Goal: Task Accomplishment & Management: Use online tool/utility

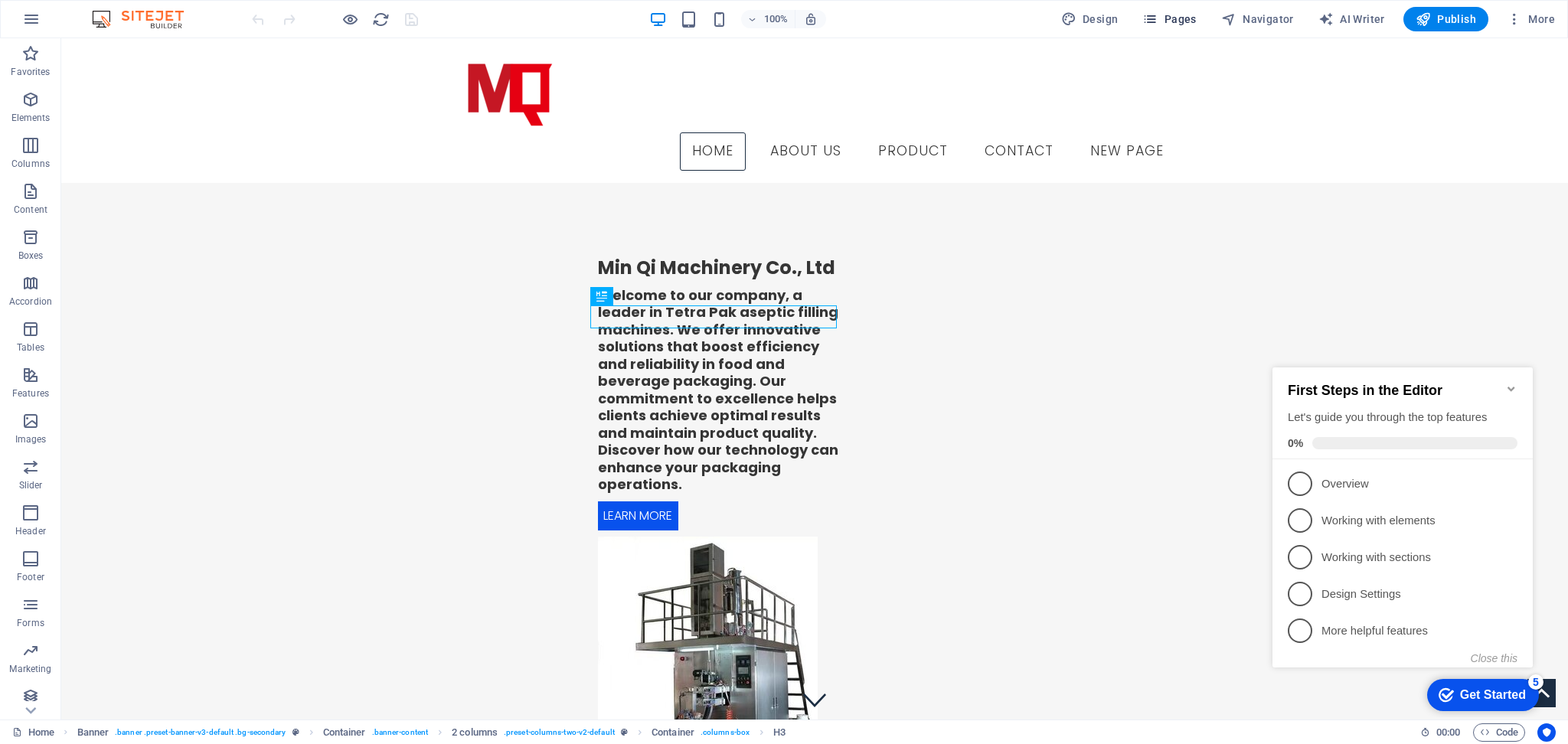
click at [1176, 11] on span "Pages" at bounding box center [1169, 19] width 54 height 15
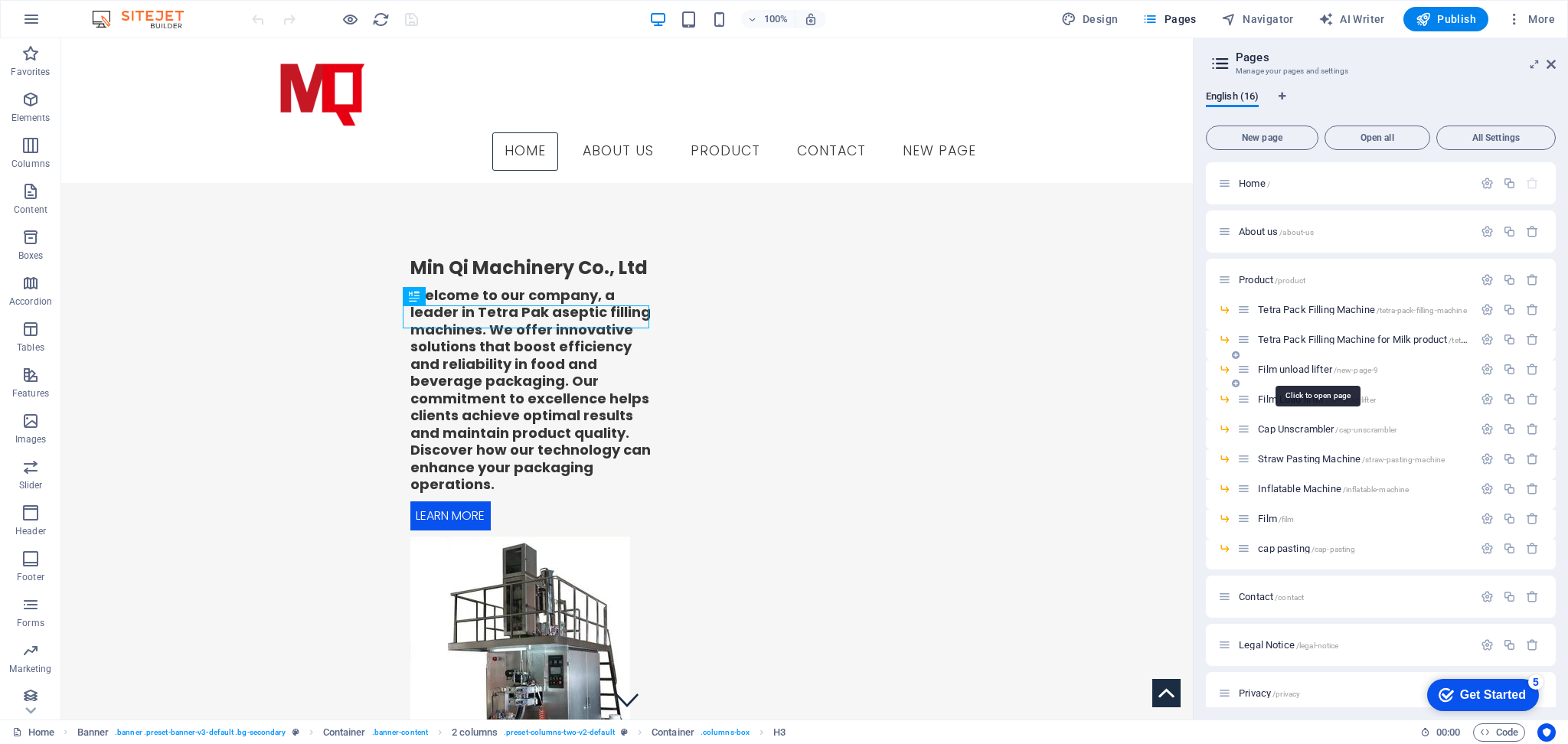
click at [1313, 372] on span "Film unload lifter /new-page-9" at bounding box center [1318, 369] width 120 height 11
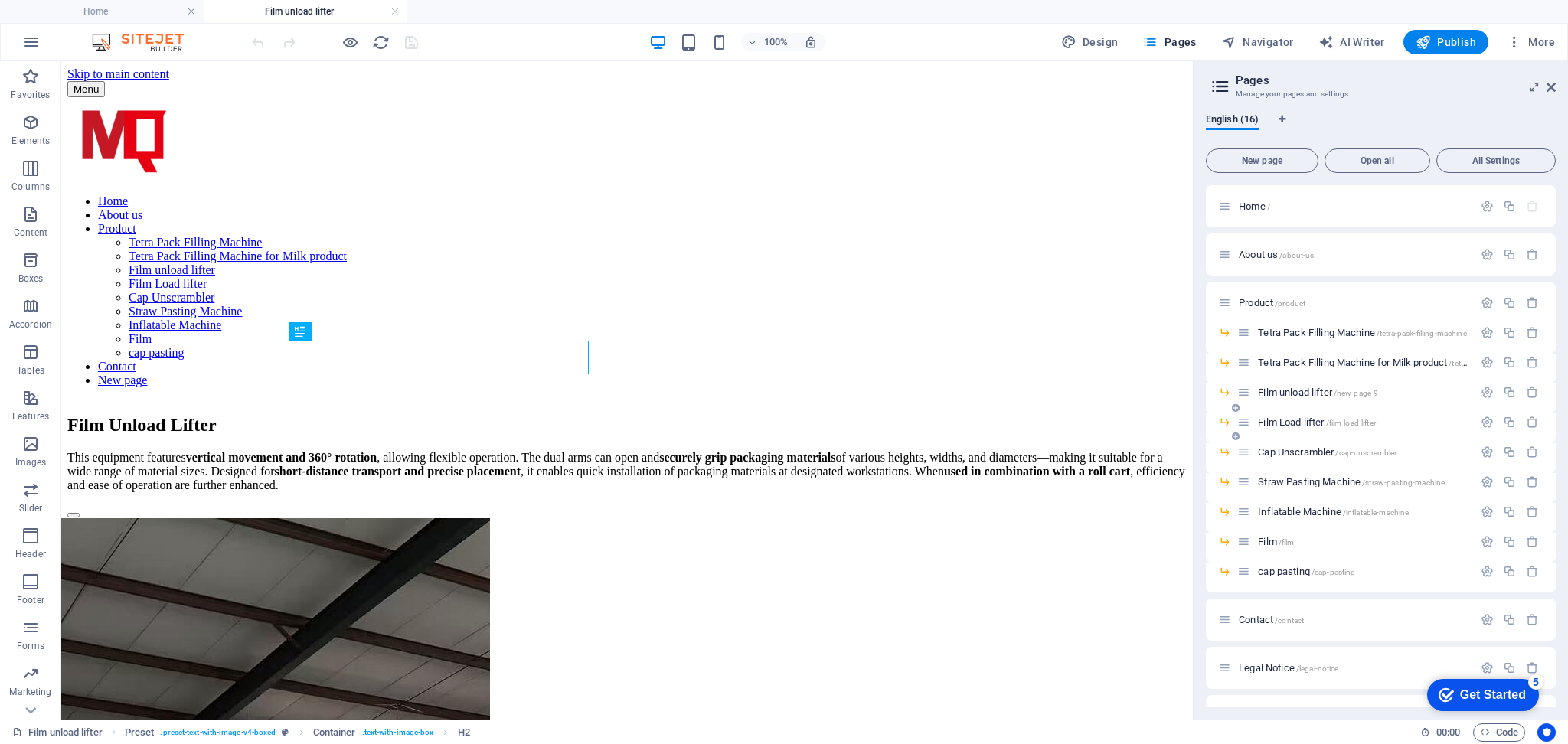
click at [1293, 421] on span "Film Load lifter /film-load-lifter" at bounding box center [1317, 422] width 118 height 11
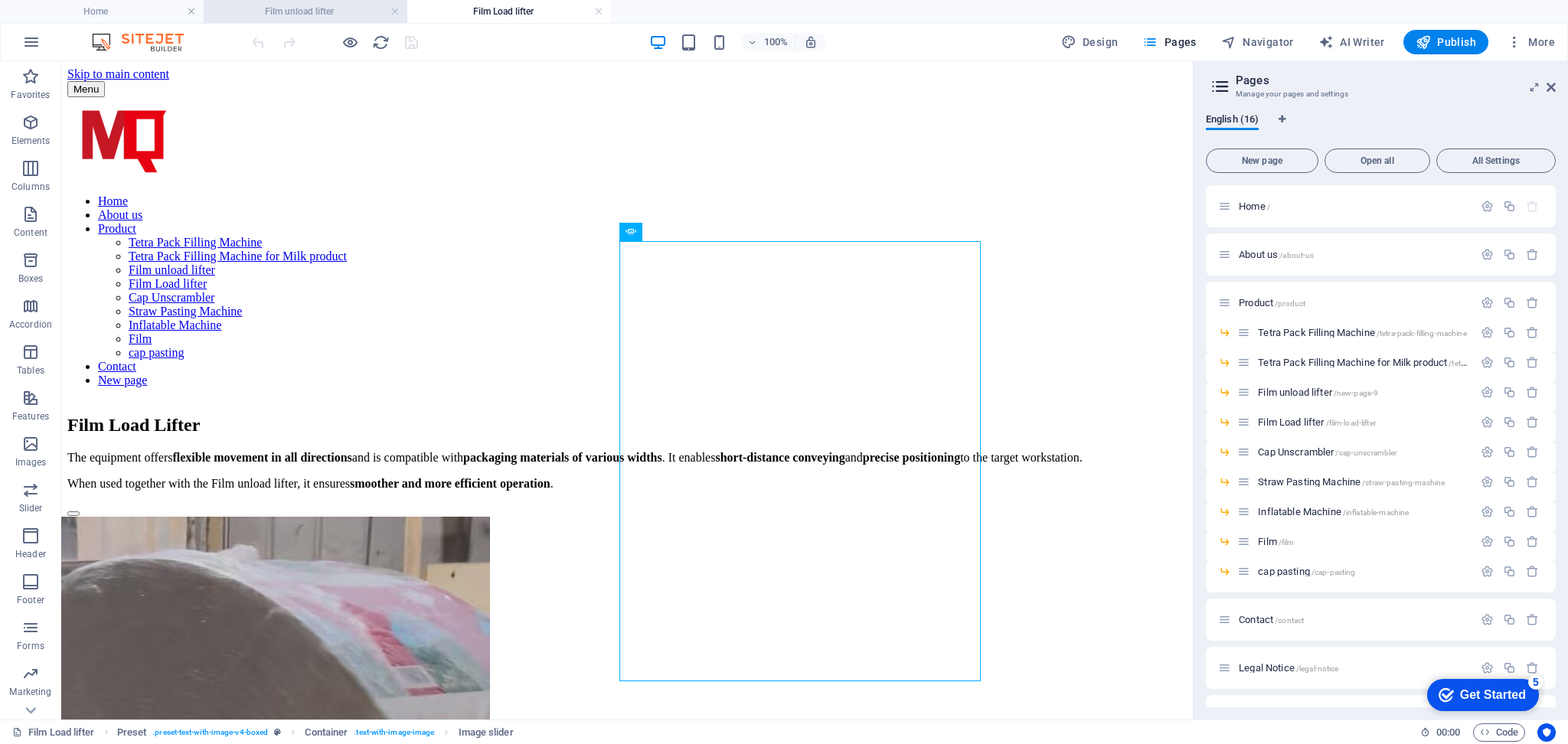
click at [339, 11] on h4 "Film unload lifter" at bounding box center [305, 11] width 203 height 17
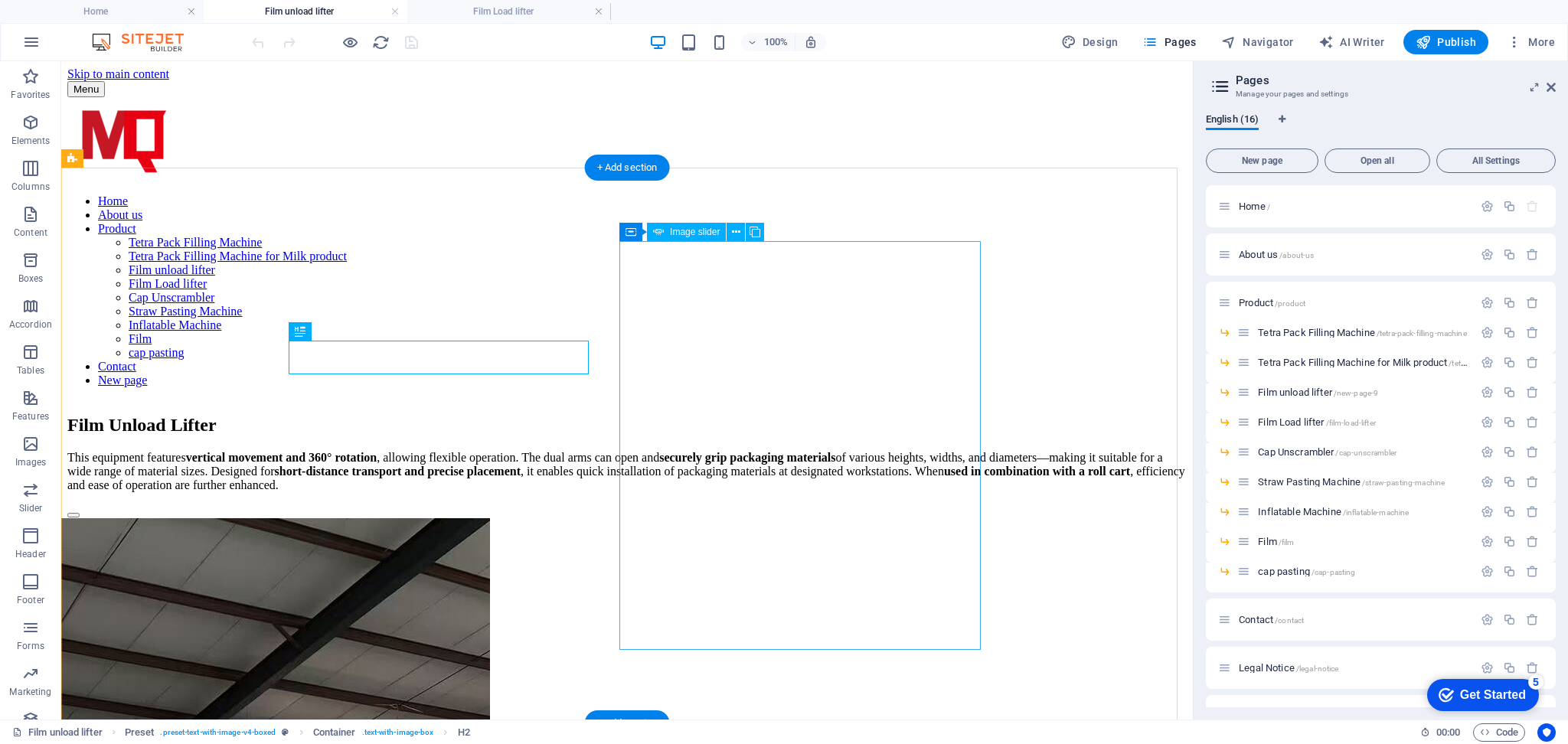
click at [80, 513] on button "button" at bounding box center [73, 516] width 12 height 5
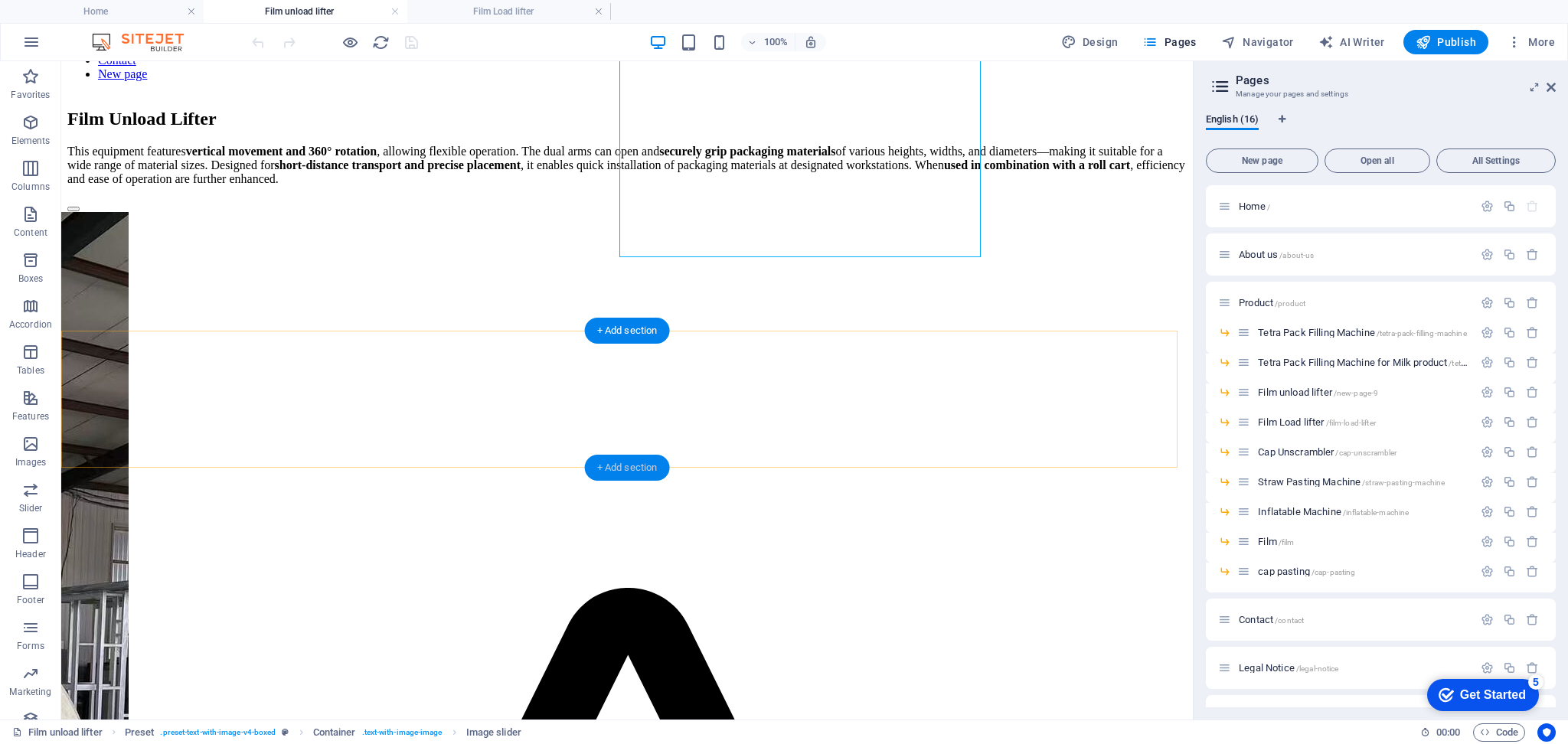
scroll to position [393, 0]
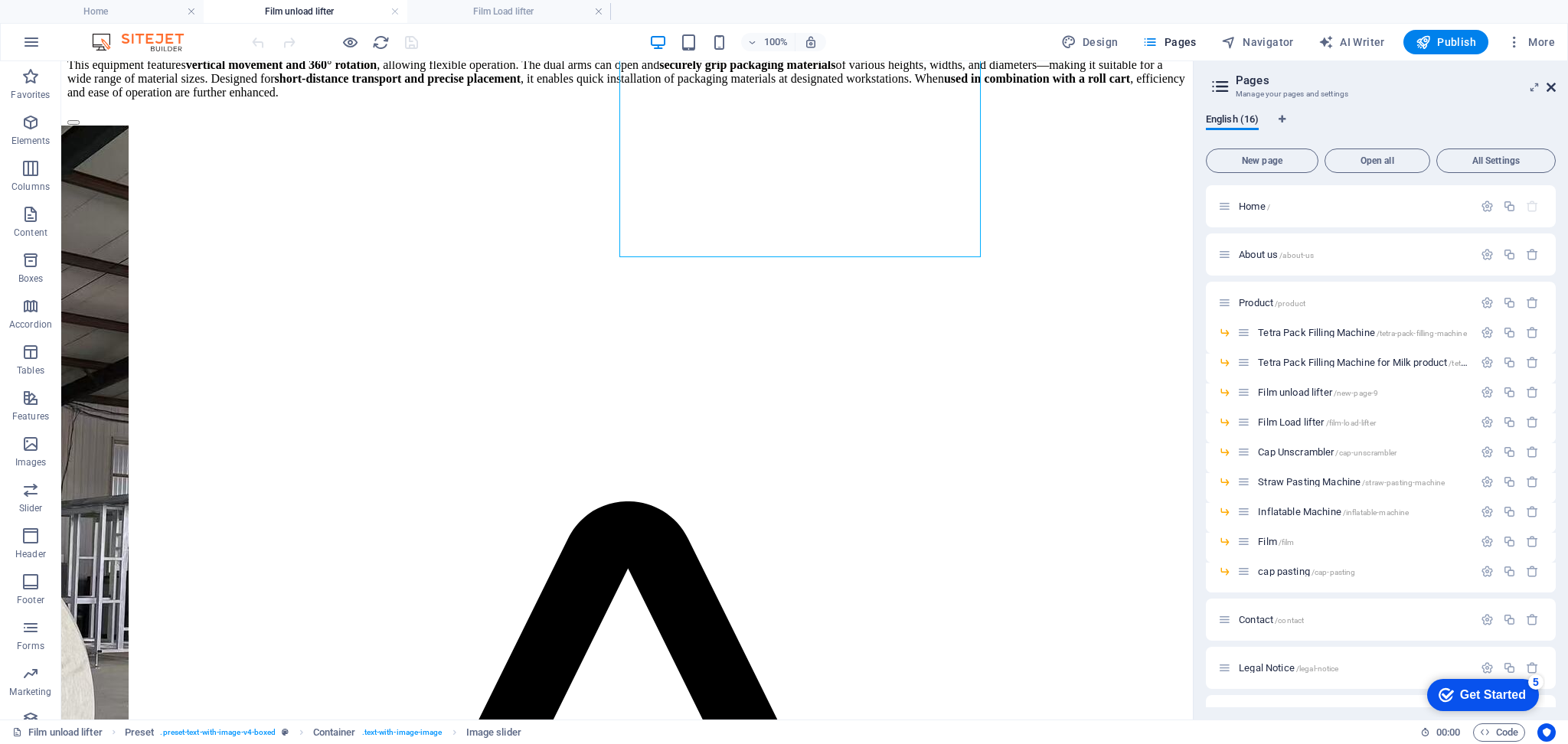
click at [1554, 89] on icon at bounding box center [1551, 87] width 9 height 12
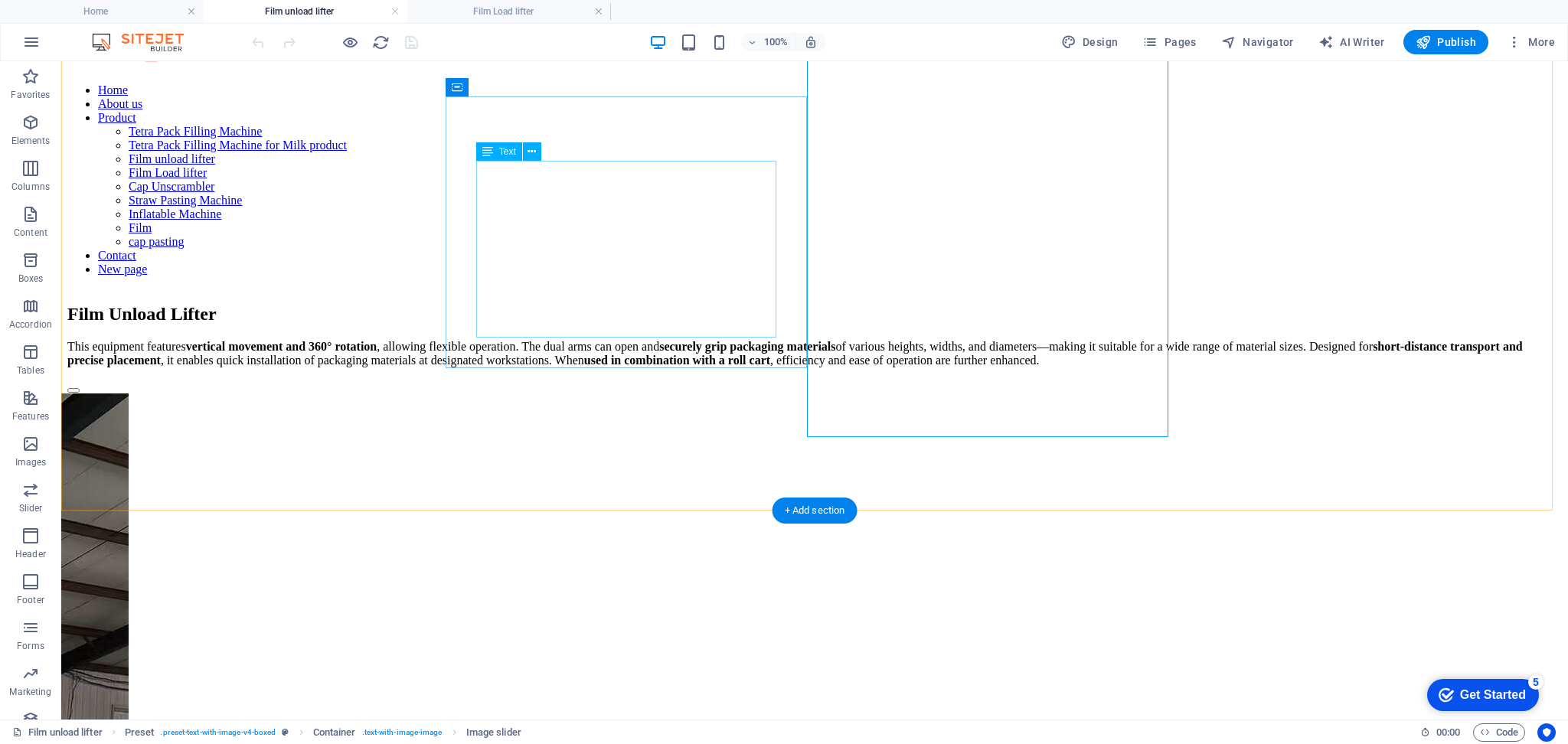
scroll to position [307, 0]
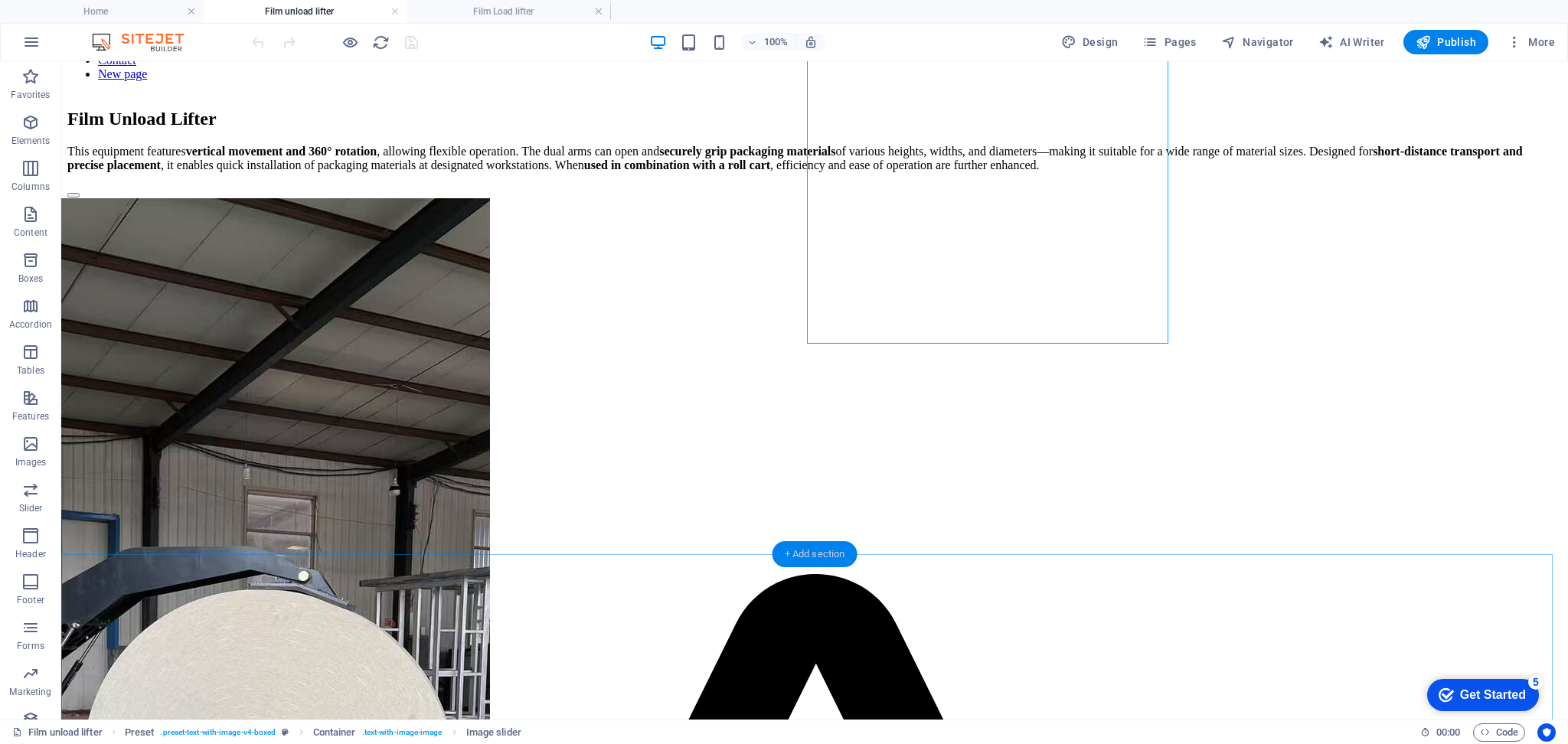
drag, startPoint x: 800, startPoint y: 550, endPoint x: 477, endPoint y: 516, distance: 324.8
click at [800, 550] on div "+ Add section" at bounding box center [815, 555] width 85 height 26
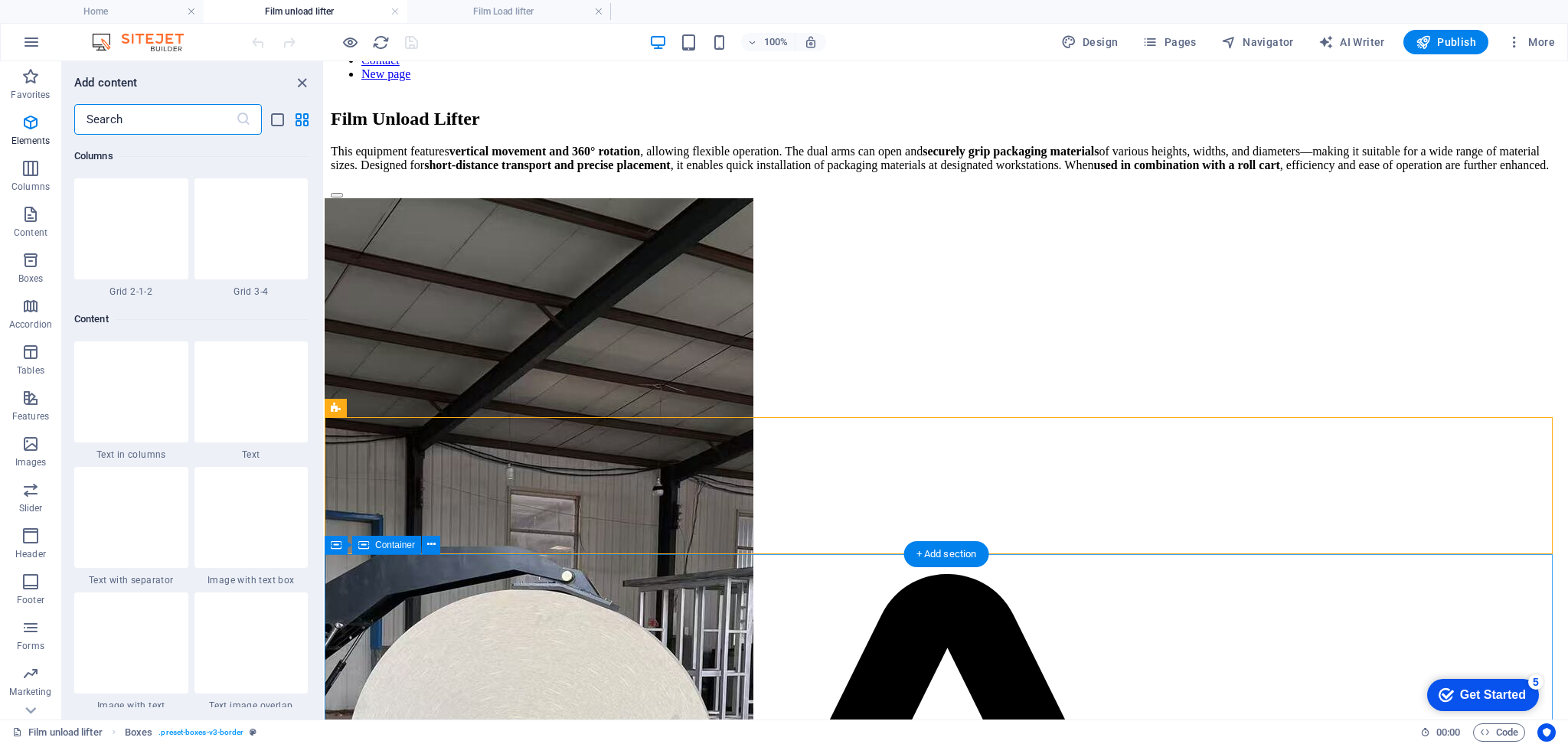
scroll to position [2678, 0]
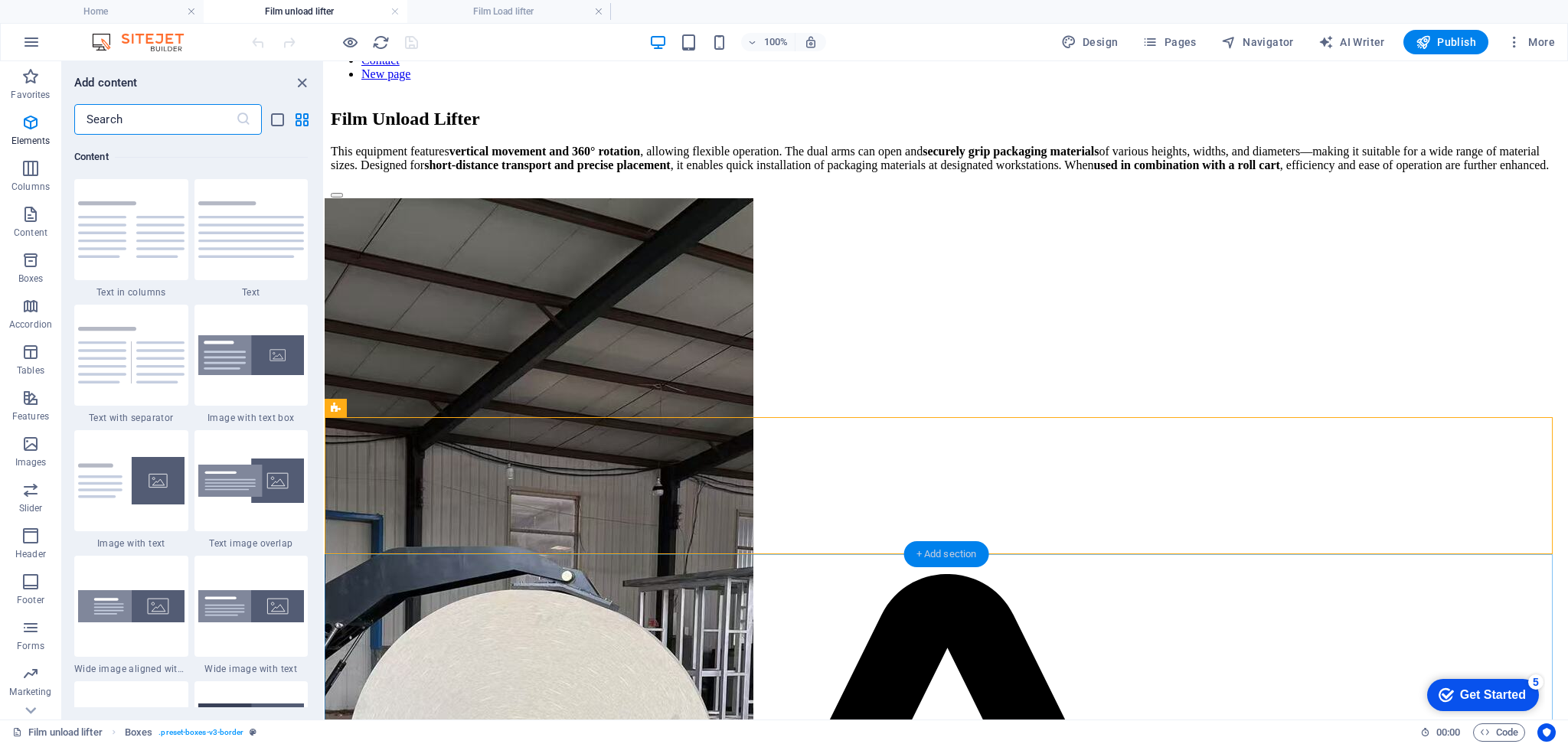
click at [950, 558] on div "+ Add section" at bounding box center [947, 555] width 85 height 26
click at [40, 136] on p "Elements" at bounding box center [31, 141] width 39 height 12
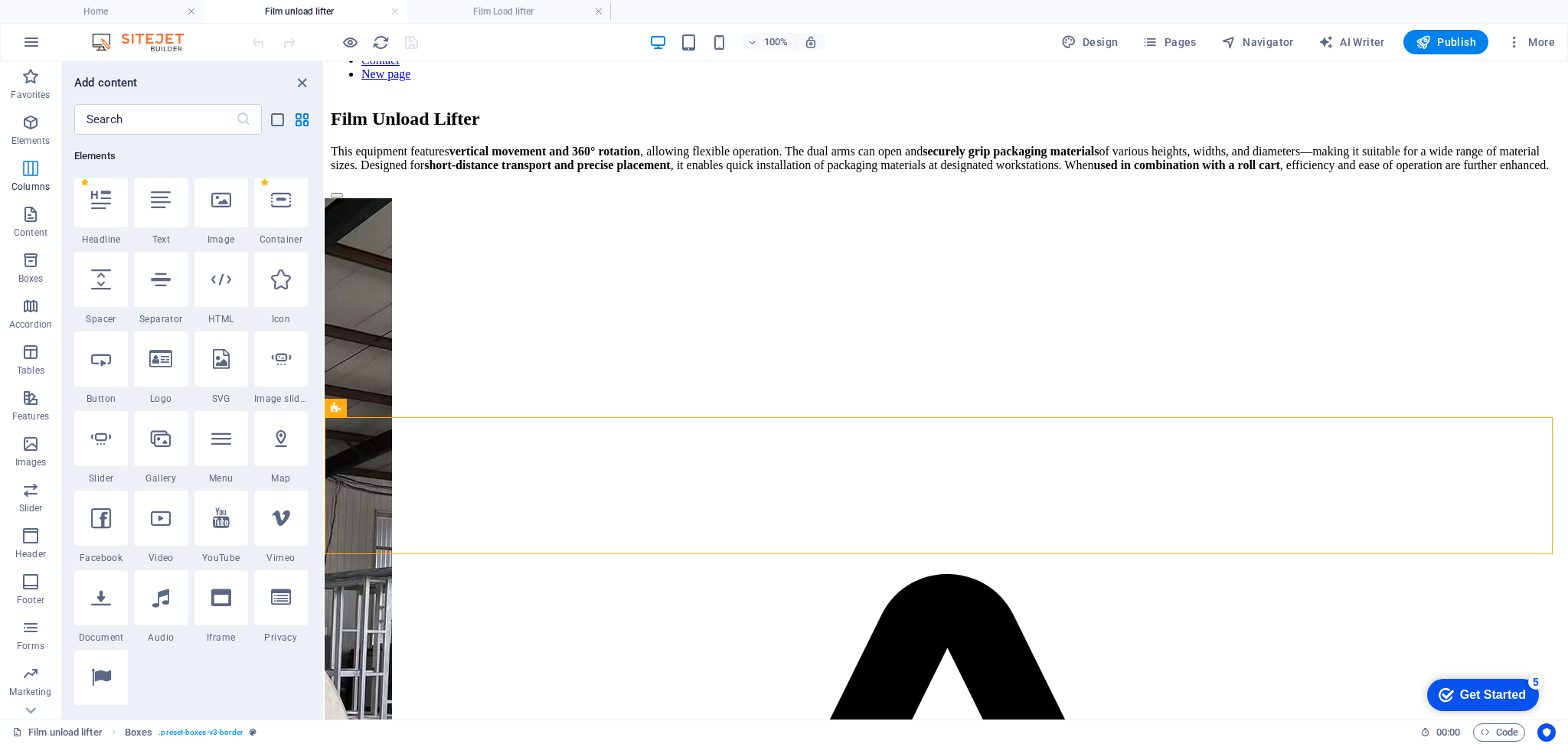
scroll to position [163, 0]
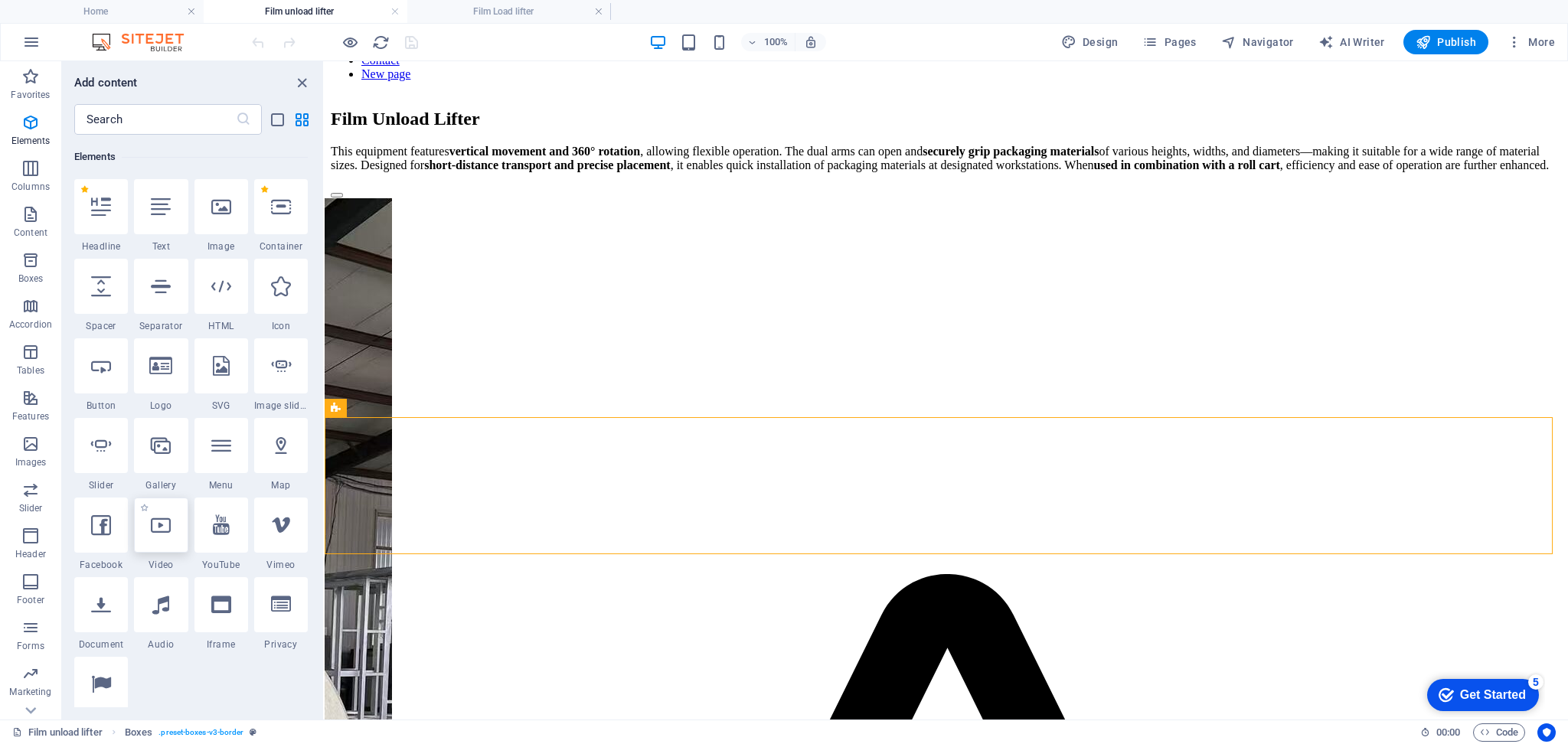
click at [165, 529] on icon at bounding box center [160, 525] width 20 height 20
select select "%"
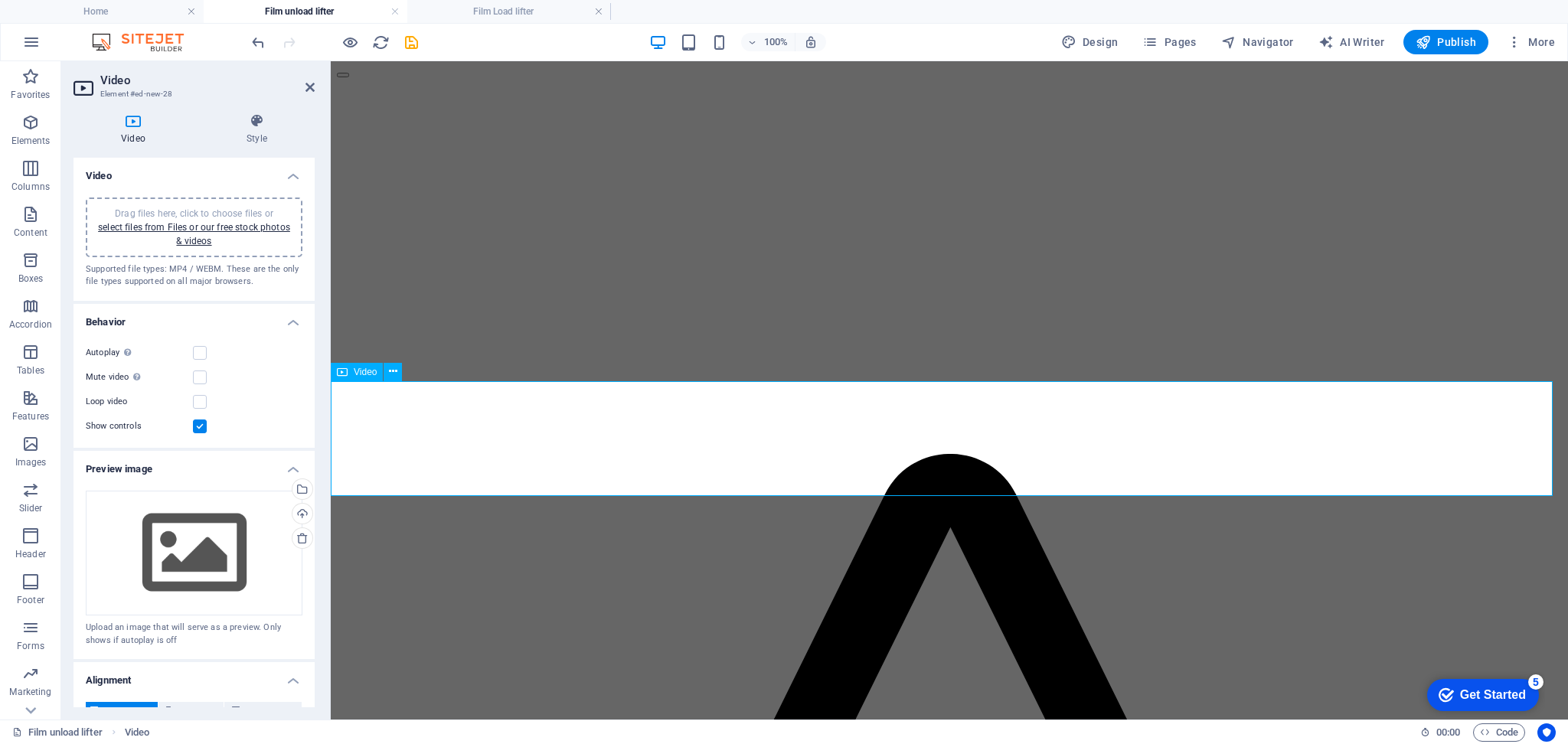
scroll to position [507, 0]
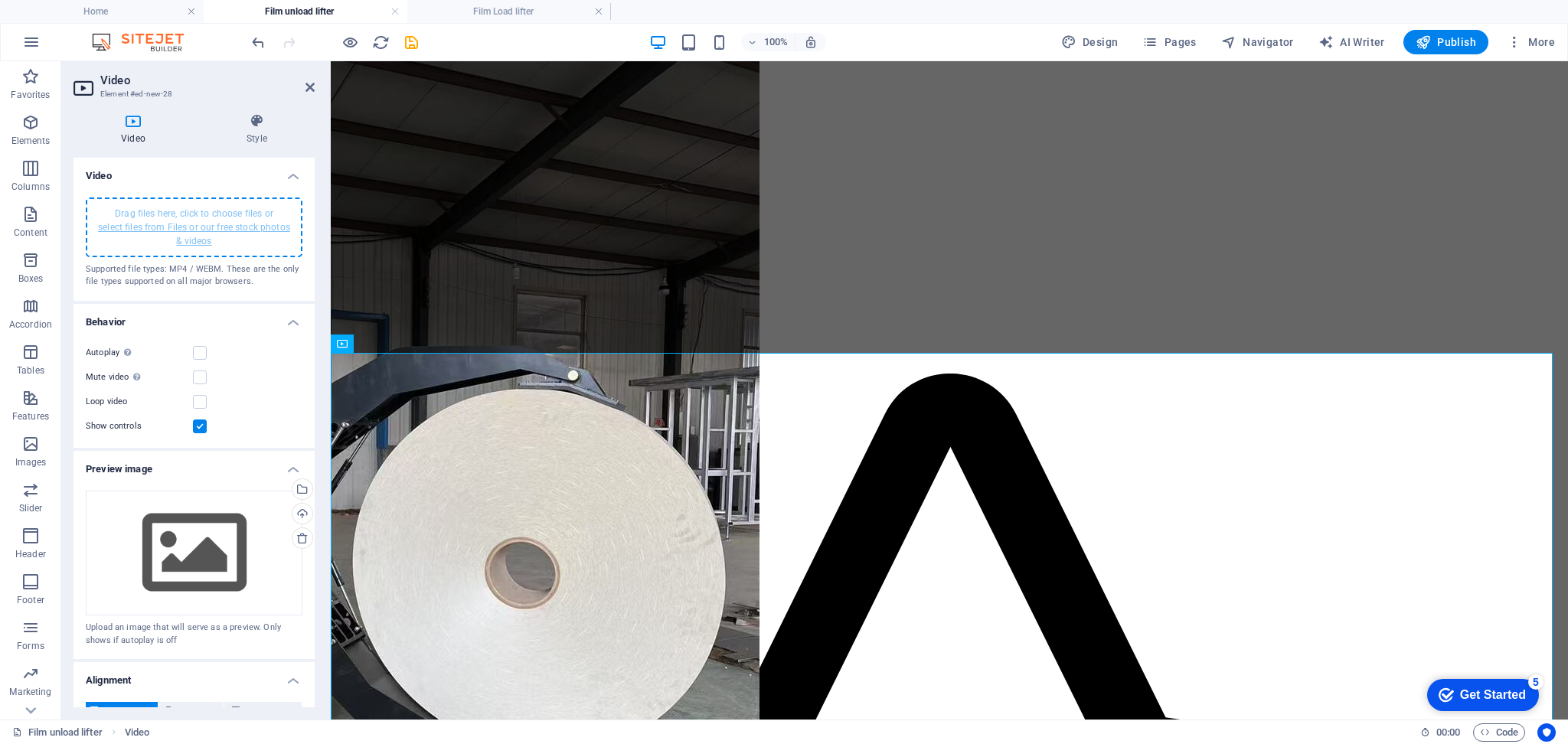
click at [192, 228] on link "select files from Files or our free stock photos & videos" at bounding box center [194, 234] width 192 height 24
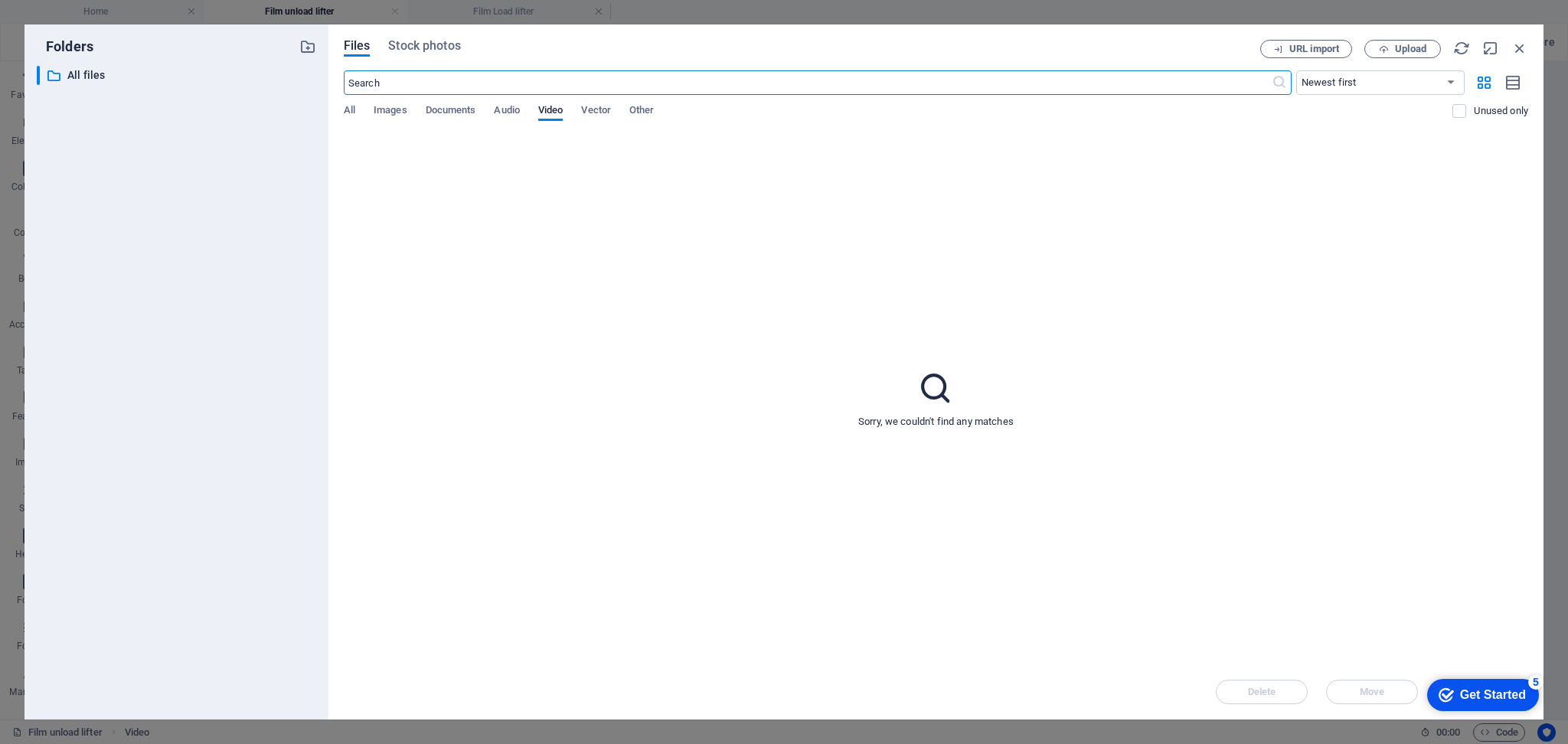
click at [568, 111] on div "All Images Documents Audio Video Vector Other" at bounding box center [899, 119] width 1109 height 29
click at [546, 111] on span "Video" at bounding box center [551, 111] width 24 height 21
click at [432, 47] on span "Stock photos" at bounding box center [424, 46] width 72 height 19
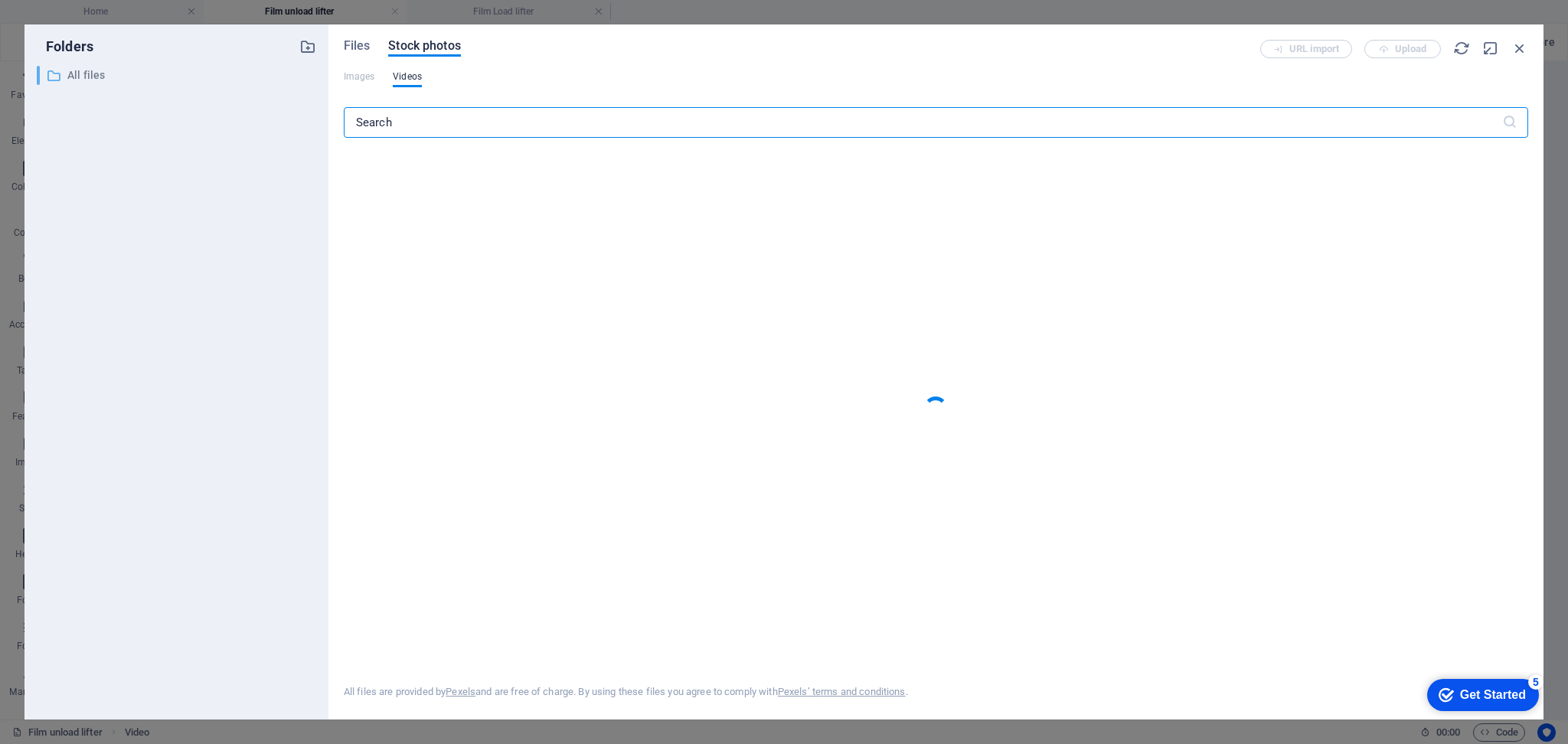
click at [102, 80] on p "All files" at bounding box center [177, 76] width 220 height 18
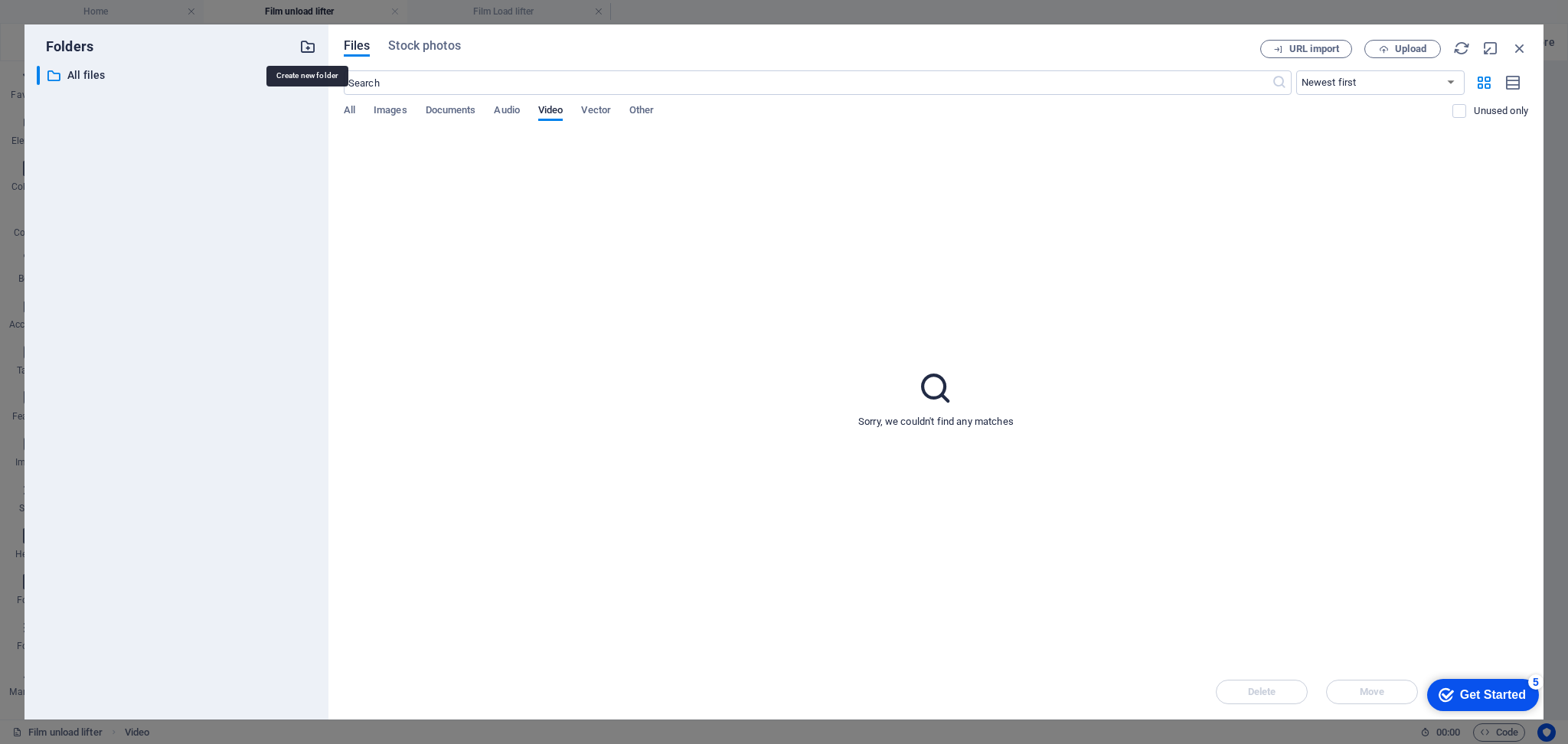
click at [305, 41] on icon "button" at bounding box center [307, 46] width 17 height 17
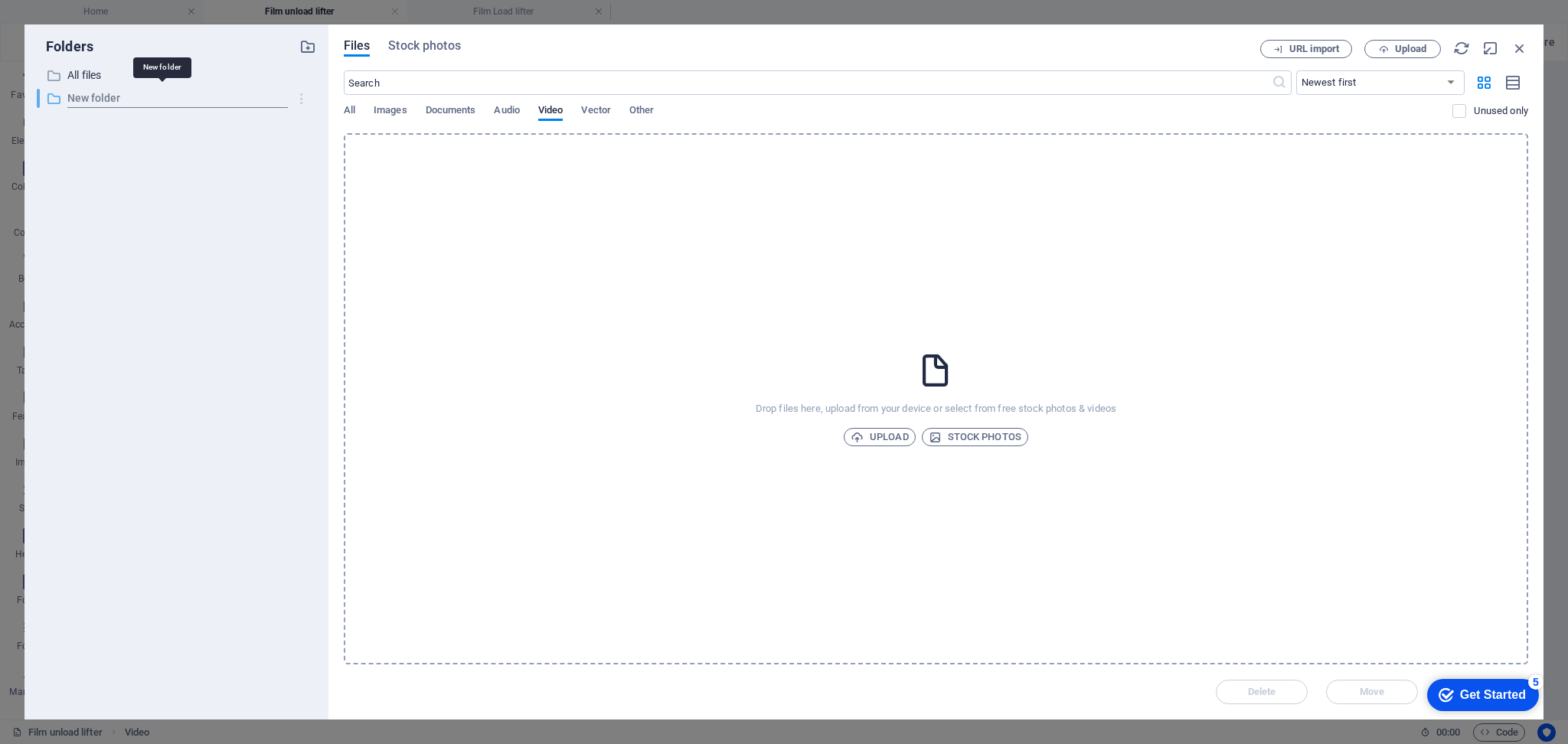
click at [295, 97] on icon "button" at bounding box center [303, 98] width 16 height 15
click at [316, 208] on h6 "Delete" at bounding box center [316, 211] width 44 height 19
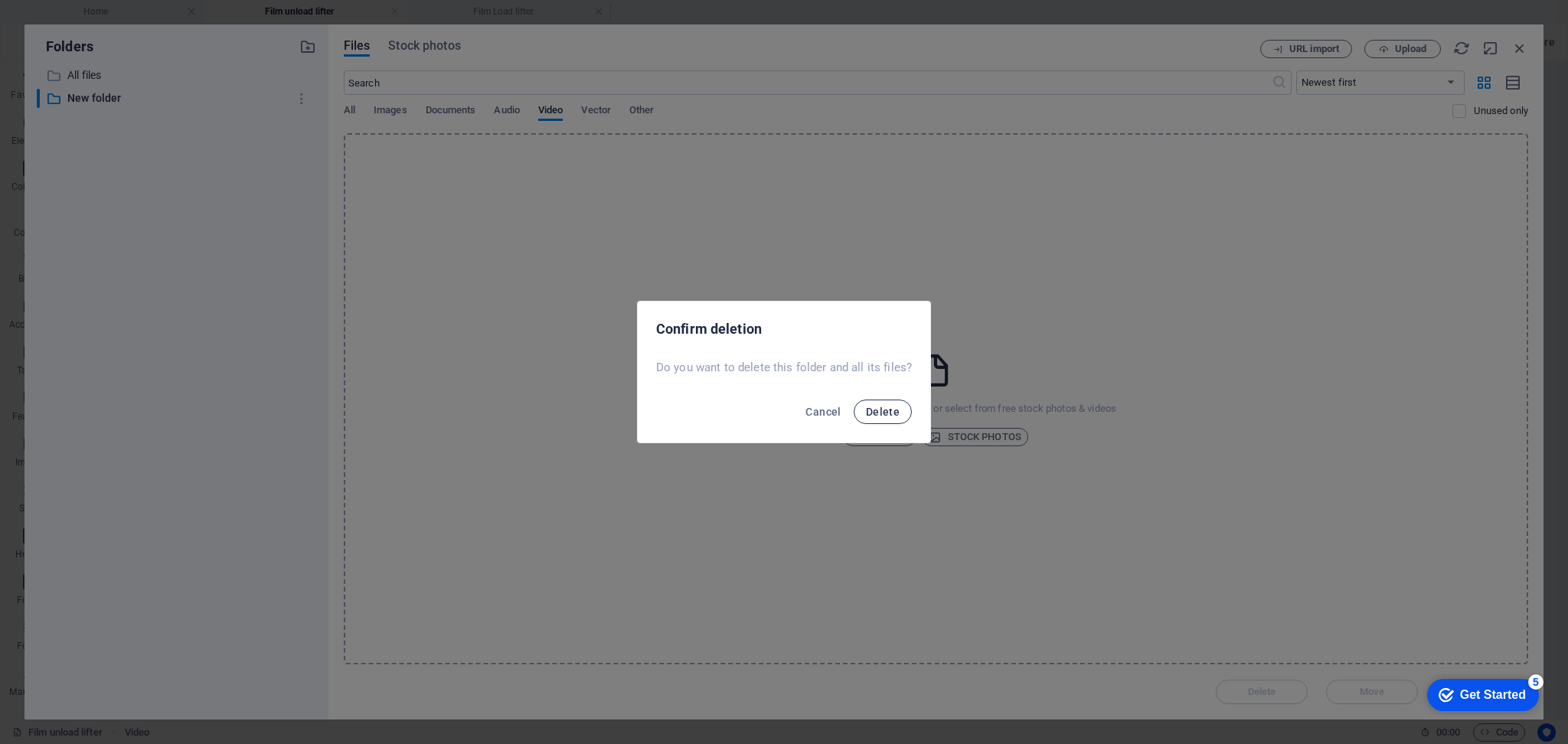
click at [883, 409] on span "Delete" at bounding box center [882, 411] width 33 height 12
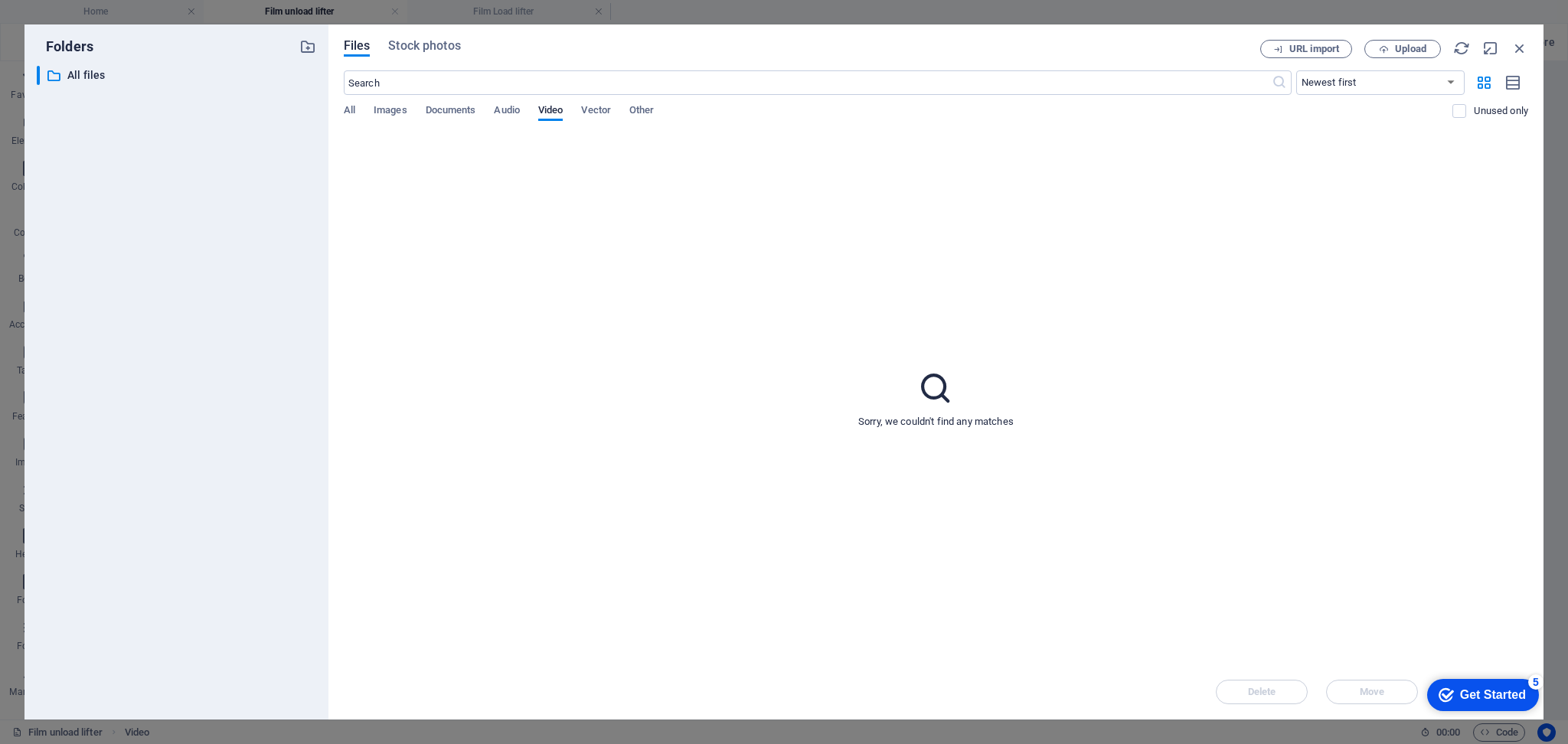
drag, startPoint x: 1039, startPoint y: 496, endPoint x: 1034, endPoint y: 489, distance: 8.6
click at [1039, 495] on div "Sorry, we couldn't find any matches" at bounding box center [936, 398] width 1184 height 531
click at [870, 363] on div "Sorry, we couldn't find any matches" at bounding box center [936, 398] width 1184 height 531
click at [473, 112] on span "Documents" at bounding box center [451, 111] width 50 height 21
click at [438, 37] on div "Files Stock photos URL import Upload ​ Newest first Oldest first Name (A-Z) Nam…" at bounding box center [936, 372] width 1215 height 695
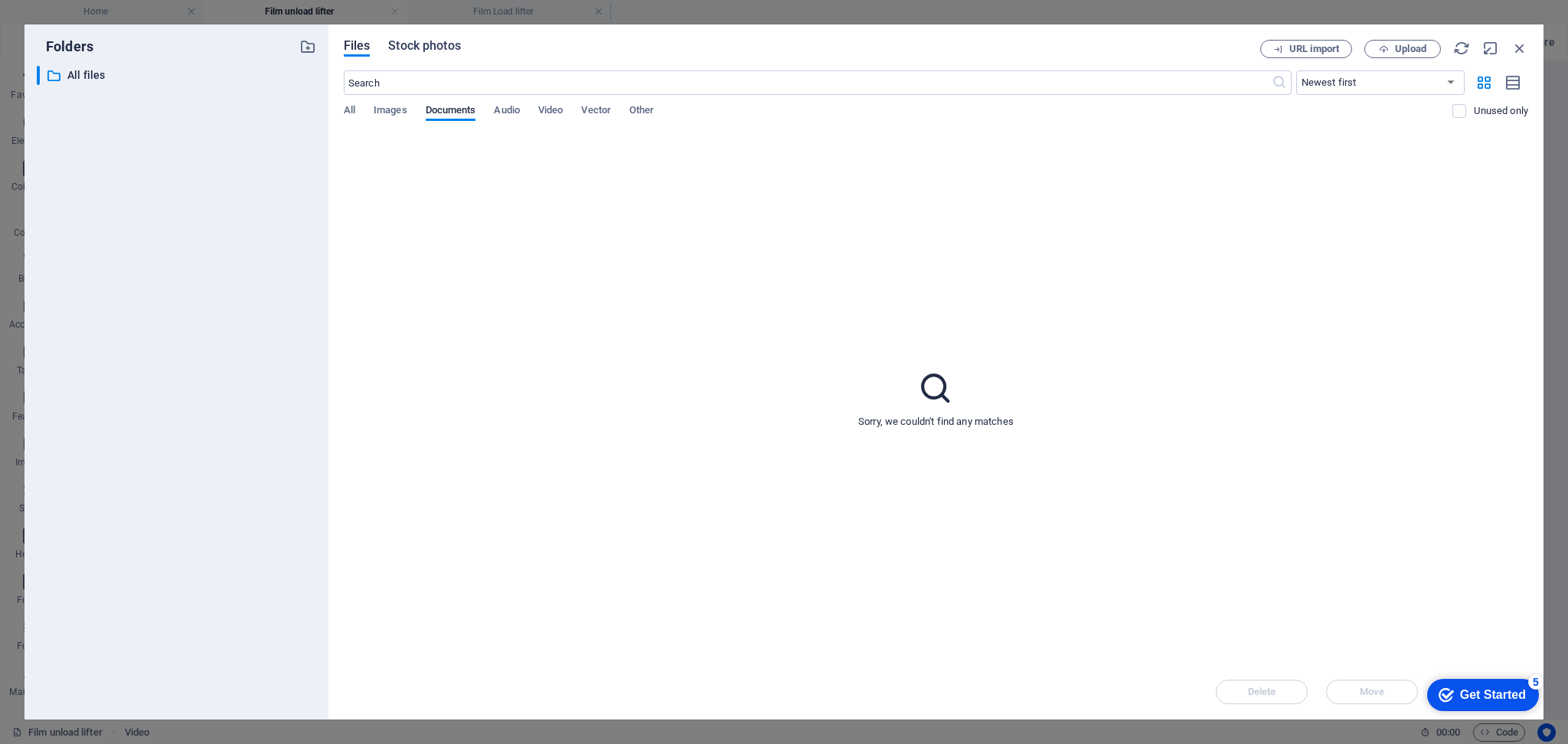
click at [433, 43] on span "Stock photos" at bounding box center [424, 46] width 72 height 19
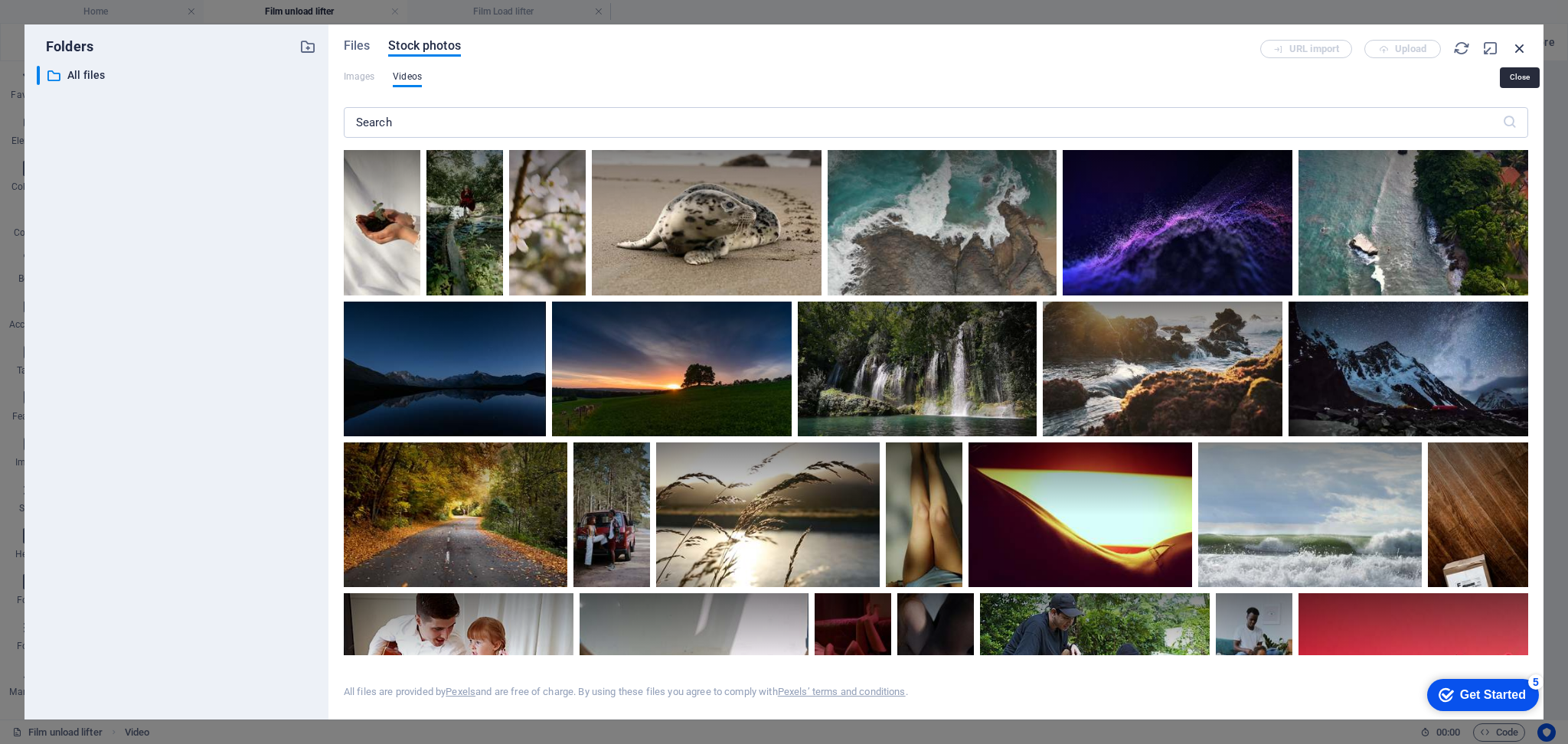
click at [1518, 46] on icon "button" at bounding box center [1519, 48] width 17 height 17
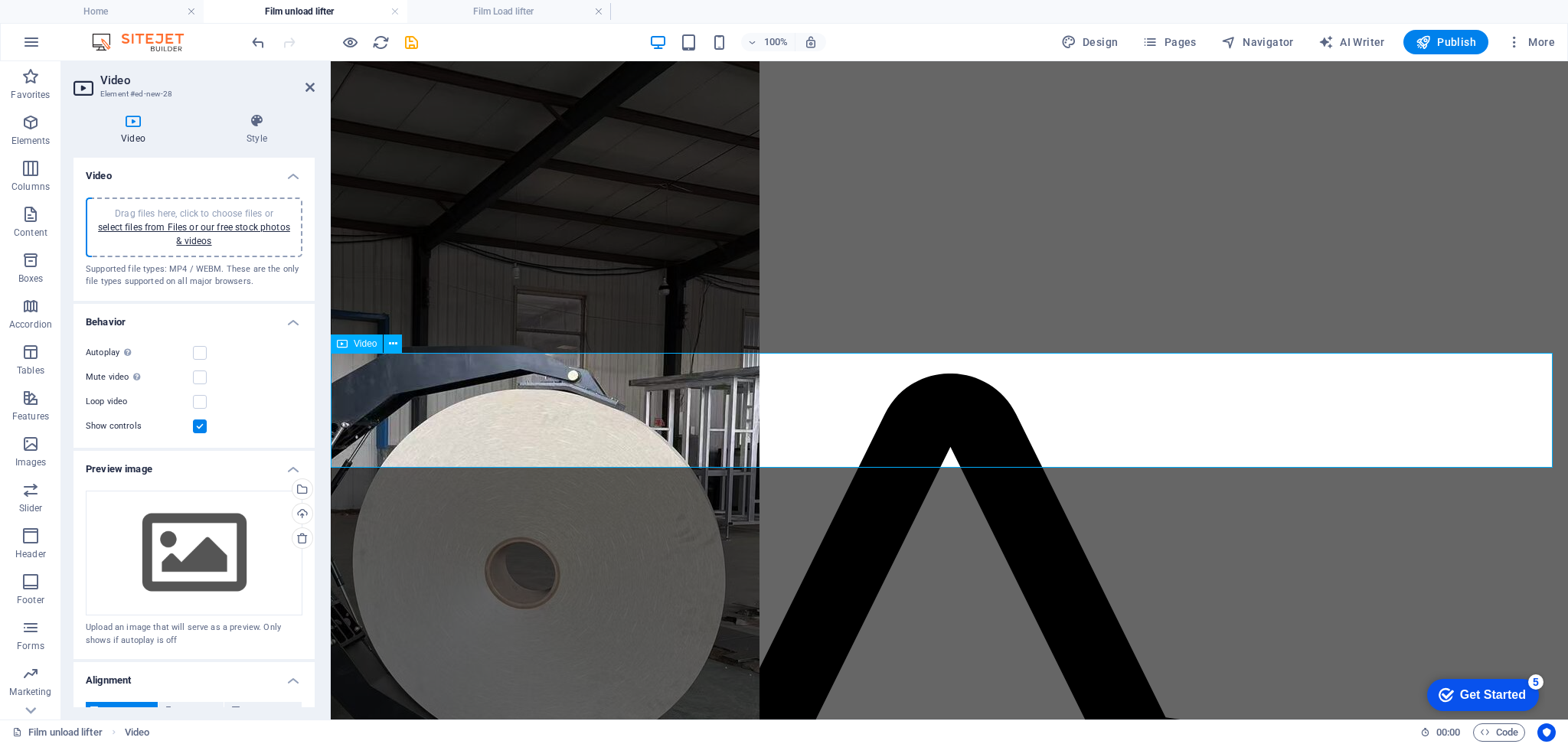
click at [338, 346] on icon at bounding box center [342, 343] width 11 height 19
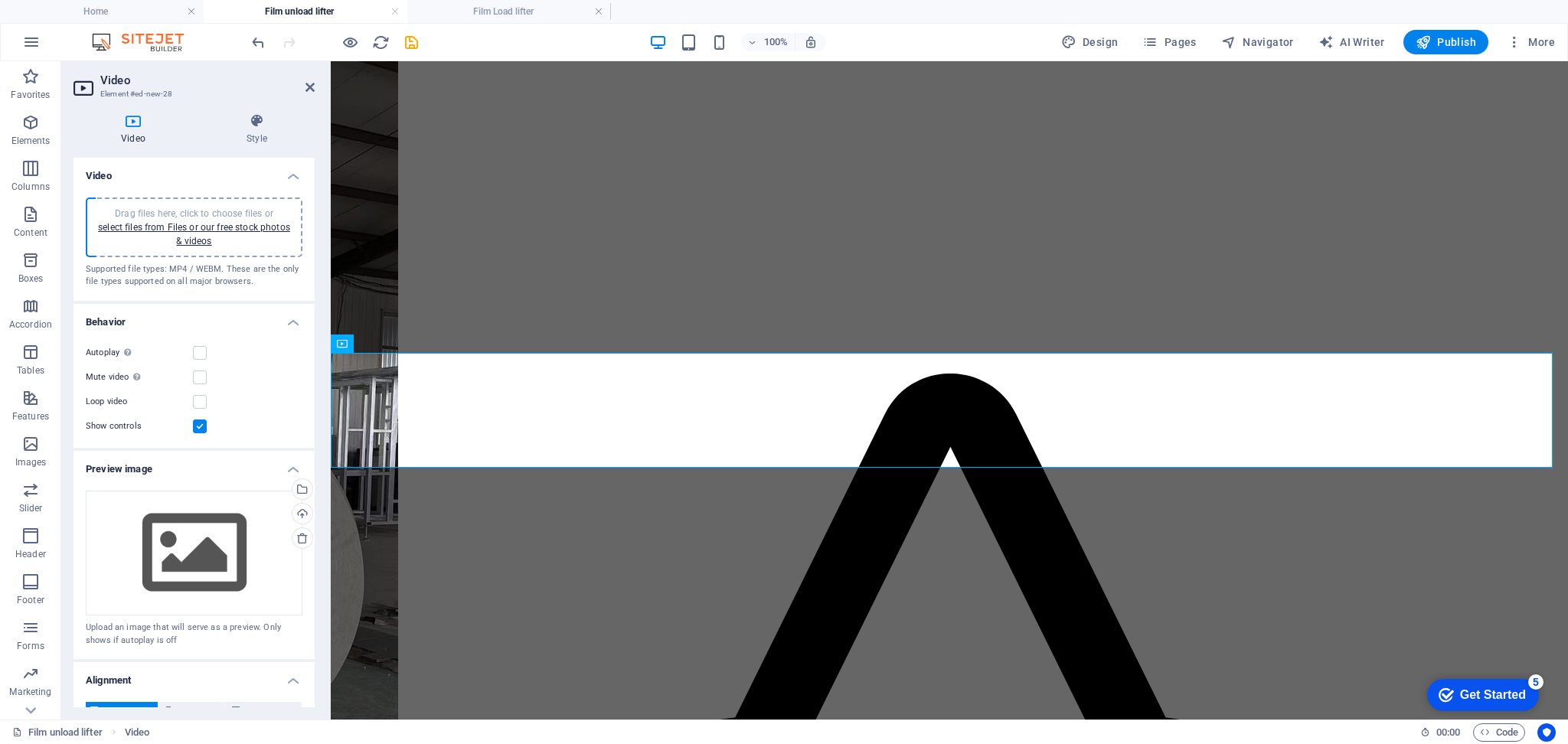
click at [128, 232] on div "Drag files here, click to choose files or select files from Files or our free s…" at bounding box center [194, 227] width 198 height 41
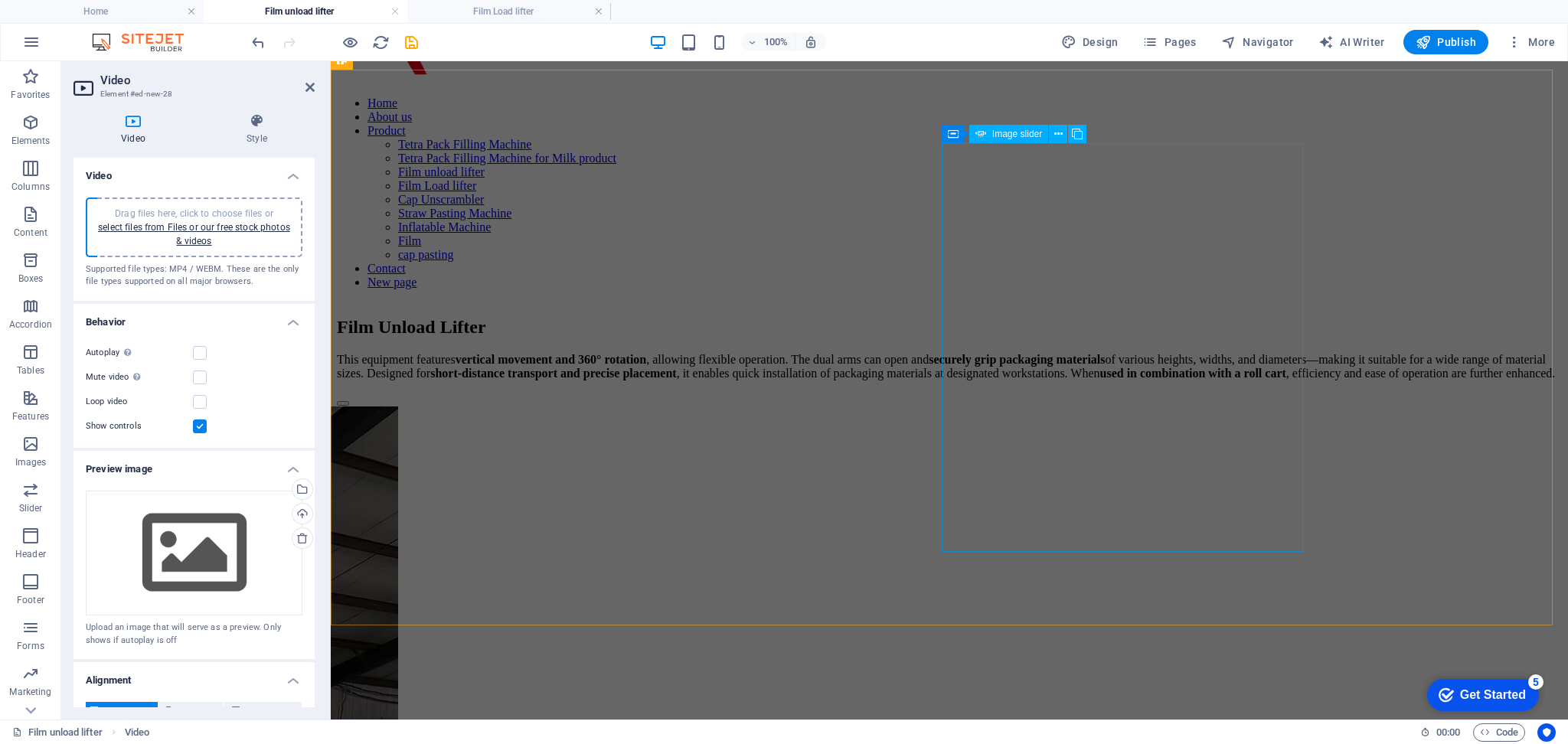
scroll to position [506, 0]
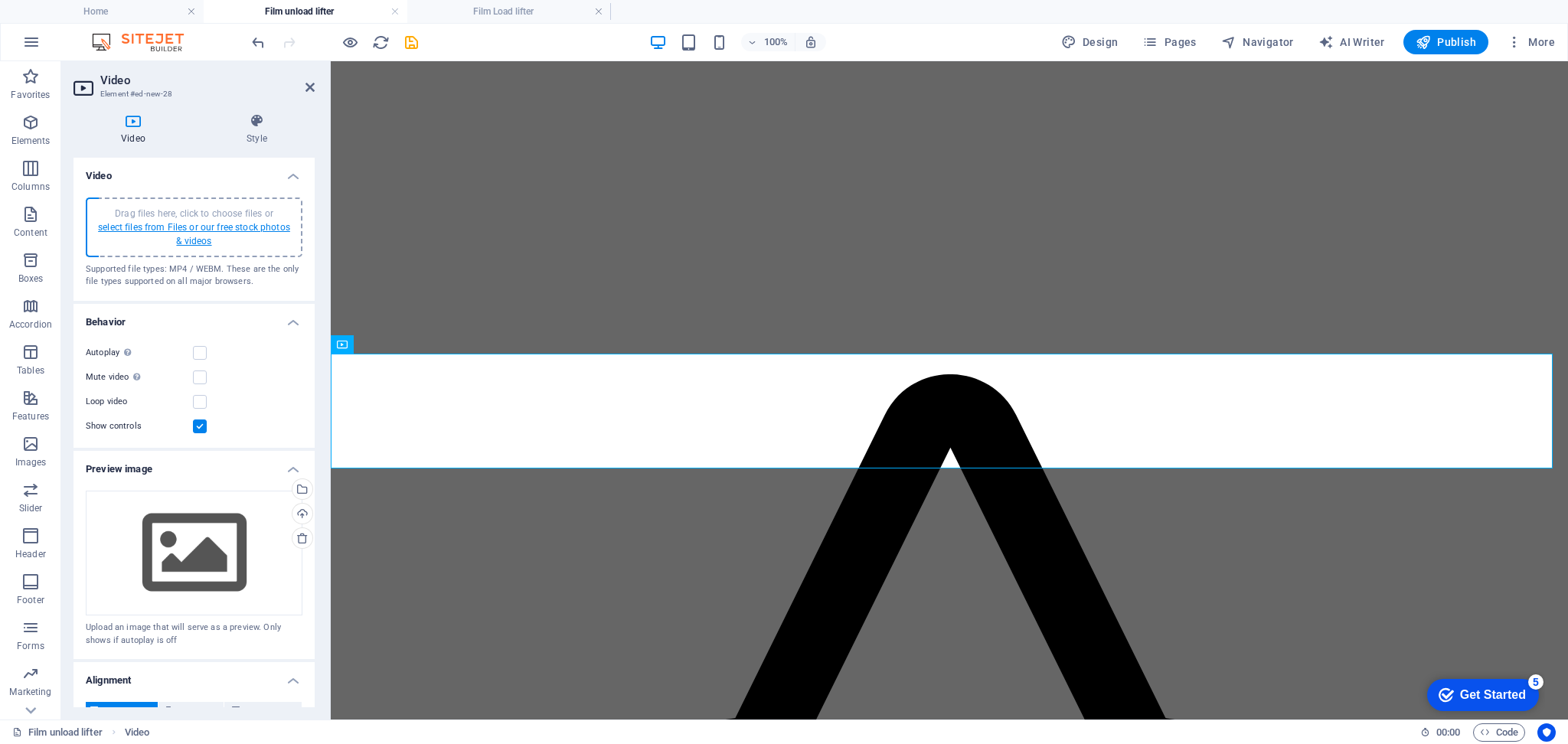
click at [178, 224] on link "select files from Files or our free stock photos & videos" at bounding box center [194, 234] width 192 height 24
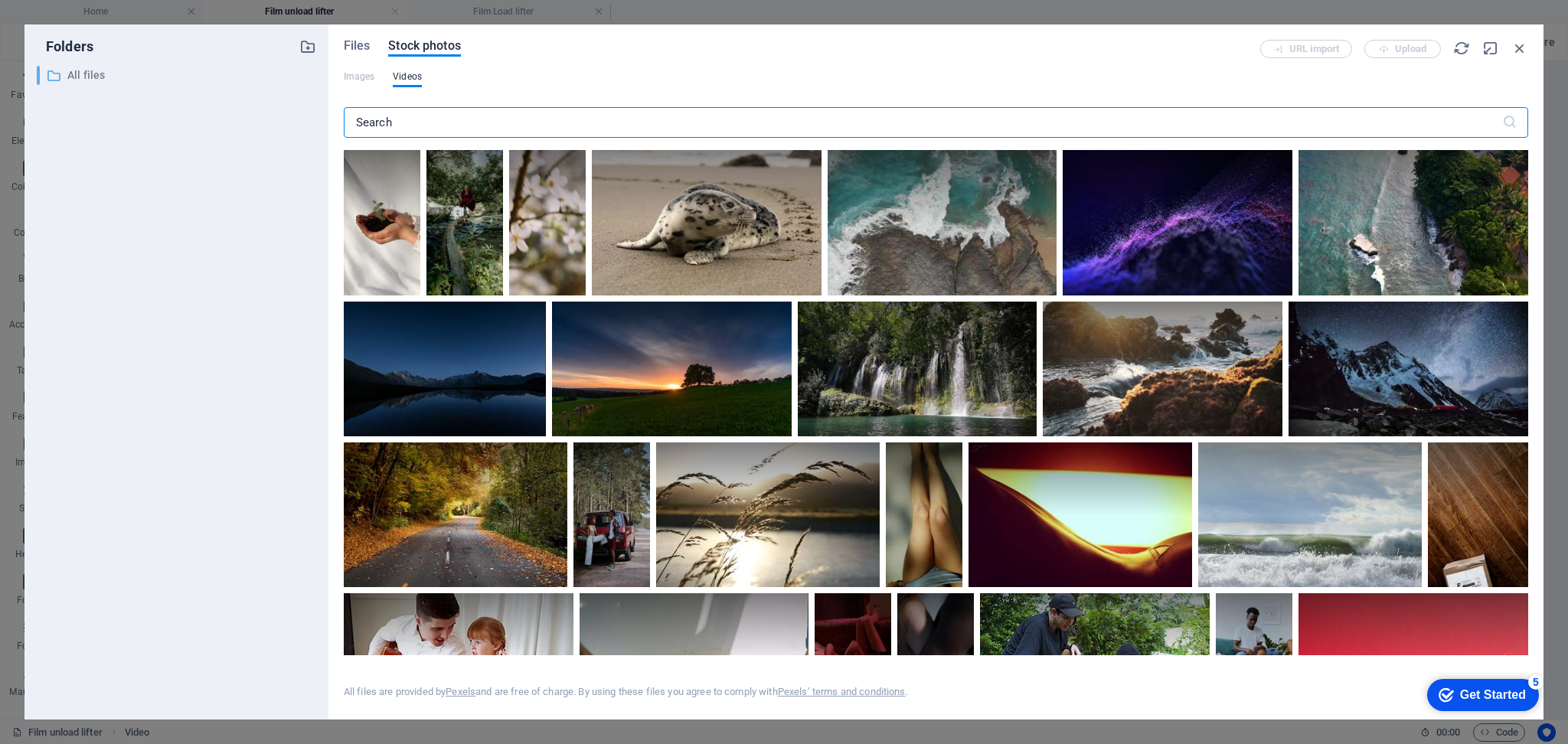
click at [95, 79] on p "All files" at bounding box center [177, 76] width 220 height 18
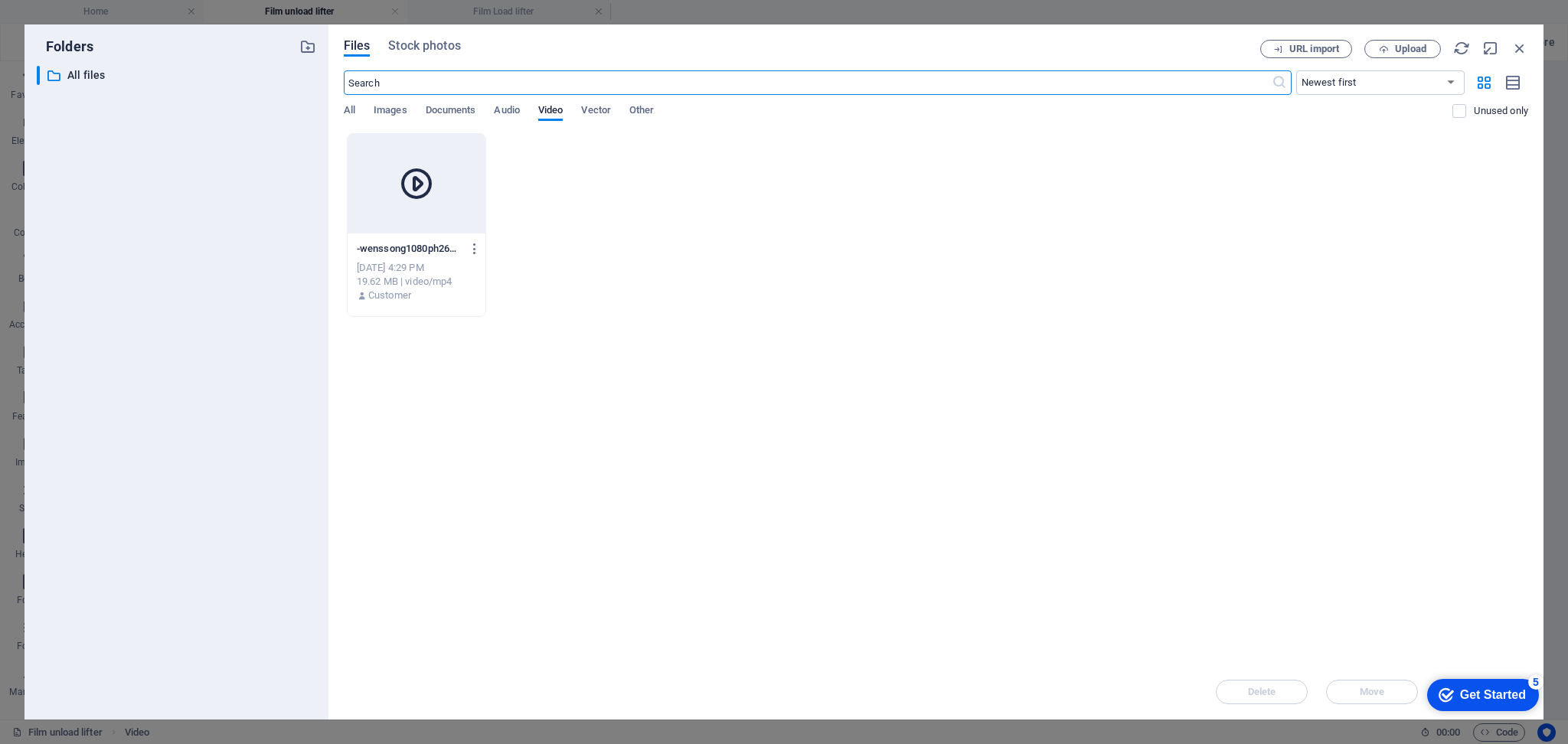
click at [418, 188] on icon at bounding box center [416, 183] width 37 height 37
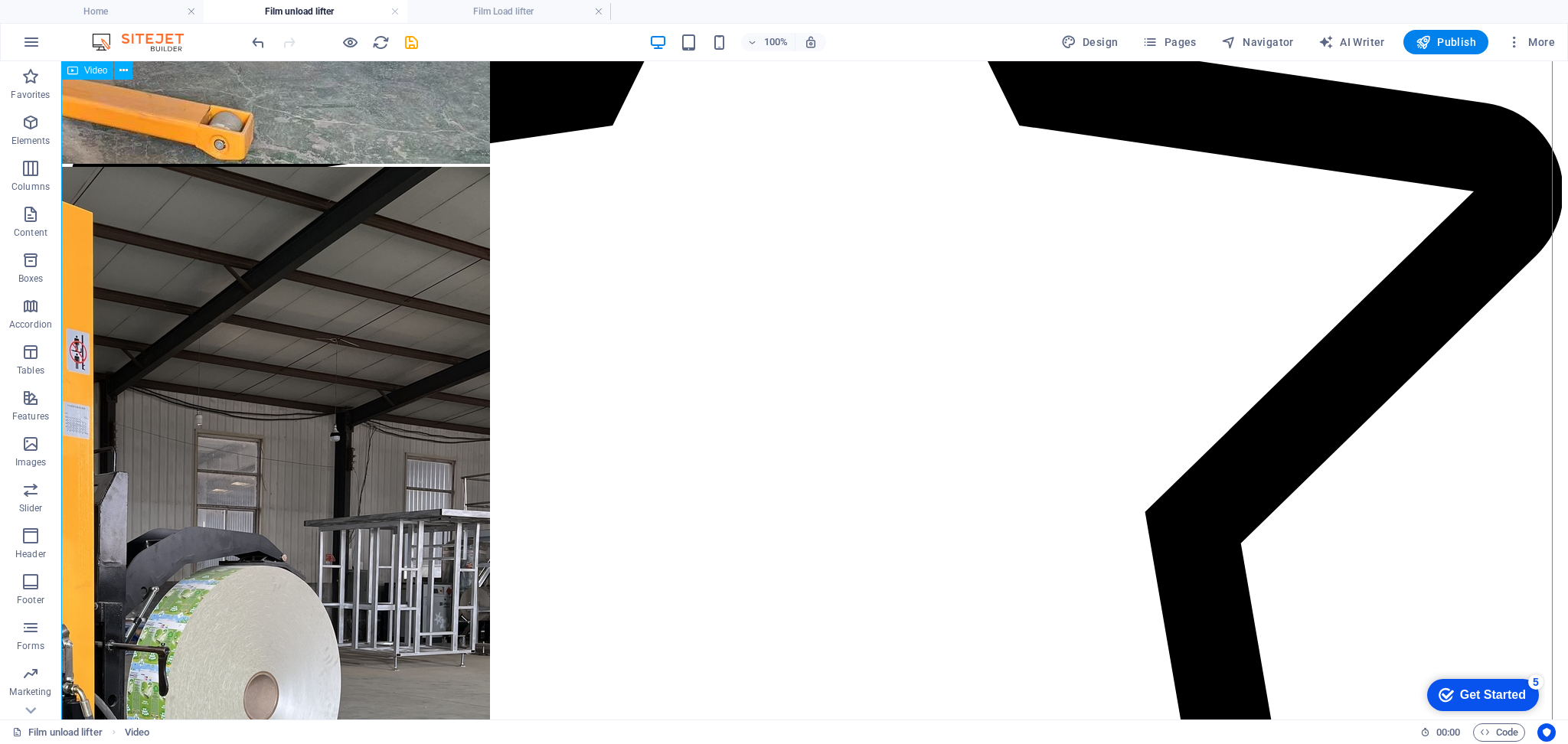
scroll to position [1629, 0]
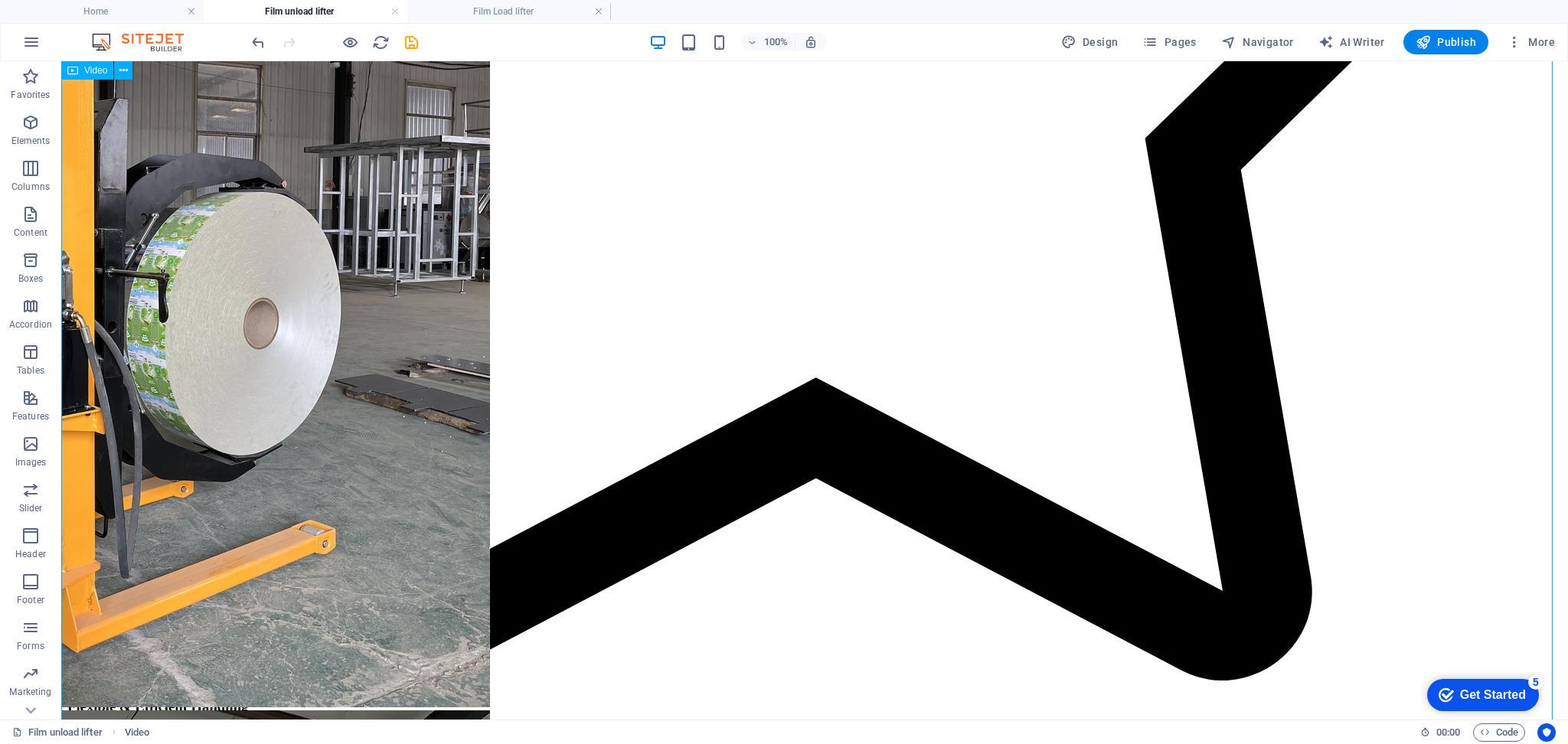
click at [98, 68] on span "Video" at bounding box center [96, 70] width 23 height 9
click at [90, 67] on span "Video" at bounding box center [96, 70] width 23 height 9
select select "%"
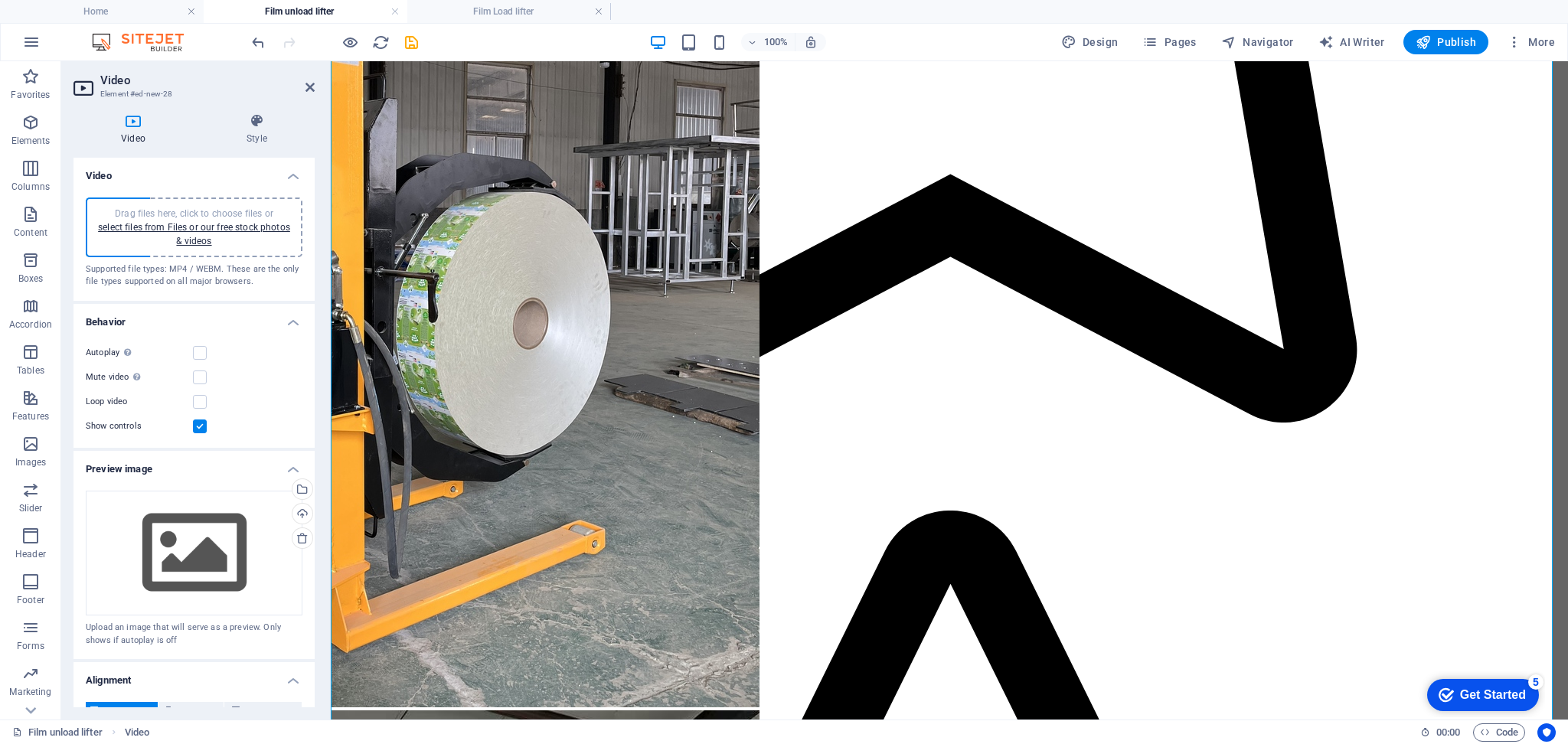
click at [197, 426] on label at bounding box center [199, 426] width 14 height 14
click at [0, 0] on input "Show controls" at bounding box center [0, 0] width 0 height 0
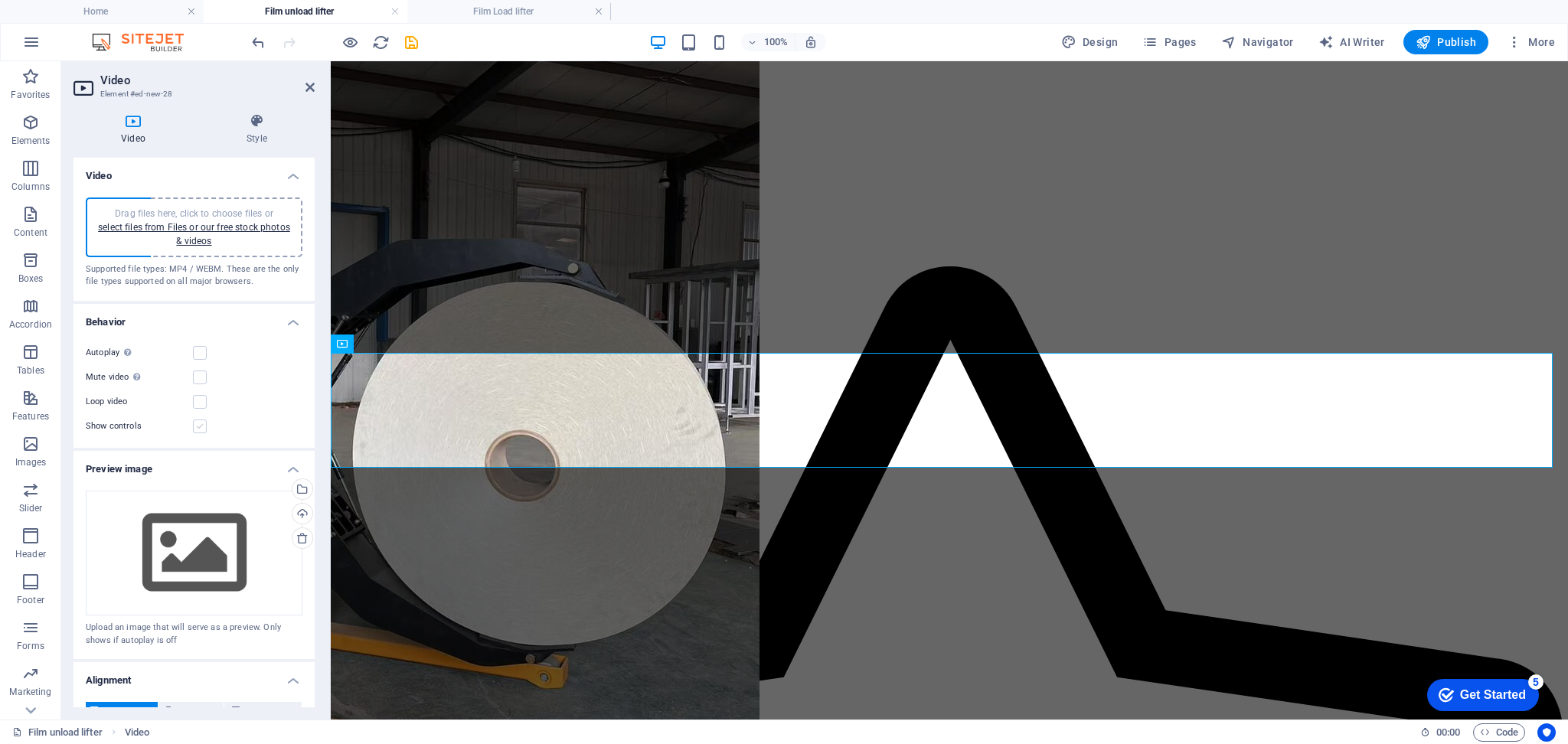
click at [197, 426] on label at bounding box center [199, 426] width 14 height 14
click at [0, 0] on input "Show controls" at bounding box center [0, 0] width 0 height 0
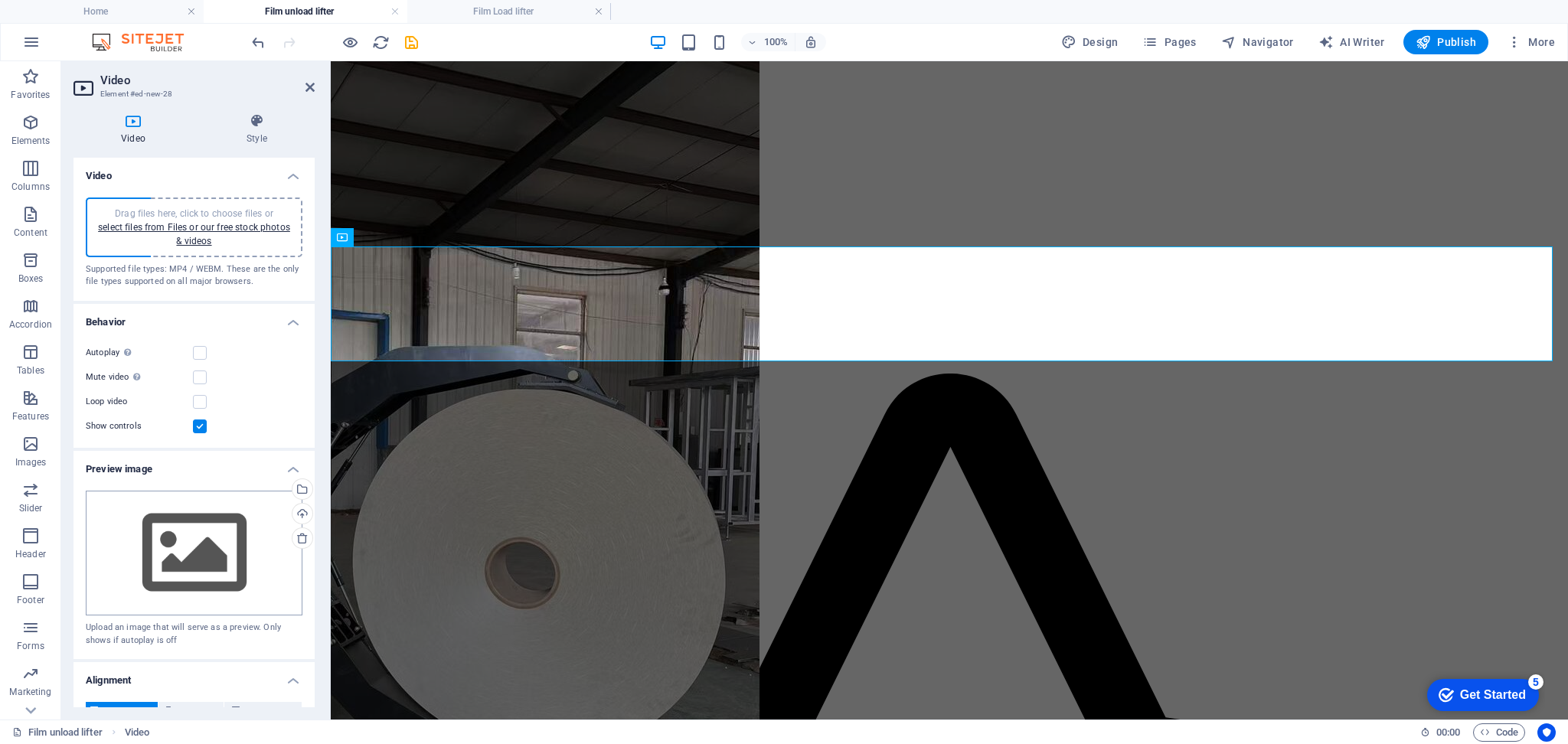
scroll to position [163, 0]
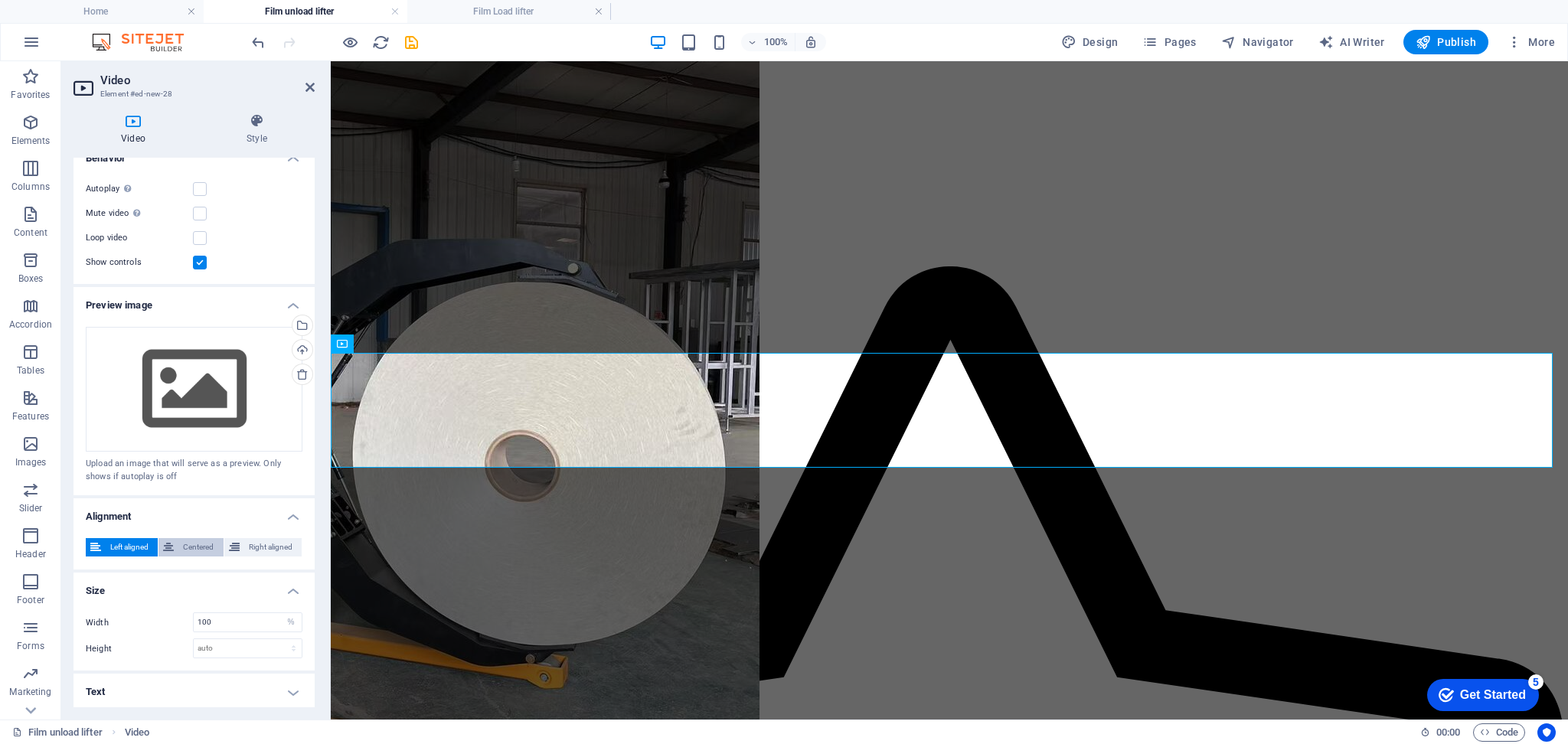
click at [194, 538] on span "Centered" at bounding box center [198, 547] width 40 height 19
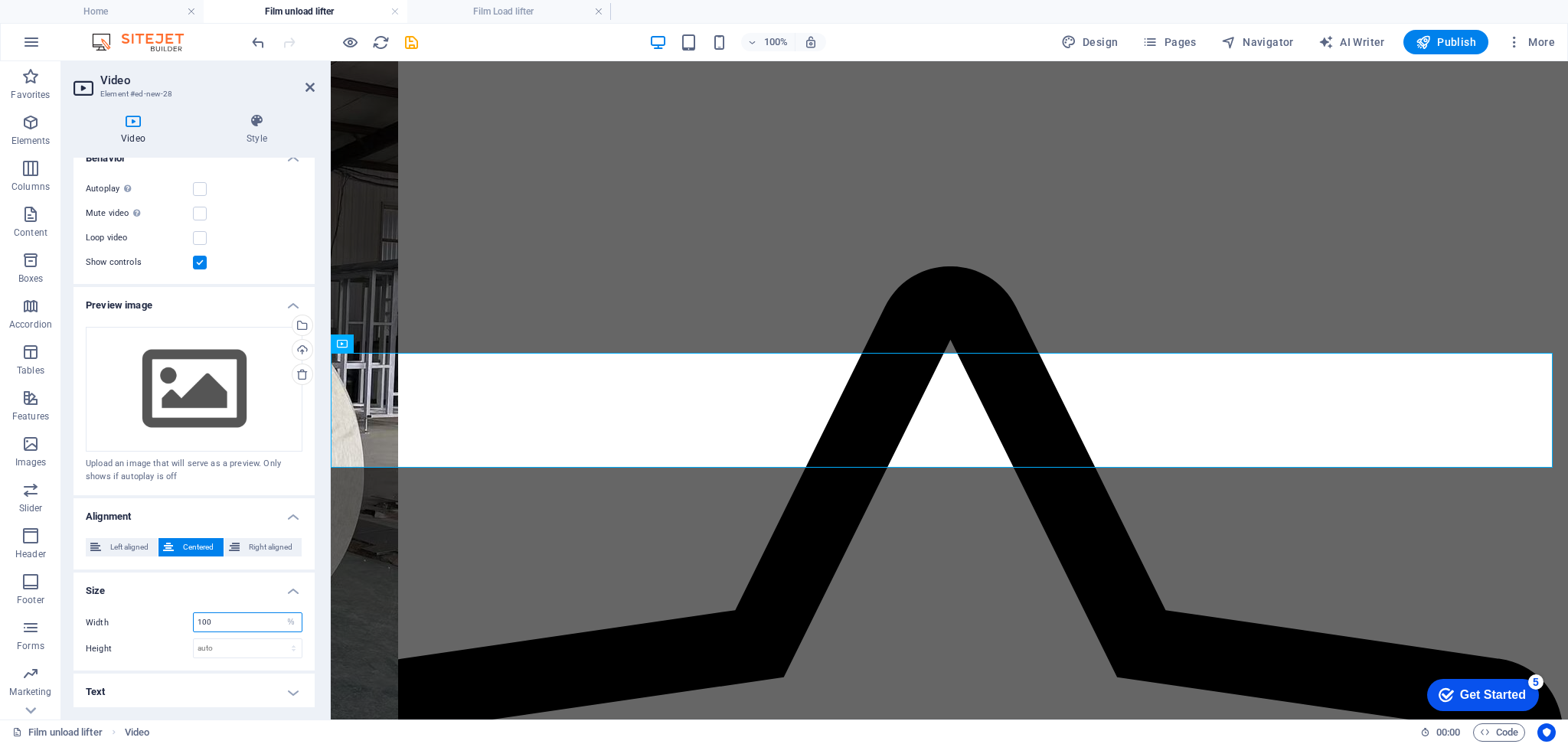
drag, startPoint x: 222, startPoint y: 620, endPoint x: 181, endPoint y: 621, distance: 41.0
click at [181, 621] on div "Width 100 auto px %" at bounding box center [194, 622] width 216 height 20
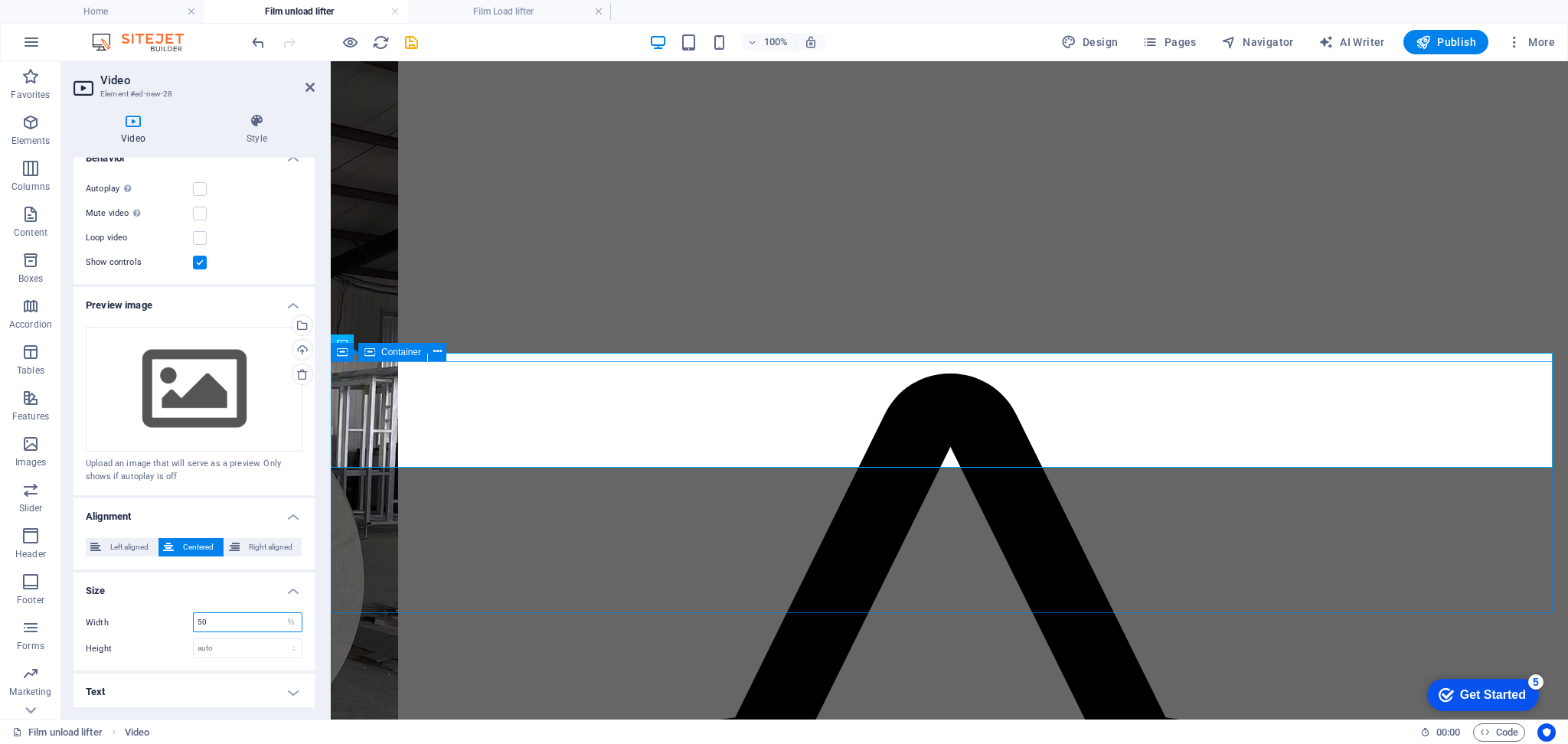
scroll to position [507, 0]
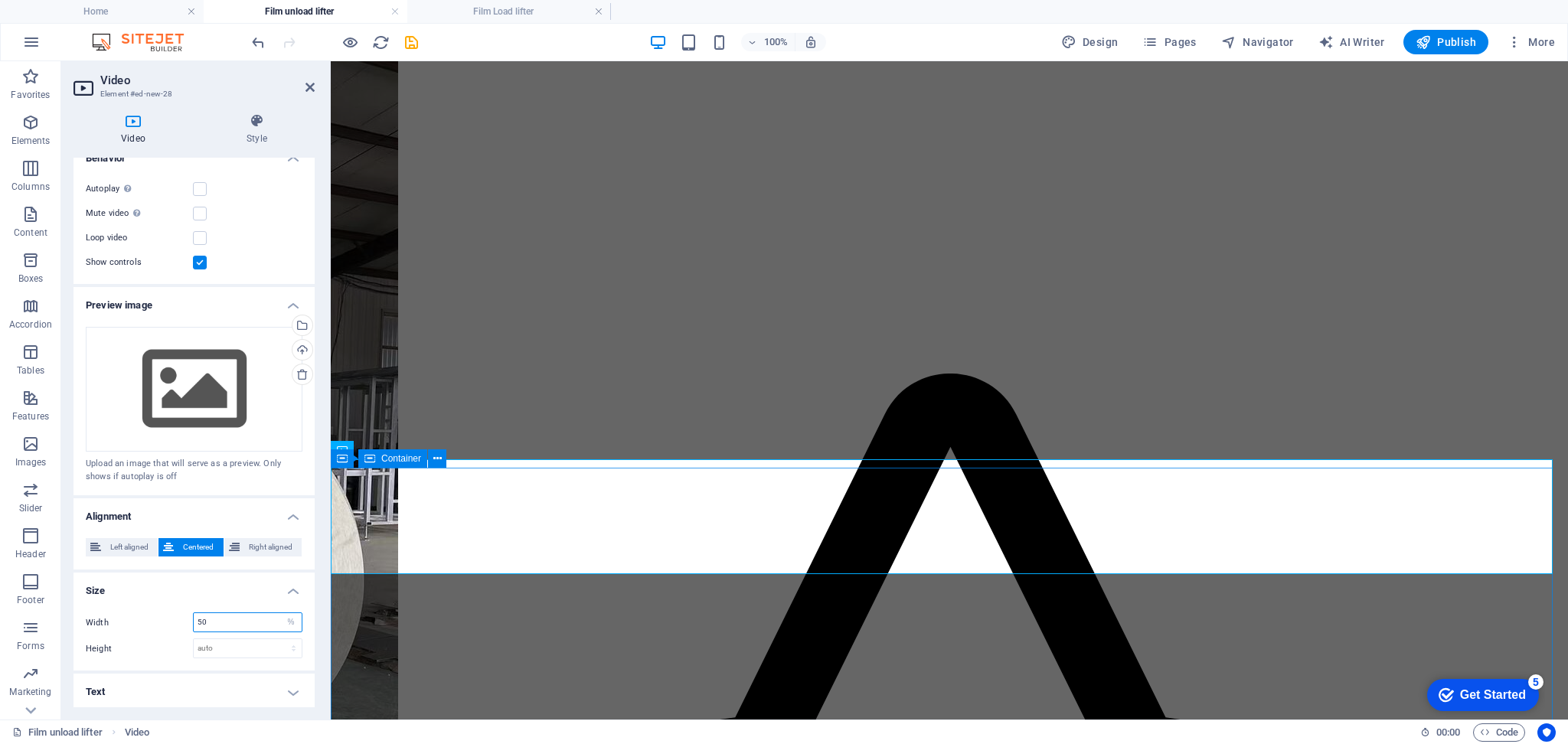
type input "50"
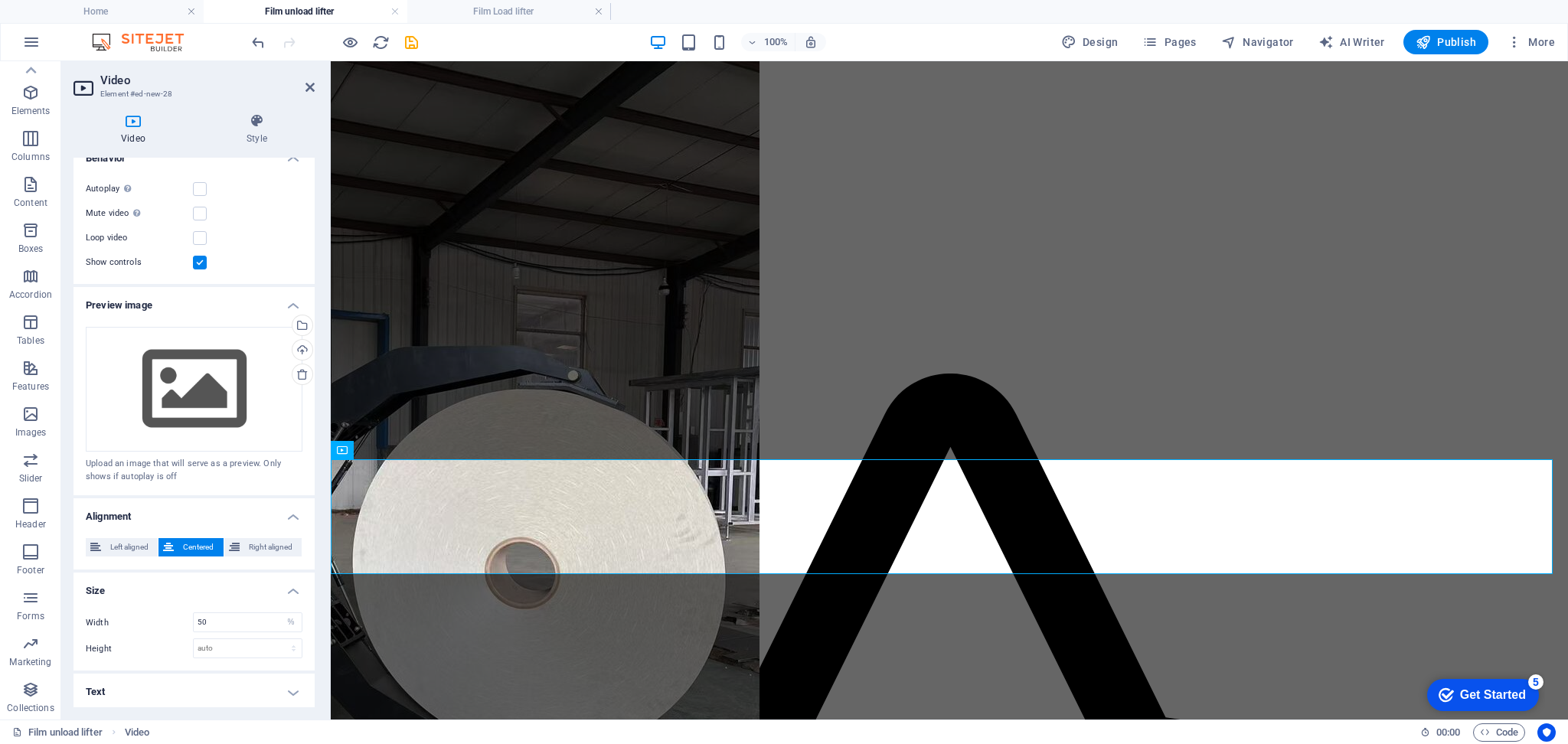
scroll to position [614, 0]
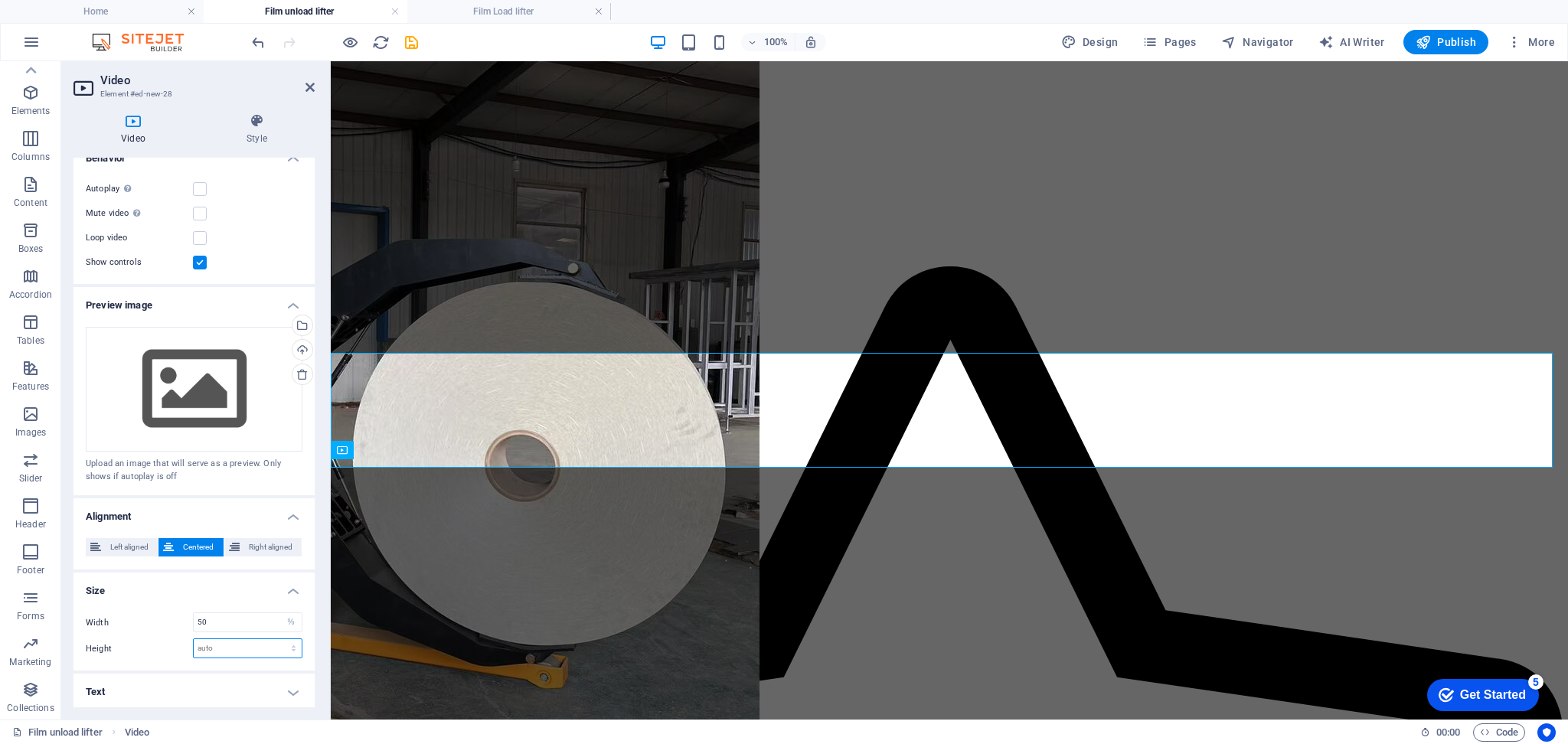
click at [215, 651] on select "auto px" at bounding box center [247, 648] width 108 height 19
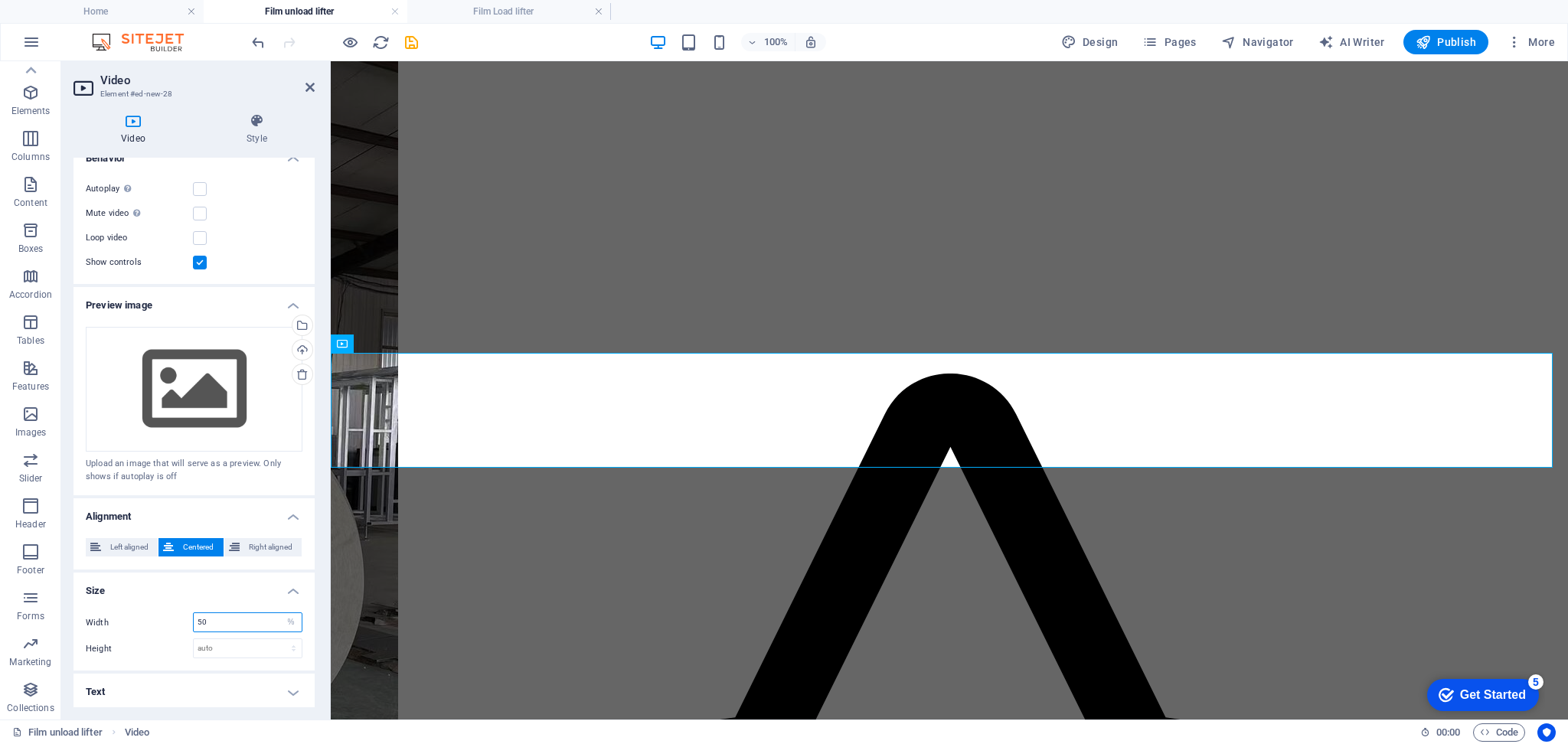
click at [229, 624] on input "50" at bounding box center [247, 622] width 108 height 19
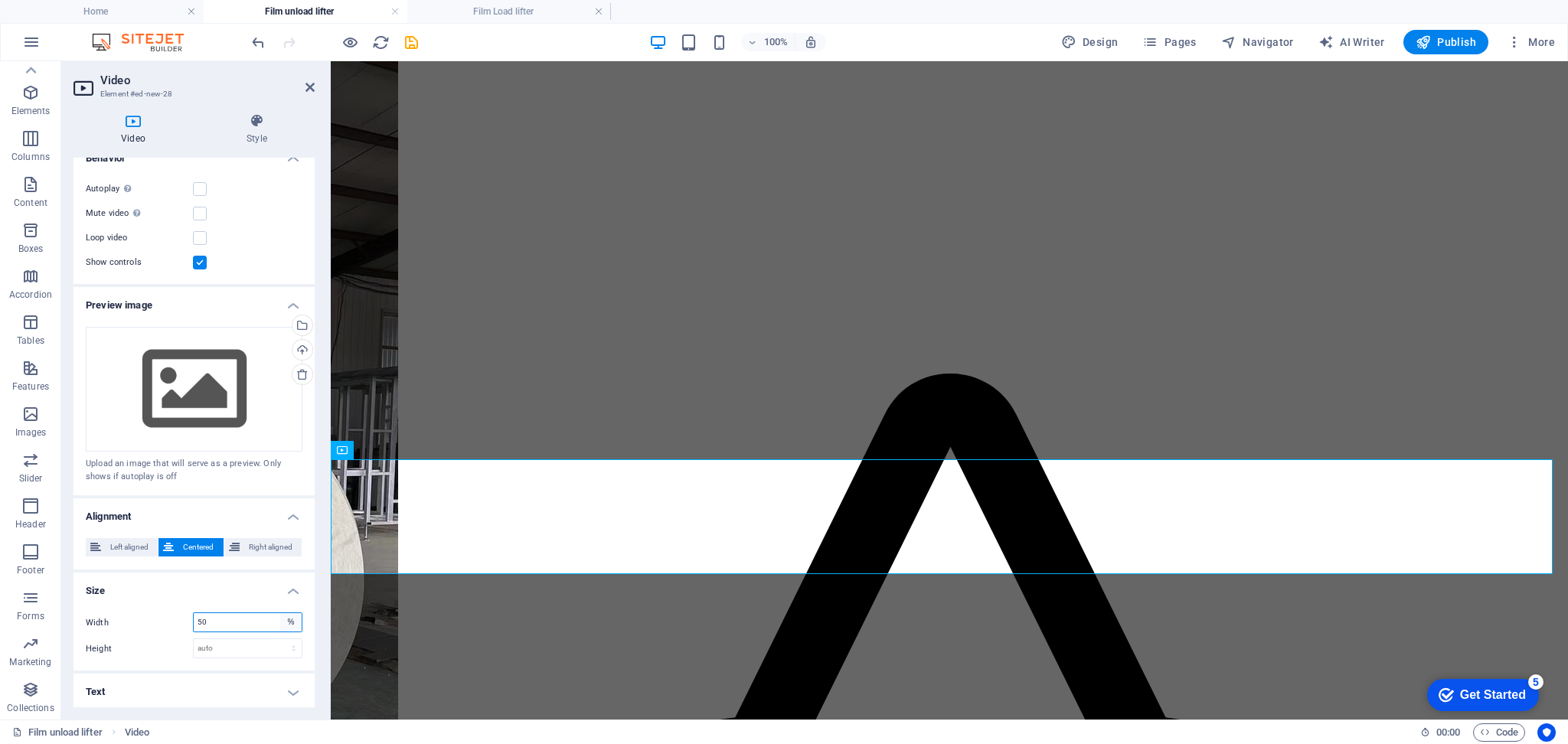
click at [289, 620] on select "auto px %" at bounding box center [291, 622] width 21 height 19
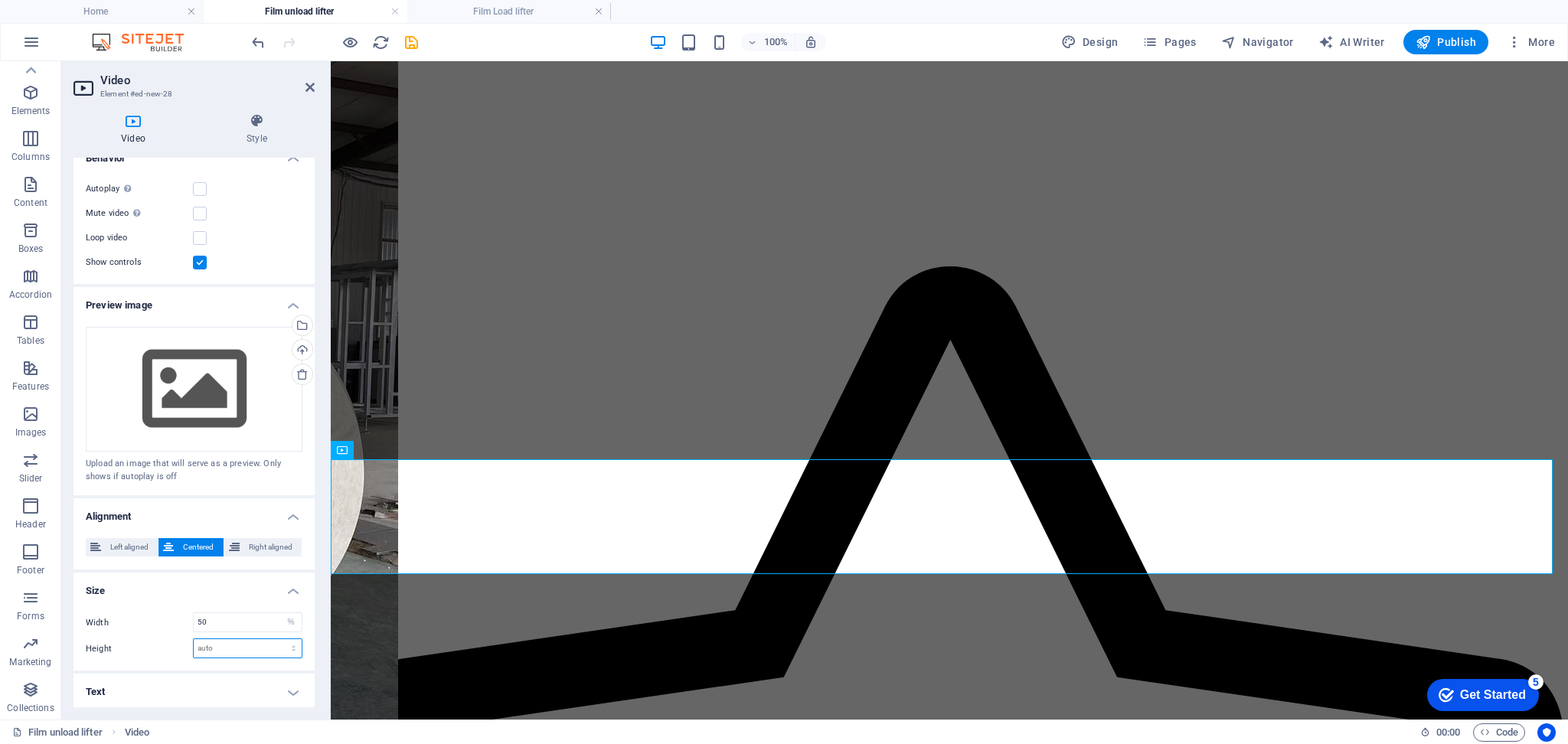
click at [228, 647] on select "auto px" at bounding box center [247, 648] width 108 height 19
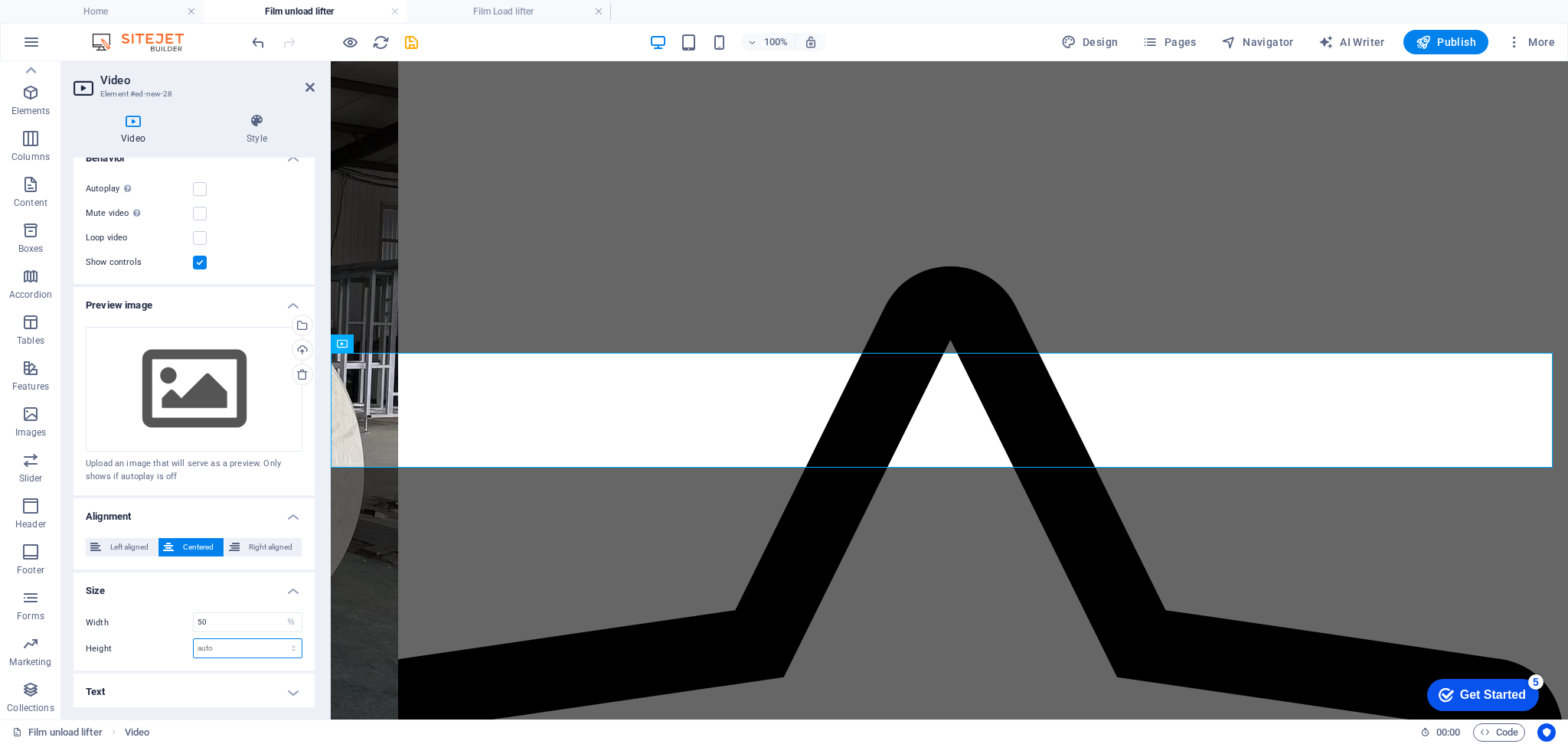
select select "px"
click at [277, 639] on select "auto px" at bounding box center [247, 648] width 108 height 19
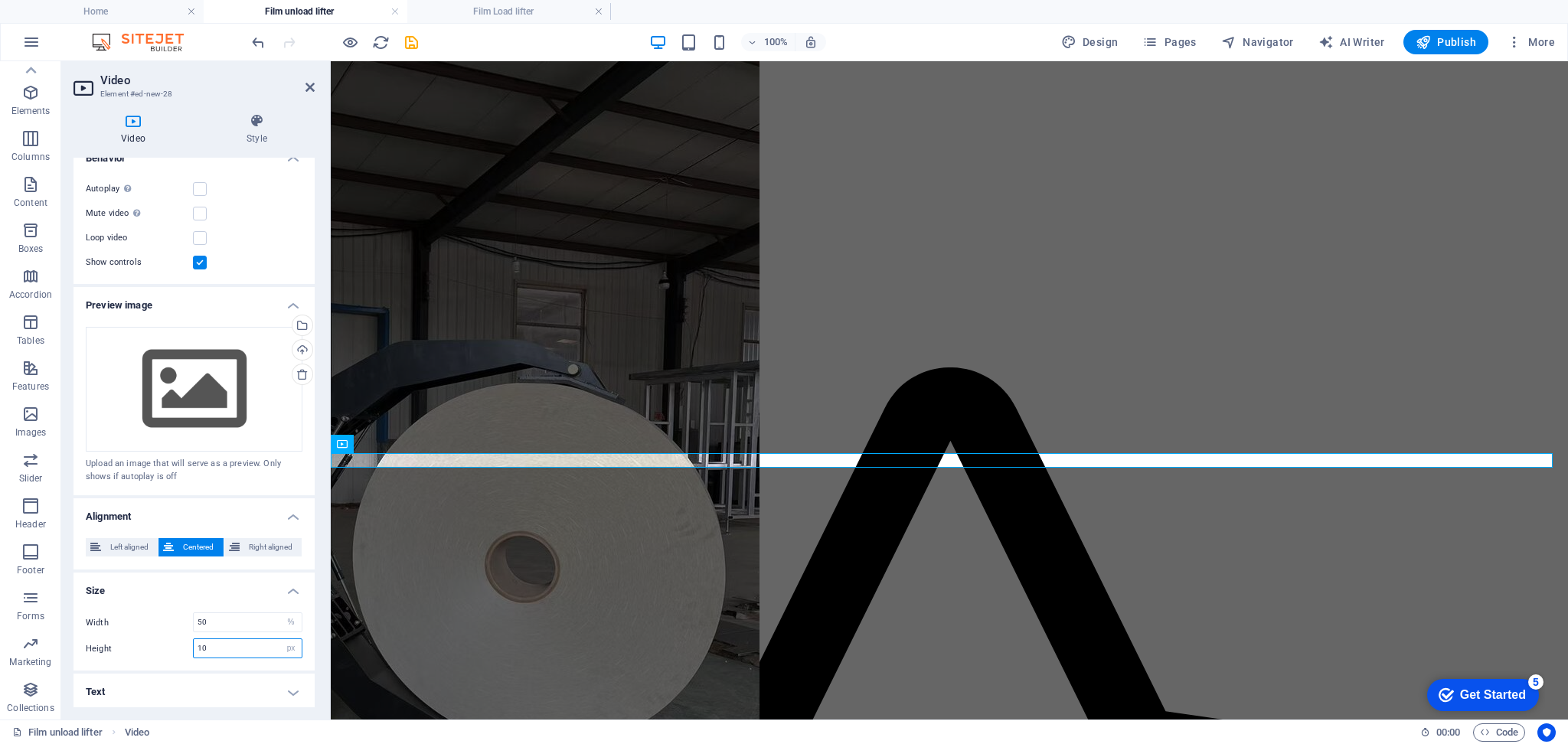
scroll to position [407, 0]
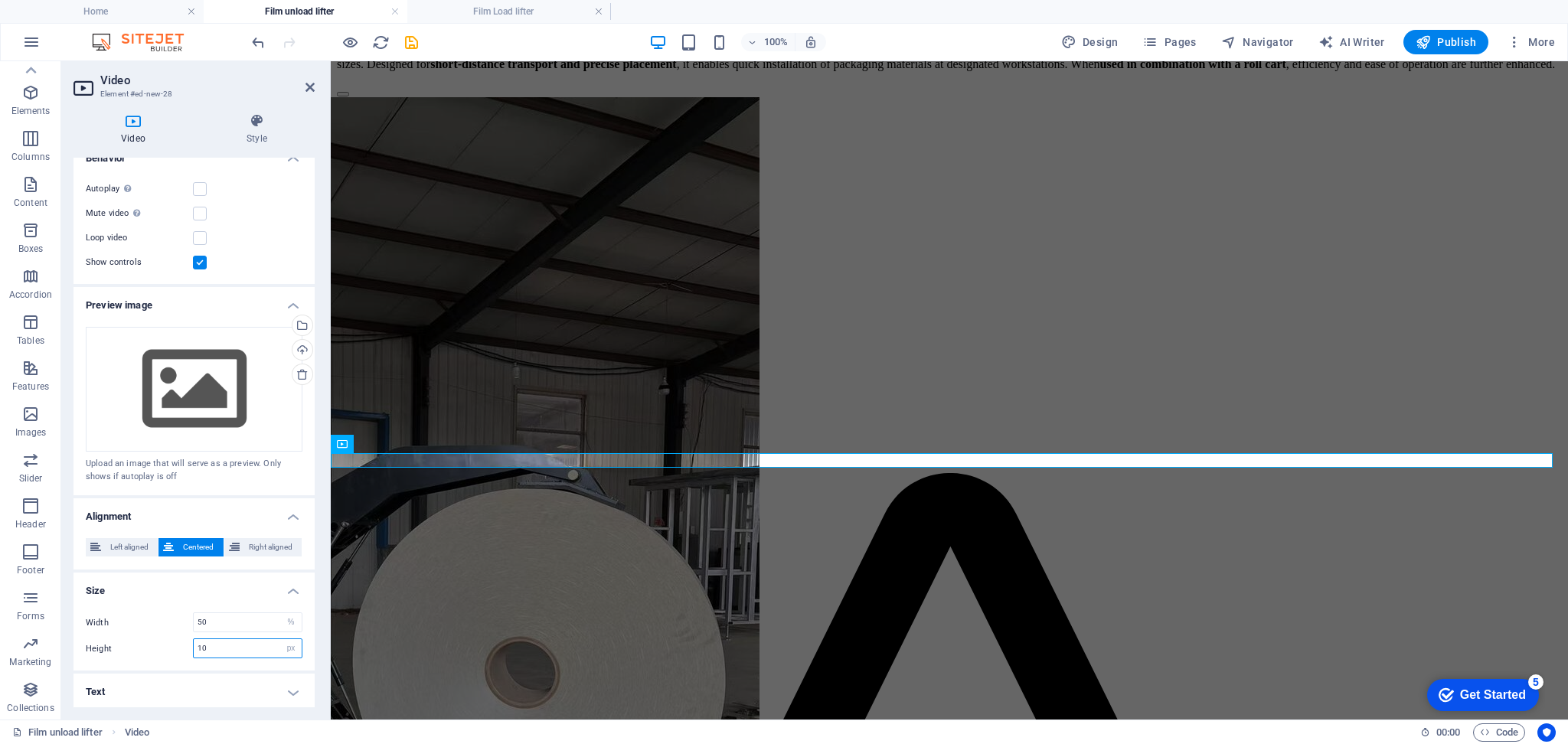
drag, startPoint x: 216, startPoint y: 647, endPoint x: 185, endPoint y: 644, distance: 31.1
click at [185, 644] on div "Height 10 auto px" at bounding box center [194, 648] width 216 height 20
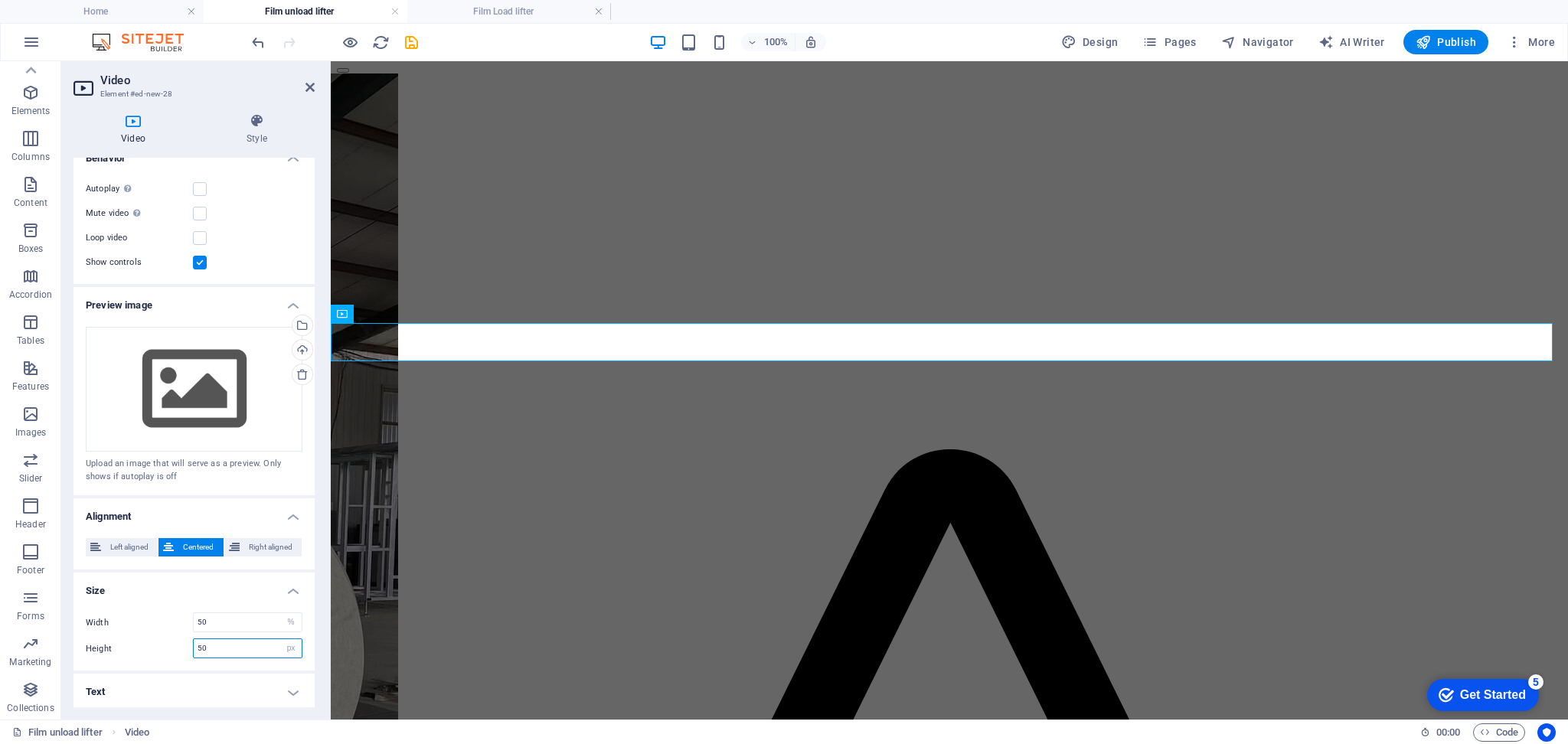
drag, startPoint x: 213, startPoint y: 647, endPoint x: 176, endPoint y: 643, distance: 37.2
click at [176, 643] on div "Height 50 auto px" at bounding box center [194, 648] width 216 height 20
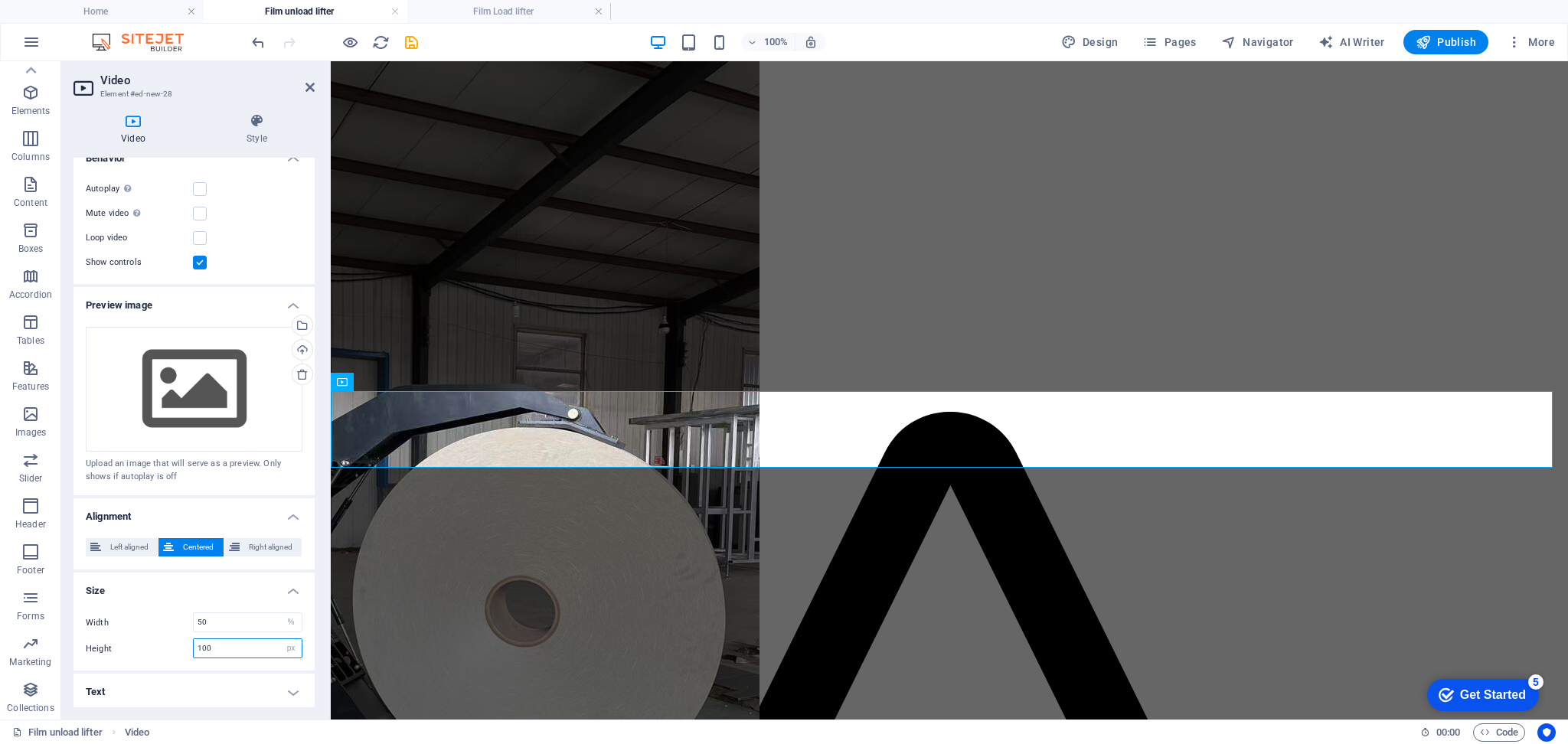
drag, startPoint x: 216, startPoint y: 642, endPoint x: 168, endPoint y: 637, distance: 48.3
click at [168, 638] on div "Height 100 auto px" at bounding box center [194, 648] width 216 height 20
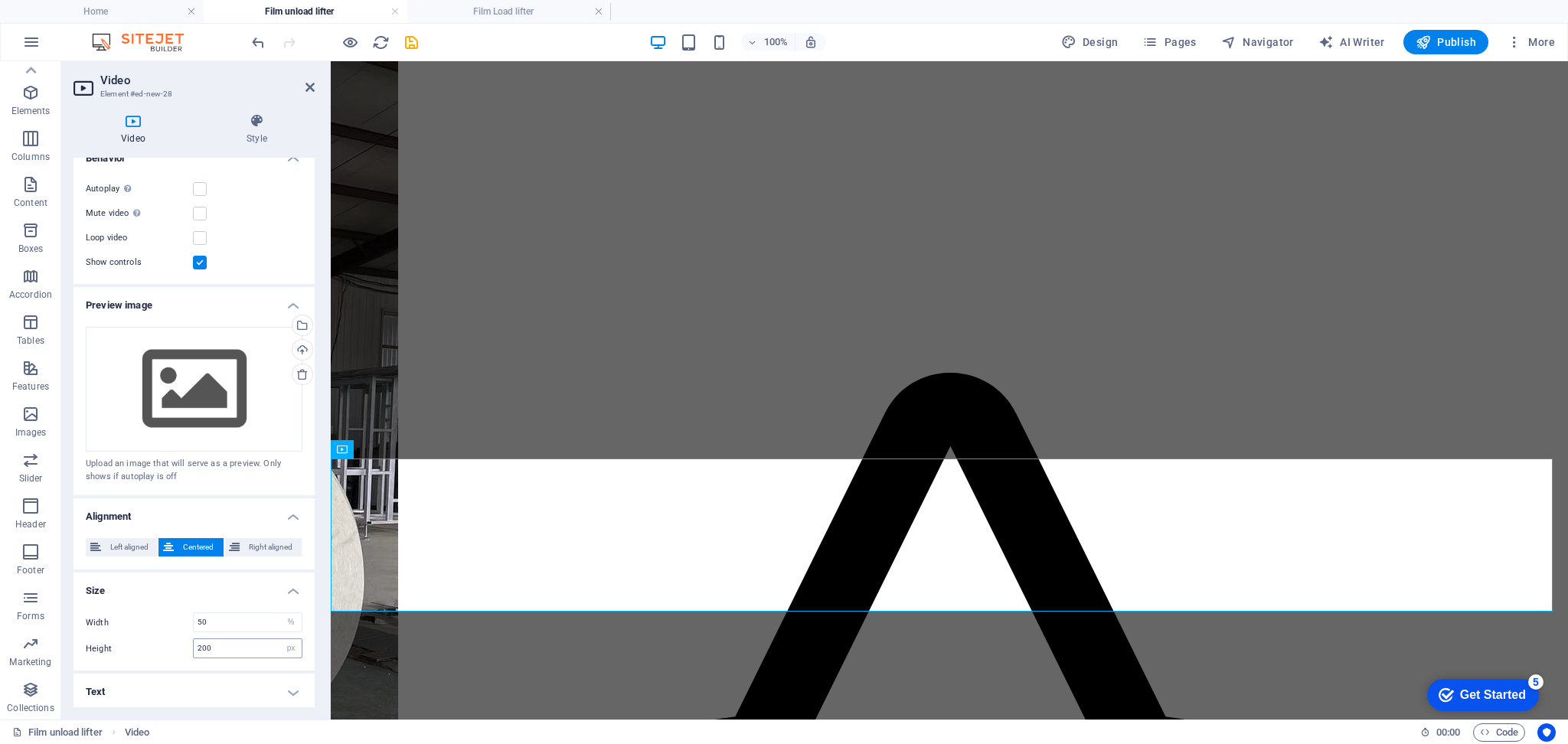
drag, startPoint x: 224, startPoint y: 634, endPoint x: 208, endPoint y: 650, distance: 22.6
click at [202, 655] on div "Width 50 auto px % Height 200 auto px" at bounding box center [194, 635] width 242 height 71
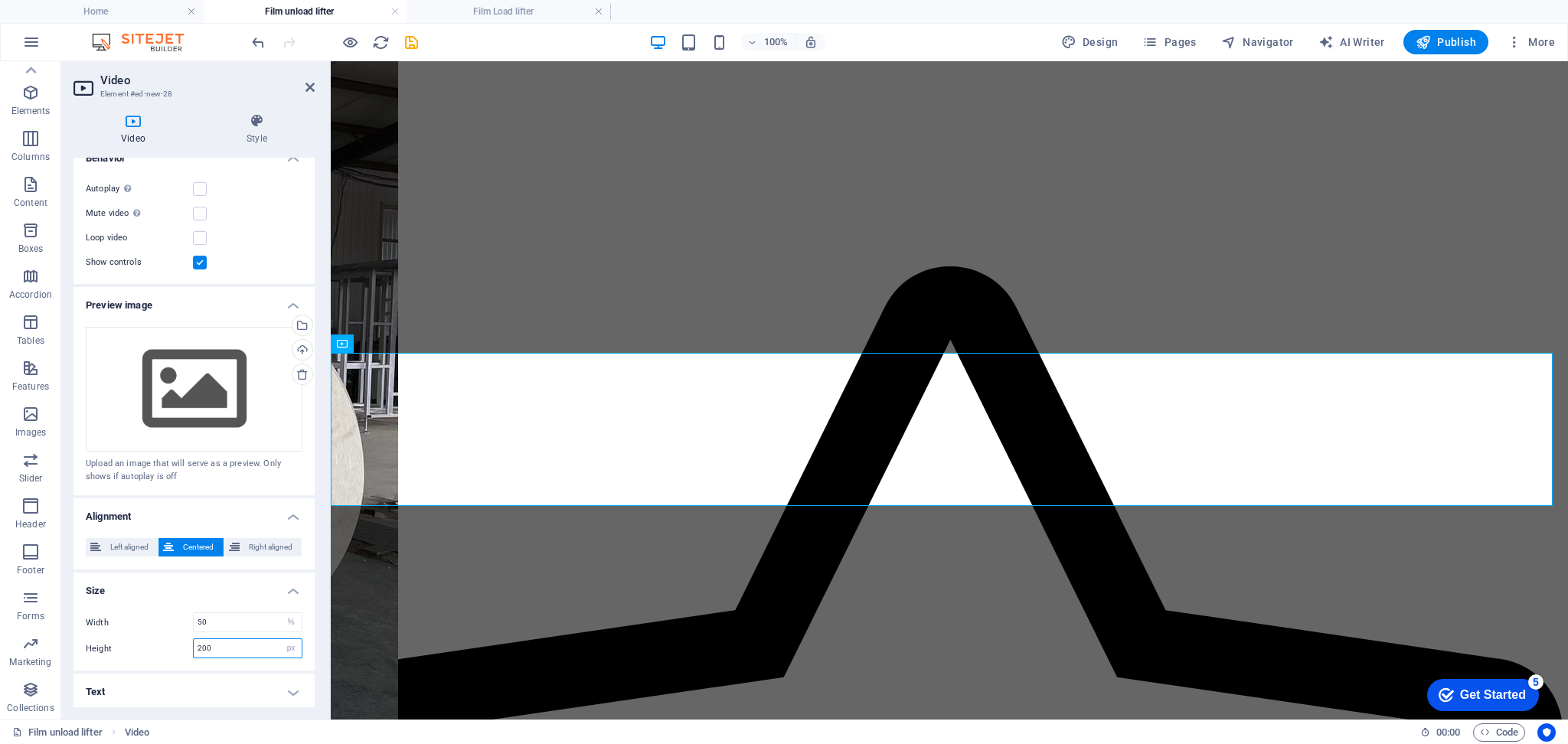
drag, startPoint x: 218, startPoint y: 645, endPoint x: 182, endPoint y: 656, distance: 37.6
click at [182, 656] on div "Width 50 auto px % Height 200 auto px" at bounding box center [194, 635] width 242 height 71
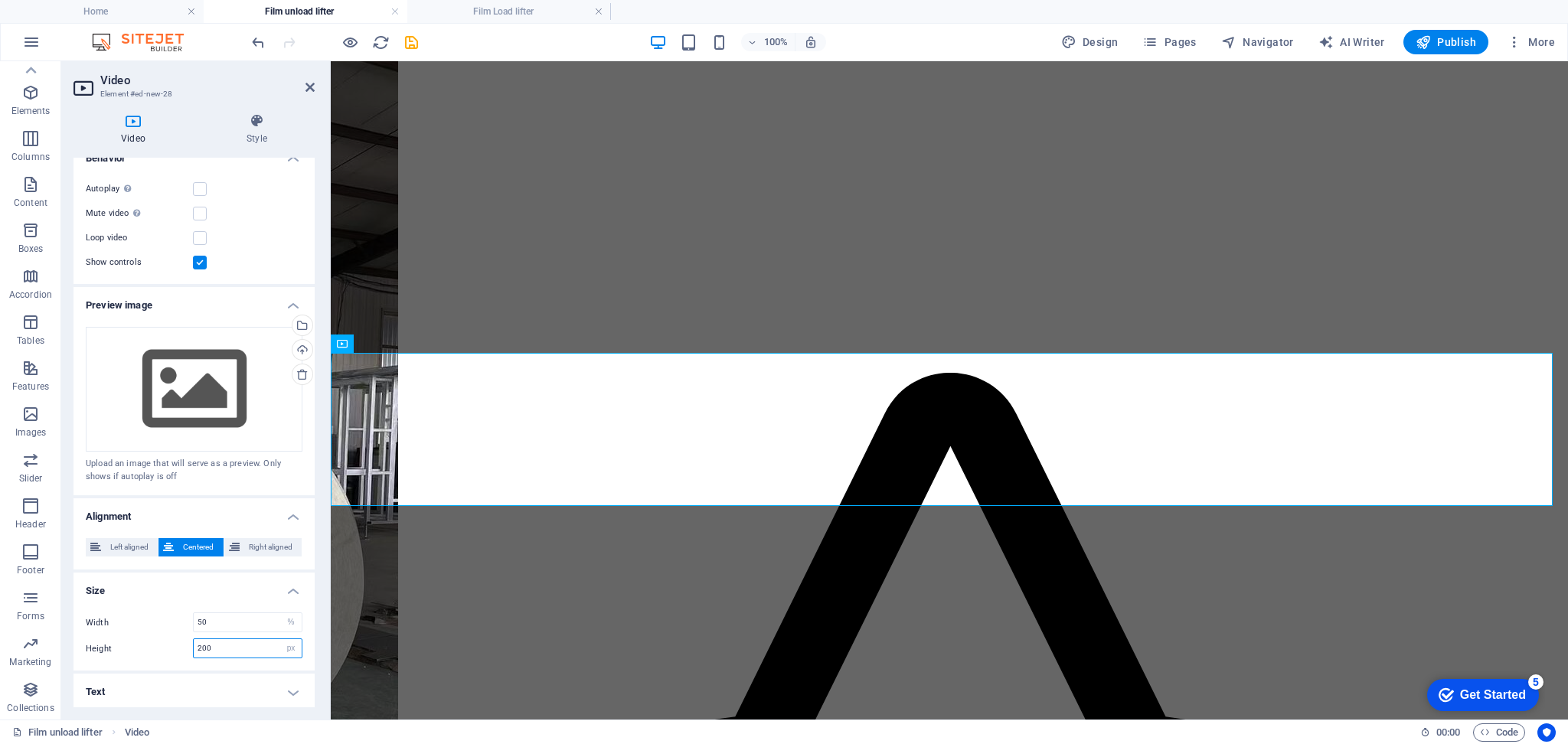
scroll to position [614, 0]
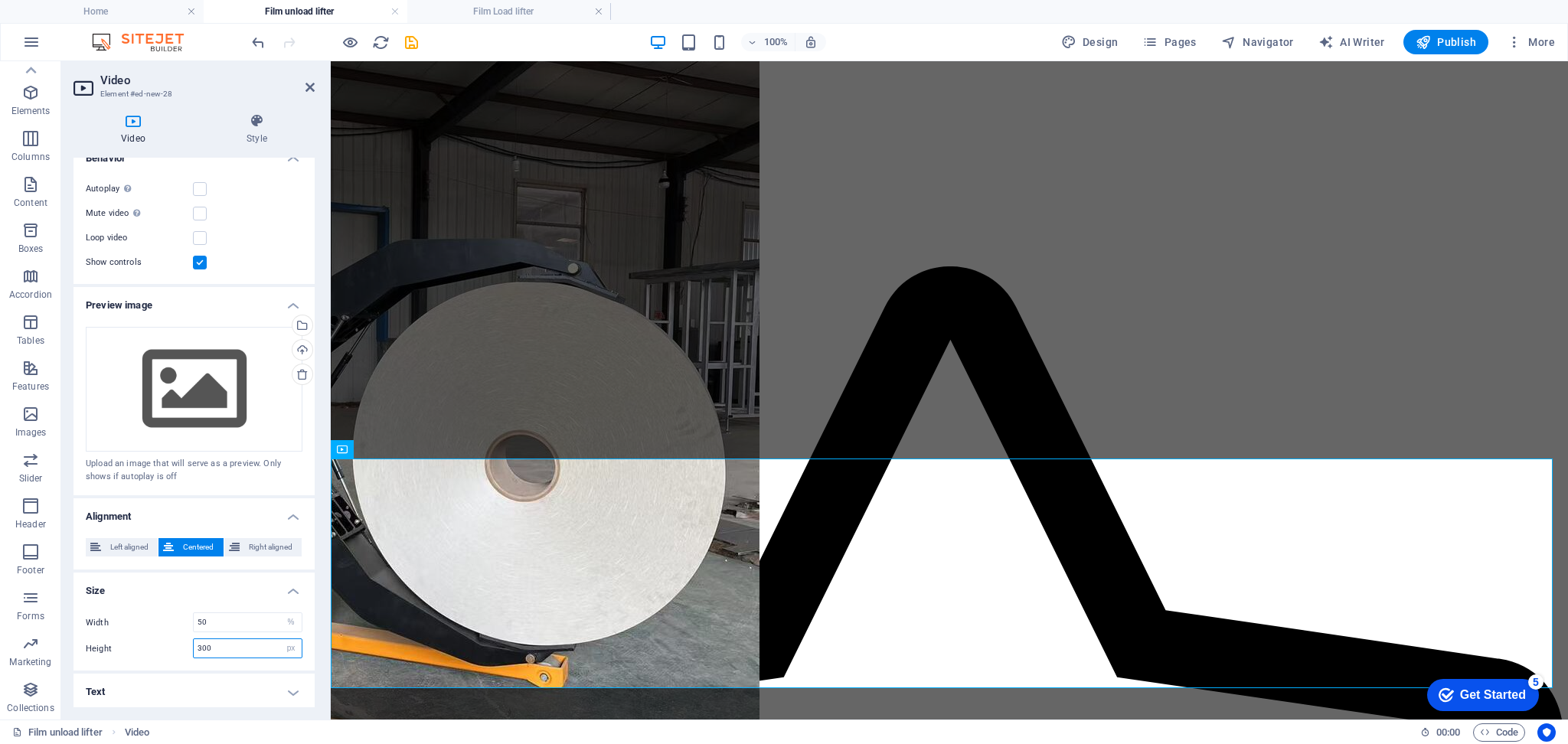
drag, startPoint x: 222, startPoint y: 643, endPoint x: 151, endPoint y: 638, distance: 71.2
click at [151, 638] on div "Height 300 auto px" at bounding box center [194, 648] width 216 height 20
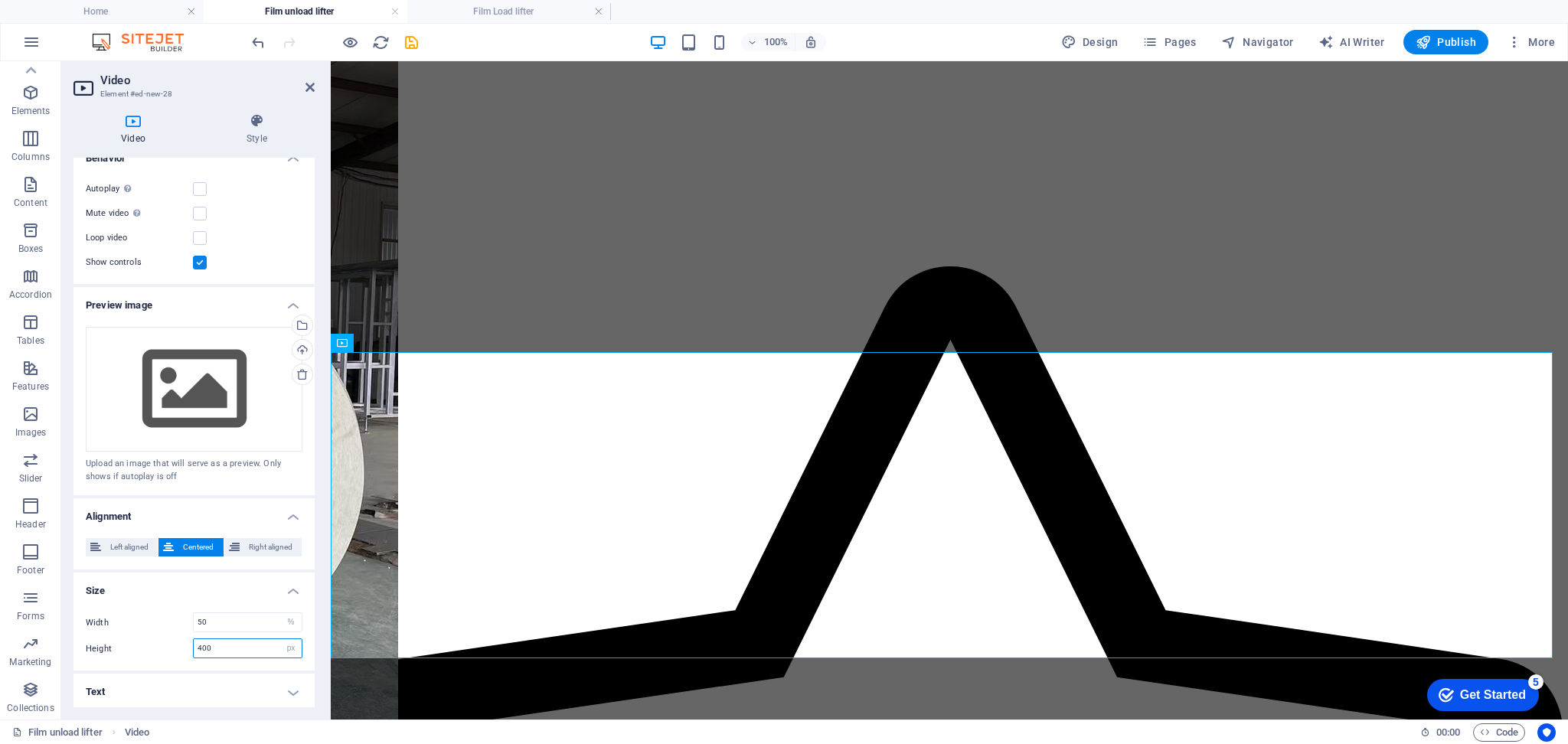
drag, startPoint x: 218, startPoint y: 644, endPoint x: 185, endPoint y: 629, distance: 36.2
click at [184, 638] on div "Height 400 auto px" at bounding box center [194, 648] width 216 height 20
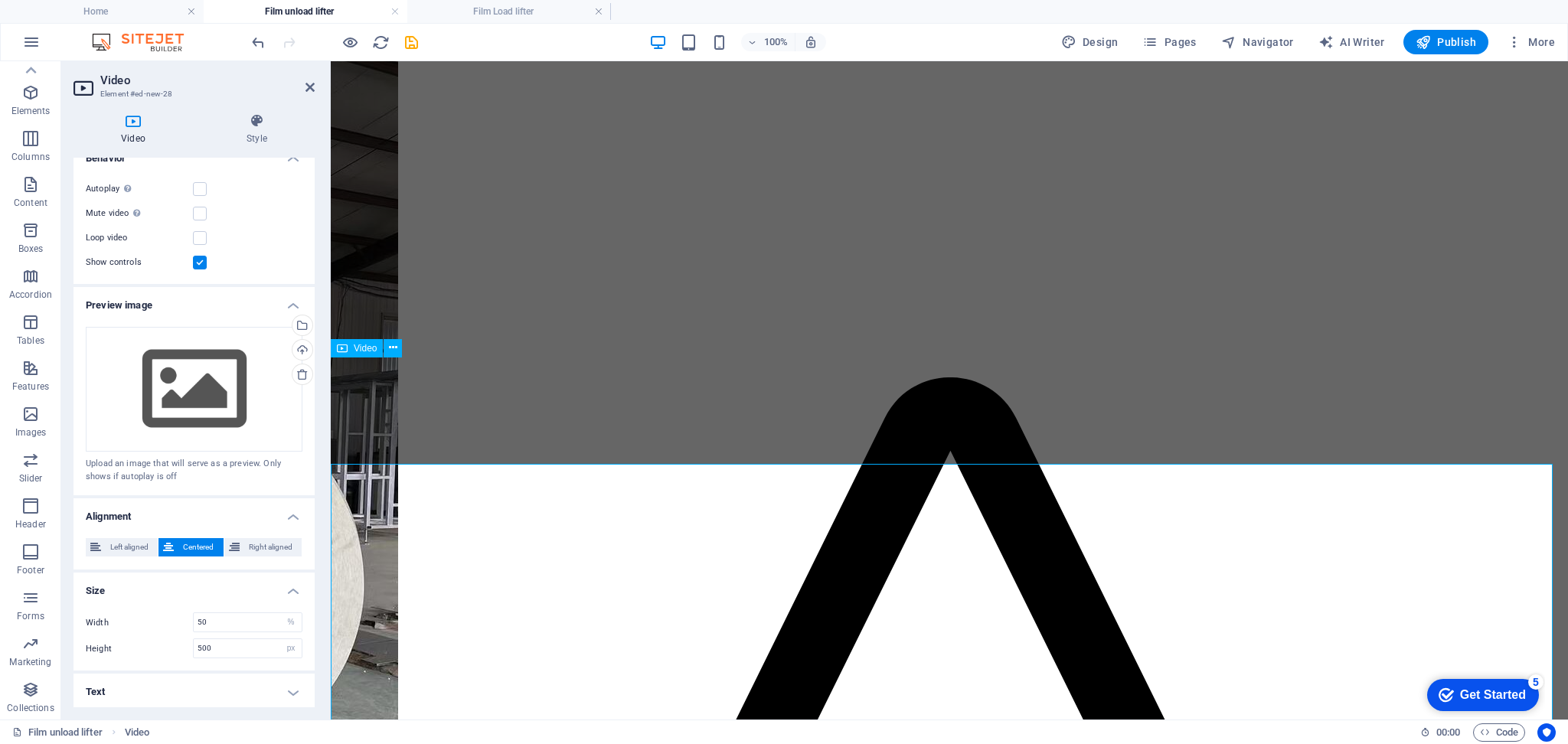
scroll to position [506, 0]
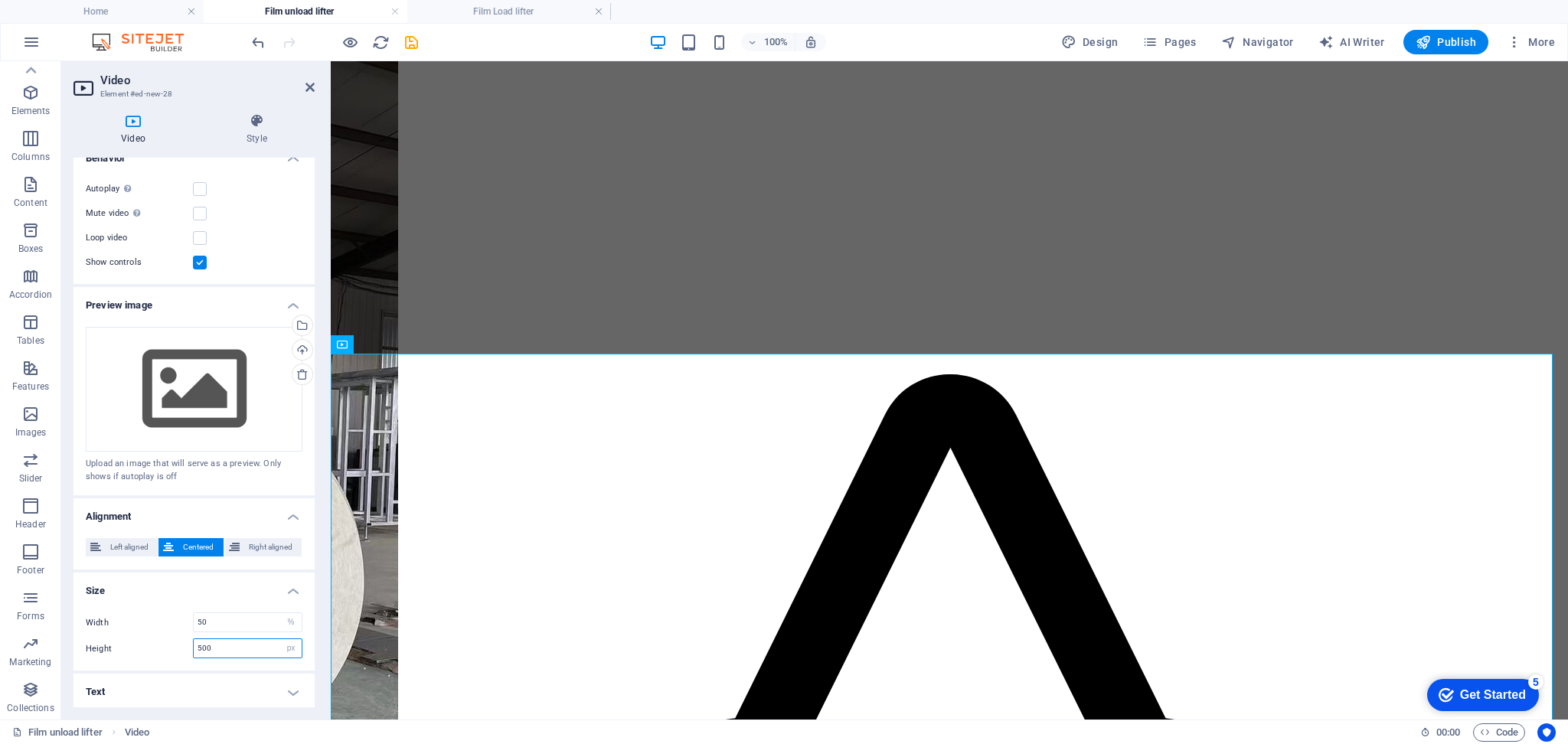
drag, startPoint x: 218, startPoint y: 648, endPoint x: 176, endPoint y: 651, distance: 42.1
click at [176, 651] on div "Height 500 auto px" at bounding box center [194, 648] width 216 height 20
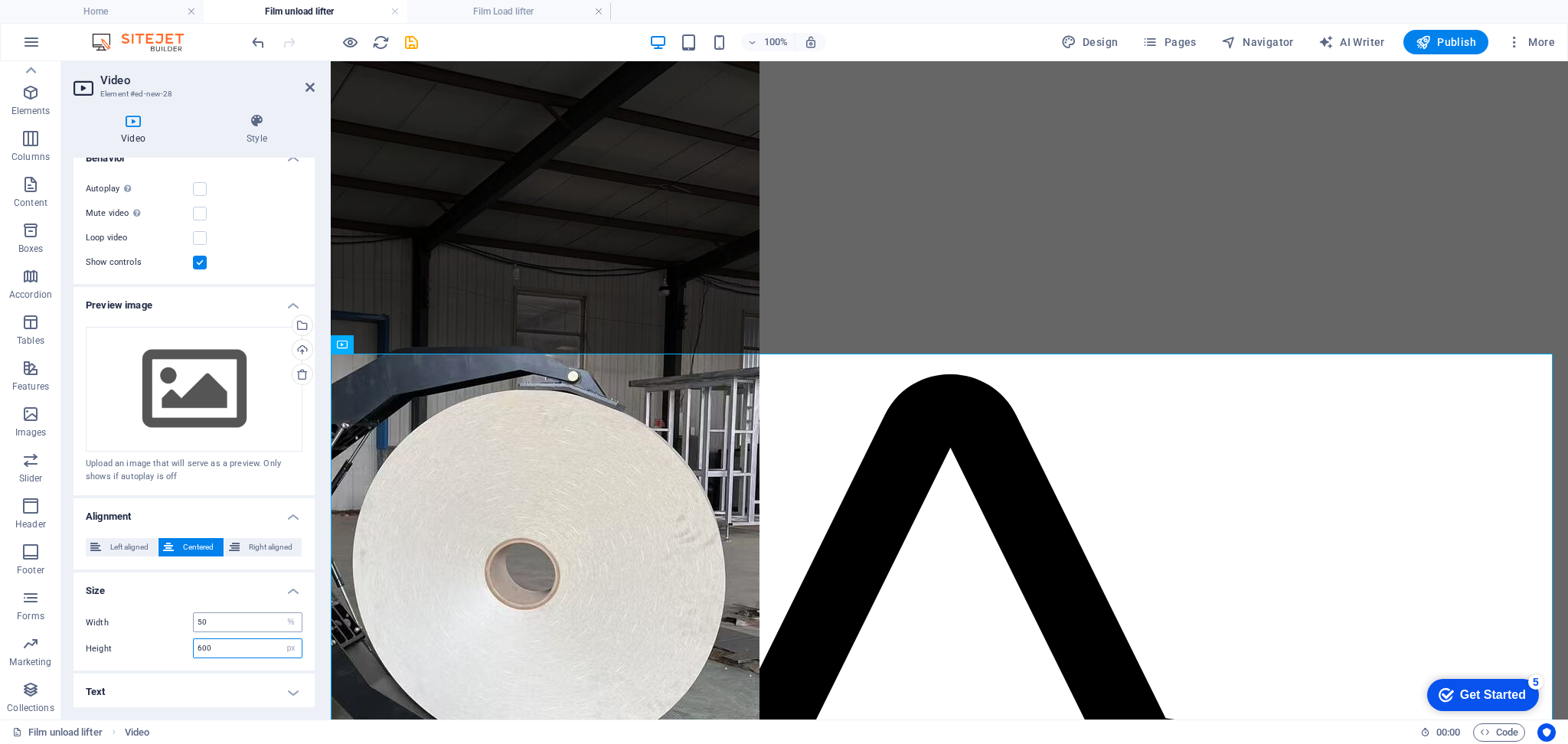
type input "600"
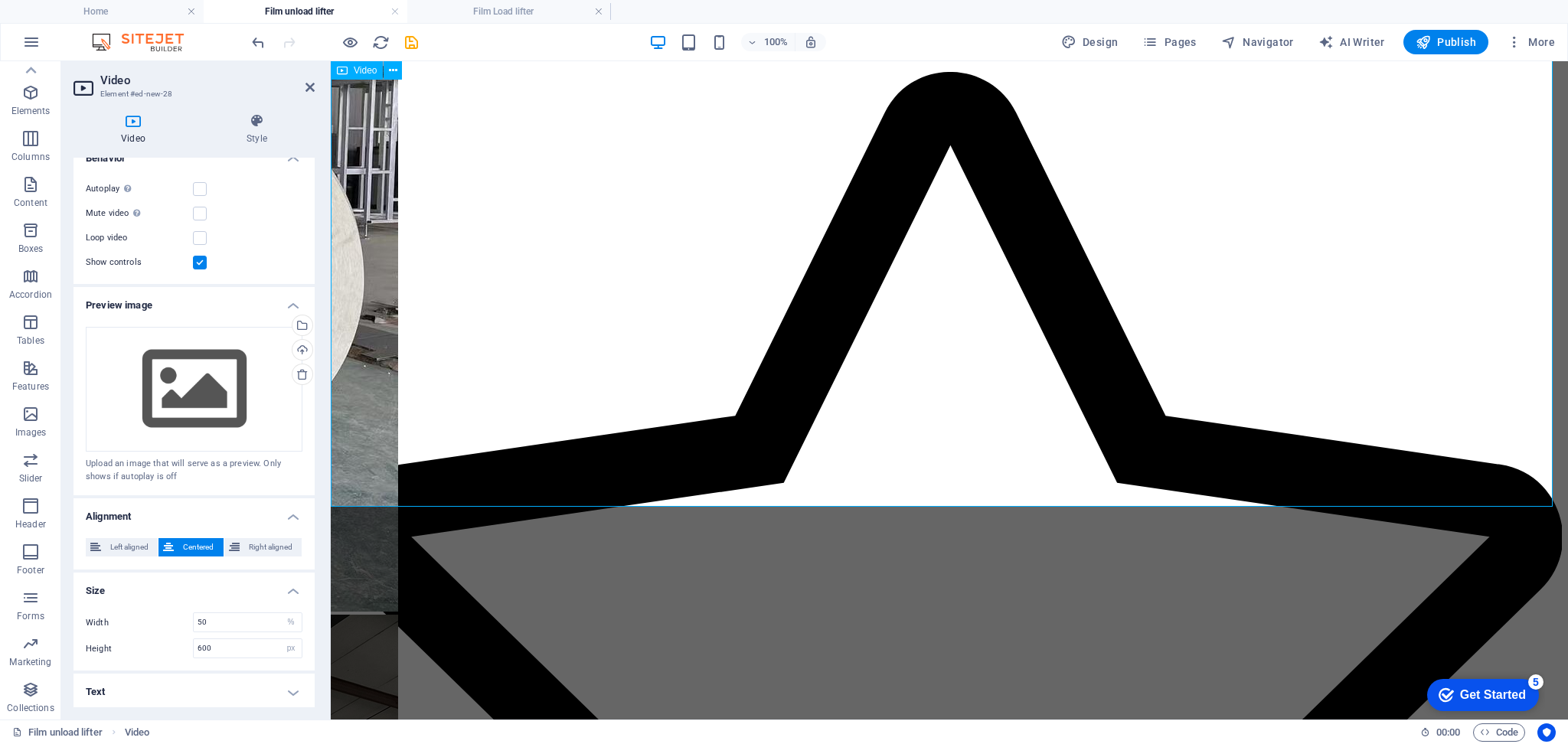
scroll to position [812, 0]
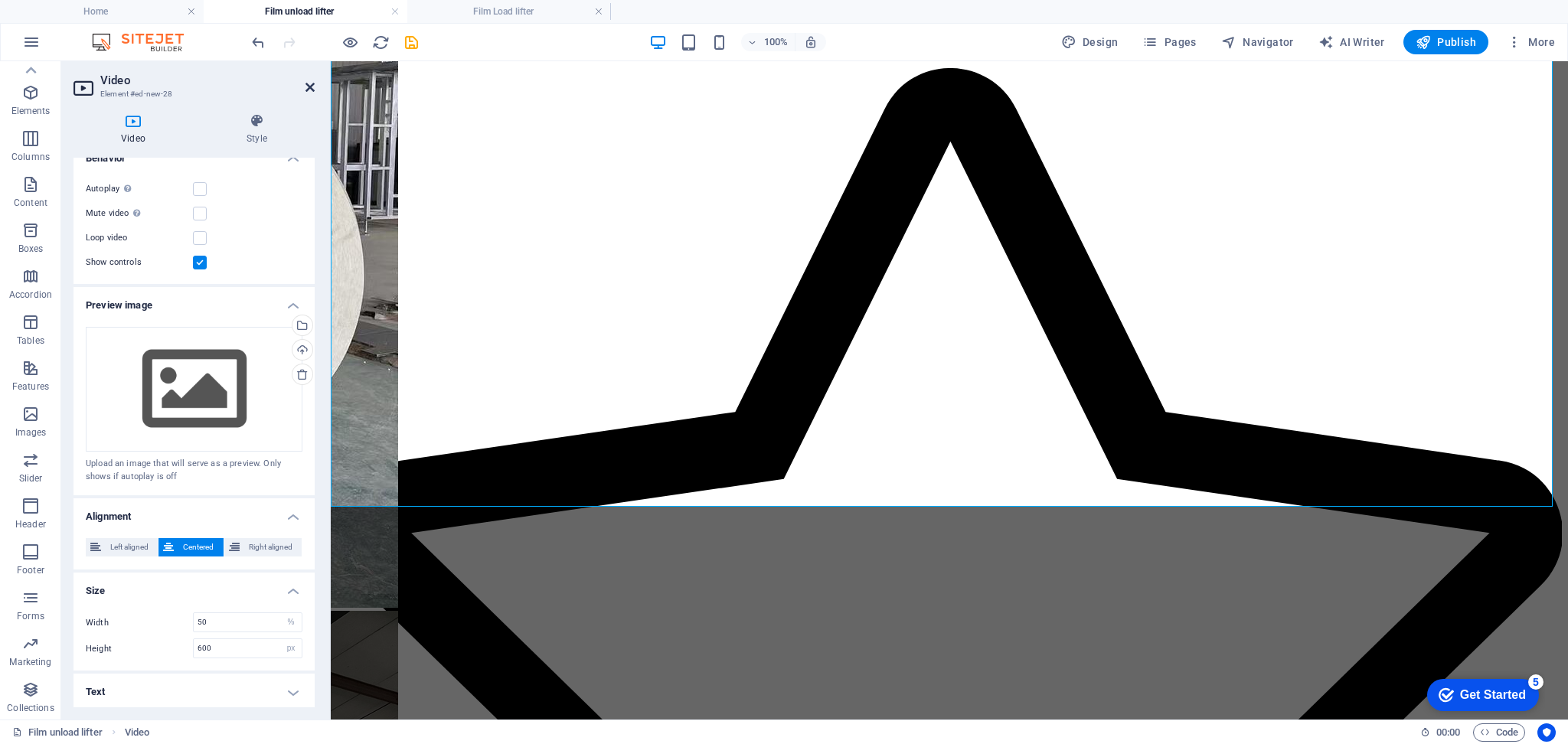
click at [307, 85] on icon at bounding box center [310, 87] width 9 height 12
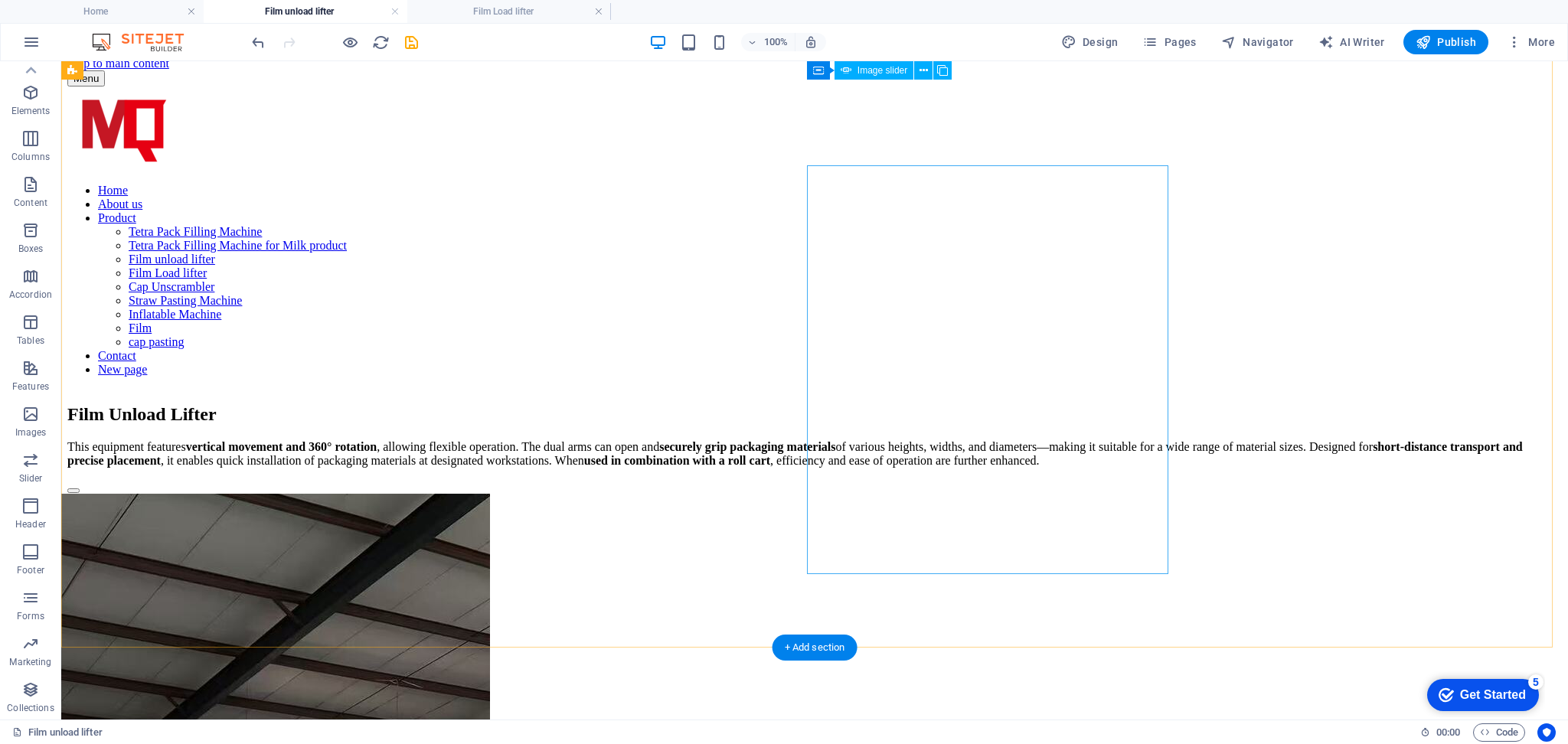
scroll to position [0, 0]
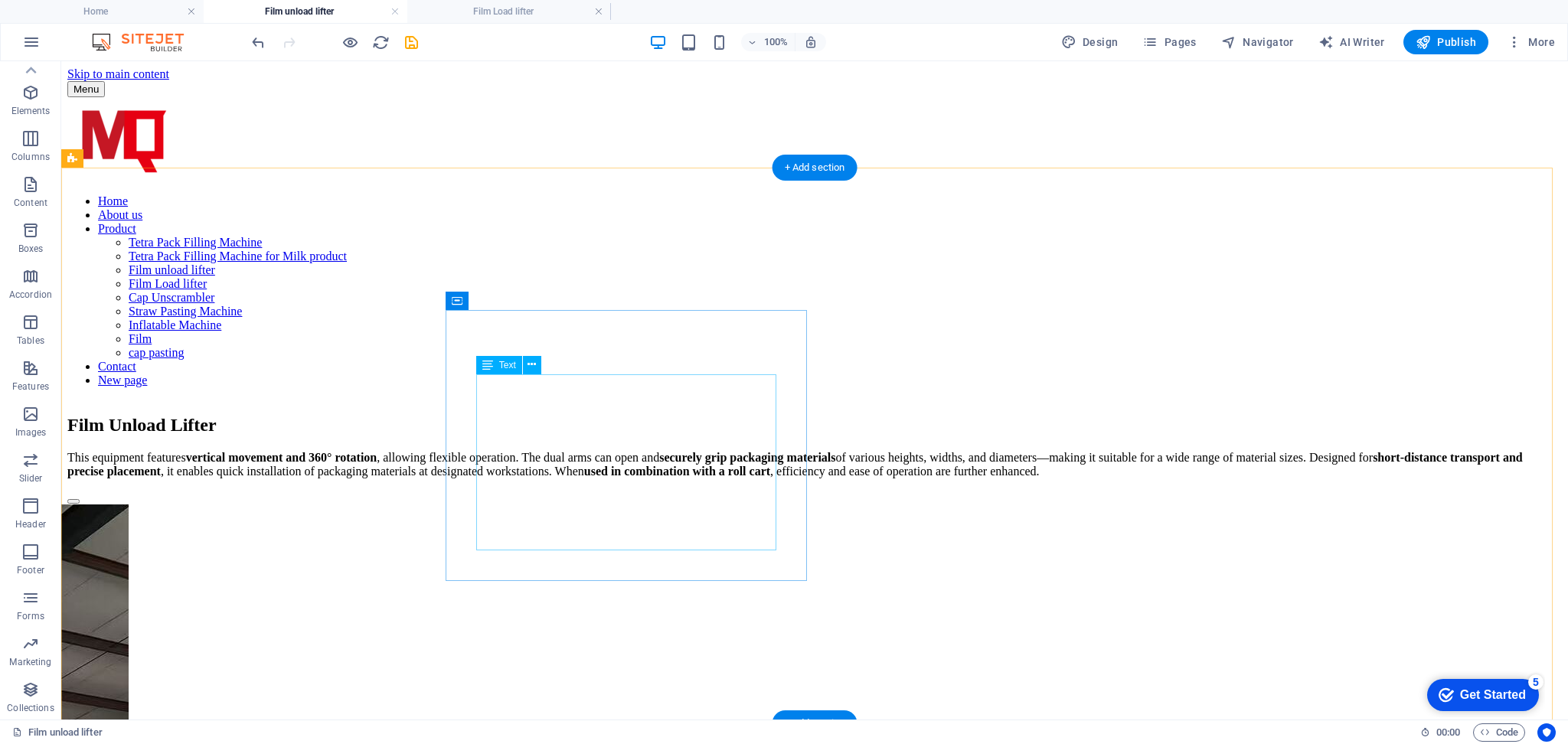
click at [555, 478] on div "This equipment features vertical movement and 360° rotation , allowing flexible…" at bounding box center [815, 465] width 1495 height 28
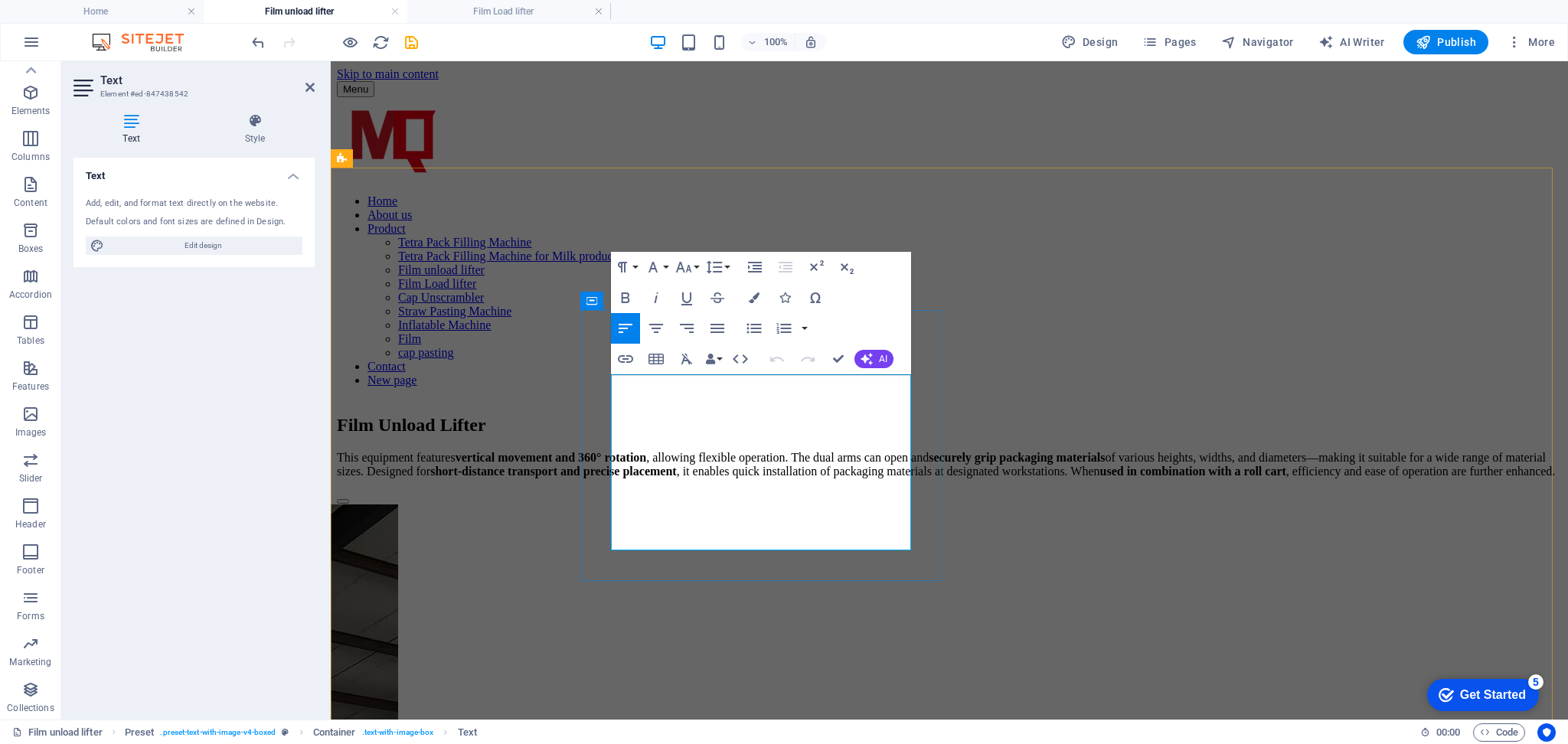
click at [619, 451] on p "This equipment features vertical movement and 360° rotation , allowing flexible…" at bounding box center [949, 465] width 1225 height 28
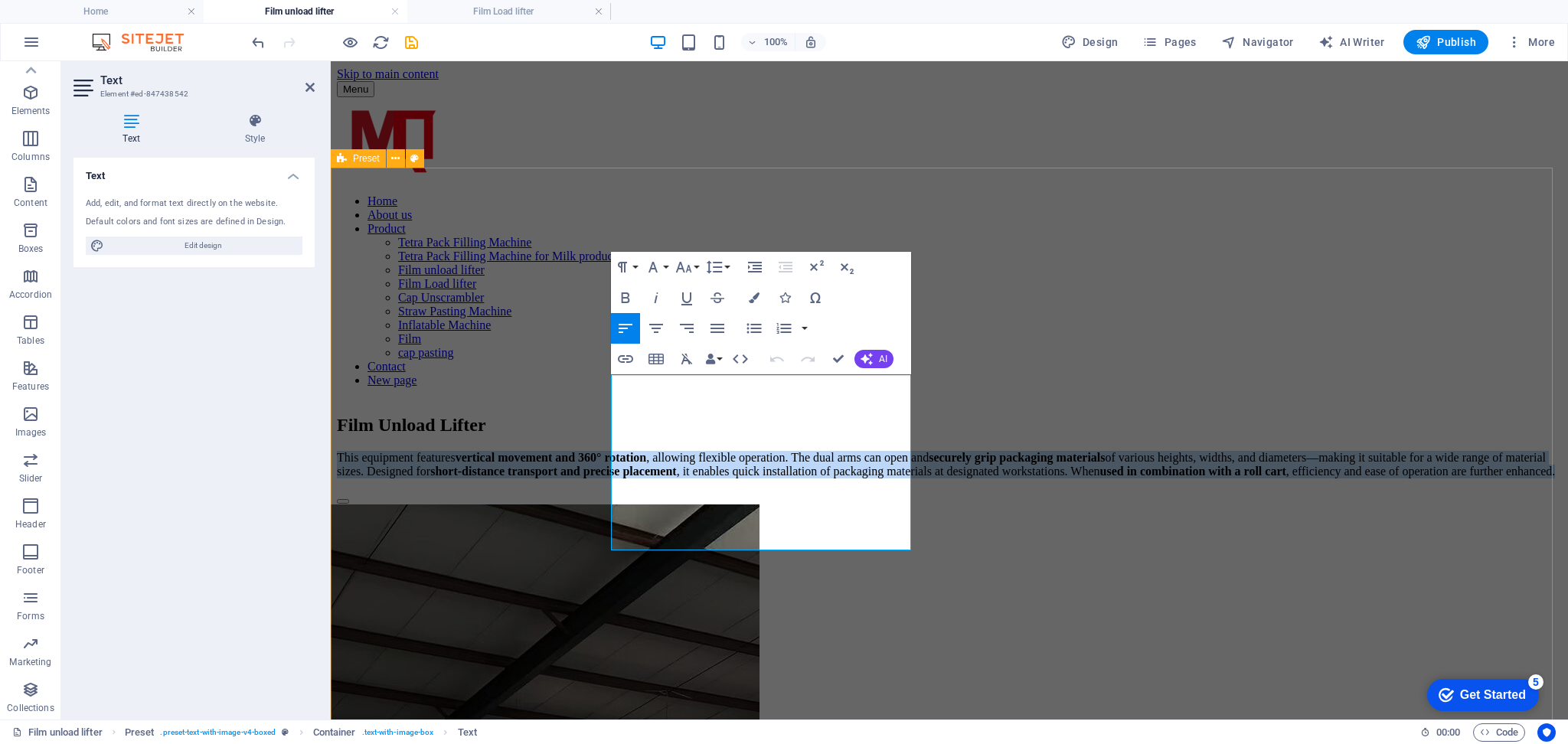
drag, startPoint x: 900, startPoint y: 546, endPoint x: 951, endPoint y: 368, distance: 185.2
click at [573, 399] on div "Film Unload Lifter This equipment features vertical movement and 360° rotation …" at bounding box center [949, 639] width 1225 height 481
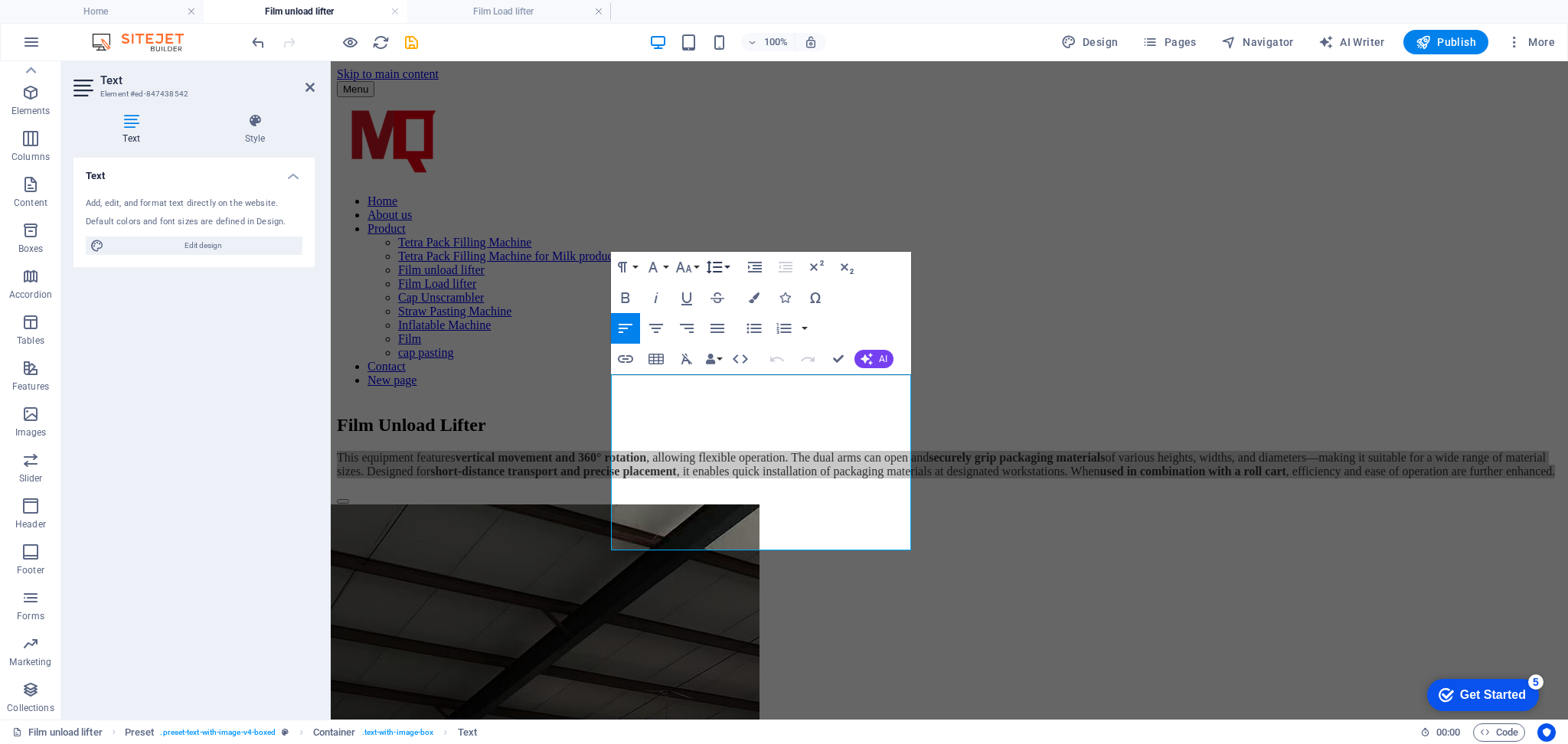
click at [716, 265] on icon "button" at bounding box center [714, 267] width 19 height 19
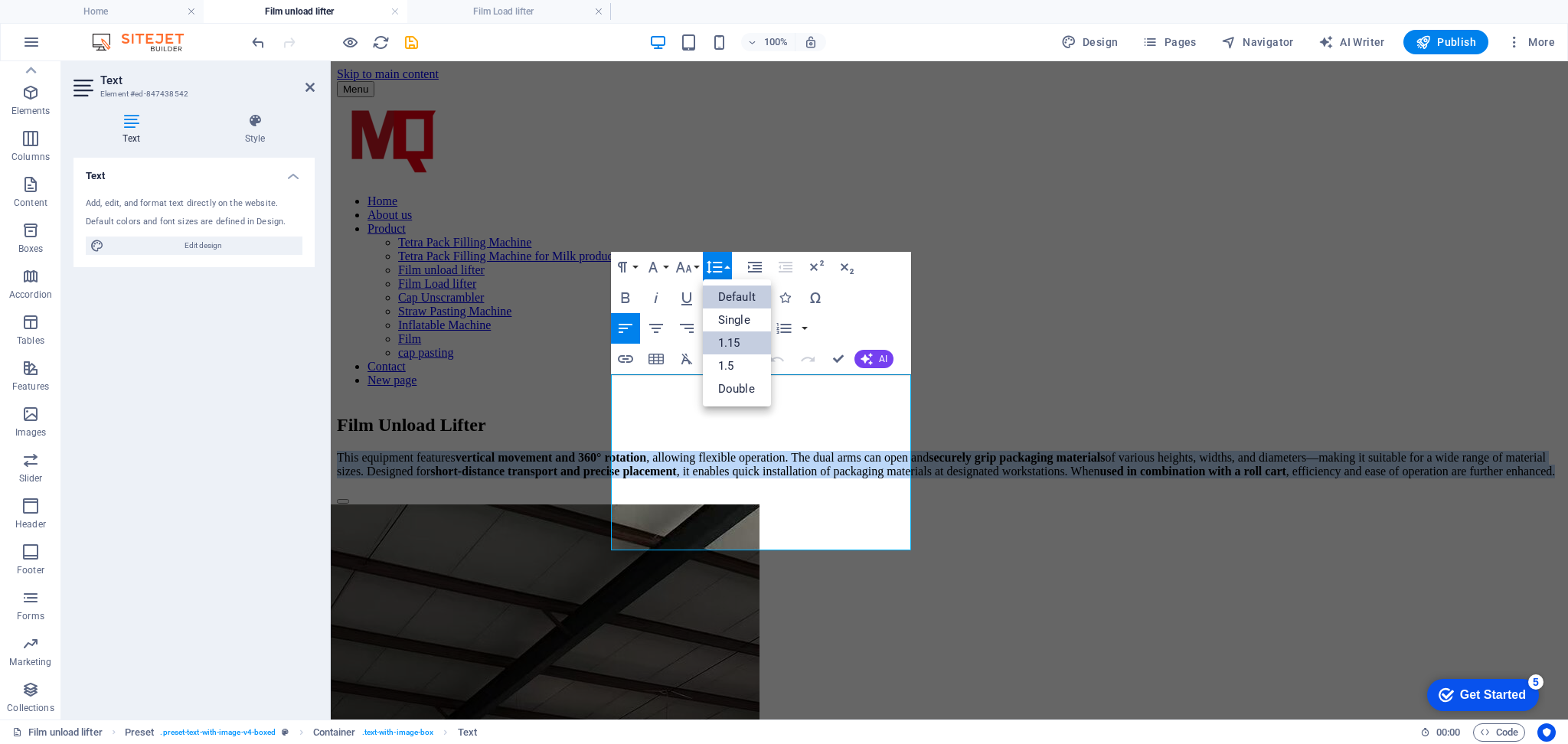
click at [737, 341] on link "1.15" at bounding box center [737, 343] width 68 height 23
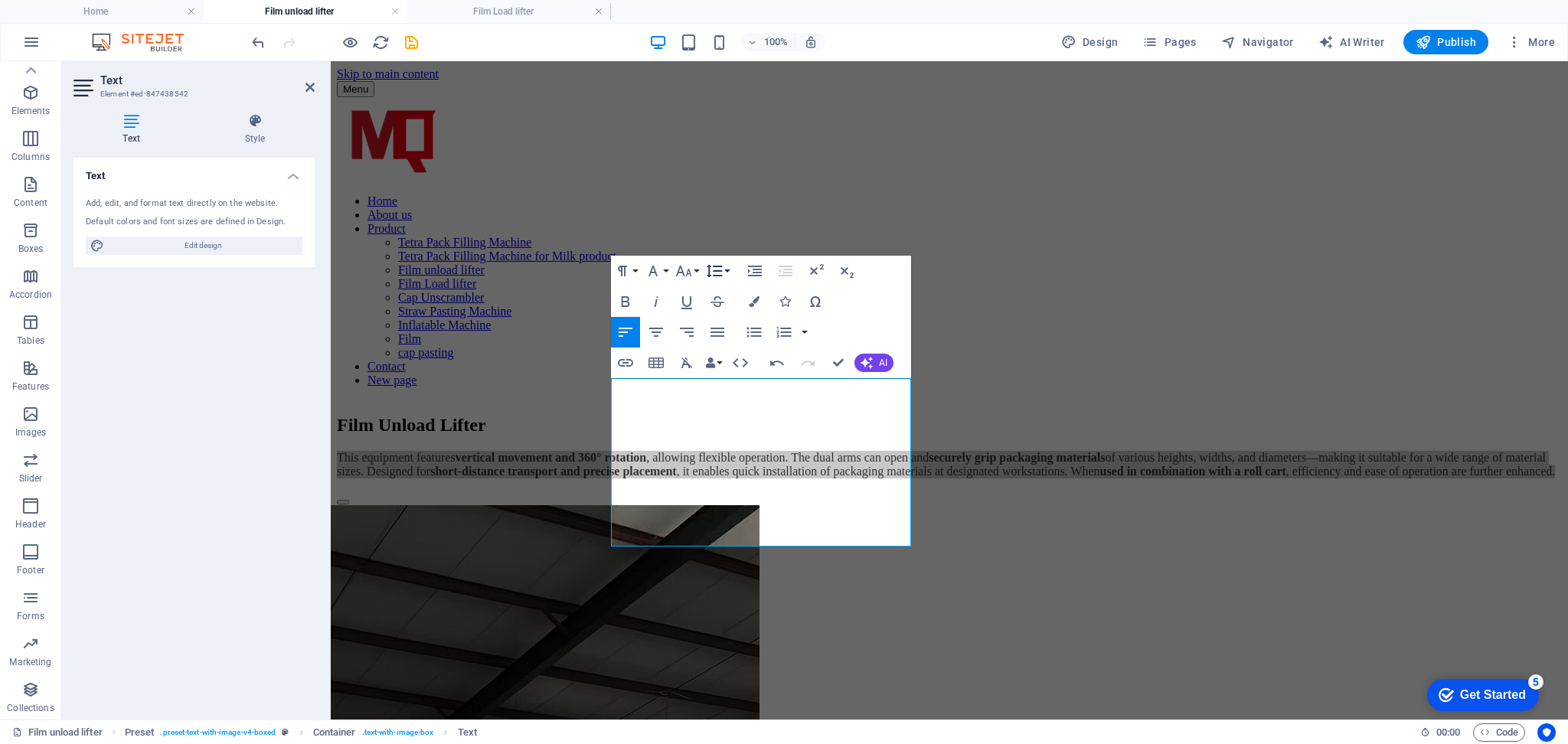
click at [712, 265] on icon "button" at bounding box center [714, 271] width 19 height 19
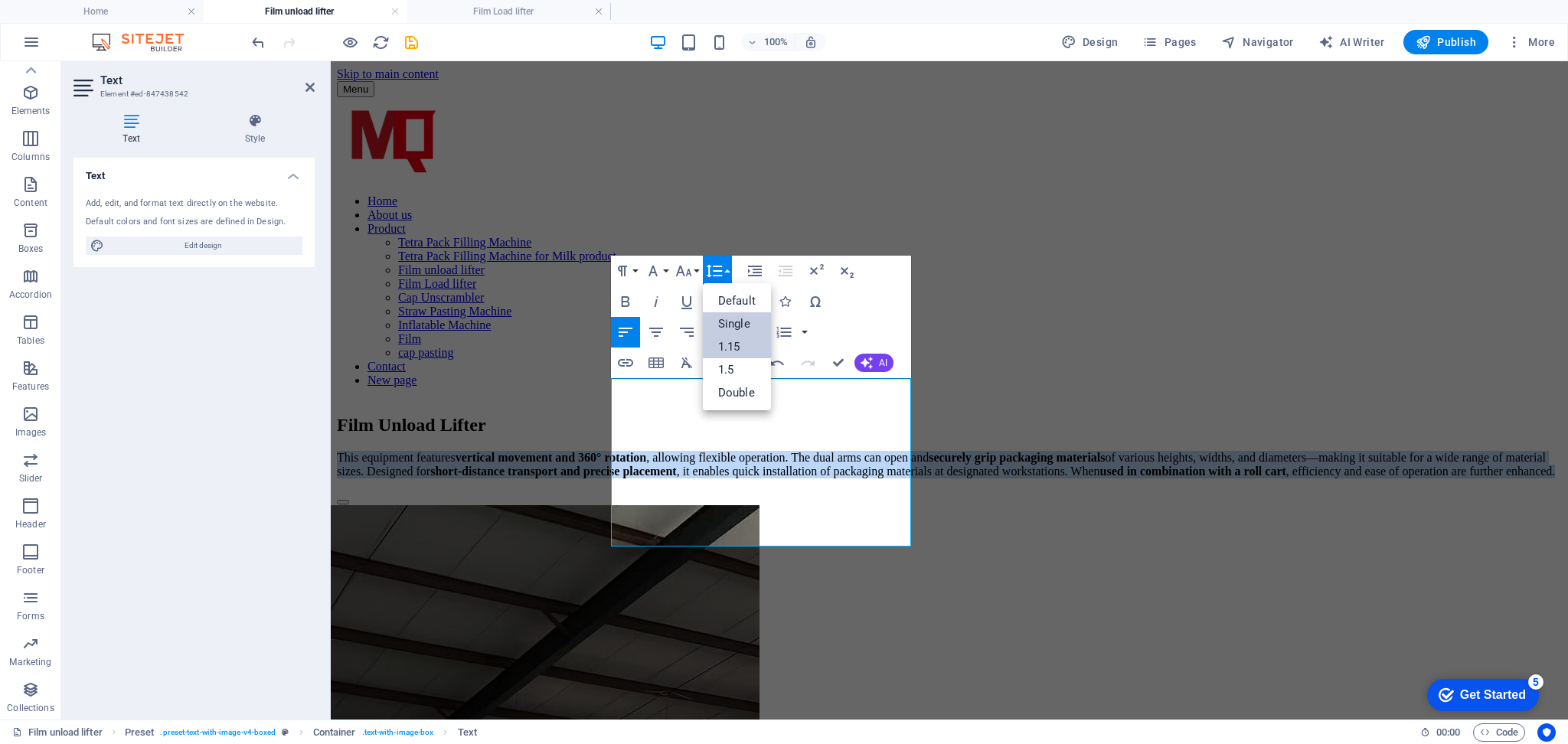
click at [721, 320] on link "Single" at bounding box center [737, 324] width 68 height 23
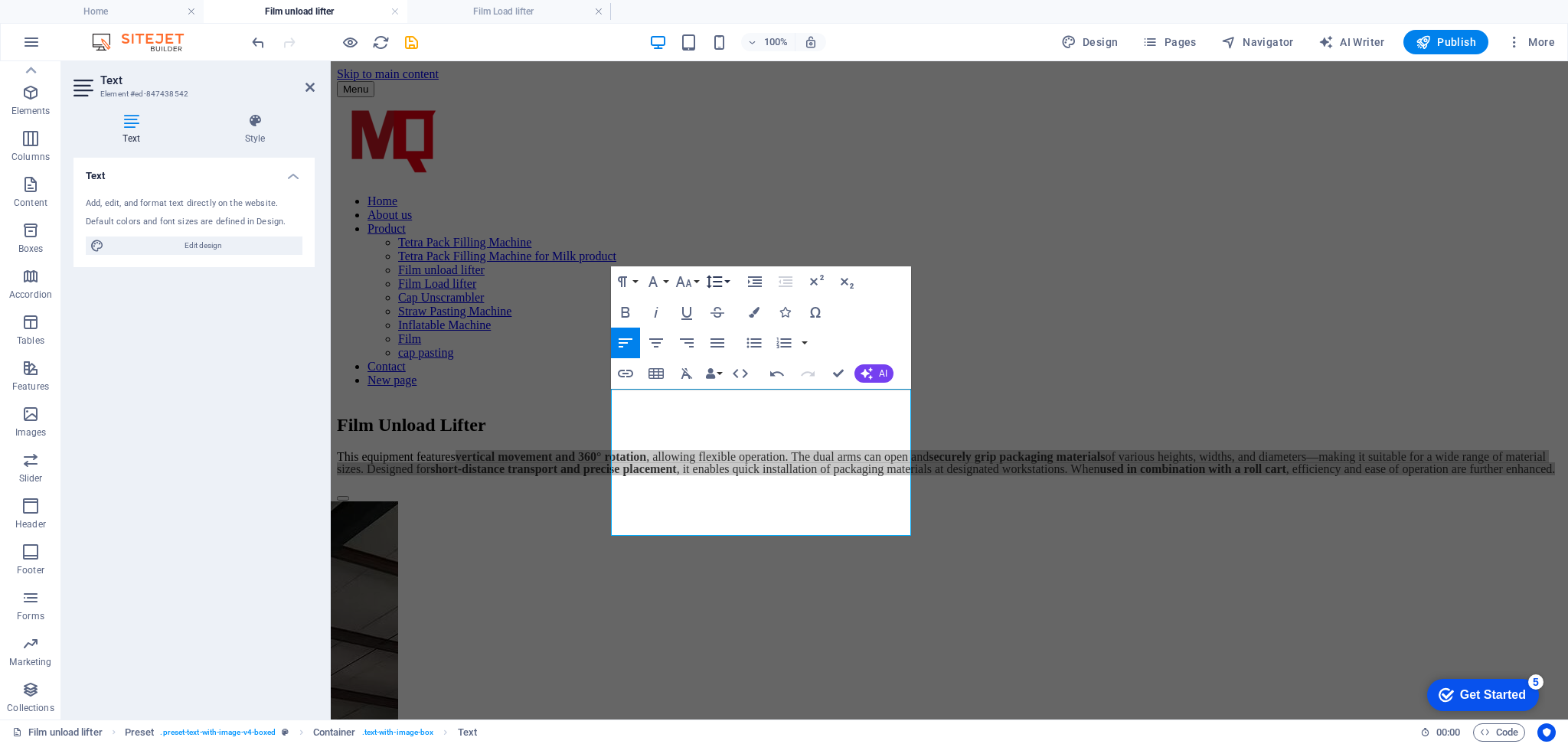
click at [720, 284] on icon "button" at bounding box center [714, 281] width 19 height 19
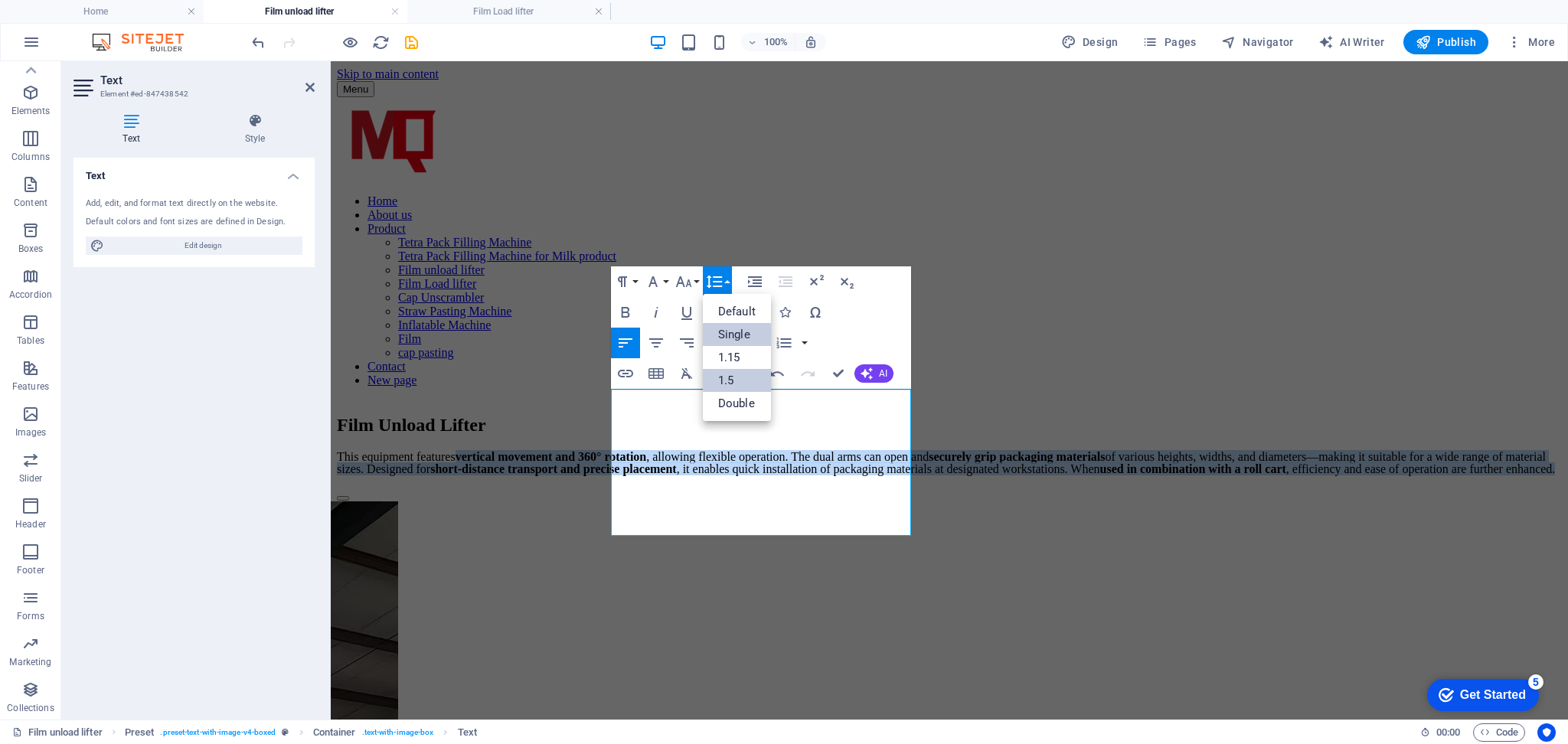
click at [731, 386] on link "1.5" at bounding box center [737, 381] width 68 height 23
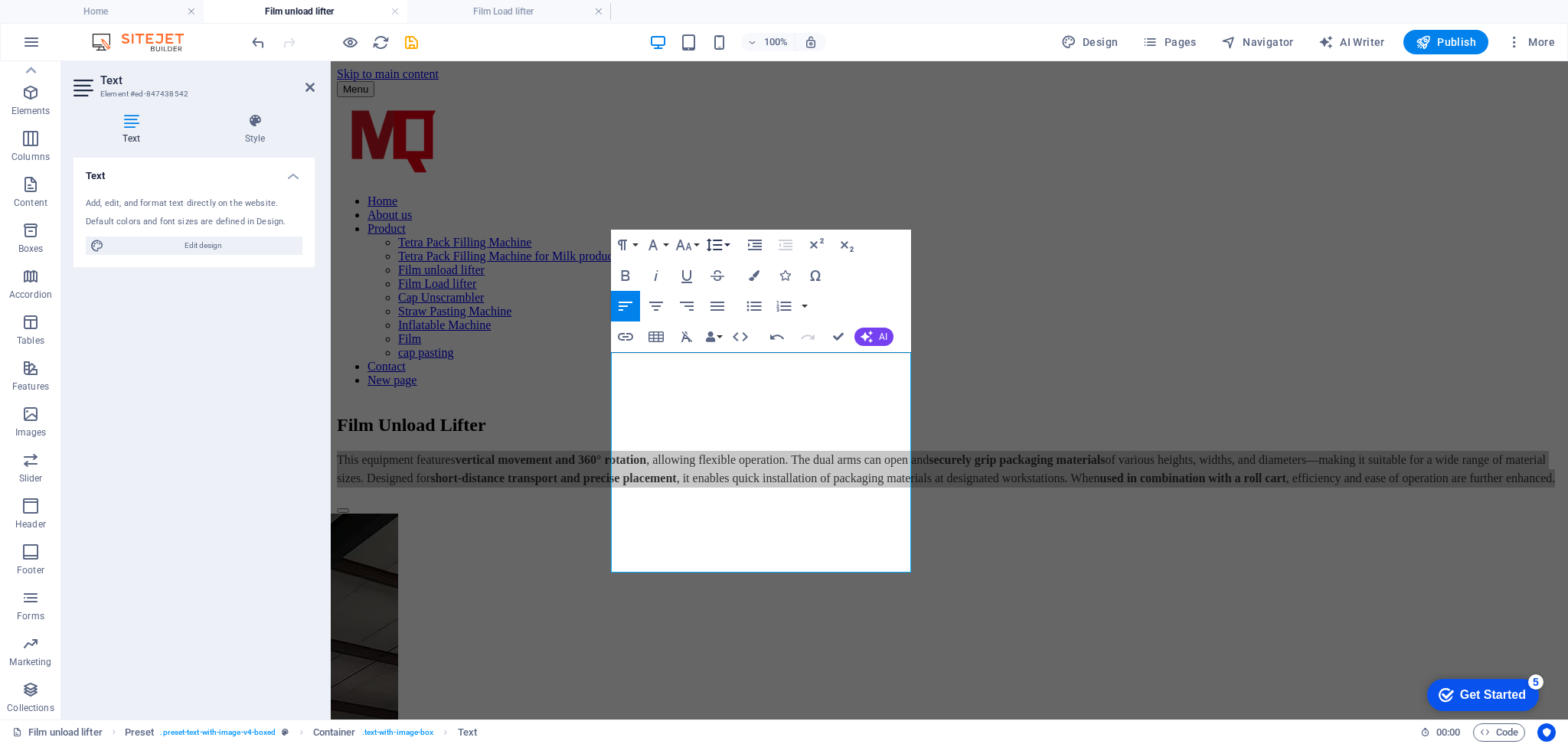
click at [715, 243] on icon "button" at bounding box center [714, 245] width 19 height 19
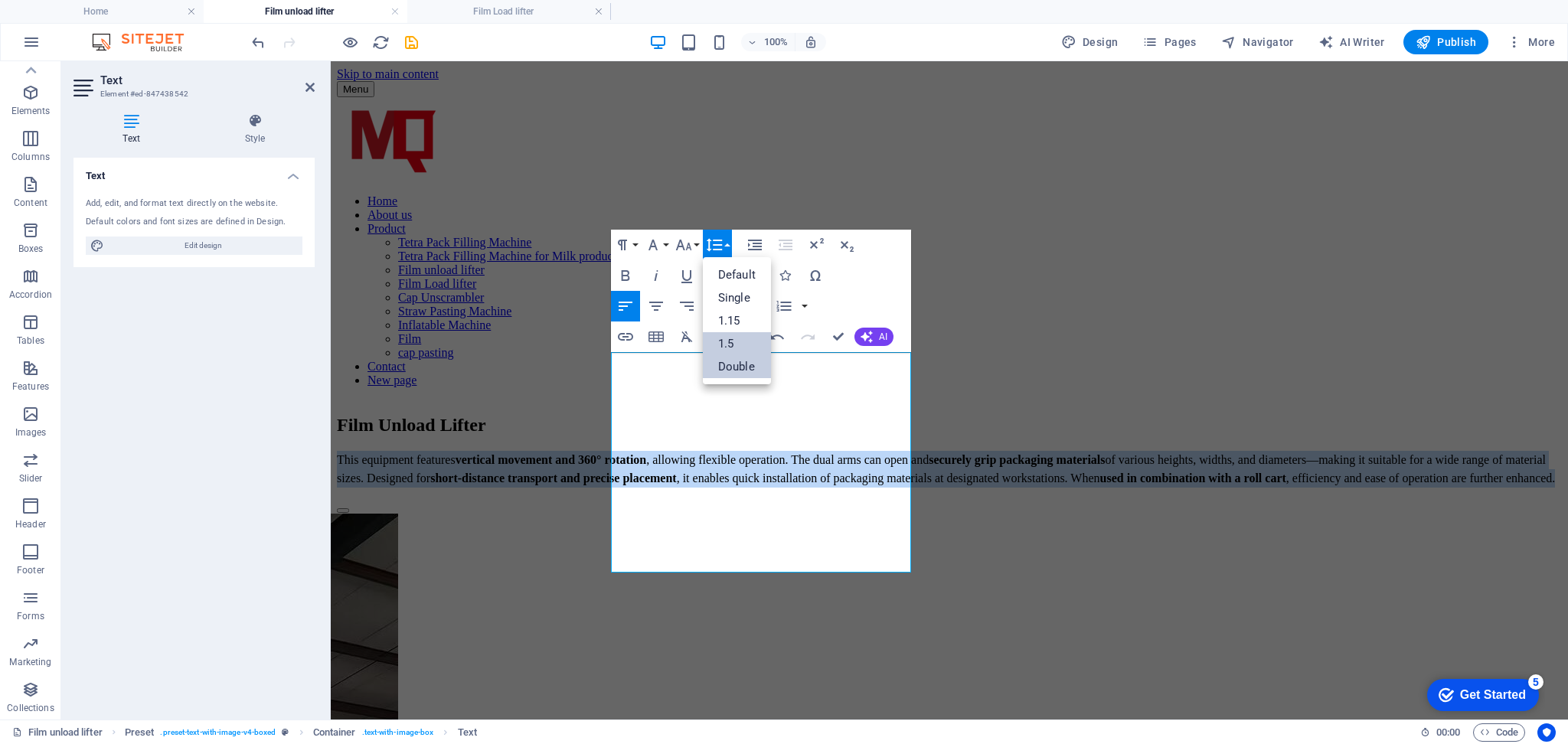
click at [732, 369] on link "Double" at bounding box center [737, 367] width 68 height 23
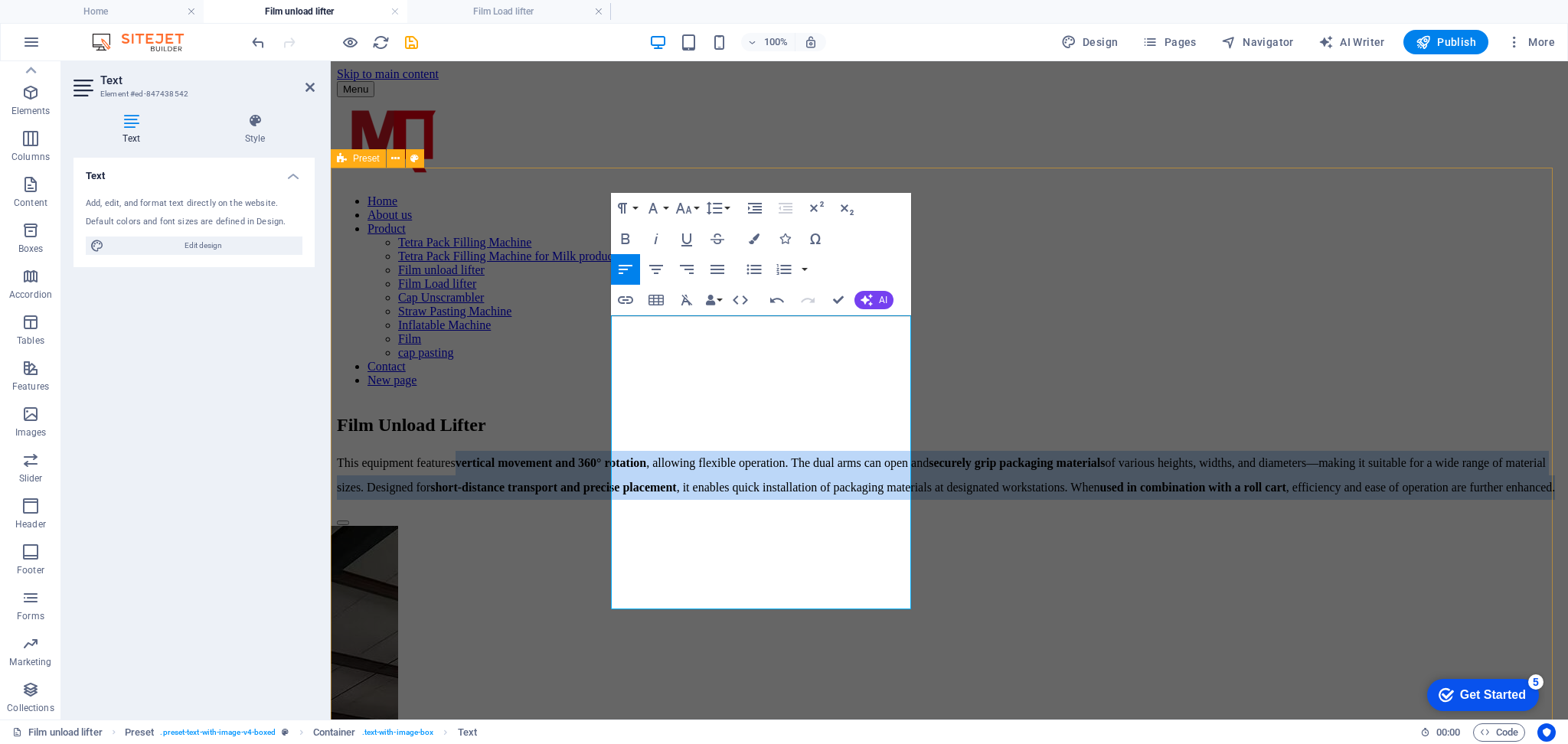
click at [506, 399] on div "Film Unload Lifter This equipment features vertical movement and 360° rotation …" at bounding box center [949, 650] width 1225 height 503
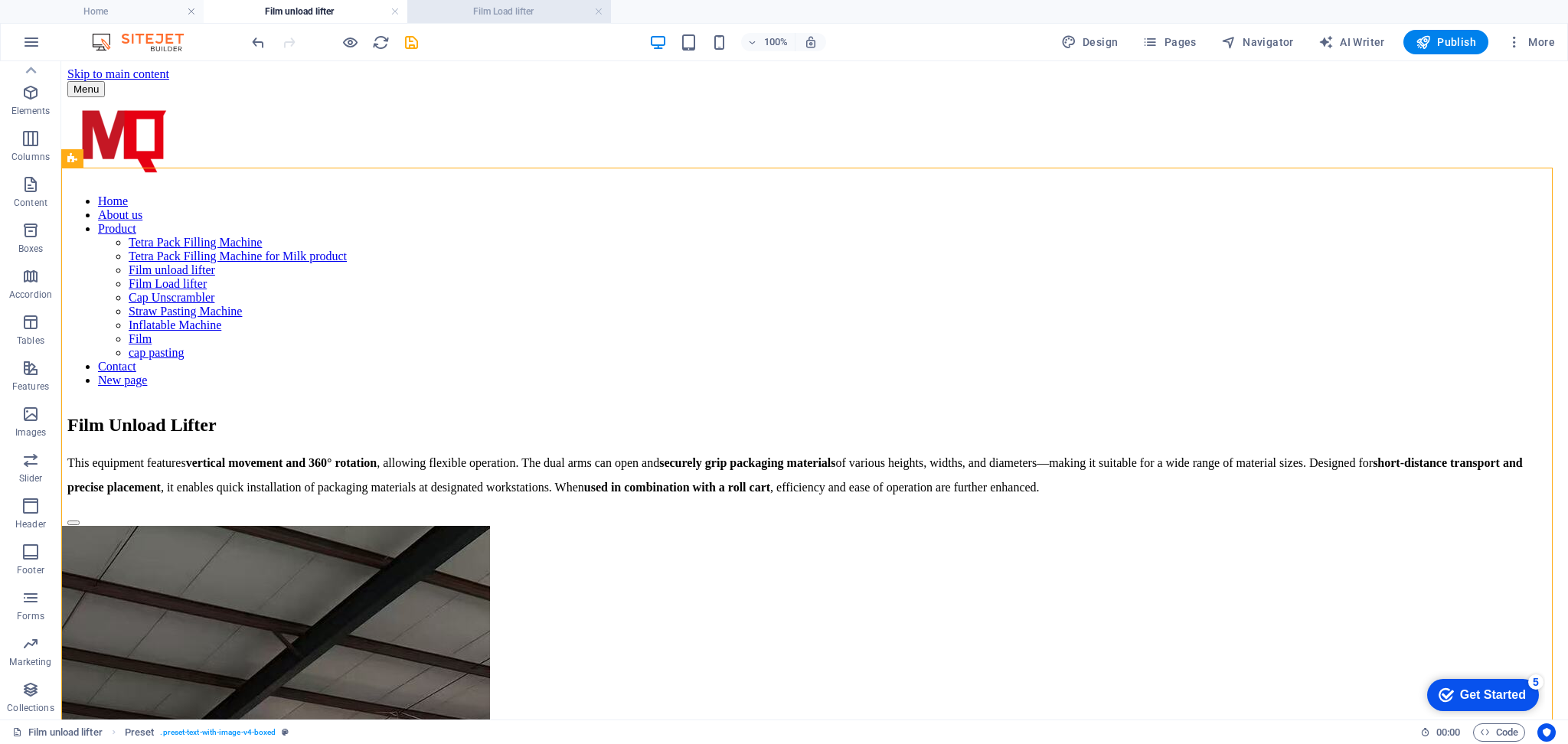
click at [542, 12] on h4 "Film Load lifter" at bounding box center [509, 11] width 203 height 17
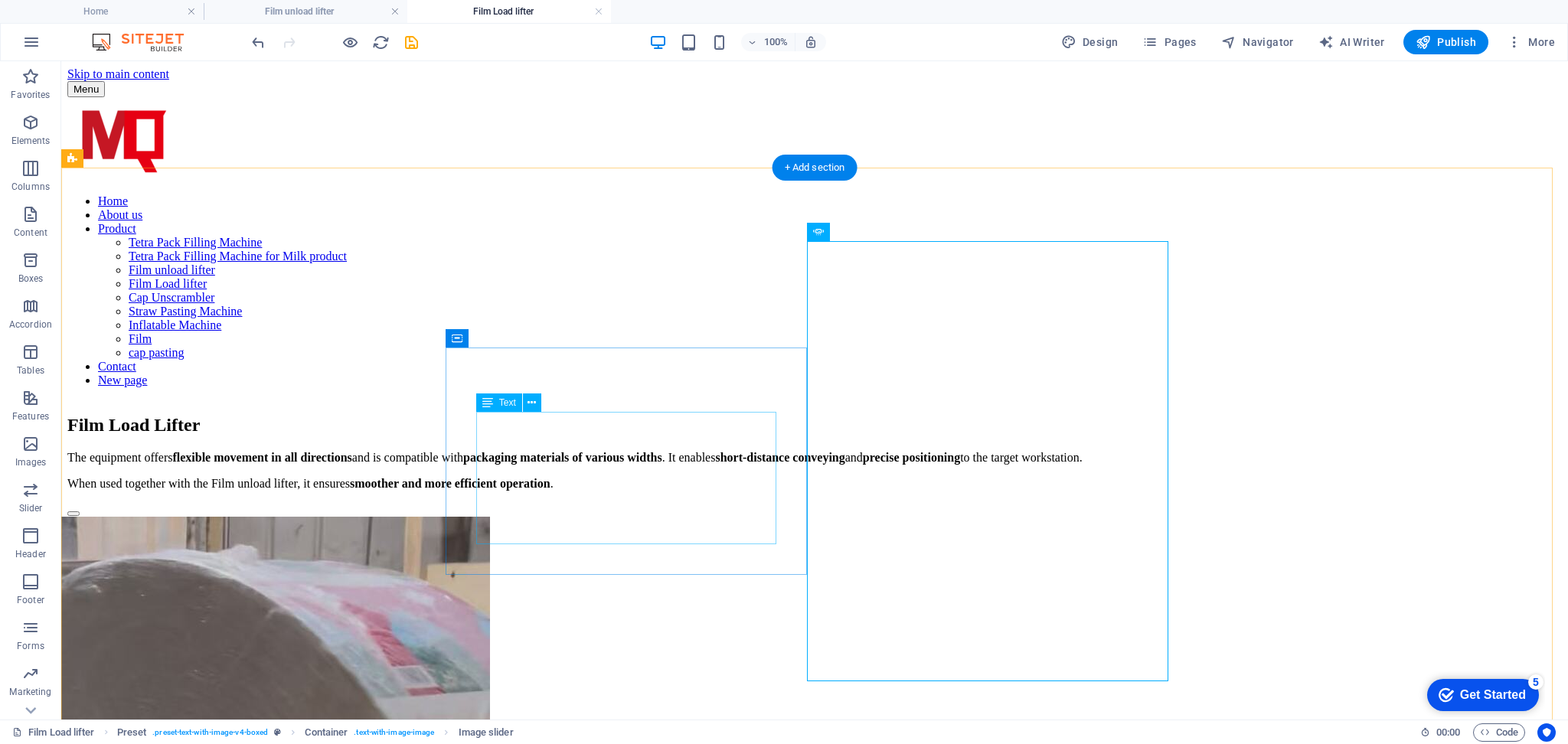
click at [560, 472] on div "The equipment offers flexible movement in all directions and is compatible with…" at bounding box center [815, 471] width 1495 height 40
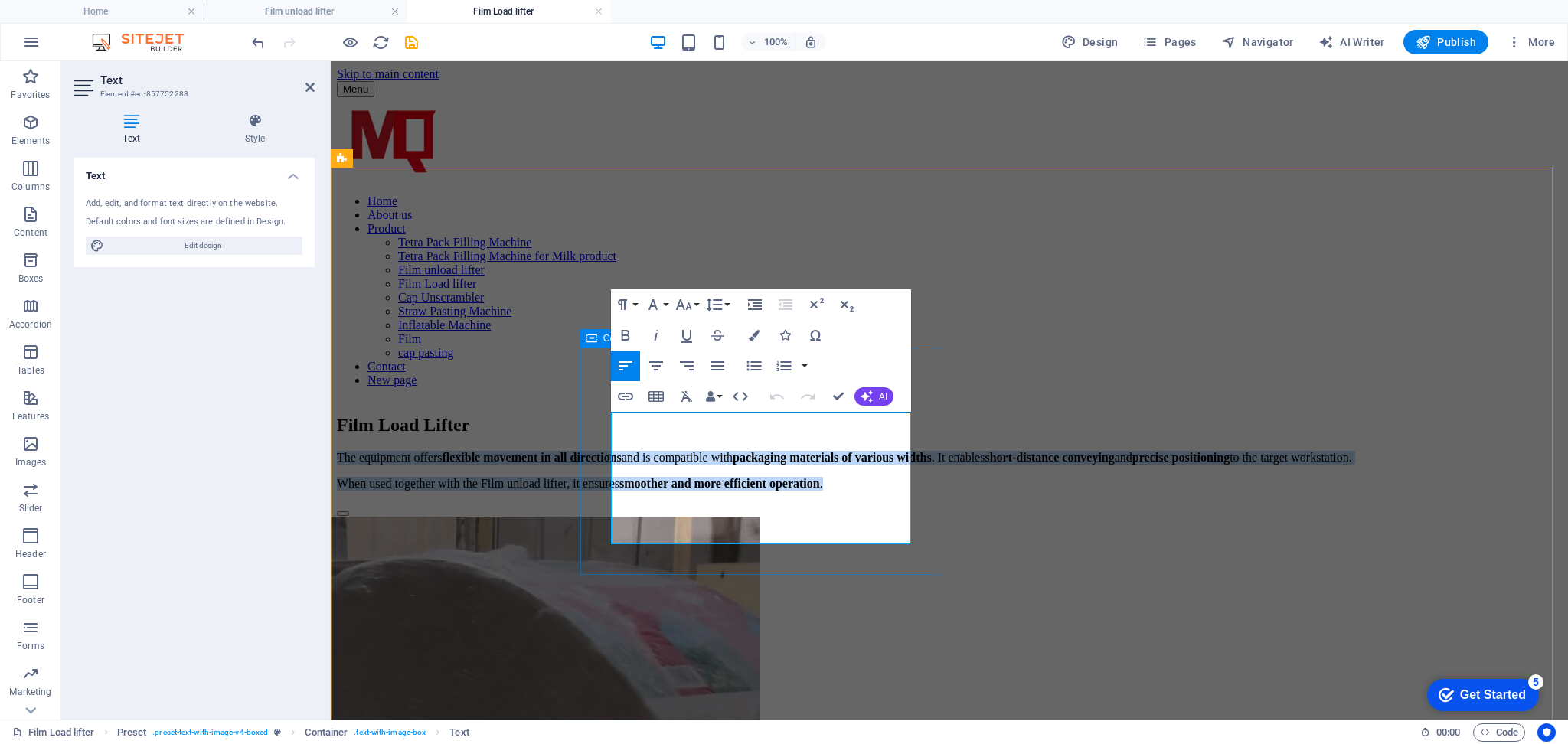
drag, startPoint x: 751, startPoint y: 540, endPoint x: 600, endPoint y: 413, distance: 197.3
click at [600, 415] on div "Film Load Lifter The equipment offers flexible movement in all directions and i…" at bounding box center [949, 452] width 1225 height 76
click at [721, 301] on icon "button" at bounding box center [714, 304] width 19 height 19
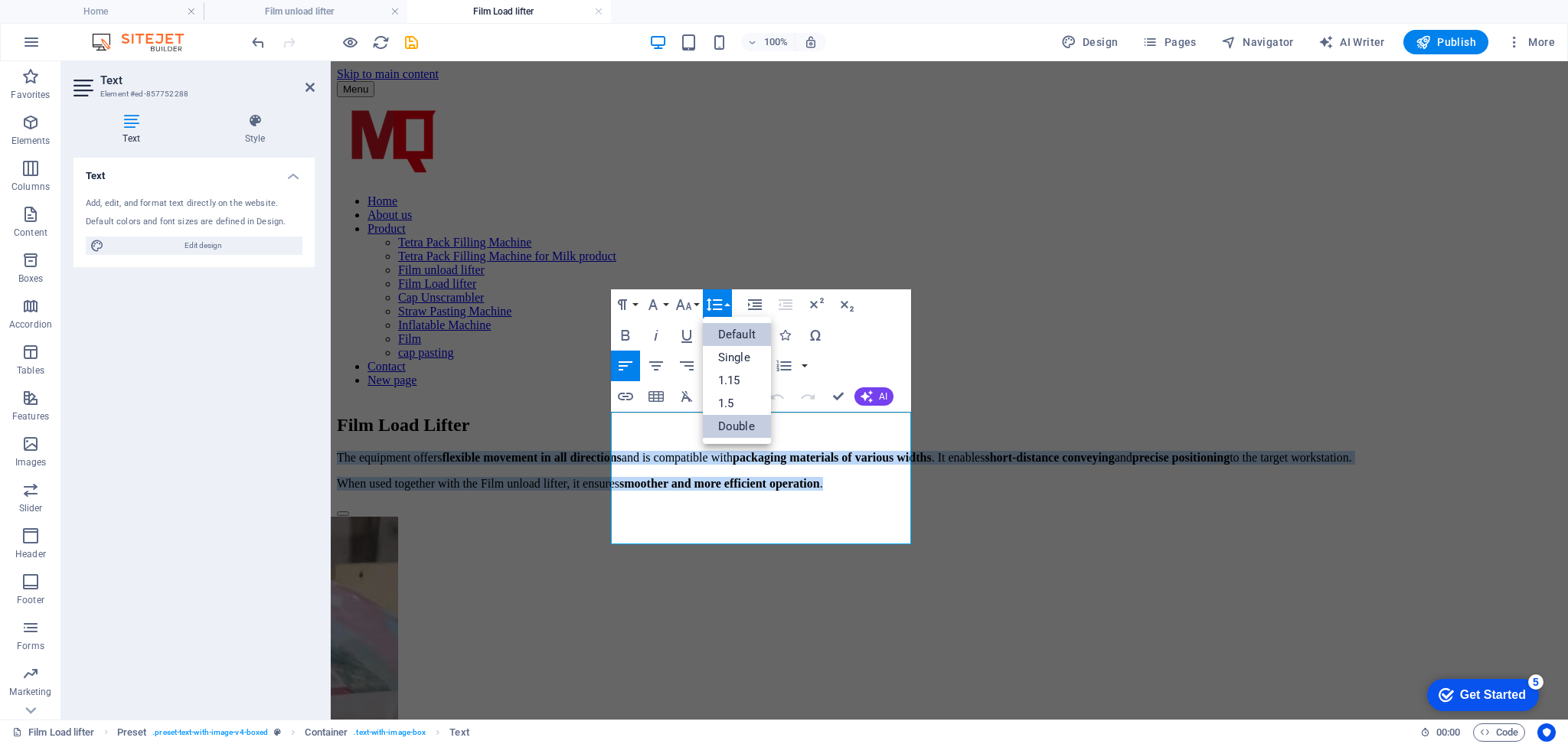
click at [731, 424] on link "Double" at bounding box center [737, 426] width 68 height 23
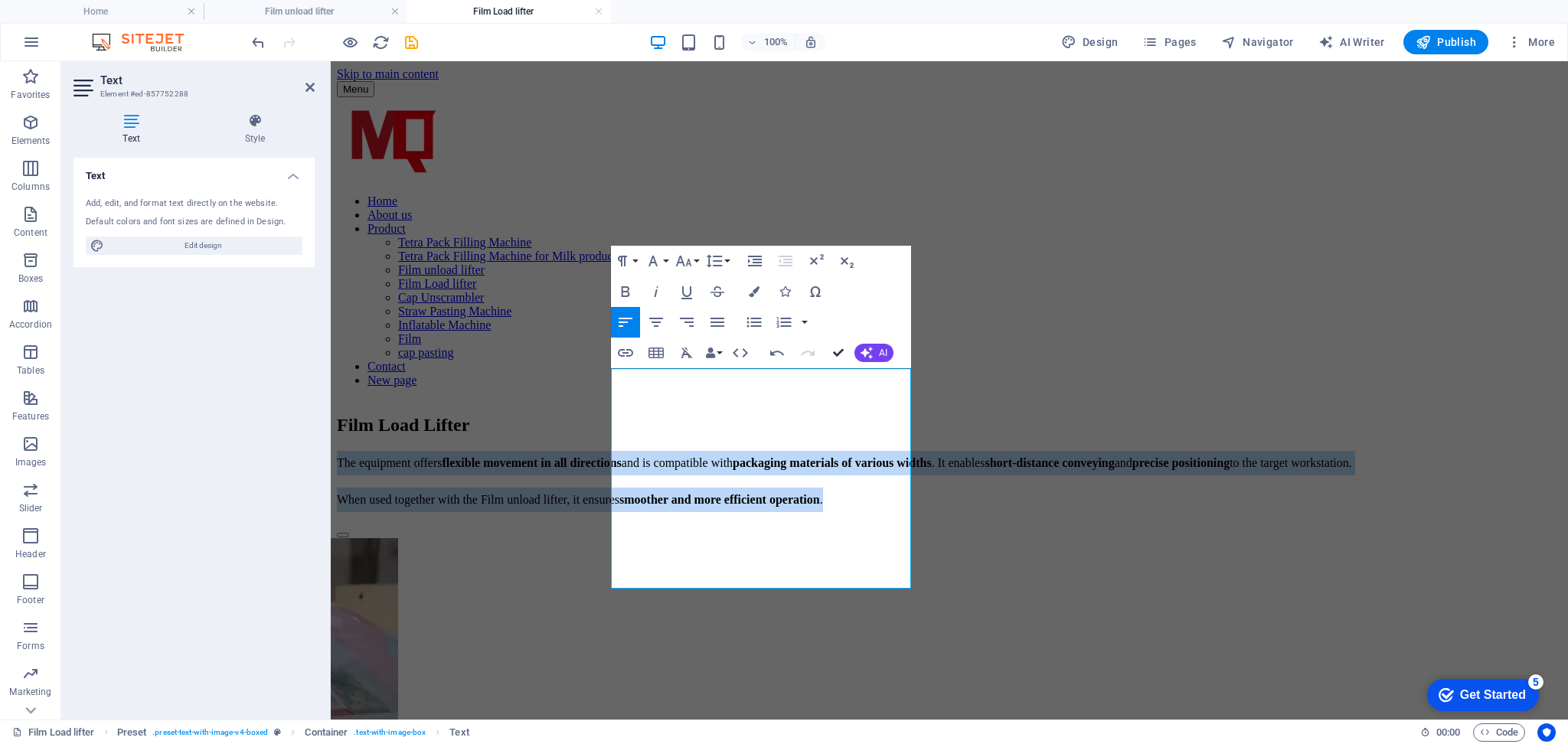
drag, startPoint x: 834, startPoint y: 349, endPoint x: 773, endPoint y: 289, distance: 85.6
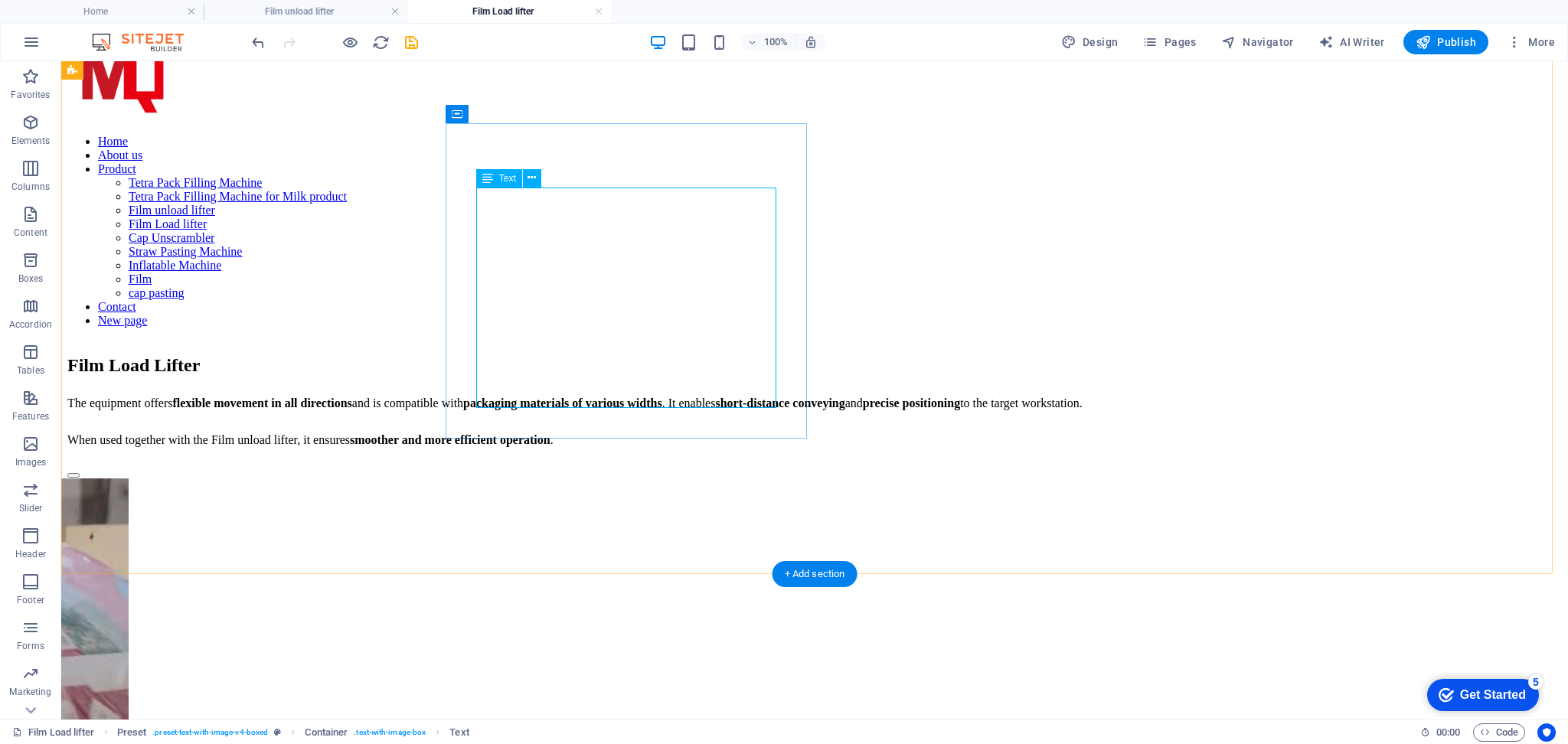
scroll to position [203, 0]
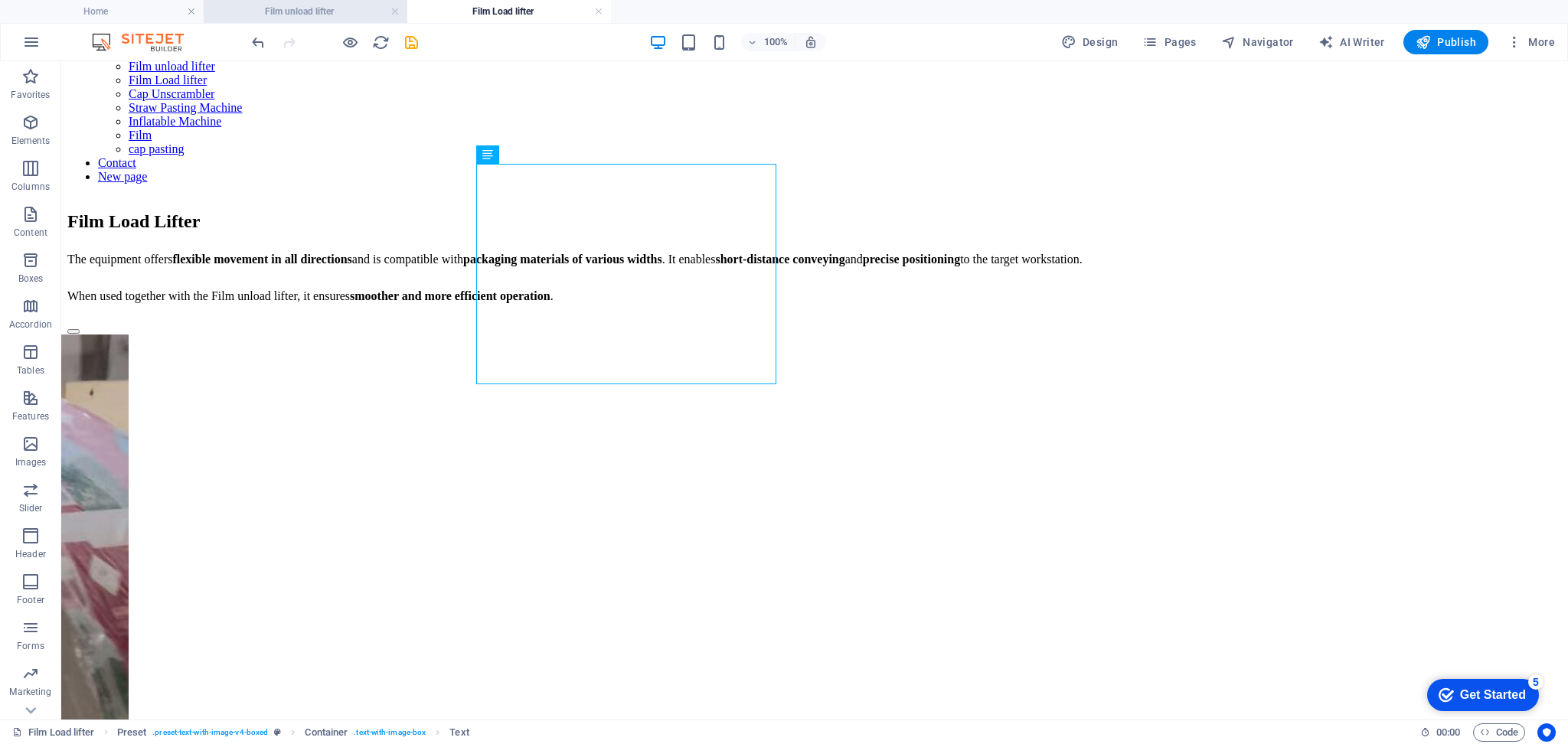
click at [346, 11] on h4 "Film unload lifter" at bounding box center [305, 11] width 203 height 17
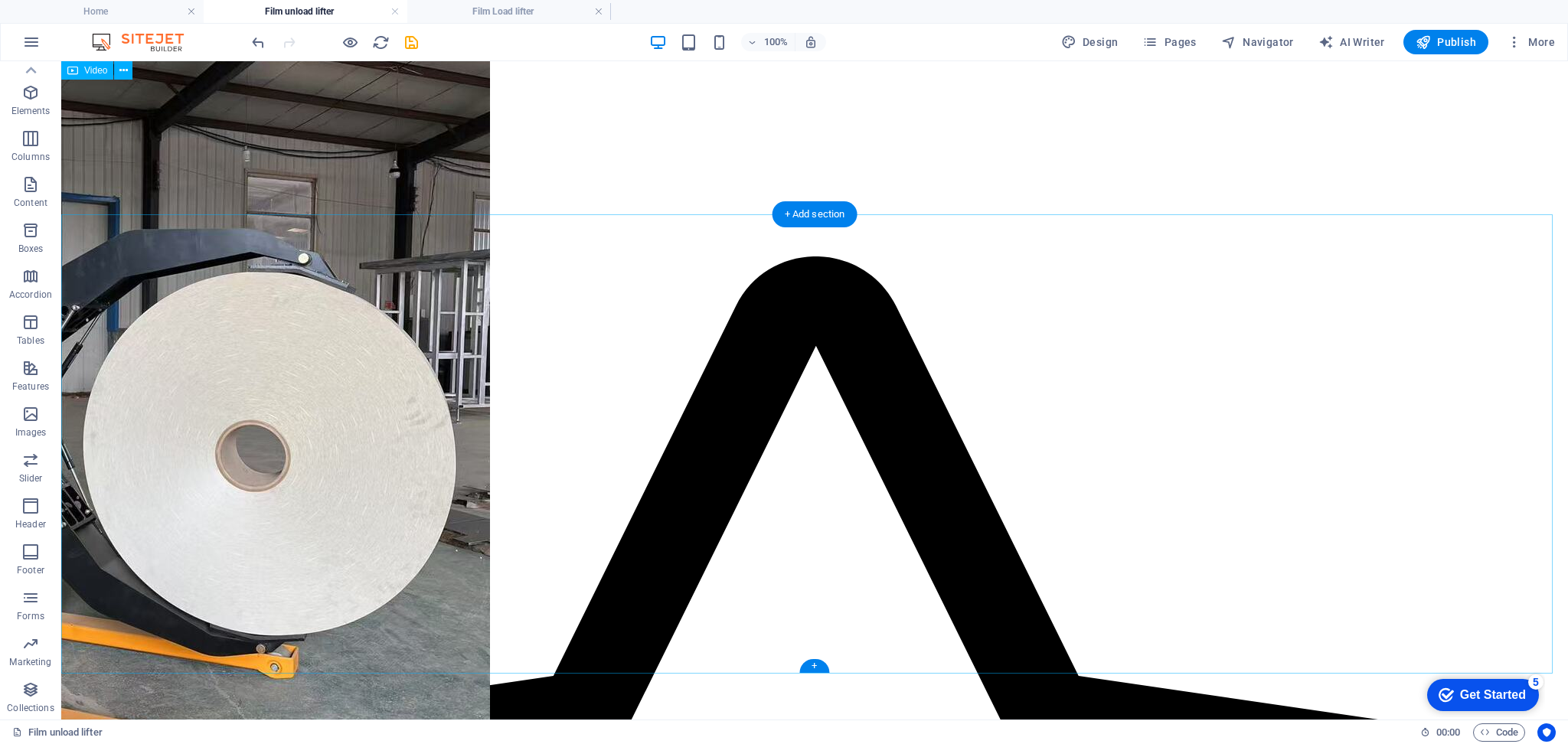
scroll to position [752, 0]
click at [409, 46] on icon "save" at bounding box center [412, 42] width 18 height 18
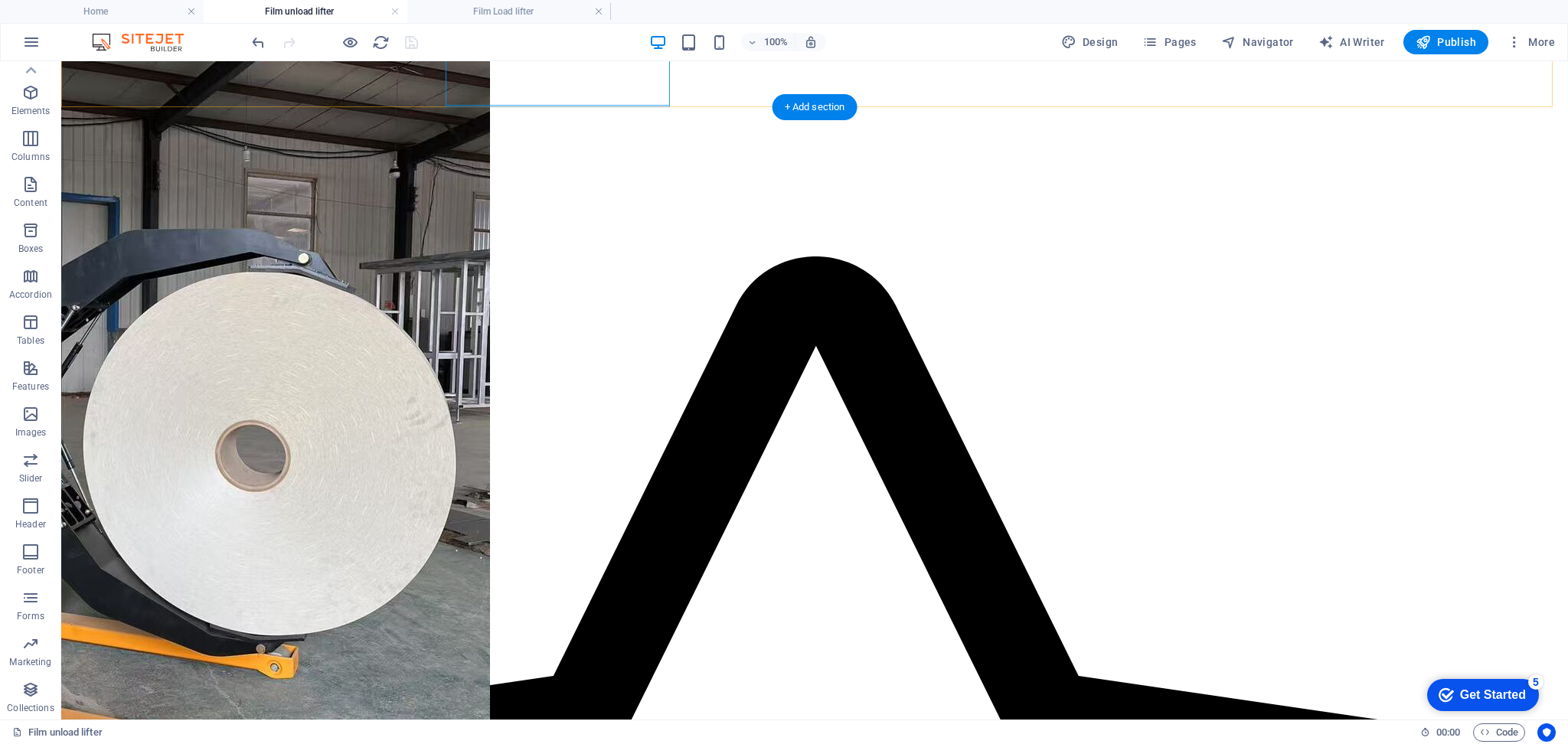
scroll to position [646, 0]
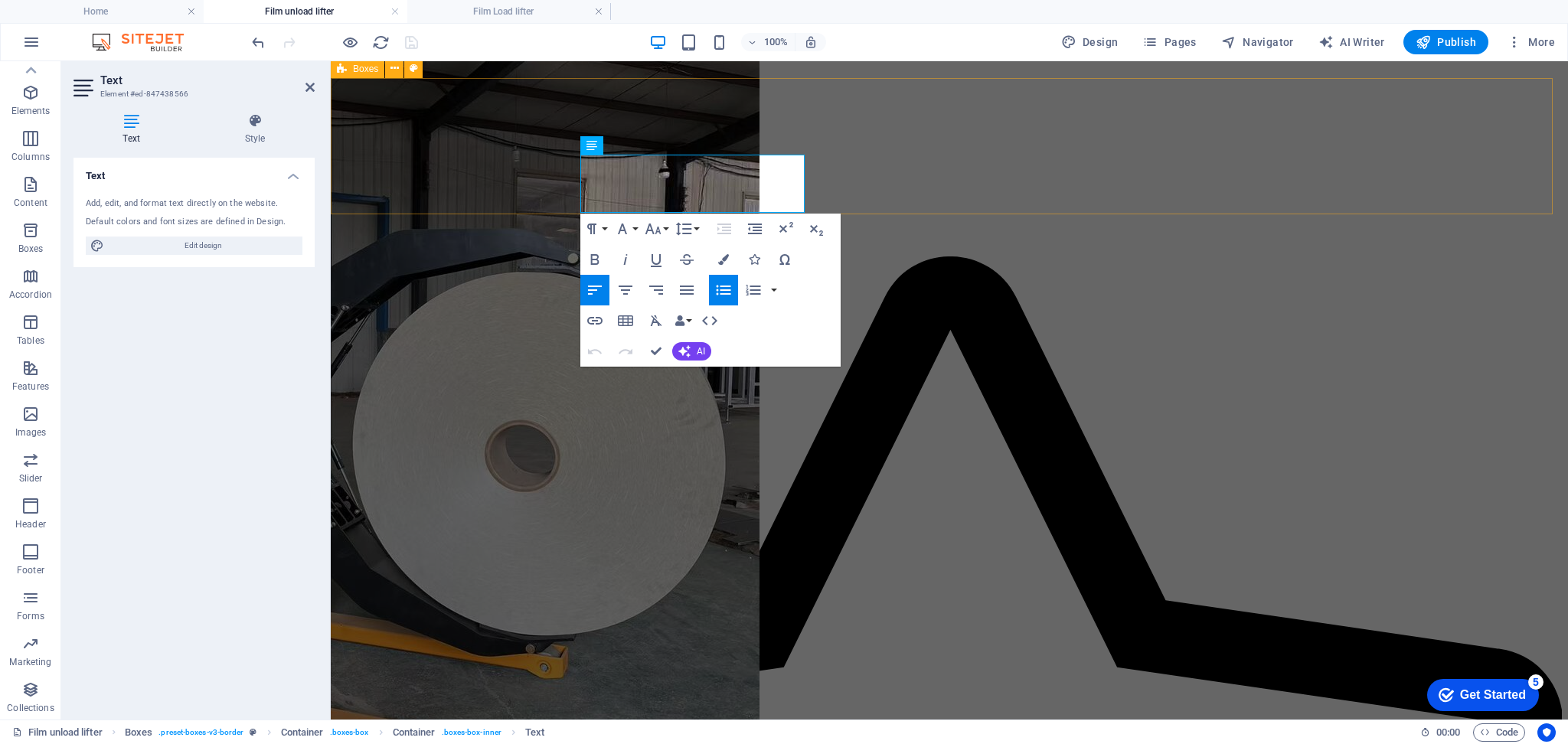
drag, startPoint x: 718, startPoint y: 203, endPoint x: 566, endPoint y: 148, distance: 161.6
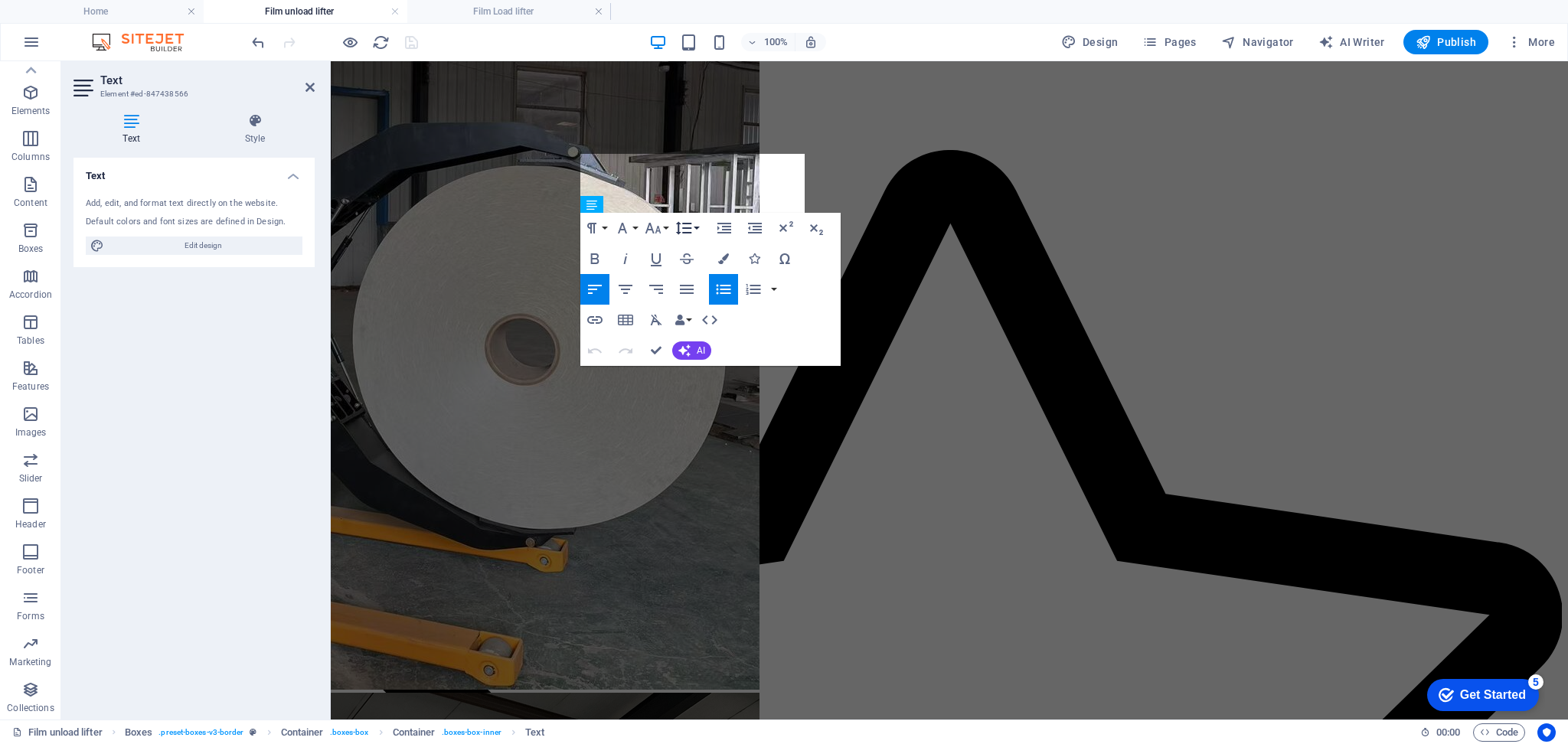
click at [683, 226] on icon "button" at bounding box center [683, 228] width 19 height 19
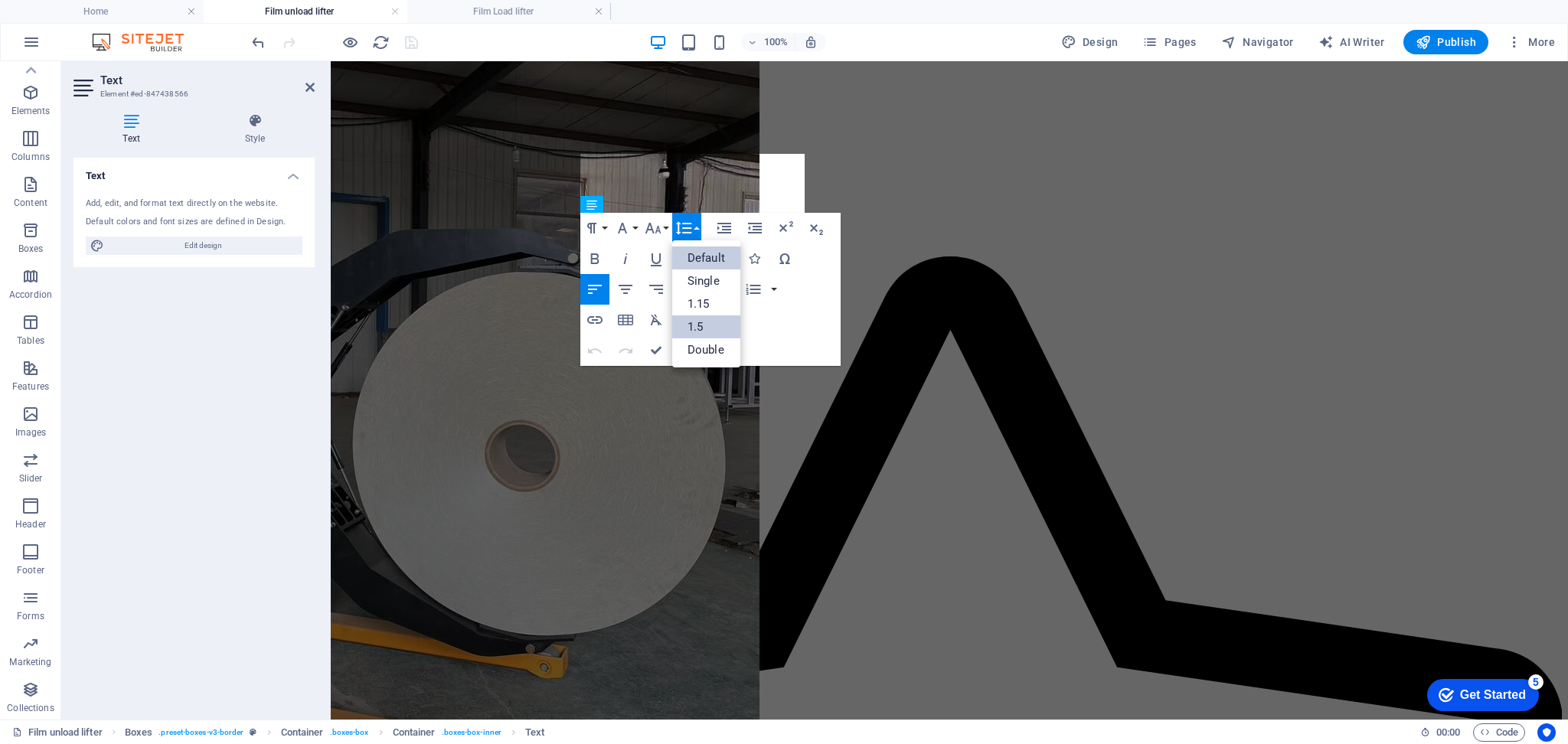
click at [699, 322] on link "1.5" at bounding box center [707, 327] width 68 height 23
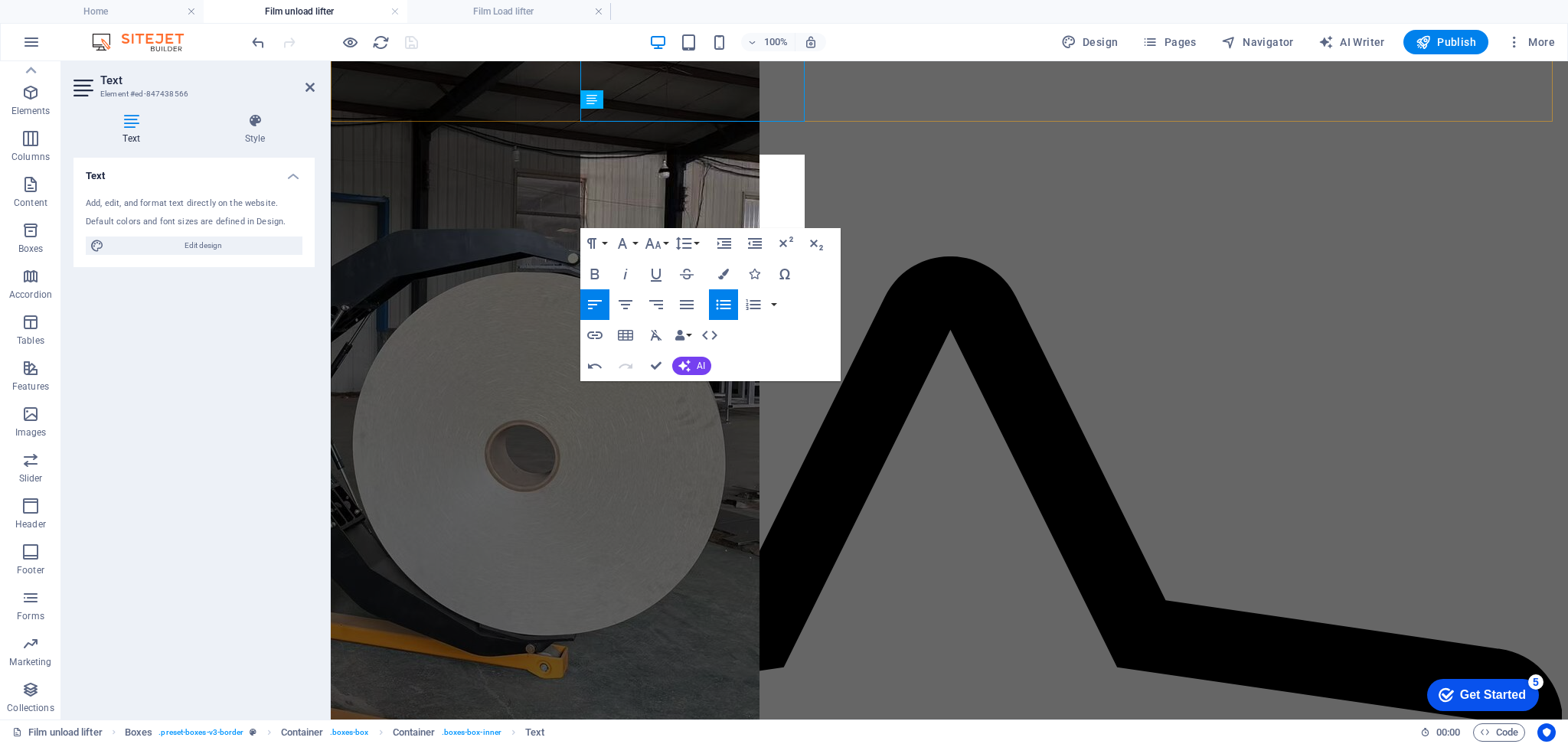
scroll to position [752, 0]
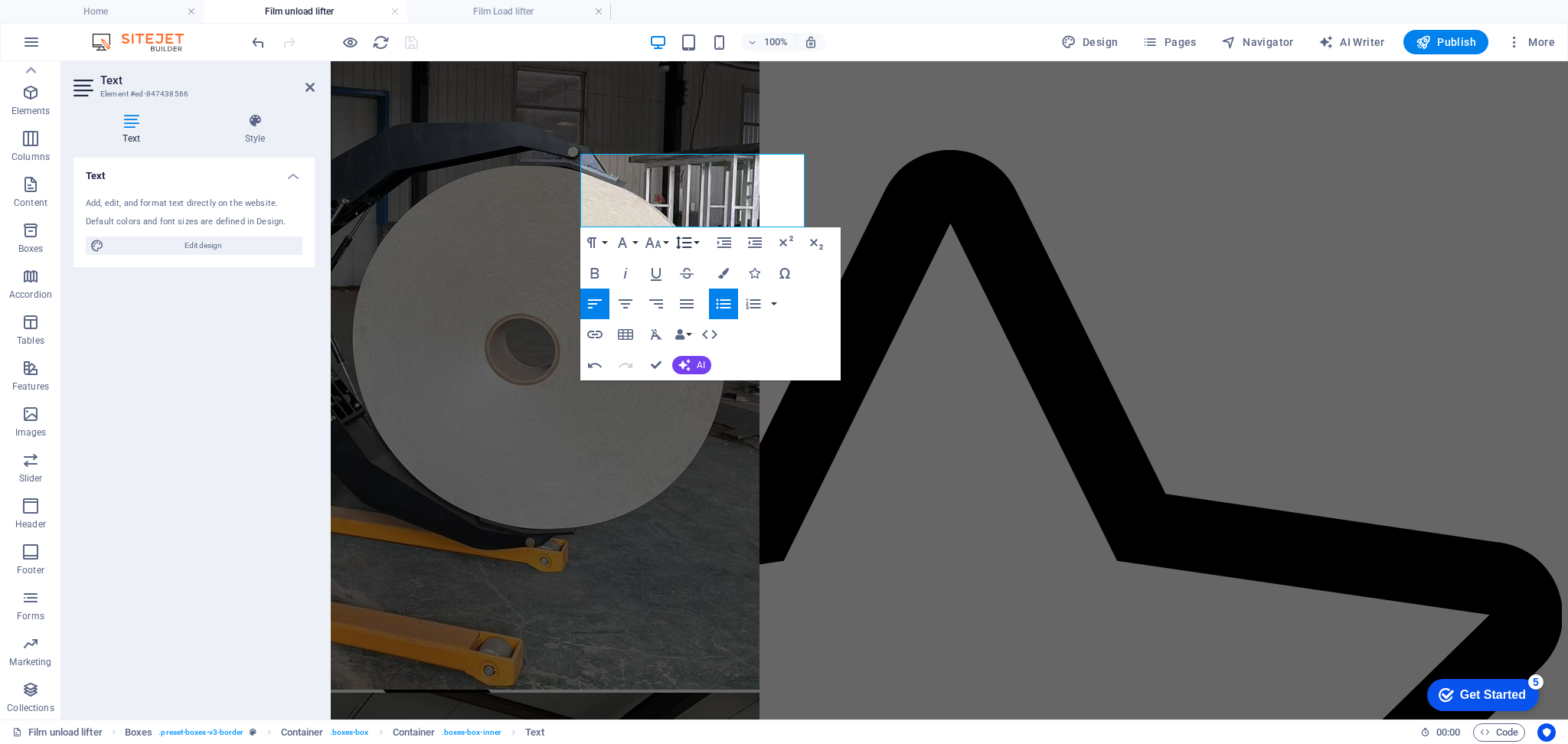
click at [682, 239] on icon "button" at bounding box center [683, 242] width 19 height 19
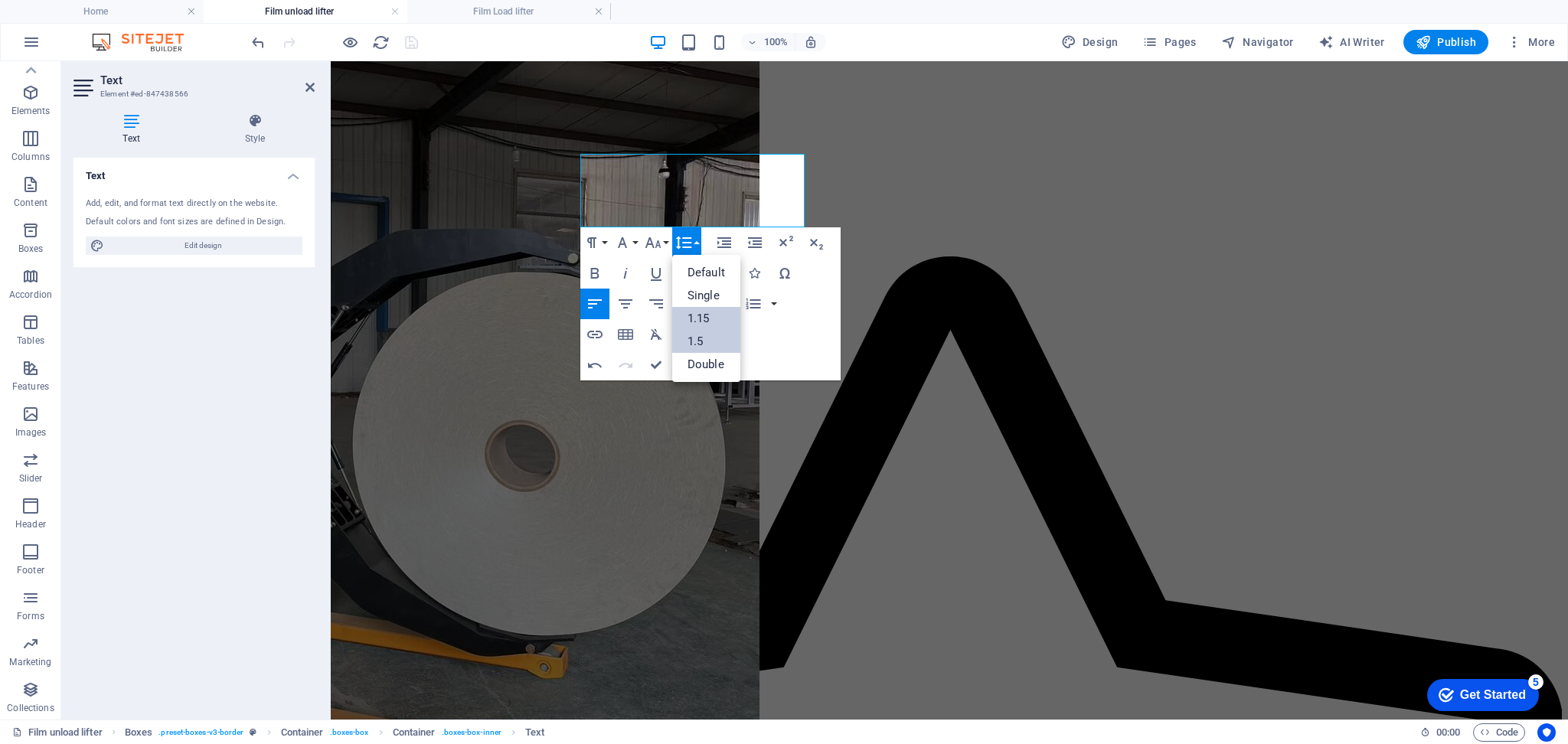
scroll to position [0, 0]
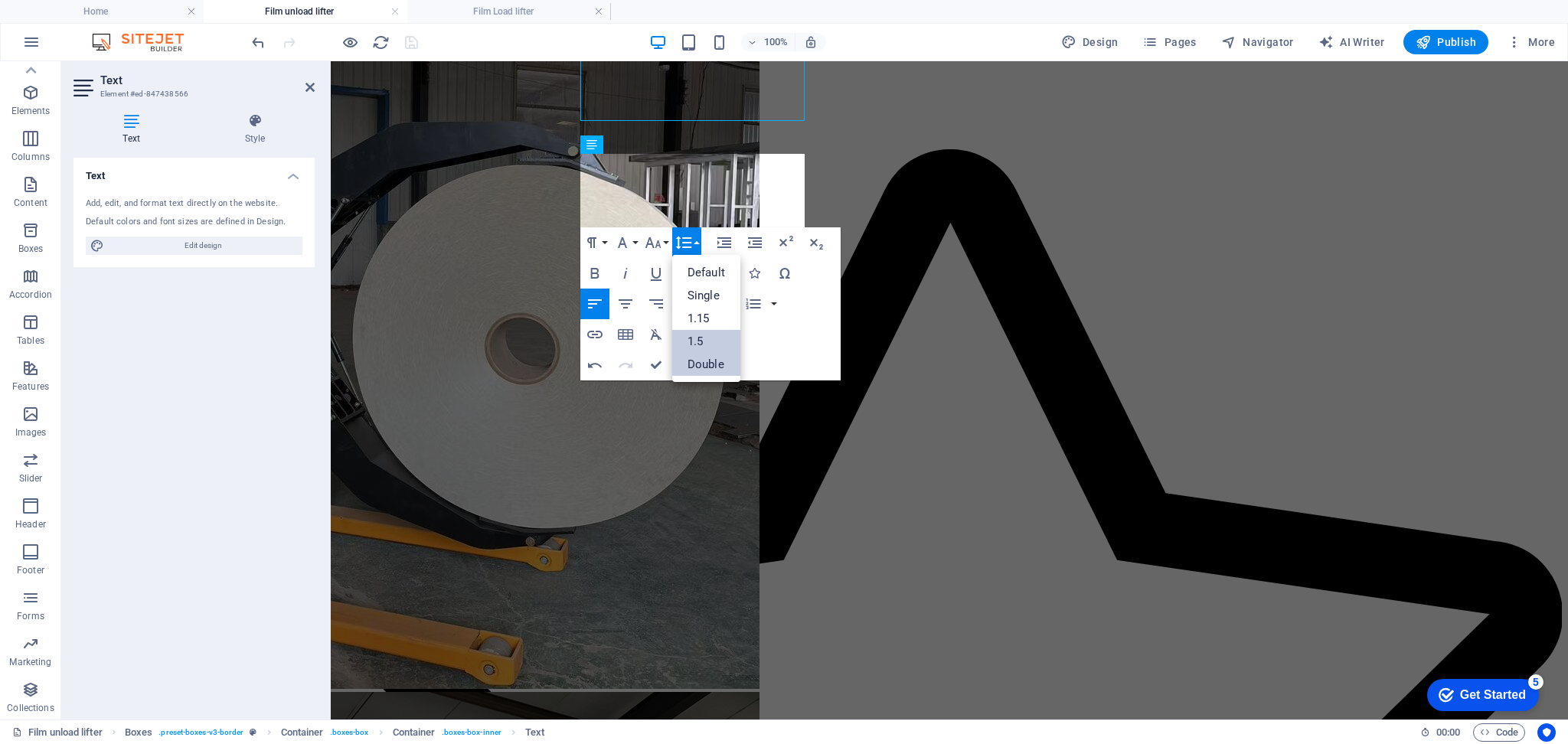
click at [705, 363] on link "Double" at bounding box center [707, 364] width 68 height 23
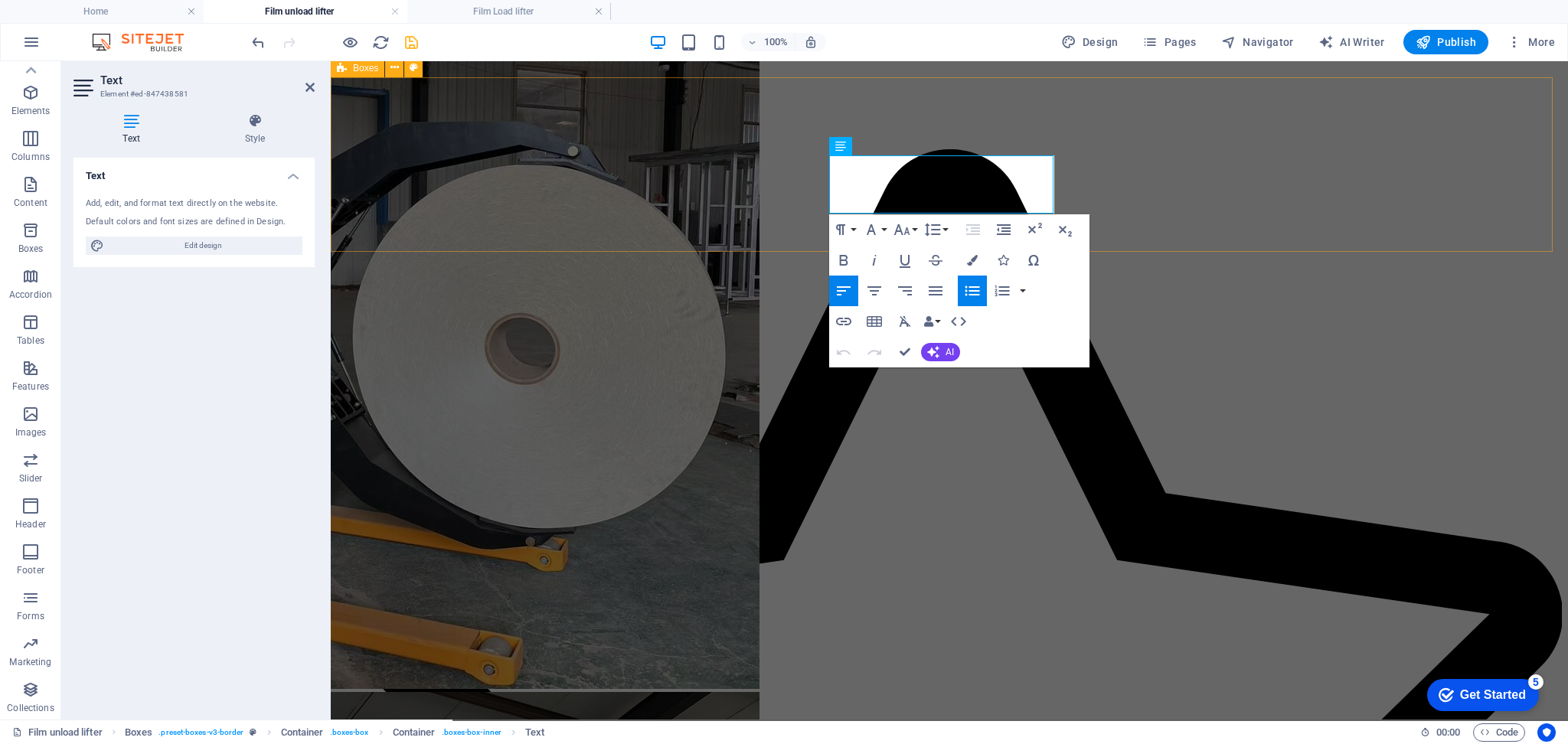
drag, startPoint x: 1001, startPoint y: 203, endPoint x: 823, endPoint y: 139, distance: 189.2
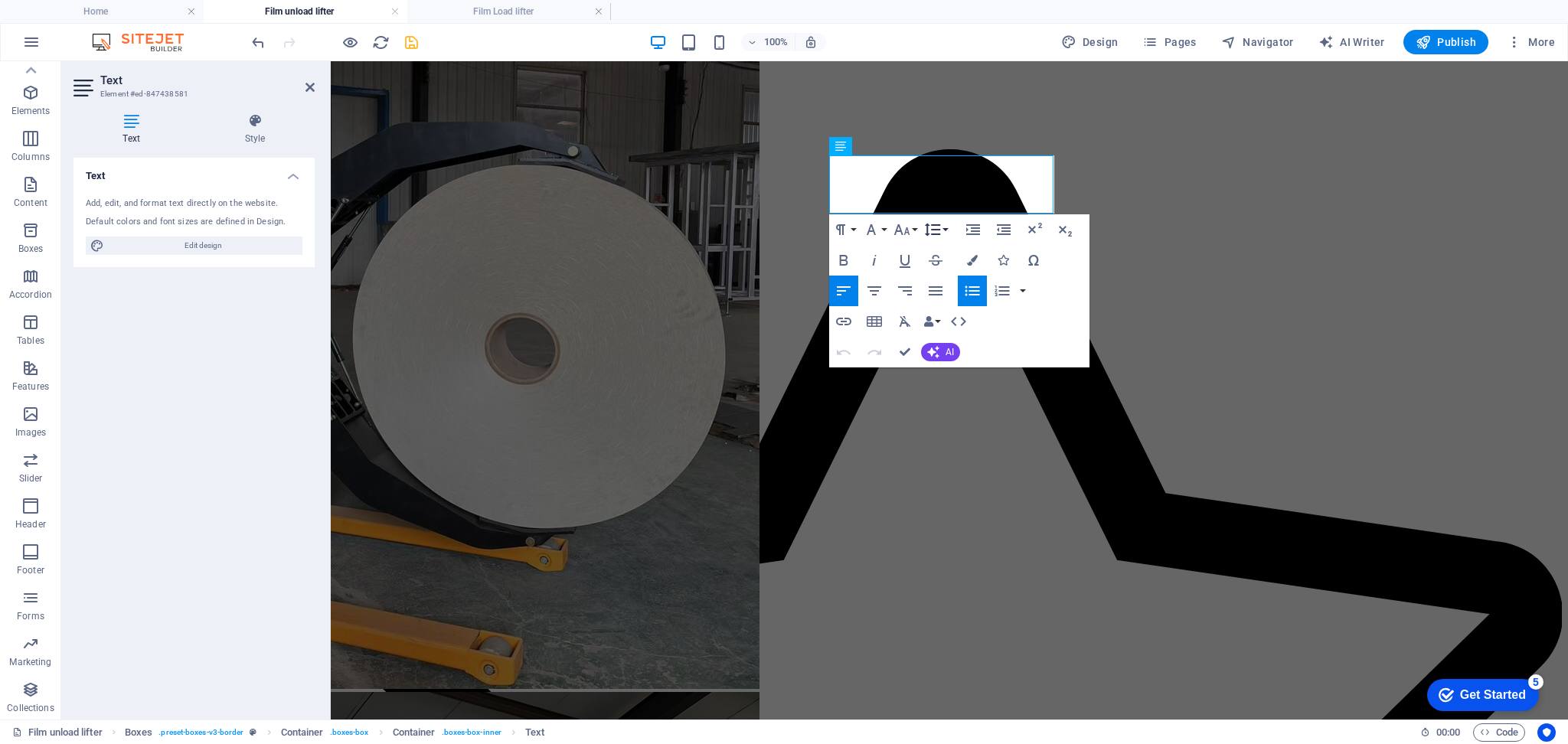
click at [942, 224] on button "Line Height" at bounding box center [936, 230] width 29 height 31
click at [956, 346] on link "Double" at bounding box center [956, 351] width 68 height 23
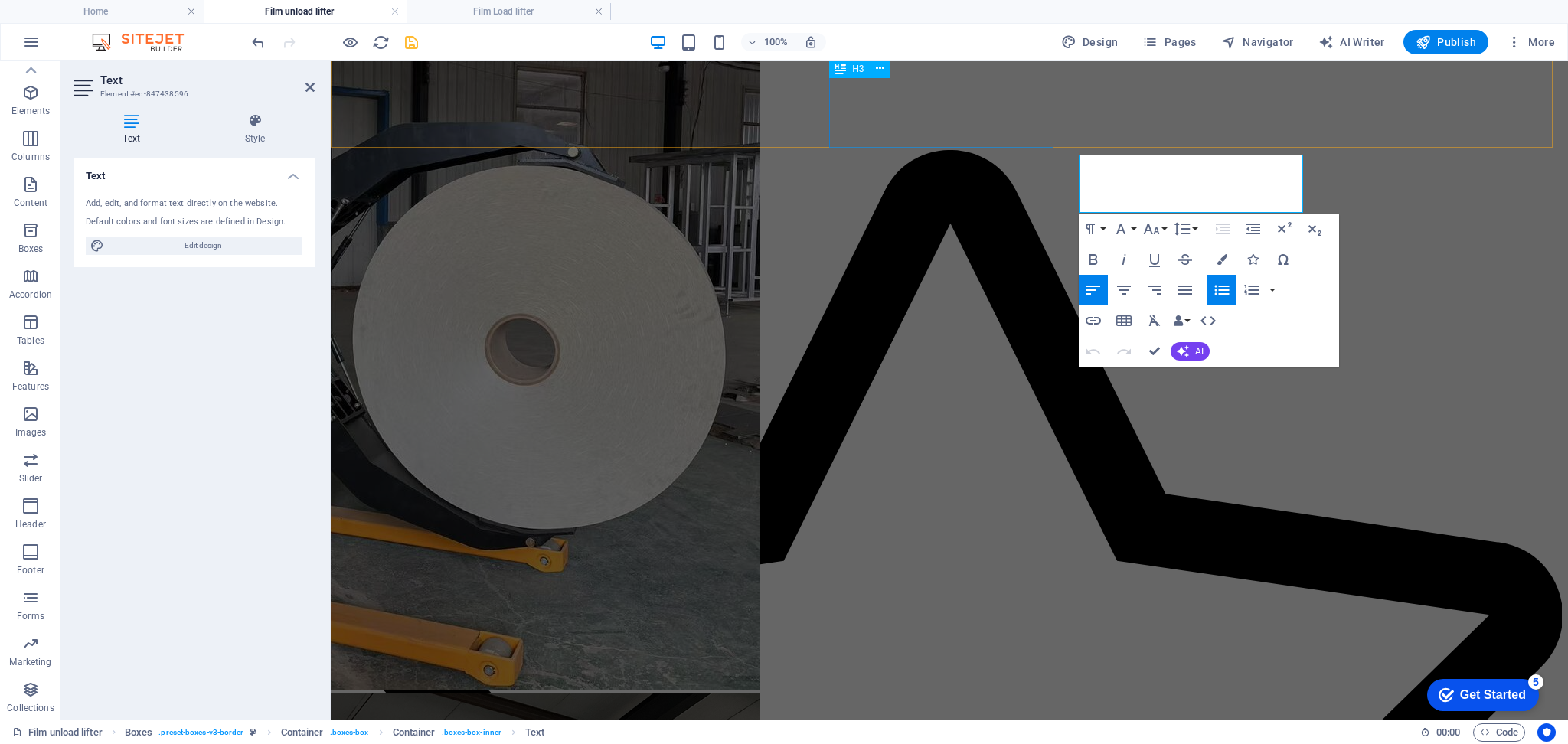
drag, startPoint x: 1197, startPoint y: 210, endPoint x: 1052, endPoint y: 148, distance: 157.7
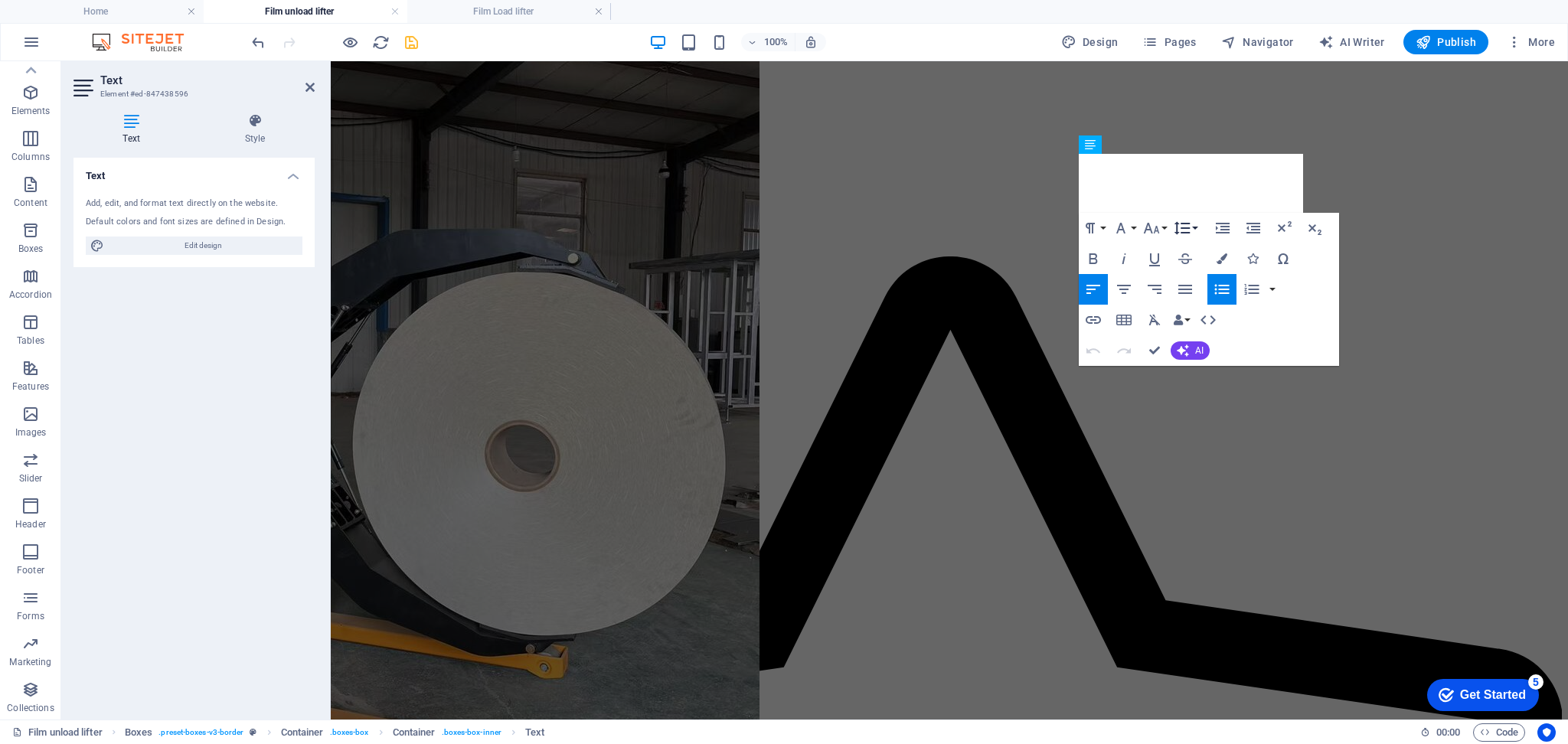
click at [1185, 228] on icon "button" at bounding box center [1182, 228] width 16 height 13
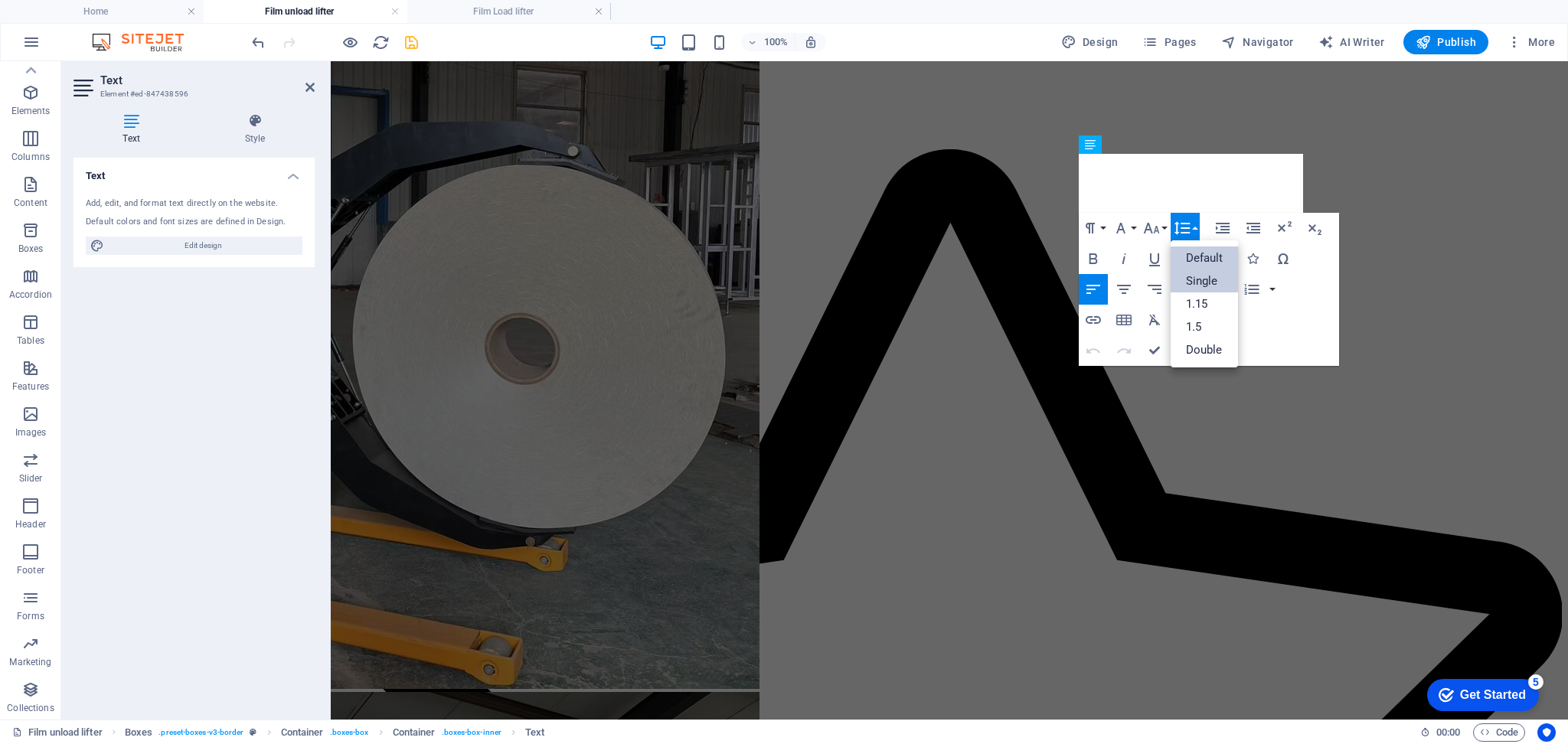
scroll to position [0, 0]
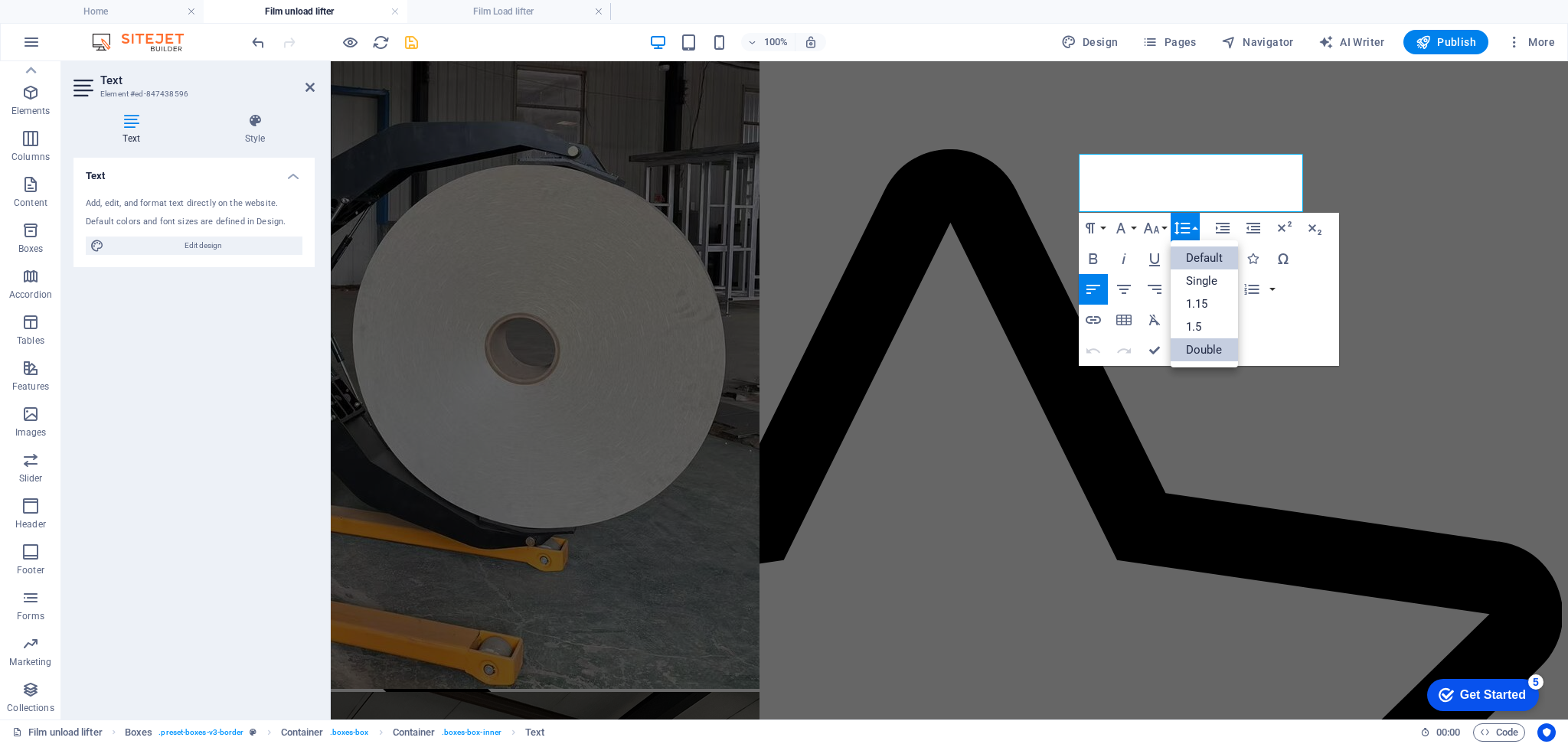
click at [1190, 347] on link "Double" at bounding box center [1205, 350] width 68 height 23
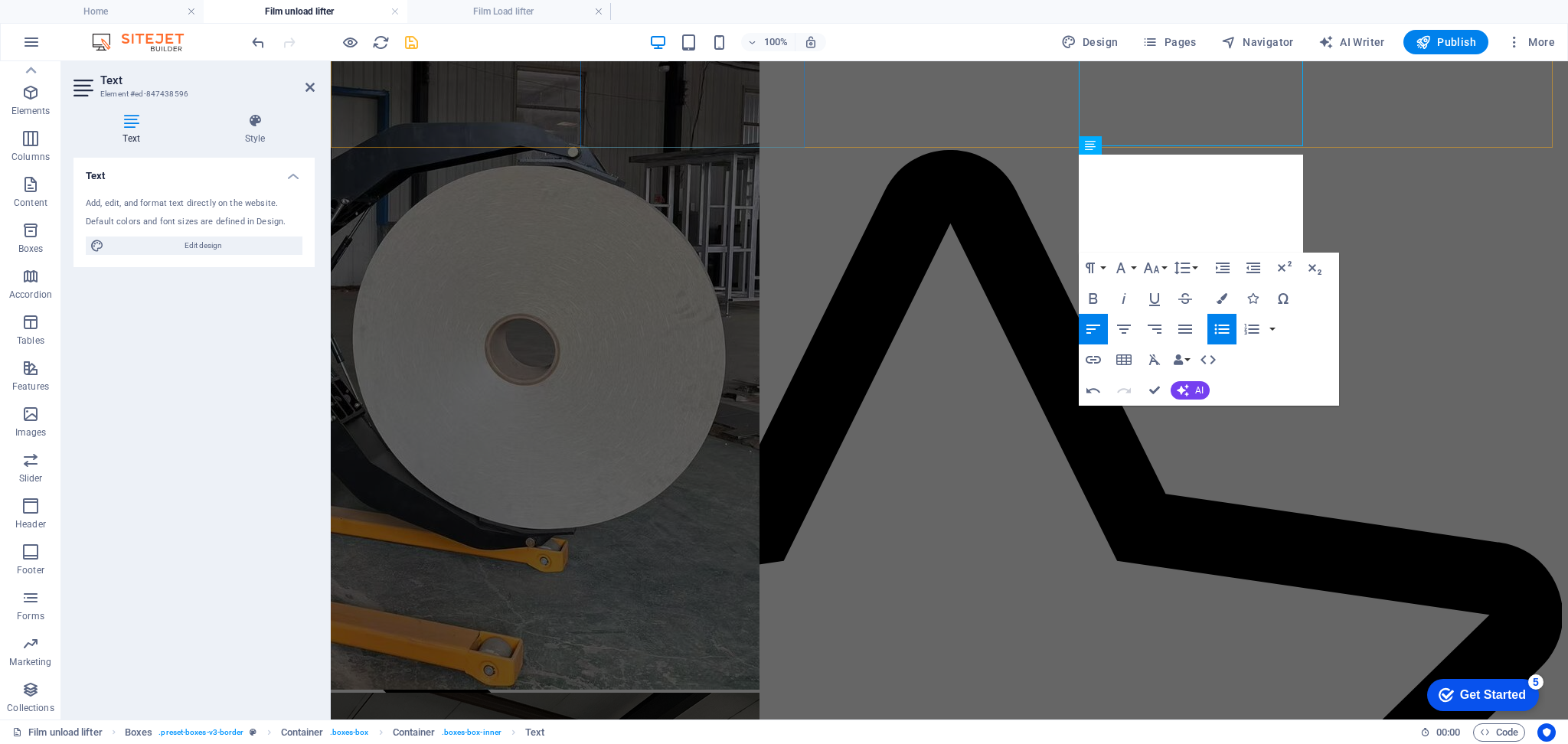
scroll to position [646, 0]
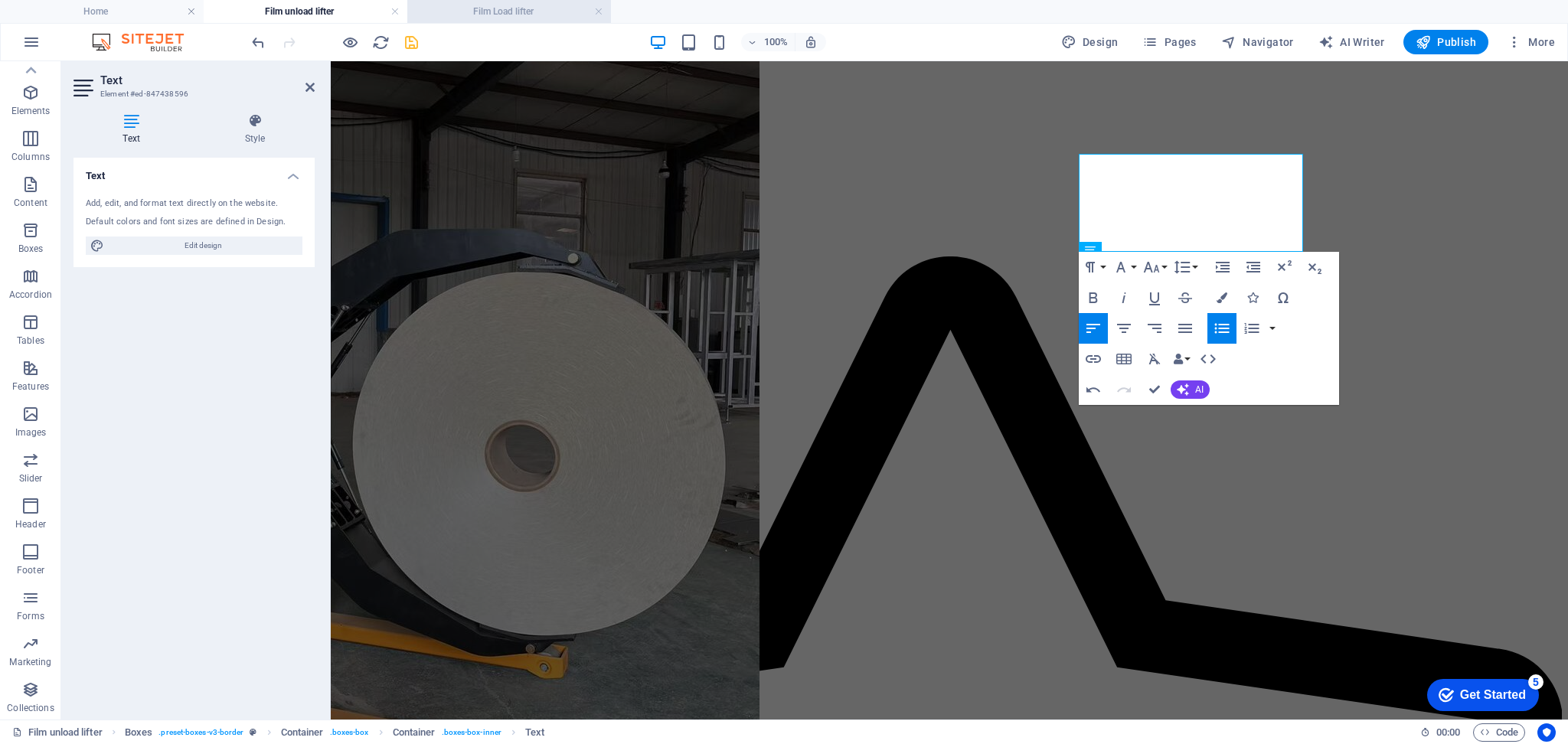
click at [513, 11] on h4 "Film Load lifter" at bounding box center [509, 11] width 203 height 17
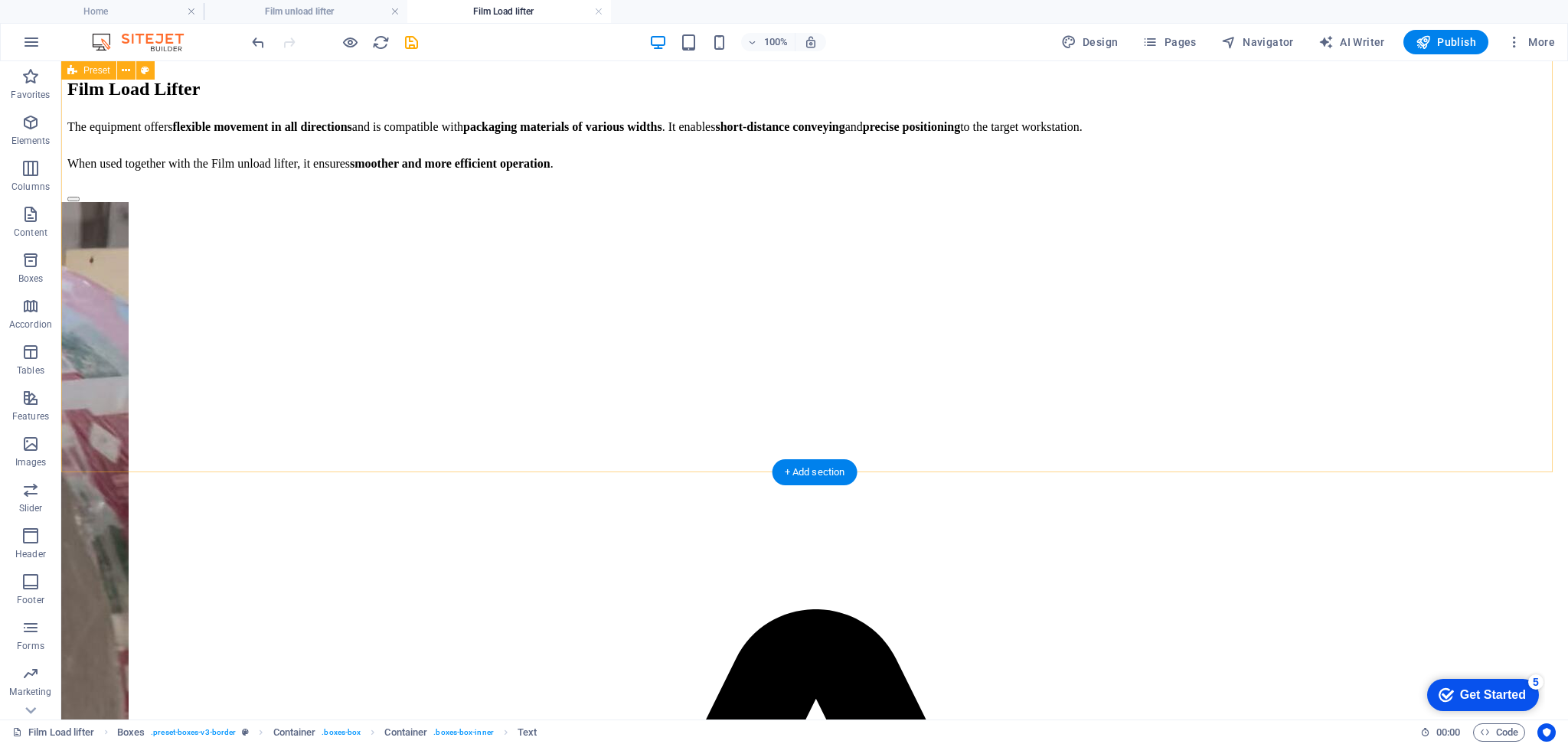
scroll to position [399, 0]
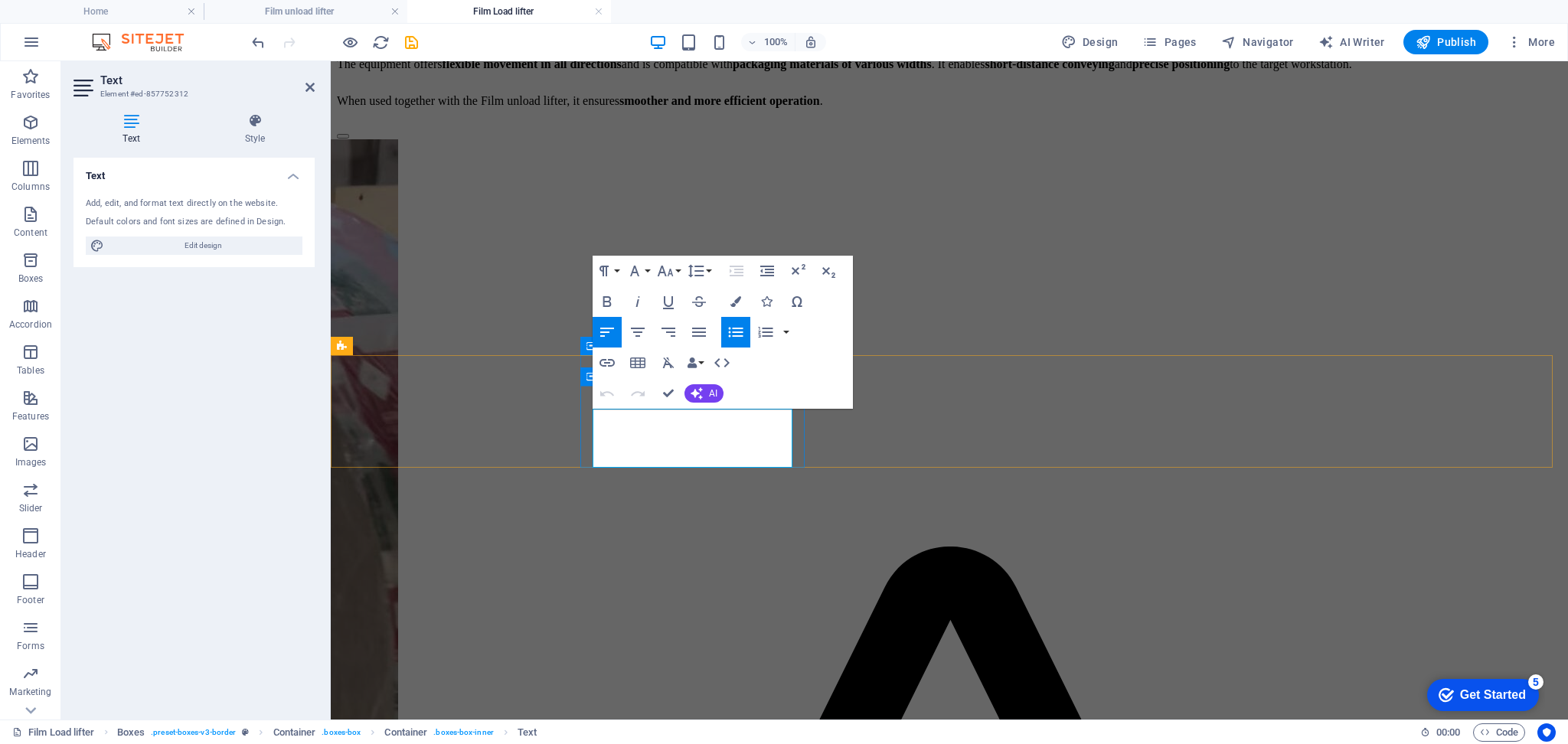
drag, startPoint x: 787, startPoint y: 459, endPoint x: 588, endPoint y: 408, distance: 205.4
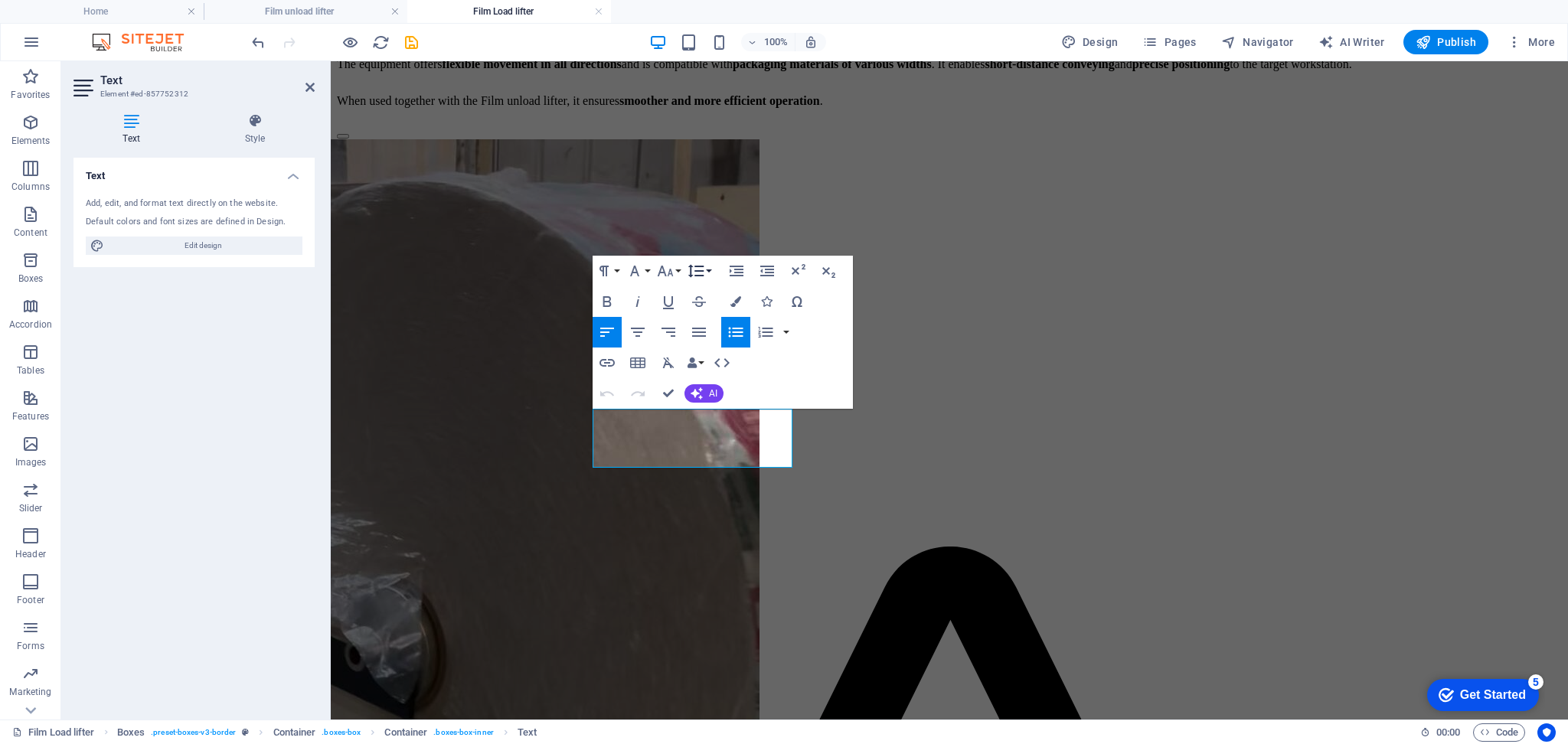
click at [696, 272] on icon "button" at bounding box center [695, 271] width 19 height 19
click at [712, 398] on link "Double" at bounding box center [719, 393] width 68 height 23
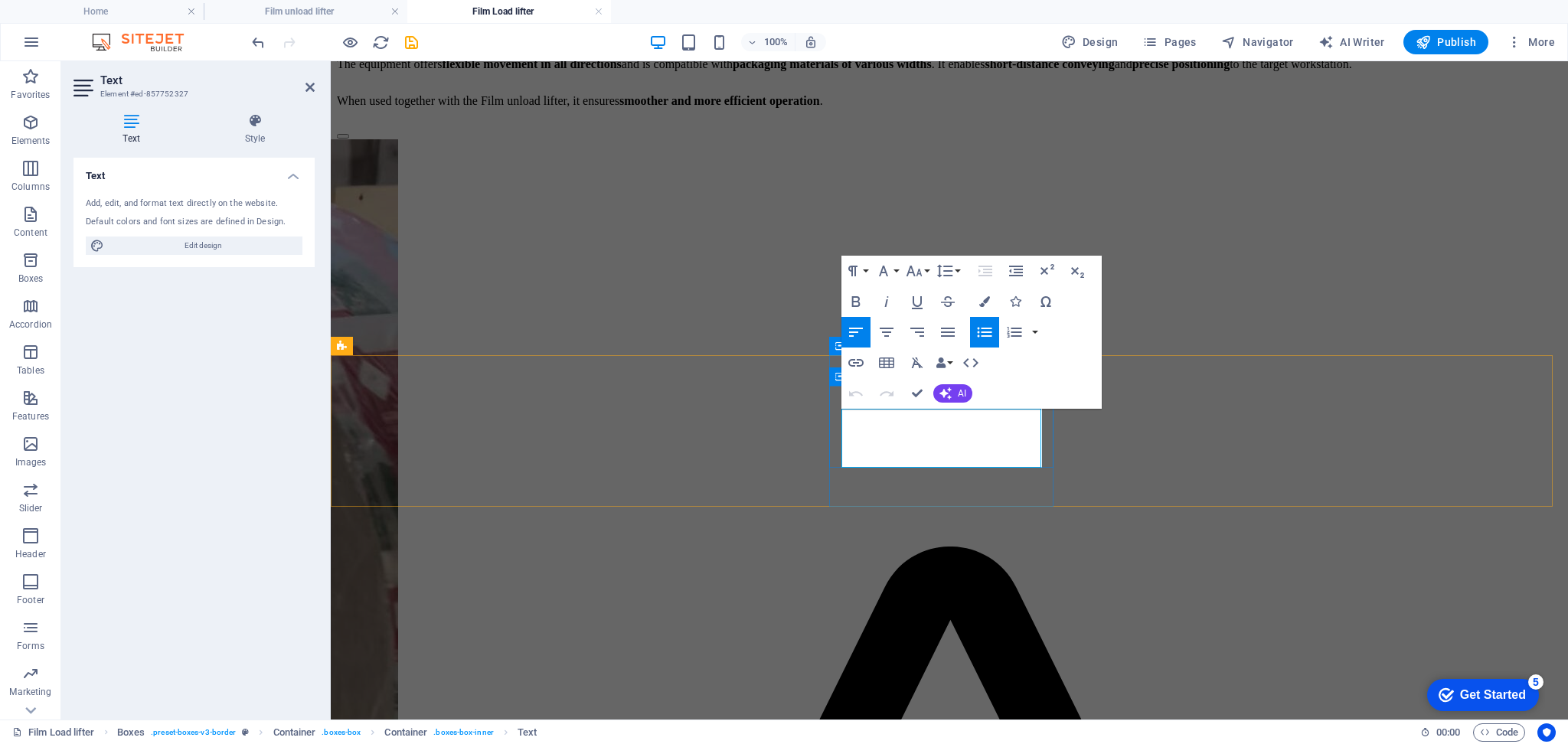
drag, startPoint x: 950, startPoint y: 456, endPoint x: 829, endPoint y: 389, distance: 138.3
click at [949, 265] on icon "button" at bounding box center [944, 271] width 19 height 19
click at [962, 391] on link "Double" at bounding box center [968, 393] width 68 height 23
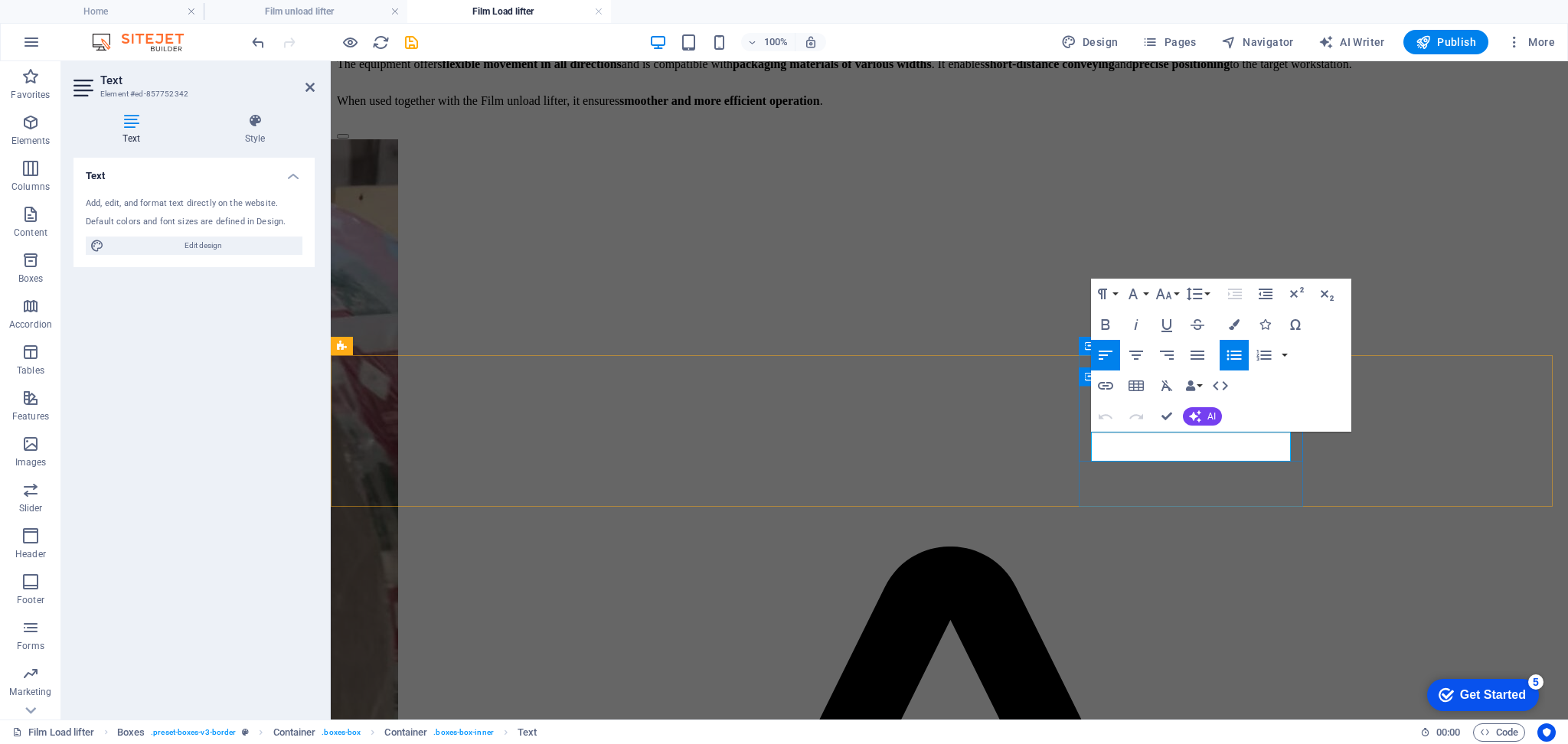
drag, startPoint x: 1223, startPoint y: 459, endPoint x: 1080, endPoint y: 392, distance: 157.9
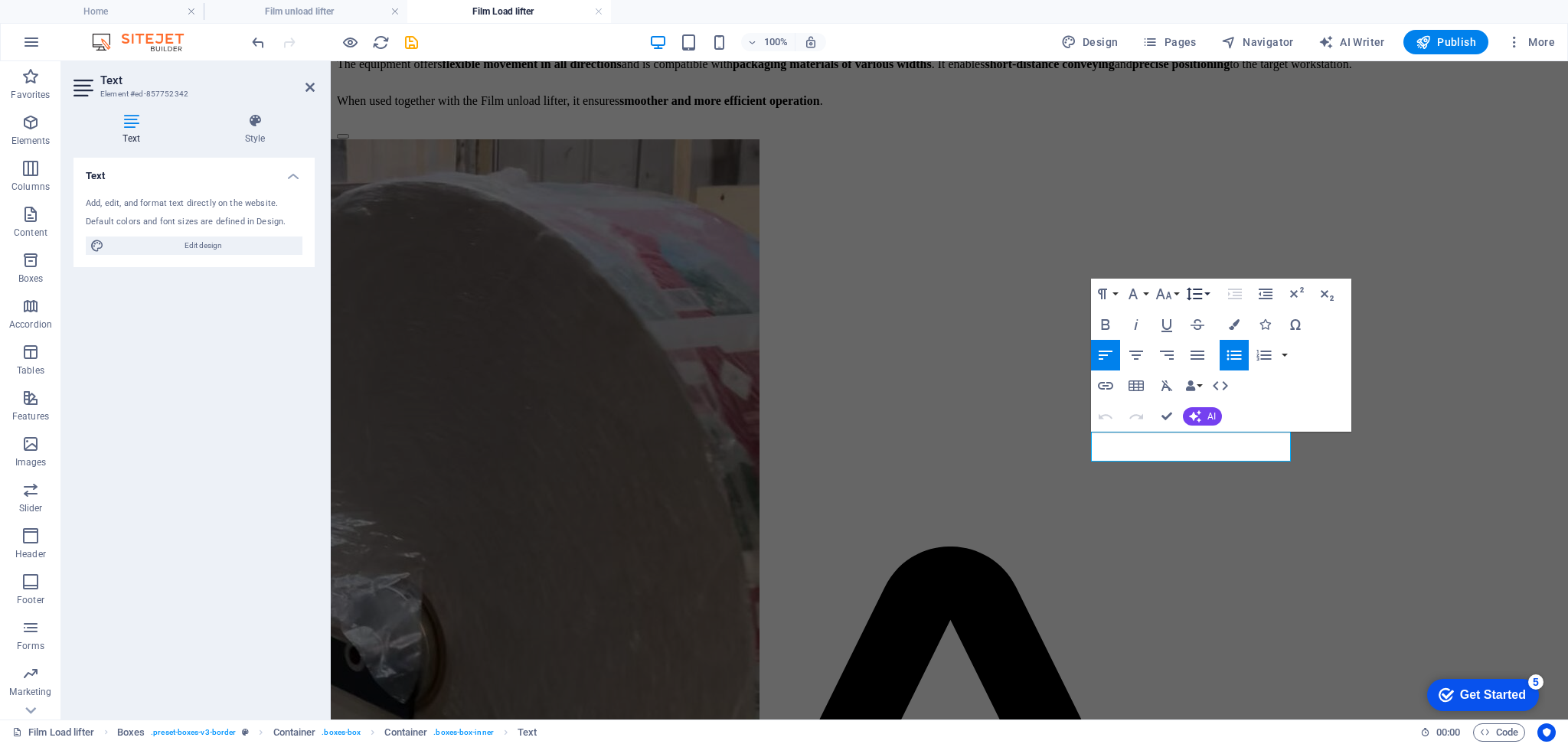
click at [1192, 294] on icon "button" at bounding box center [1194, 294] width 19 height 19
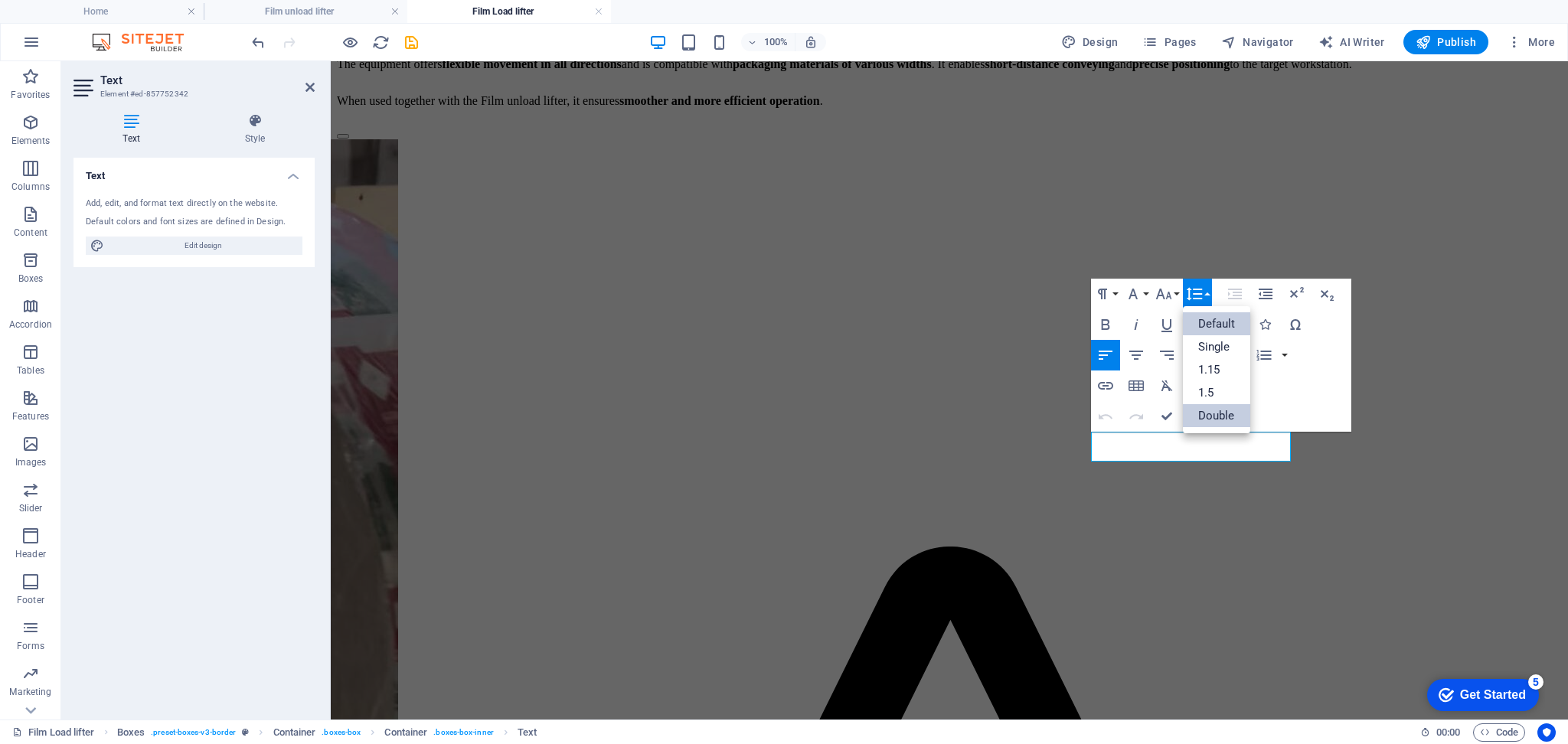
click at [1211, 420] on link "Double" at bounding box center [1217, 416] width 68 height 23
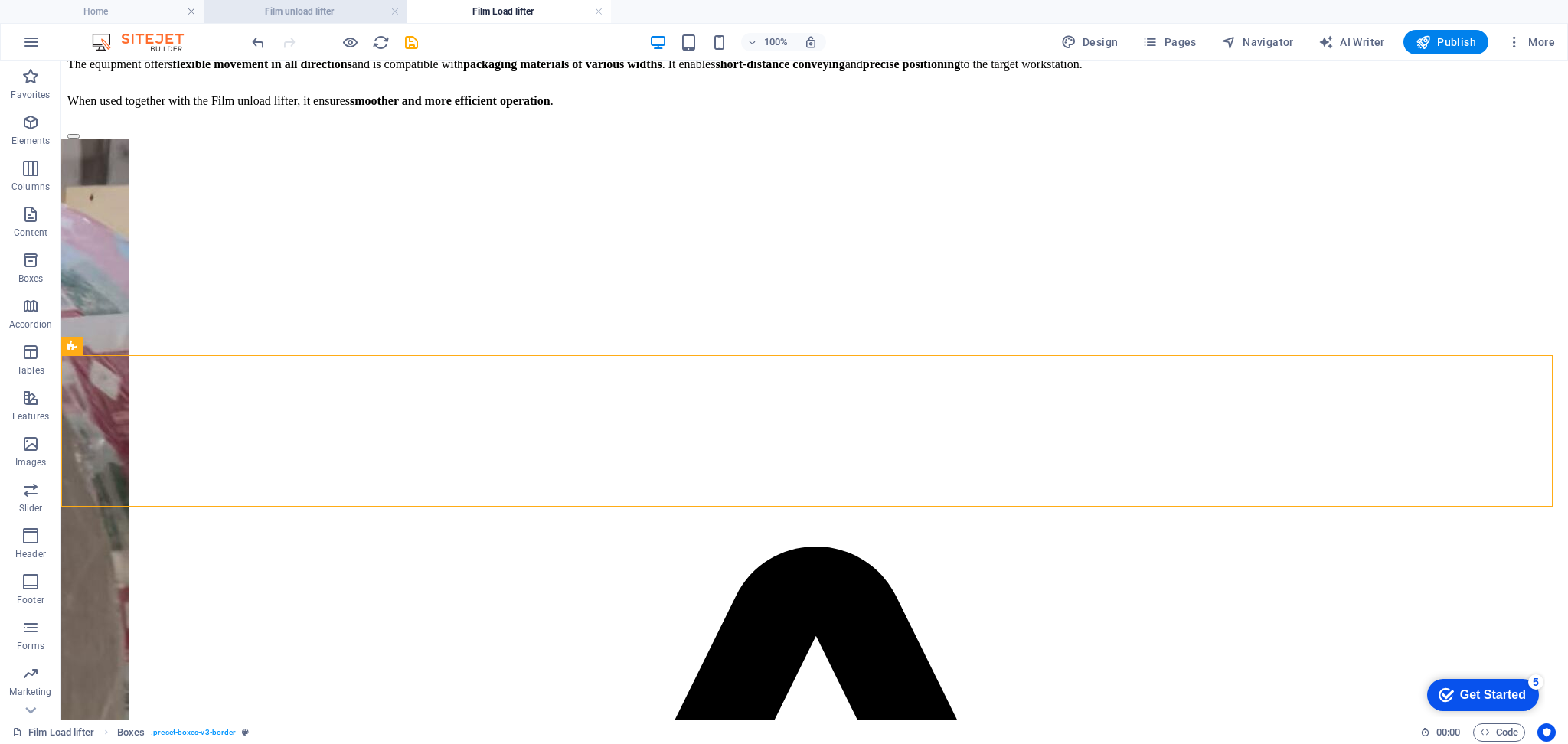
click at [292, 17] on h4 "Film unload lifter" at bounding box center [305, 11] width 203 height 17
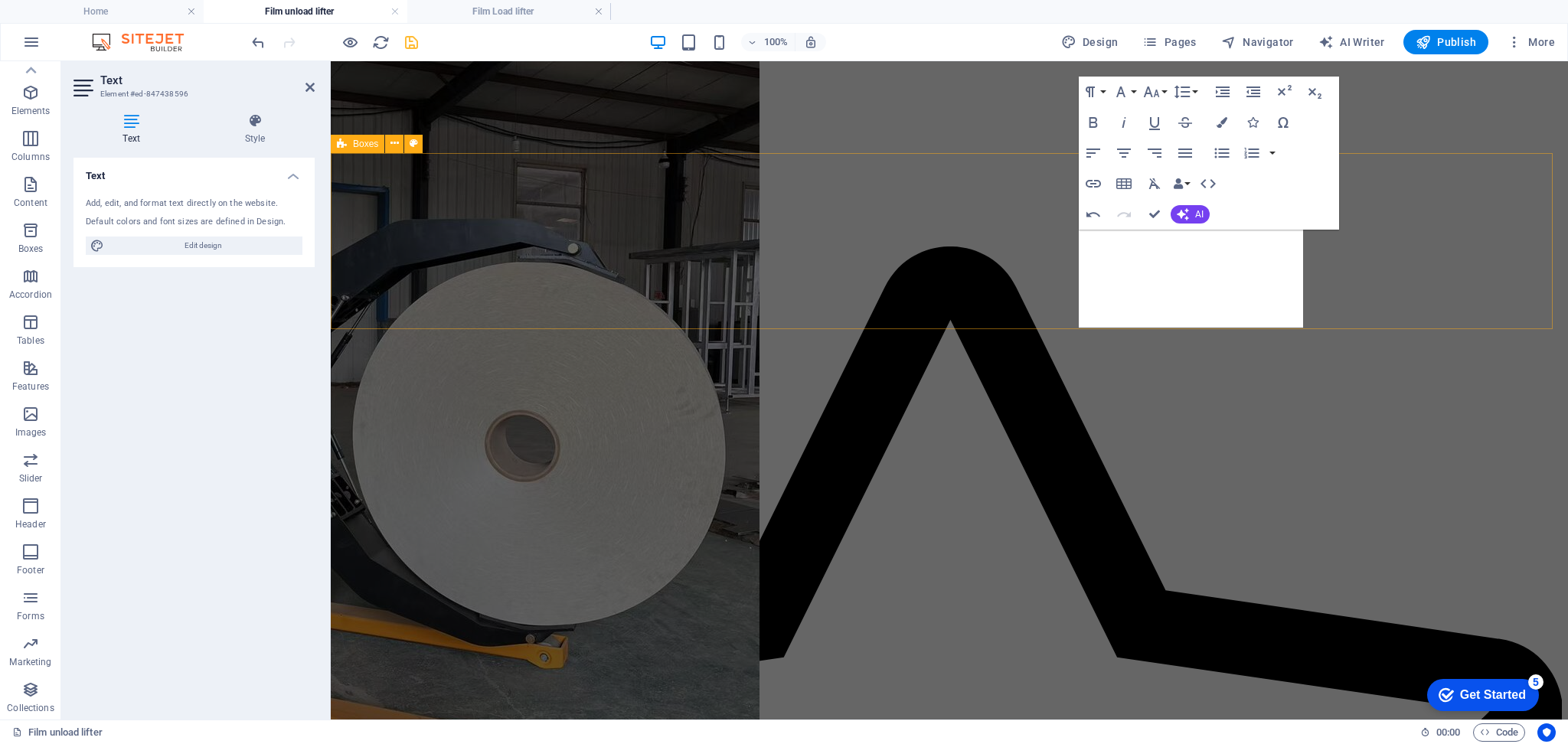
scroll to position [549, 0]
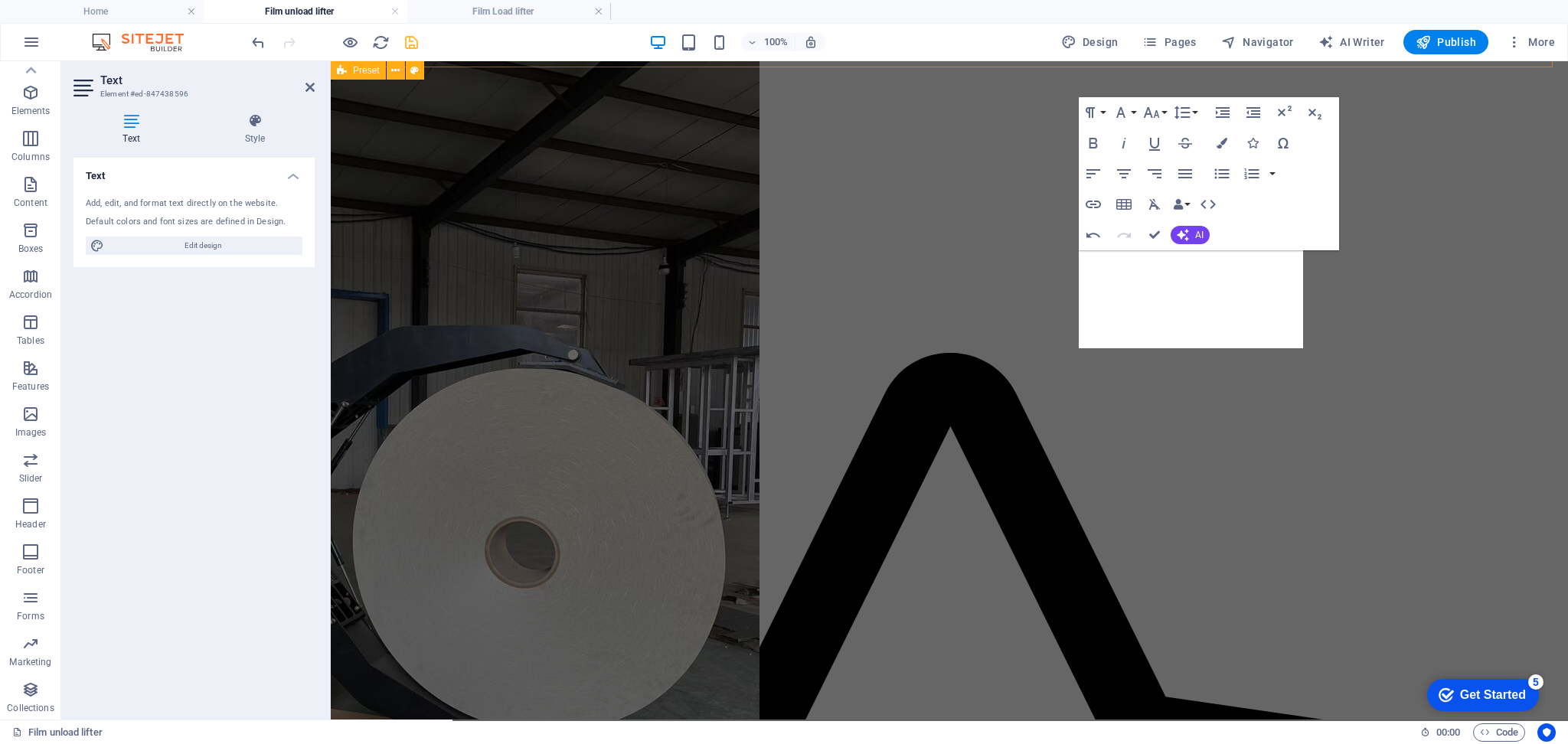
click at [743, 117] on div "Film Unload Lifter This equipment features vertical movement and 360° rotation …" at bounding box center [949, 102] width 1225 height 503
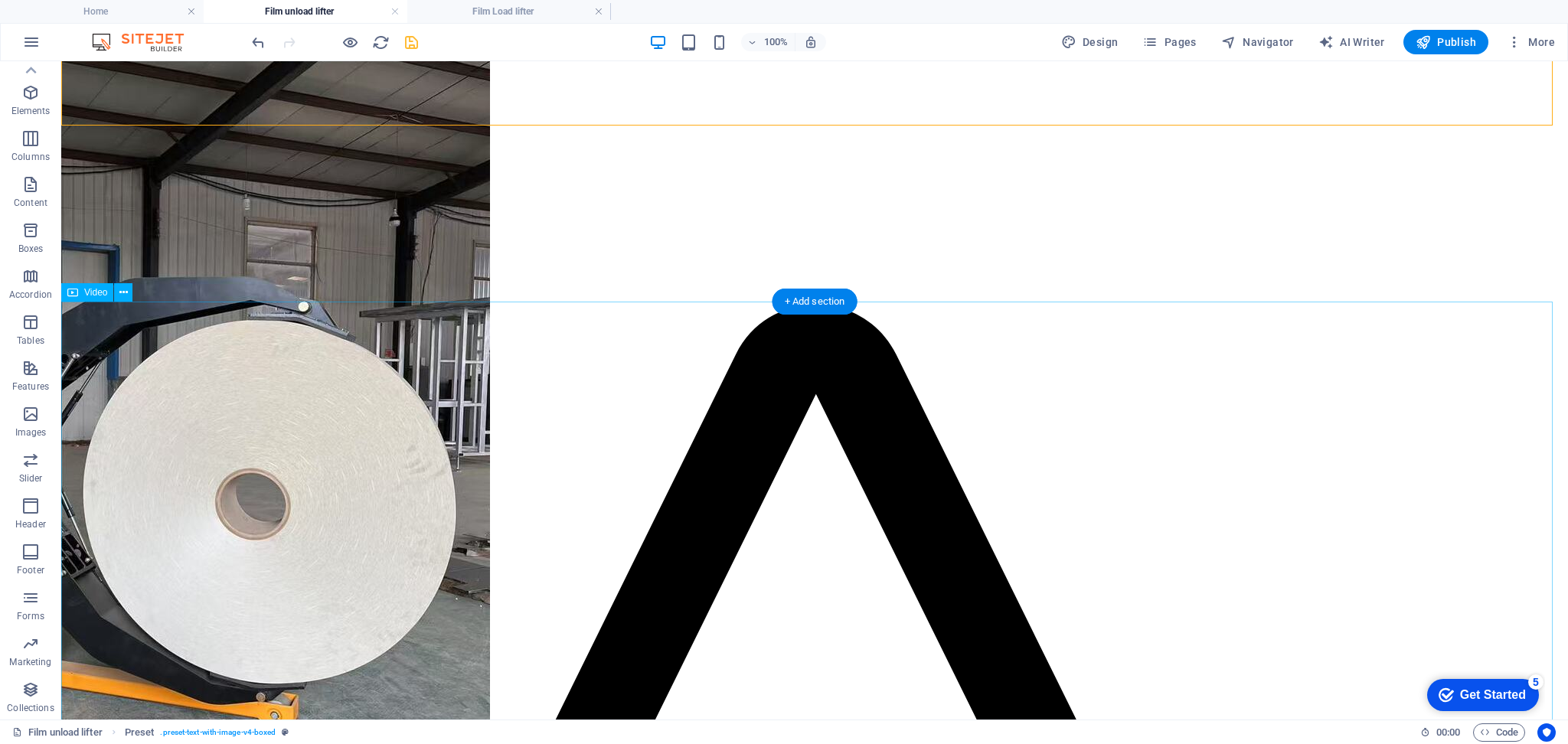
scroll to position [714, 0]
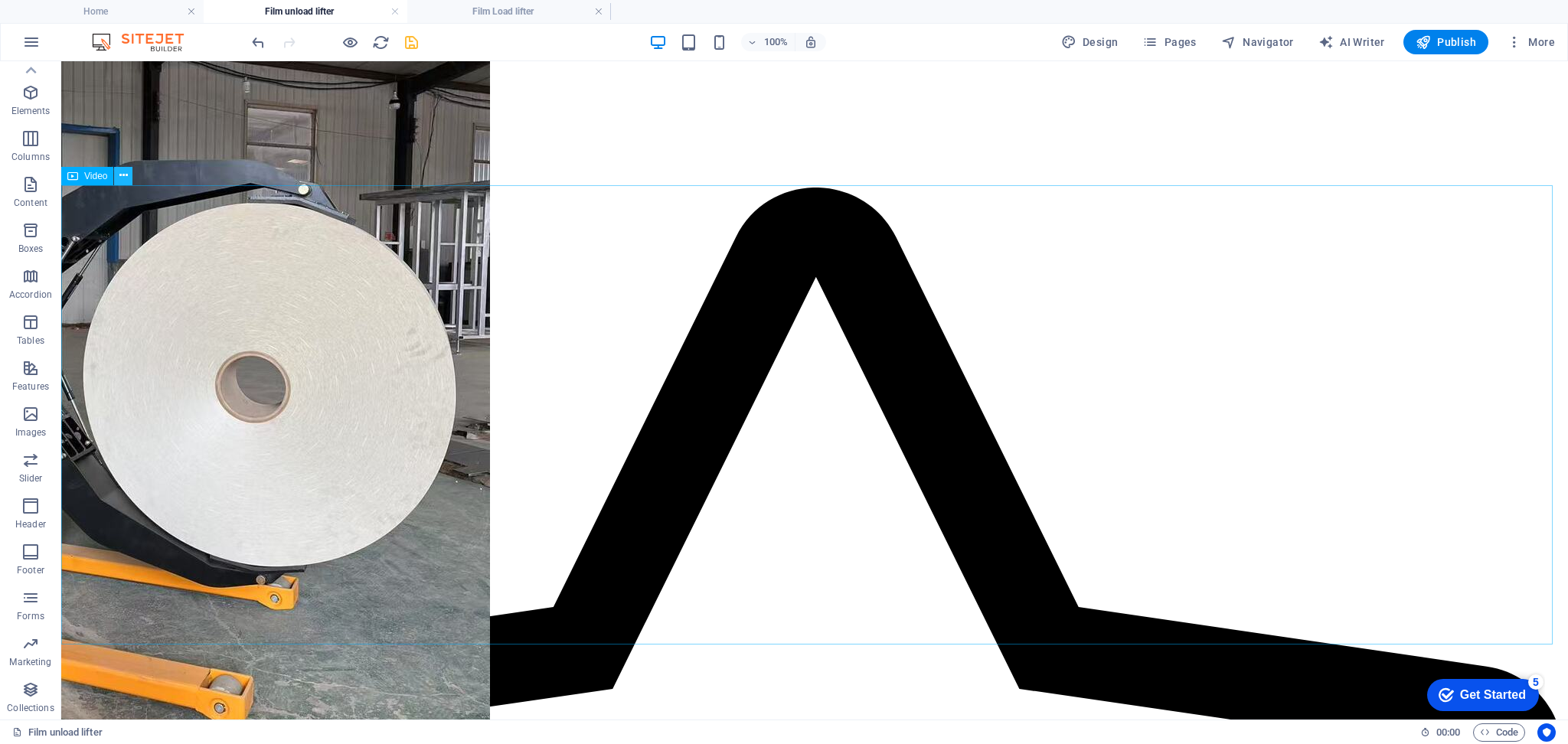
click at [117, 179] on button at bounding box center [123, 176] width 19 height 19
drag, startPoint x: 788, startPoint y: 183, endPoint x: 464, endPoint y: 125, distance: 329.2
click at [788, 183] on div "+ Add section" at bounding box center [815, 185] width 85 height 26
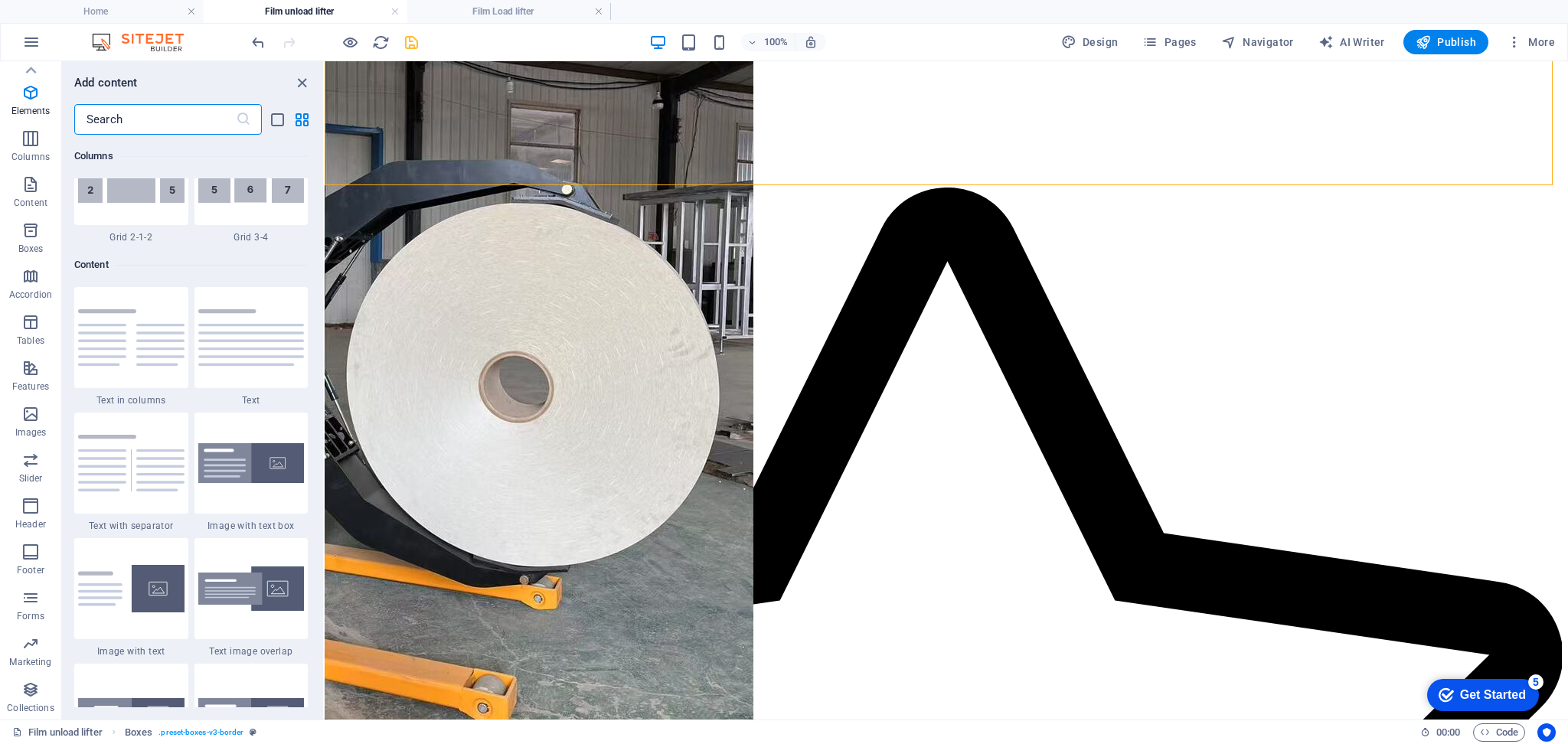
scroll to position [2678, 0]
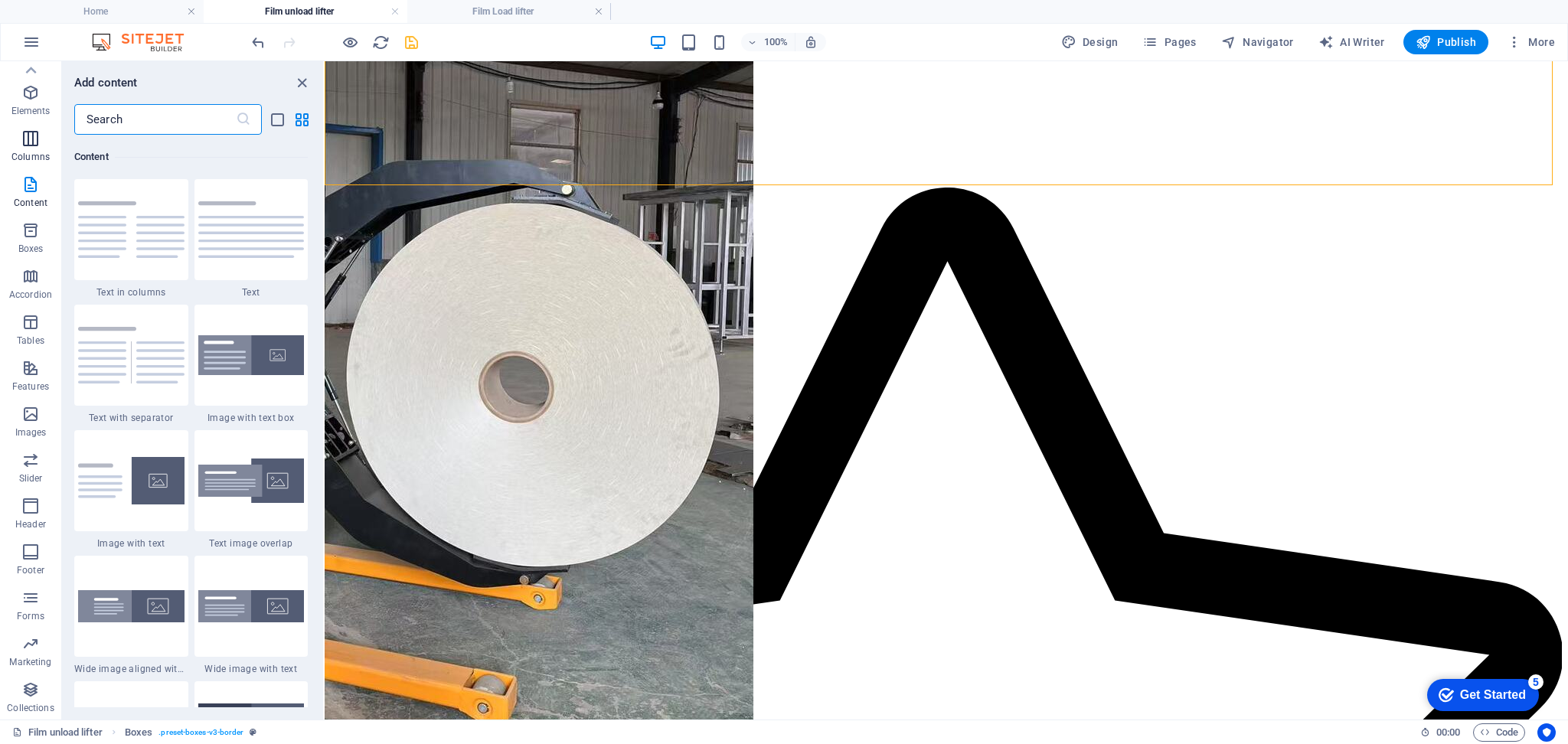
click at [40, 149] on span "Columns" at bounding box center [30, 147] width 61 height 37
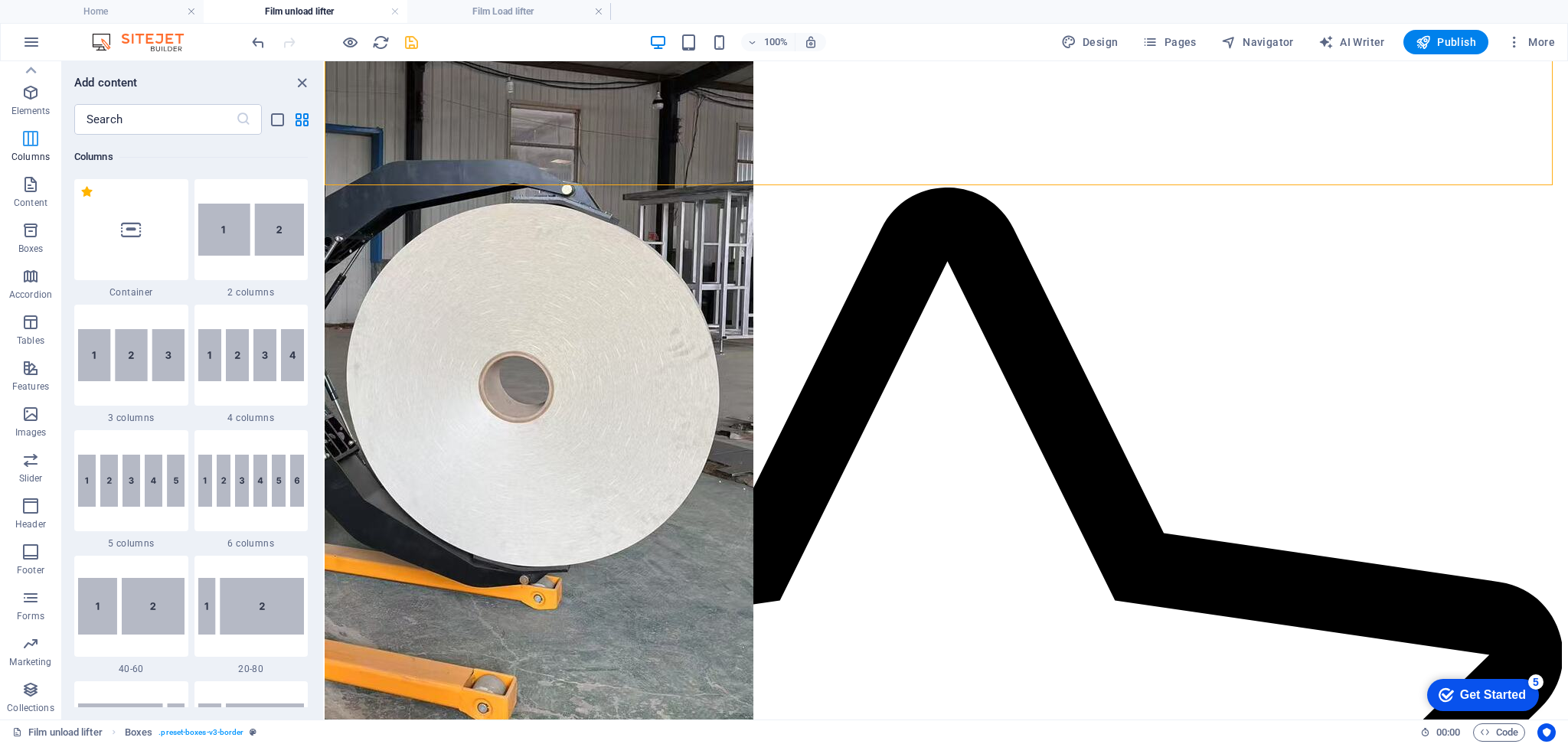
scroll to position [757, 0]
click at [123, 226] on icon at bounding box center [131, 229] width 20 height 20
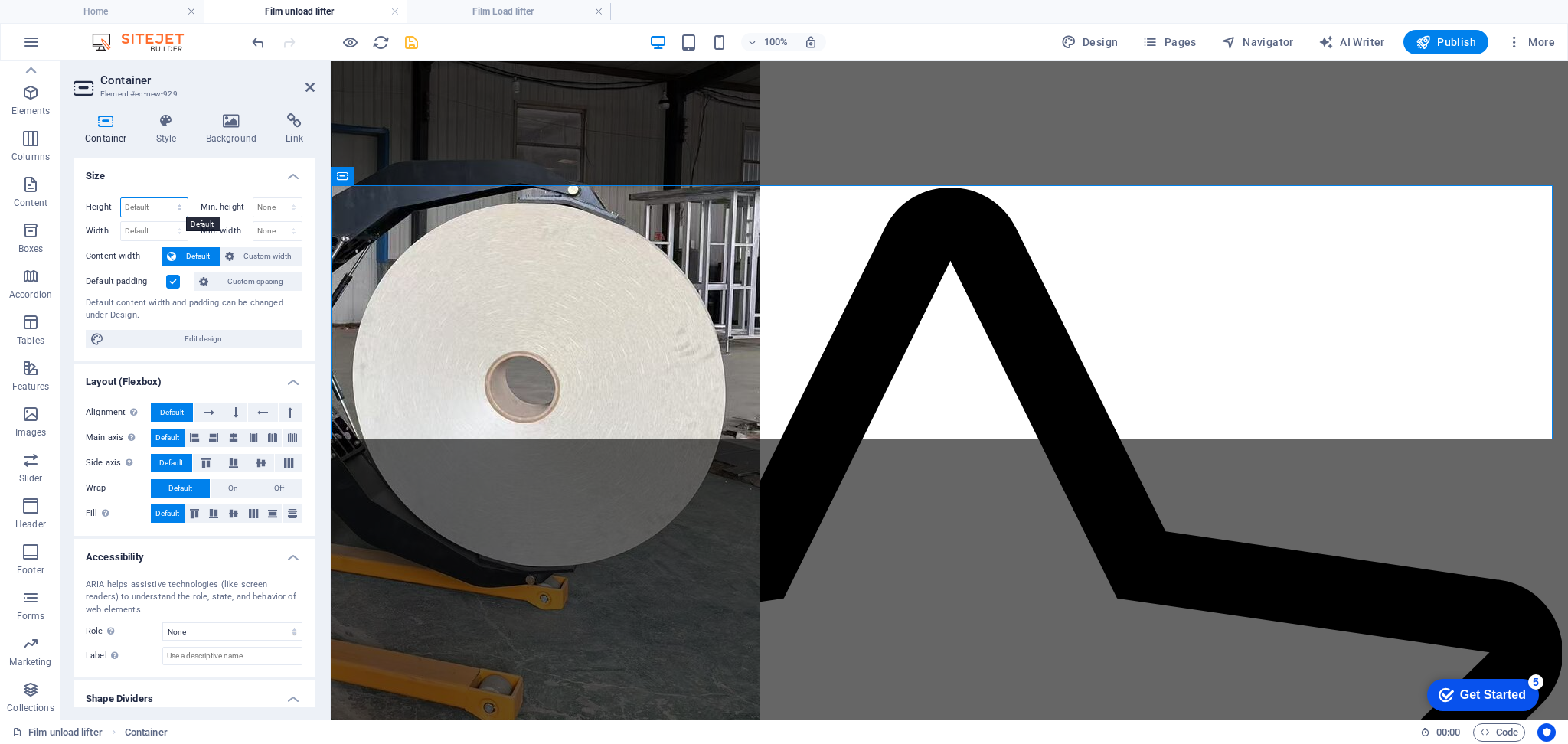
click at [150, 211] on select "Default px rem % vh vw" at bounding box center [155, 207] width 67 height 19
select select "%"
click at [163, 198] on select "Default px rem % vh vw" at bounding box center [155, 207] width 67 height 19
type input "20"
click at [168, 233] on select "Default px rem % em vh vw" at bounding box center [155, 231] width 67 height 19
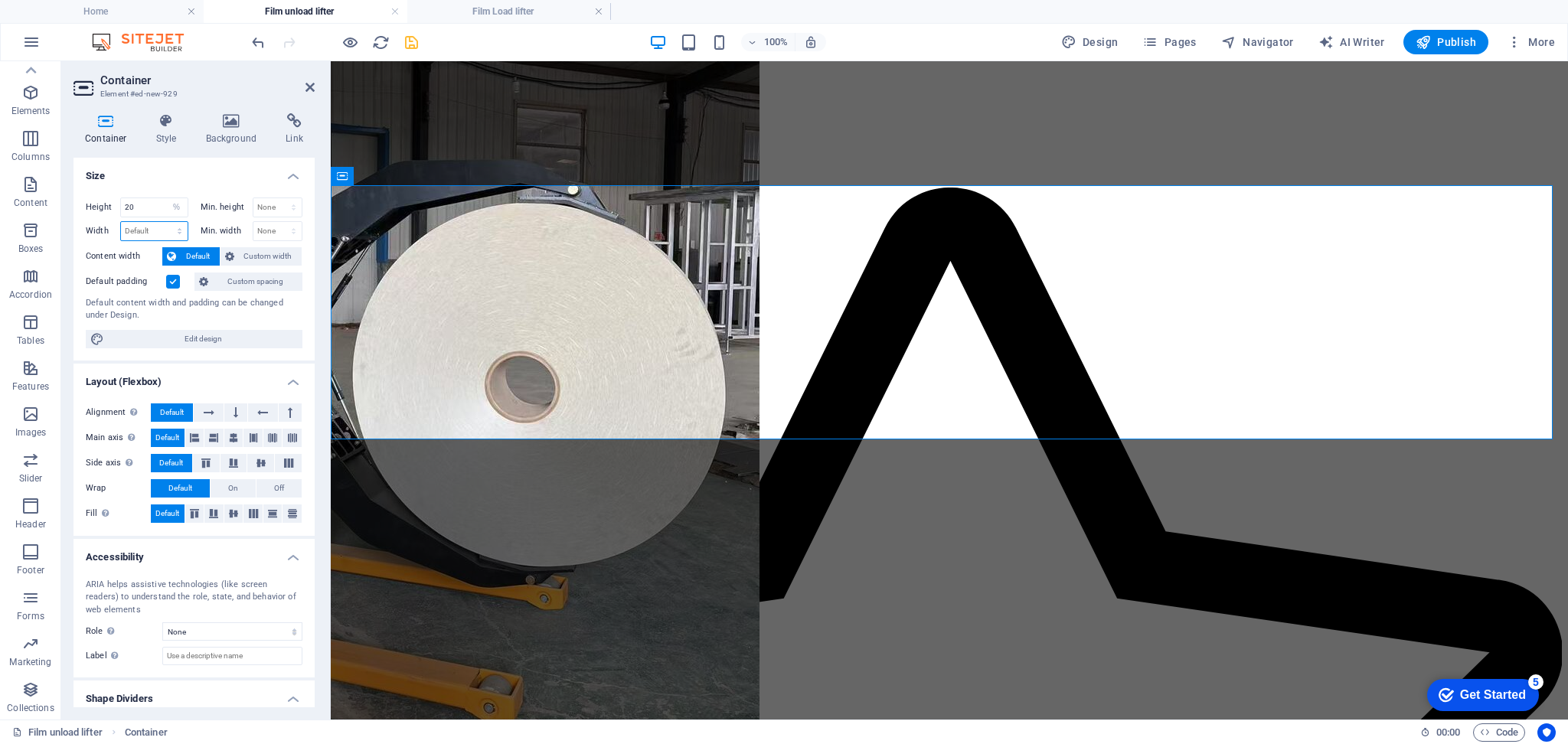
select select "%"
click at [163, 222] on select "Default px rem % em vh vw" at bounding box center [155, 231] width 67 height 19
type input "100"
click at [265, 211] on select "None px rem % vh vw" at bounding box center [278, 207] width 49 height 19
select select "%"
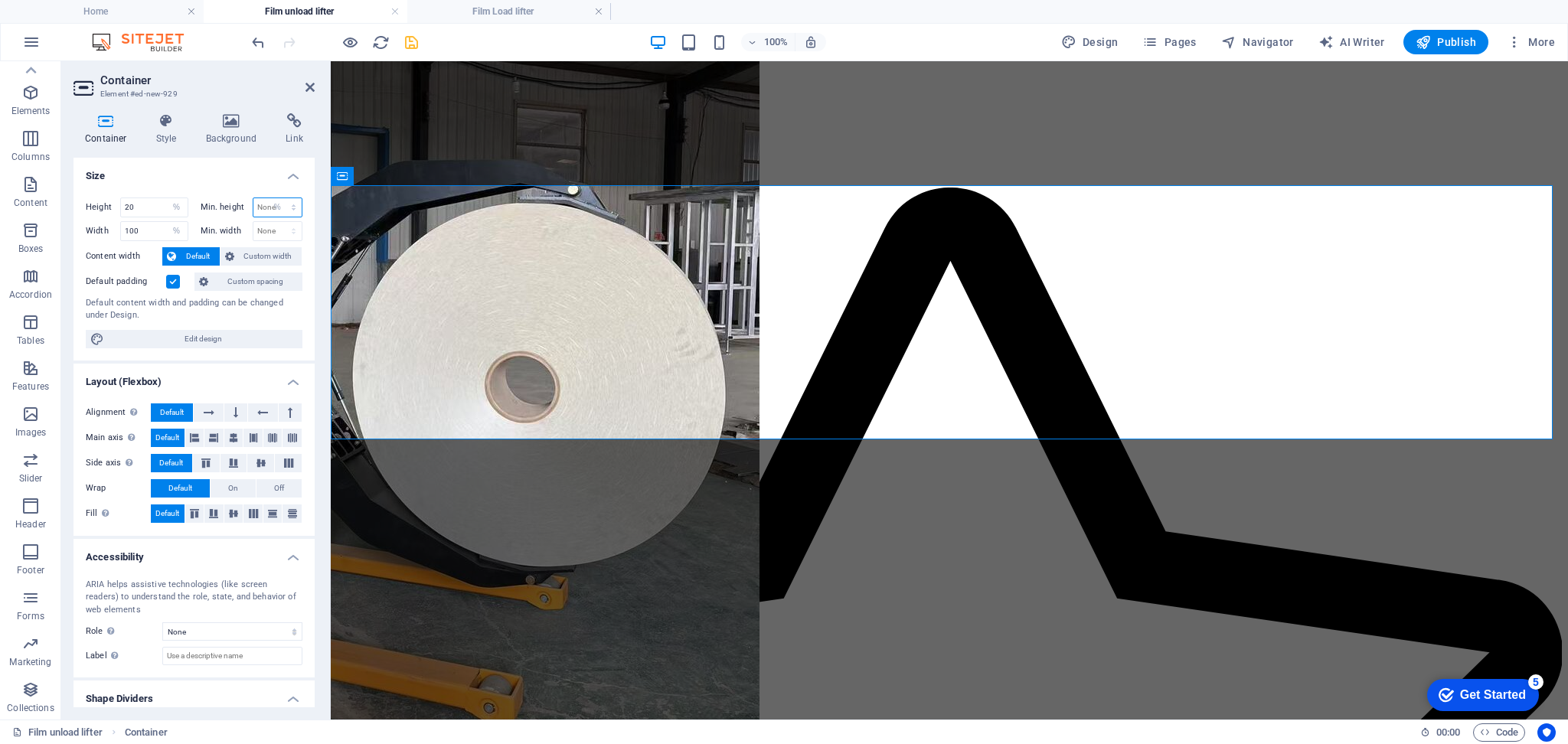
click at [277, 198] on select "None px rem % vh vw" at bounding box center [278, 207] width 49 height 19
type input "20"
click at [276, 226] on select "None px rem % vh vw" at bounding box center [278, 231] width 49 height 19
select select "%"
click at [277, 222] on select "None px rem % vh vw" at bounding box center [278, 231] width 49 height 19
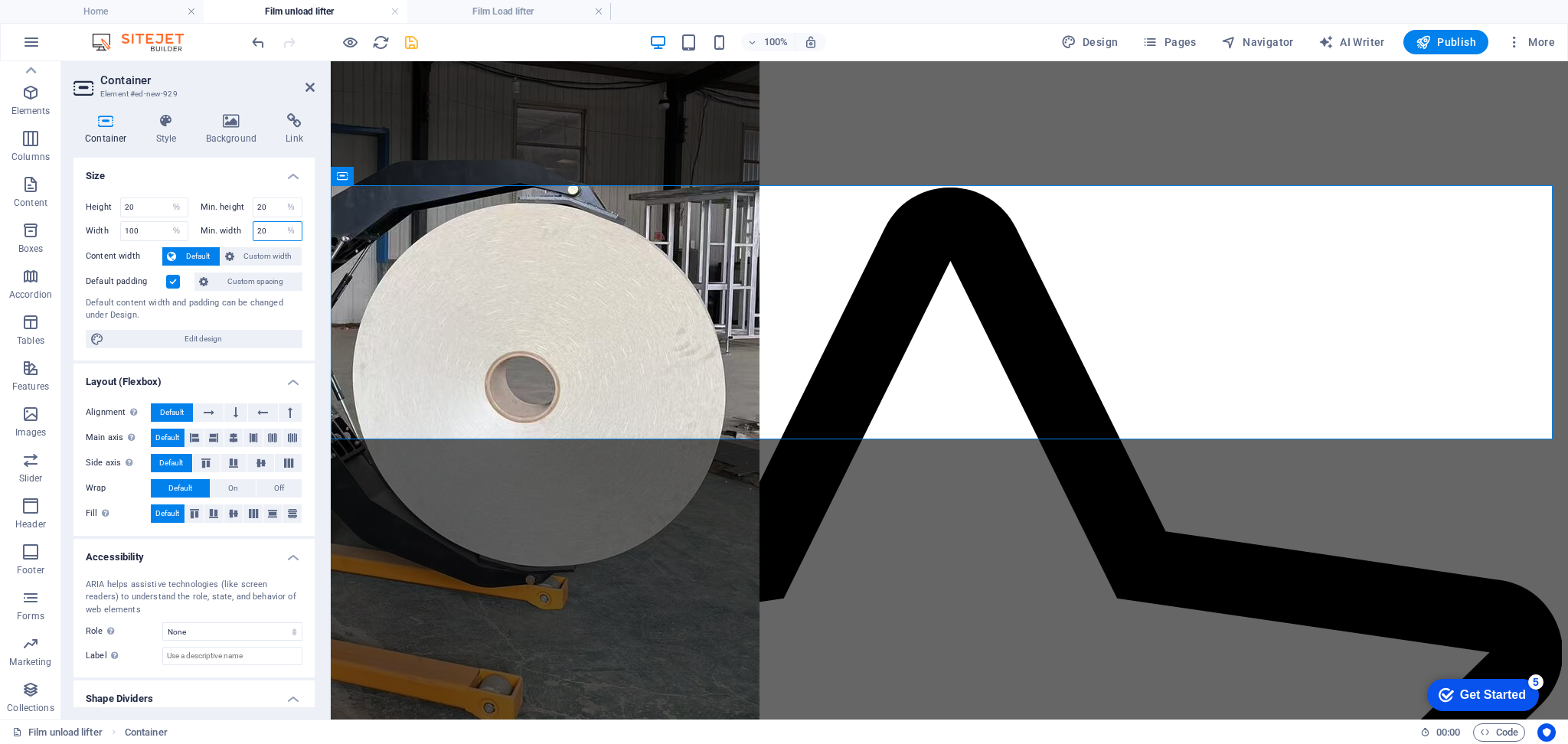
type input "20"
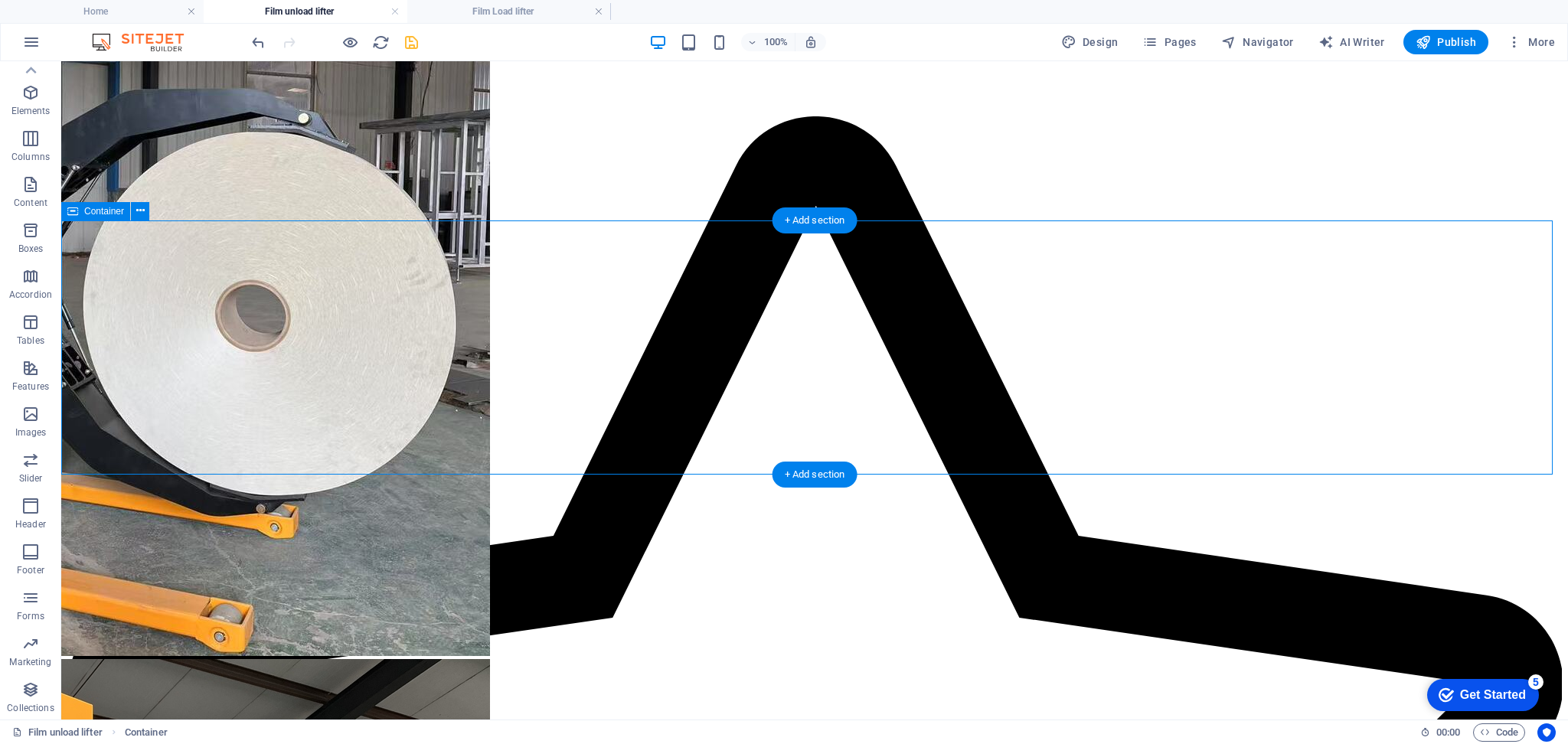
click at [404, 39] on icon "save" at bounding box center [412, 42] width 18 height 18
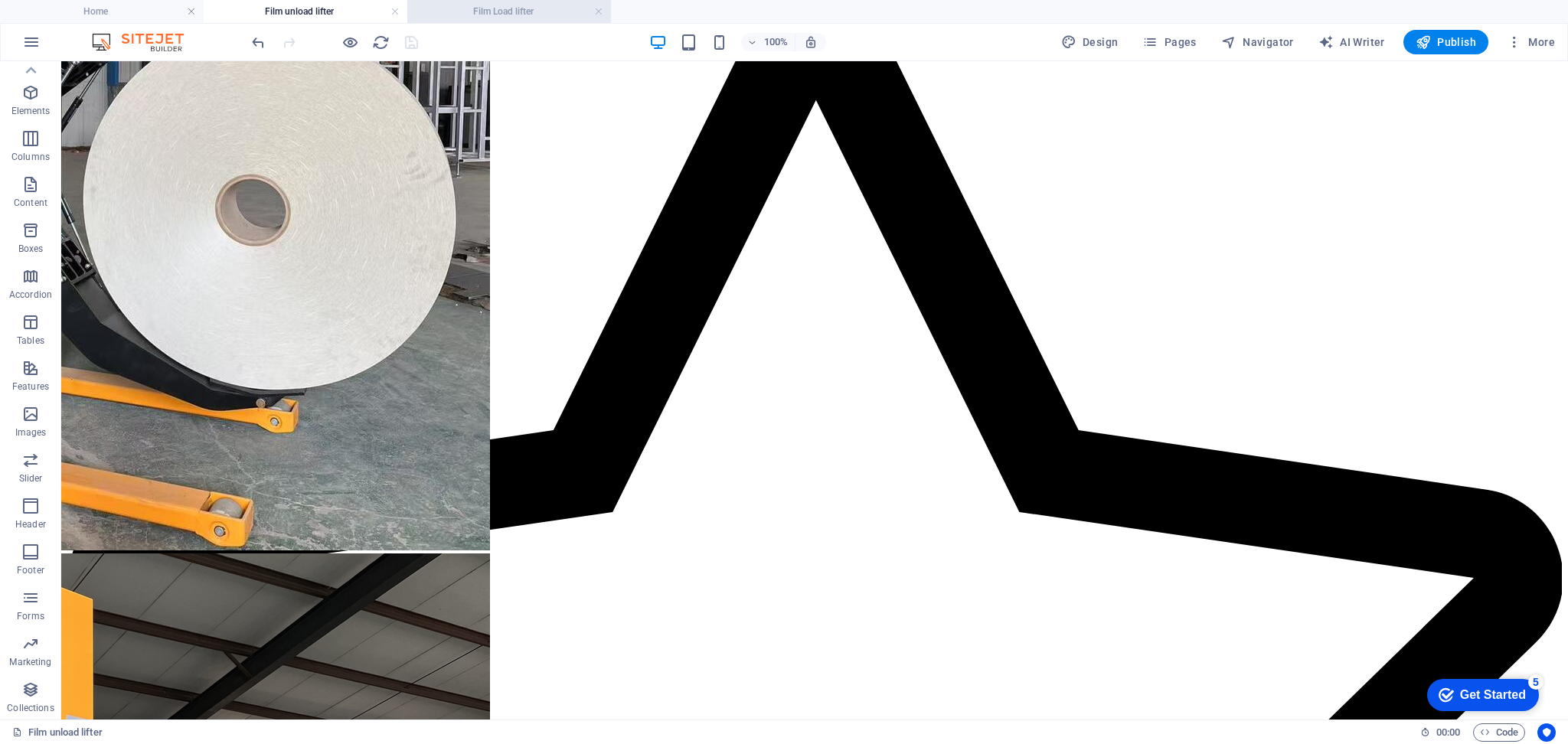
scroll to position [0, 0]
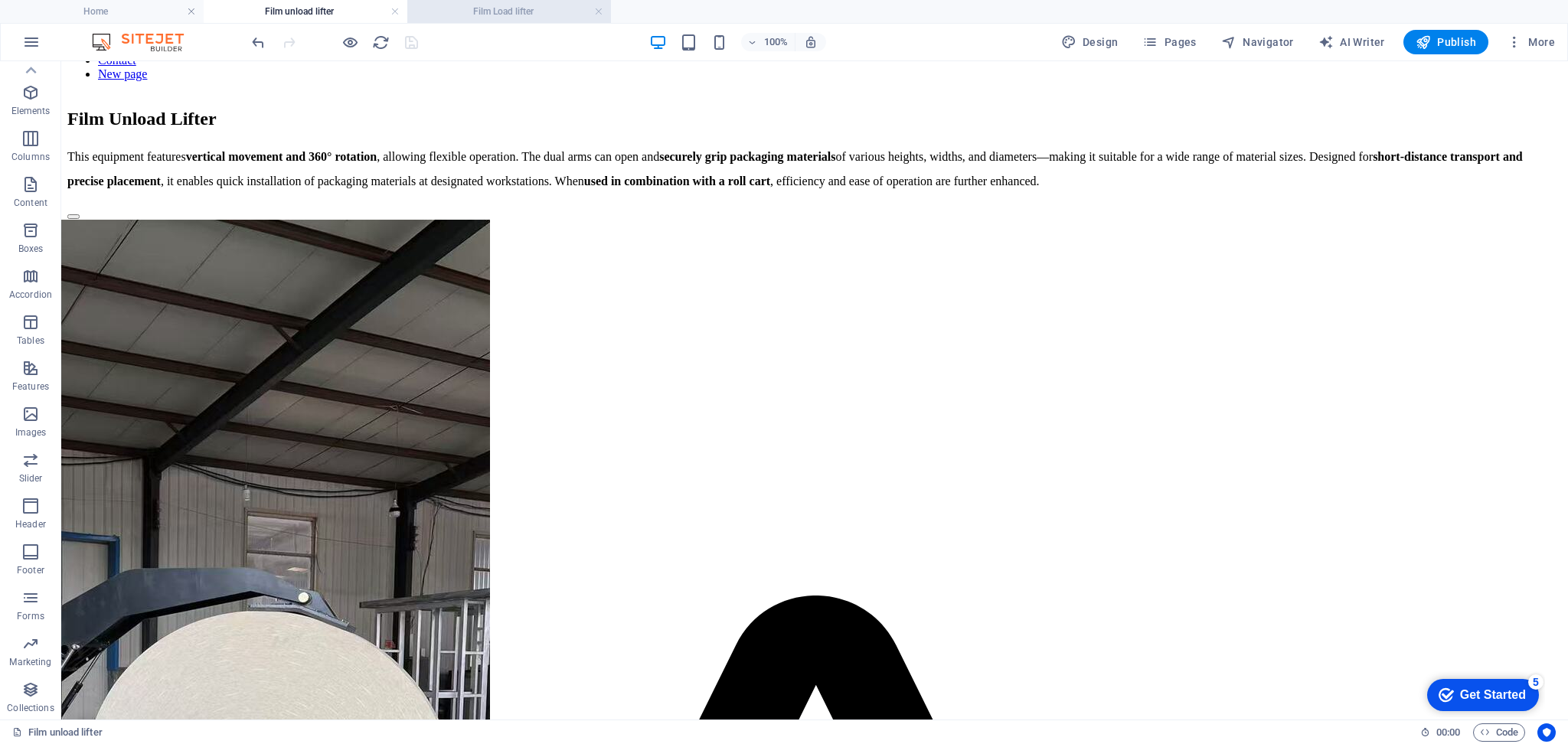
click at [458, 13] on h4 "Film Load lifter" at bounding box center [509, 11] width 203 height 17
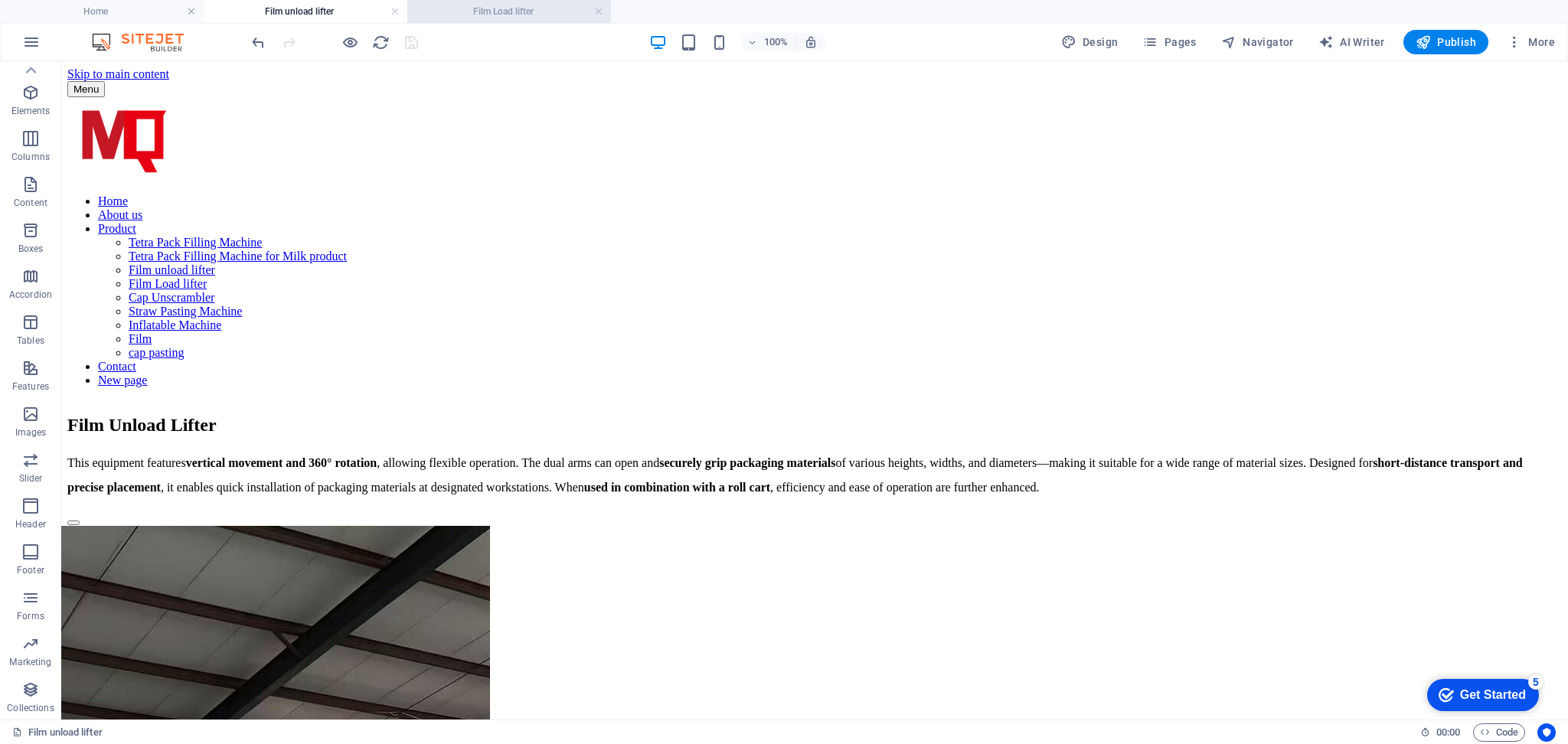
scroll to position [399, 0]
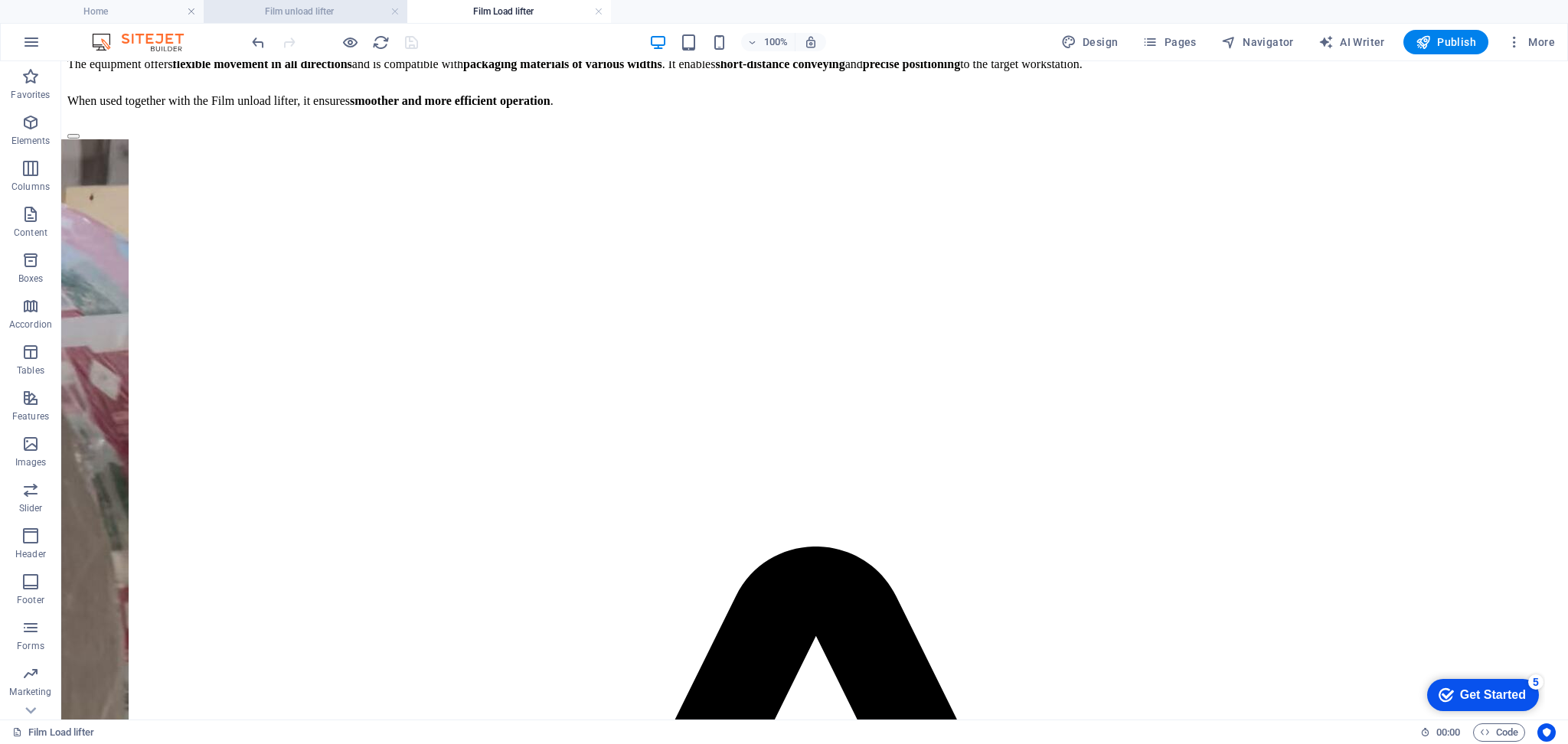
click at [297, 15] on h4 "Film unload lifter" at bounding box center [305, 11] width 203 height 17
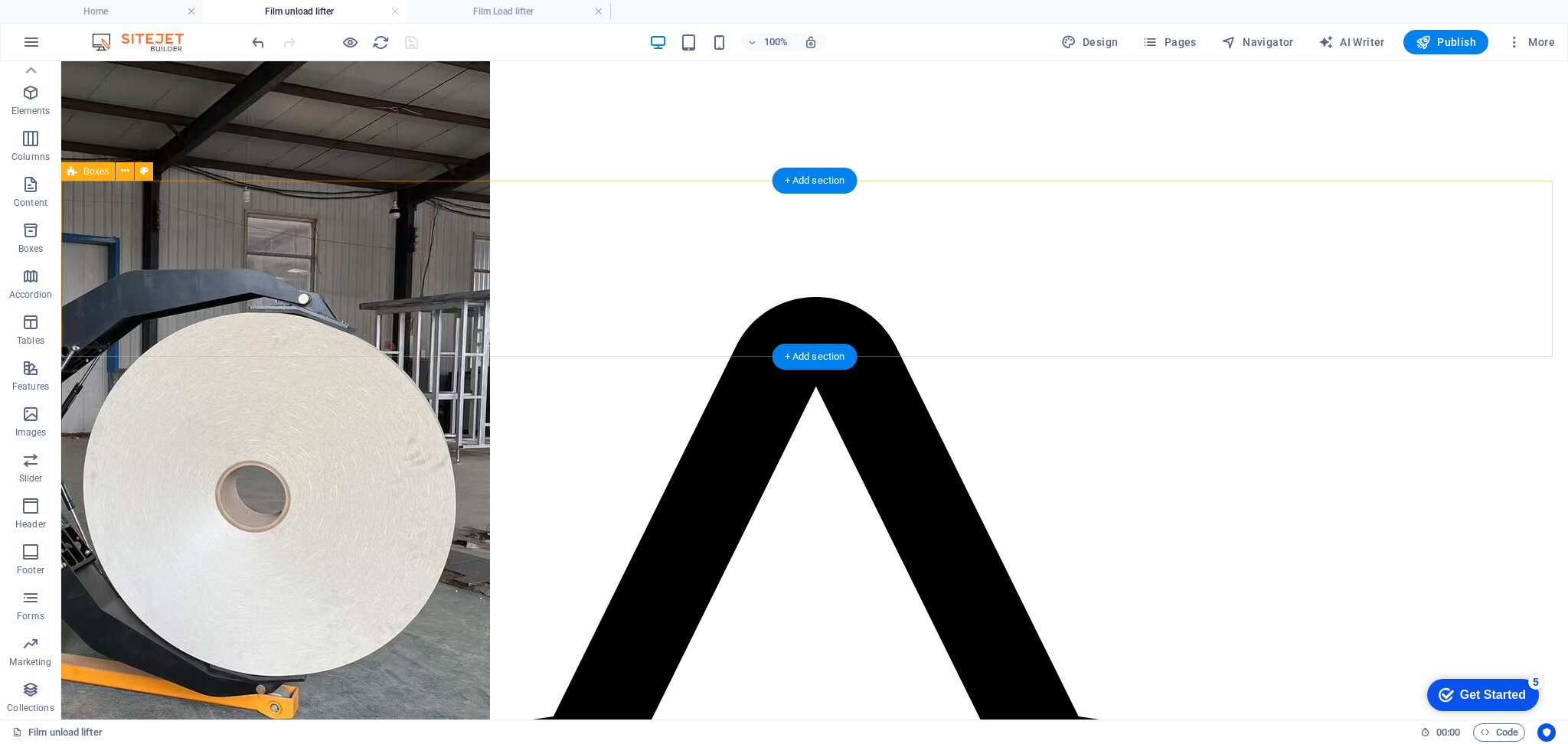
scroll to position [687, 0]
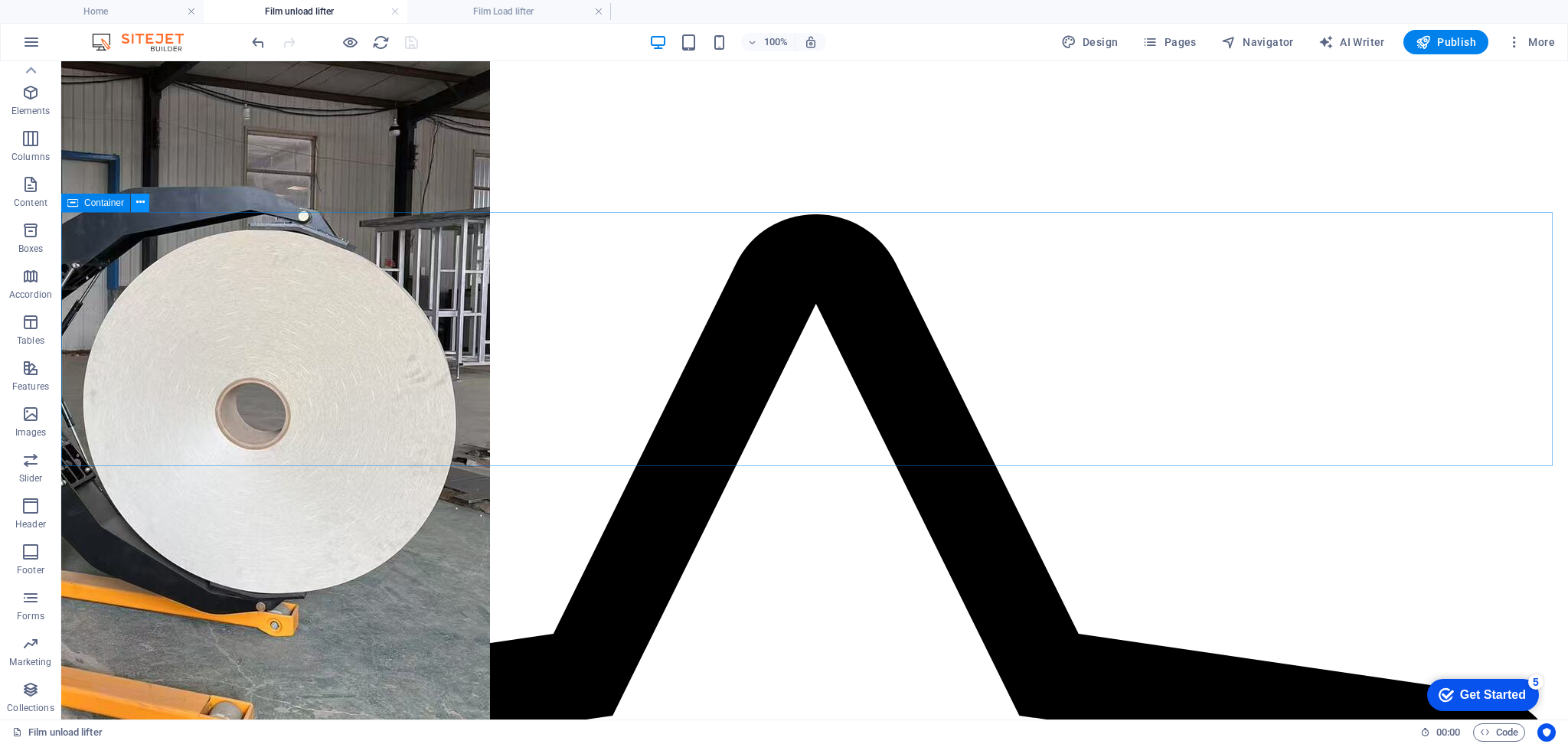
click at [143, 200] on icon at bounding box center [141, 202] width 8 height 16
click at [76, 200] on icon at bounding box center [72, 202] width 11 height 19
select select "%"
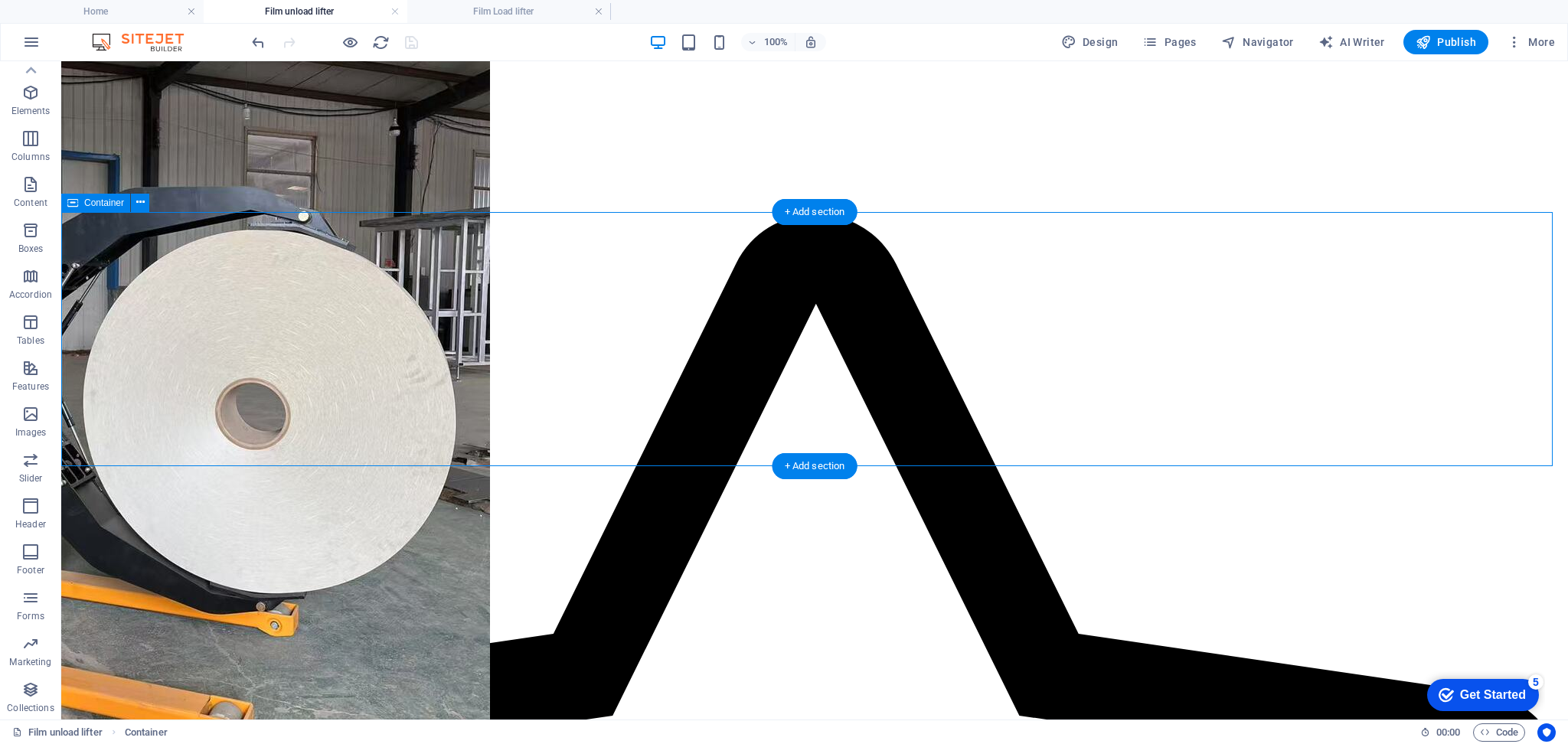
select select "%"
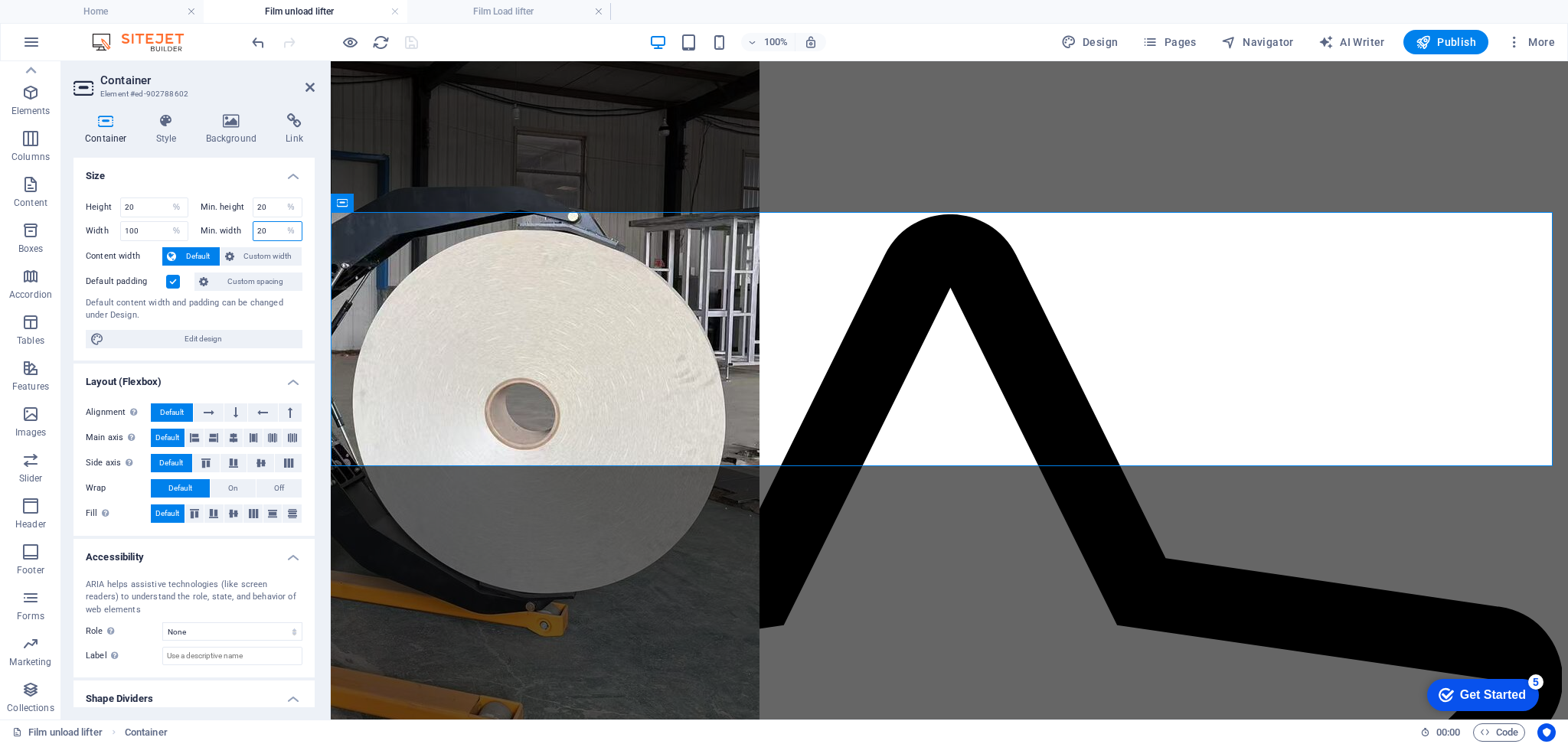
drag, startPoint x: 264, startPoint y: 233, endPoint x: 254, endPoint y: 232, distance: 10.0
click at [254, 232] on input "20" at bounding box center [278, 231] width 49 height 19
drag, startPoint x: 264, startPoint y: 210, endPoint x: 231, endPoint y: 209, distance: 33.0
click at [231, 209] on div "Min. height 20 None px rem % vh vw" at bounding box center [252, 207] width 102 height 20
type input "5"
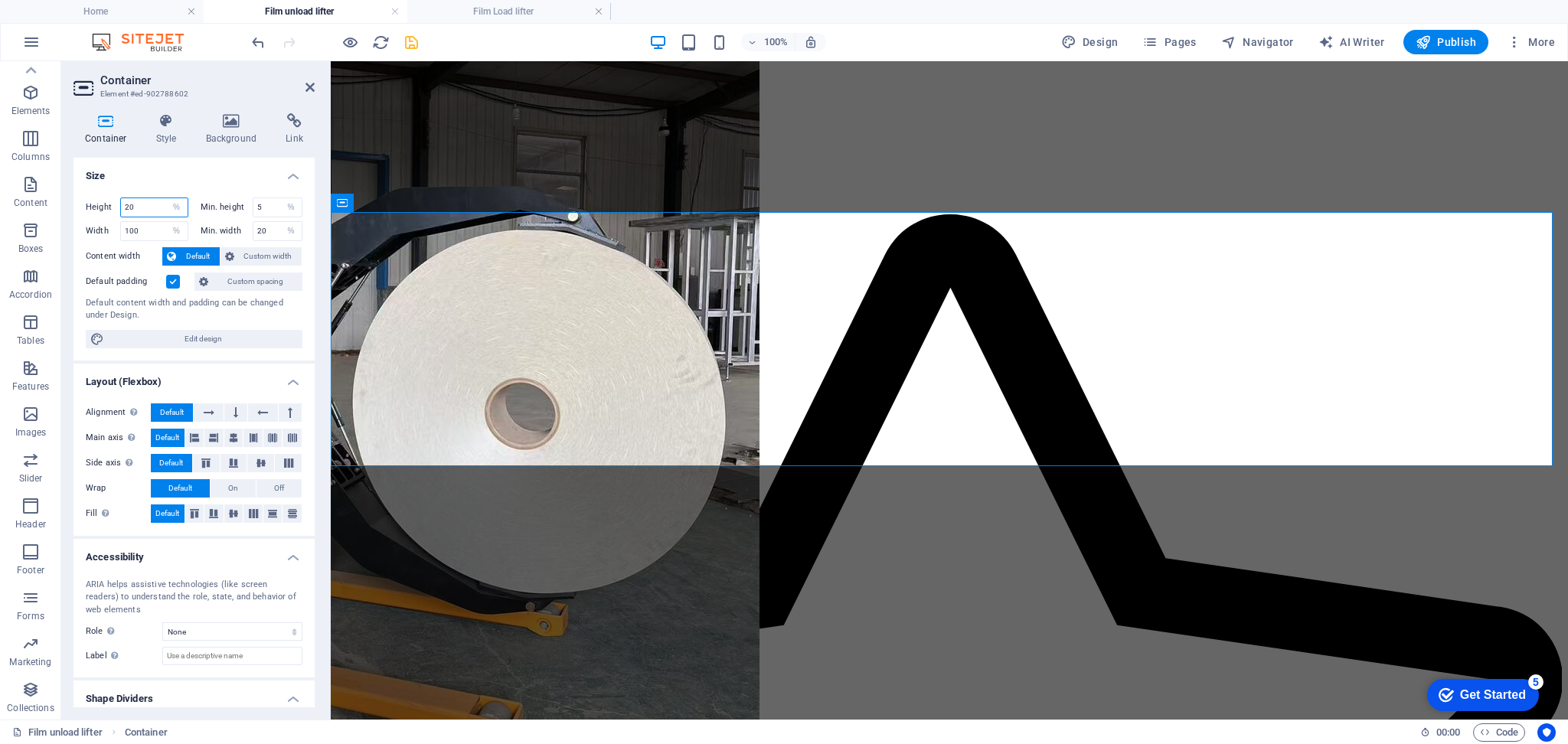
drag, startPoint x: 140, startPoint y: 201, endPoint x: 107, endPoint y: 202, distance: 33.0
click at [107, 202] on div "Height 20 Default px rem % vh vw" at bounding box center [137, 207] width 102 height 20
type input "5"
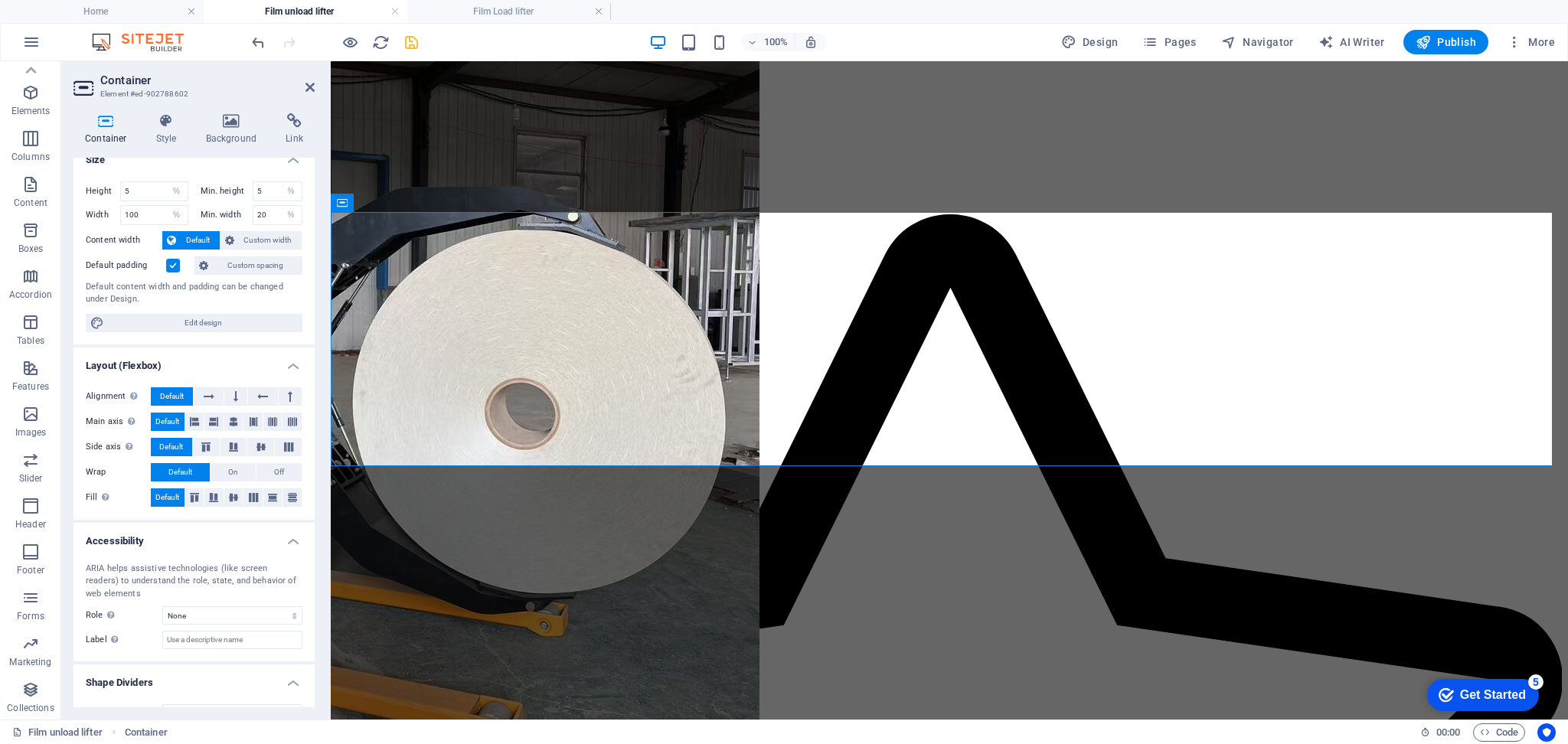
scroll to position [0, 0]
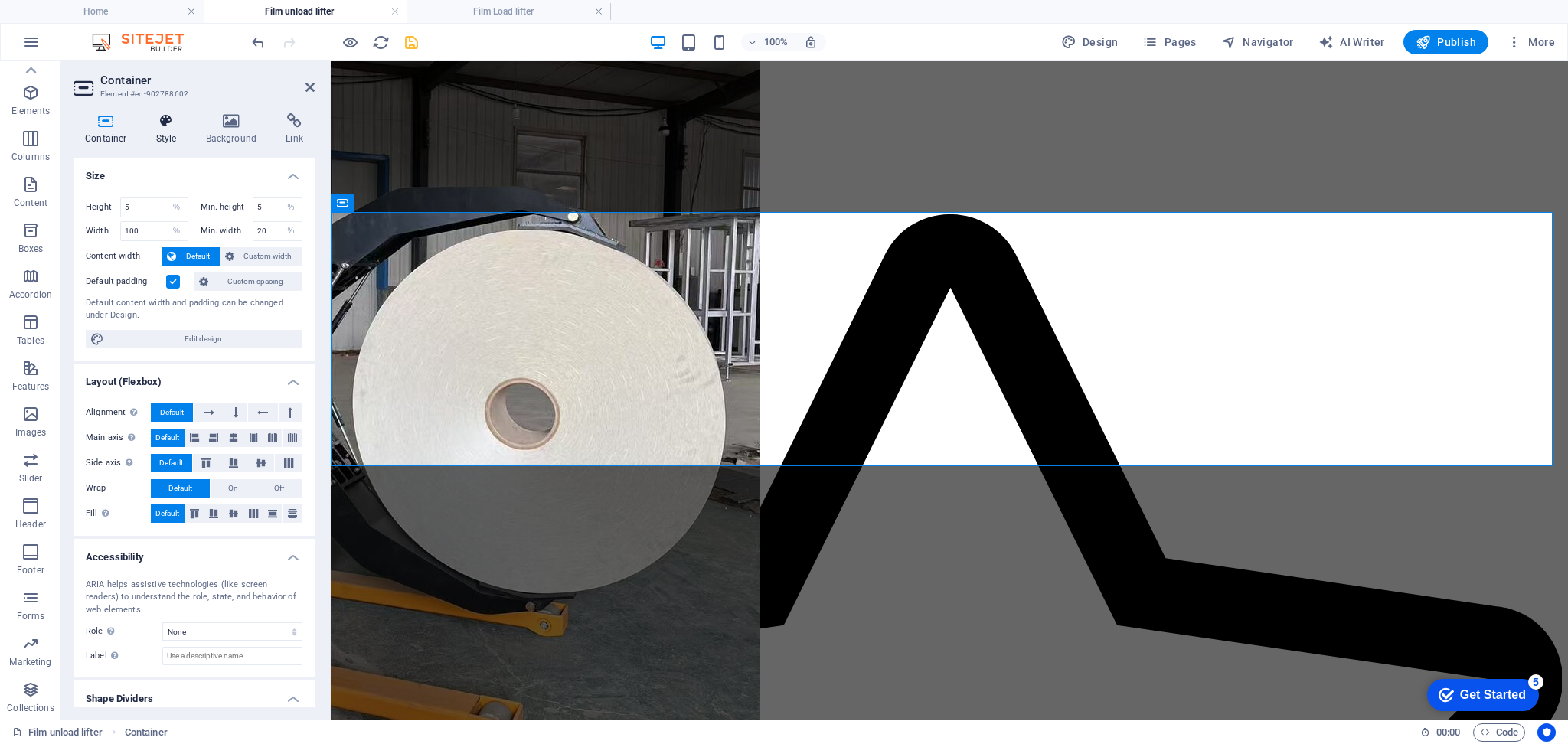
click at [166, 139] on h4 "Style" at bounding box center [169, 129] width 50 height 33
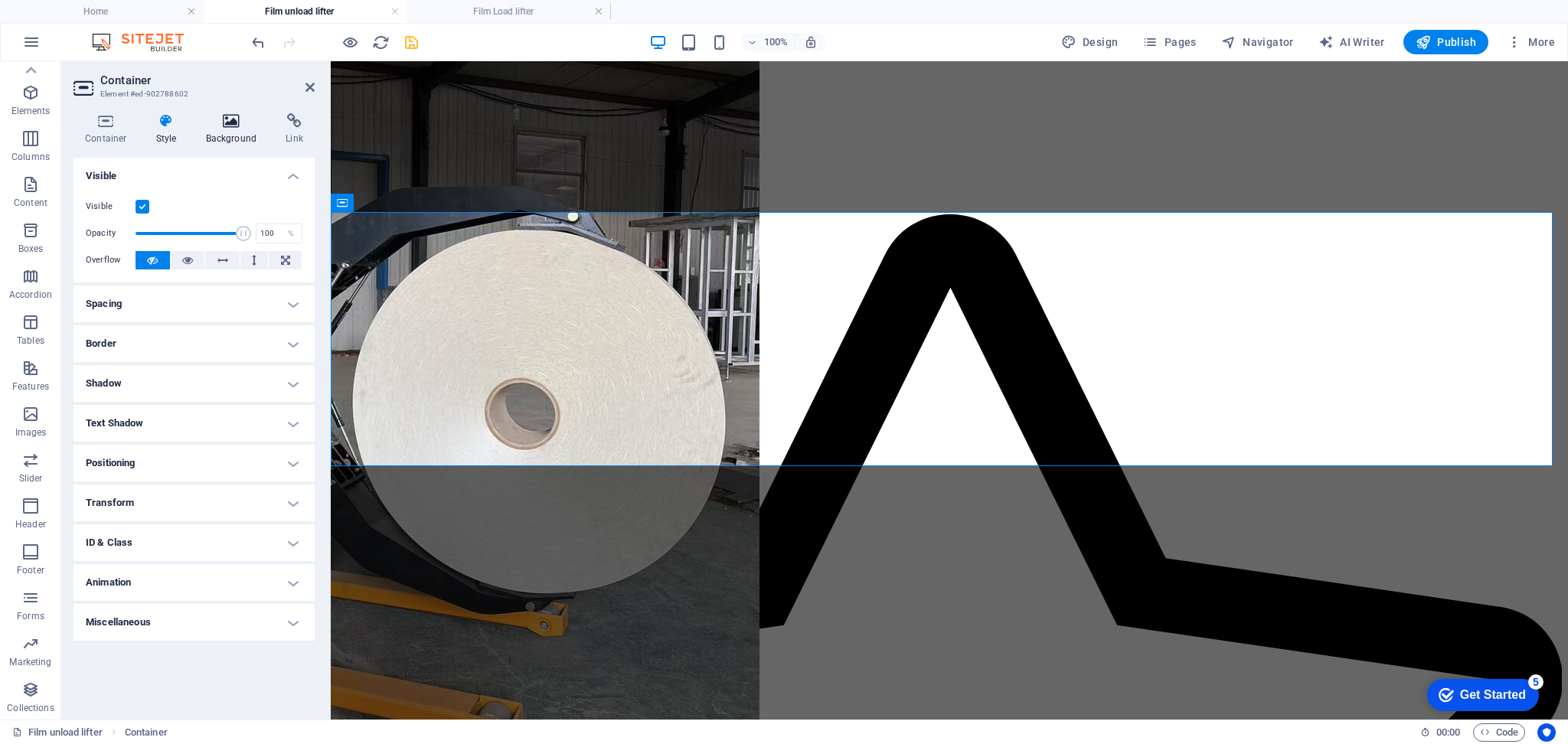
click at [223, 126] on icon at bounding box center [231, 120] width 74 height 15
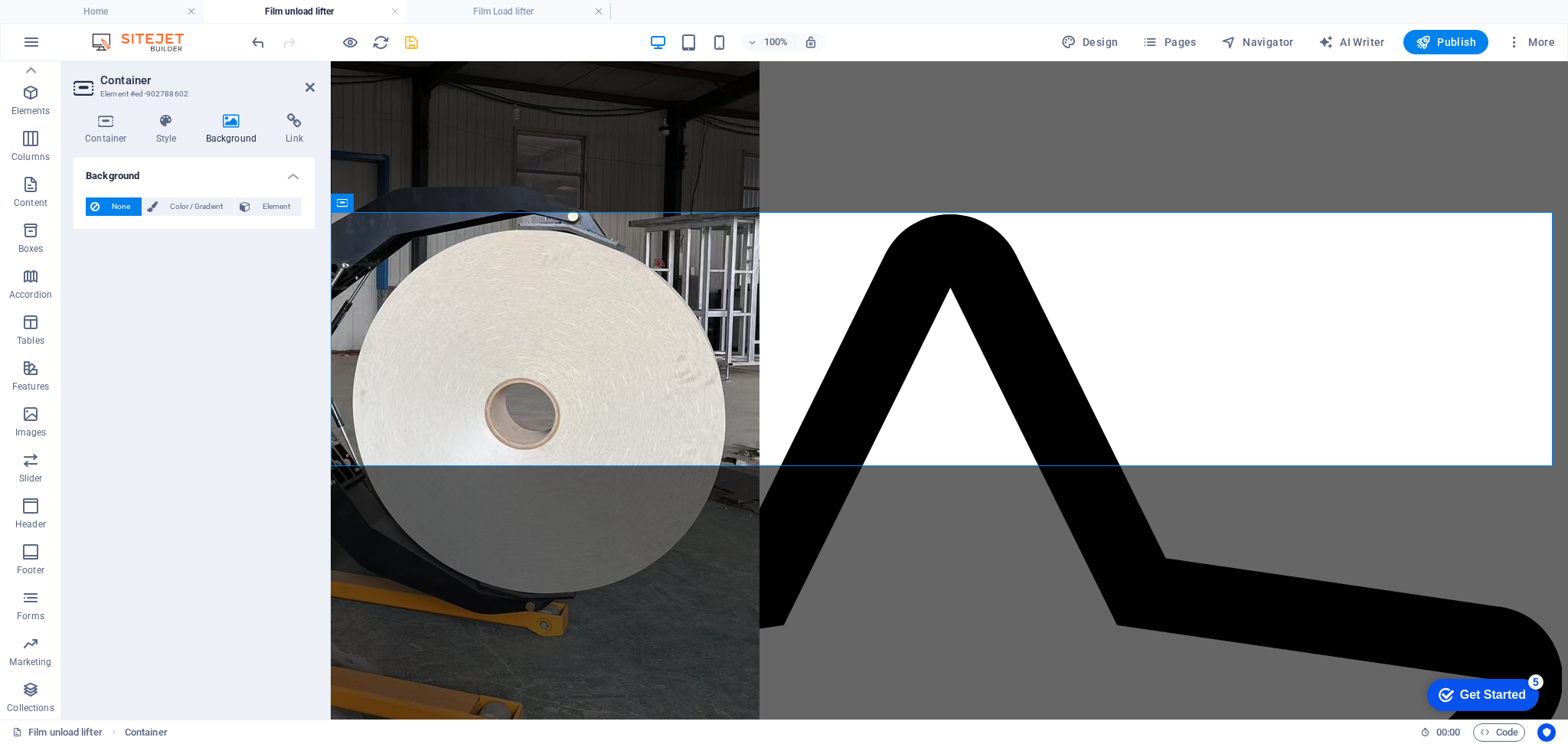
click at [286, 178] on h4 "Background" at bounding box center [194, 172] width 242 height 28
click at [120, 128] on h4 "Container" at bounding box center [109, 129] width 72 height 33
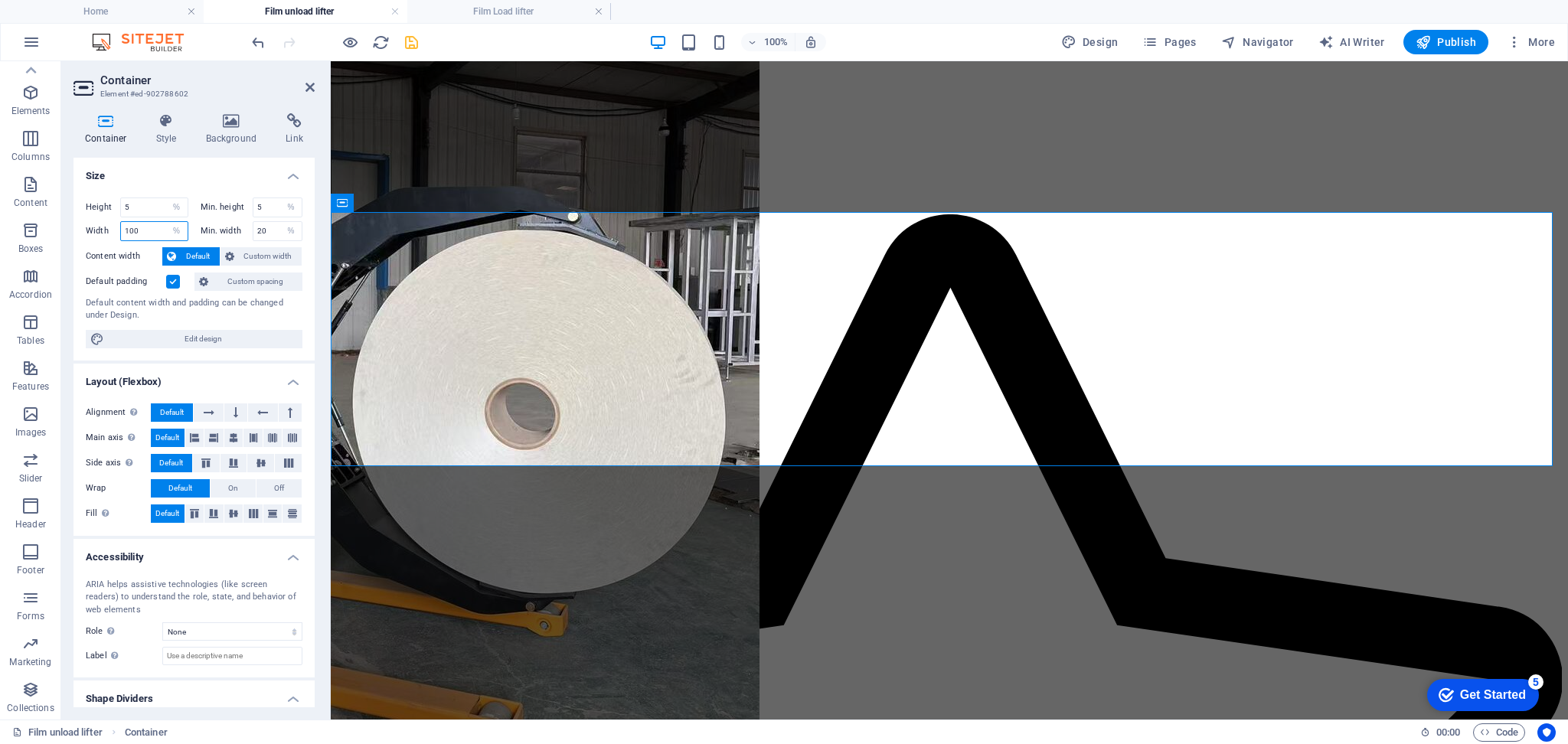
drag, startPoint x: 155, startPoint y: 235, endPoint x: 86, endPoint y: 235, distance: 69.0
click at [86, 235] on div "Width 100 Default px rem % em vh vw" at bounding box center [137, 231] width 102 height 20
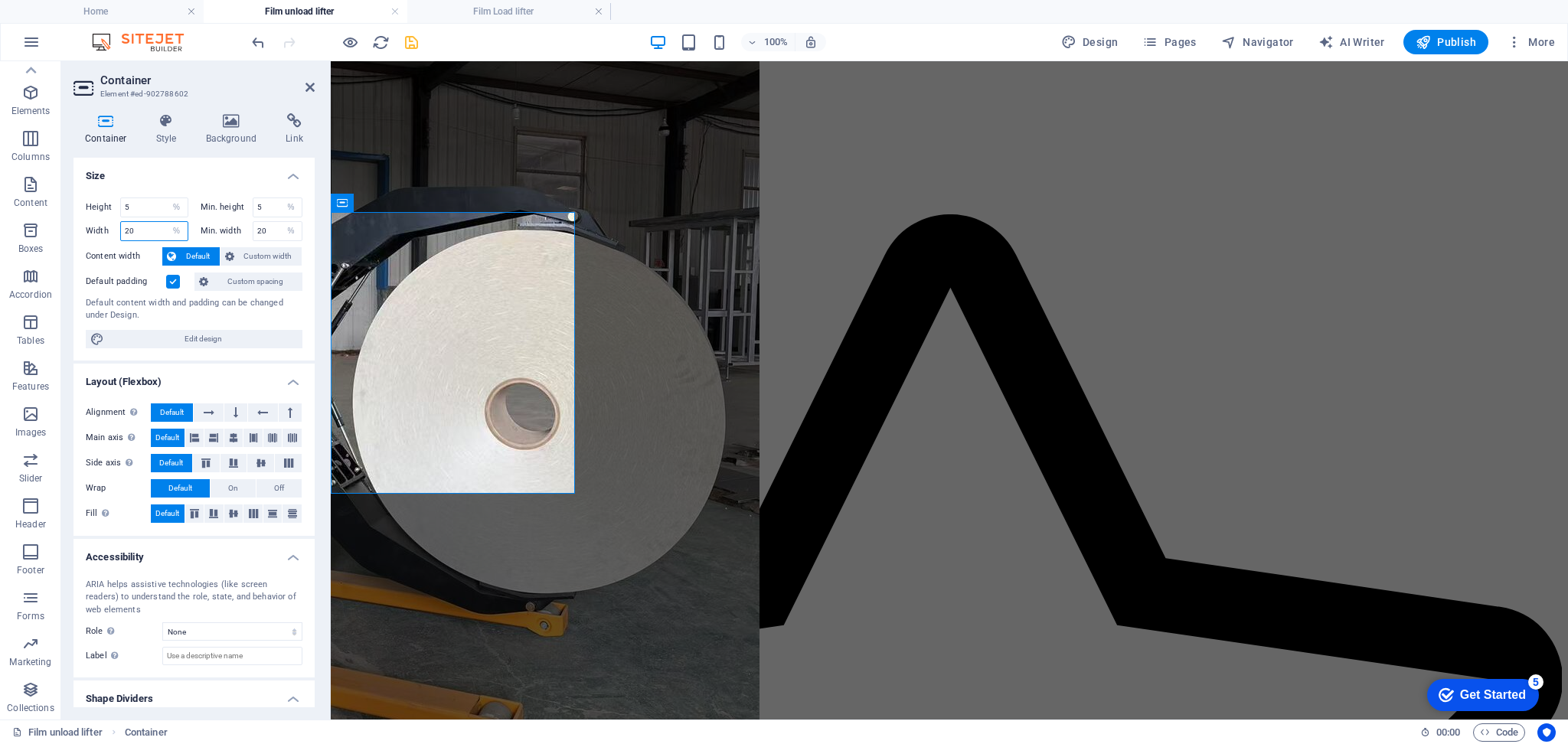
drag, startPoint x: 136, startPoint y: 228, endPoint x: 74, endPoint y: 224, distance: 62.1
click at [74, 224] on div "Height 5 Default px rem % vh vw Min. height 5 None px rem % vh vw Width 20 Defa…" at bounding box center [194, 273] width 242 height 176
type input "100"
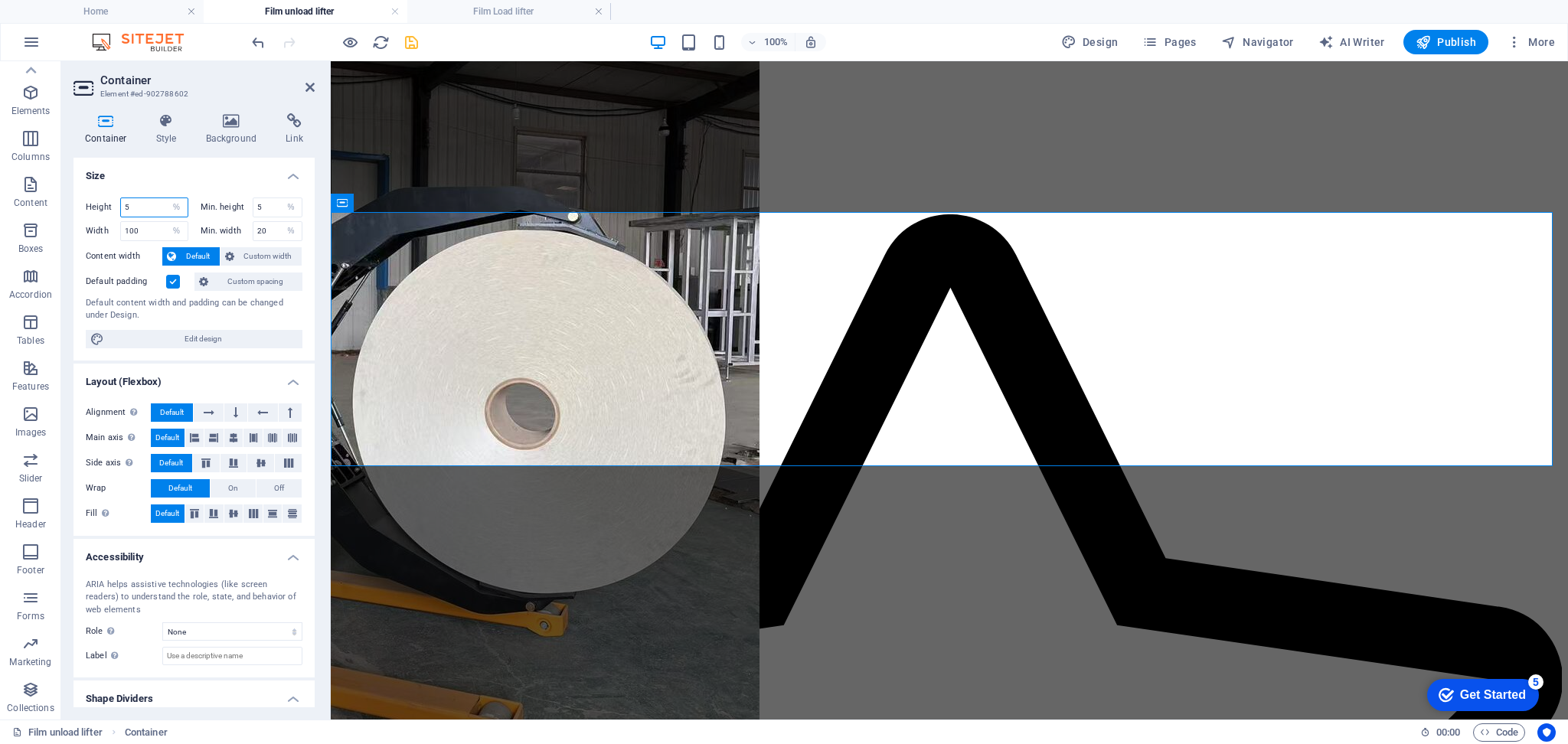
drag, startPoint x: 133, startPoint y: 212, endPoint x: 108, endPoint y: 210, distance: 25.1
click at [108, 210] on div "Height 5 Default px rem % vh vw" at bounding box center [137, 207] width 102 height 20
drag, startPoint x: 144, startPoint y: 212, endPoint x: 74, endPoint y: 207, distance: 70.2
click at [74, 207] on div "Height 10 Default px rem % vh vw Min. height 5 None px rem % vh vw Width 100 De…" at bounding box center [194, 273] width 242 height 176
click at [124, 207] on input "20" at bounding box center [155, 207] width 67 height 19
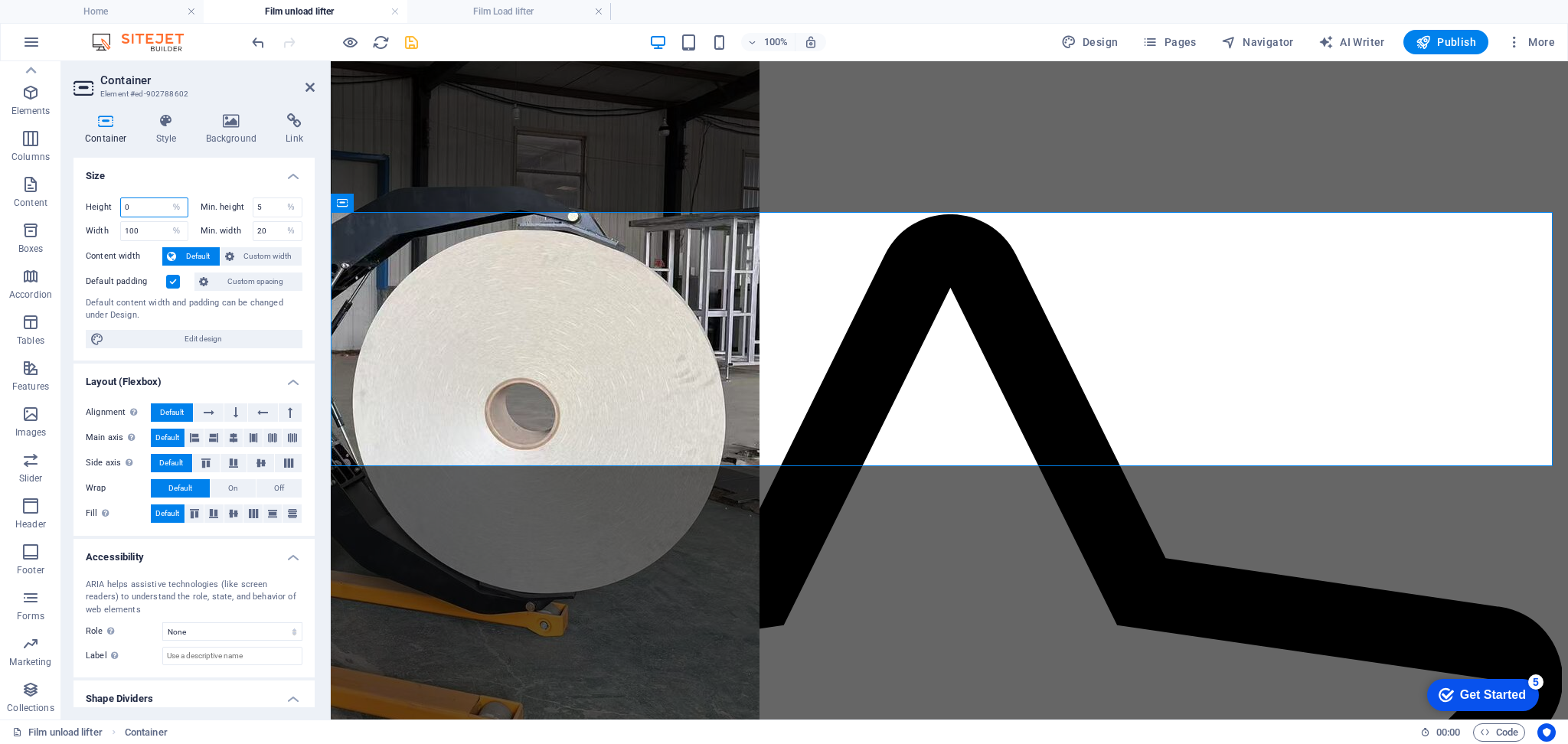
type input "0"
click at [176, 209] on select "Default px rem % vh vw" at bounding box center [176, 207] width 21 height 19
select select "px"
click at [166, 198] on select "Default px rem % vh vw" at bounding box center [176, 207] width 21 height 19
type input "150"
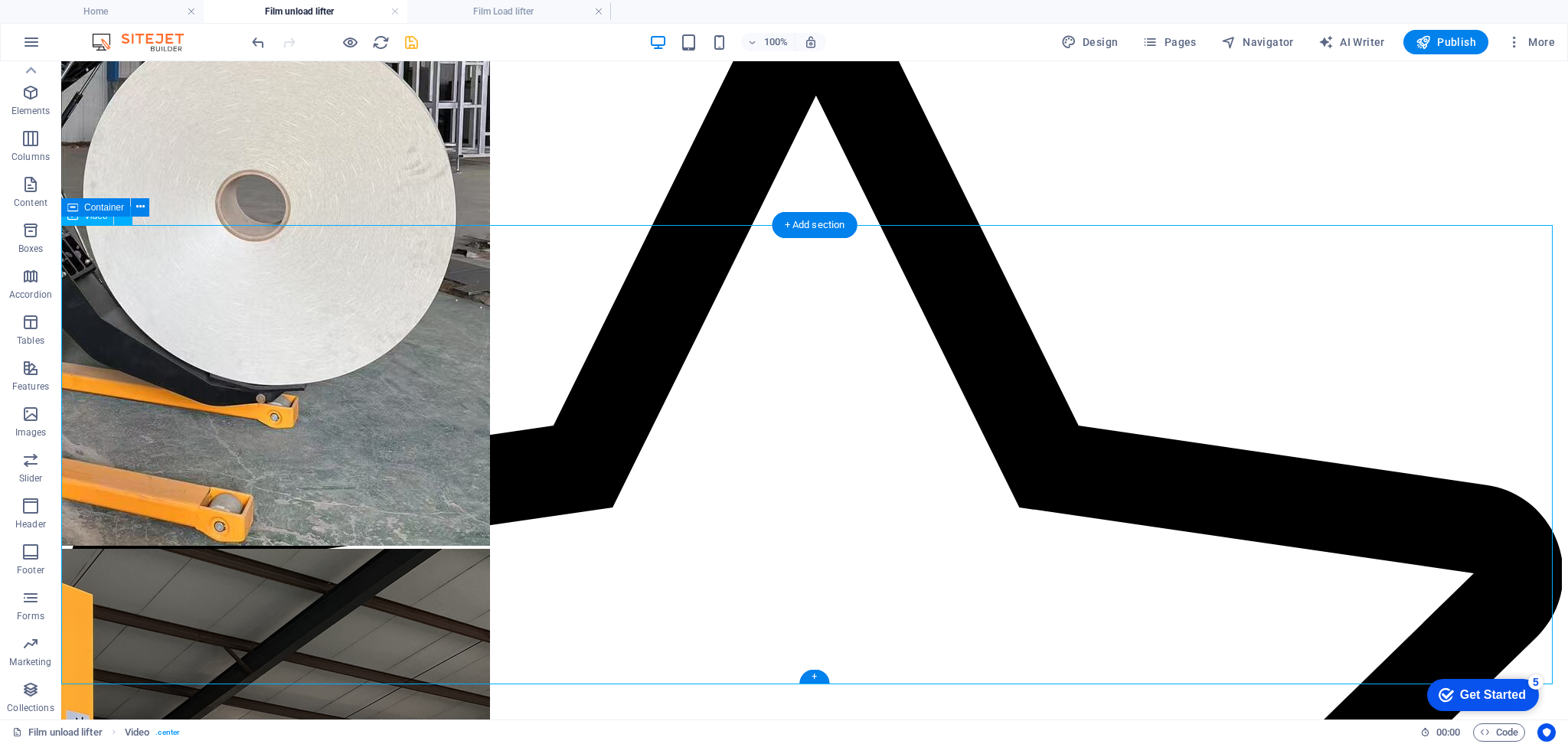
scroll to position [691, 0]
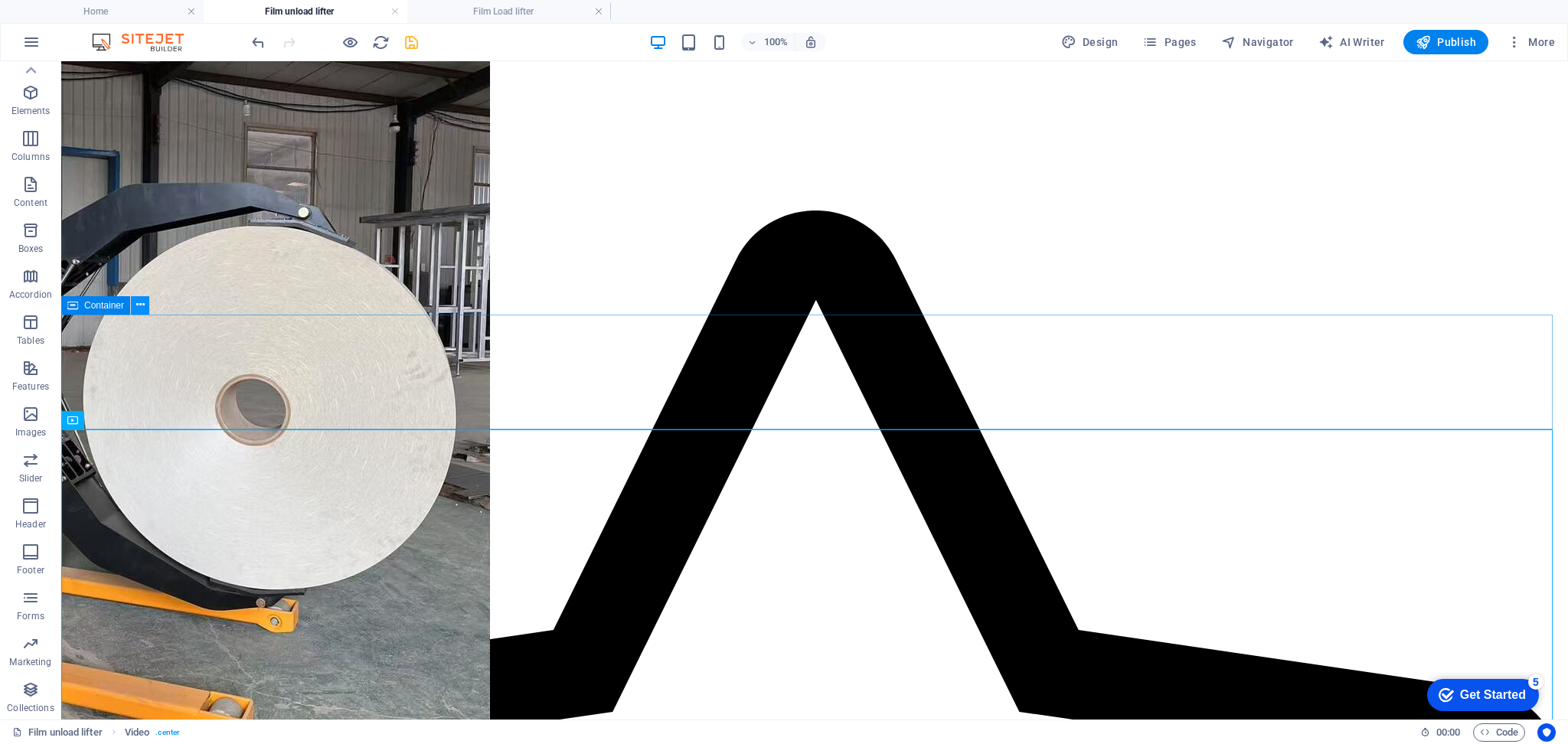
click at [137, 307] on icon at bounding box center [141, 305] width 8 height 16
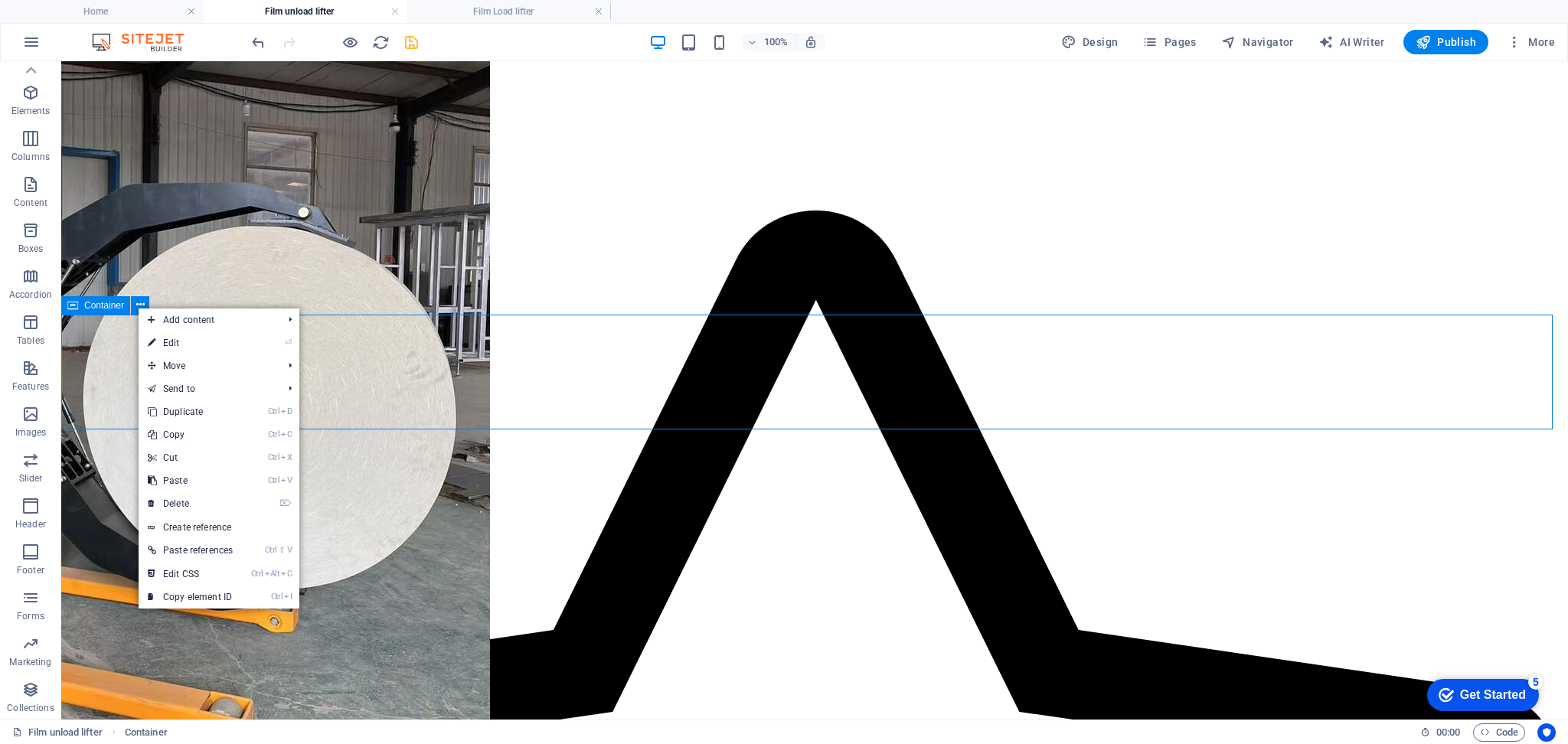
click at [87, 302] on span "Container" at bounding box center [104, 305] width 40 height 9
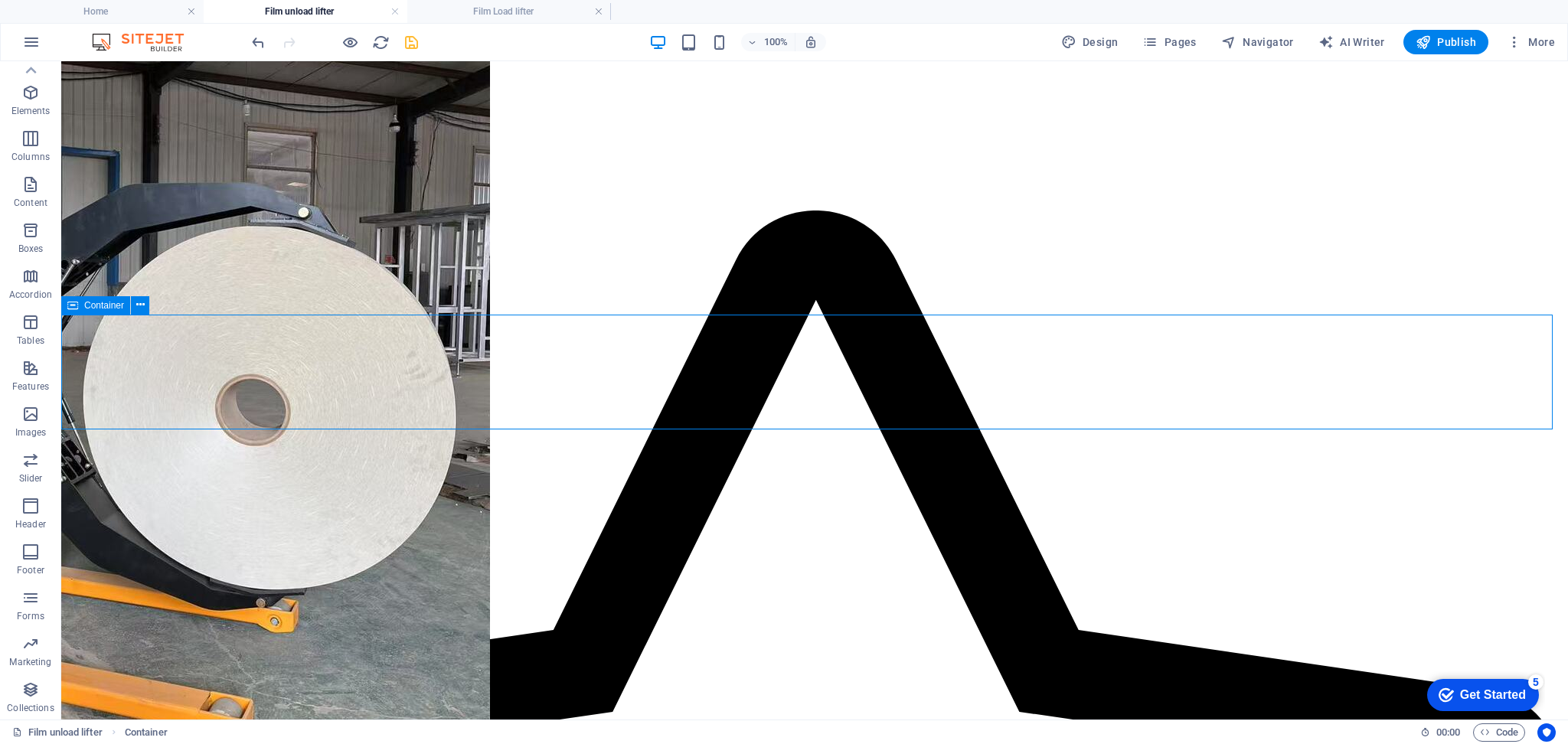
click at [87, 302] on span "Container" at bounding box center [104, 305] width 40 height 9
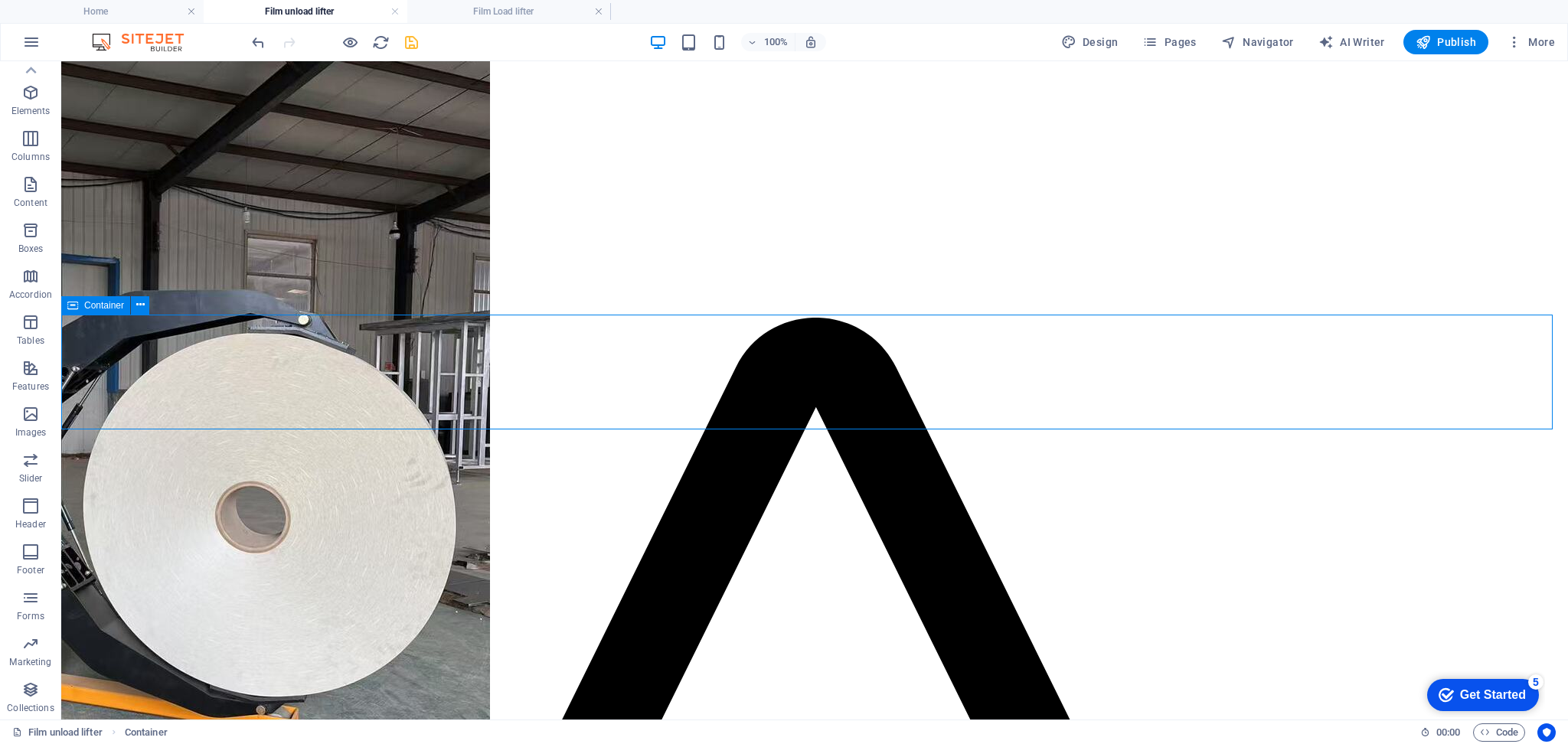
select select "px"
select select "%"
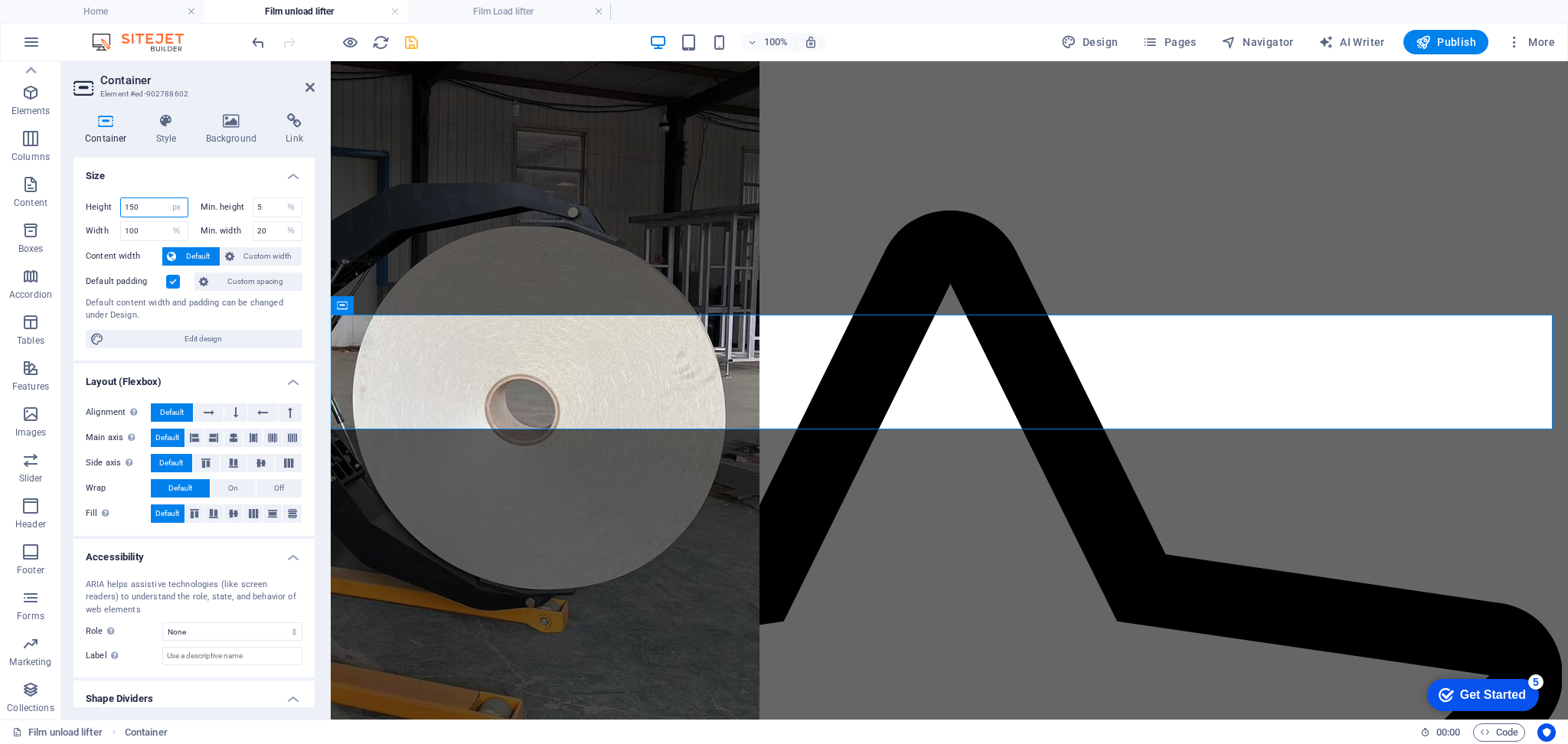
click at [144, 205] on input "150" at bounding box center [155, 207] width 67 height 19
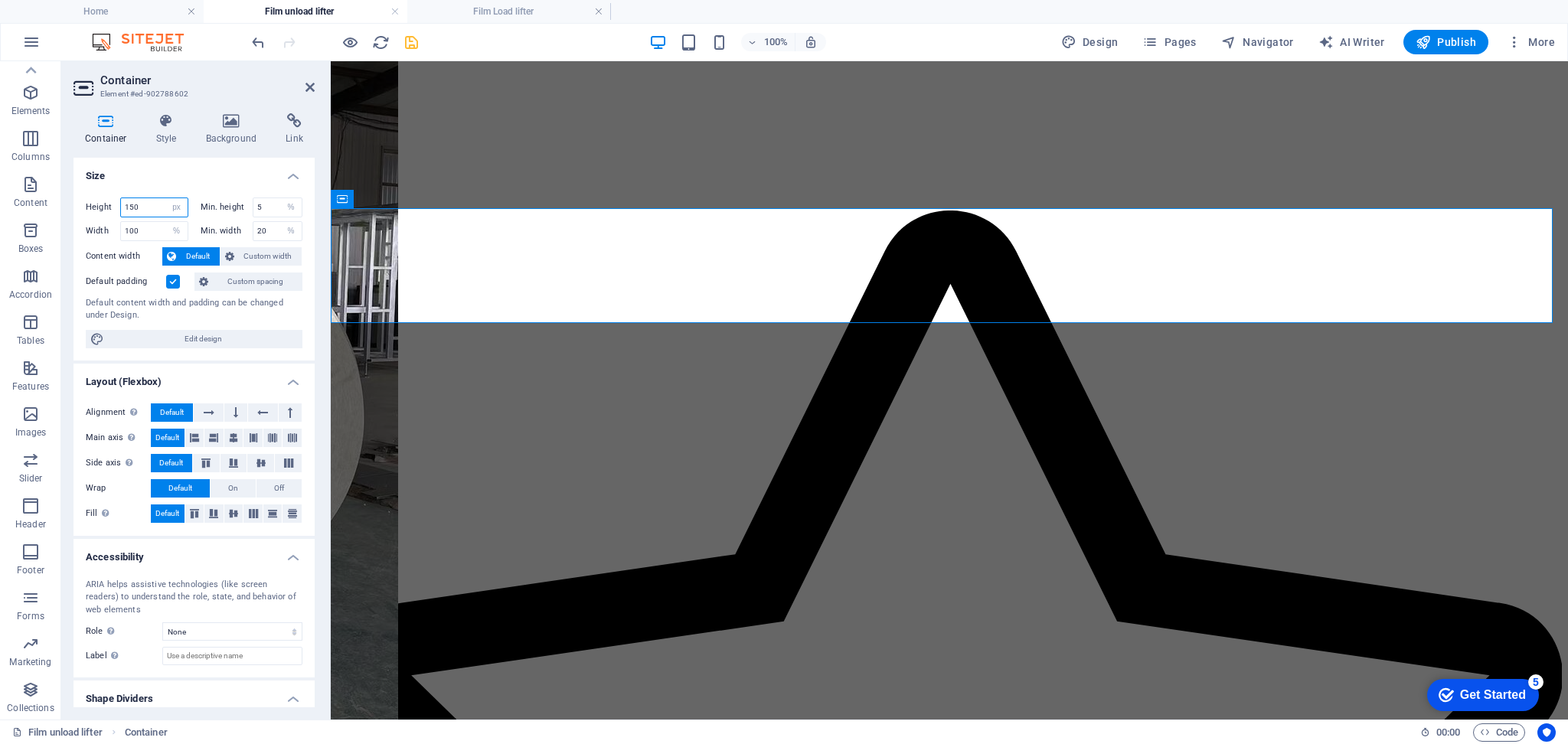
drag, startPoint x: 152, startPoint y: 207, endPoint x: 104, endPoint y: 206, distance: 48.0
click at [104, 206] on div "Height 150 Default px rem % vh vw" at bounding box center [137, 207] width 102 height 20
type input "100"
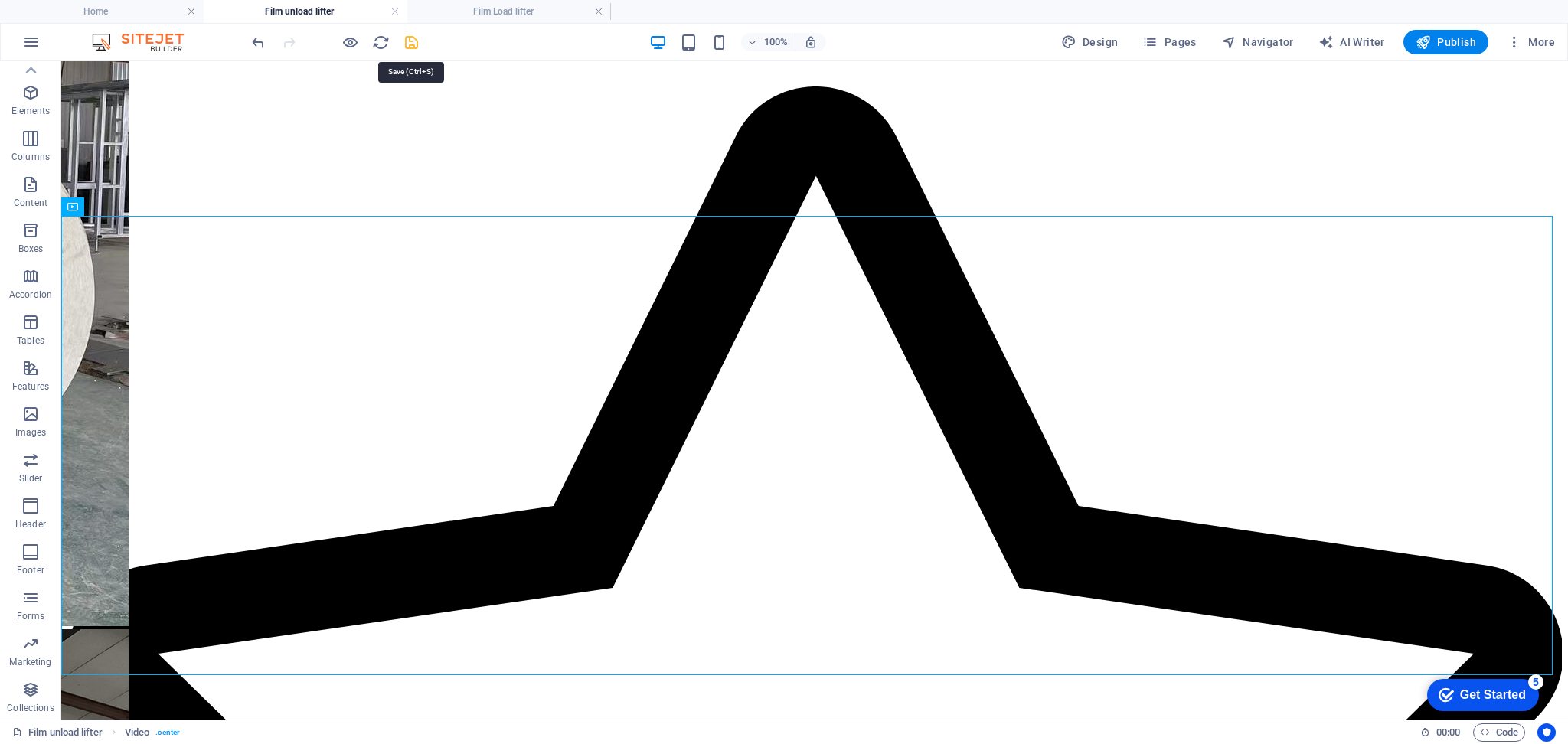
click at [416, 41] on icon "save" at bounding box center [412, 42] width 18 height 18
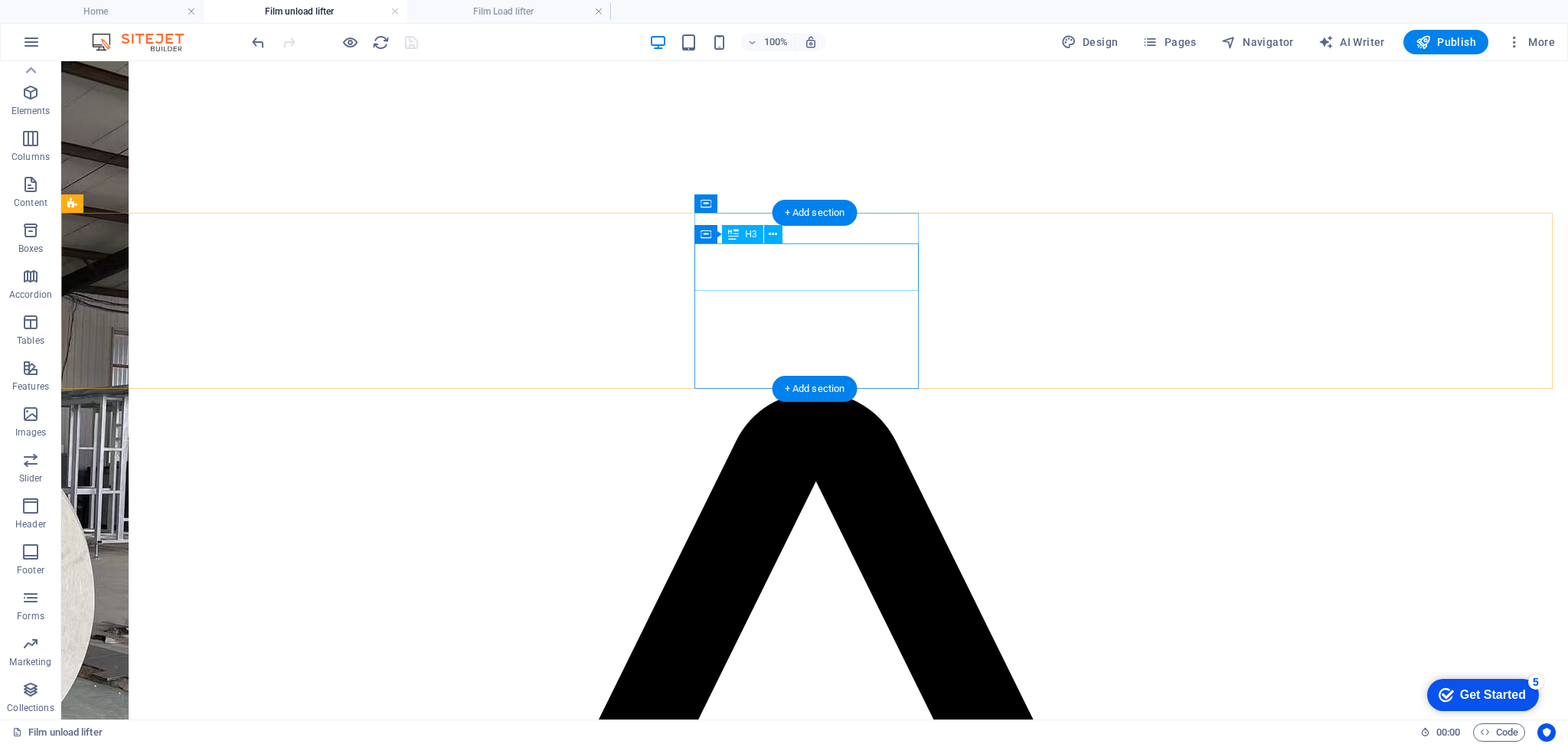
scroll to position [919, 0]
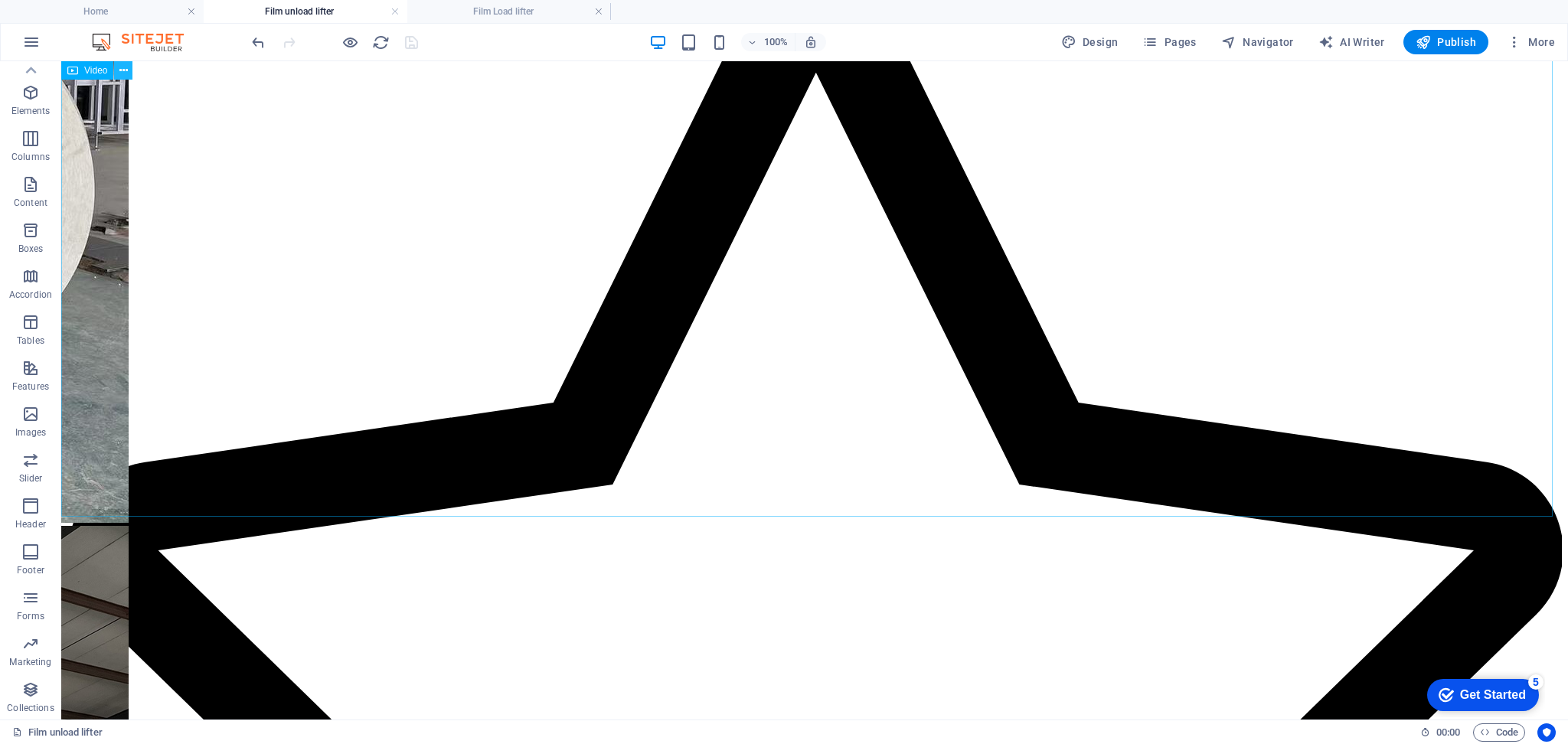
click at [123, 65] on icon at bounding box center [124, 71] width 8 height 16
click at [82, 72] on div "Video" at bounding box center [87, 70] width 52 height 19
select select "%"
select select "px"
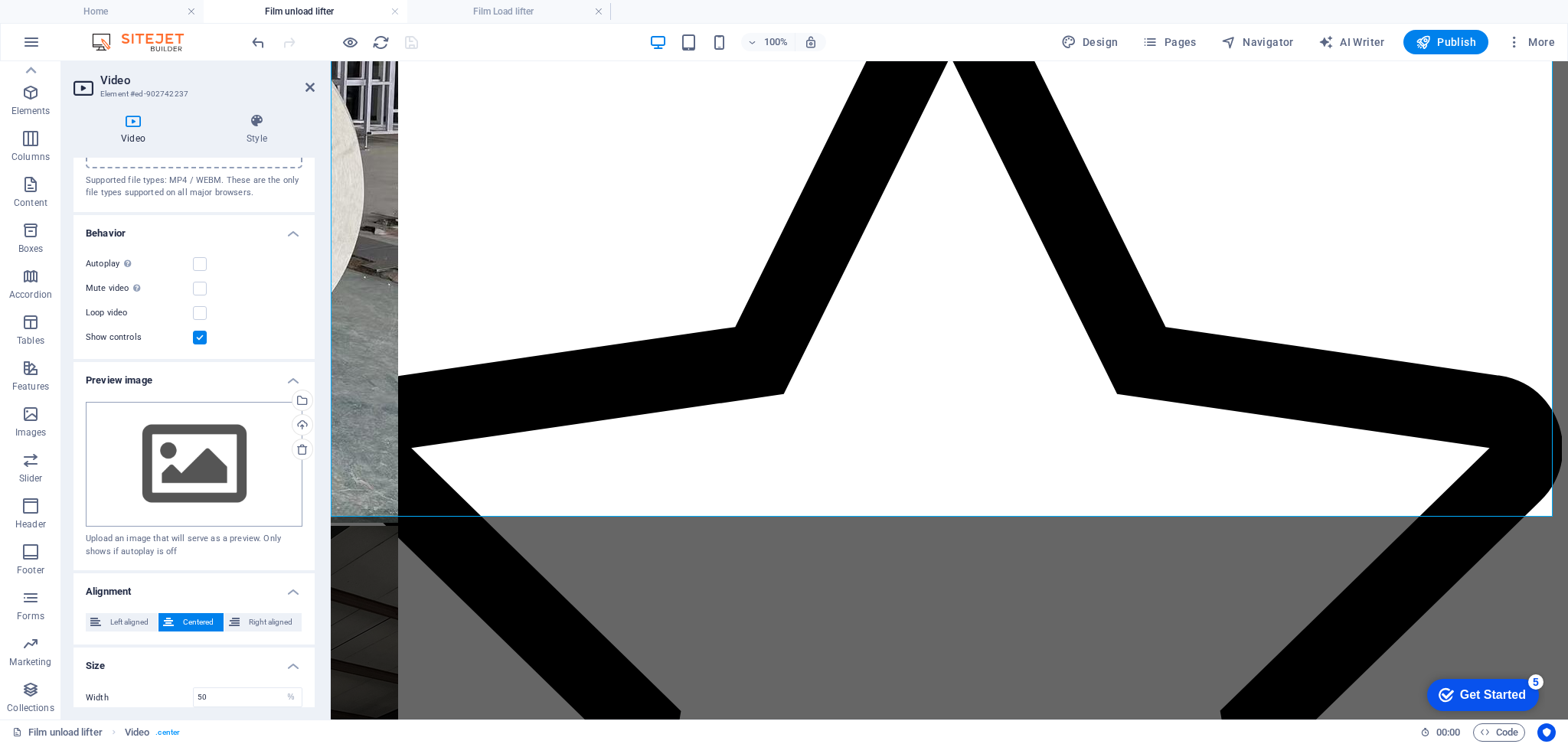
scroll to position [163, 0]
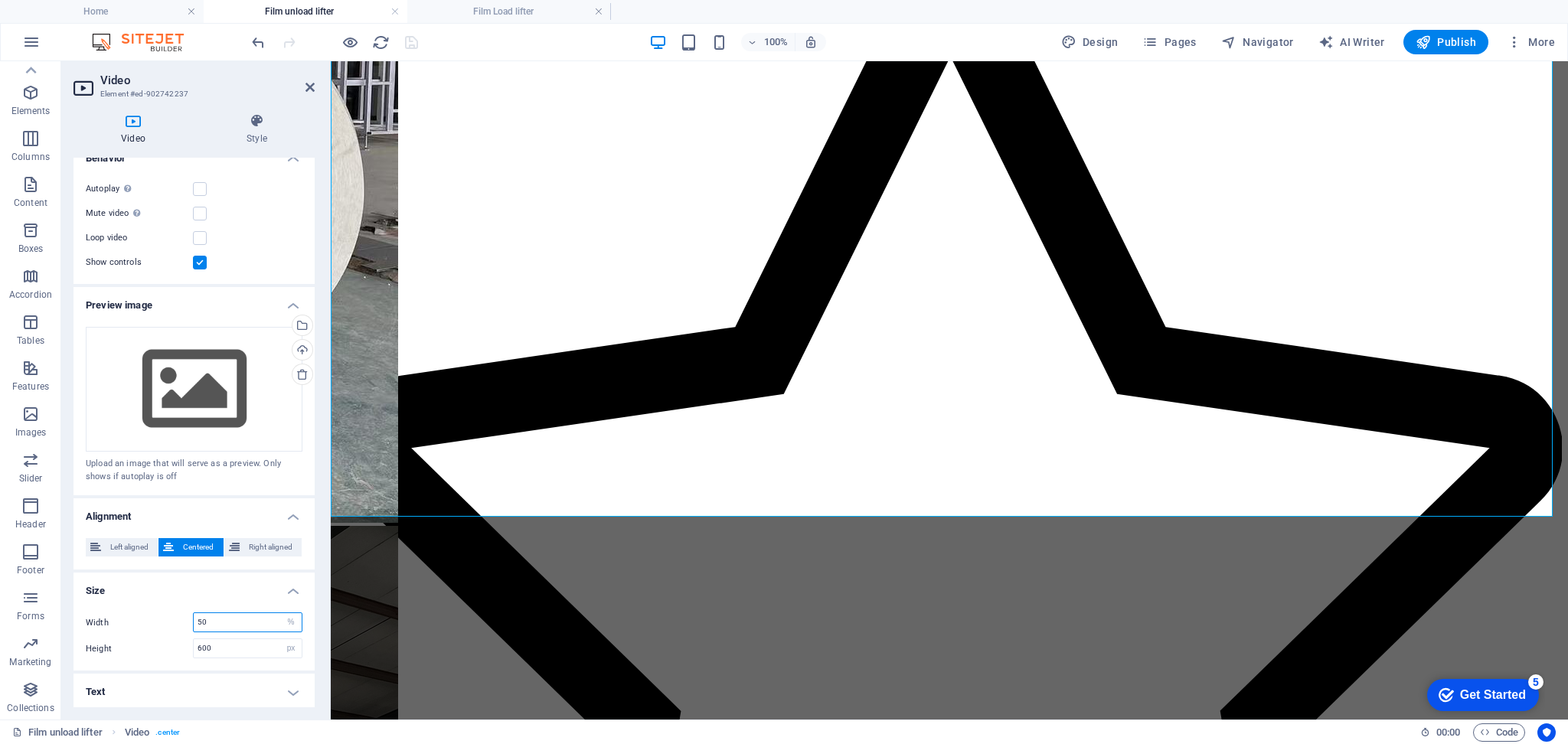
drag, startPoint x: 216, startPoint y: 618, endPoint x: 196, endPoint y: 613, distance: 20.6
click at [196, 613] on input "50" at bounding box center [247, 622] width 108 height 19
drag, startPoint x: 216, startPoint y: 647, endPoint x: 188, endPoint y: 647, distance: 28.0
click at [188, 647] on div "Height 600 auto px" at bounding box center [194, 648] width 216 height 20
type input "700"
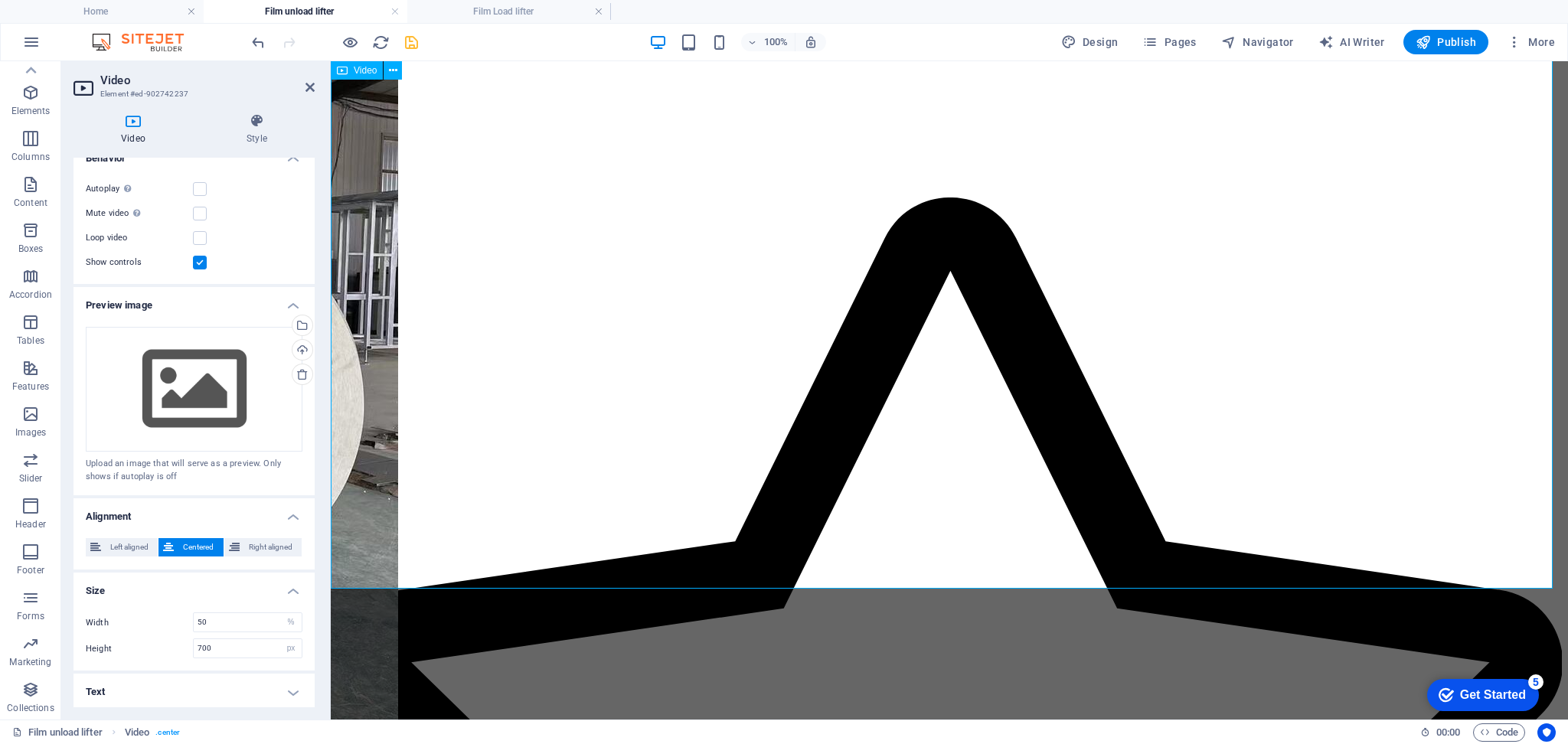
scroll to position [608, 0]
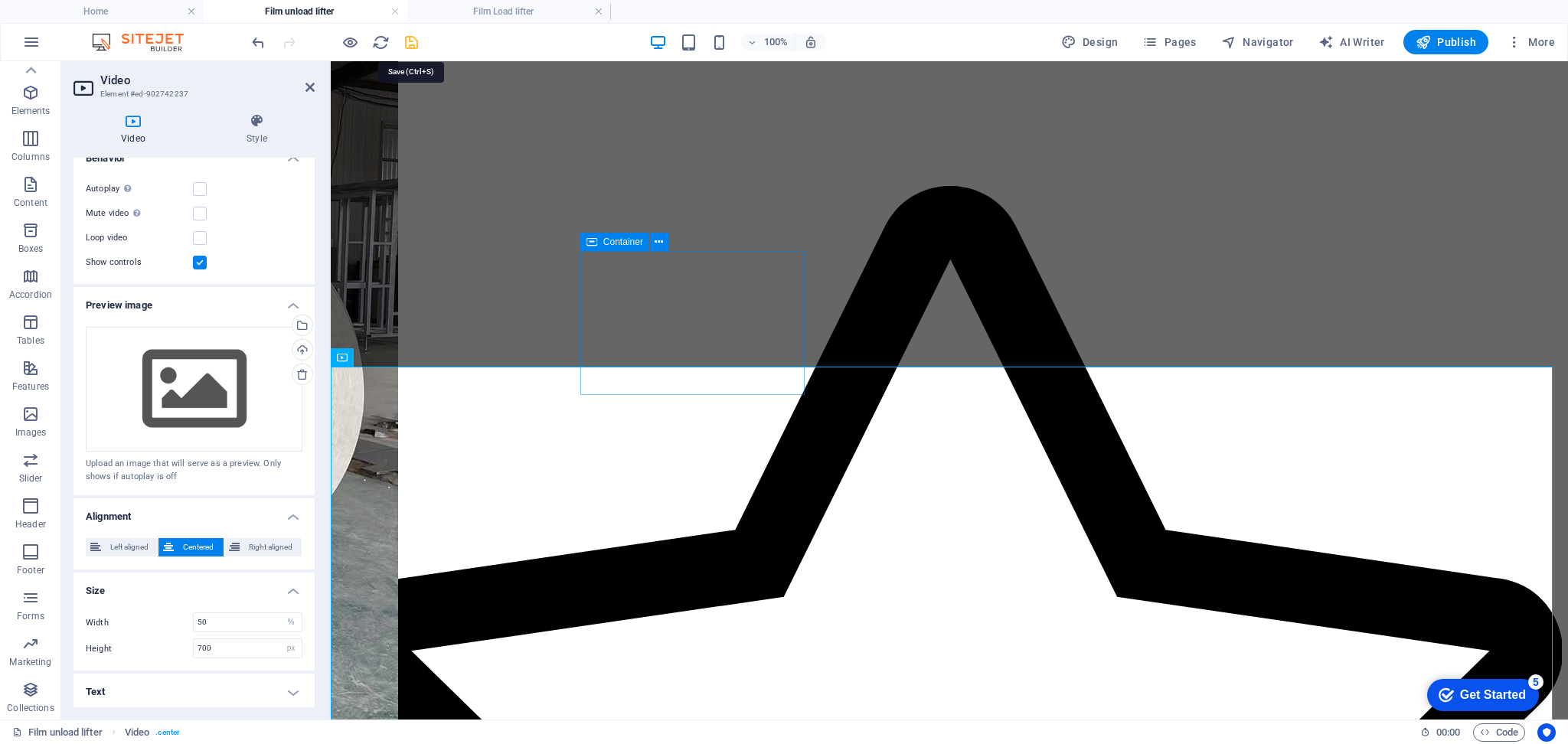
click at [409, 43] on icon "save" at bounding box center [412, 42] width 18 height 18
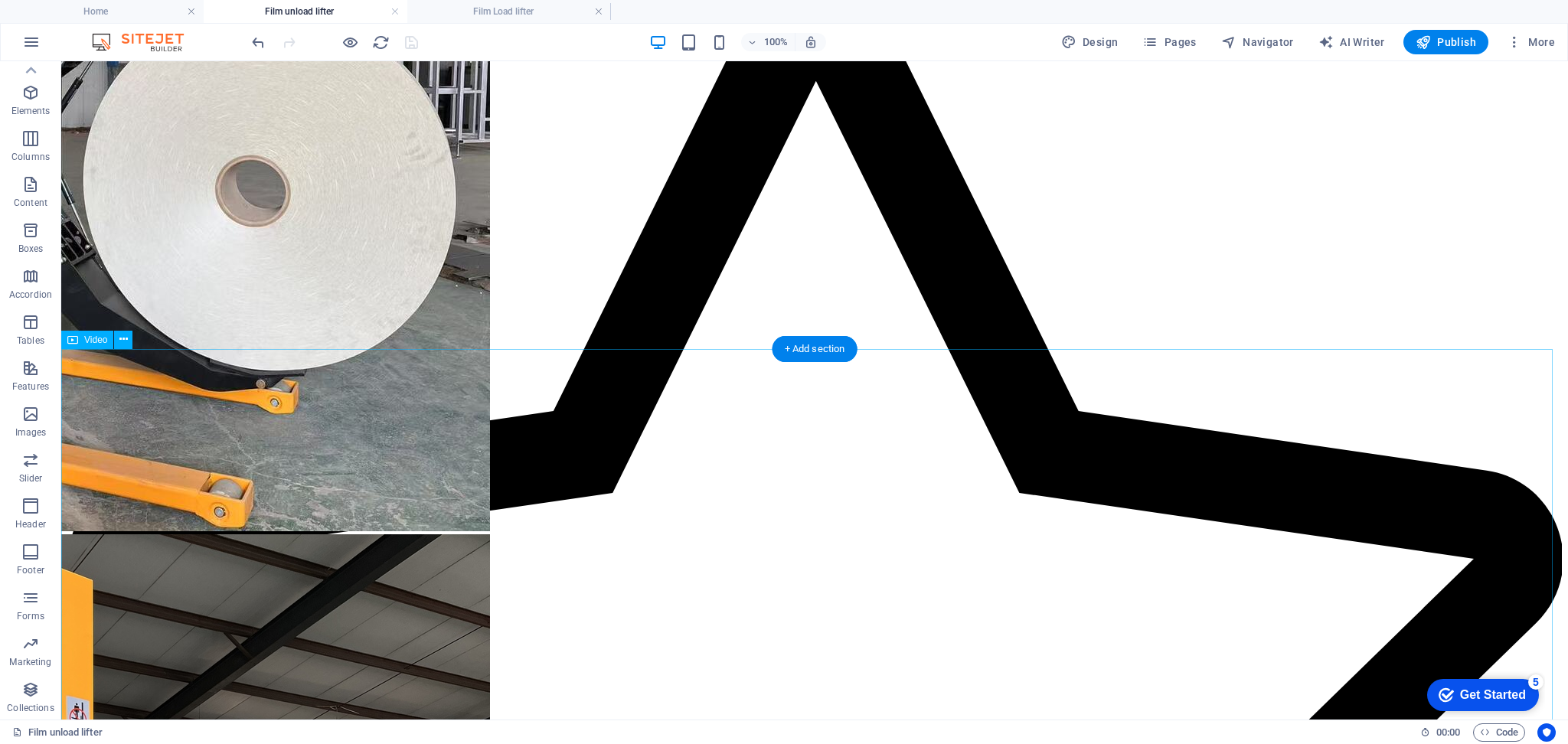
scroll to position [928, 0]
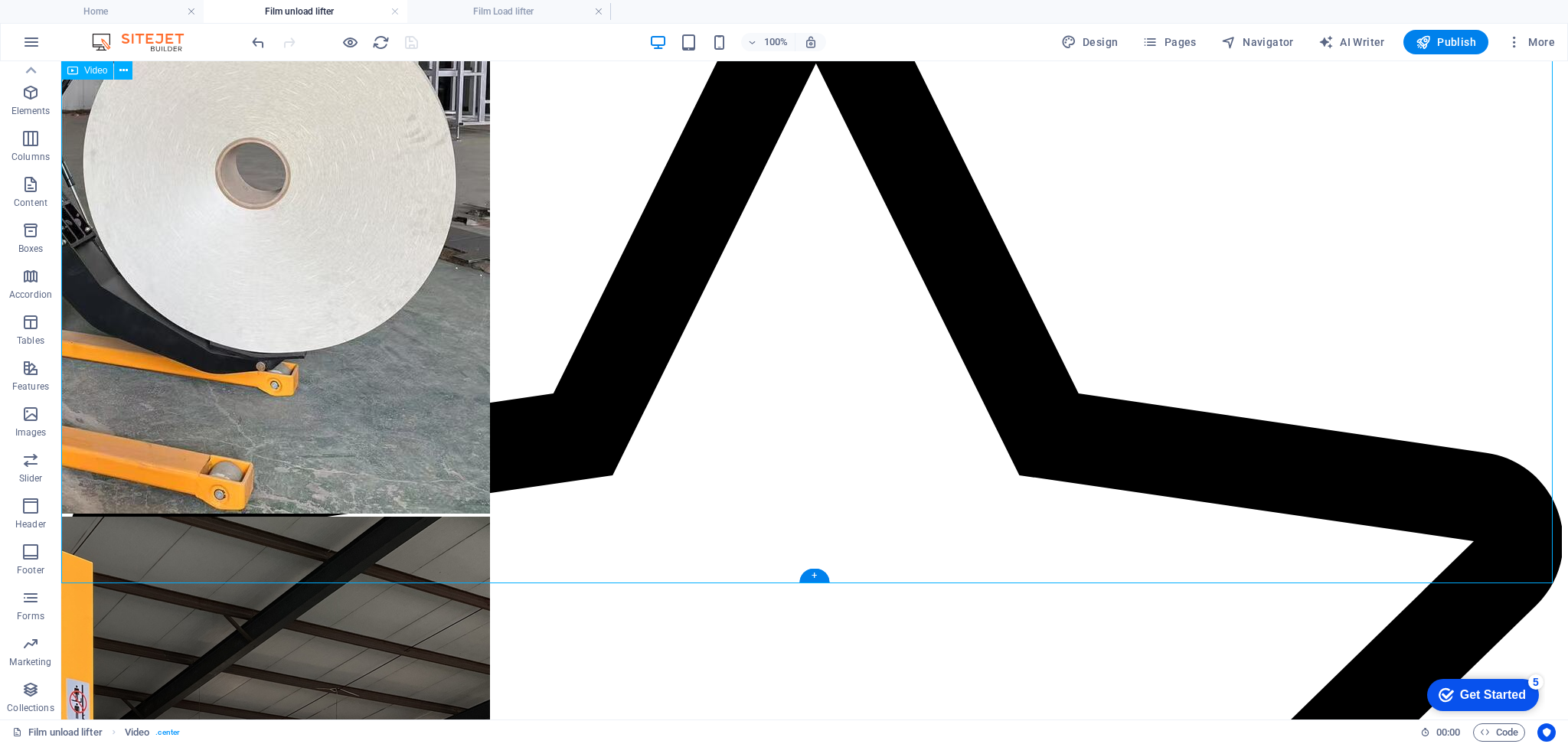
drag, startPoint x: 478, startPoint y: 567, endPoint x: 455, endPoint y: 567, distance: 23.0
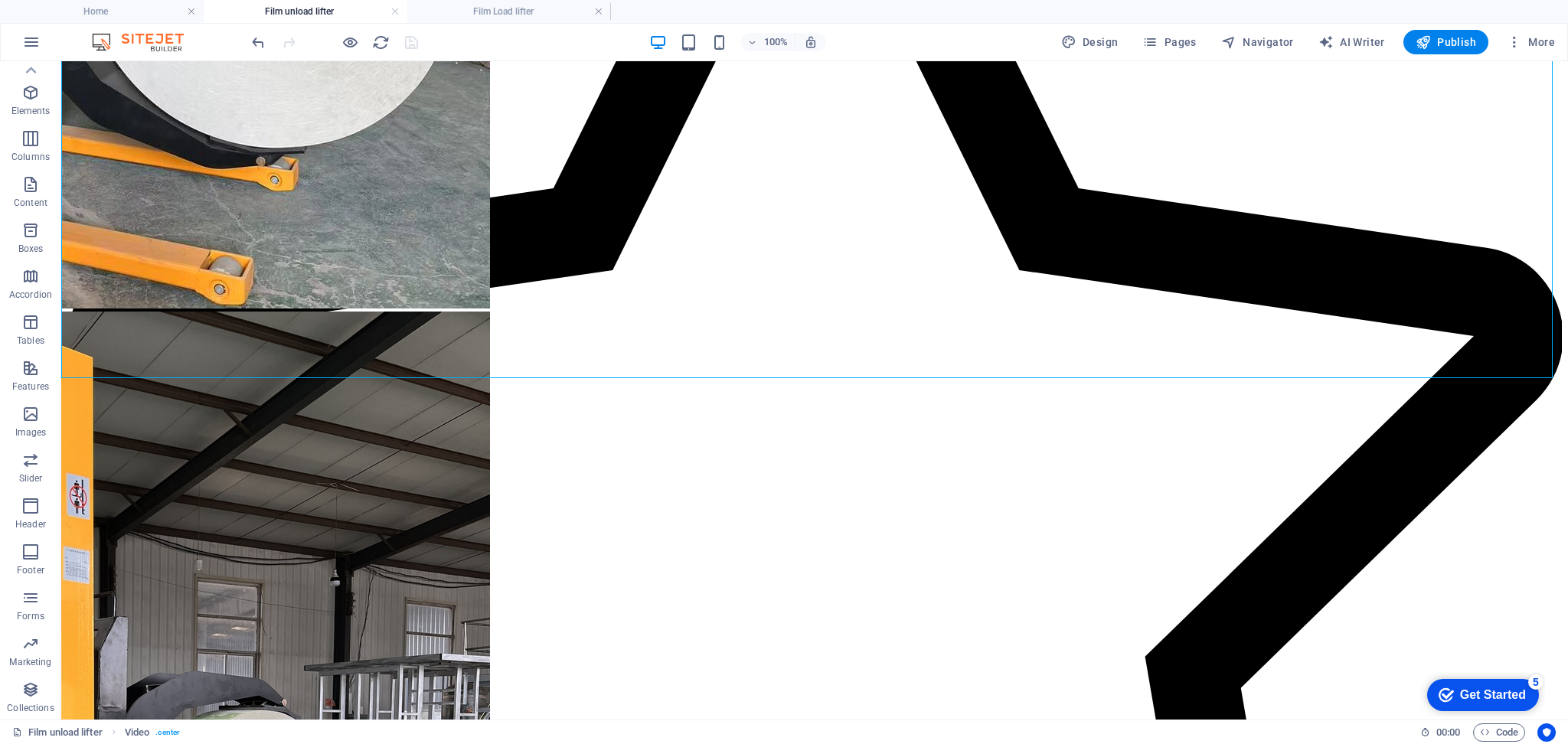
scroll to position [1026, 0]
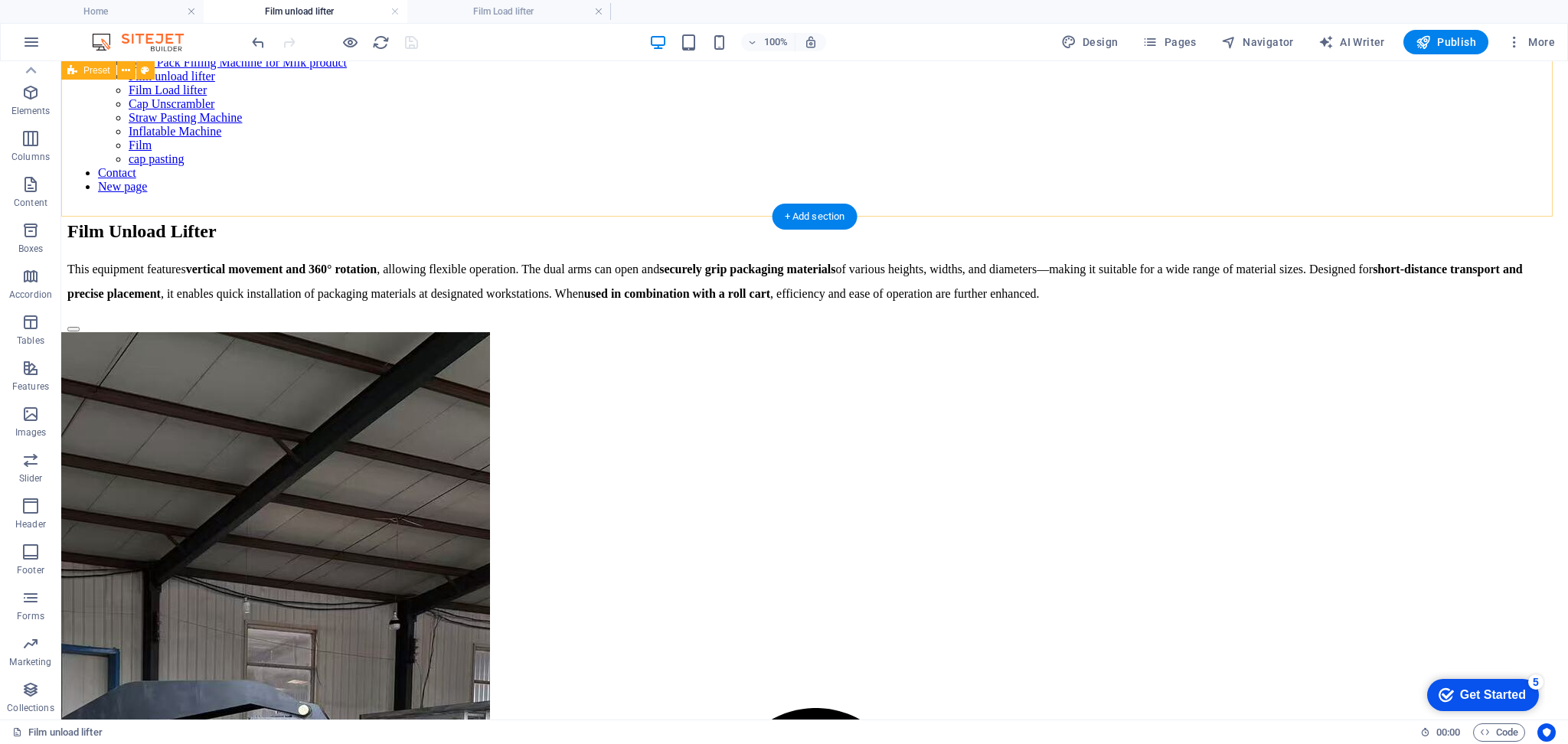
scroll to position [510, 0]
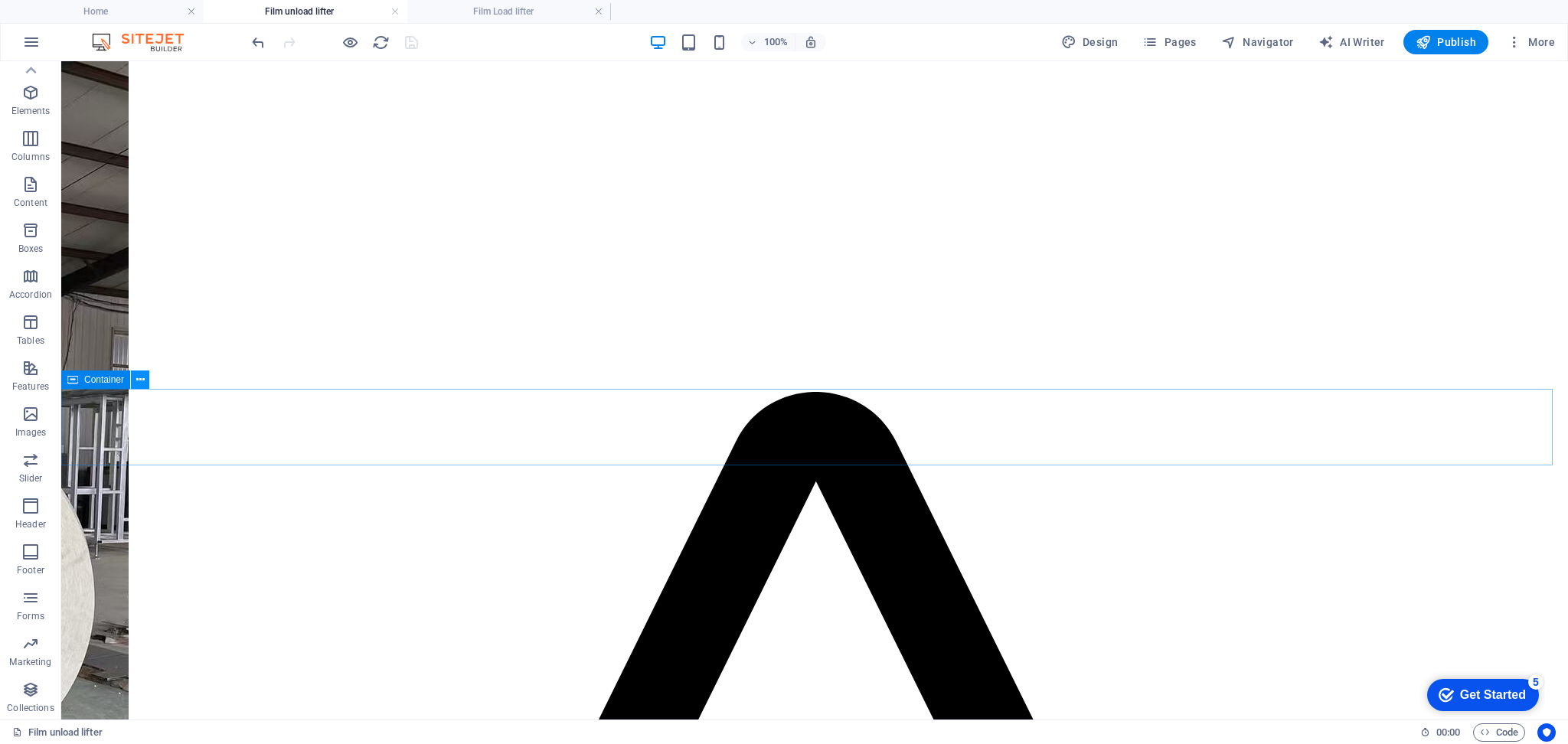
click at [137, 381] on icon at bounding box center [141, 381] width 8 height 16
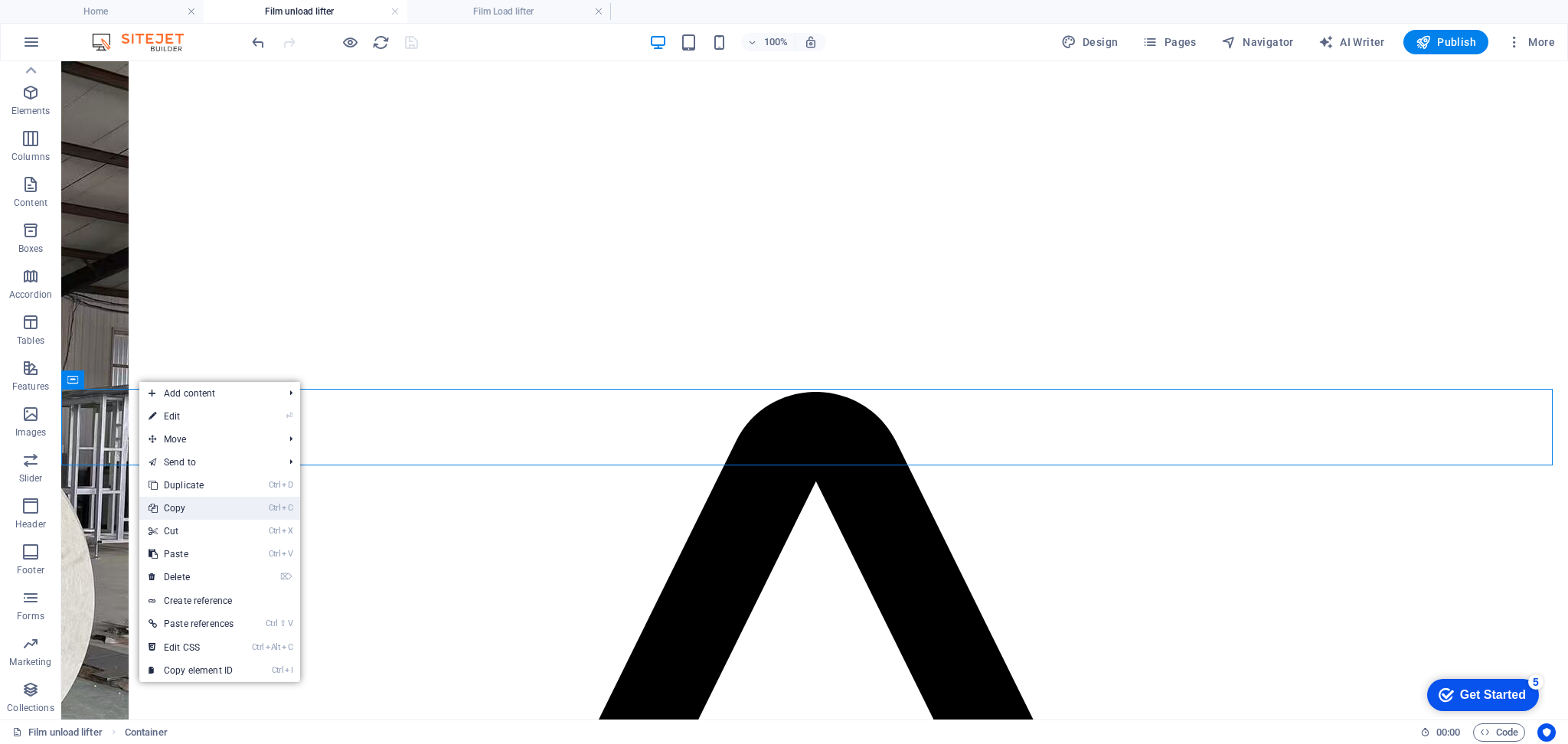
click at [167, 510] on link "Ctrl C Copy" at bounding box center [190, 508] width 103 height 23
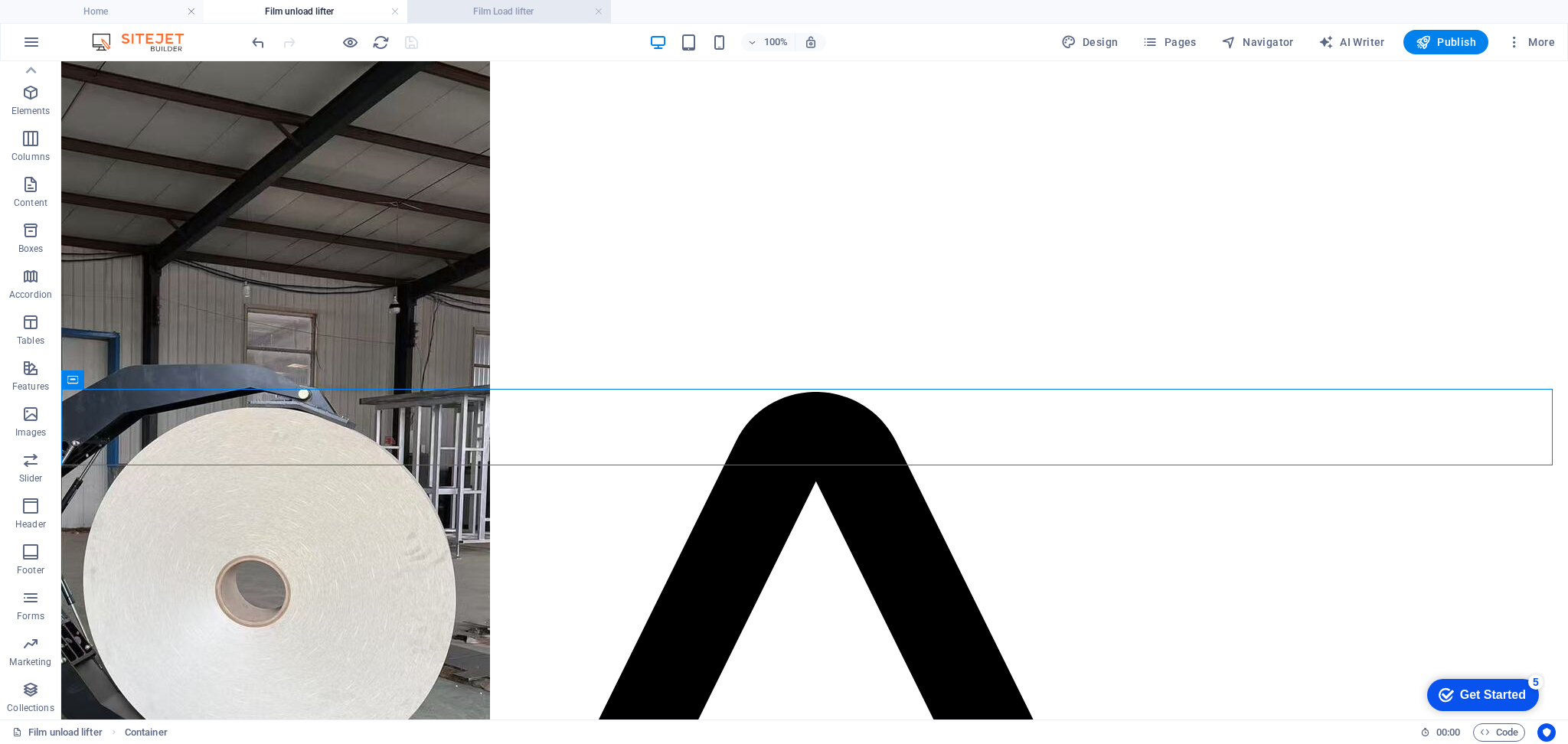
click at [485, 15] on h4 "Film Load lifter" at bounding box center [509, 11] width 203 height 17
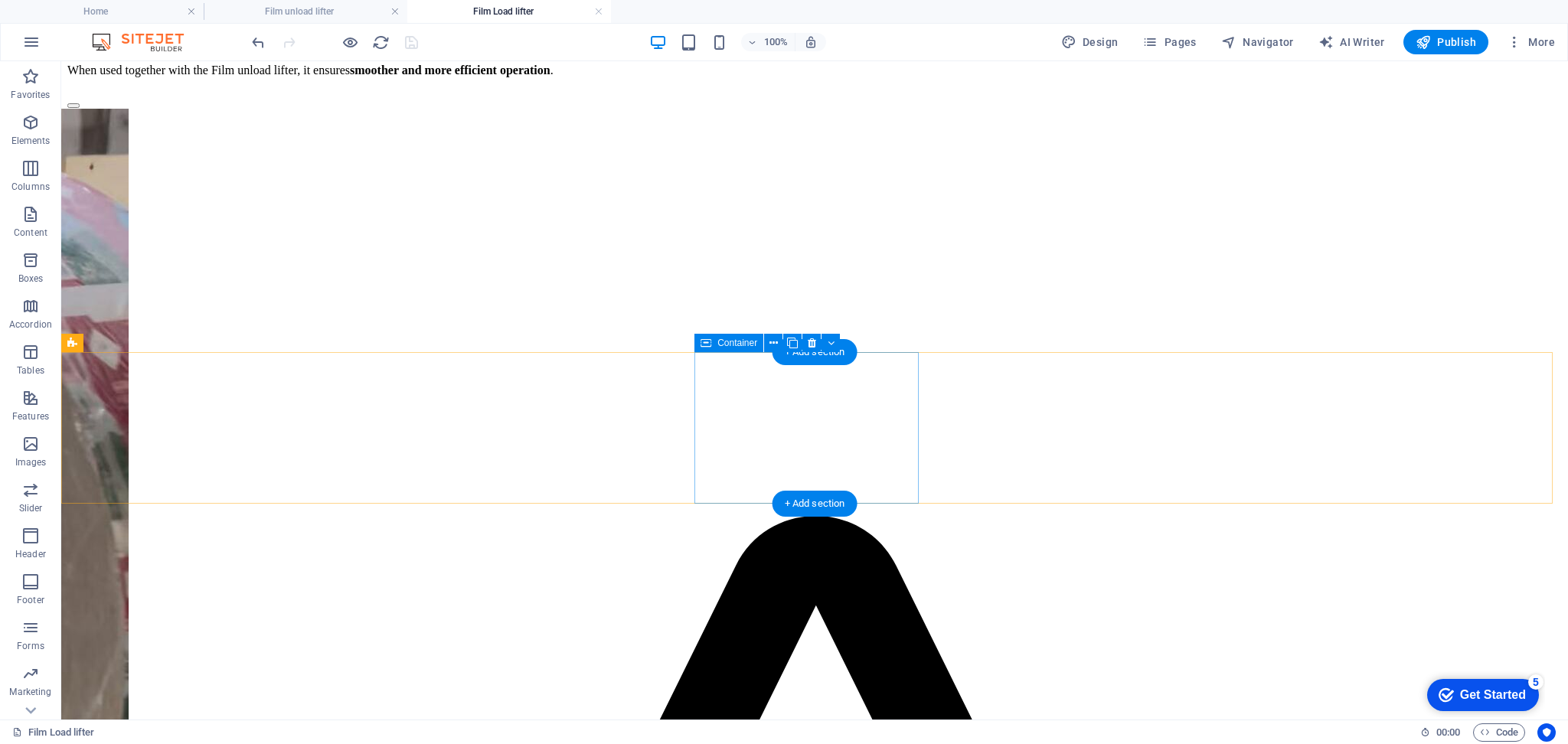
scroll to position [438, 0]
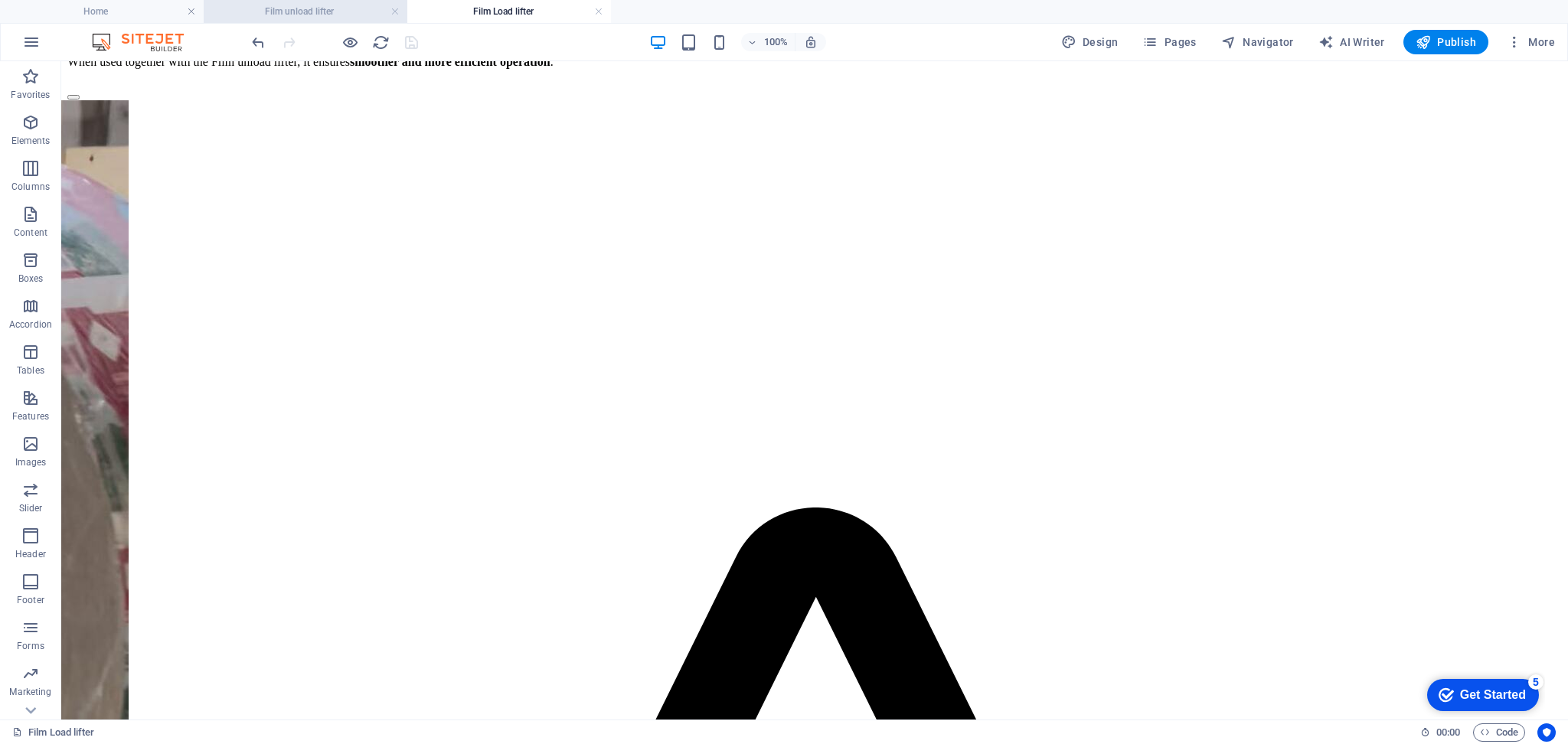
click at [320, 15] on h4 "Film unload lifter" at bounding box center [305, 11] width 203 height 17
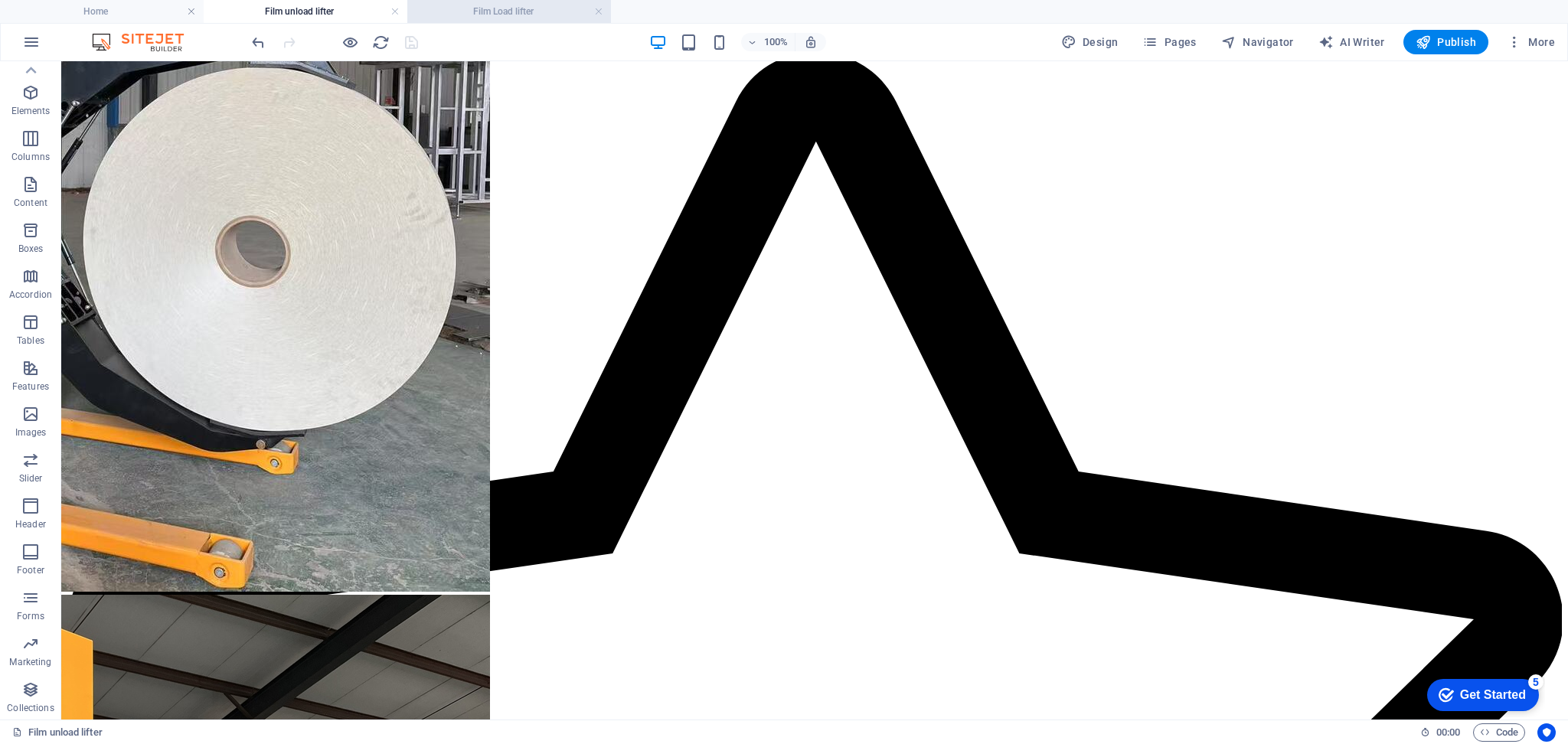
scroll to position [743, 0]
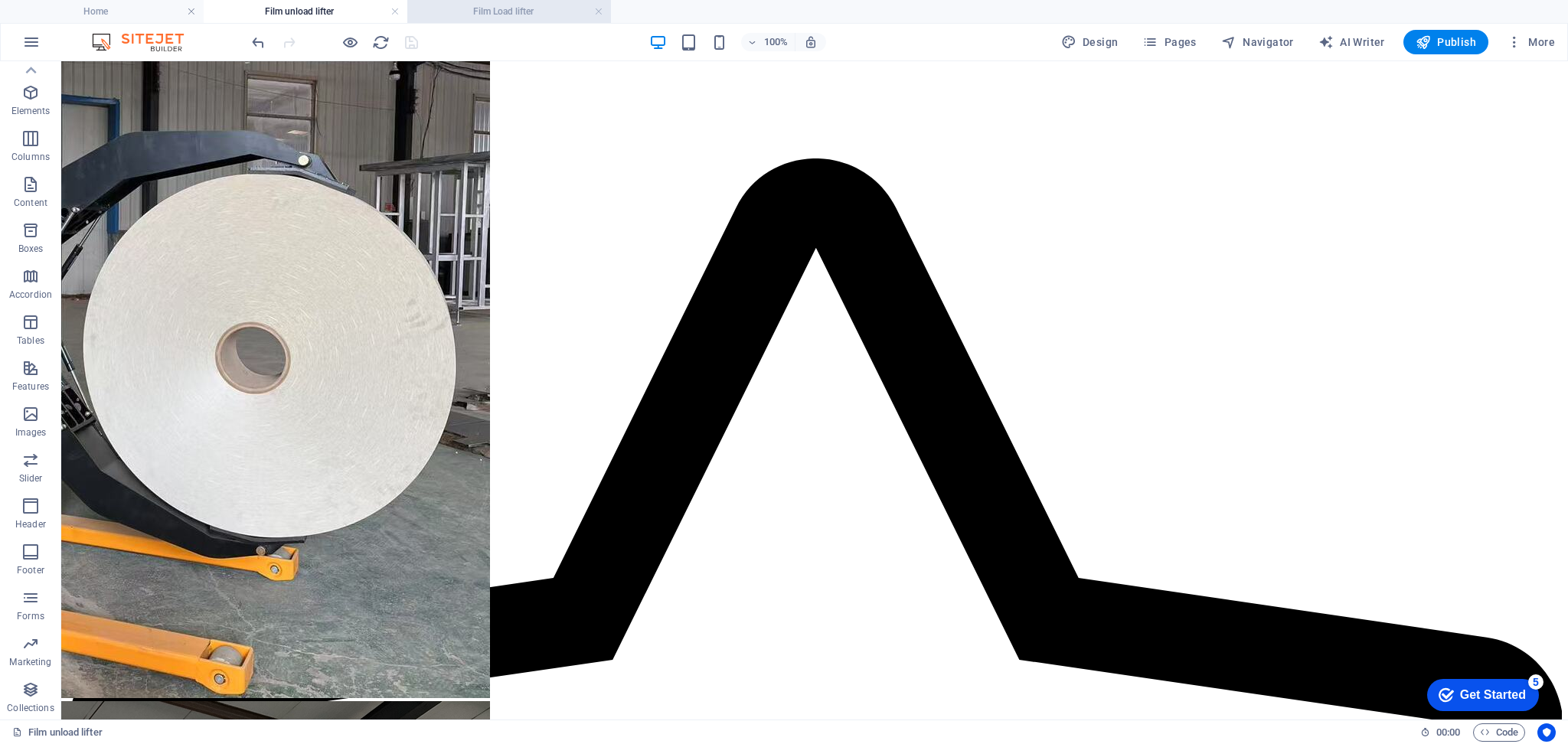
click at [528, 10] on h4 "Film Load lifter" at bounding box center [509, 11] width 203 height 17
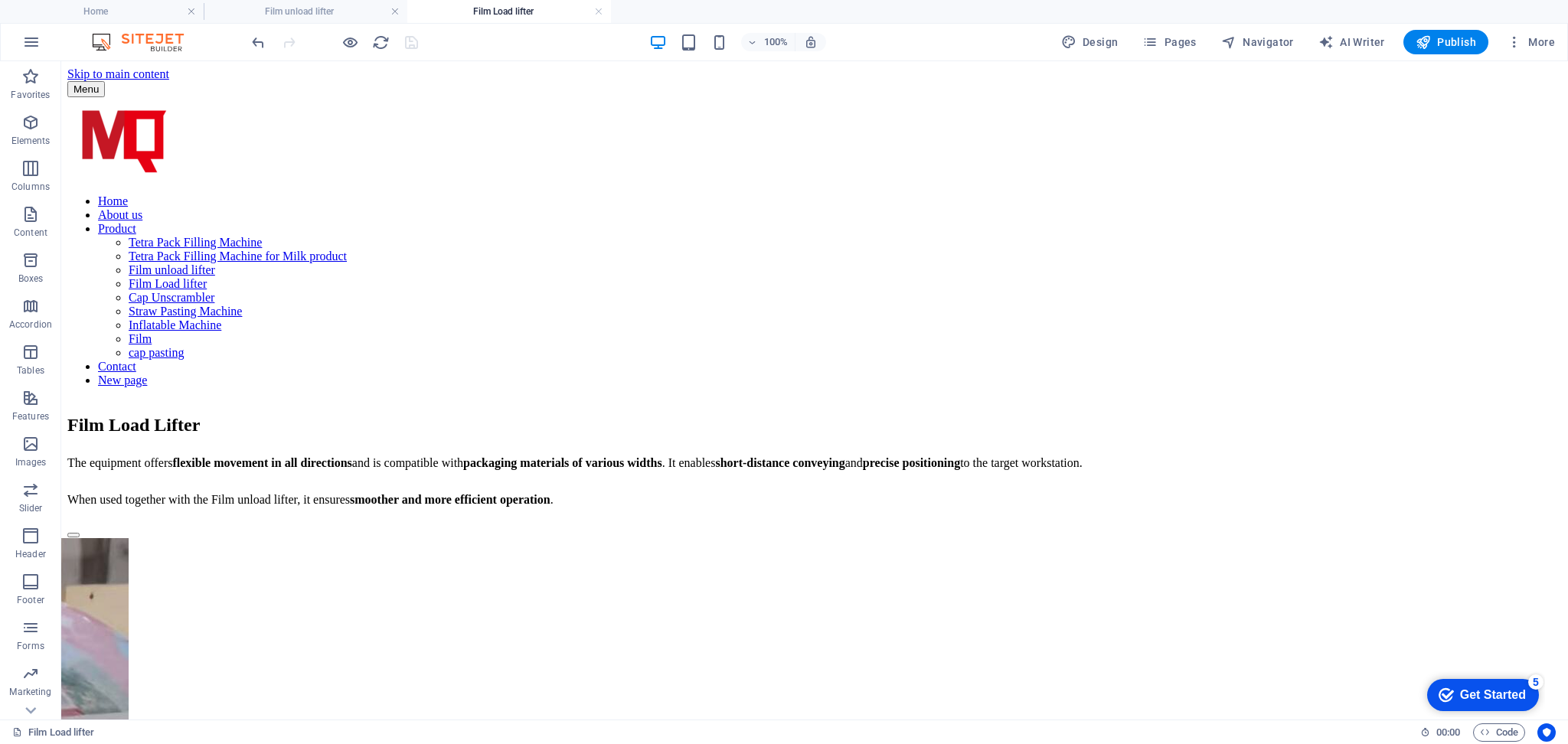
scroll to position [438, 0]
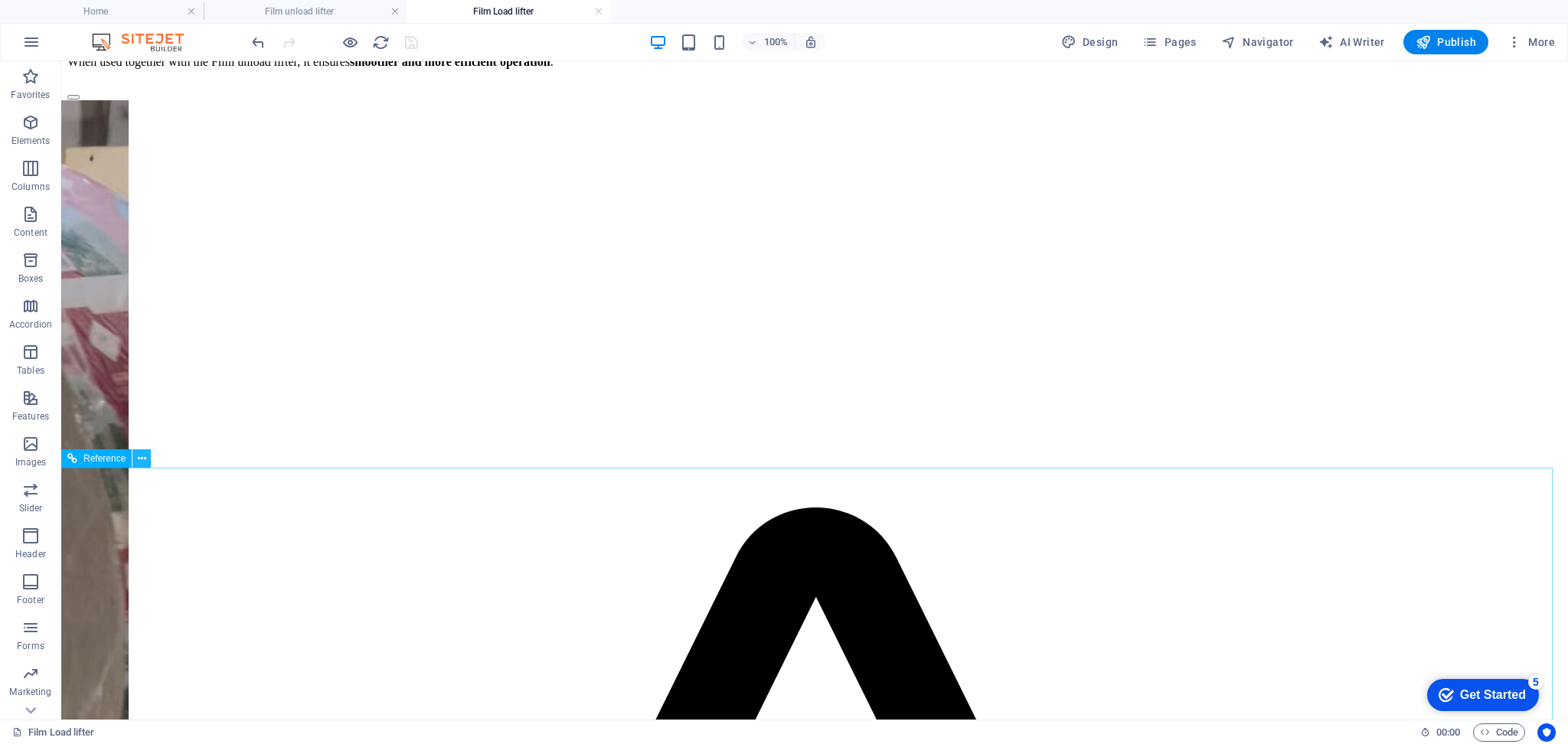
click at [143, 459] on icon at bounding box center [142, 459] width 8 height 16
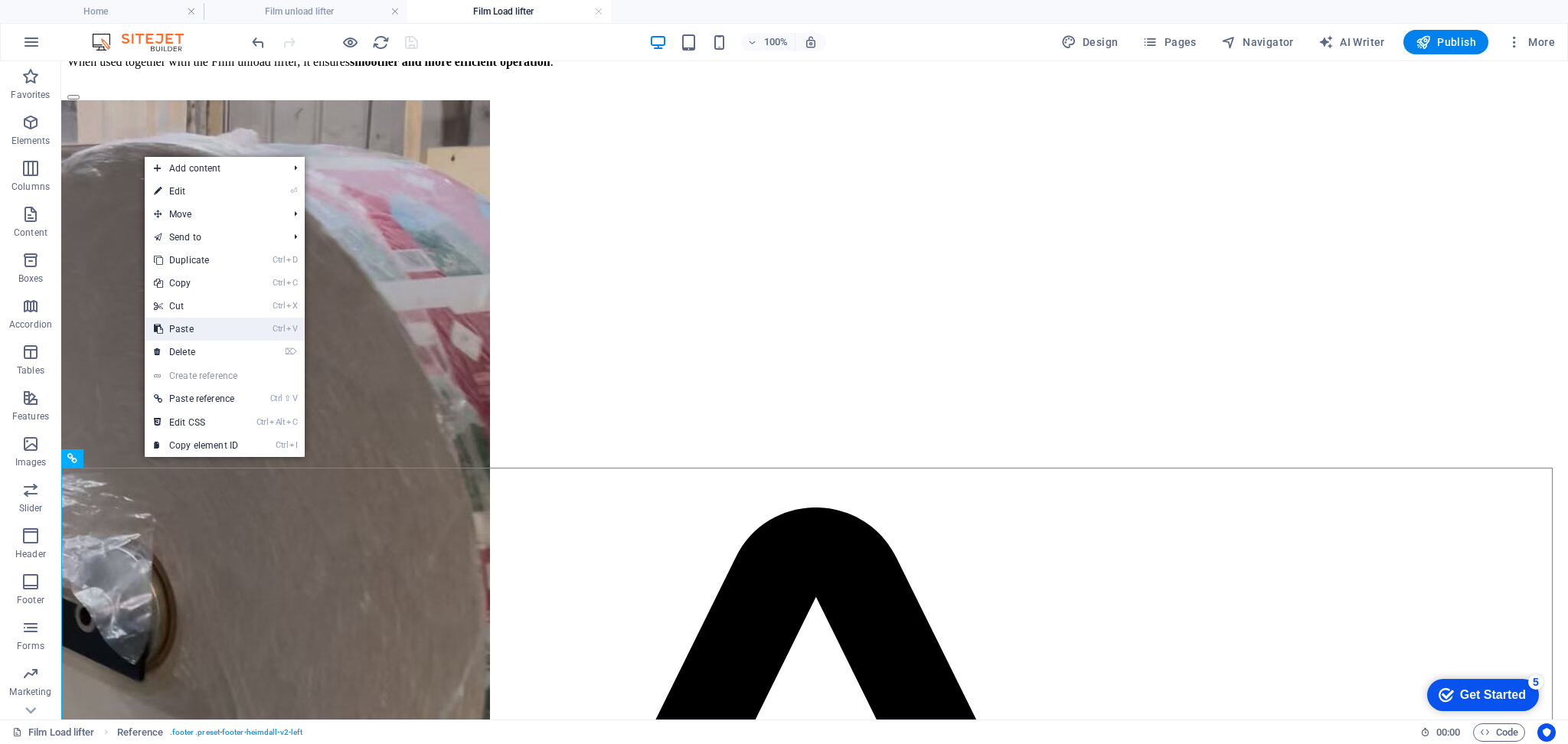
click at [216, 336] on link "Ctrl V Paste" at bounding box center [196, 329] width 102 height 23
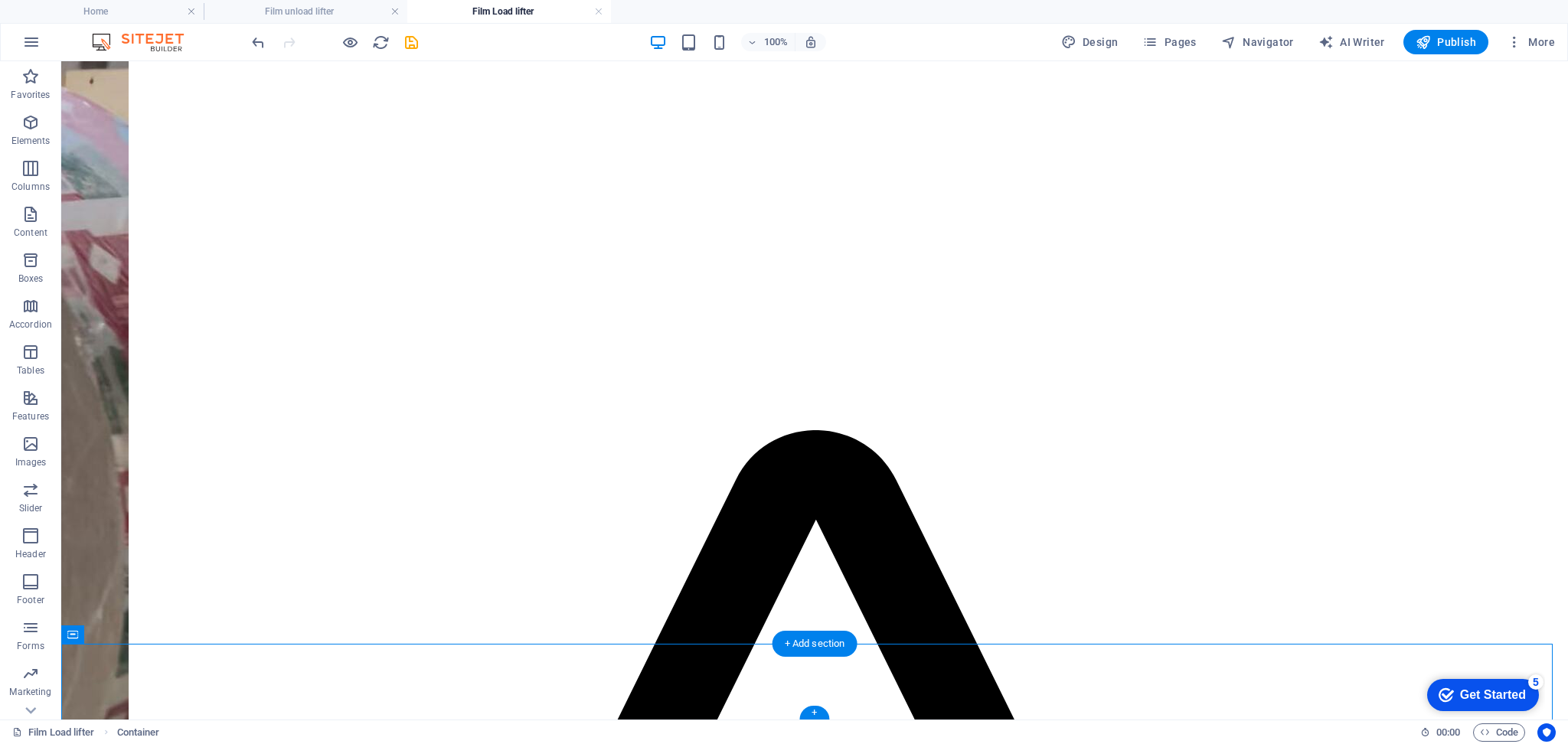
drag, startPoint x: 133, startPoint y: 702, endPoint x: 86, endPoint y: 661, distance: 62.4
drag, startPoint x: 135, startPoint y: 694, endPoint x: 235, endPoint y: 416, distance: 295.4
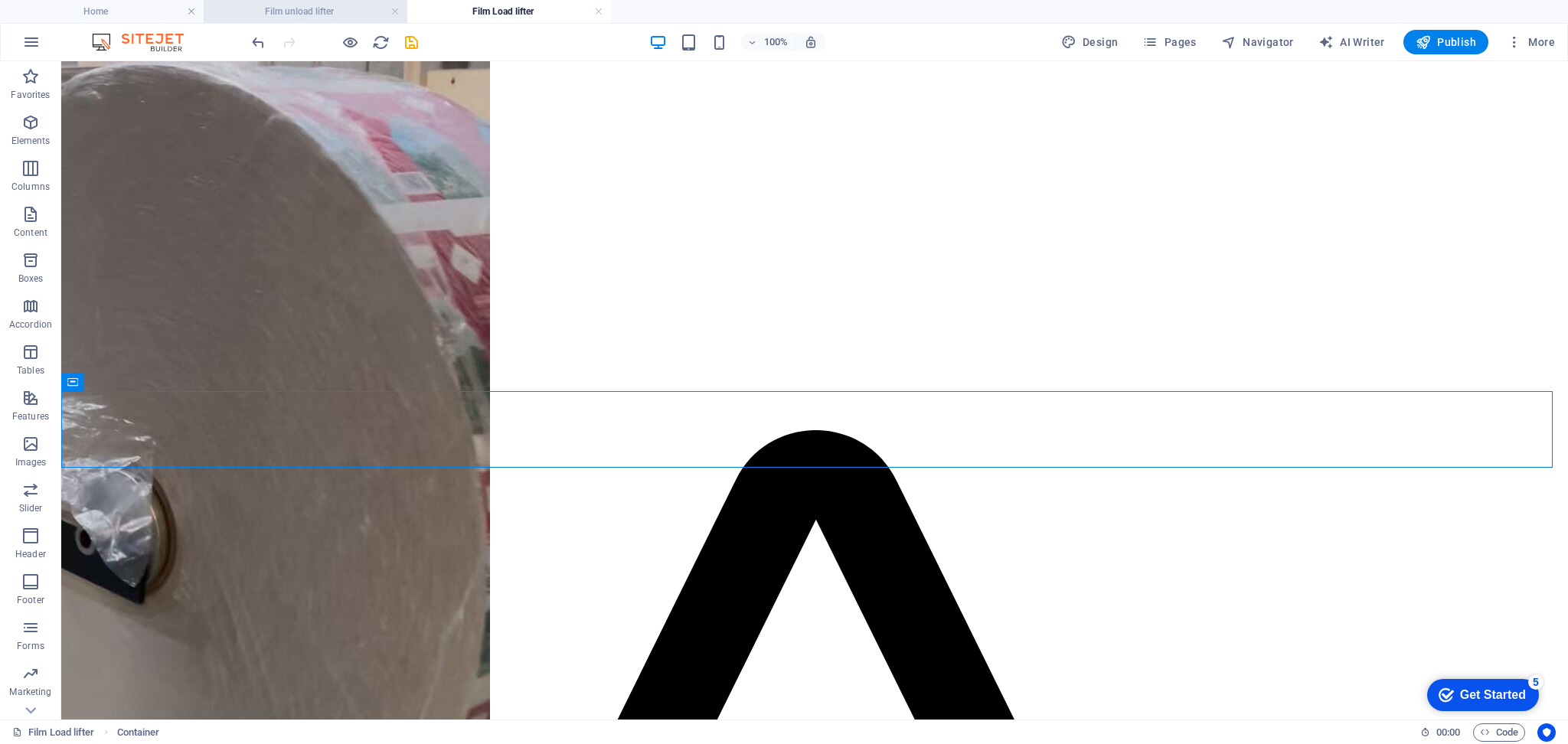
click at [297, 20] on h4 "Film unload lifter" at bounding box center [305, 11] width 203 height 17
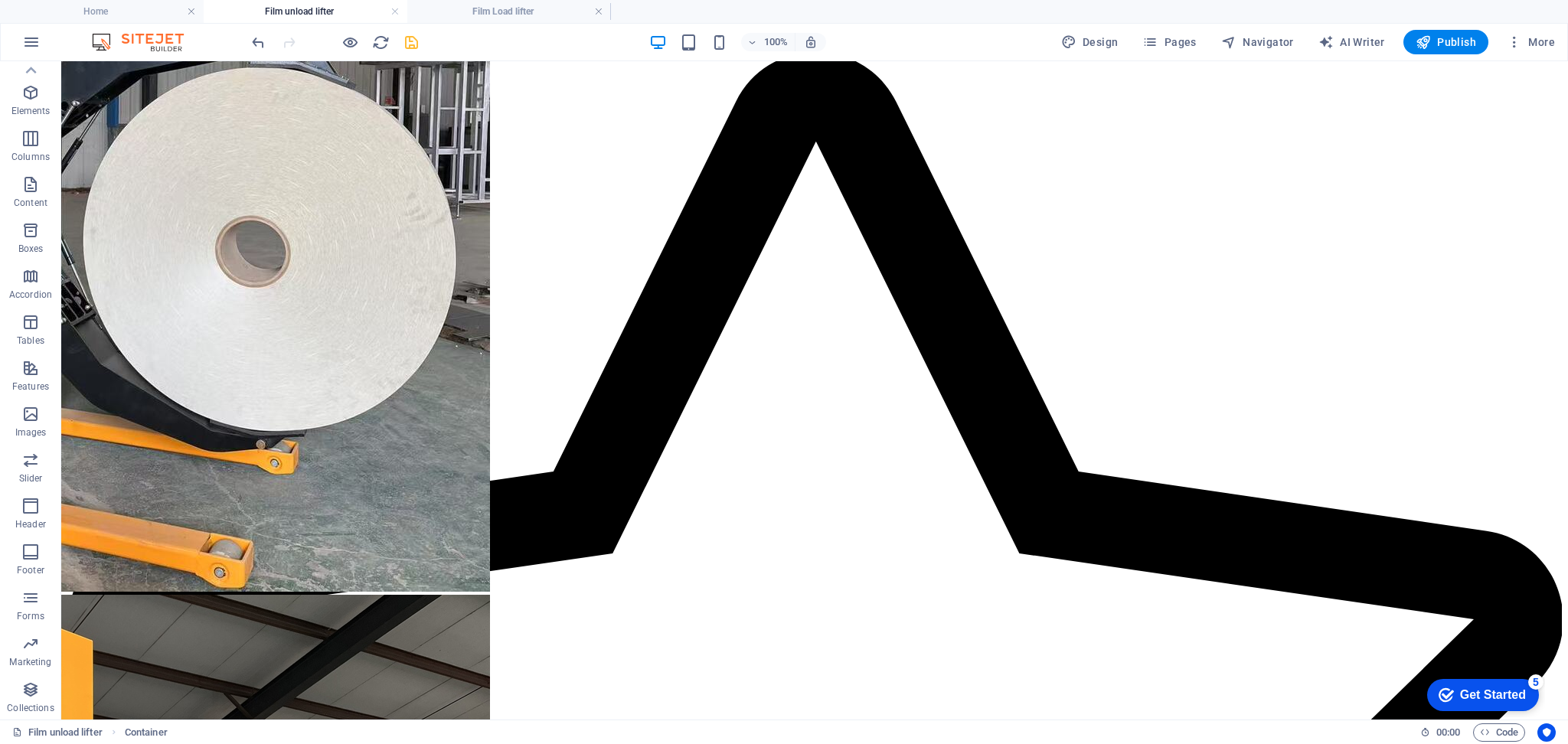
scroll to position [0, 0]
click at [124, 116] on icon at bounding box center [124, 117] width 8 height 16
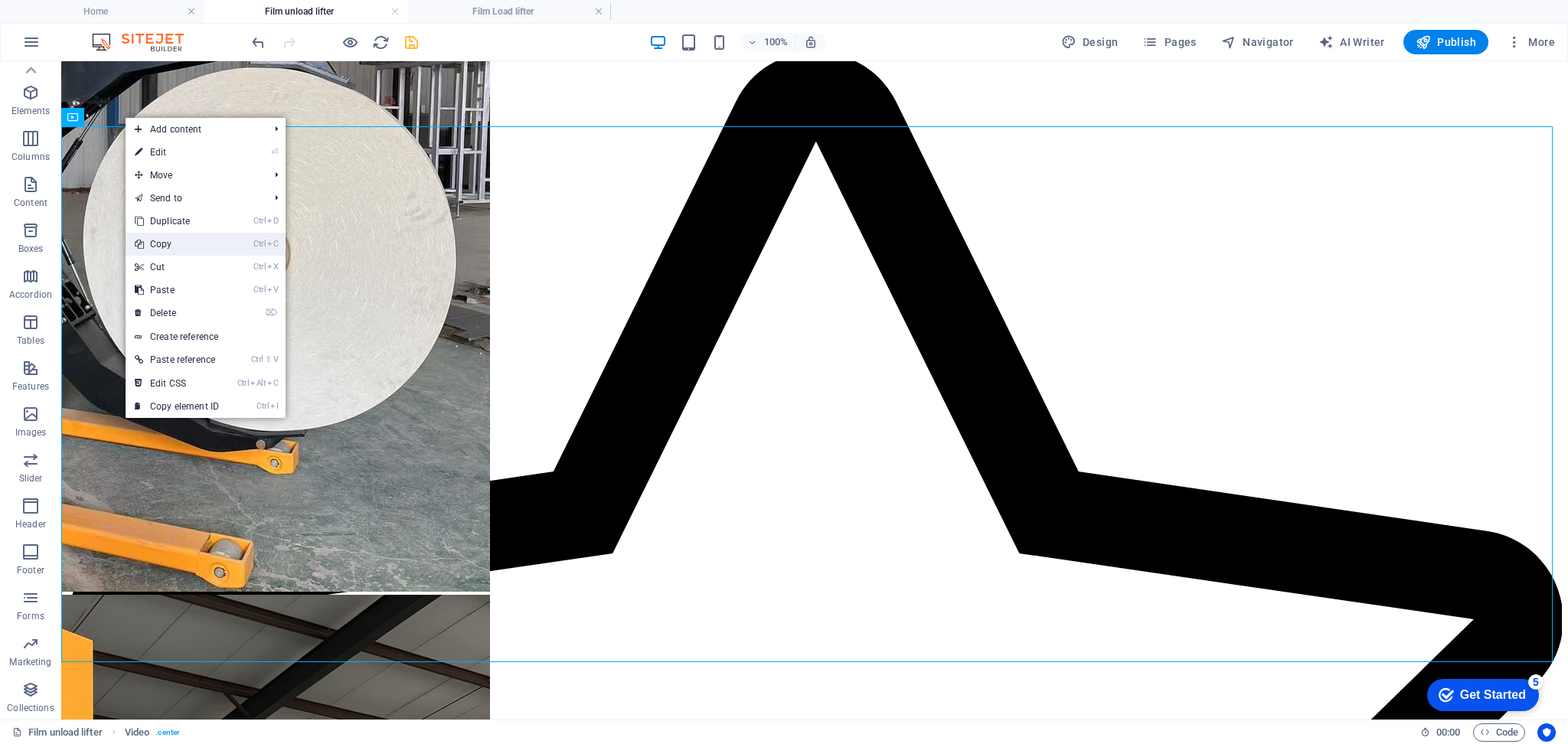
click at [141, 247] on icon at bounding box center [138, 244] width 7 height 23
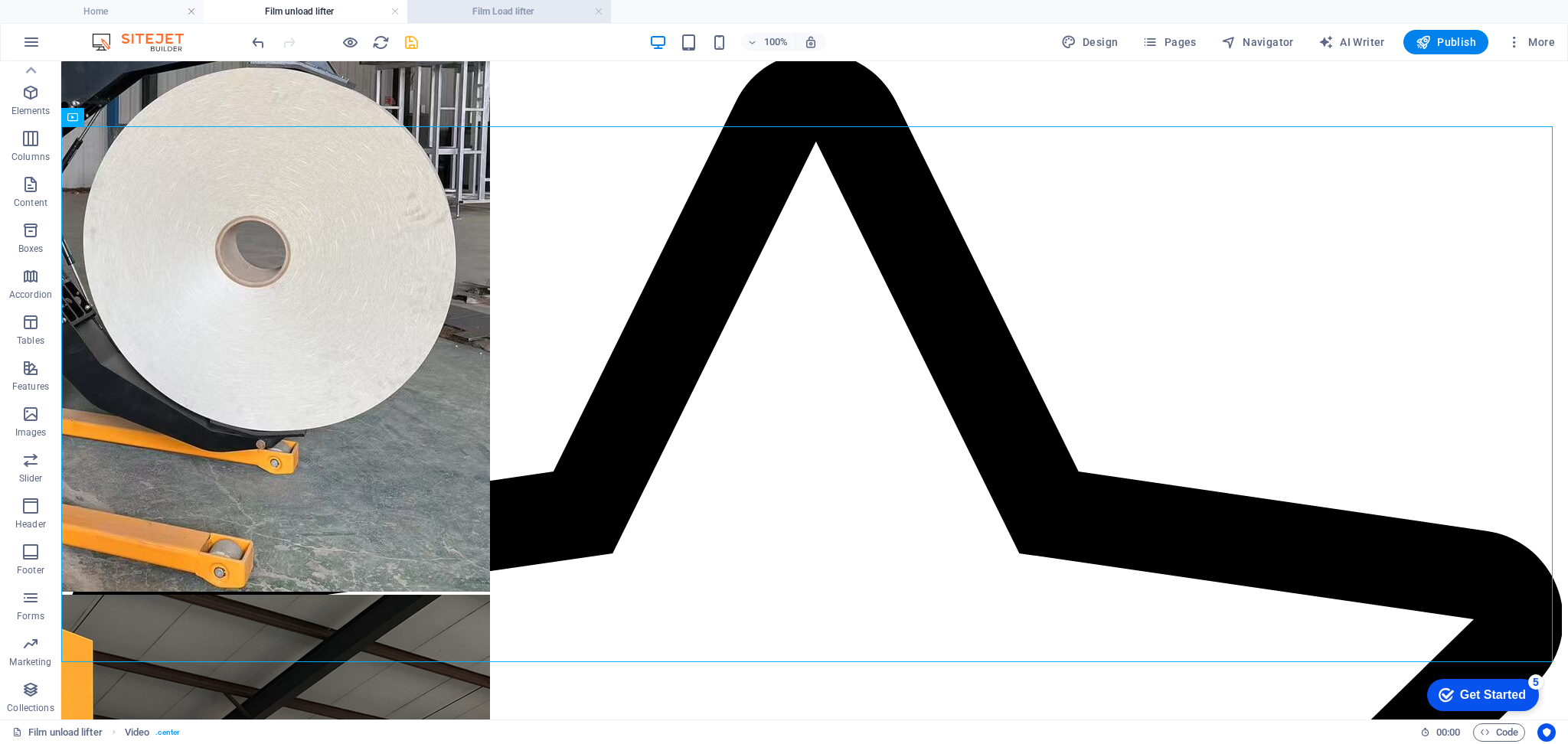
click at [486, 14] on h4 "Film Load lifter" at bounding box center [509, 11] width 203 height 17
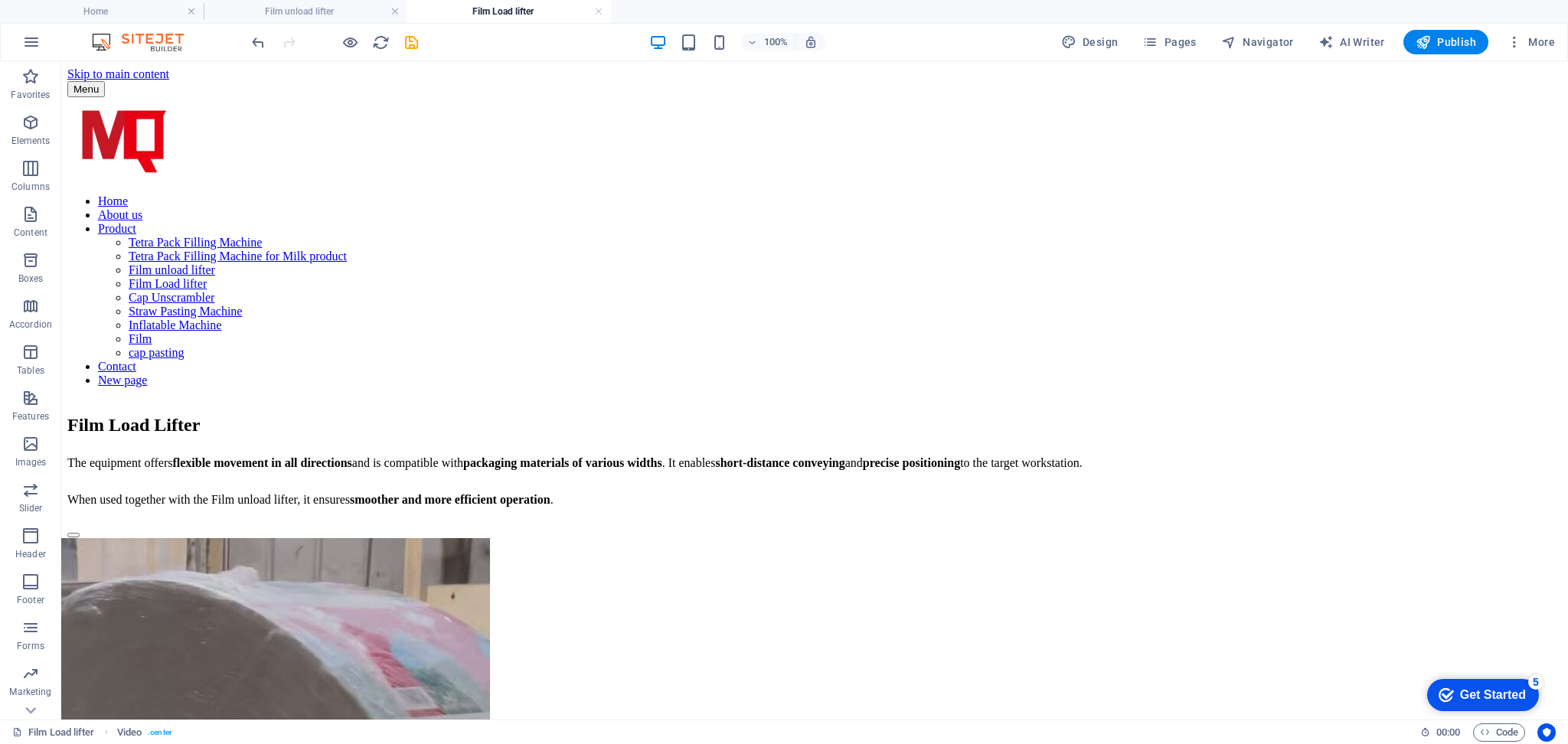
scroll to position [516, 0]
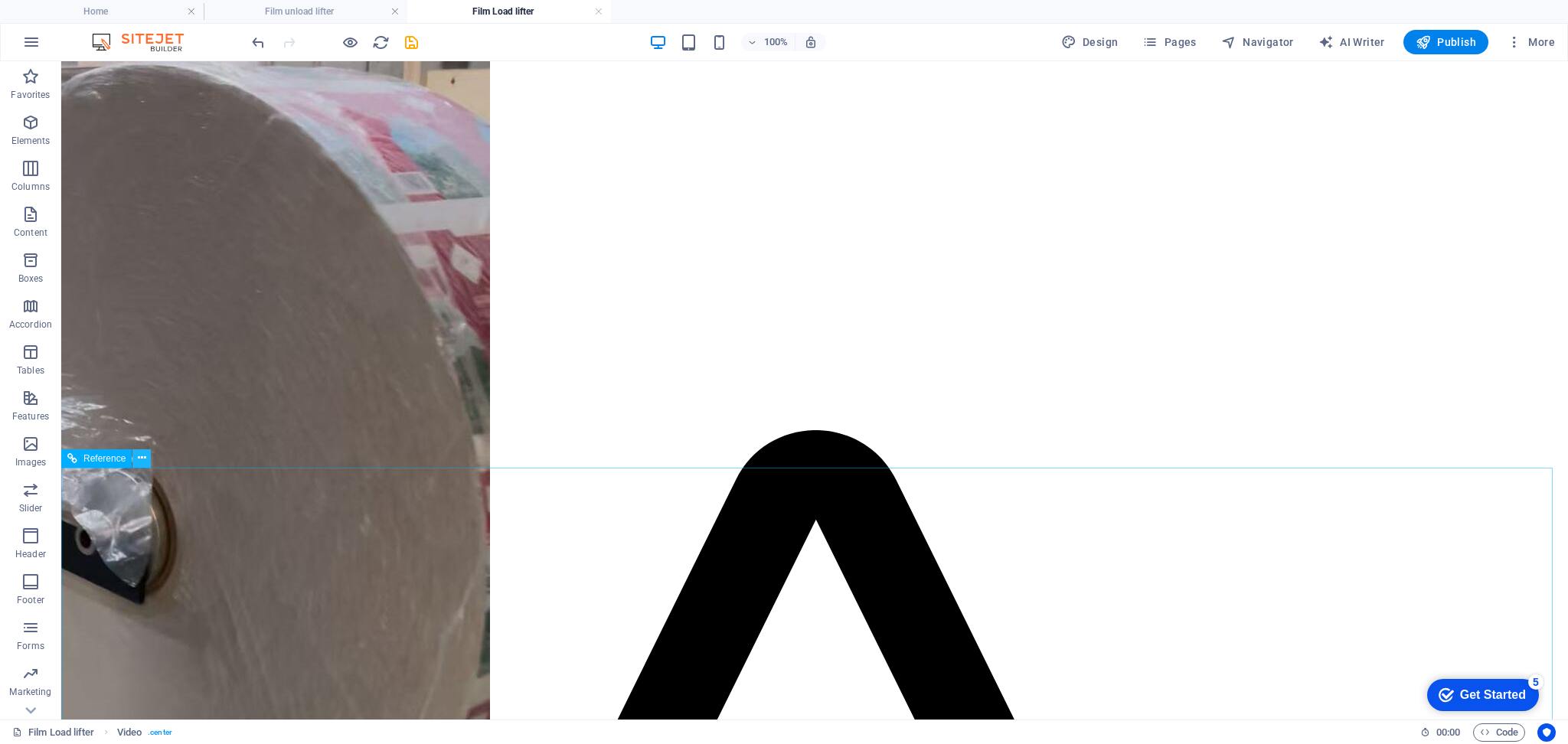
click at [140, 452] on icon at bounding box center [142, 459] width 8 height 16
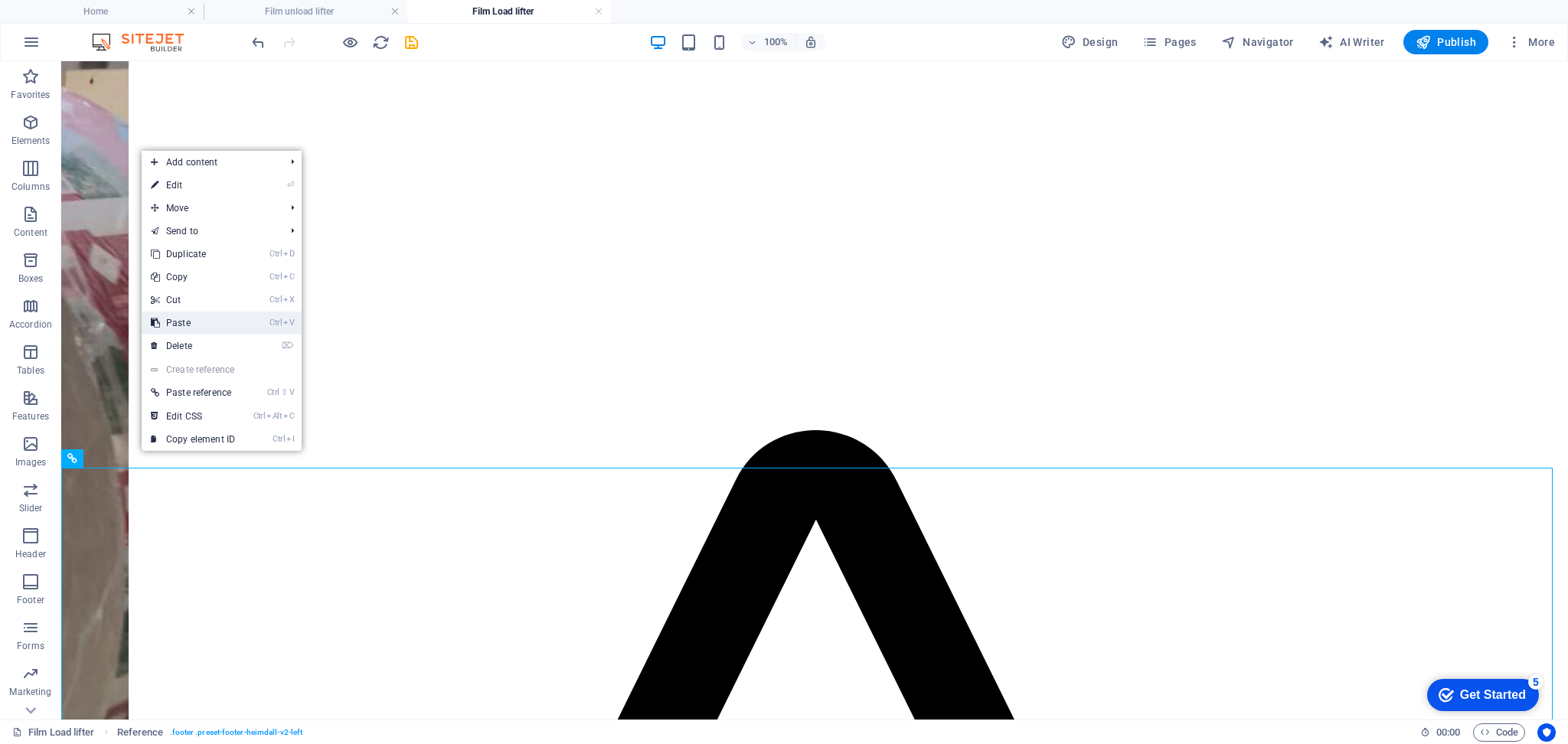
click at [204, 326] on link "Ctrl V Paste" at bounding box center [193, 323] width 102 height 23
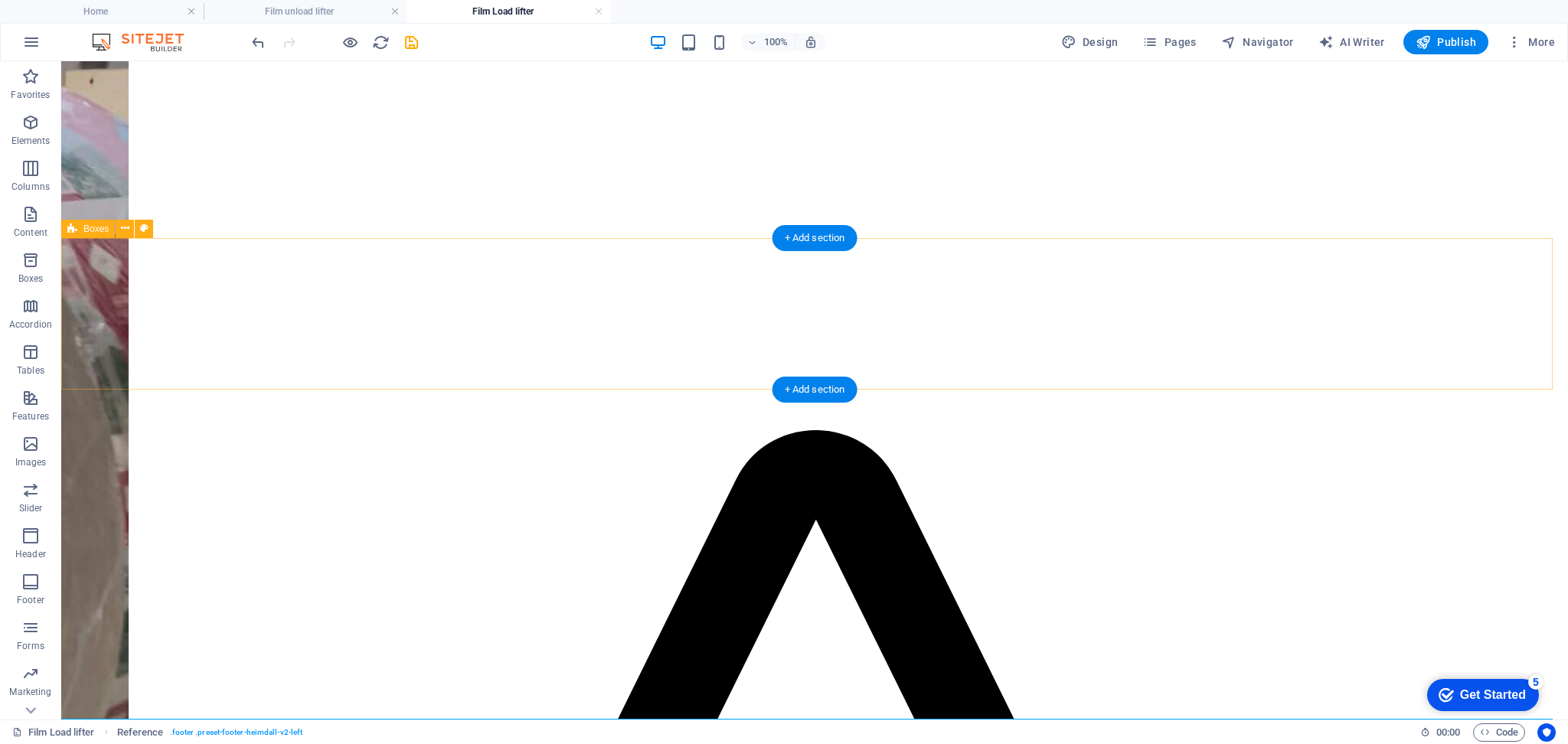
scroll to position [1051, 0]
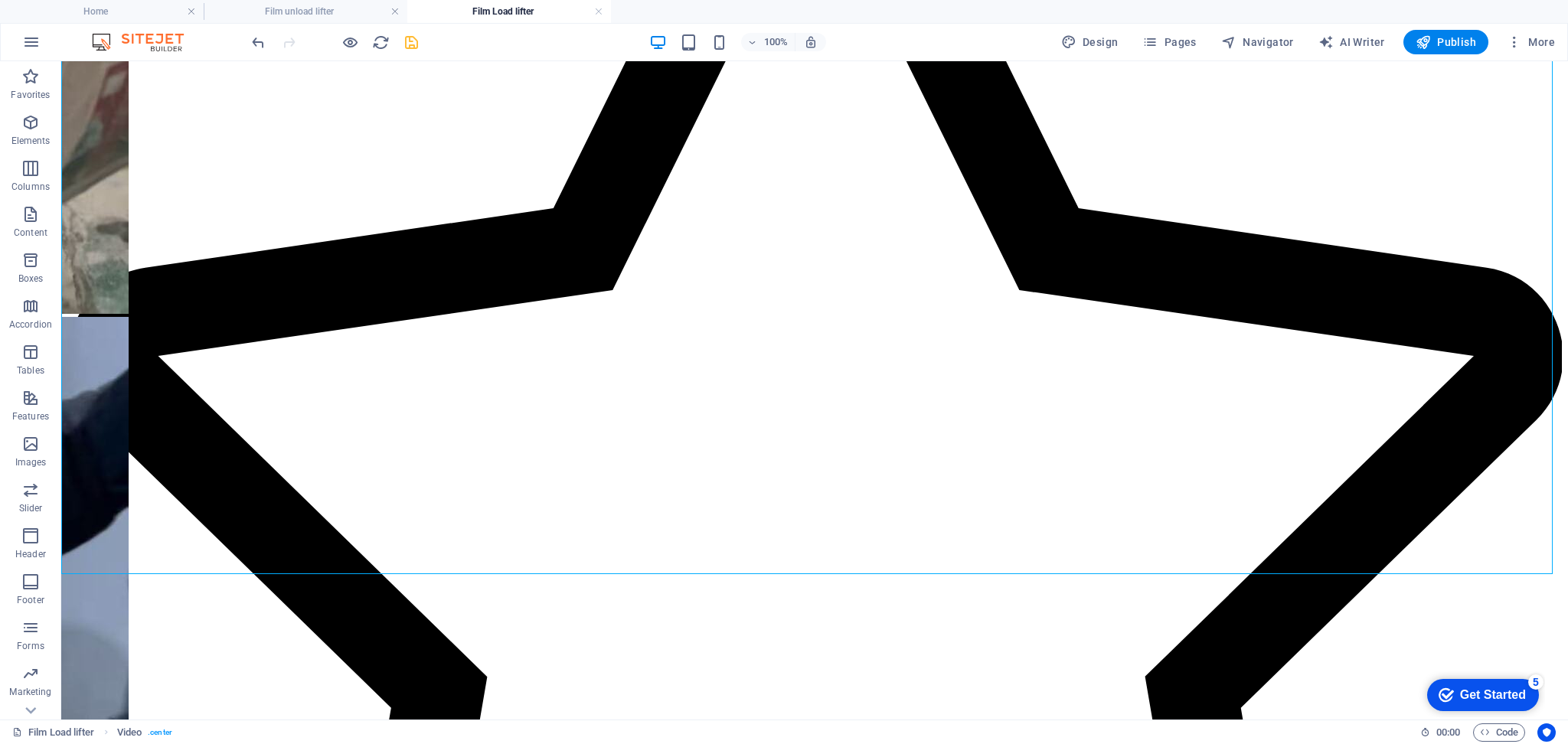
click at [405, 36] on icon "save" at bounding box center [412, 42] width 18 height 18
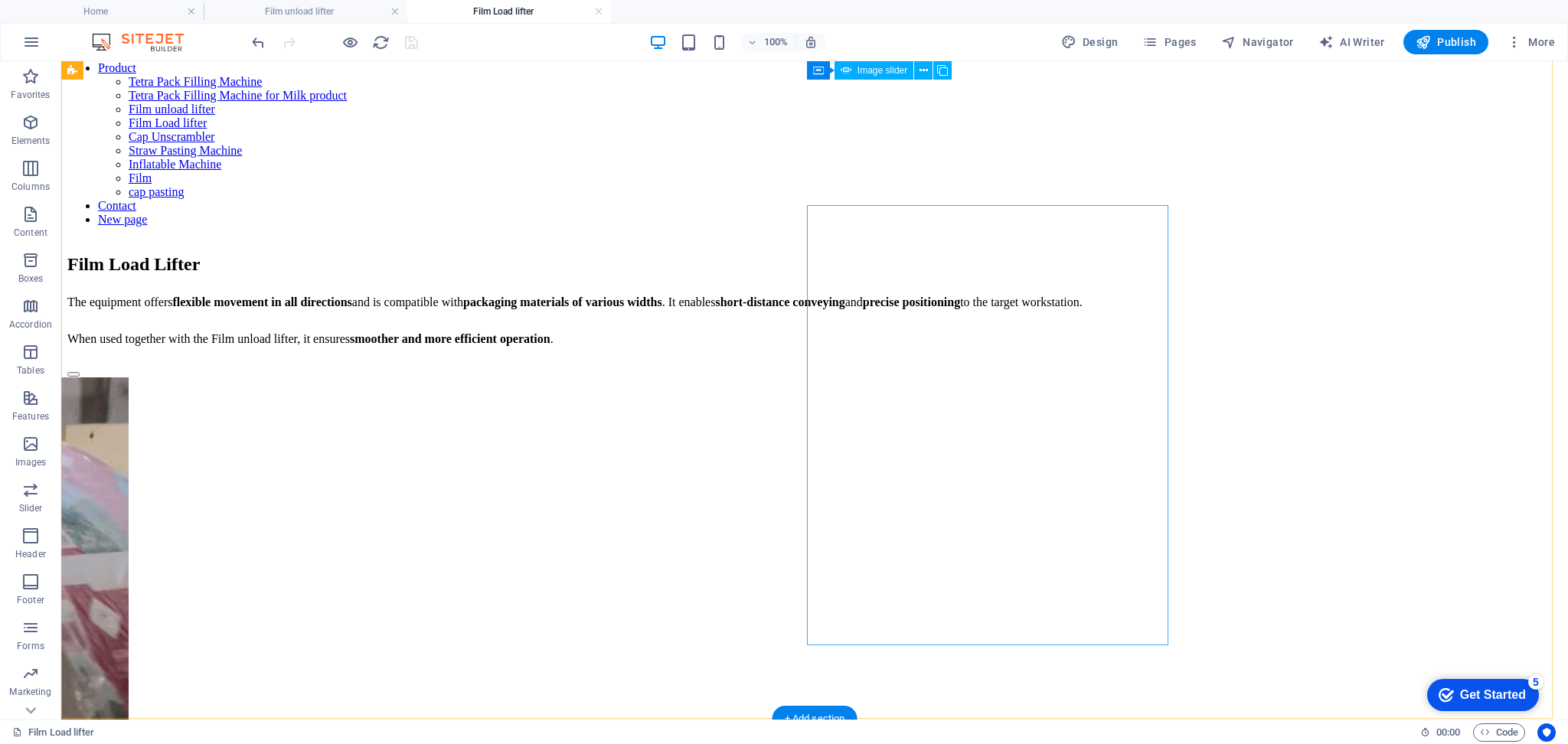
scroll to position [131, 0]
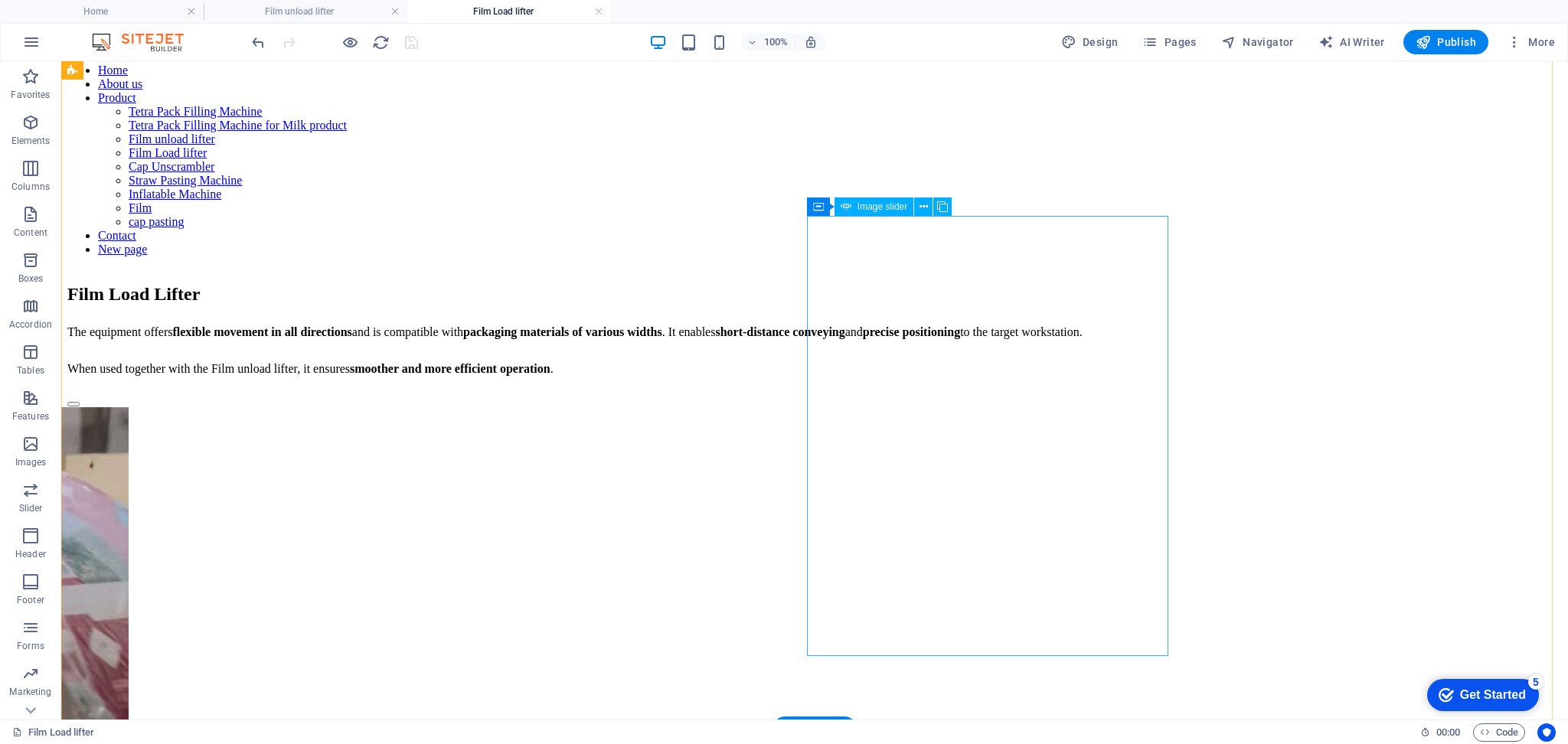
click at [80, 407] on button "button" at bounding box center [73, 404] width 12 height 5
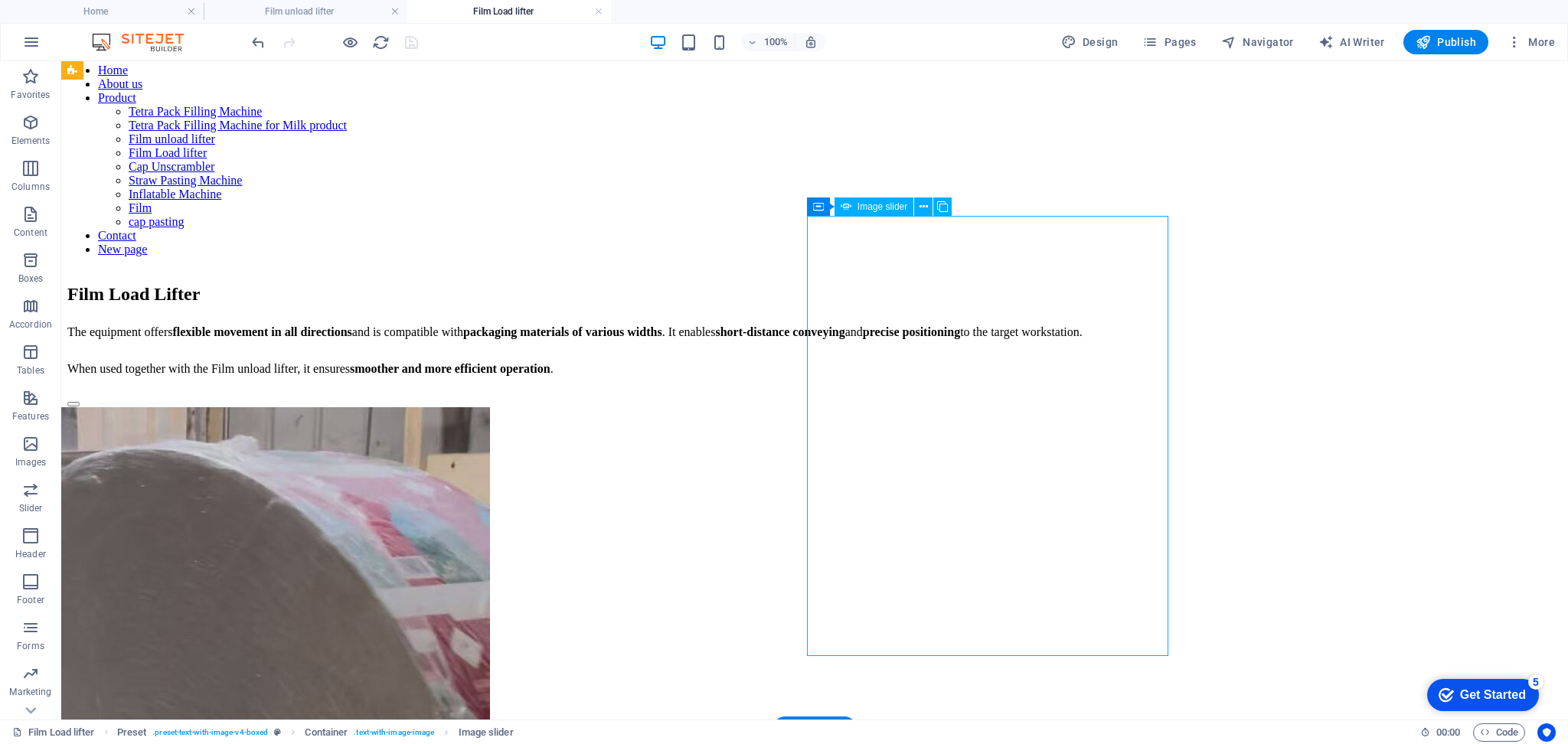
click at [80, 407] on button "button" at bounding box center [73, 404] width 12 height 5
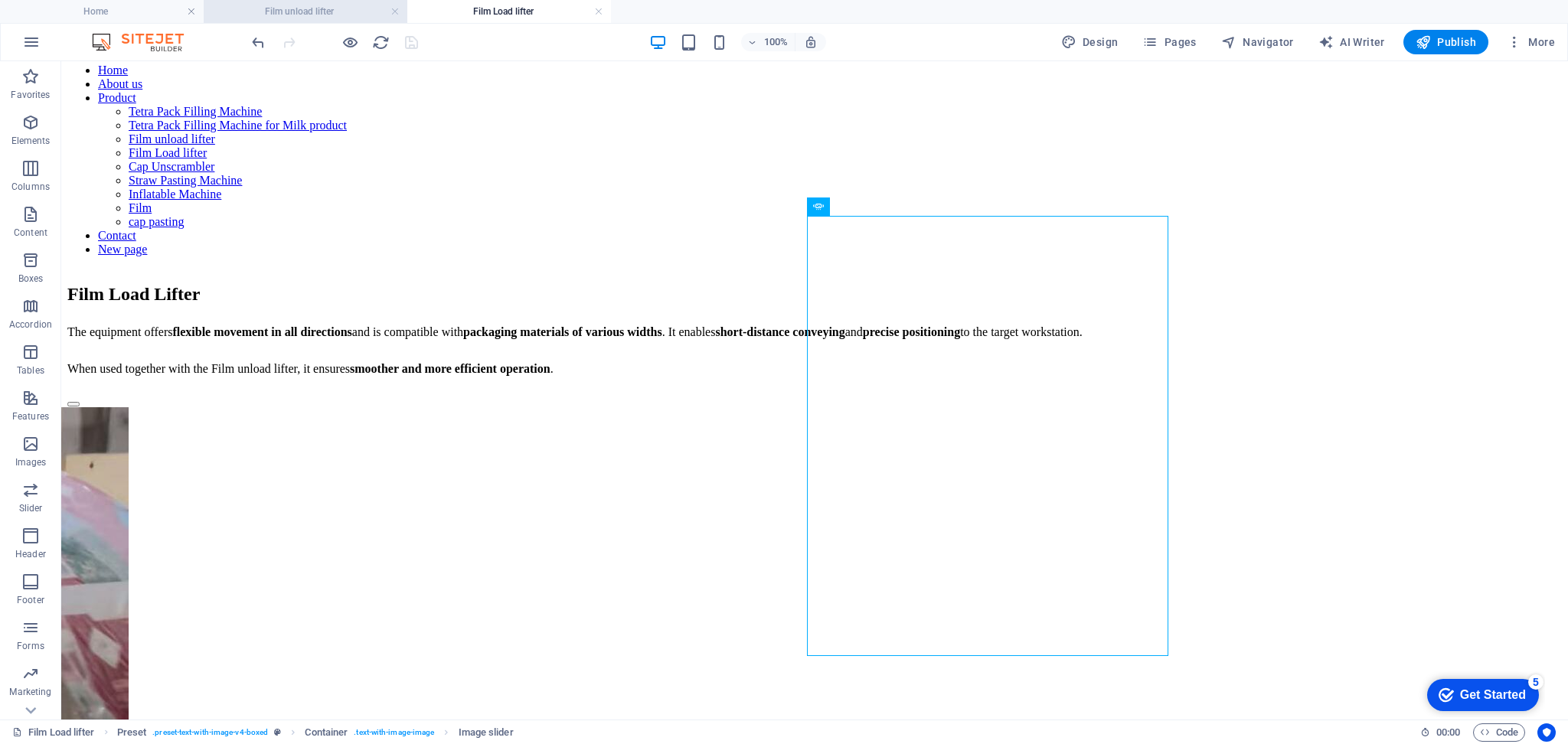
click at [328, 7] on h4 "Film unload lifter" at bounding box center [305, 11] width 203 height 17
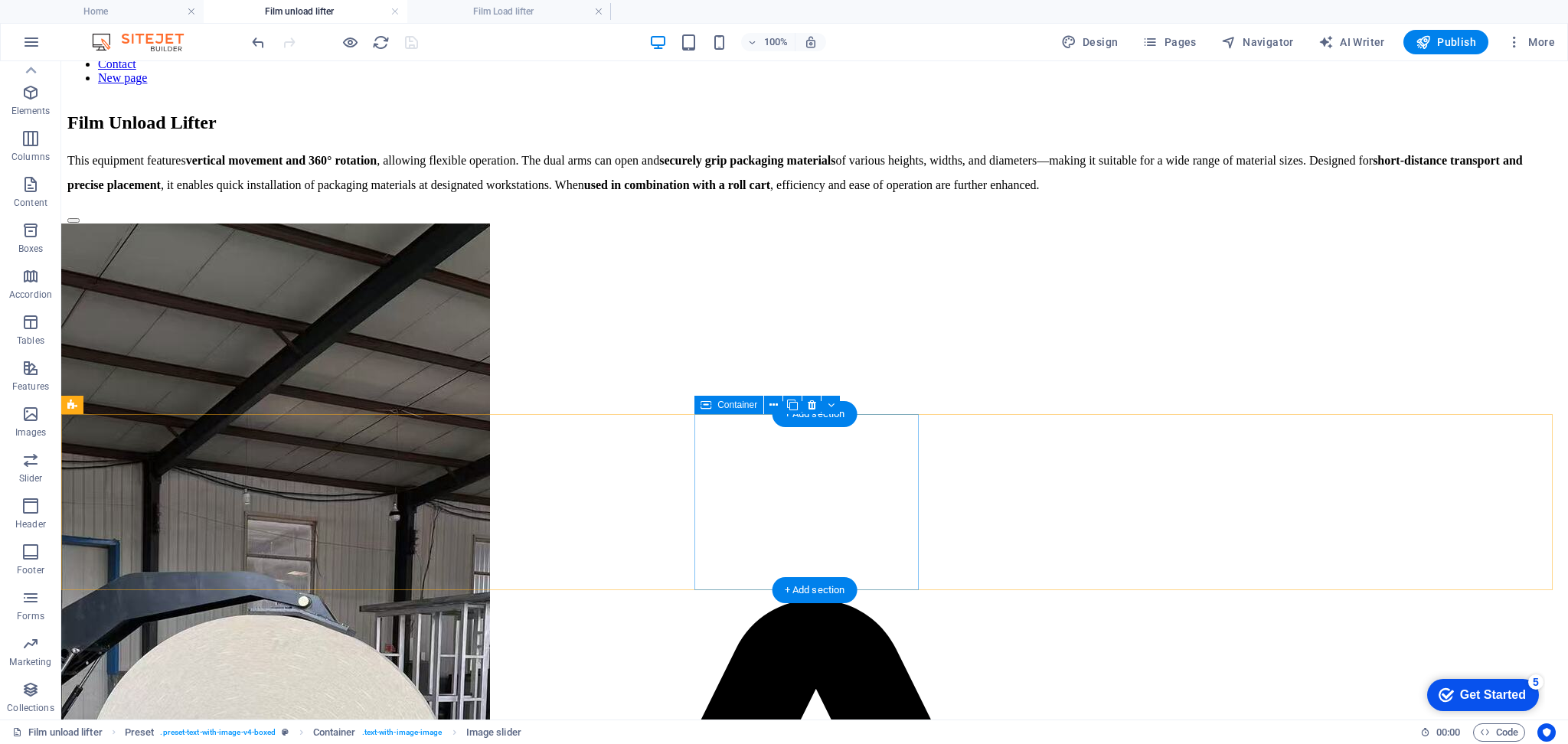
scroll to position [241, 0]
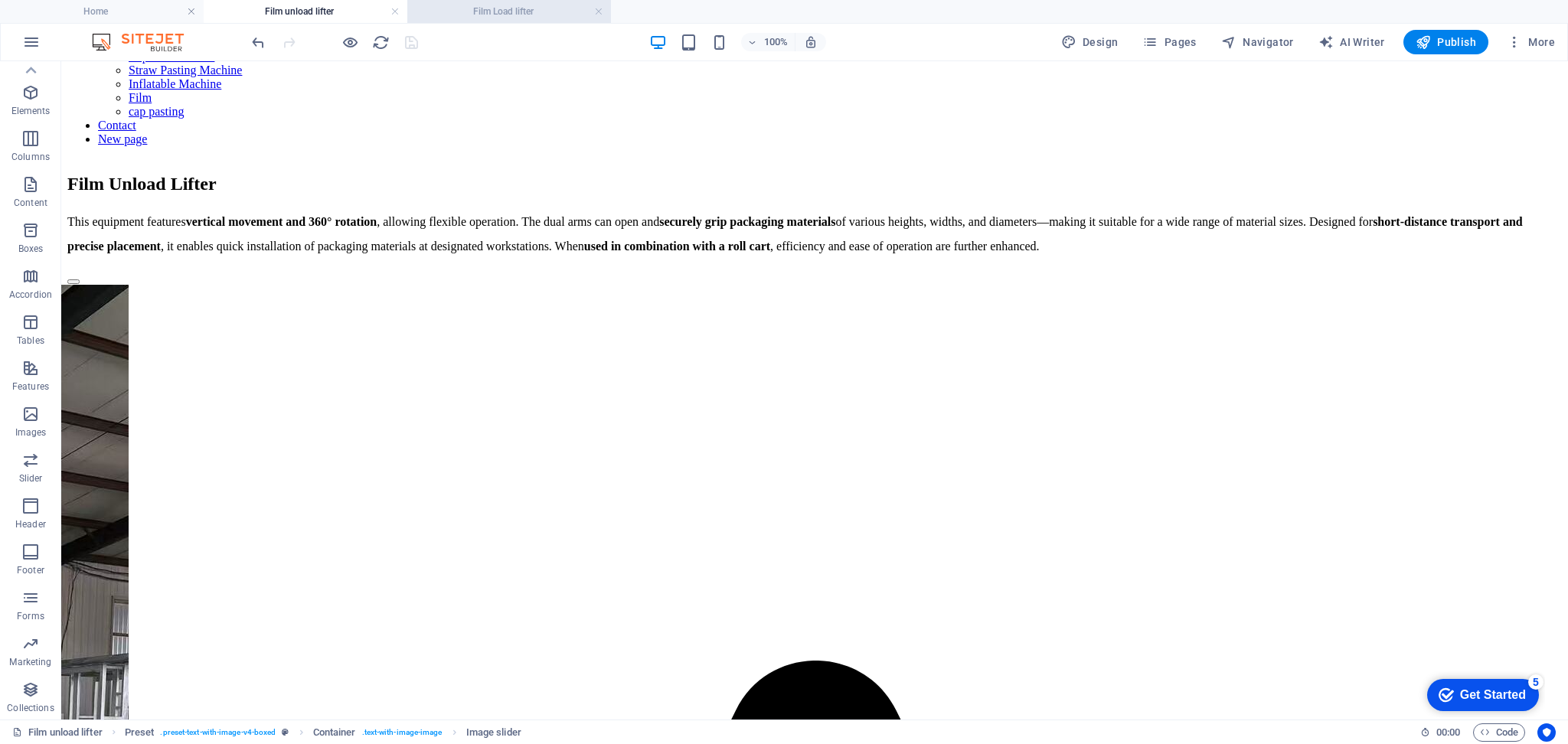
click at [544, 7] on h4 "Film Load lifter" at bounding box center [509, 11] width 203 height 17
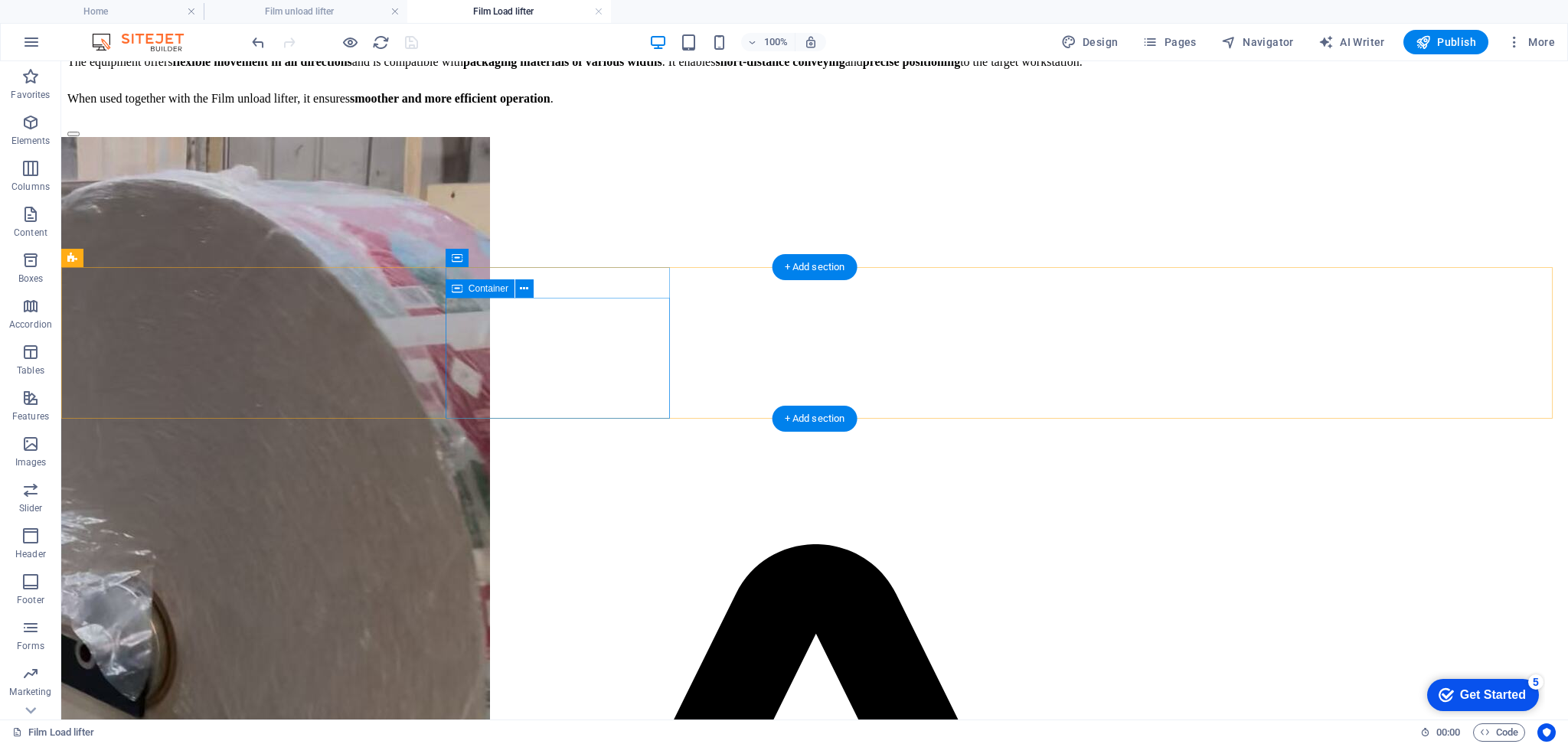
scroll to position [612, 0]
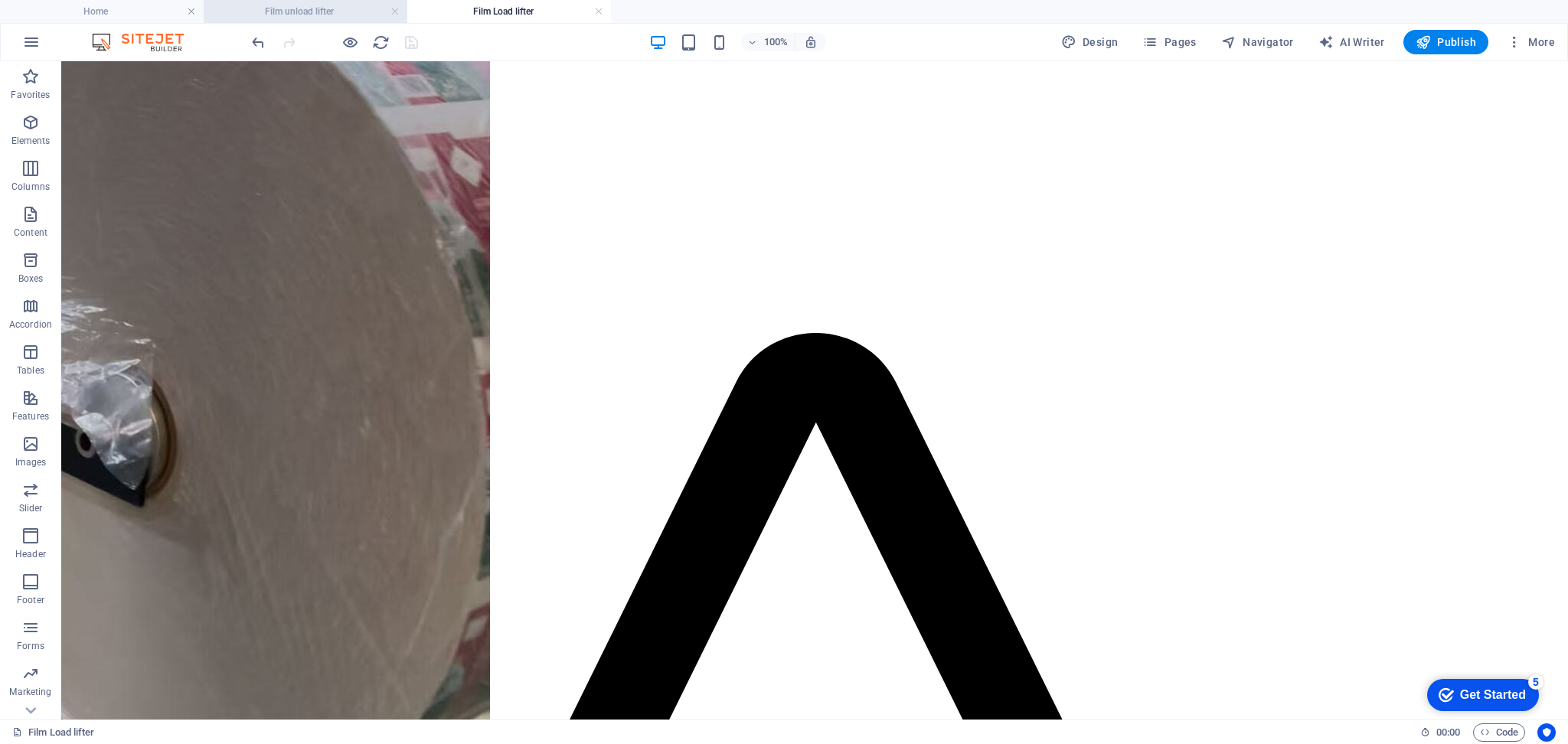
click at [317, 18] on h4 "Film unload lifter" at bounding box center [305, 11] width 203 height 17
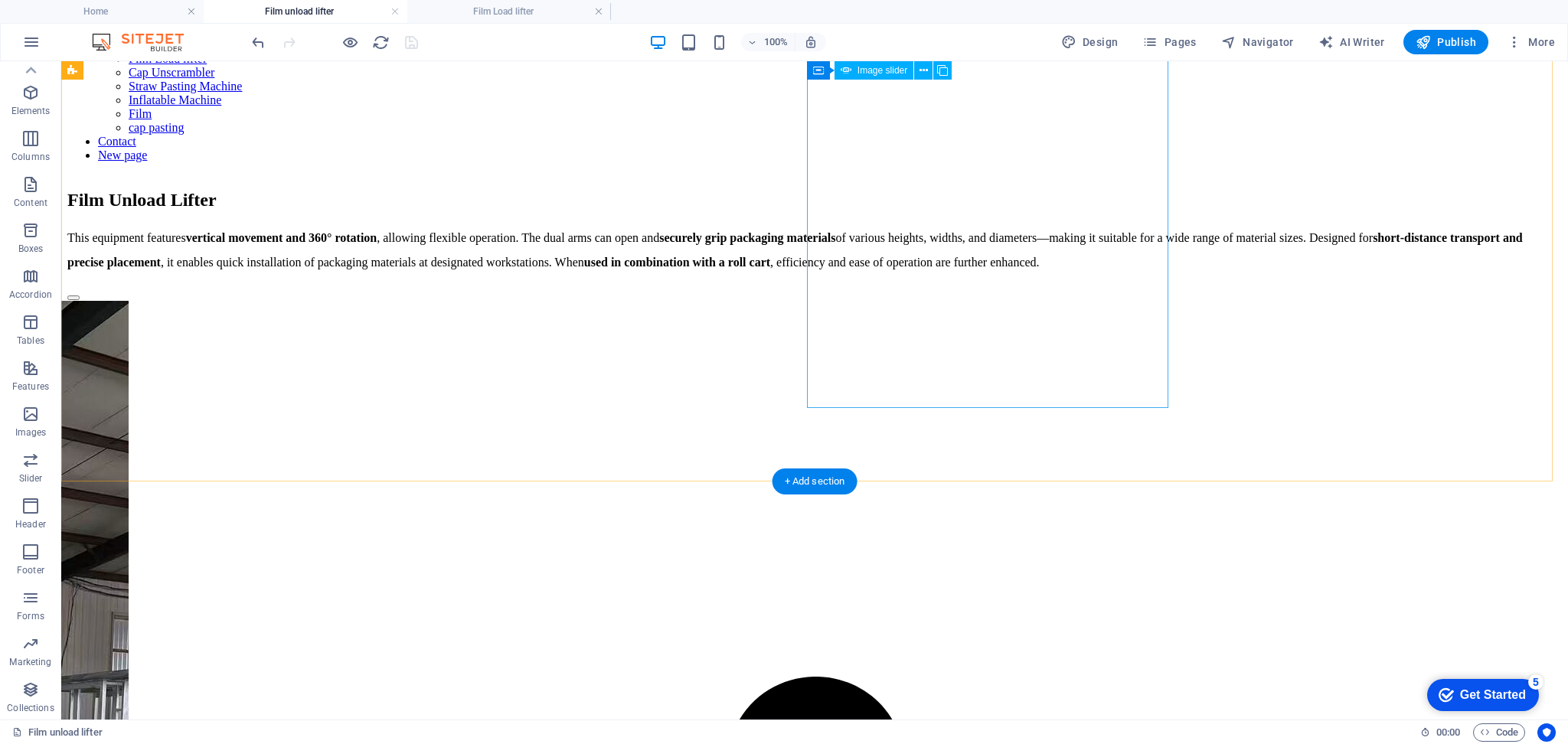
scroll to position [139, 0]
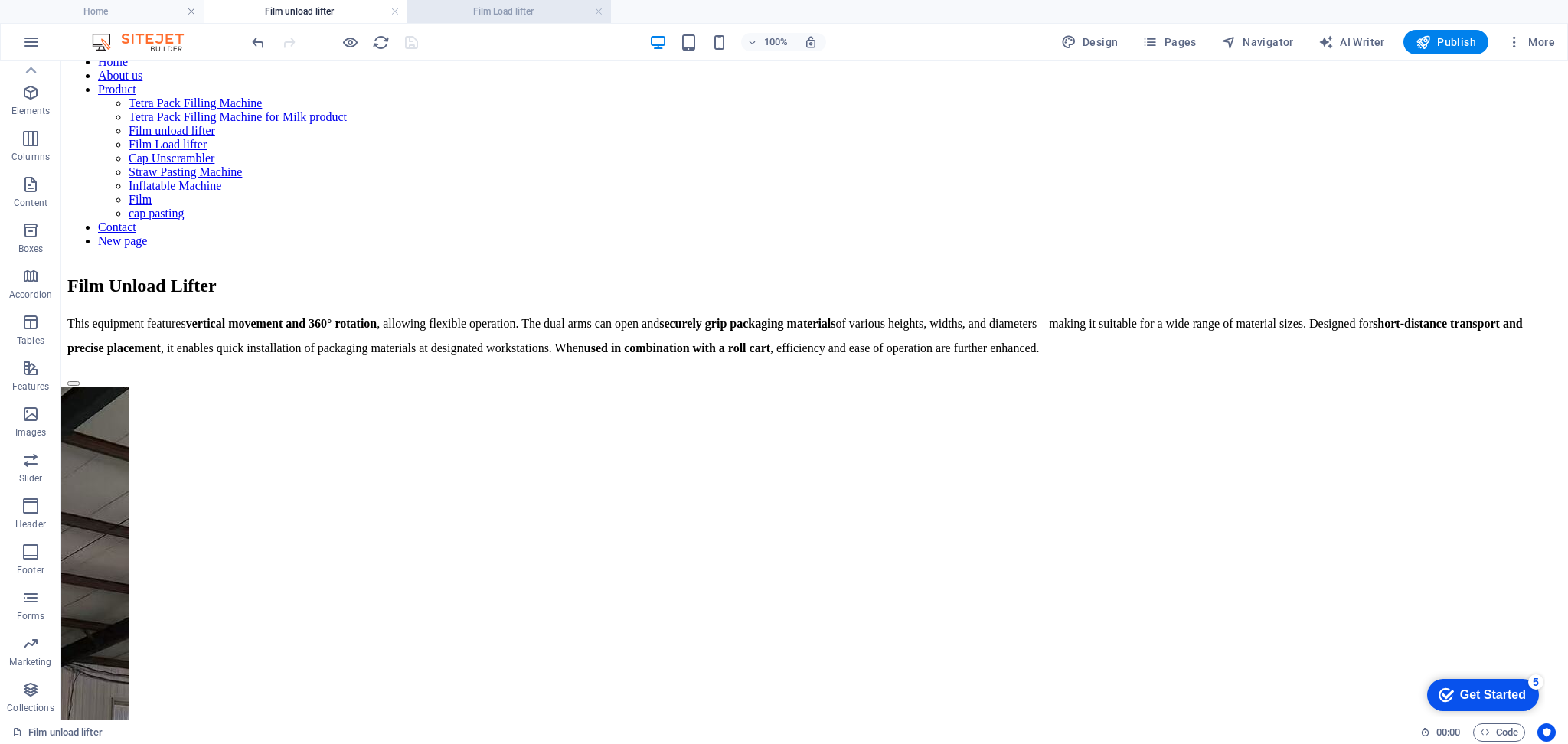
click at [477, 15] on h4 "Film Load lifter" at bounding box center [509, 11] width 203 height 17
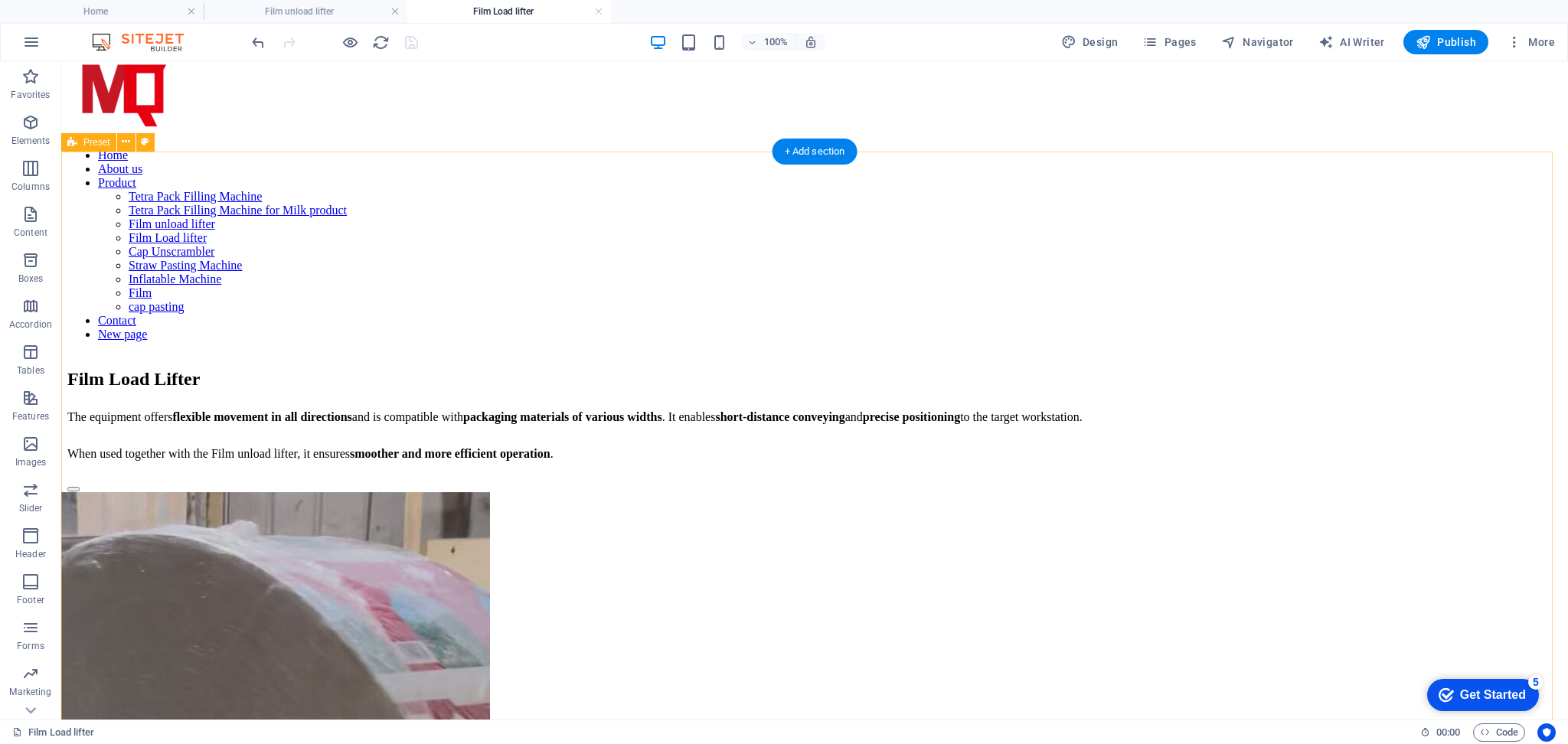
scroll to position [0, 0]
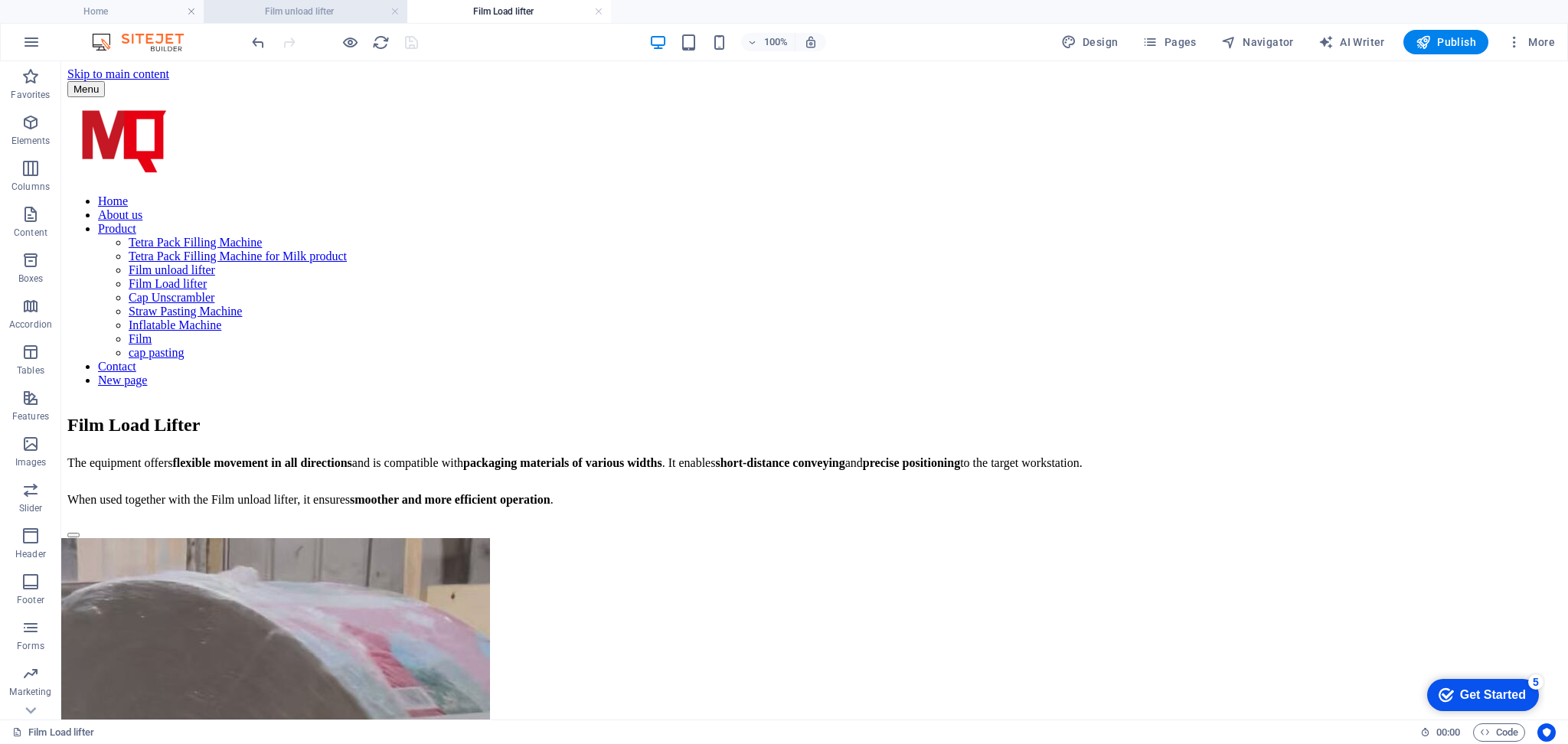
click at [286, 13] on h4 "Film unload lifter" at bounding box center [305, 11] width 203 height 17
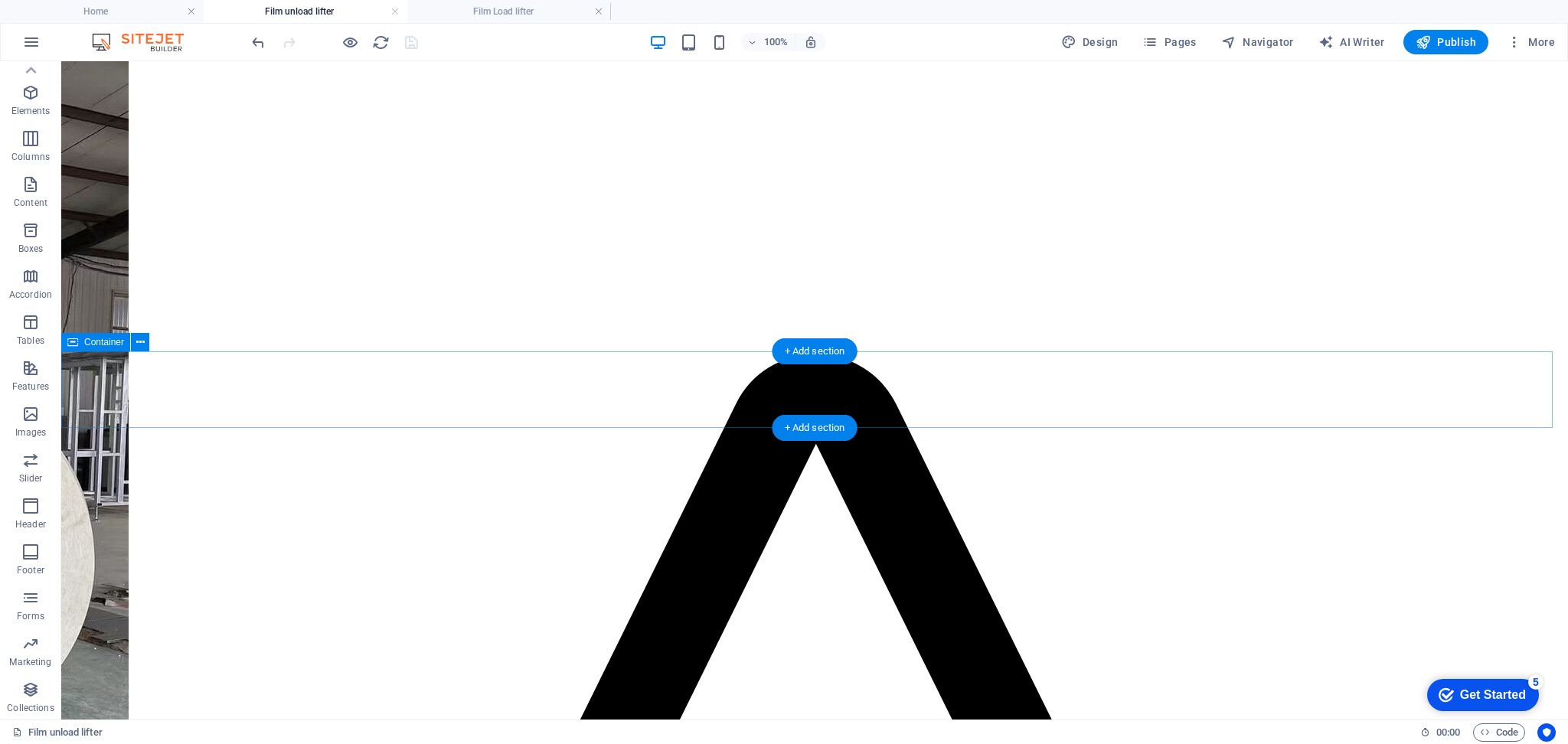
scroll to position [650, 0]
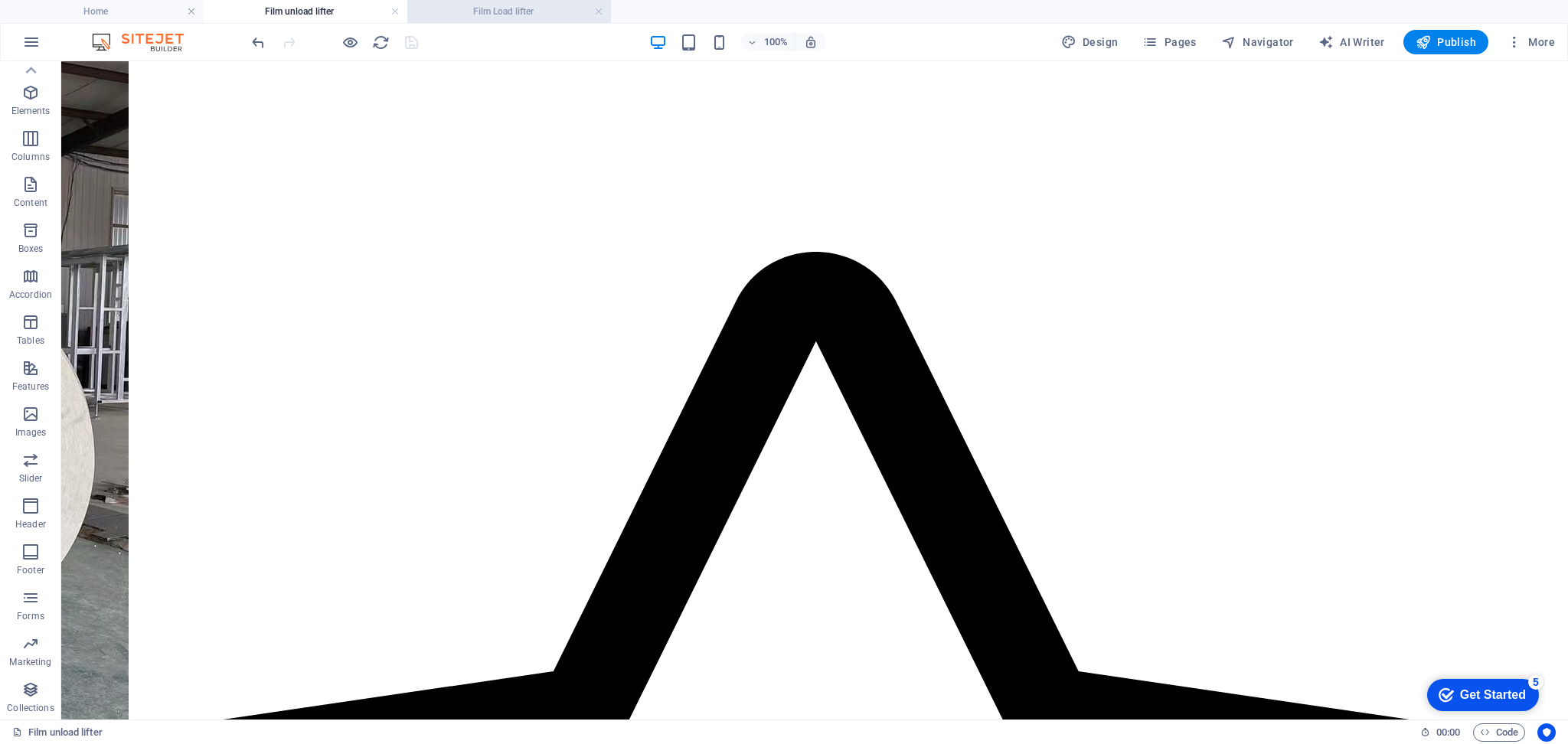
click at [479, 16] on h4 "Film Load lifter" at bounding box center [509, 11] width 203 height 17
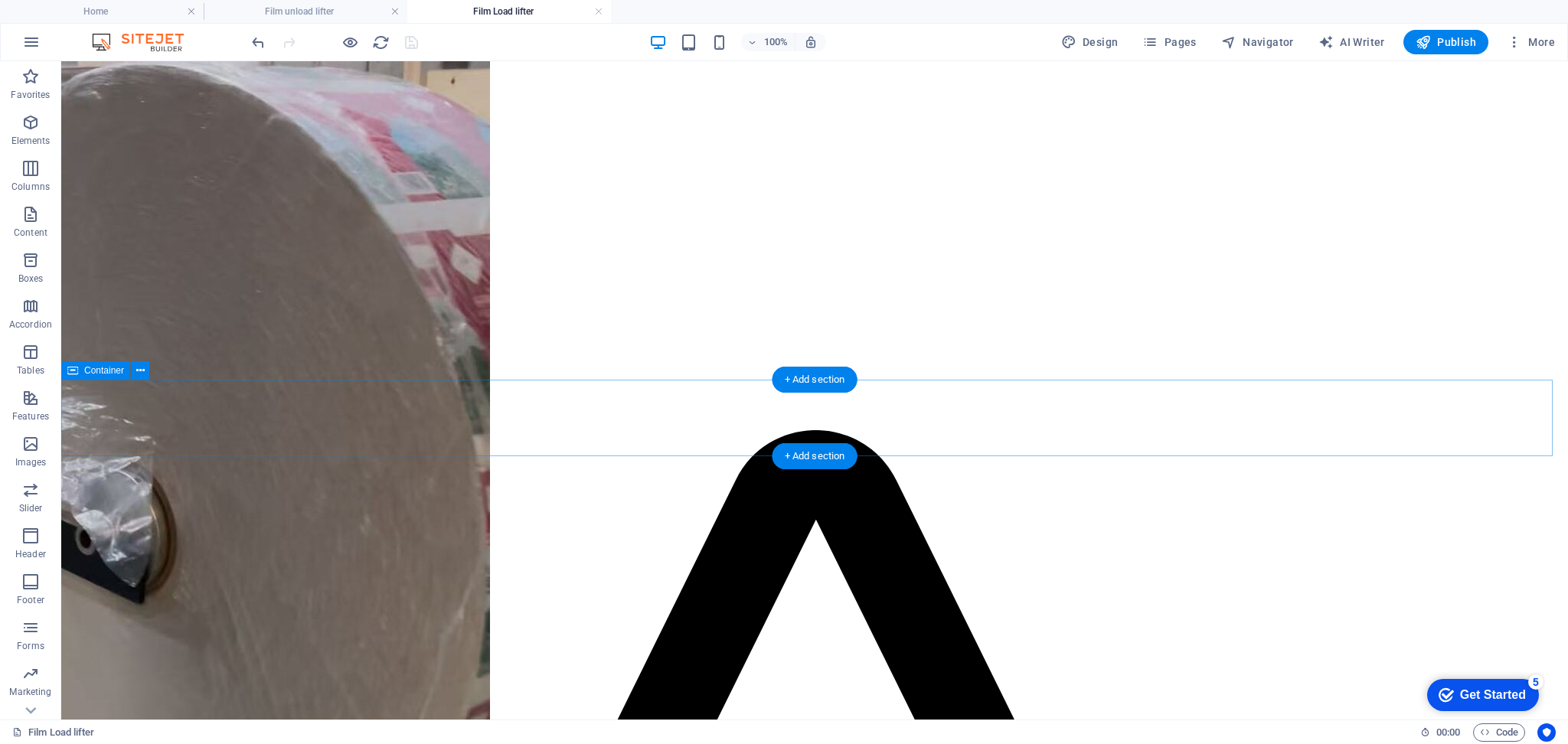
scroll to position [821, 0]
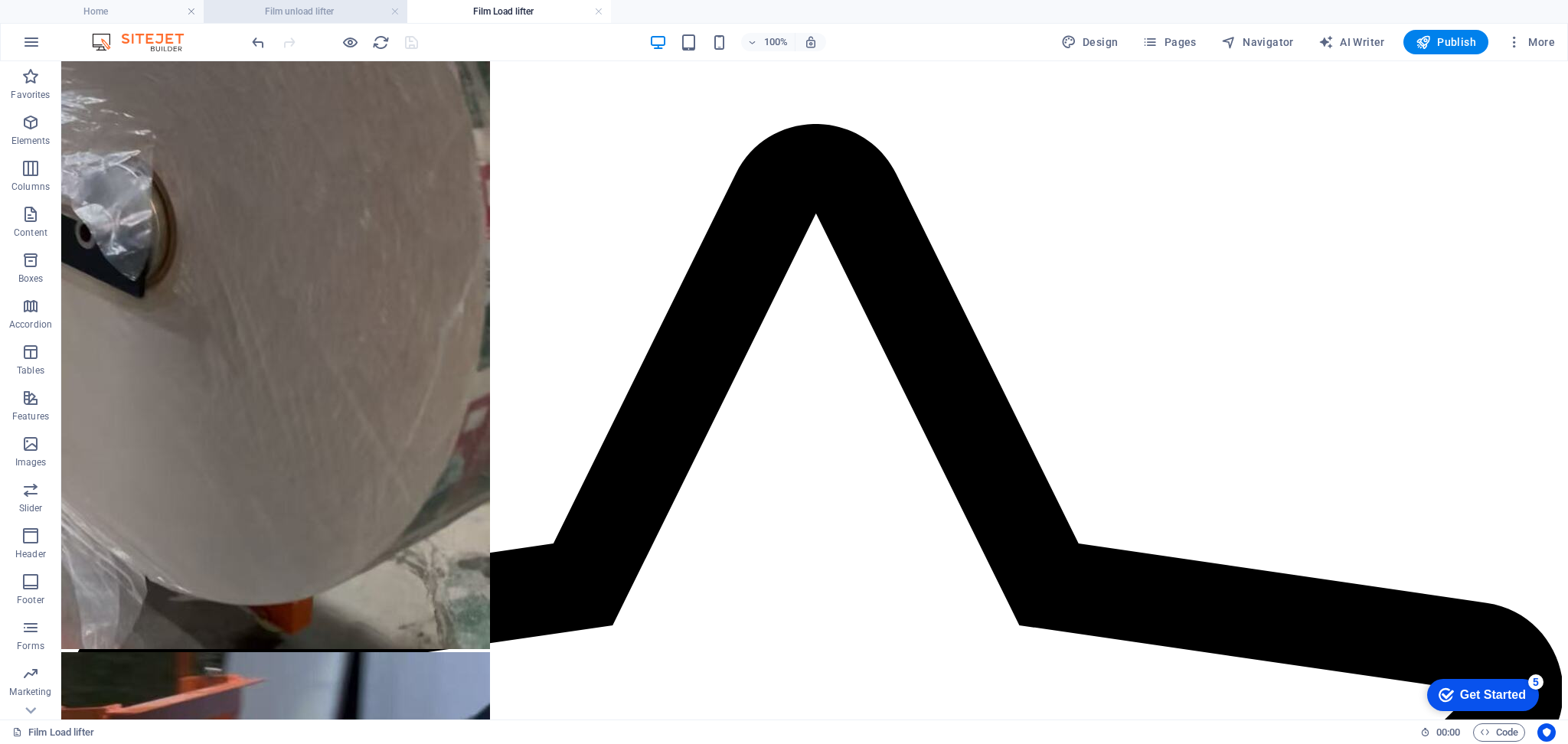
click at [324, 9] on h4 "Film unload lifter" at bounding box center [305, 11] width 203 height 17
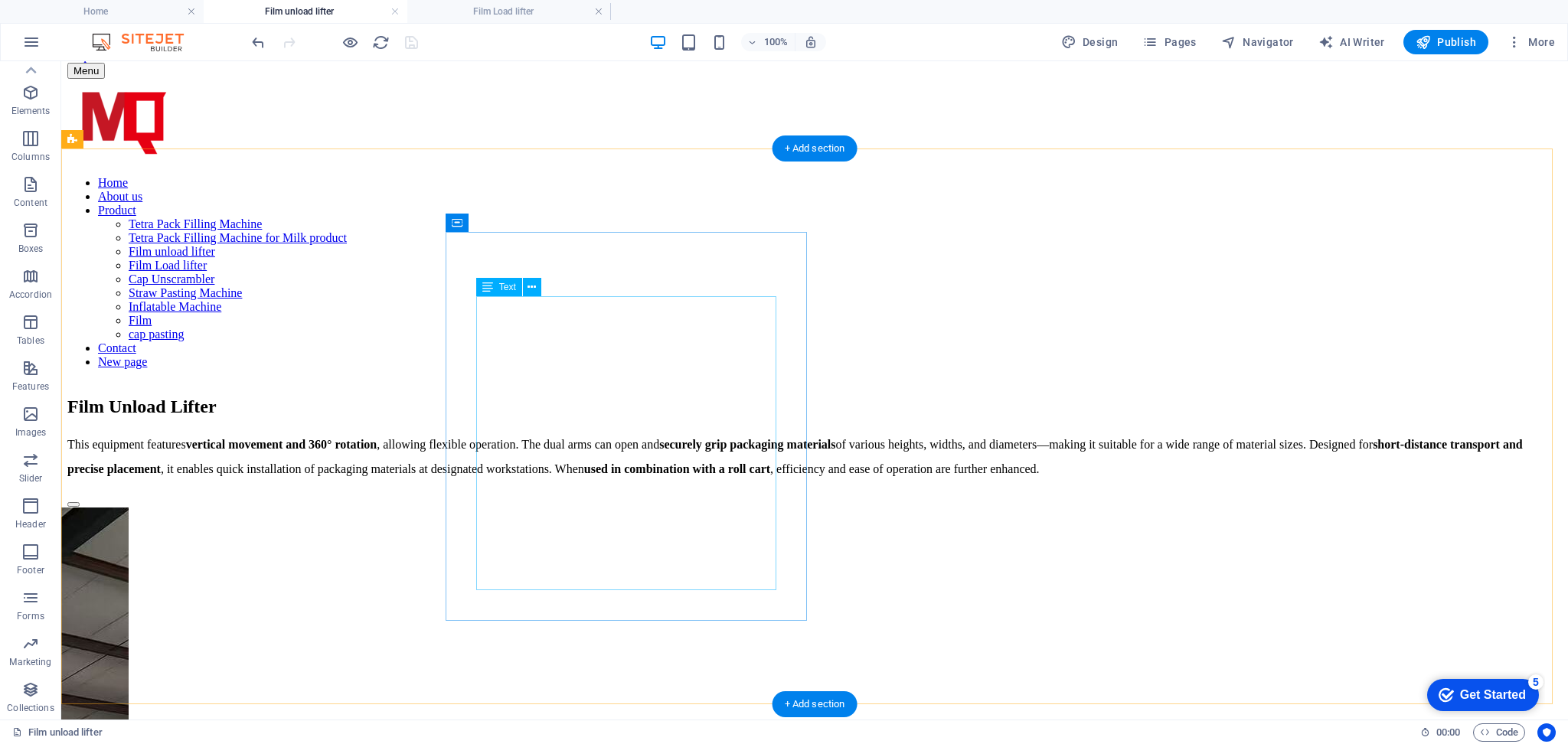
scroll to position [0, 0]
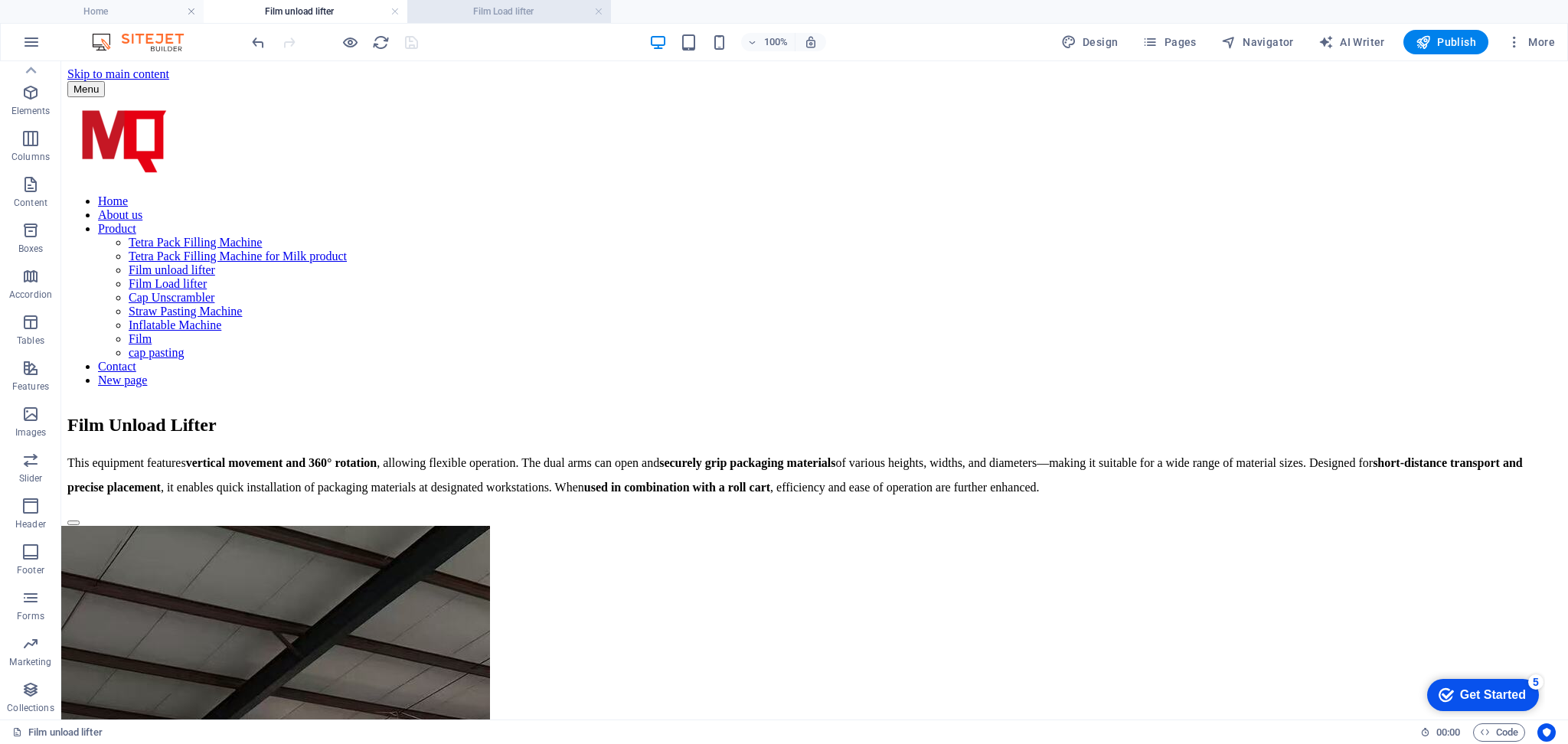
click at [493, 6] on h4 "Film Load lifter" at bounding box center [509, 11] width 203 height 17
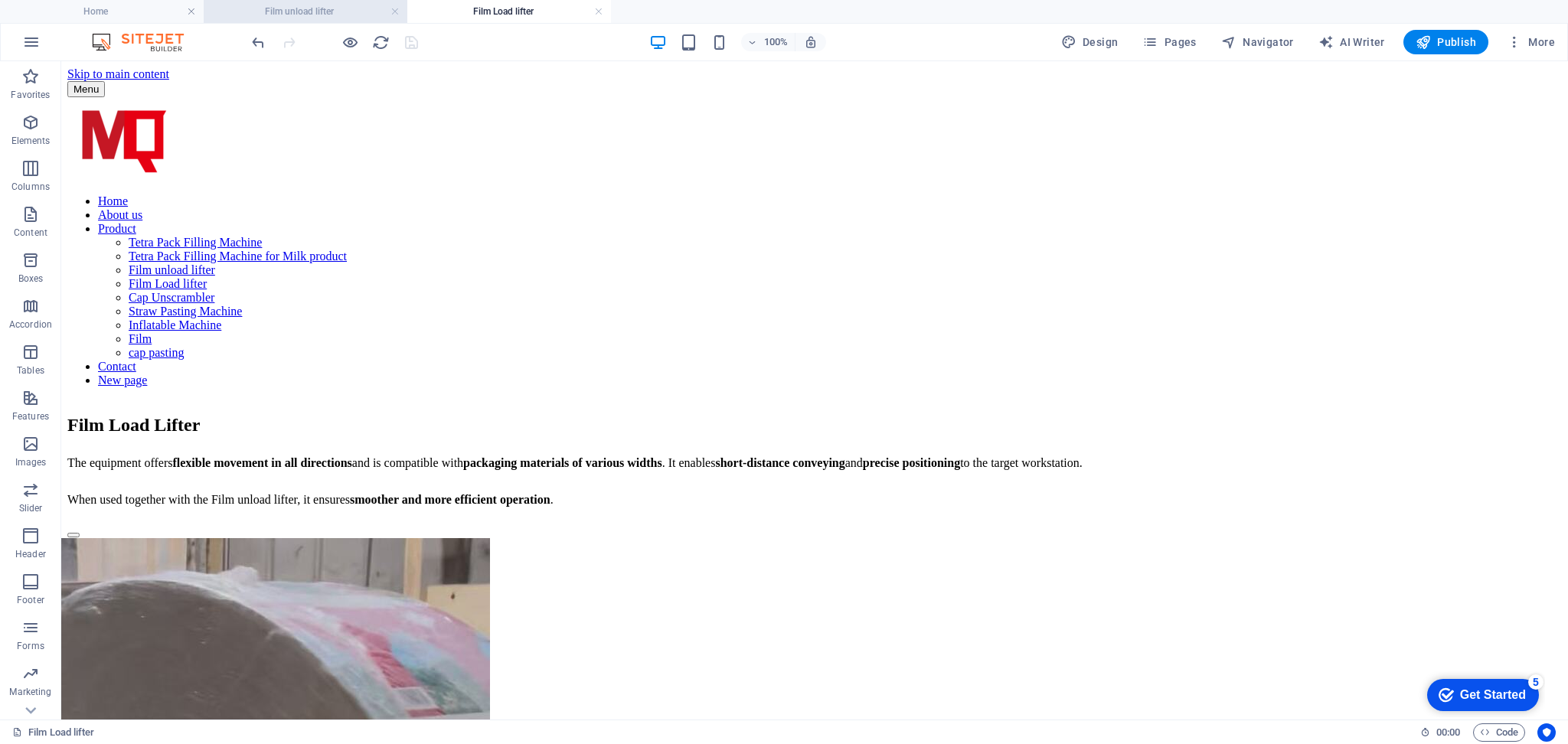
click at [321, 15] on h4 "Film unload lifter" at bounding box center [305, 11] width 203 height 17
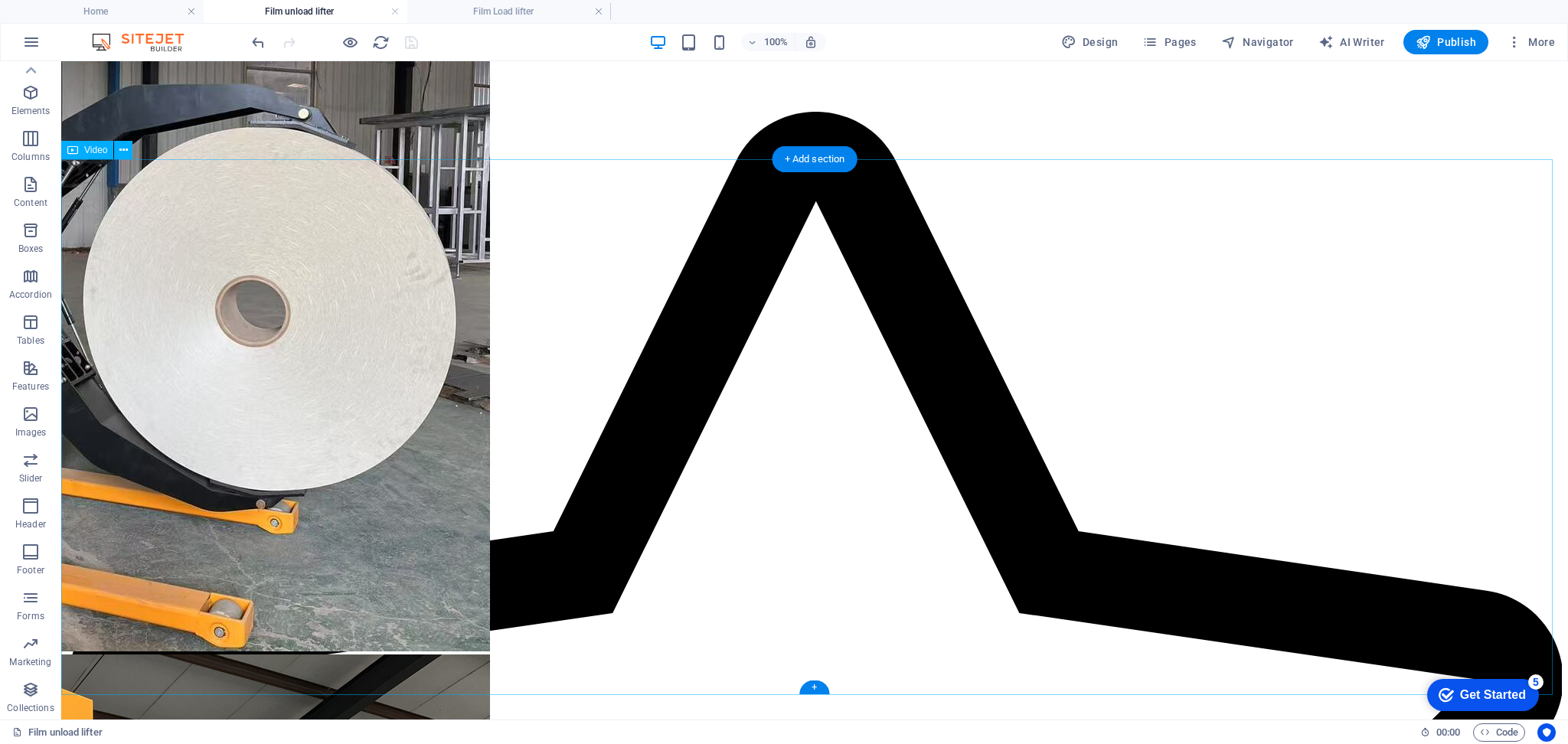
scroll to position [816, 0]
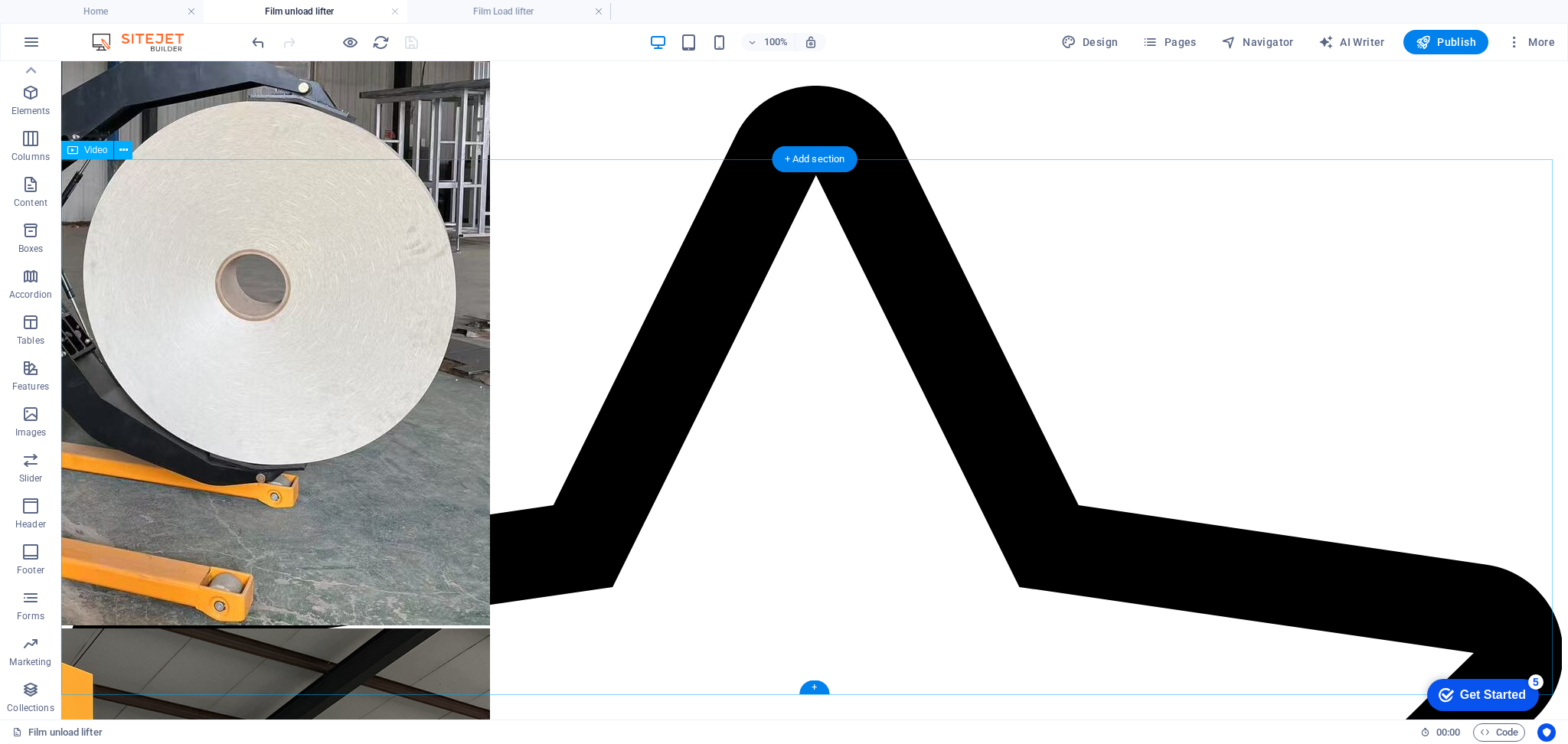
select select "%"
select select "px"
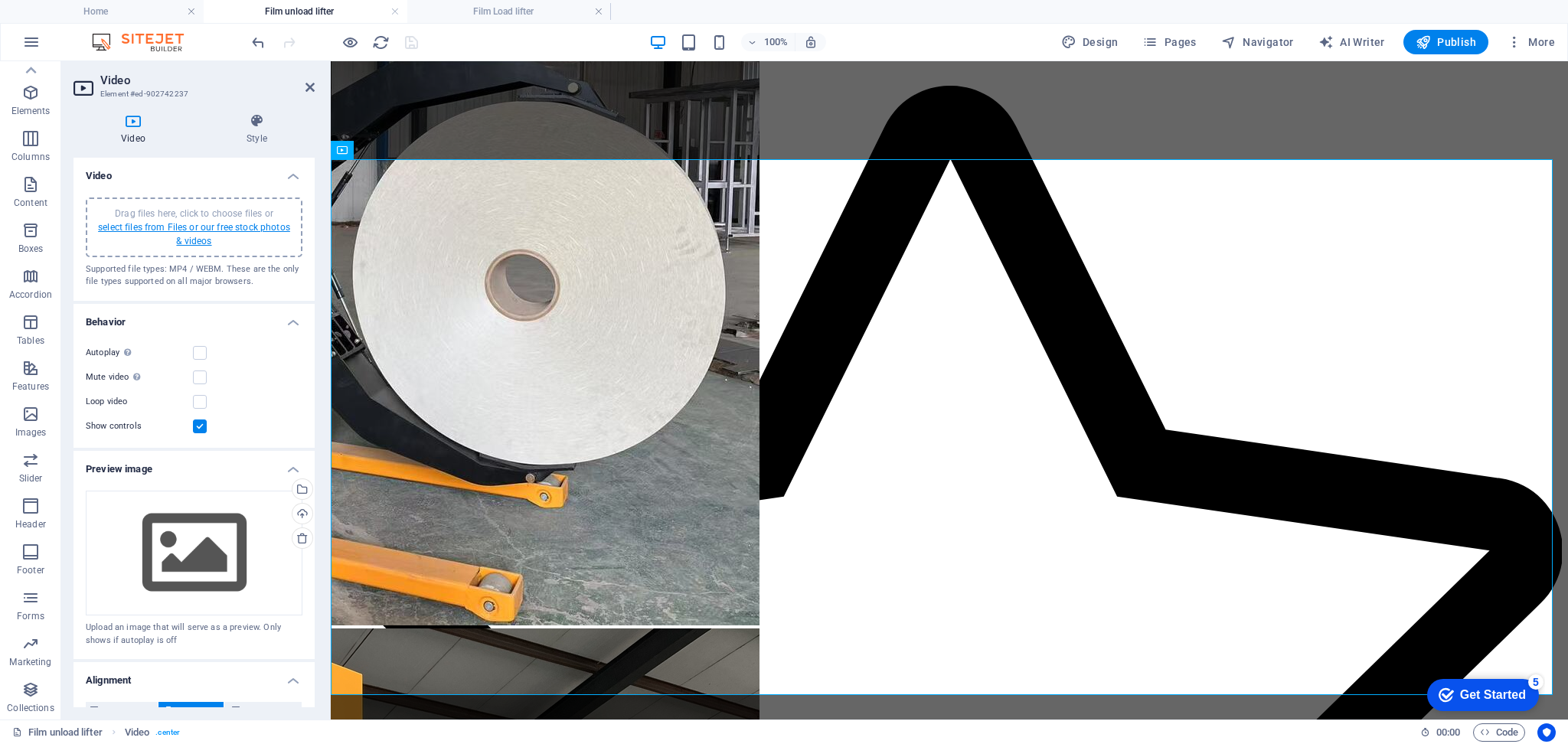
click at [159, 224] on link "select files from Files or our free stock photos & videos" at bounding box center [194, 234] width 192 height 24
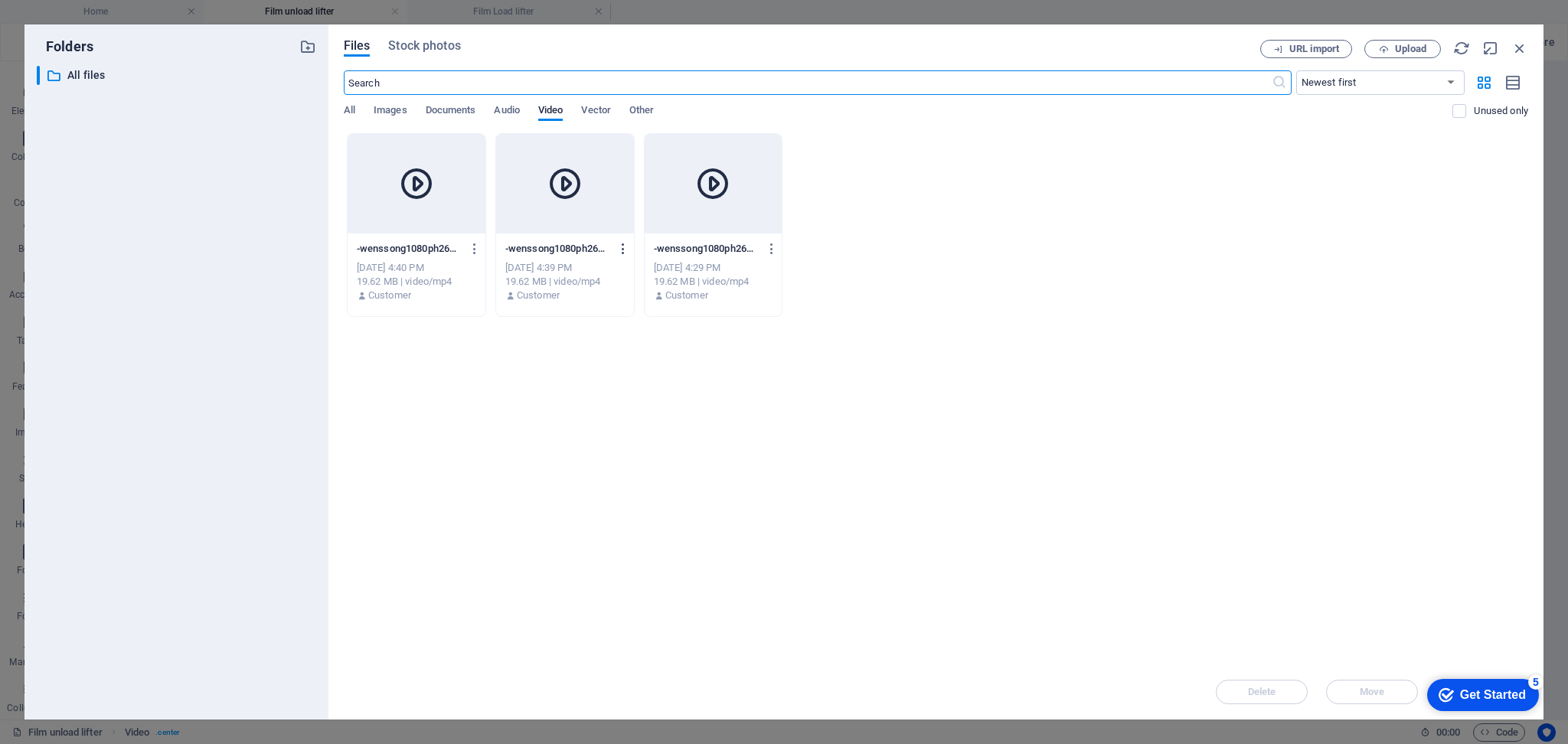
click at [625, 245] on icon "button" at bounding box center [624, 249] width 15 height 14
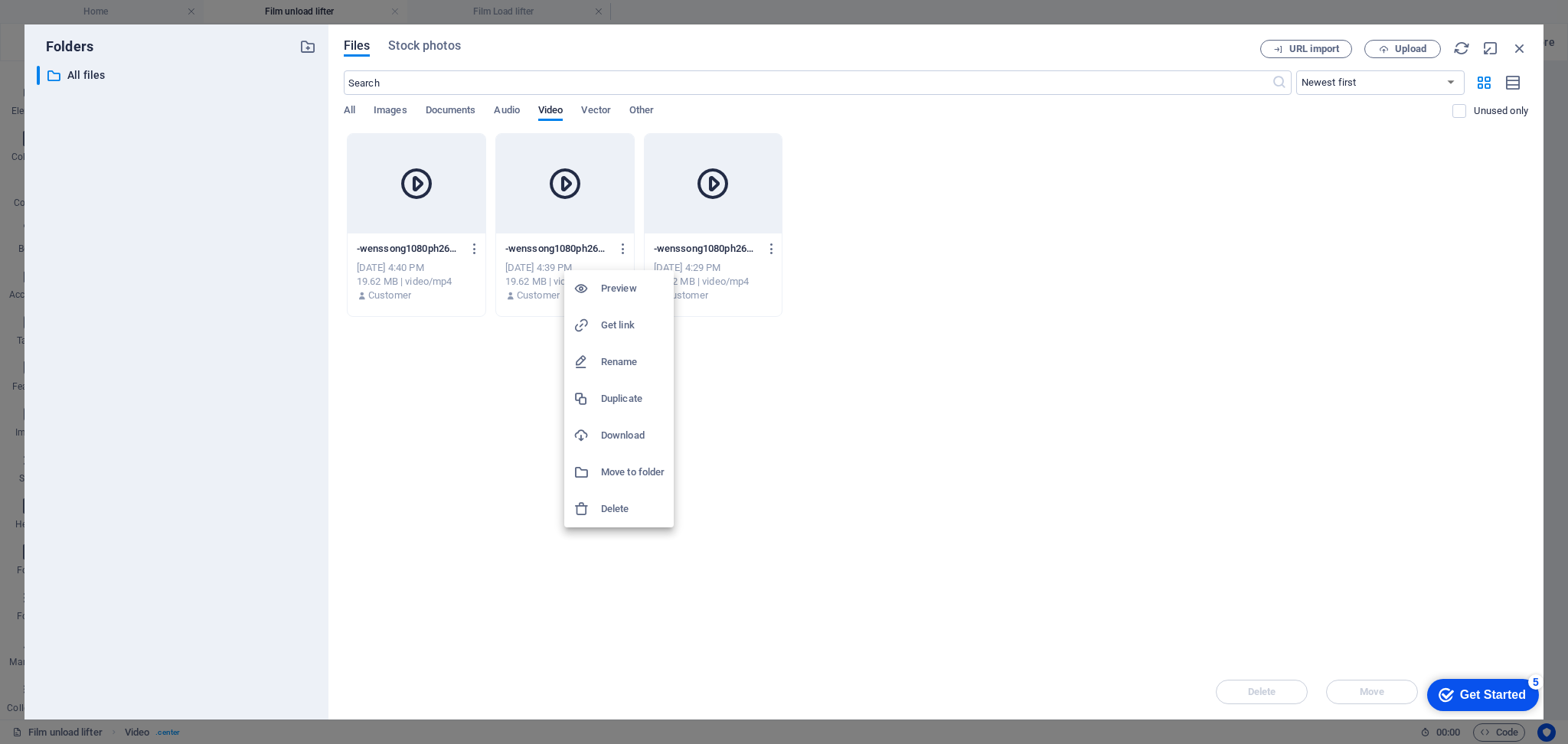
click at [623, 289] on h6 "Preview" at bounding box center [633, 289] width 63 height 19
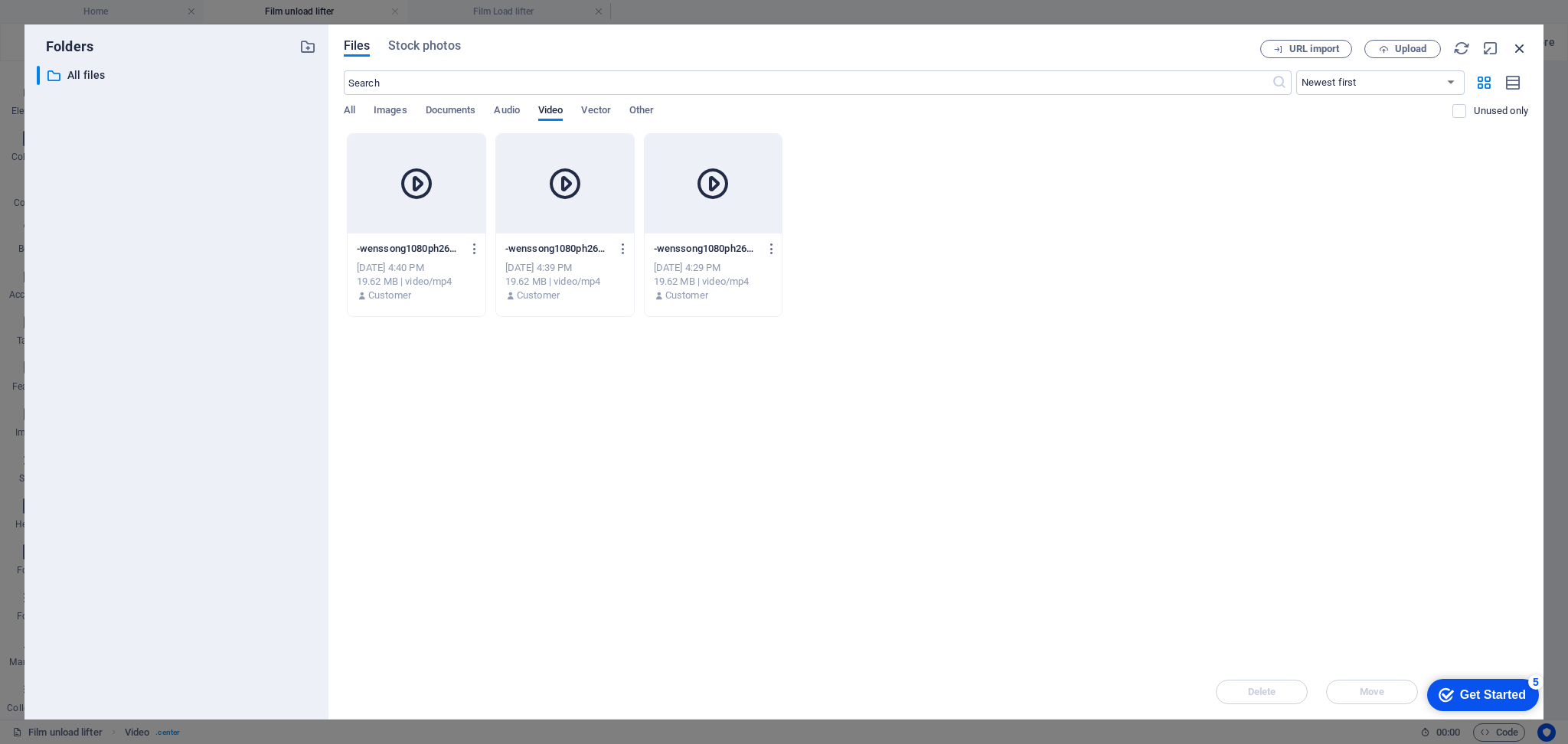
click at [1527, 45] on icon "button" at bounding box center [1519, 48] width 17 height 17
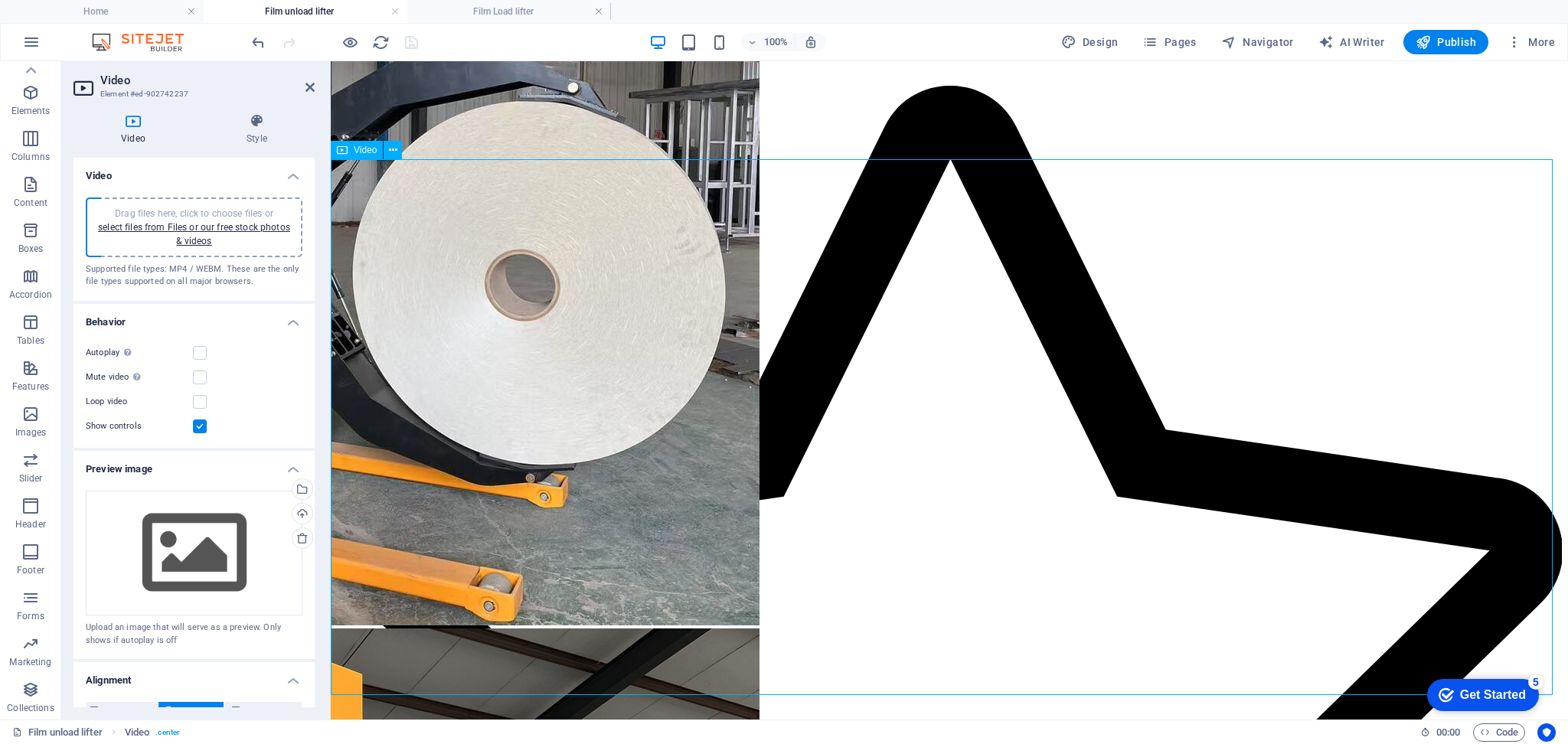
click at [341, 150] on icon at bounding box center [342, 150] width 11 height 19
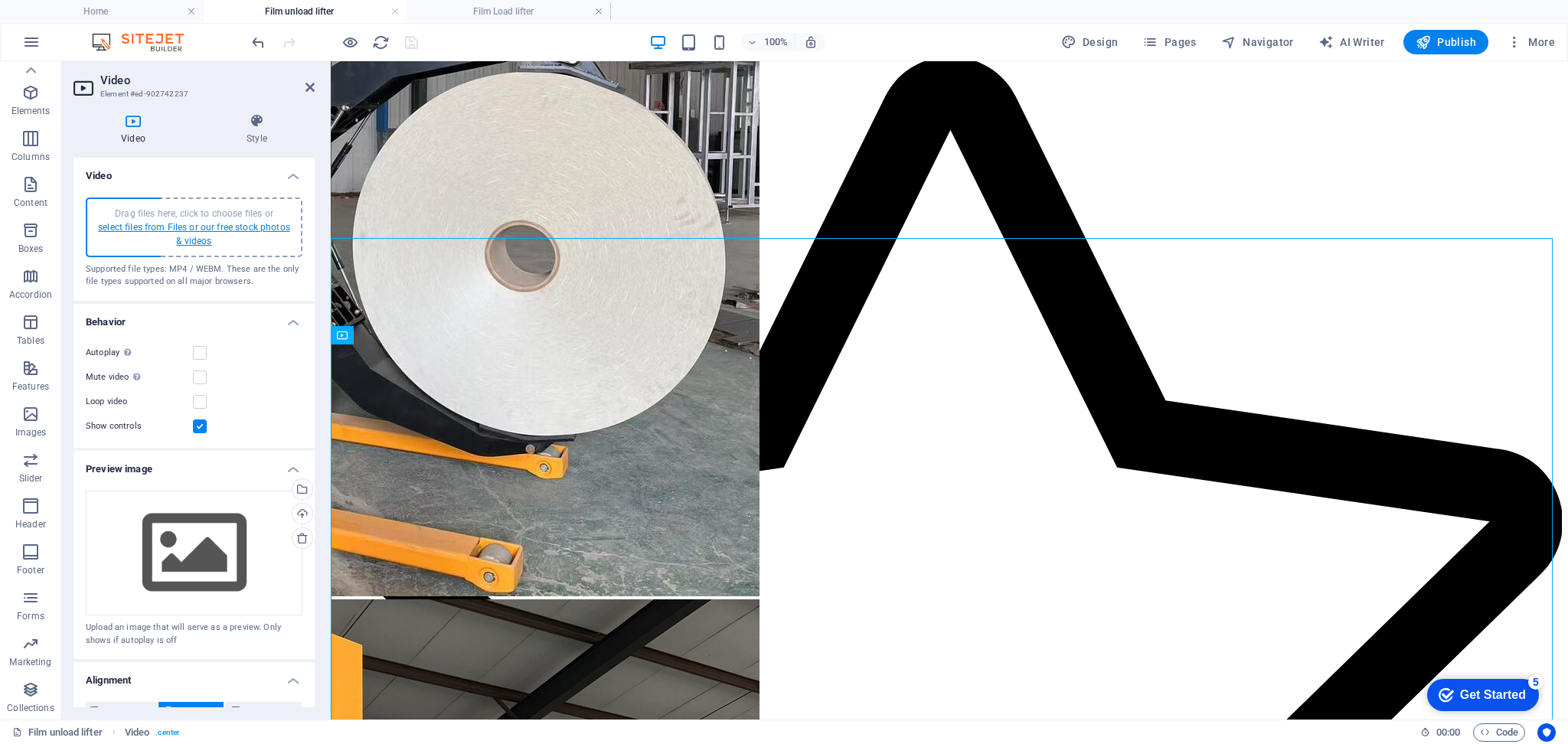
click at [150, 224] on link "select files from Files or our free stock photos & videos" at bounding box center [194, 234] width 192 height 24
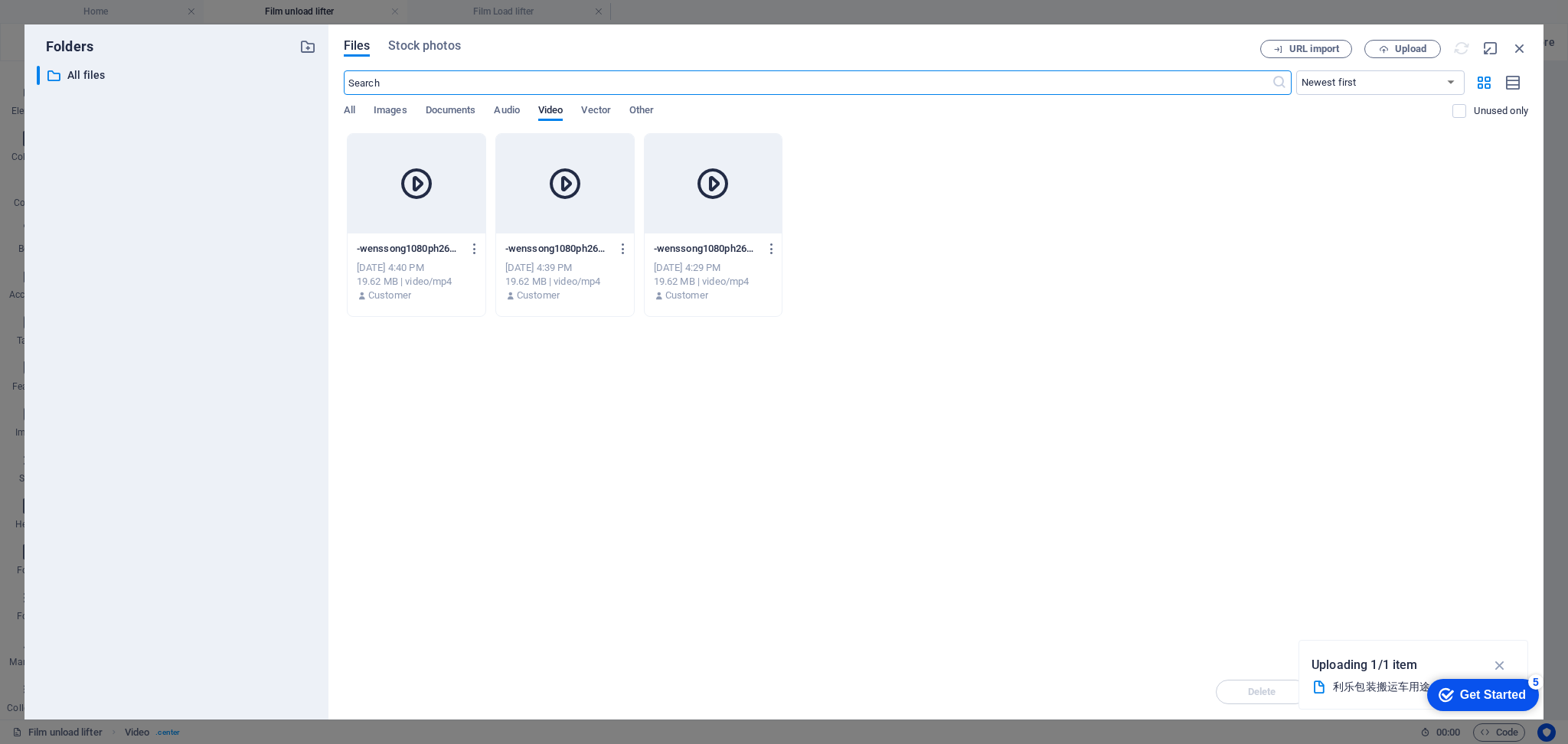
scroll to position [845, 0]
drag, startPoint x: 1021, startPoint y: 43, endPoint x: 1158, endPoint y: 446, distance: 425.7
click at [1158, 446] on div "Files Stock photos URL import Upload ​ Newest first Oldest first Name (A-Z) Nam…" at bounding box center [936, 372] width 1184 height 664
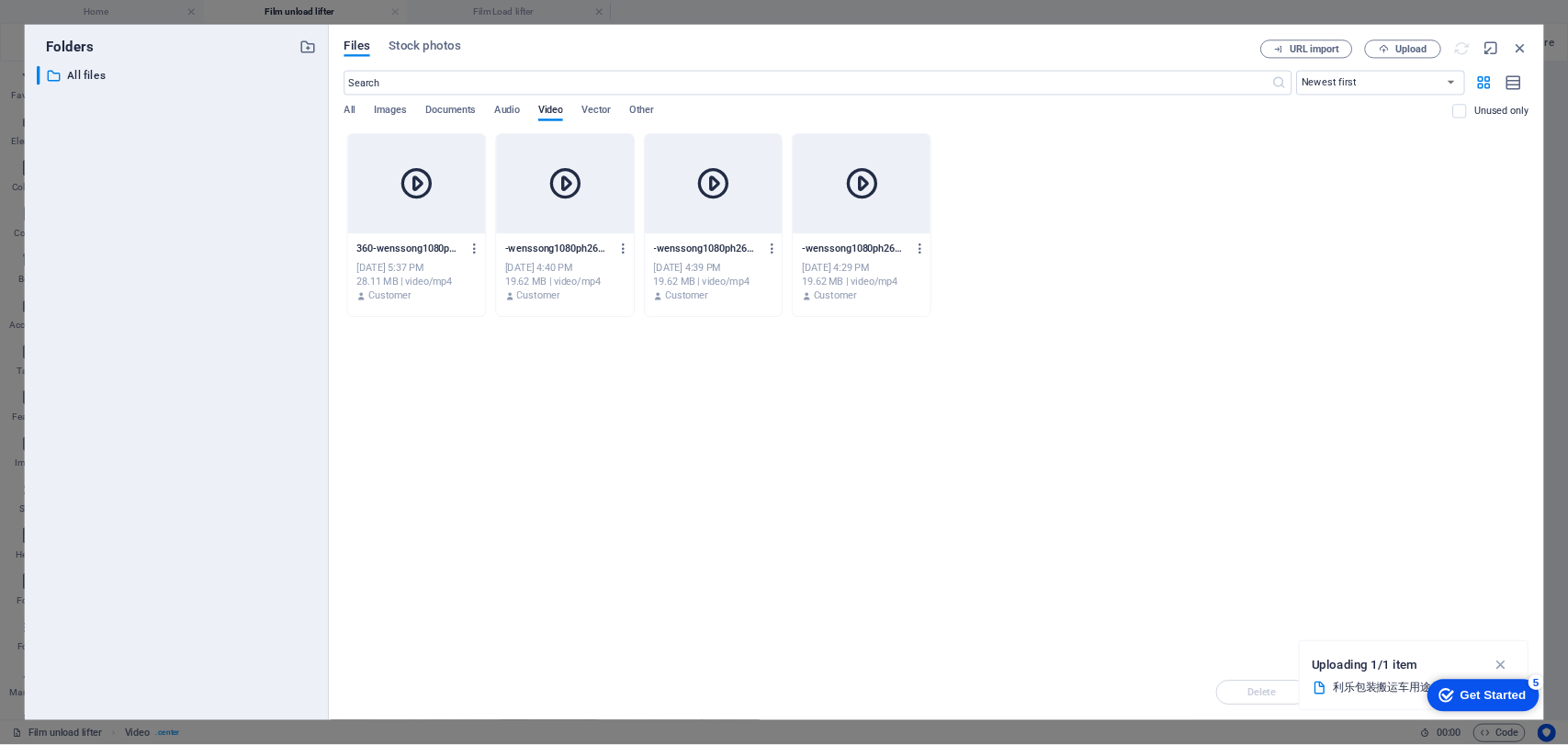
scroll to position [966, 0]
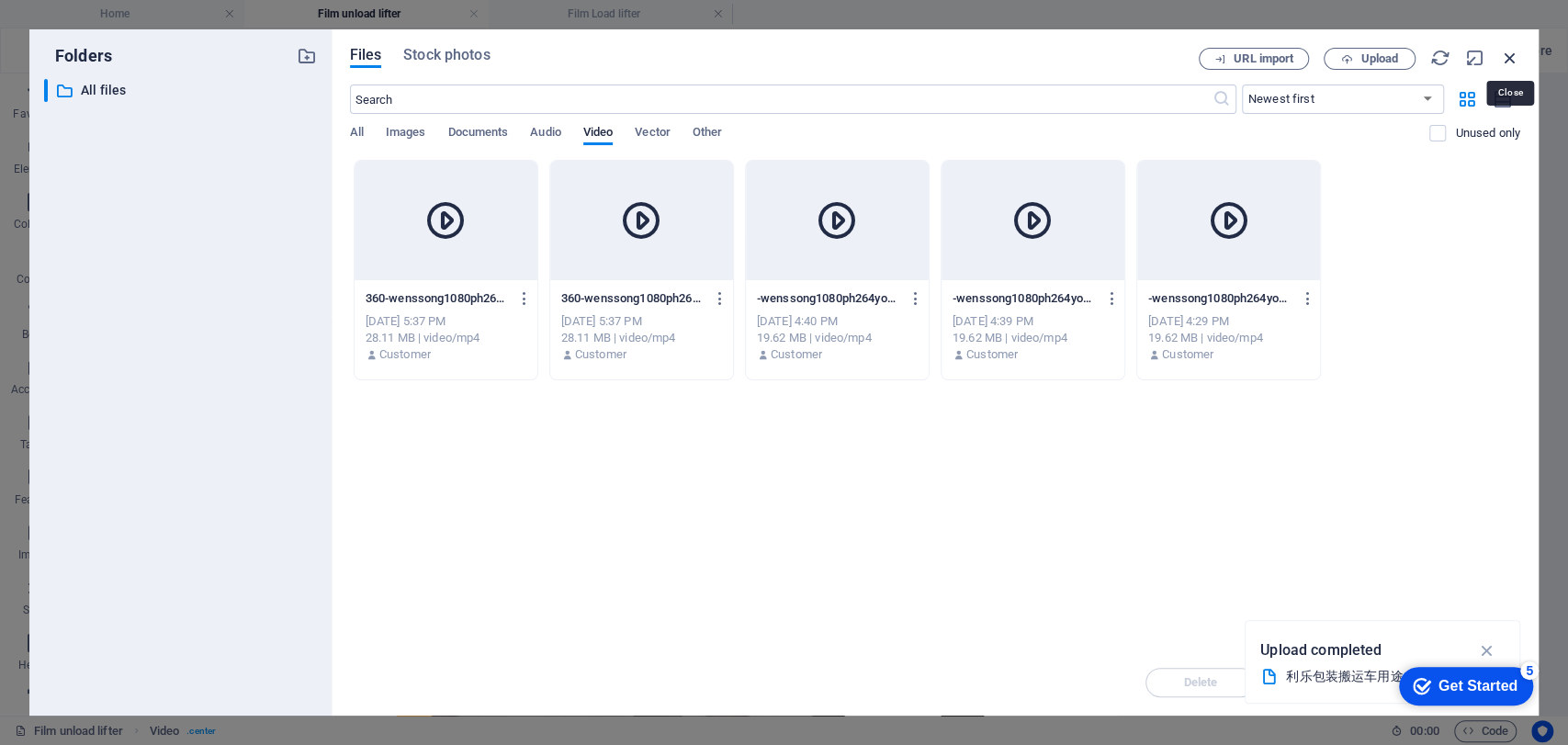
click at [1502, 50] on icon "button" at bounding box center [1509, 58] width 20 height 20
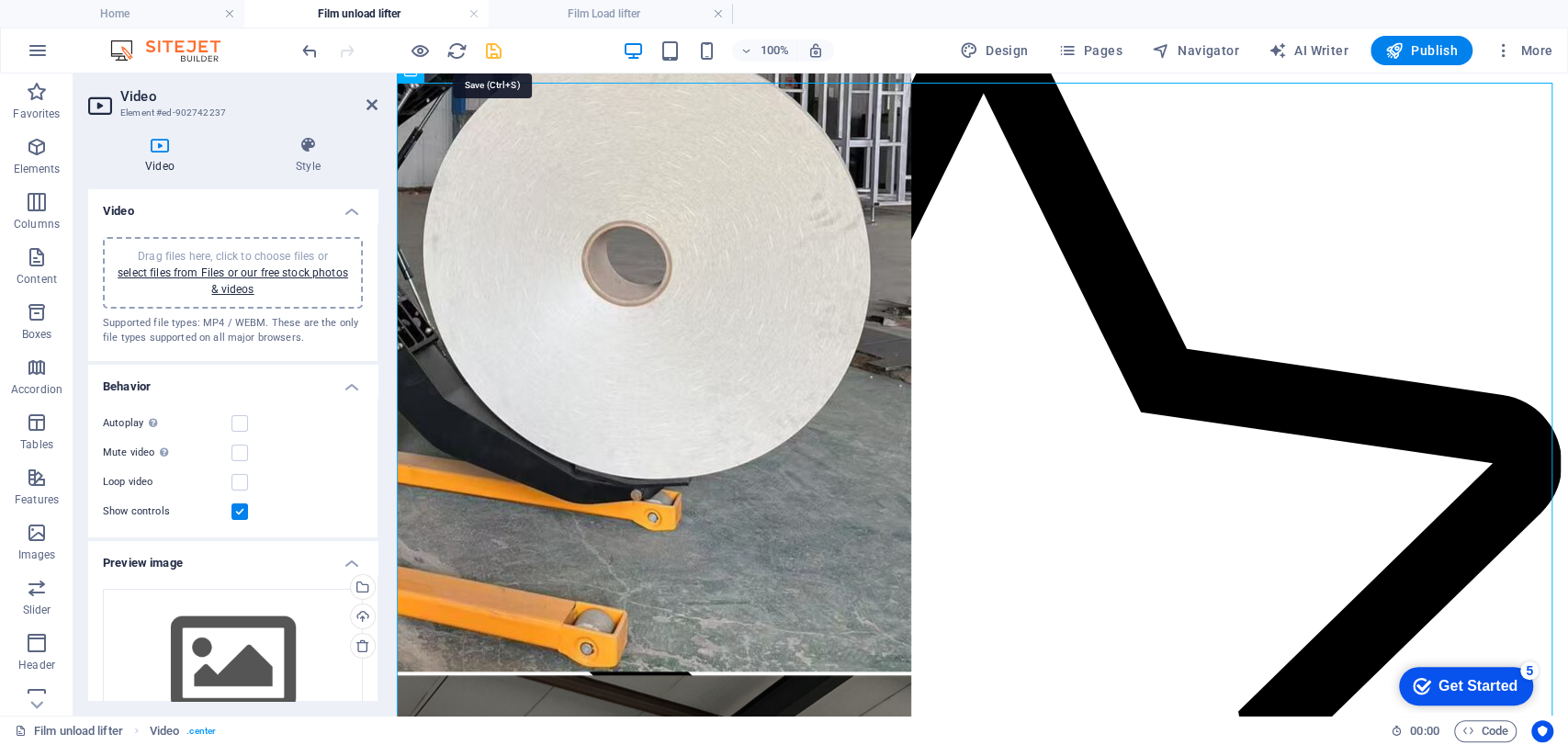
click at [495, 50] on icon "save" at bounding box center [494, 51] width 21 height 21
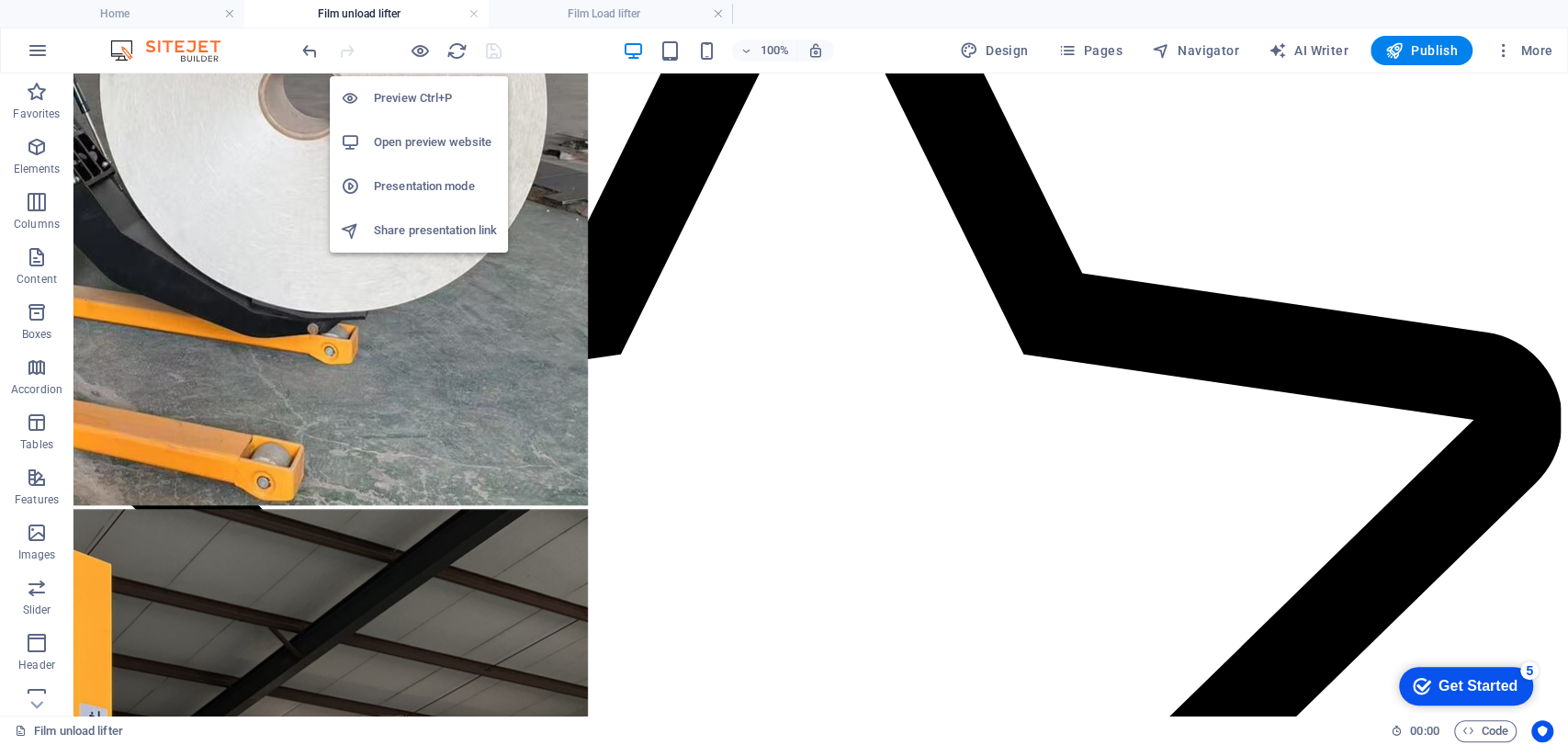
scroll to position [1352, 0]
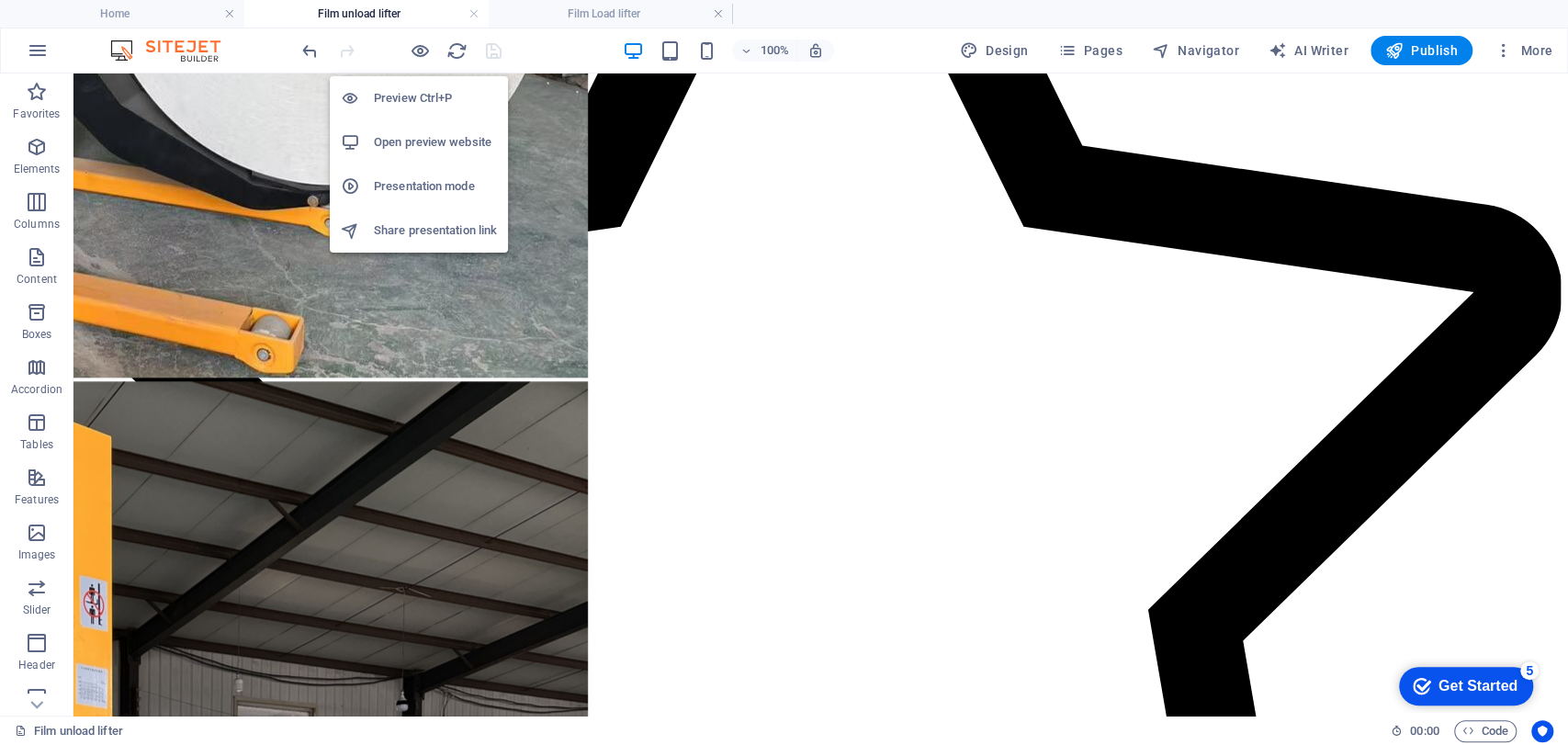
click at [400, 145] on h6 "Open preview website" at bounding box center [435, 142] width 123 height 22
click at [419, 49] on icon "button" at bounding box center [421, 51] width 21 height 21
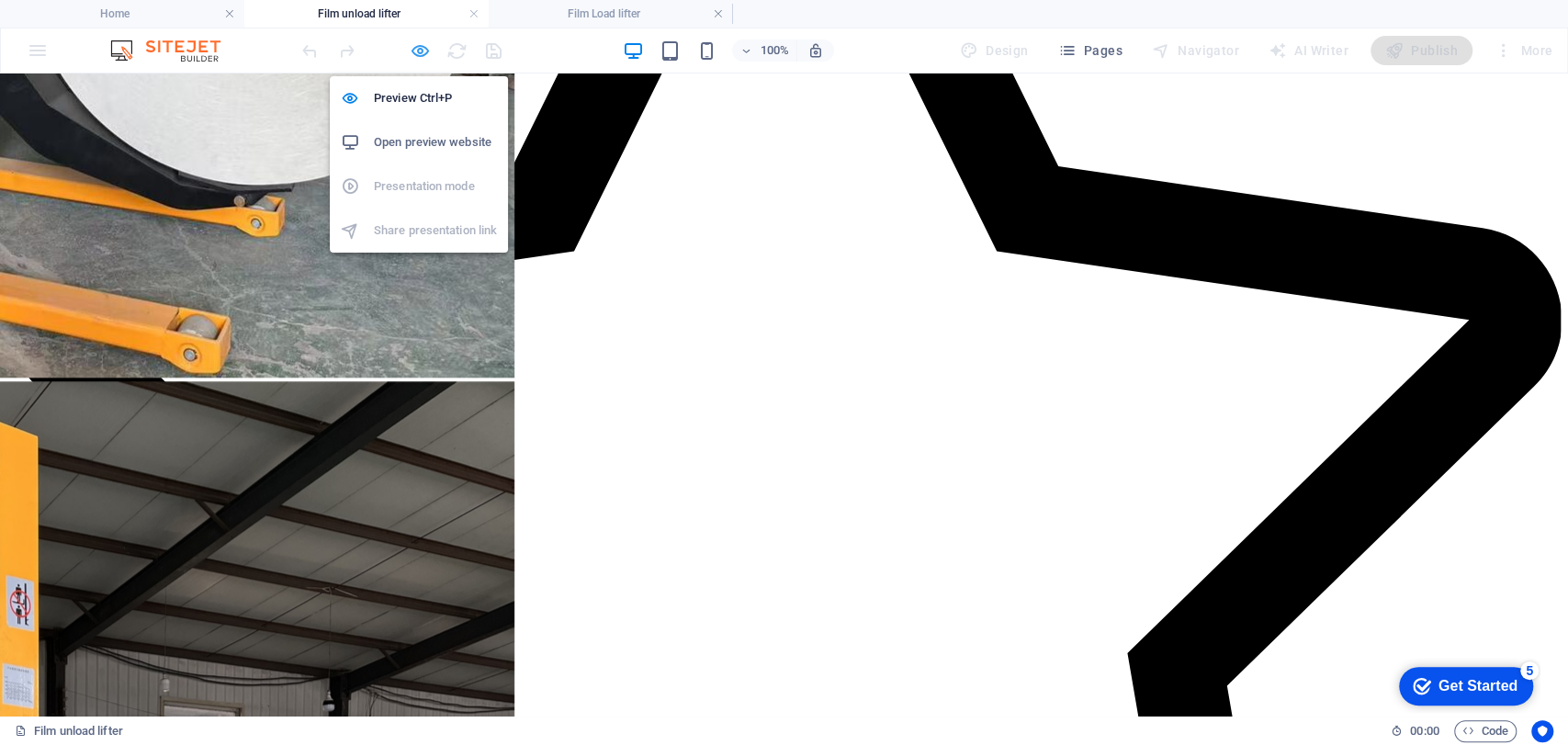
click at [412, 57] on icon "button" at bounding box center [421, 51] width 21 height 21
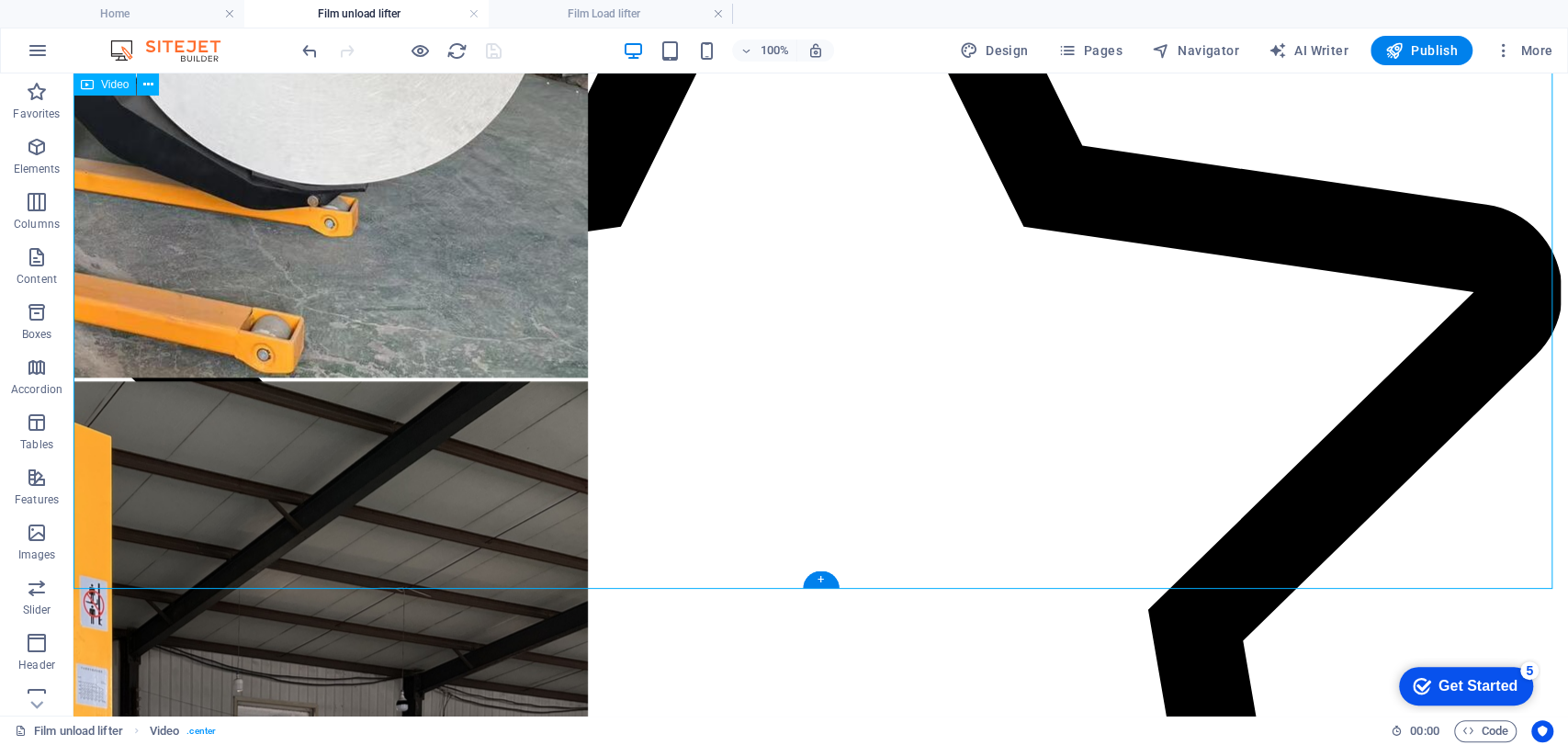
select select "%"
select select "px"
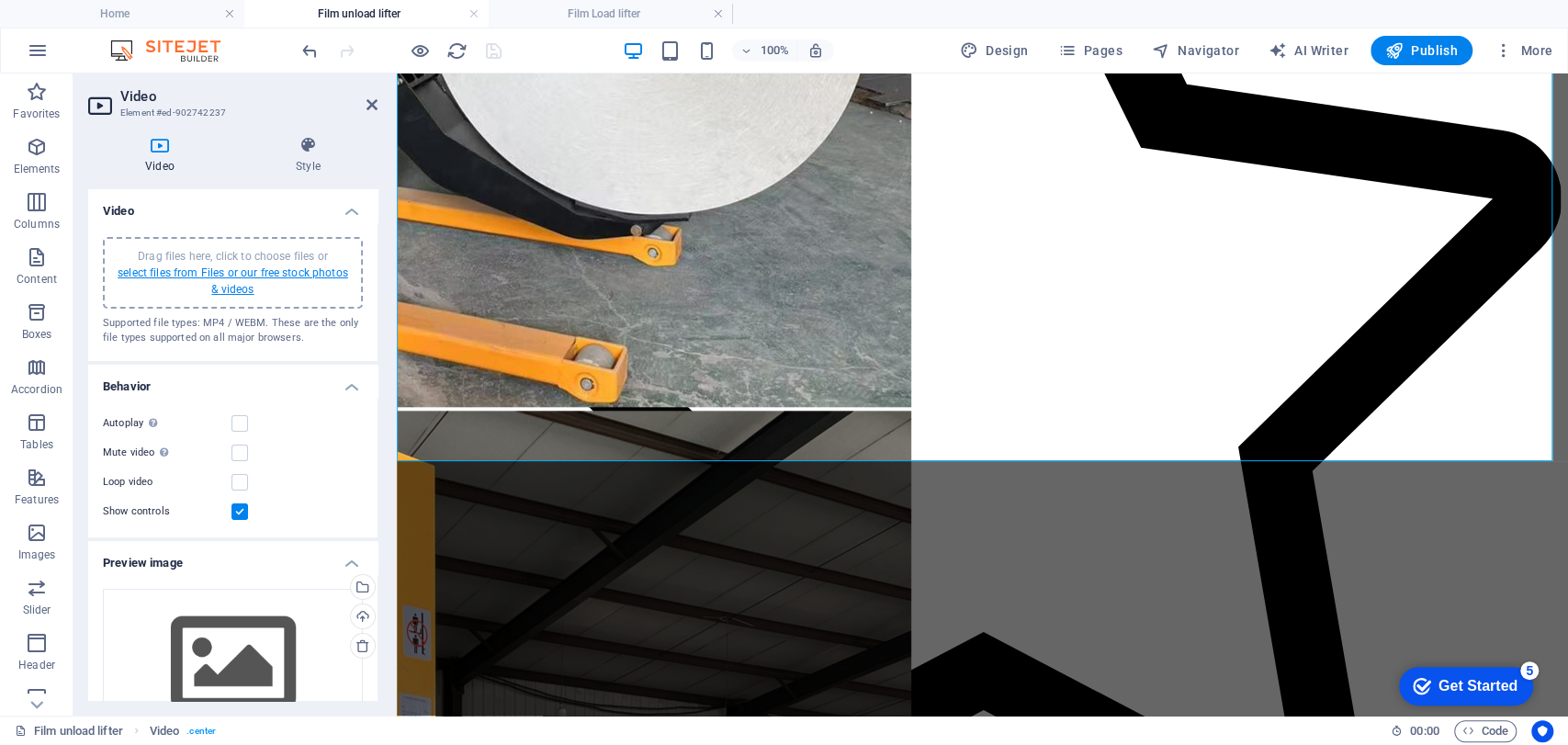
click at [179, 267] on link "select files from Files or our free stock photos & videos" at bounding box center [233, 281] width 230 height 29
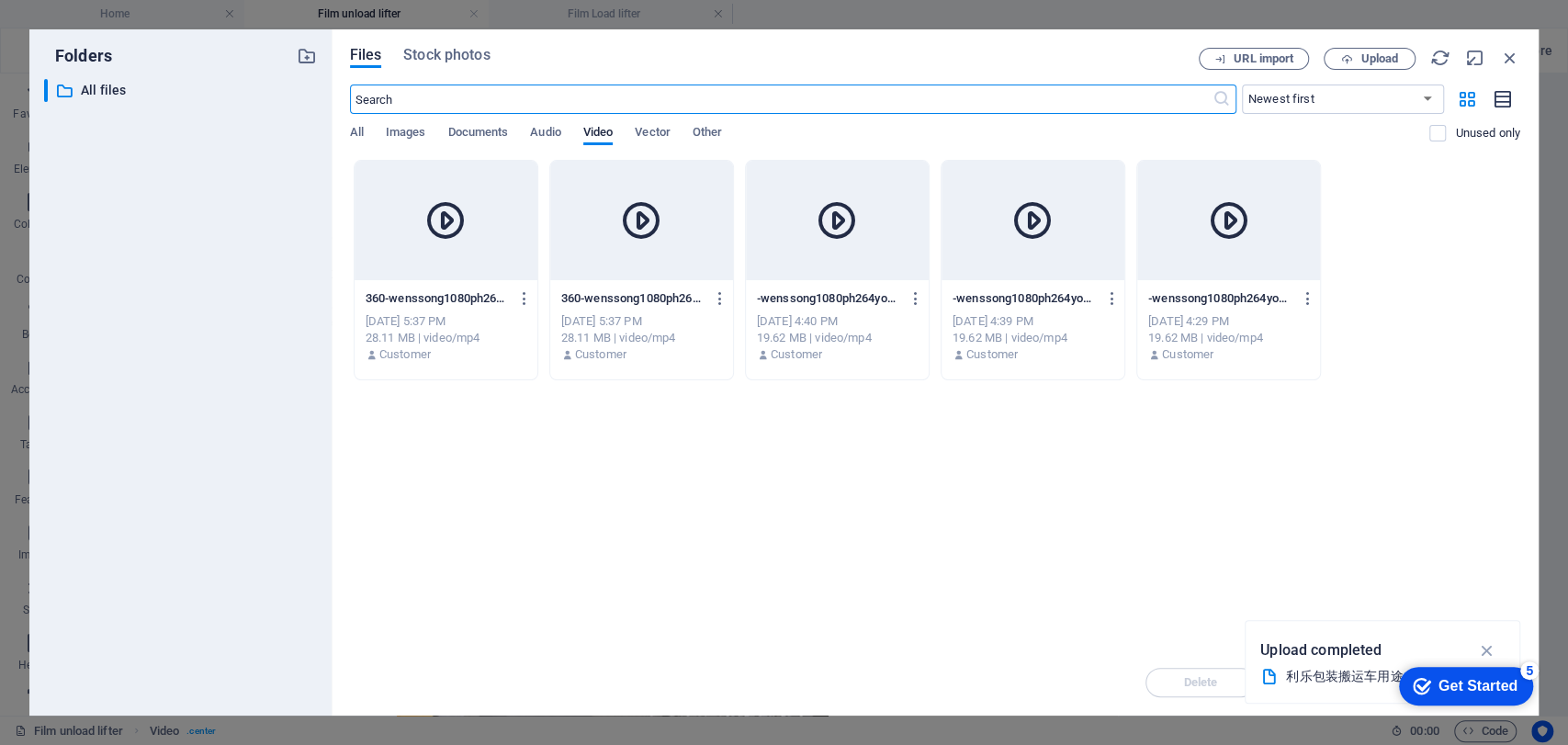
click at [1500, 102] on icon "button" at bounding box center [1503, 99] width 20 height 21
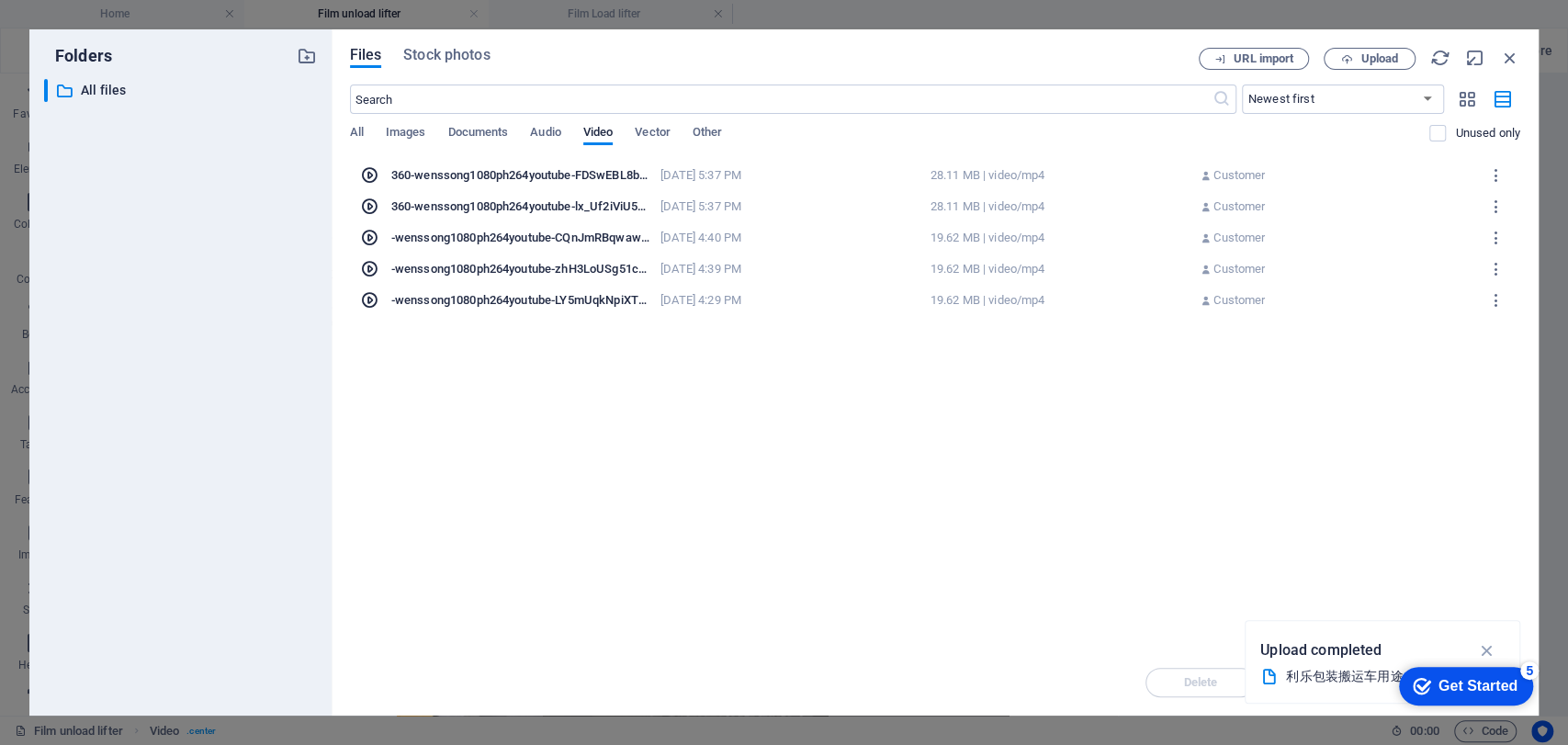
scroll to position [1356, 0]
click at [573, 177] on div "360-wenssong1080ph264youtube-FDSwEBL8b5YxuHBfaZlvxQ.mp4" at bounding box center [520, 175] width 259 height 17
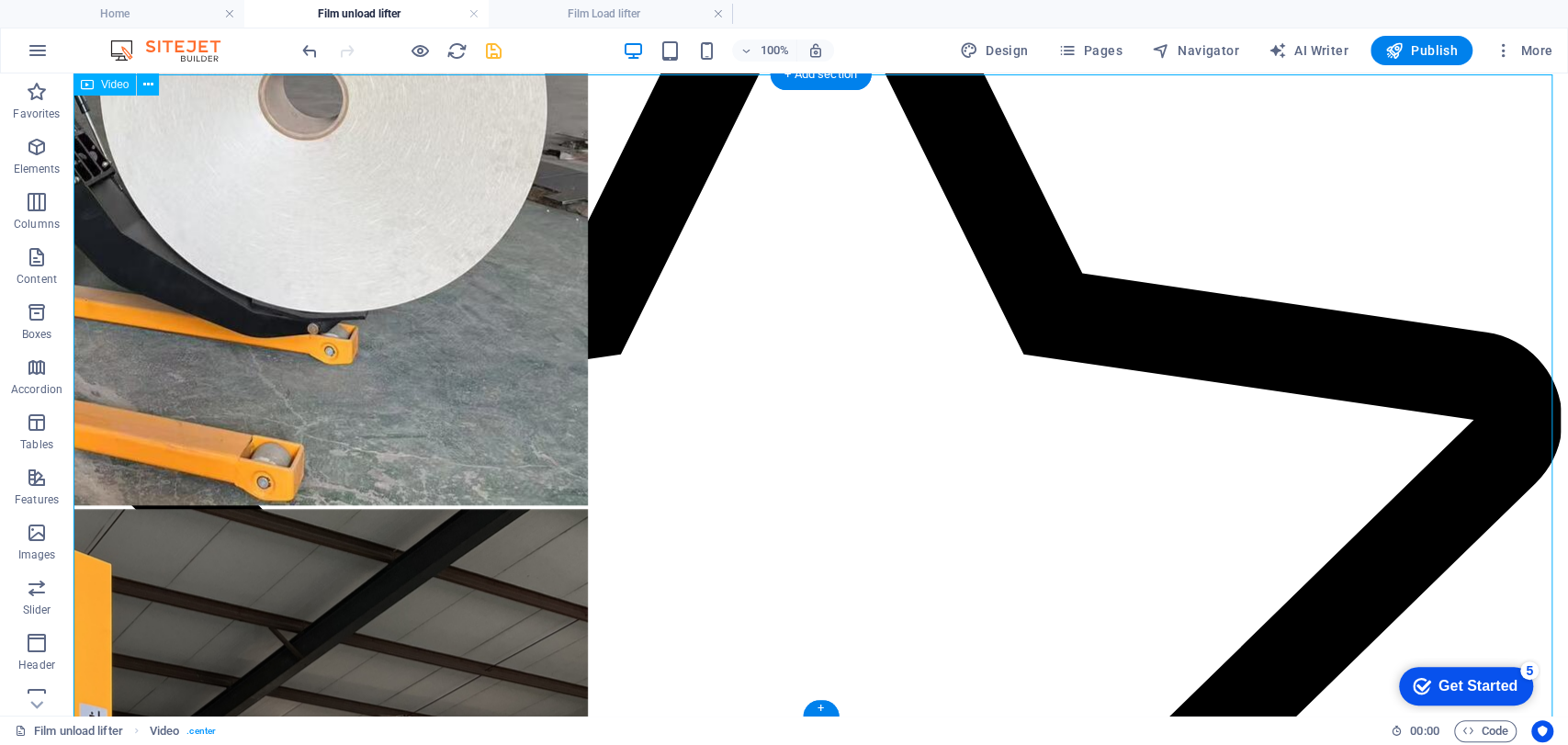
scroll to position [1352, 0]
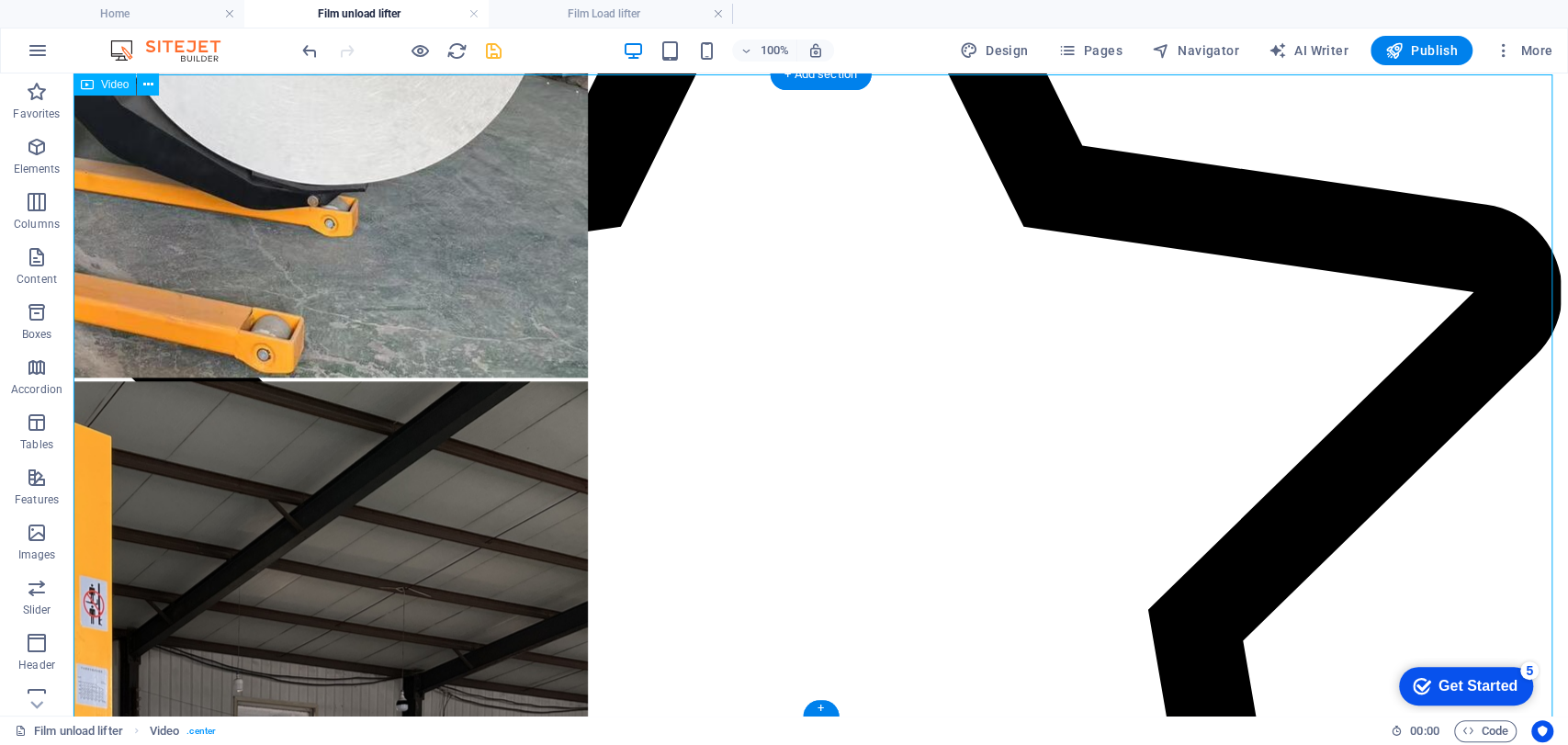
select select "%"
select select "px"
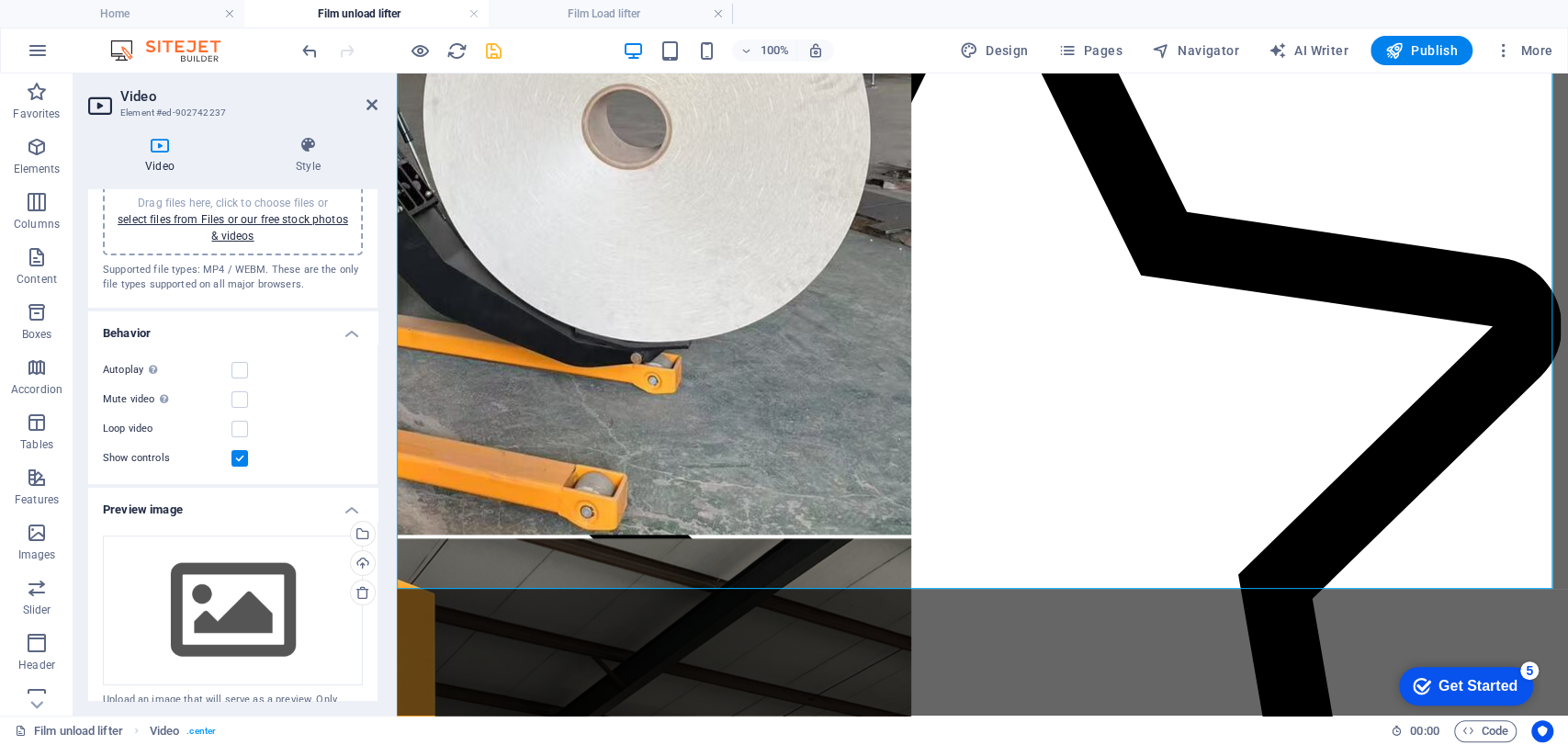
scroll to position [0, 0]
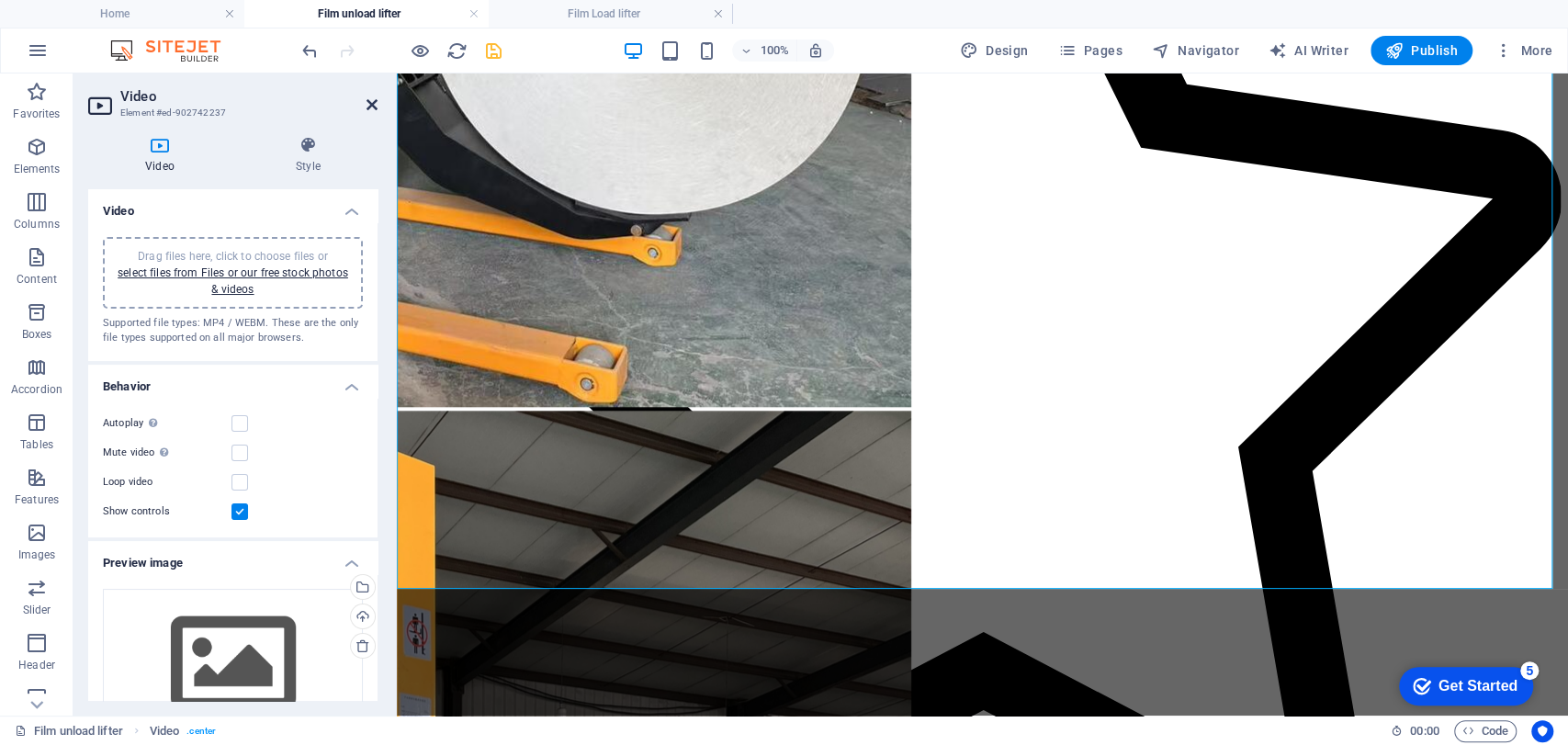
click at [370, 102] on icon at bounding box center [372, 104] width 11 height 15
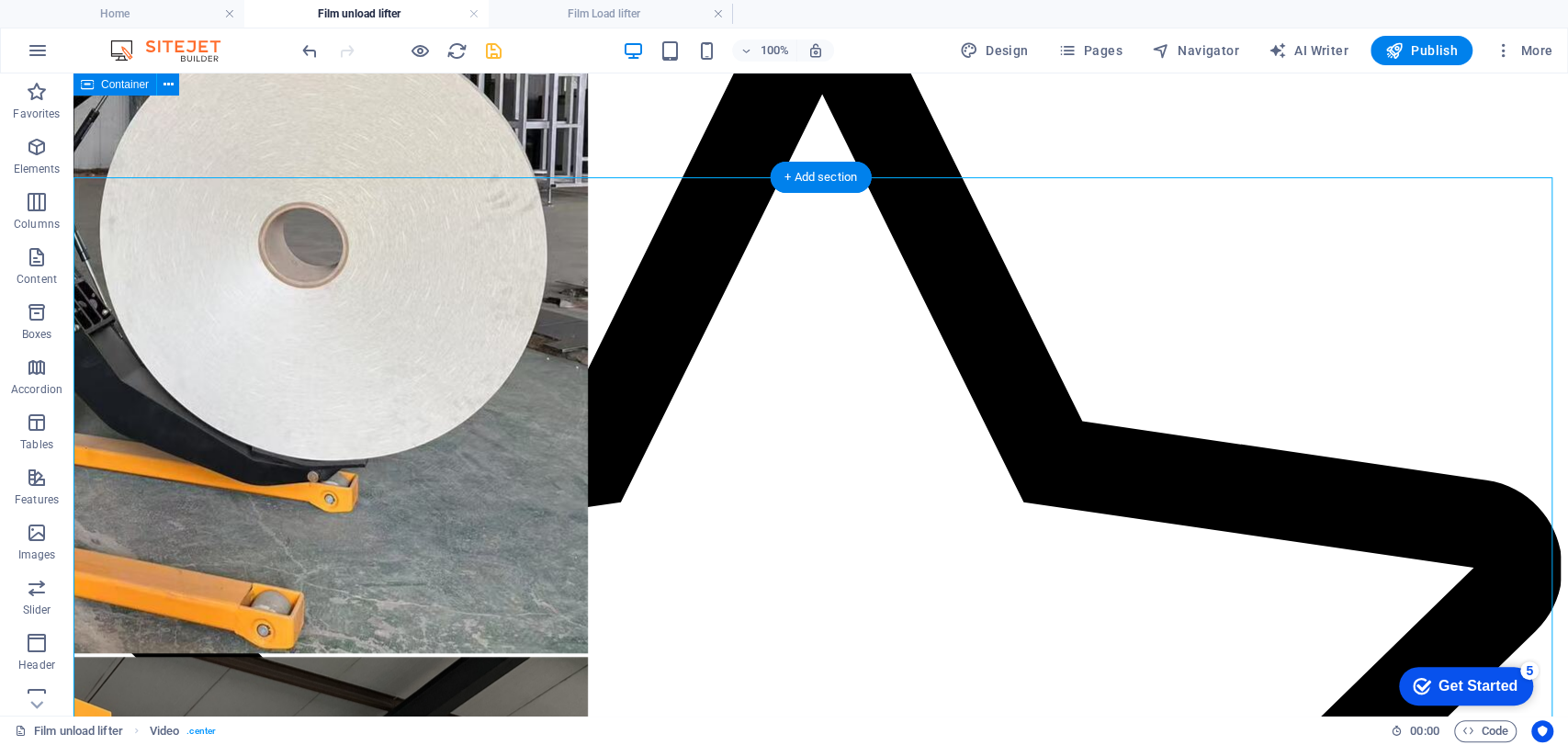
scroll to position [1121, 0]
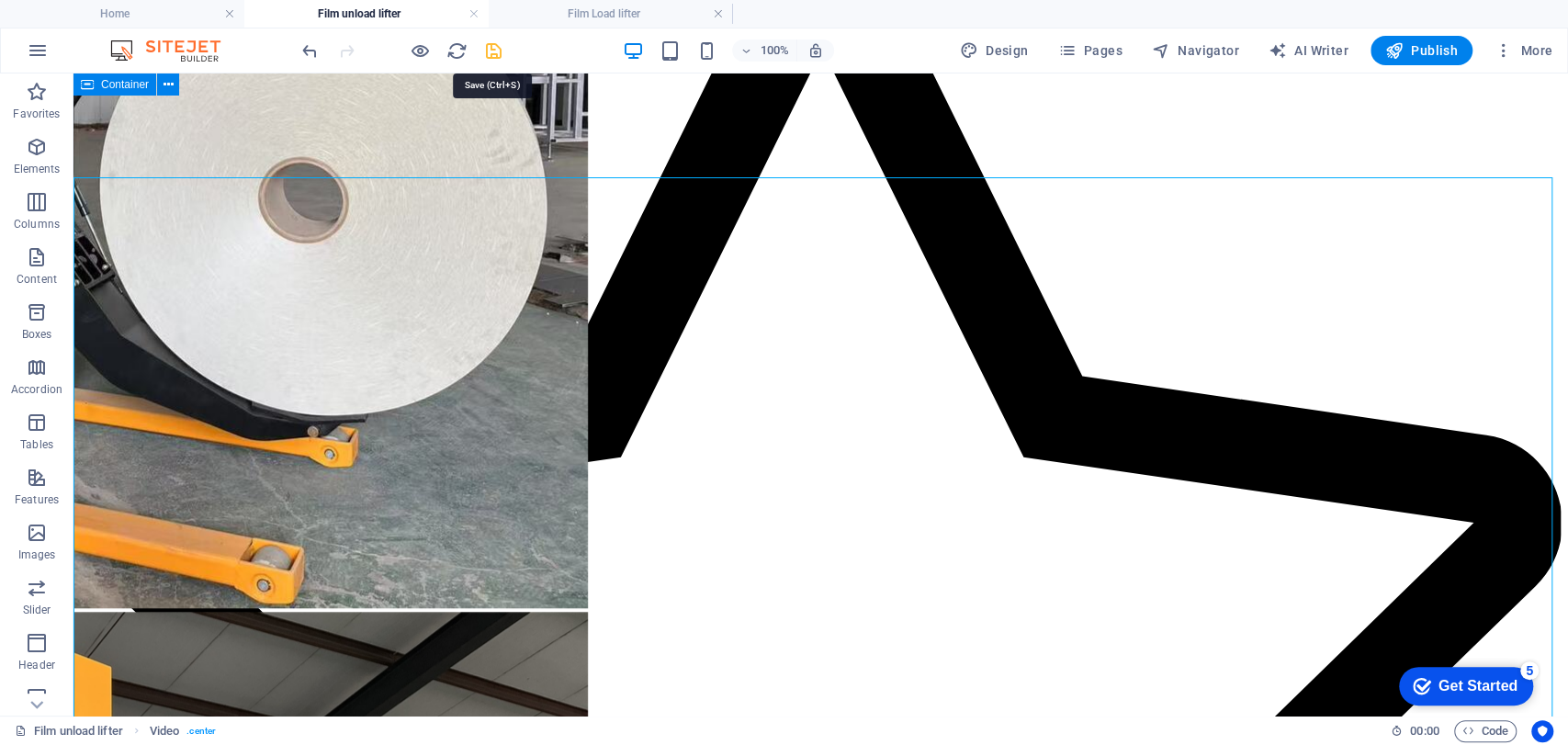
click at [496, 46] on icon "save" at bounding box center [494, 51] width 21 height 21
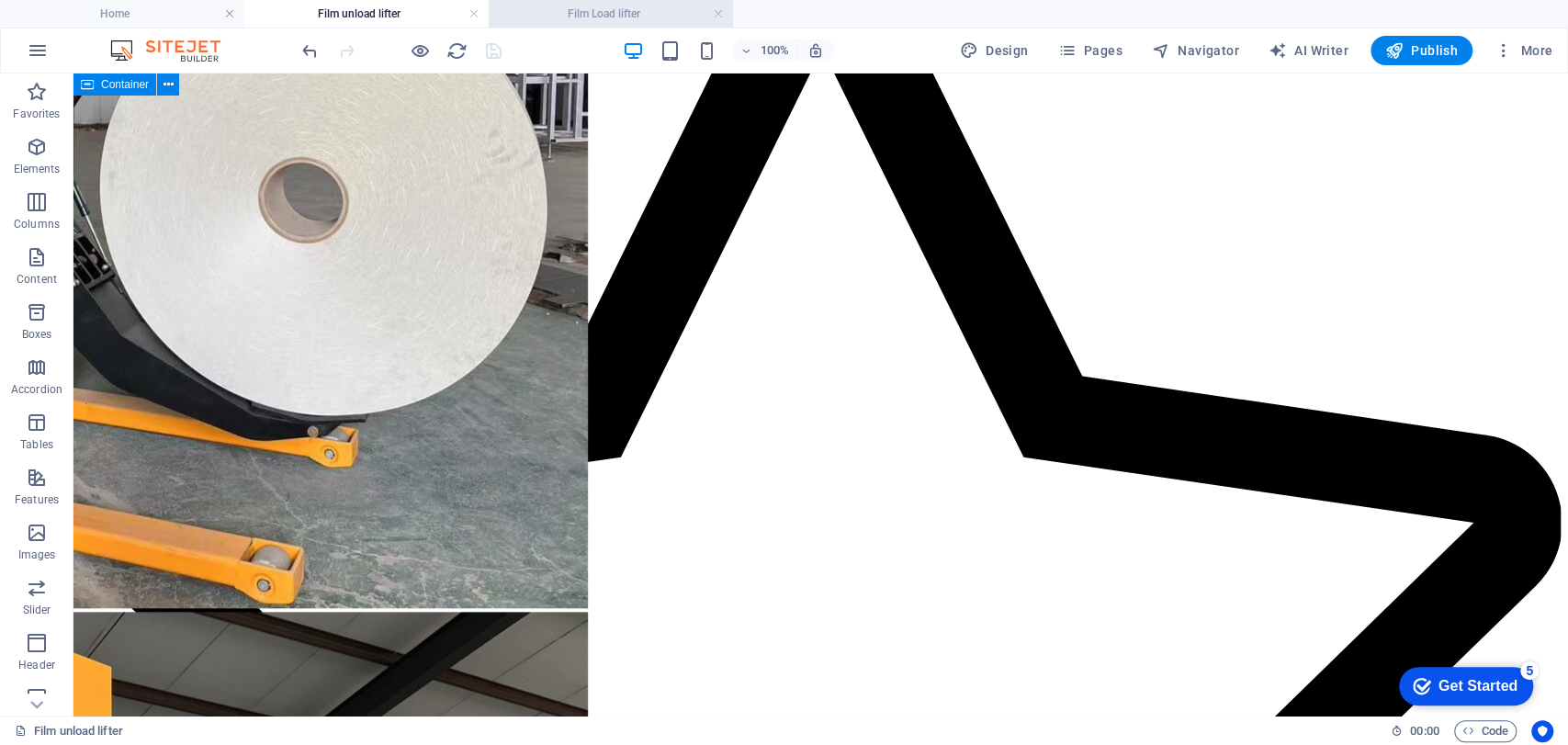
click at [588, 18] on h4 "Film Load lifter" at bounding box center [611, 14] width 244 height 20
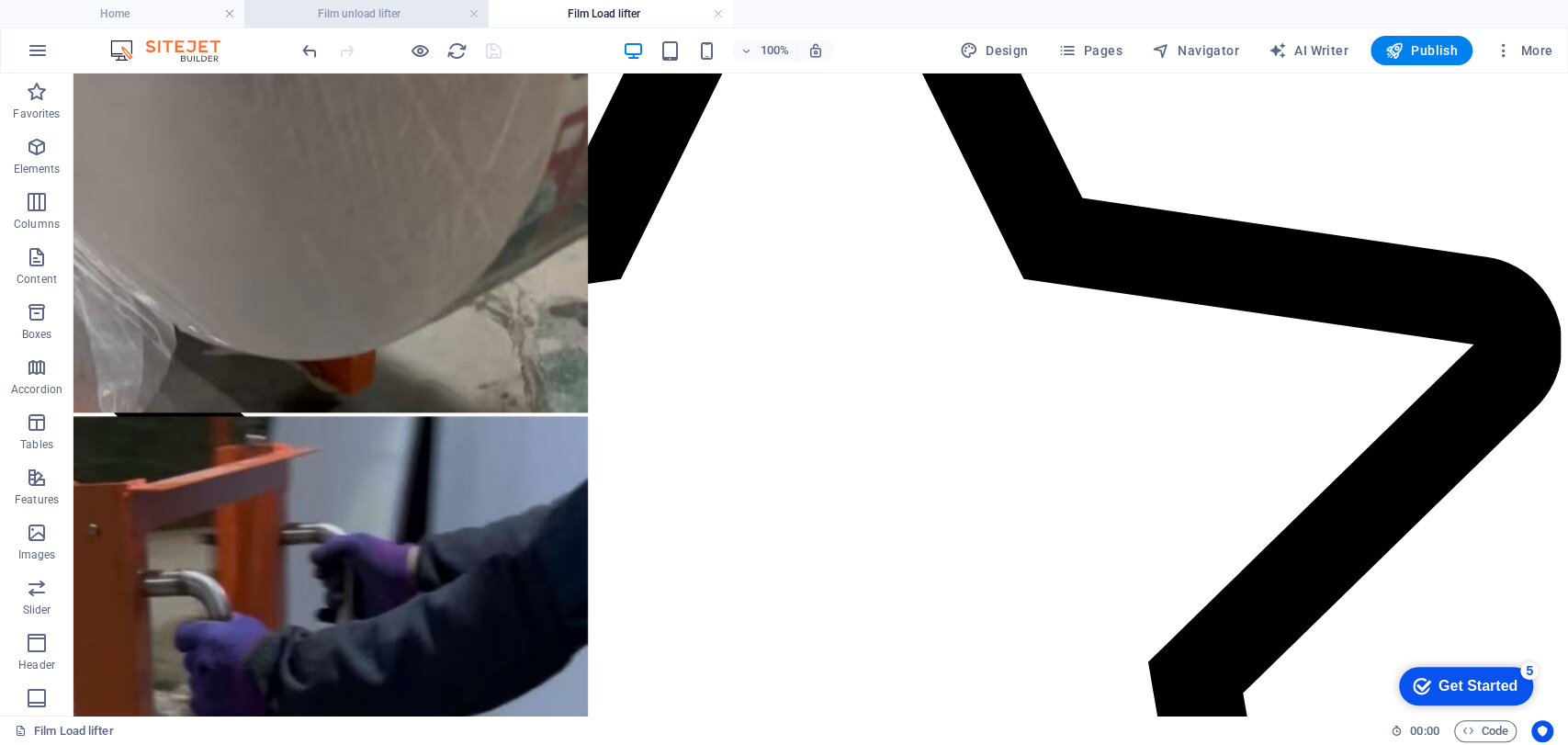
scroll to position [1224, 0]
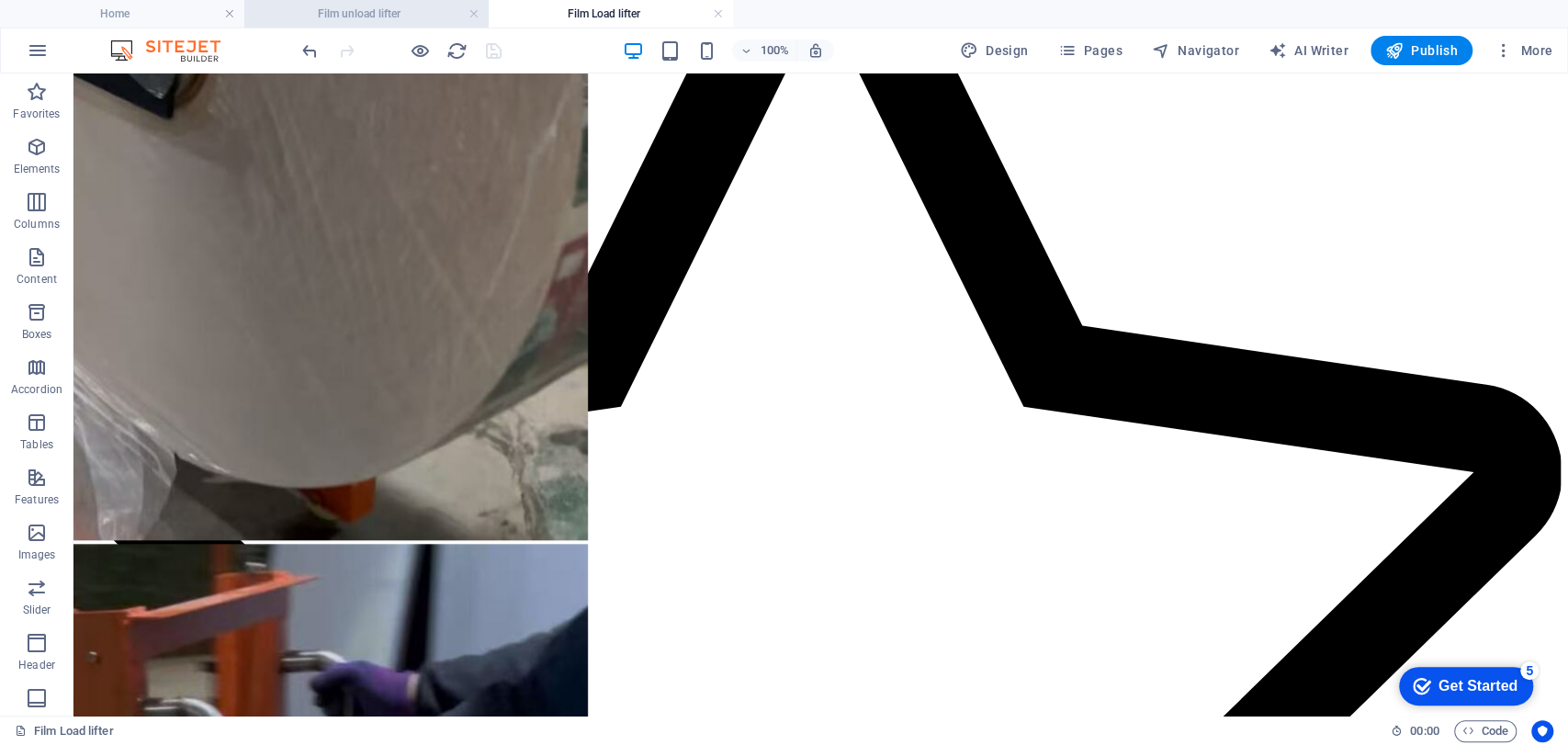
click at [378, 1] on li "Film unload lifter" at bounding box center [366, 14] width 244 height 27
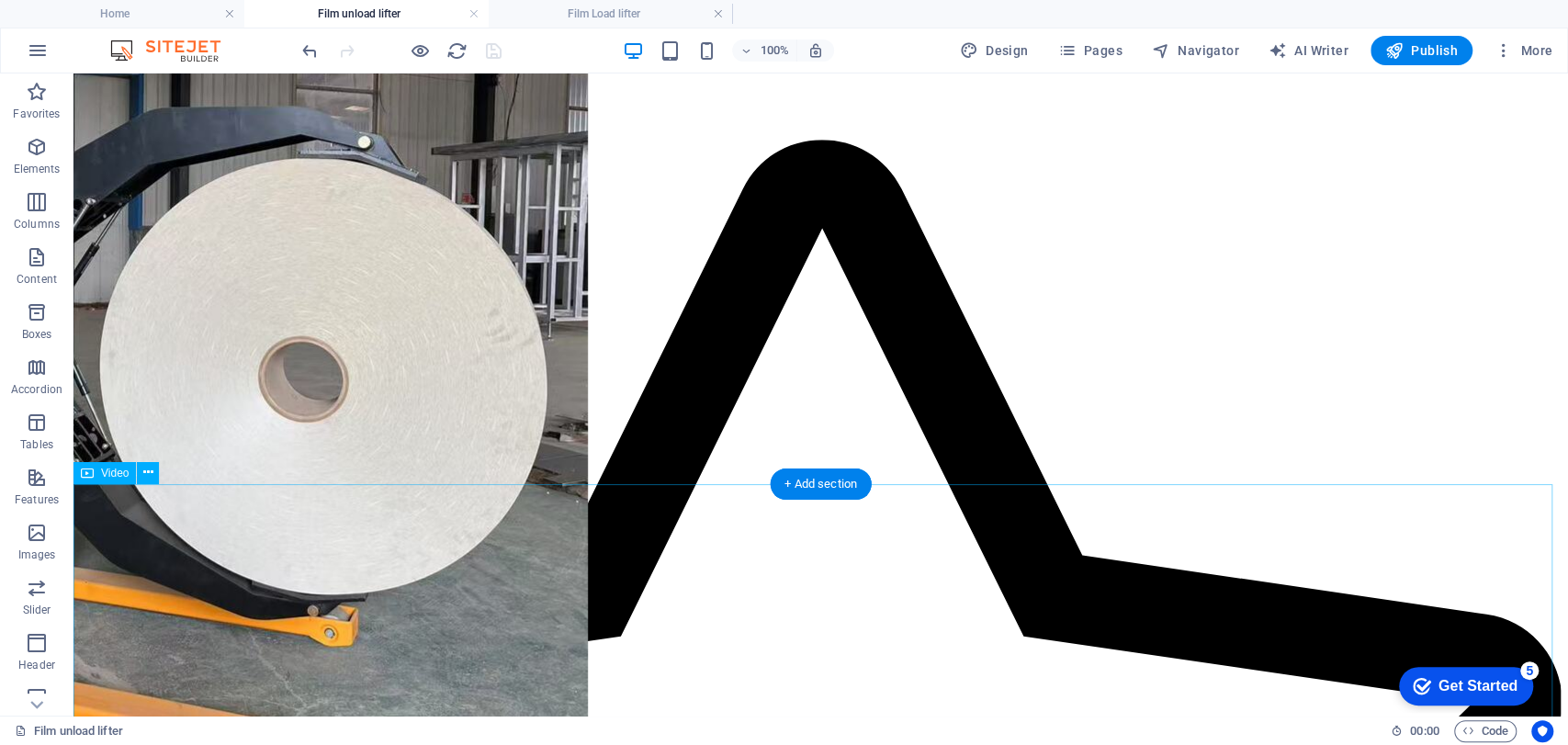
scroll to position [1400, 0]
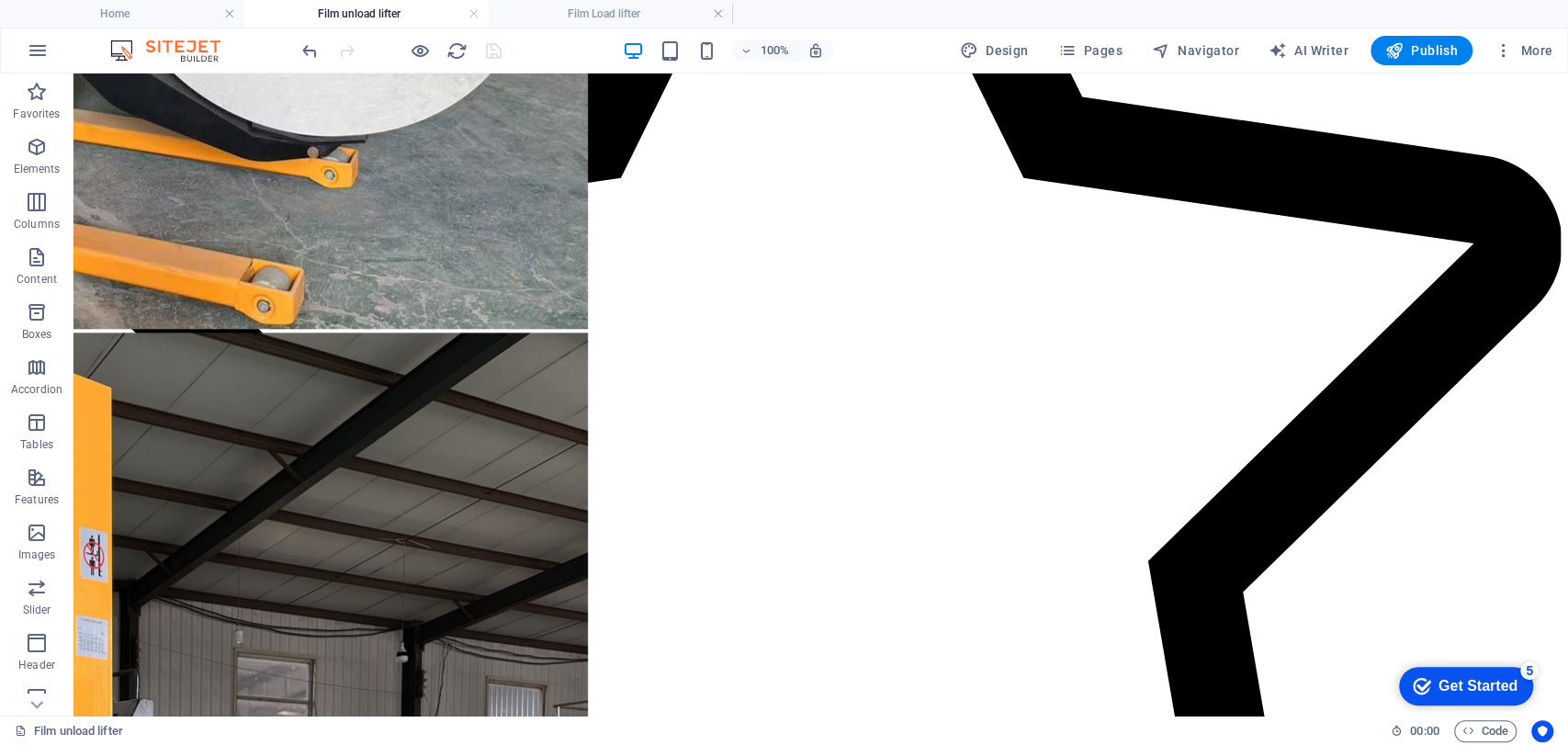
click at [1438, 688] on div "Get Started" at bounding box center [1477, 686] width 79 height 17
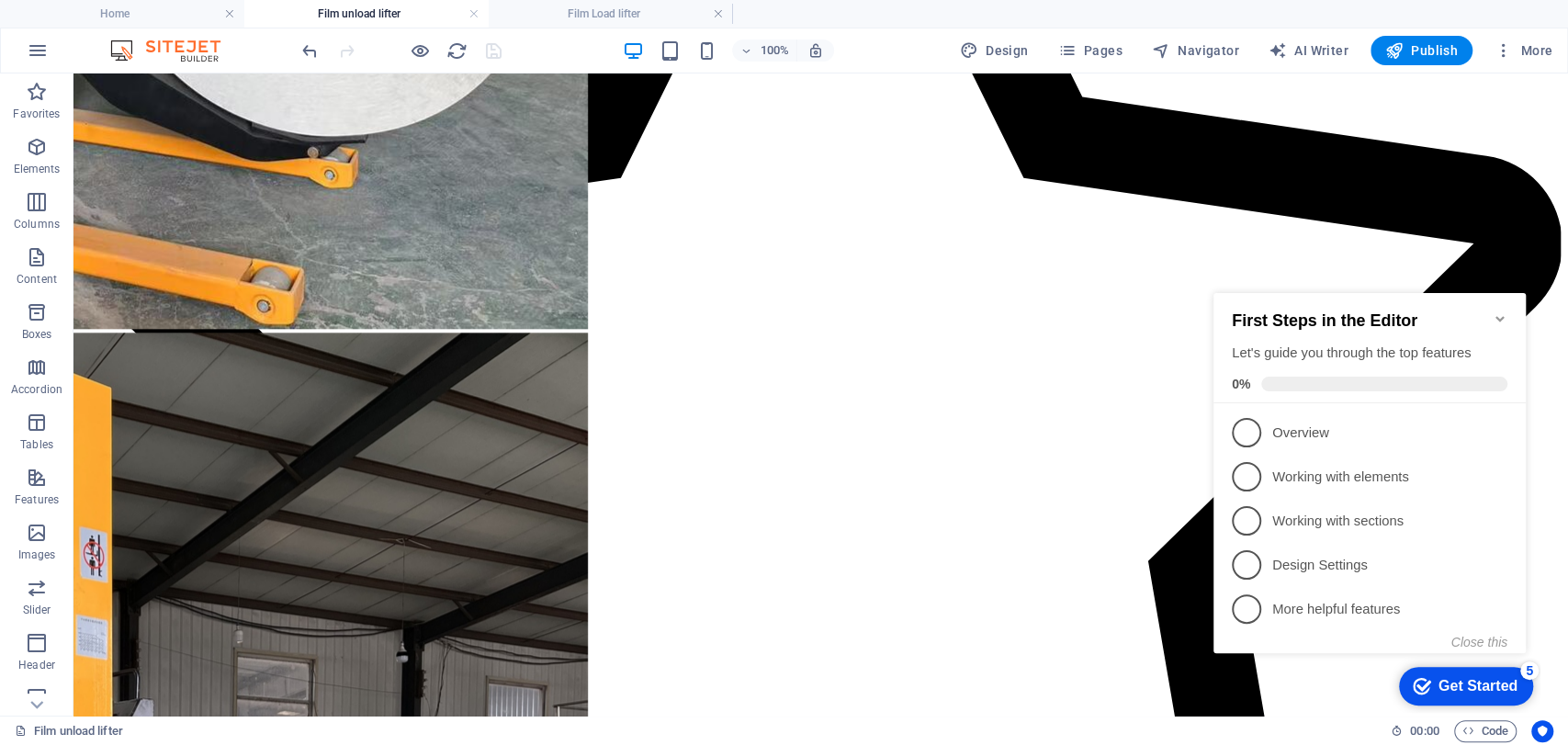
click at [1504, 311] on icon "Minimize checklist" at bounding box center [1500, 318] width 15 height 15
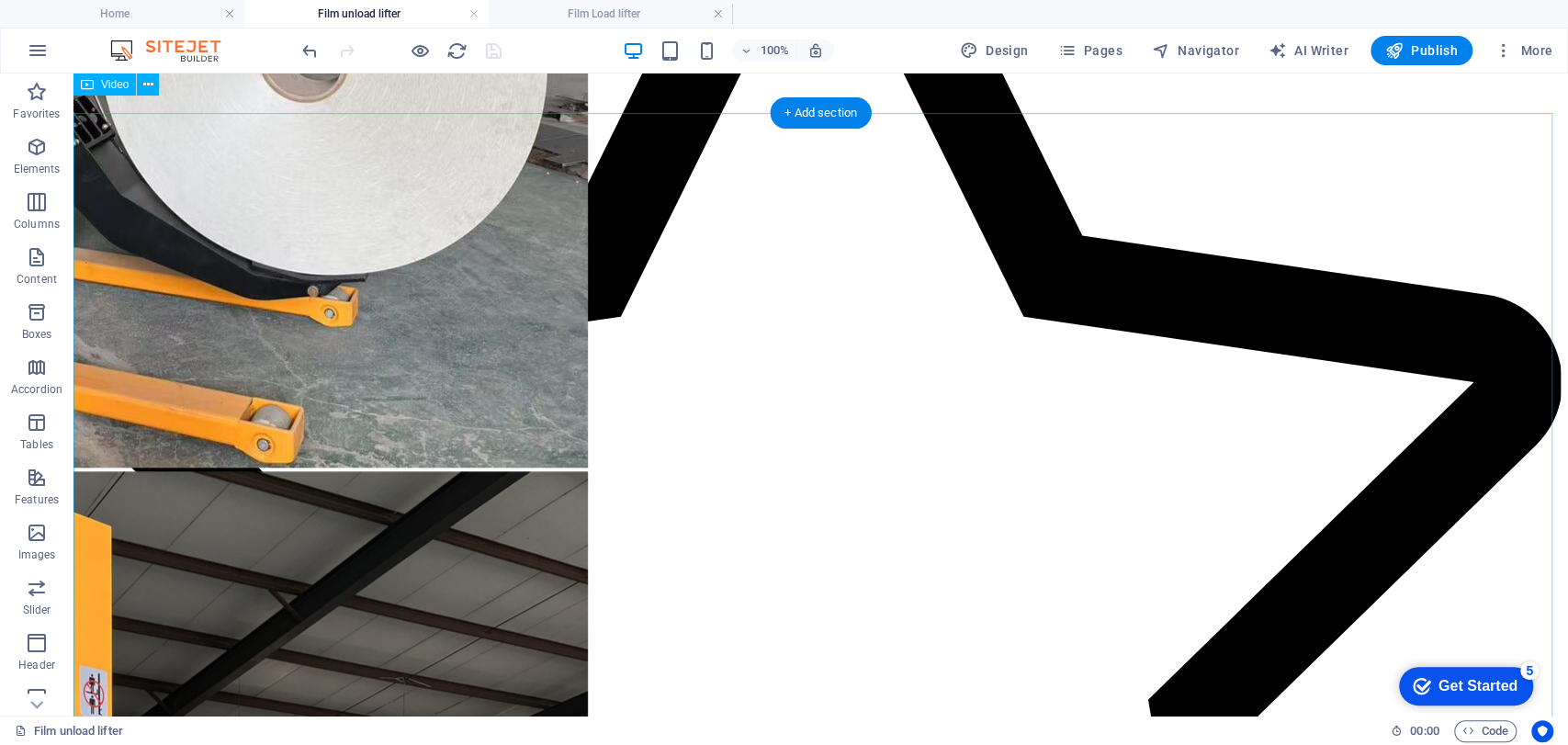
scroll to position [1273, 0]
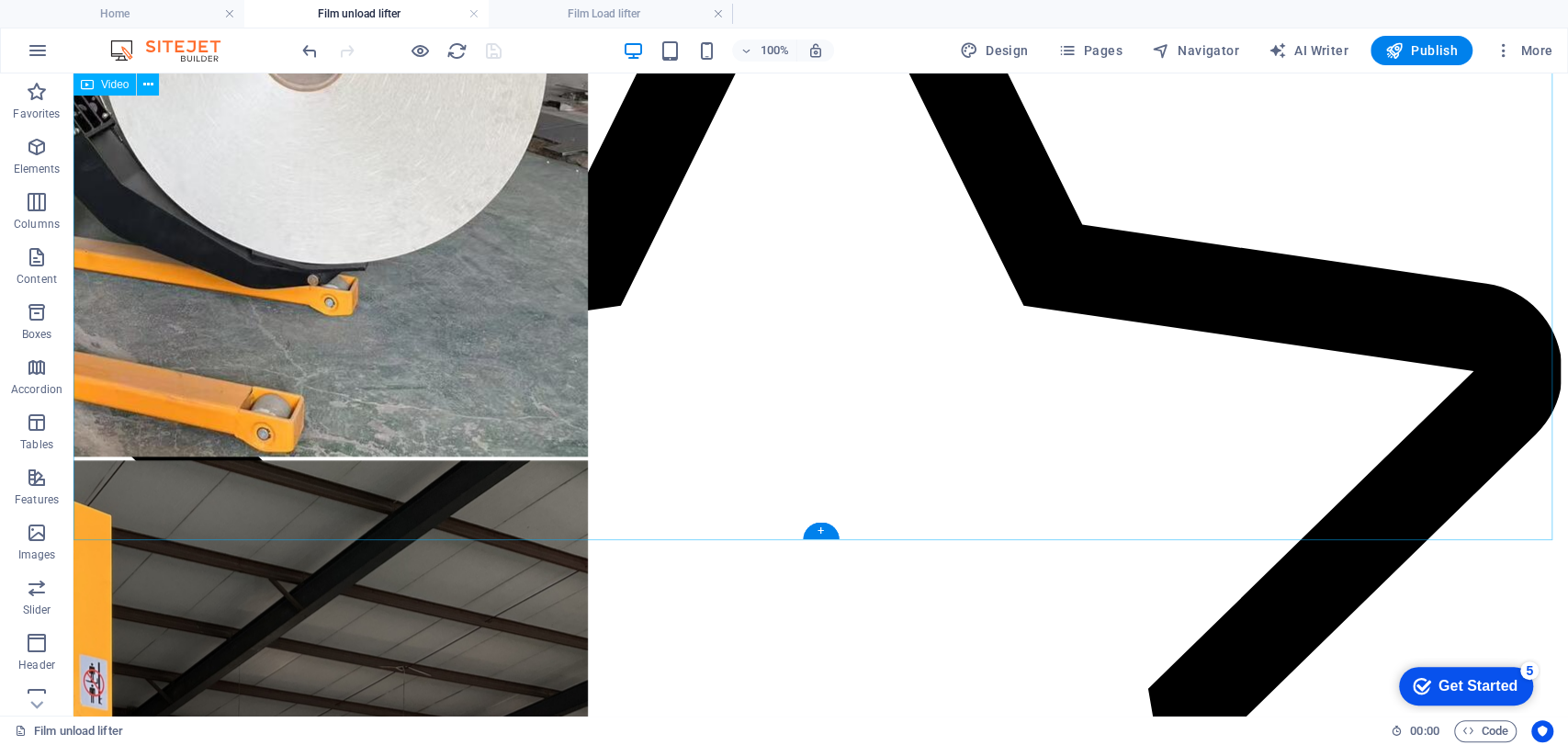
click at [1412, 55] on span "Publish" at bounding box center [1422, 50] width 72 height 19
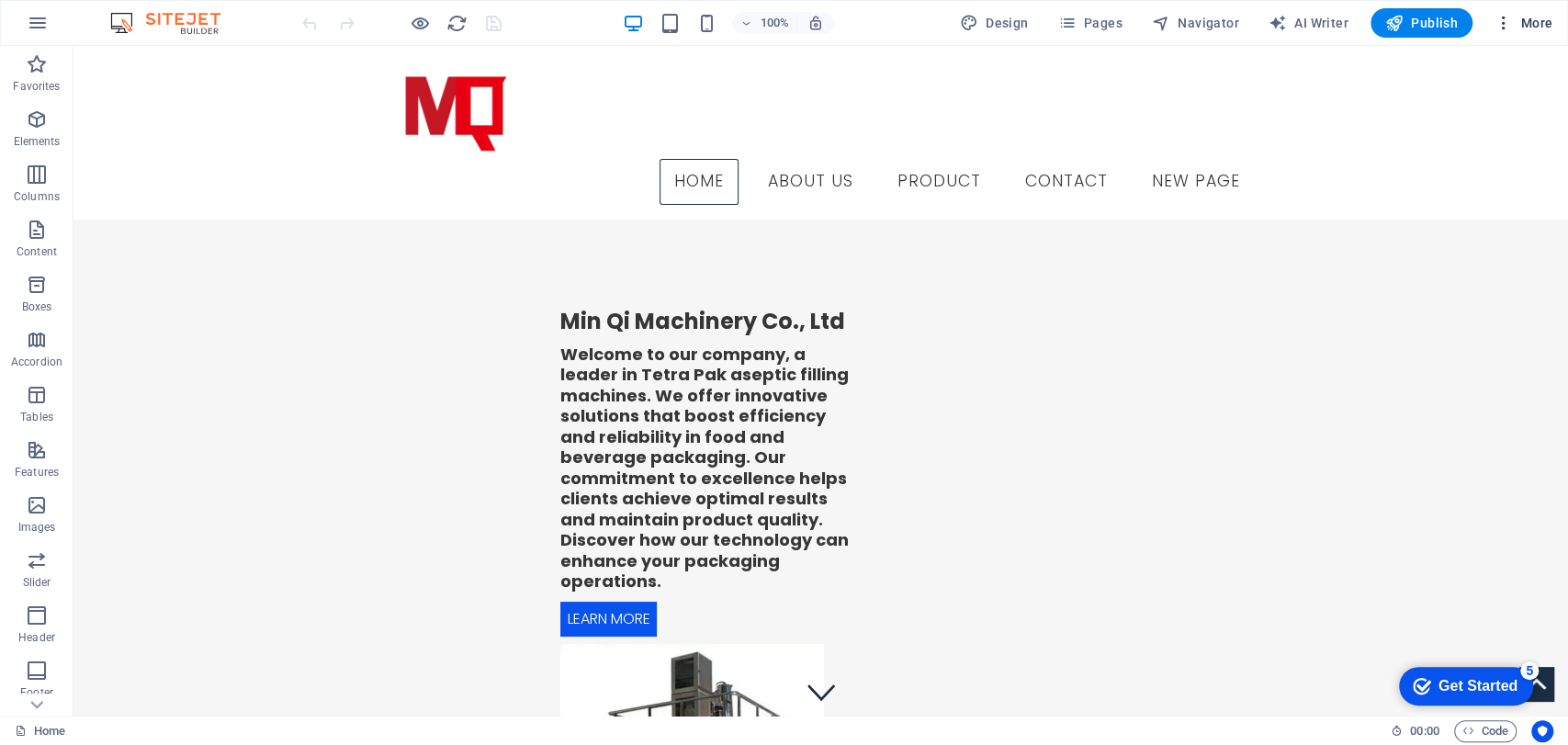
click at [1410, 22] on icon "button" at bounding box center [1504, 22] width 19 height 19
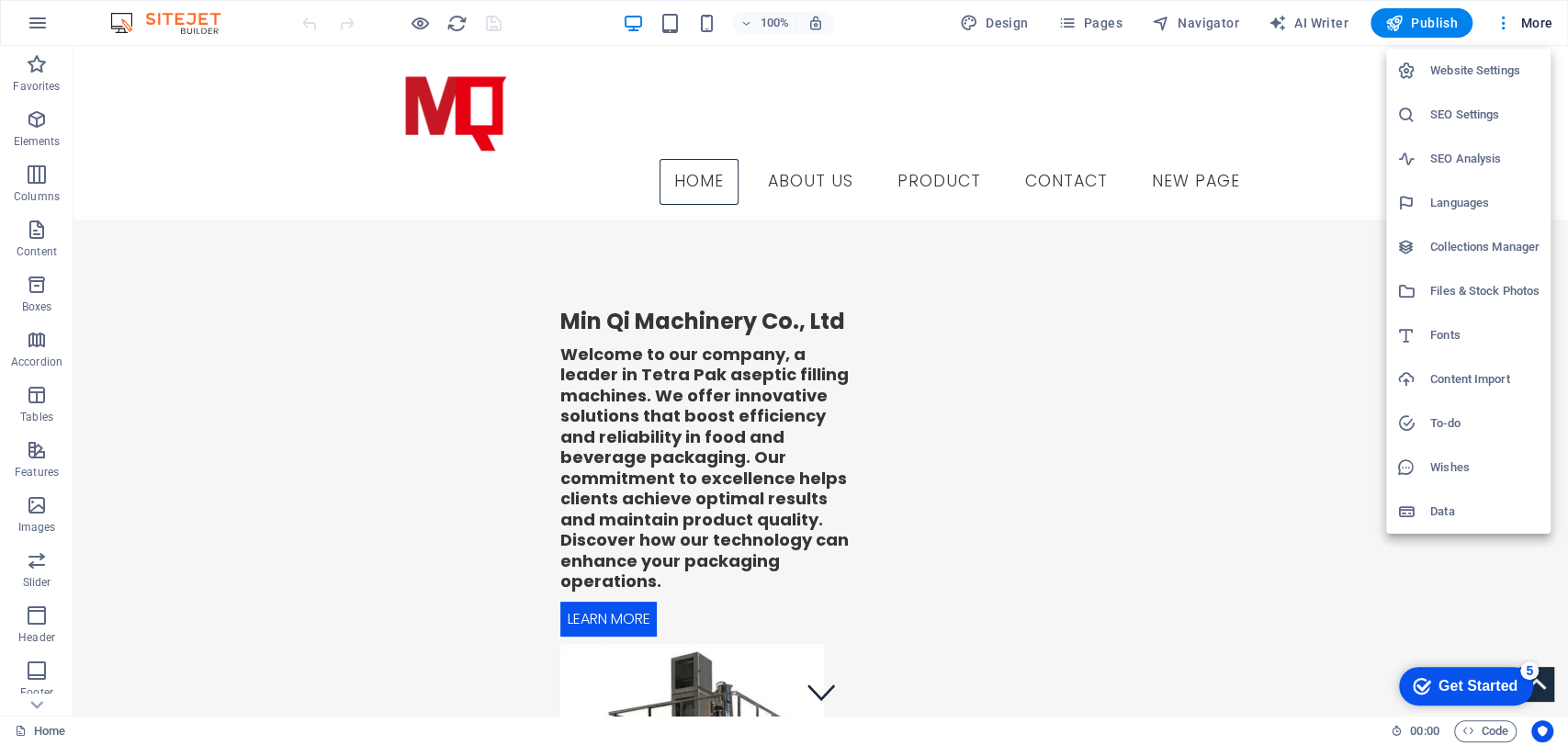
click at [1075, 23] on div at bounding box center [784, 372] width 1568 height 745
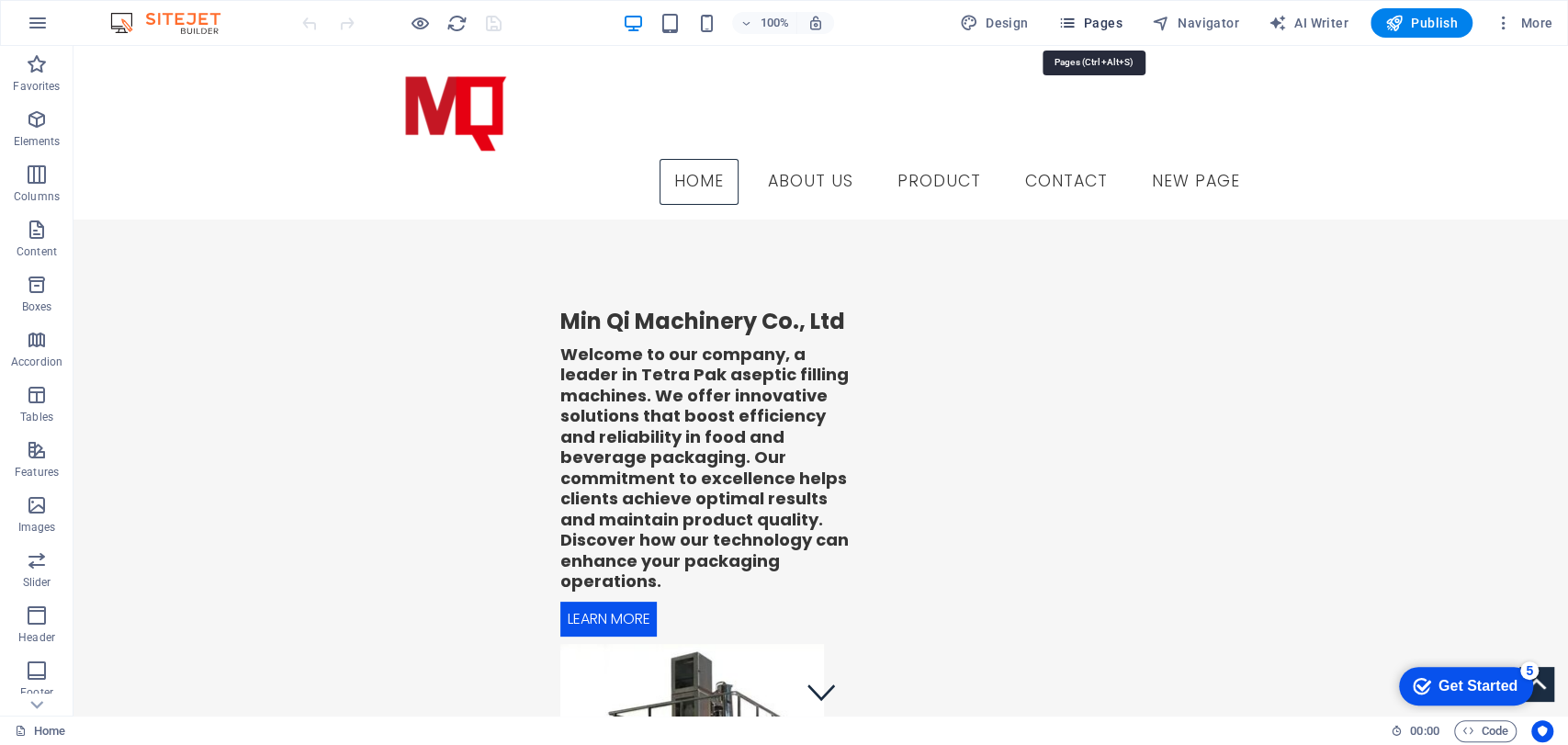
click at [1096, 23] on span "Pages" at bounding box center [1090, 22] width 64 height 19
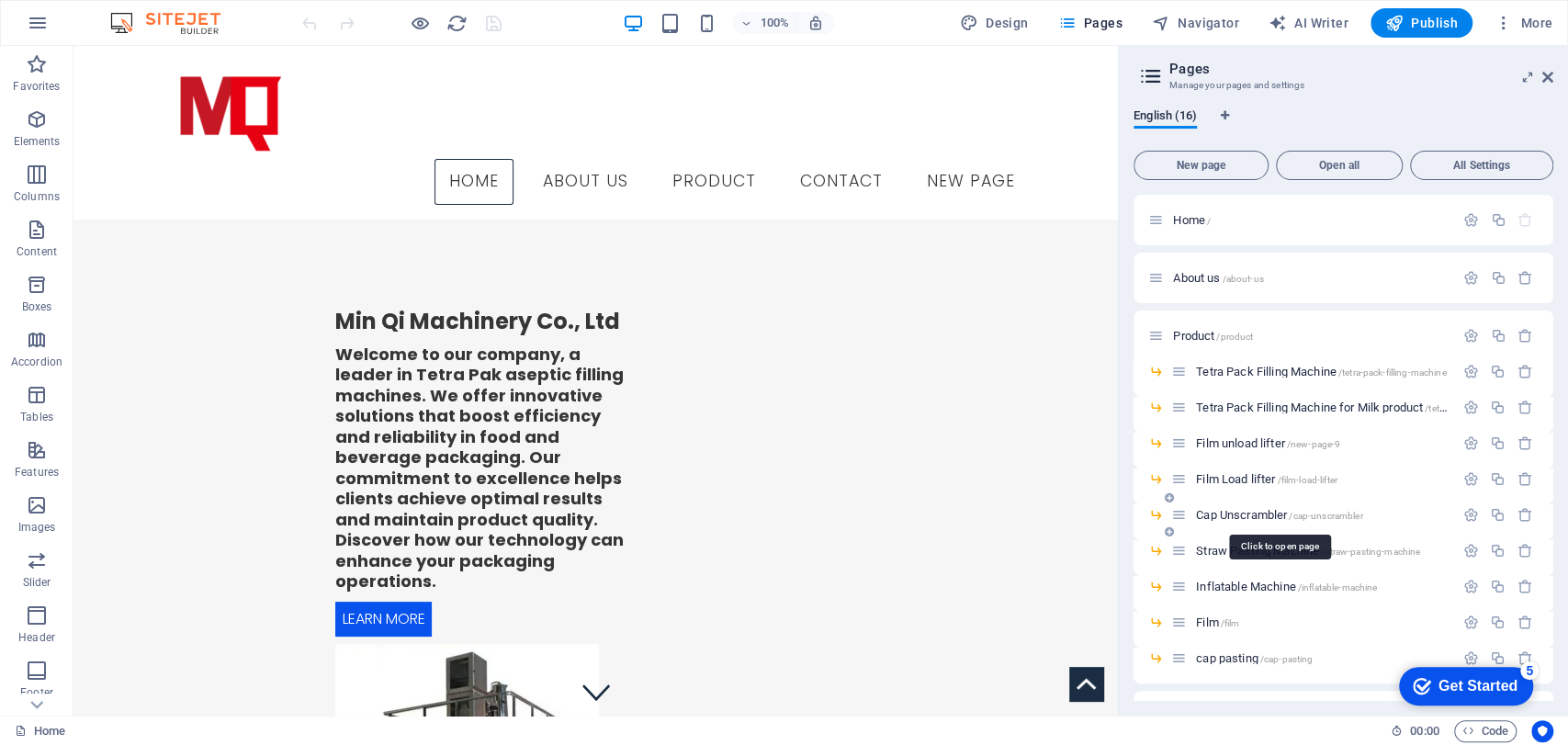
click at [1242, 517] on span "Cap Unscrambler /cap-unscrambler" at bounding box center [1279, 515] width 166 height 14
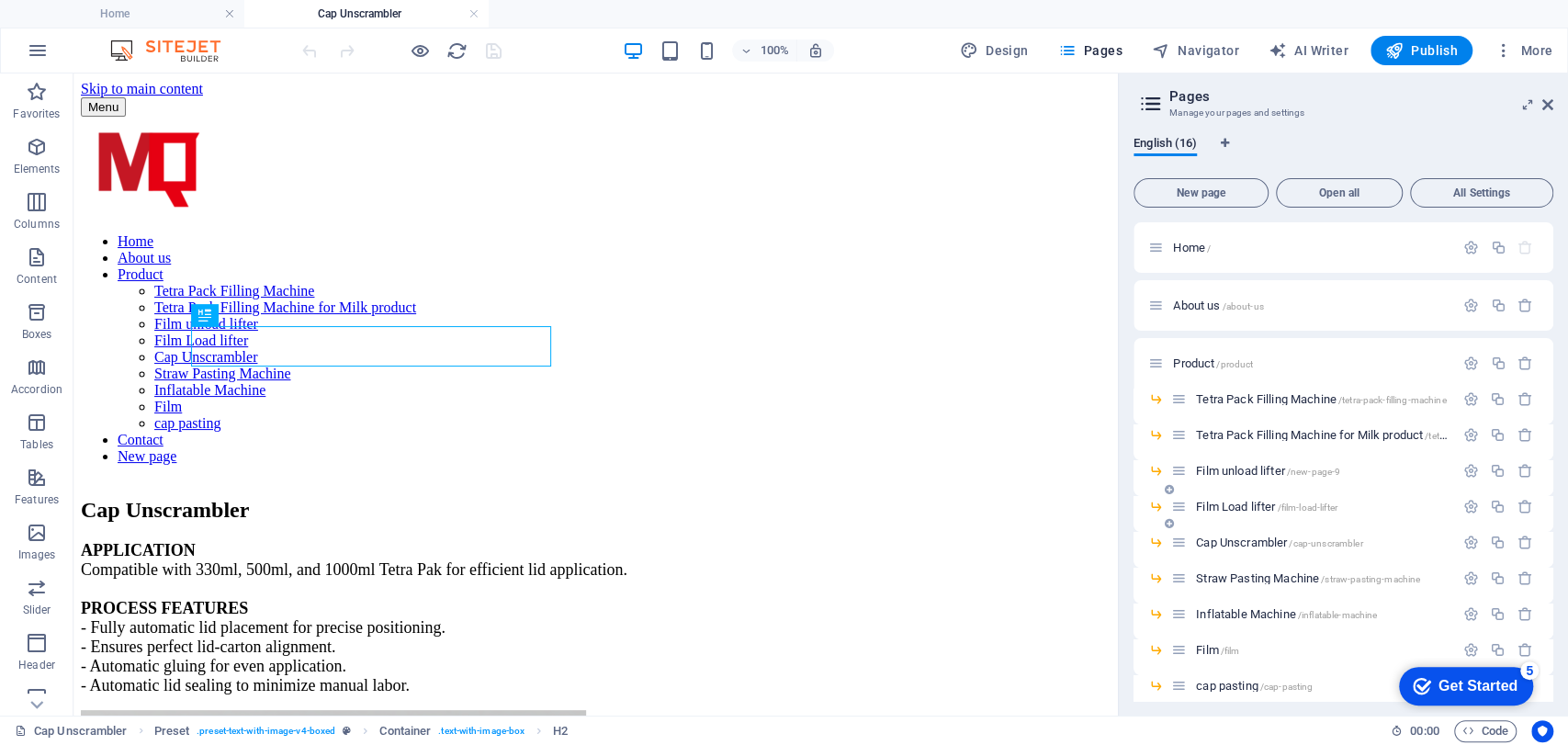
click at [1212, 501] on span "Film Load lifter /film-load-lifter" at bounding box center [1266, 506] width 141 height 14
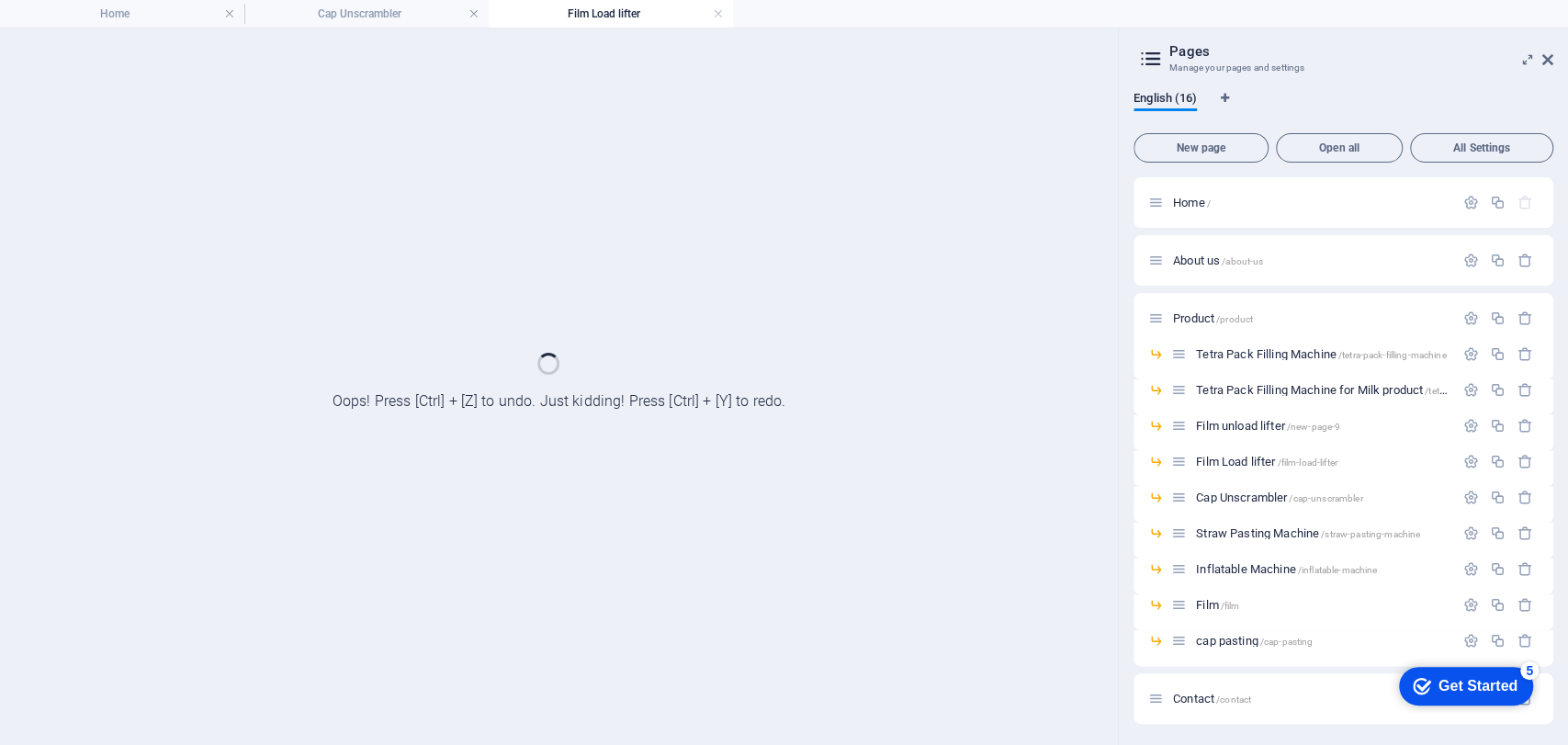
click at [478, 14] on link at bounding box center [473, 15] width 11 height 18
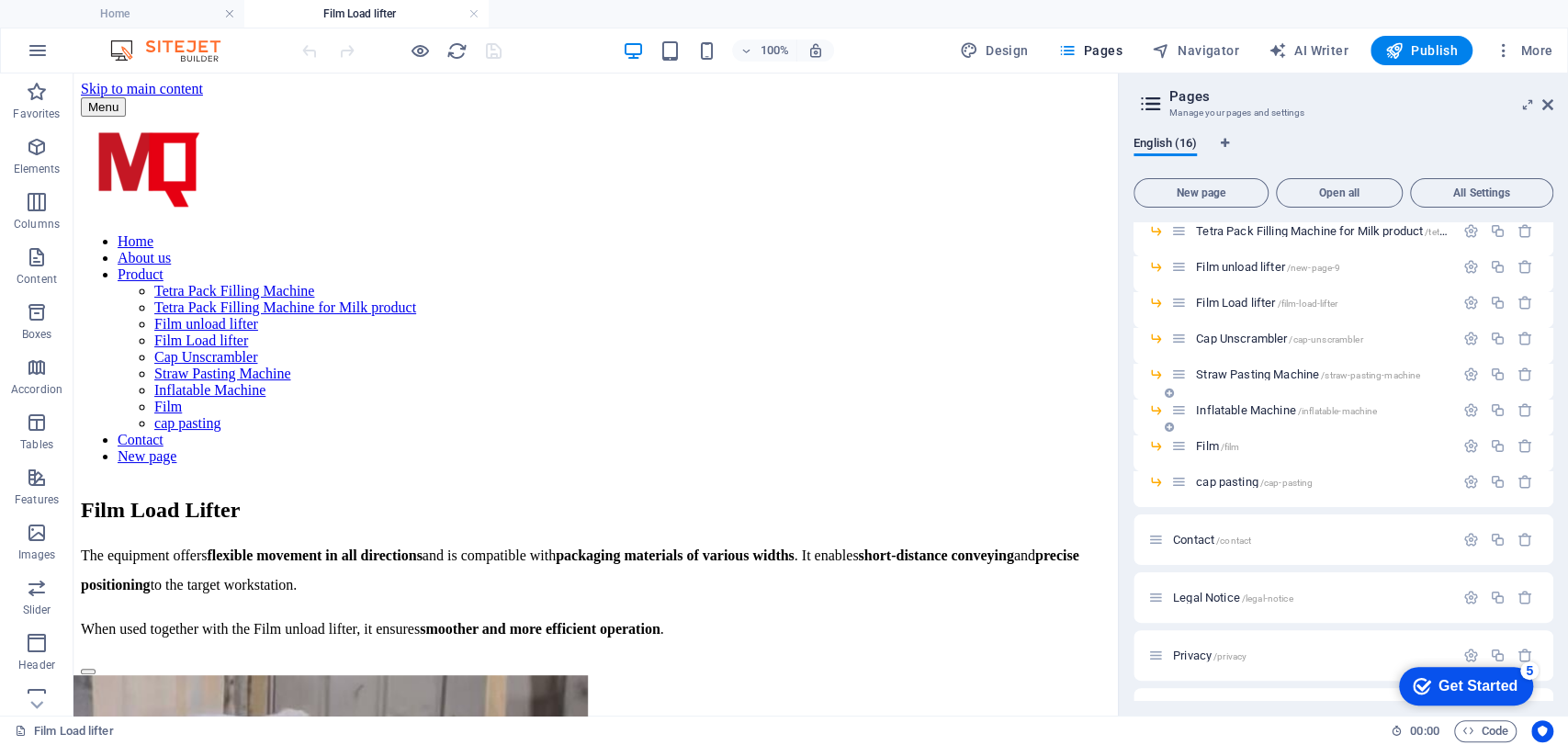
scroll to position [1308, 0]
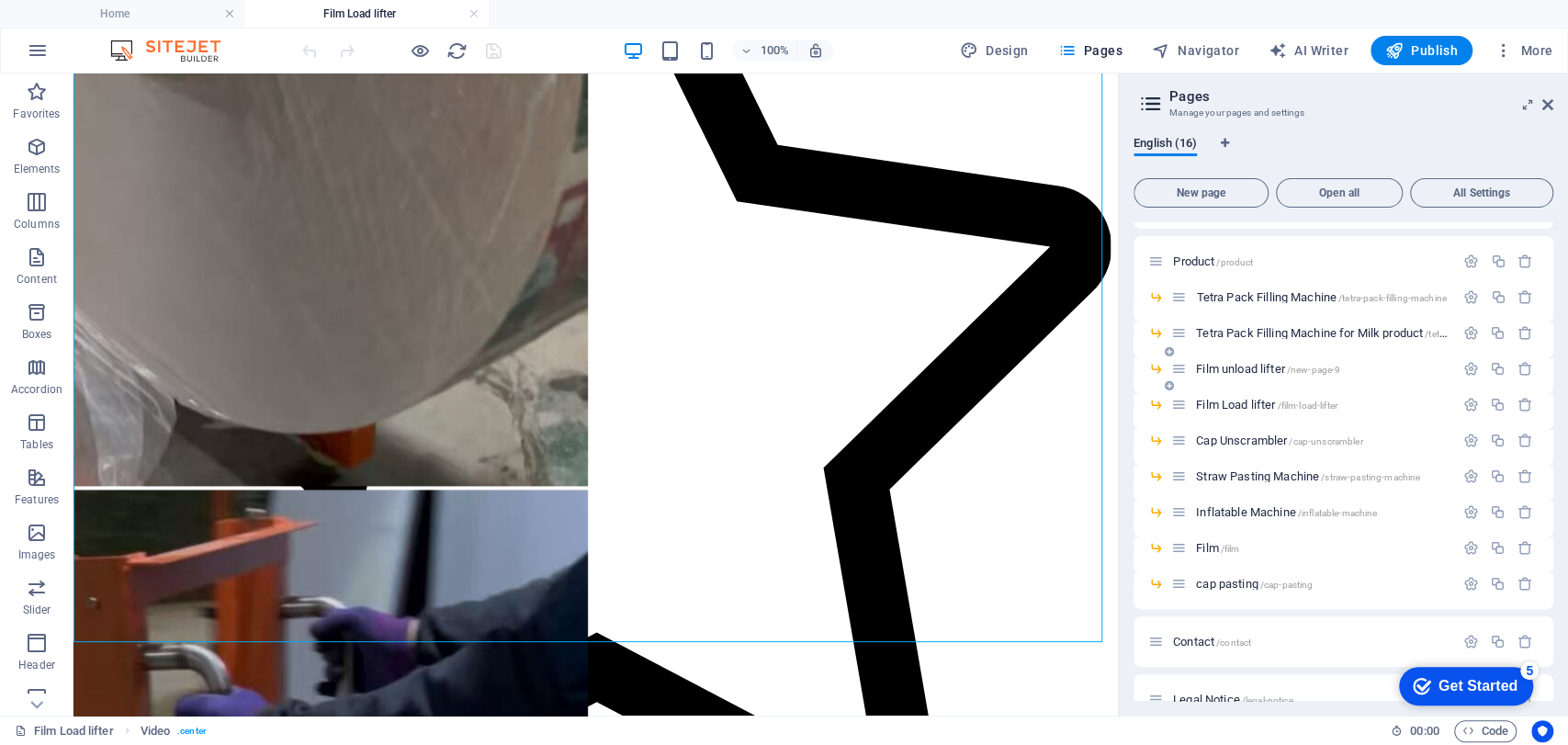
click at [1265, 378] on div "Film unload lifter /new-page-9" at bounding box center [1312, 369] width 283 height 21
click at [1227, 363] on span "Film unload lifter /new-page-9" at bounding box center [1268, 369] width 144 height 14
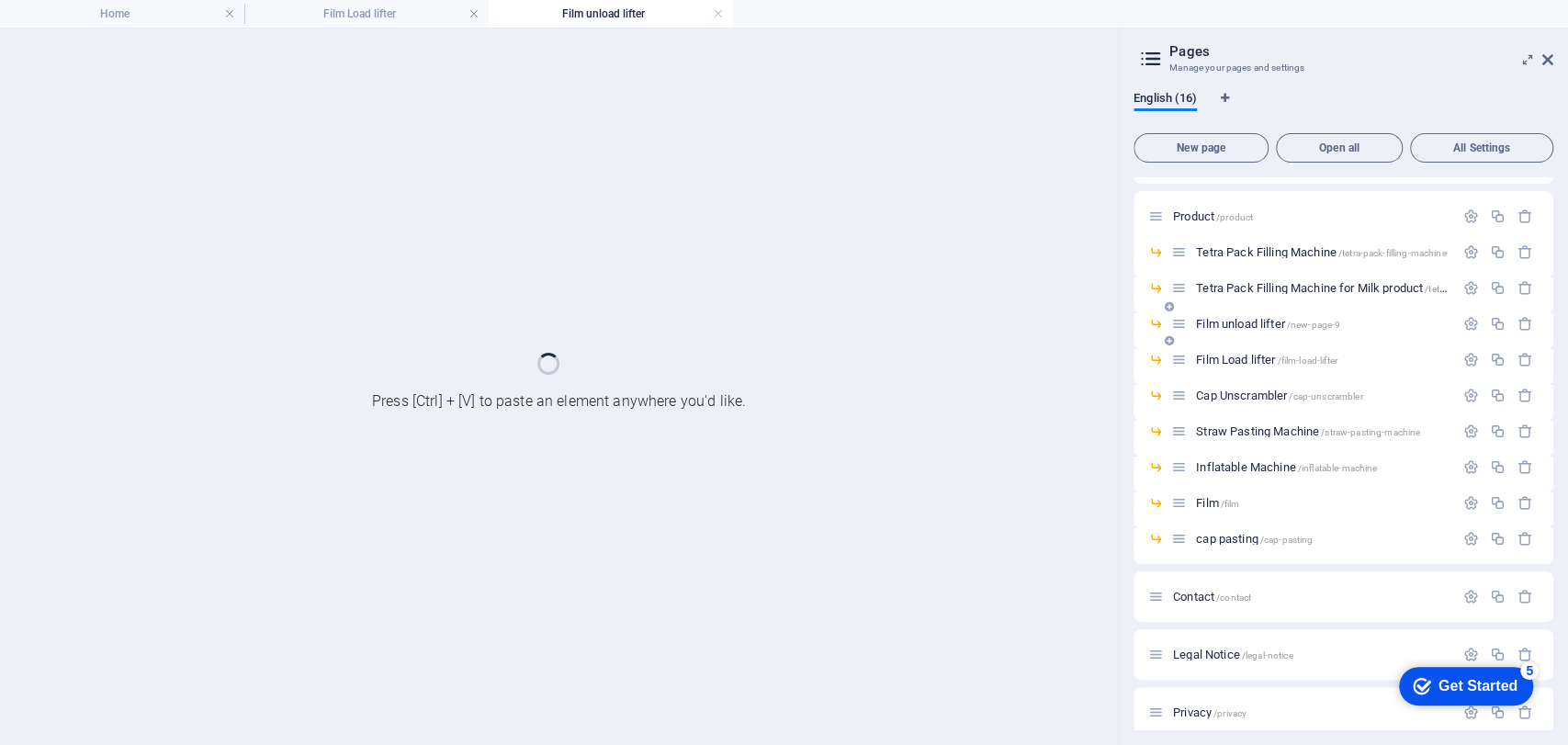
scroll to position [0, 0]
click at [350, 15] on h4 "Film Load lifter" at bounding box center [366, 14] width 244 height 20
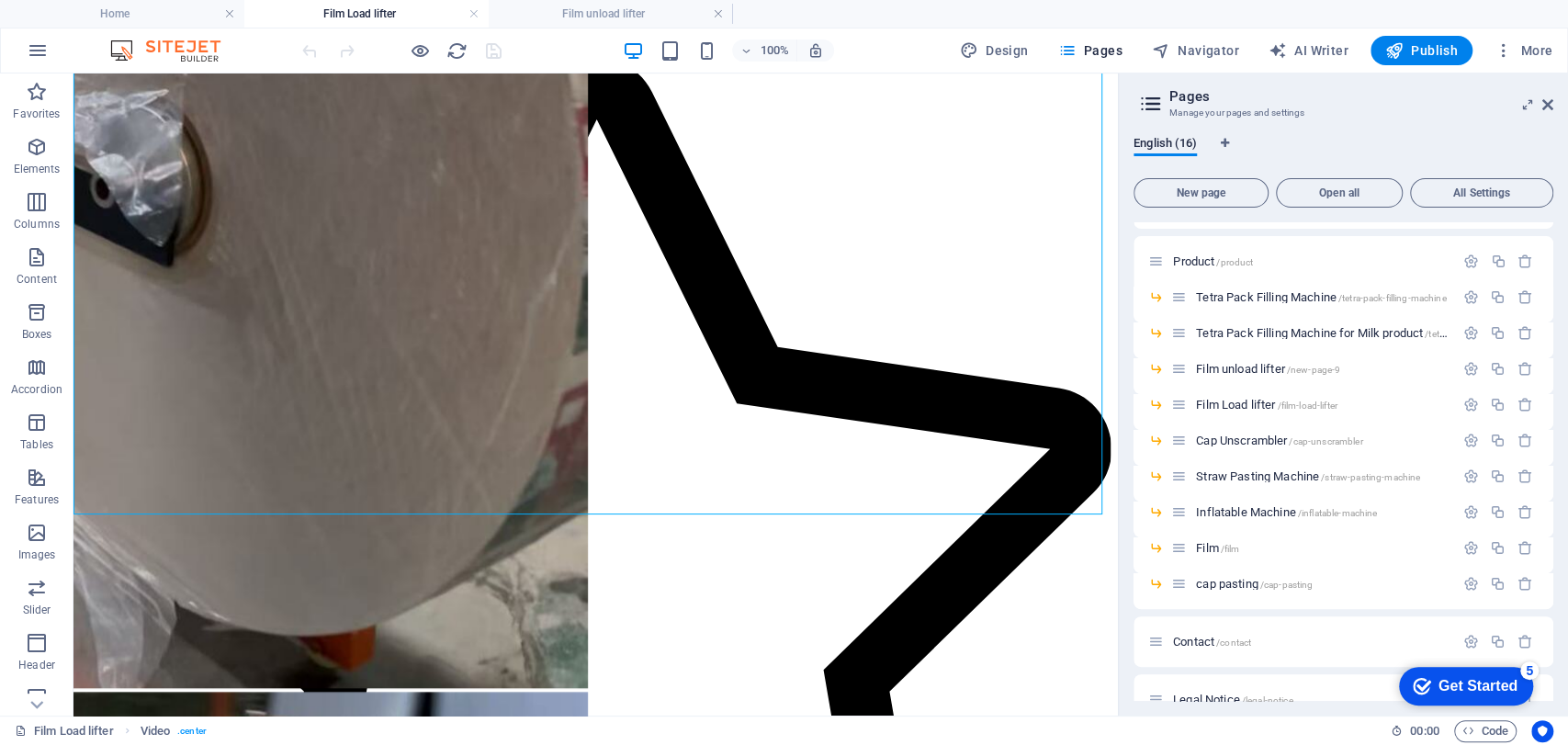
scroll to position [1308, 0]
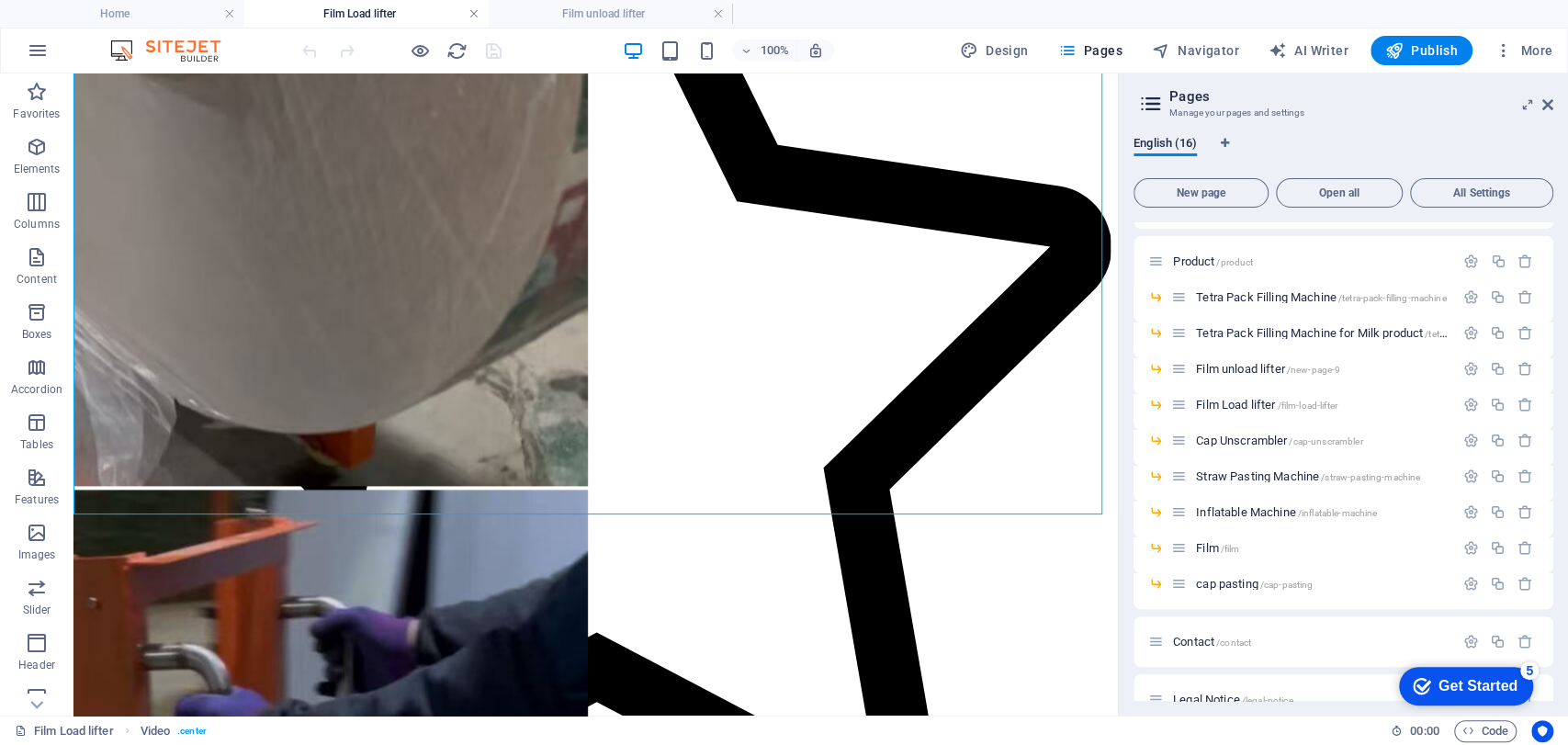
click at [471, 9] on link at bounding box center [473, 15] width 11 height 18
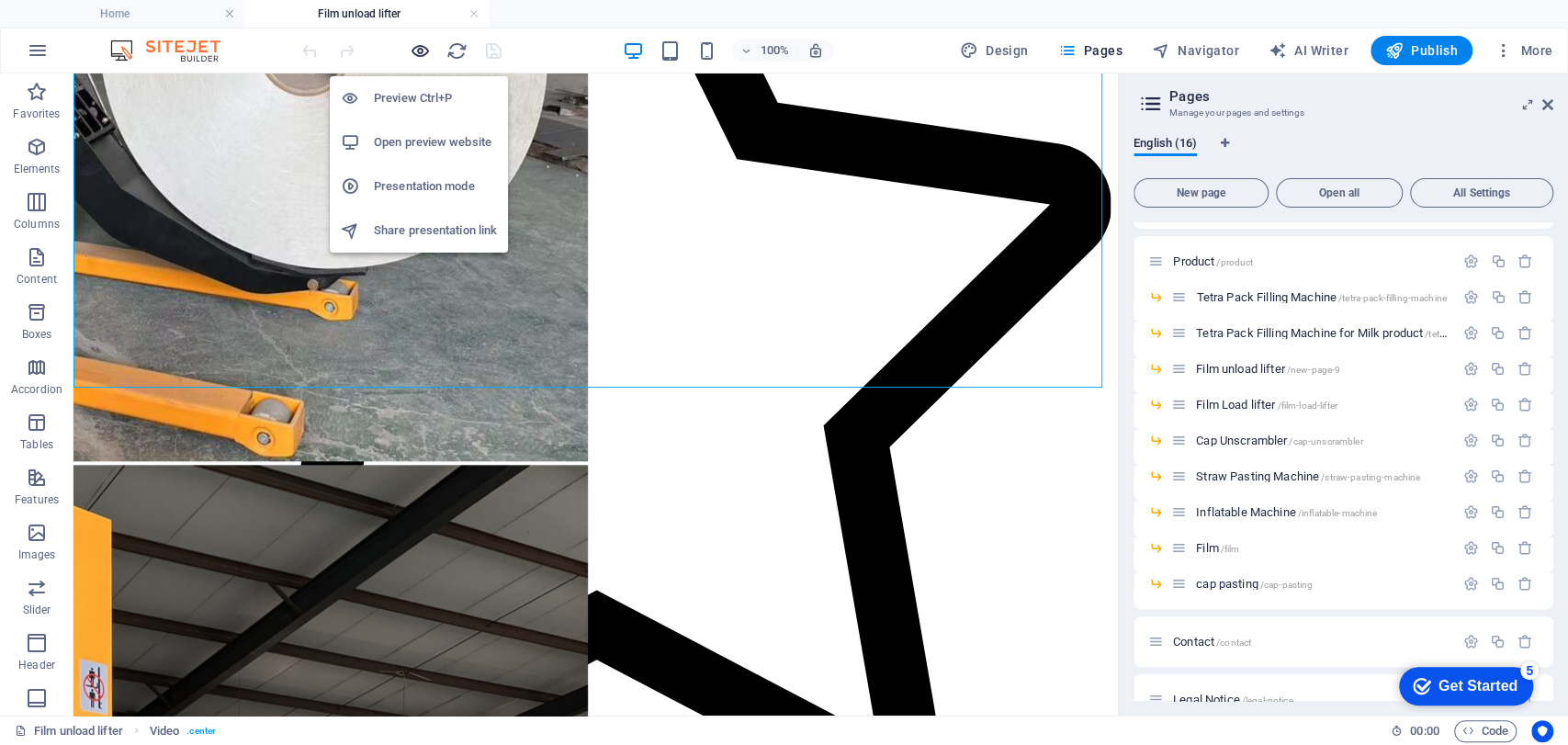
click at [417, 51] on icon "button" at bounding box center [421, 51] width 21 height 21
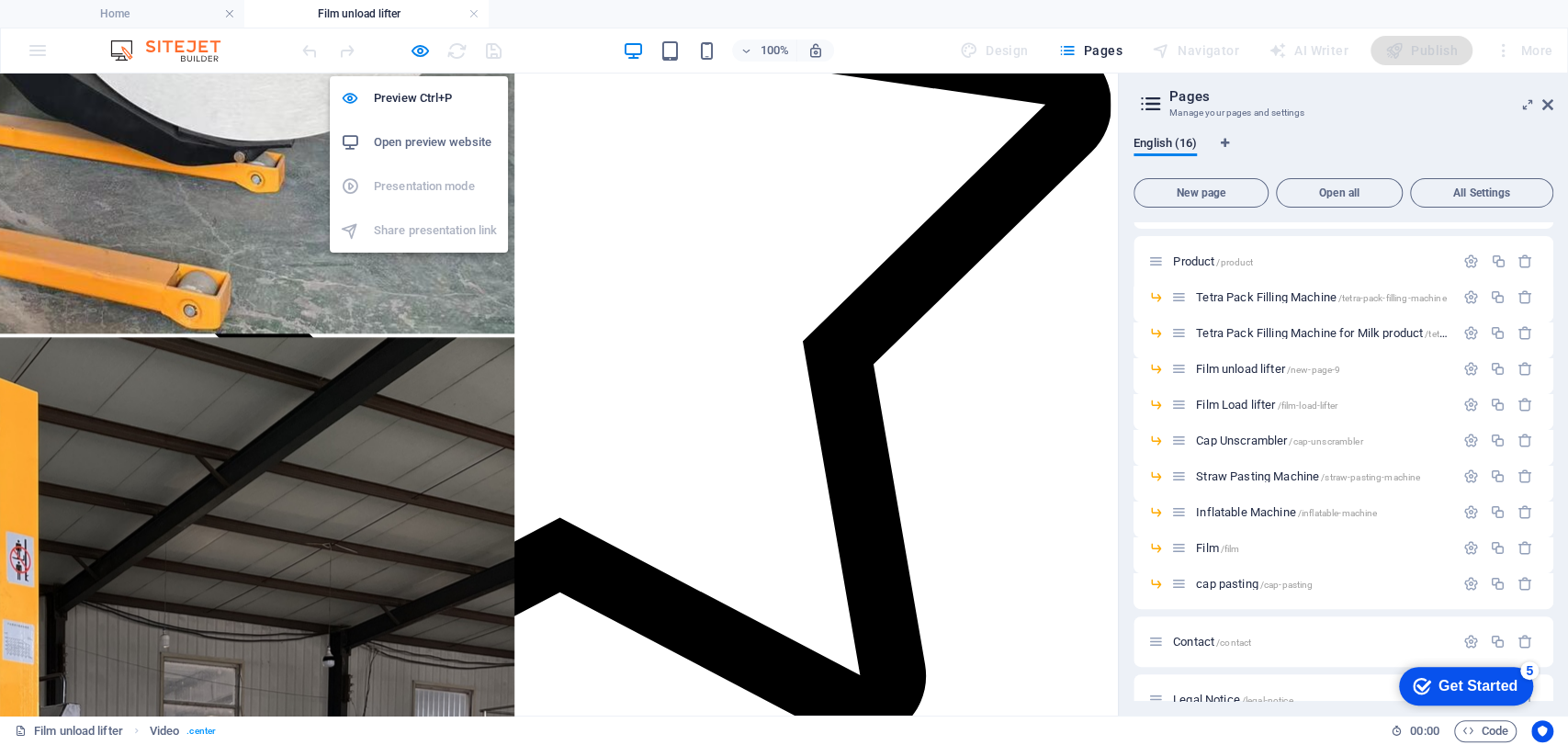
scroll to position [1297, 0]
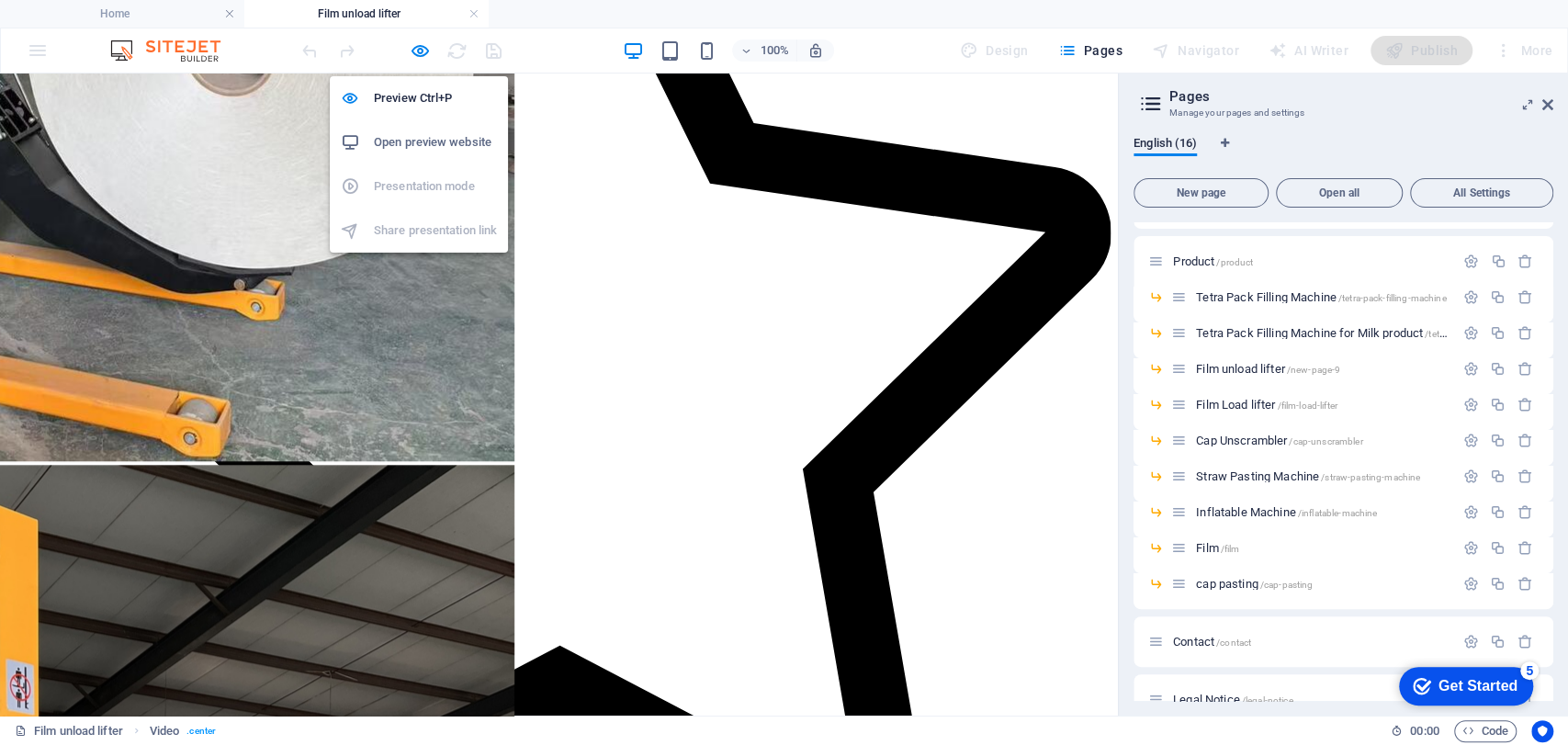
click at [410, 141] on h6 "Open preview website" at bounding box center [435, 142] width 123 height 22
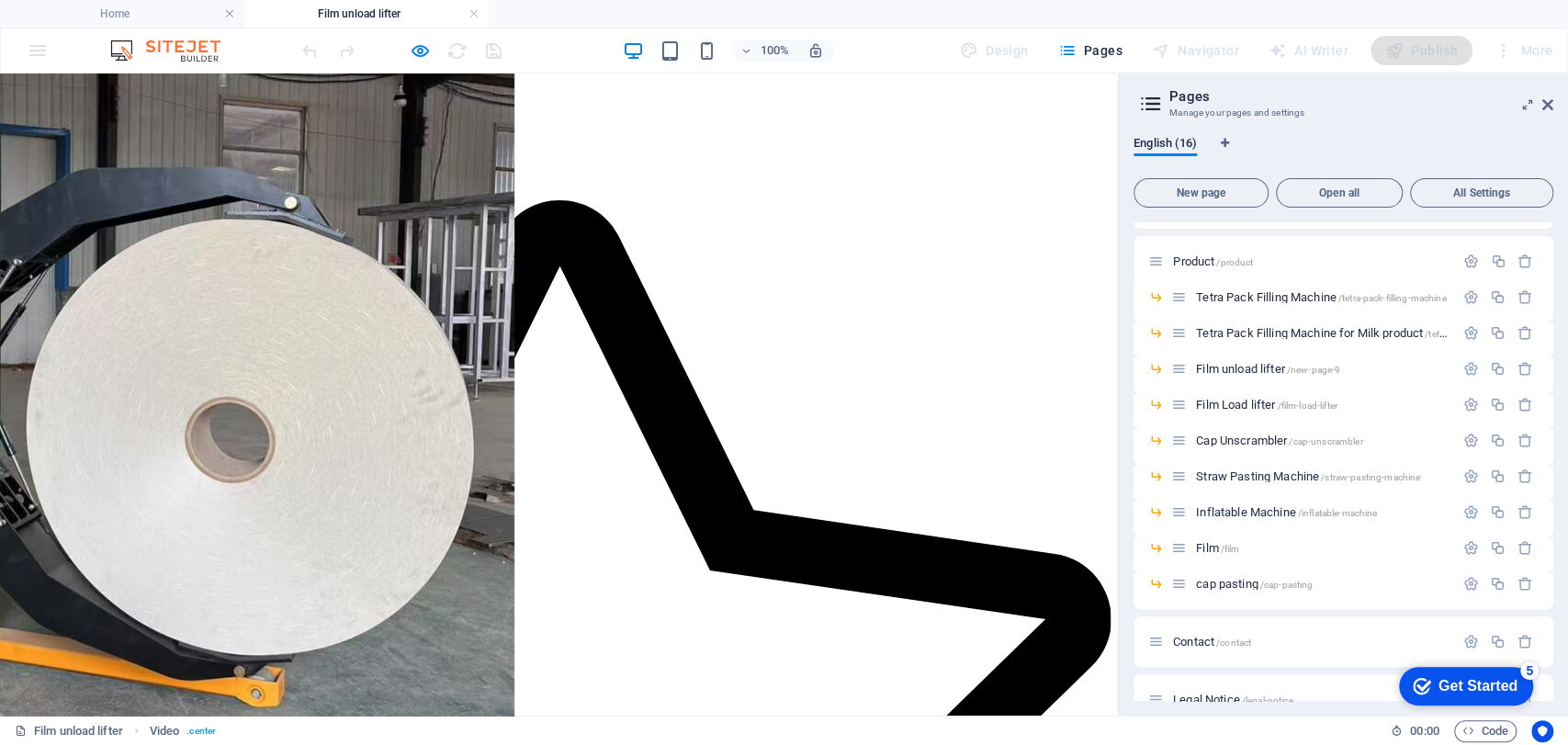
scroll to position [454, 0]
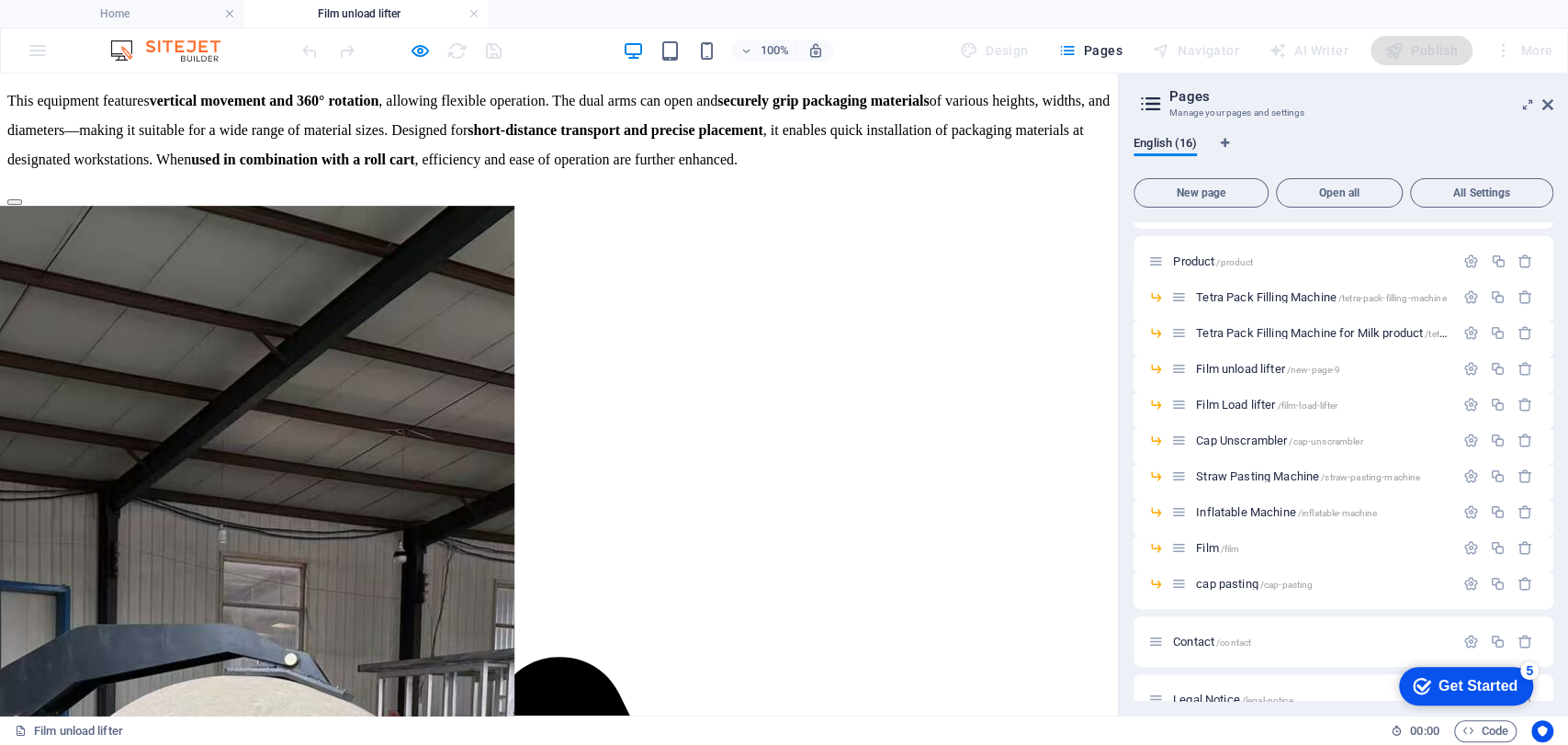
click at [439, 52] on div at bounding box center [401, 51] width 206 height 29
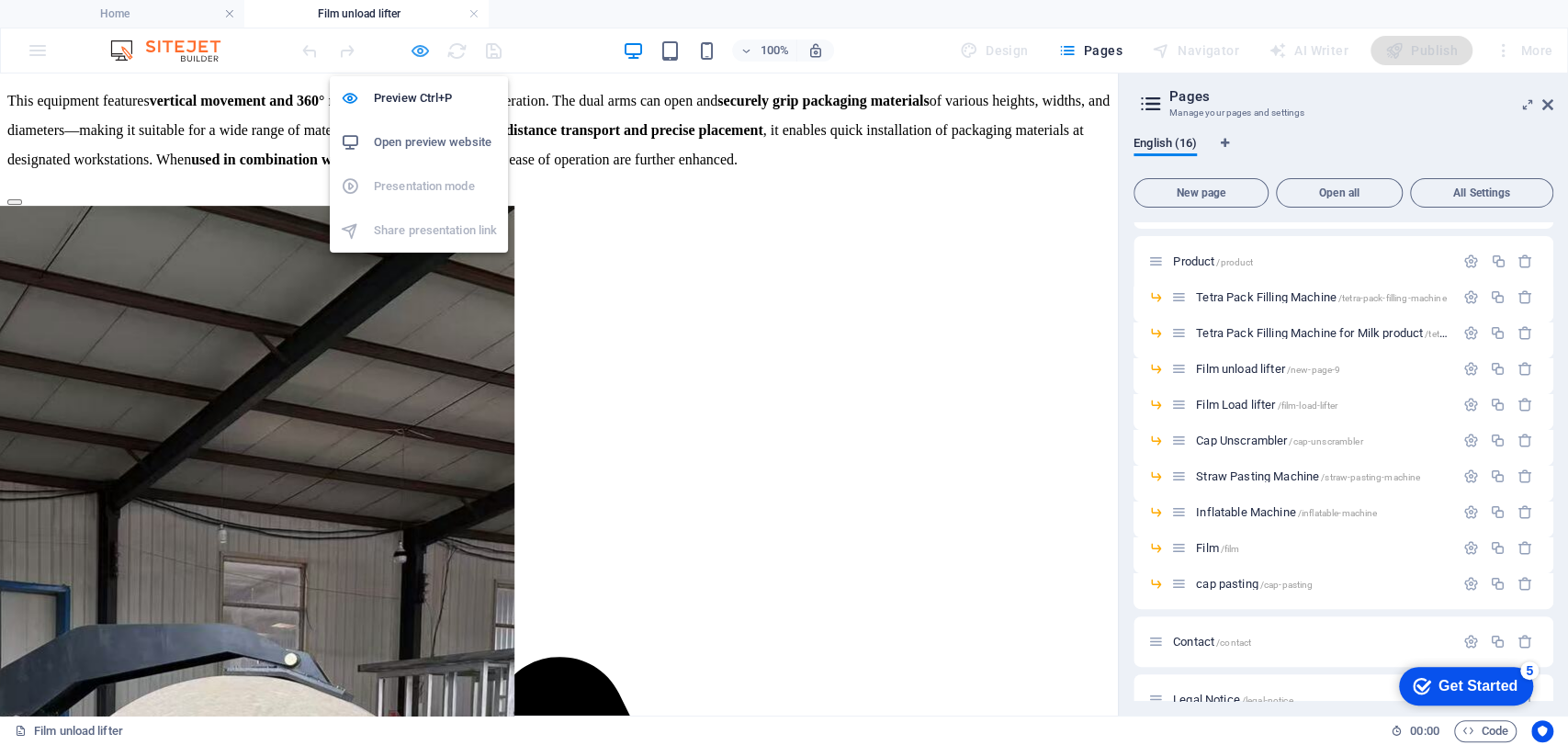
click at [425, 52] on icon "button" at bounding box center [421, 51] width 21 height 21
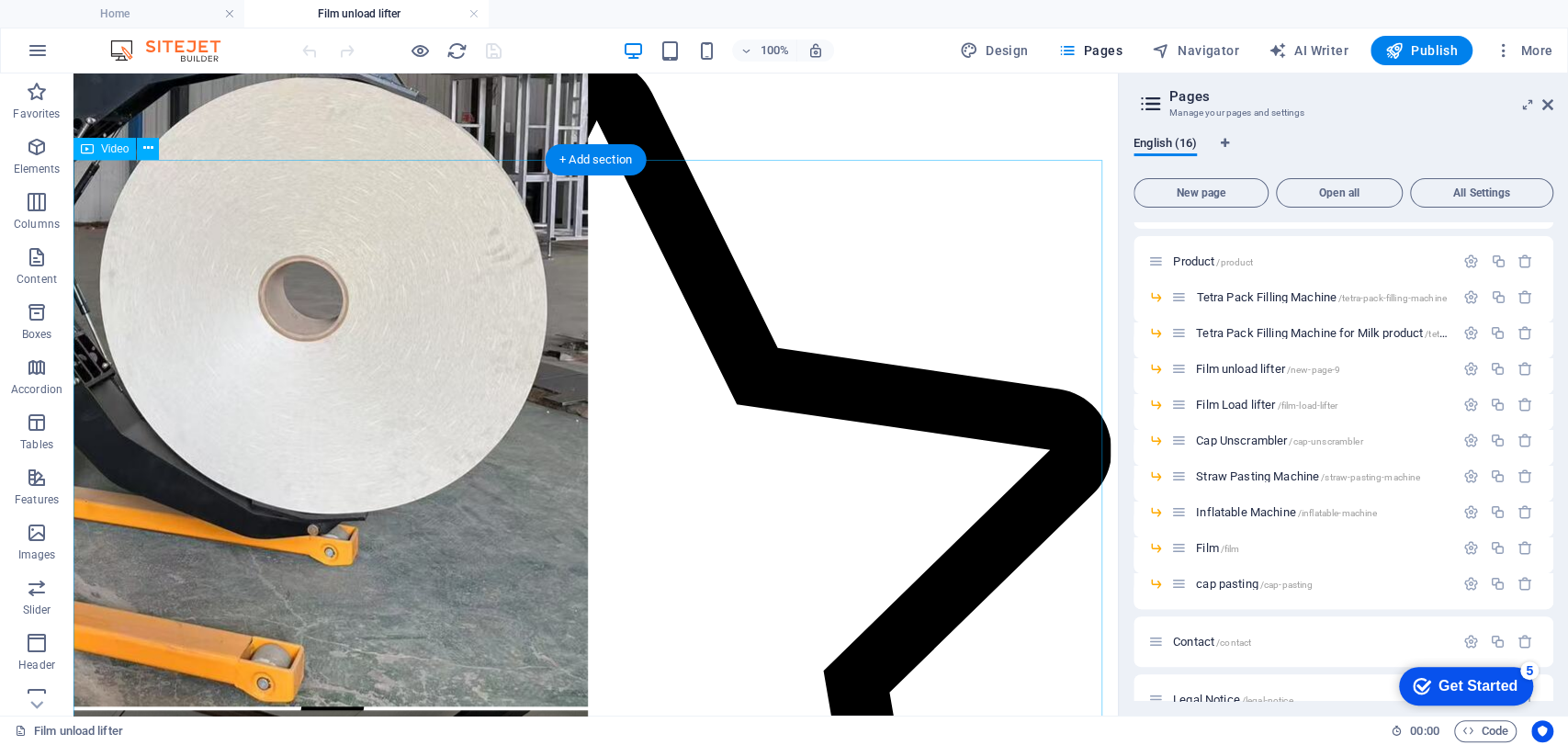
scroll to position [1271, 0]
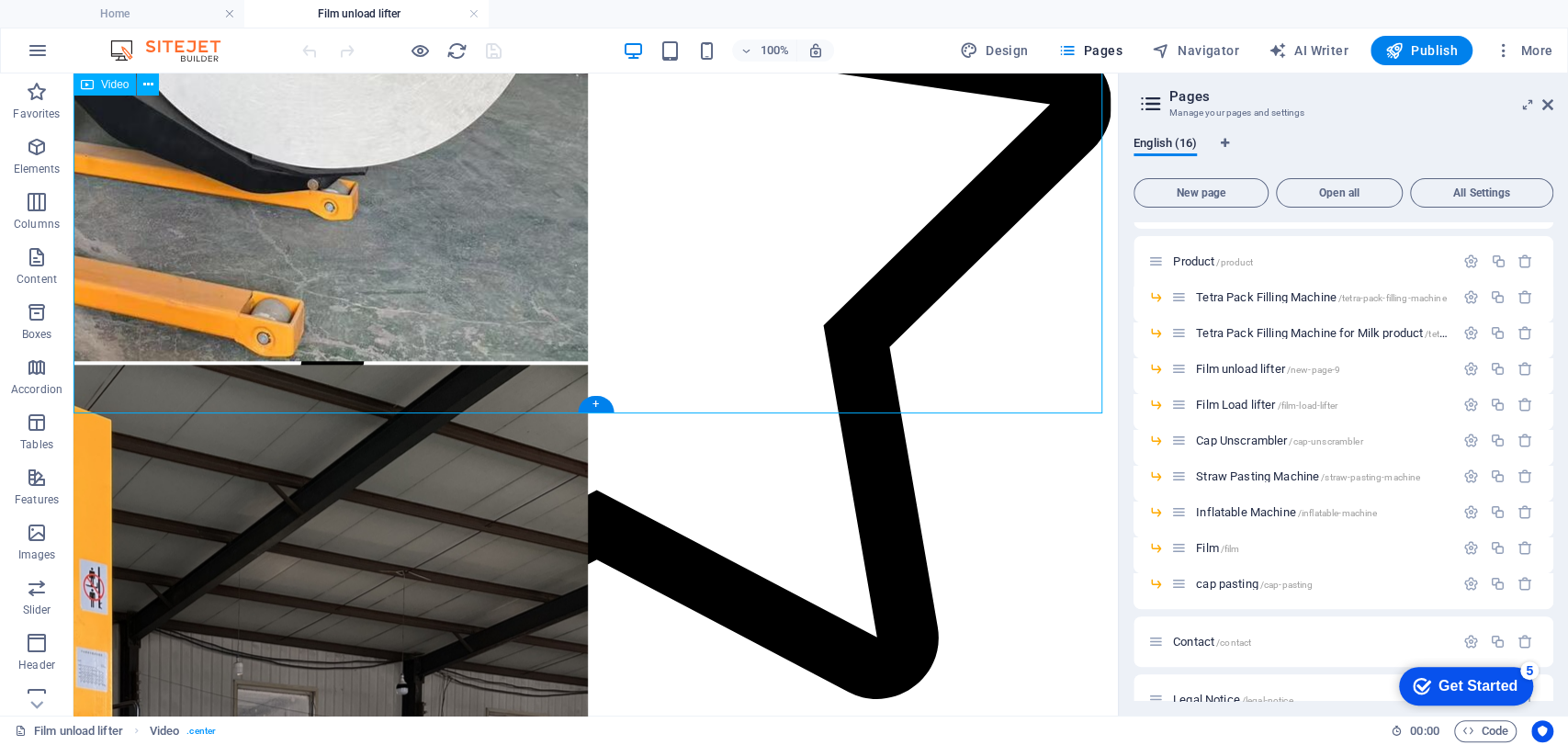
scroll to position [1400, 0]
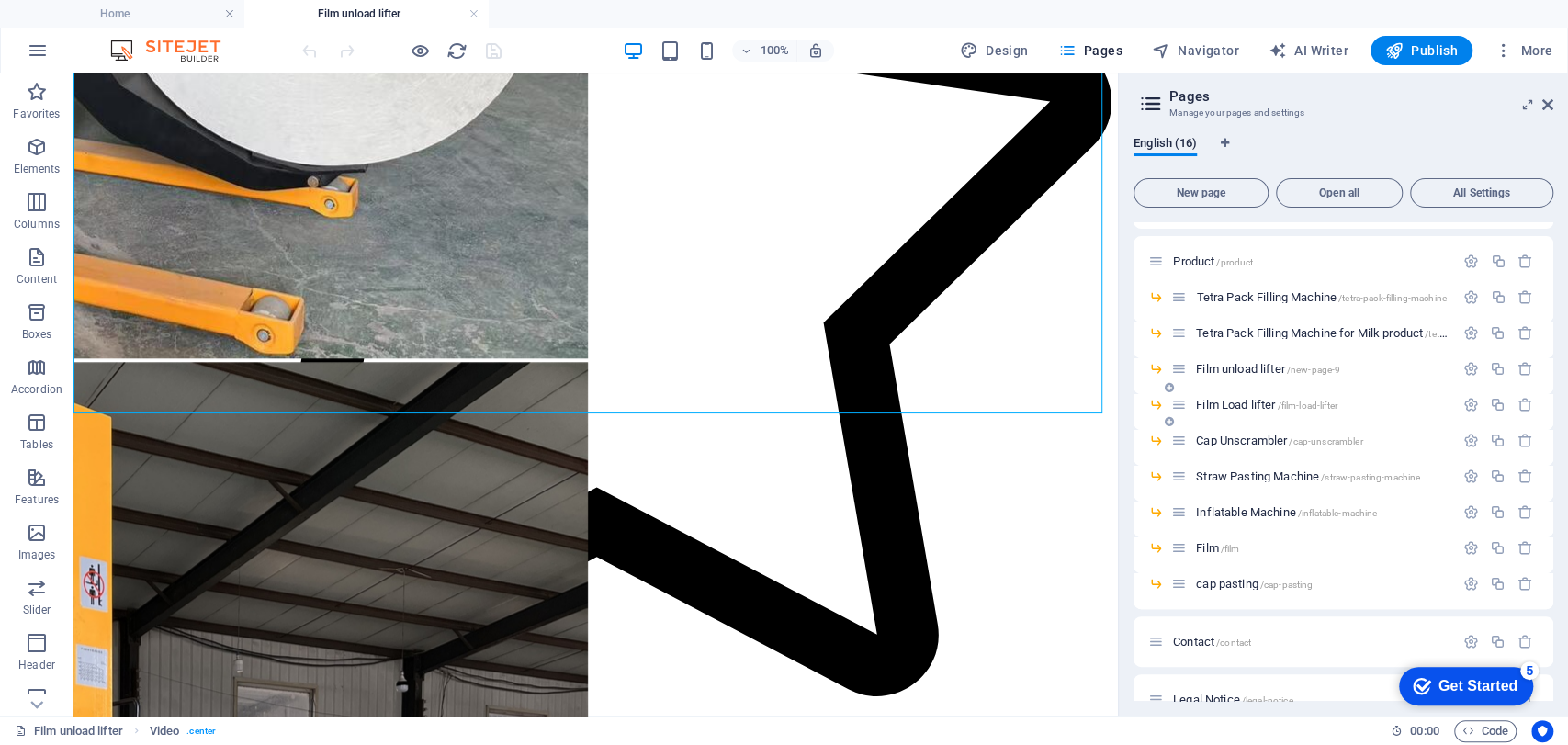
click at [1240, 403] on span "Film Load lifter /film-load-lifter" at bounding box center [1266, 405] width 141 height 14
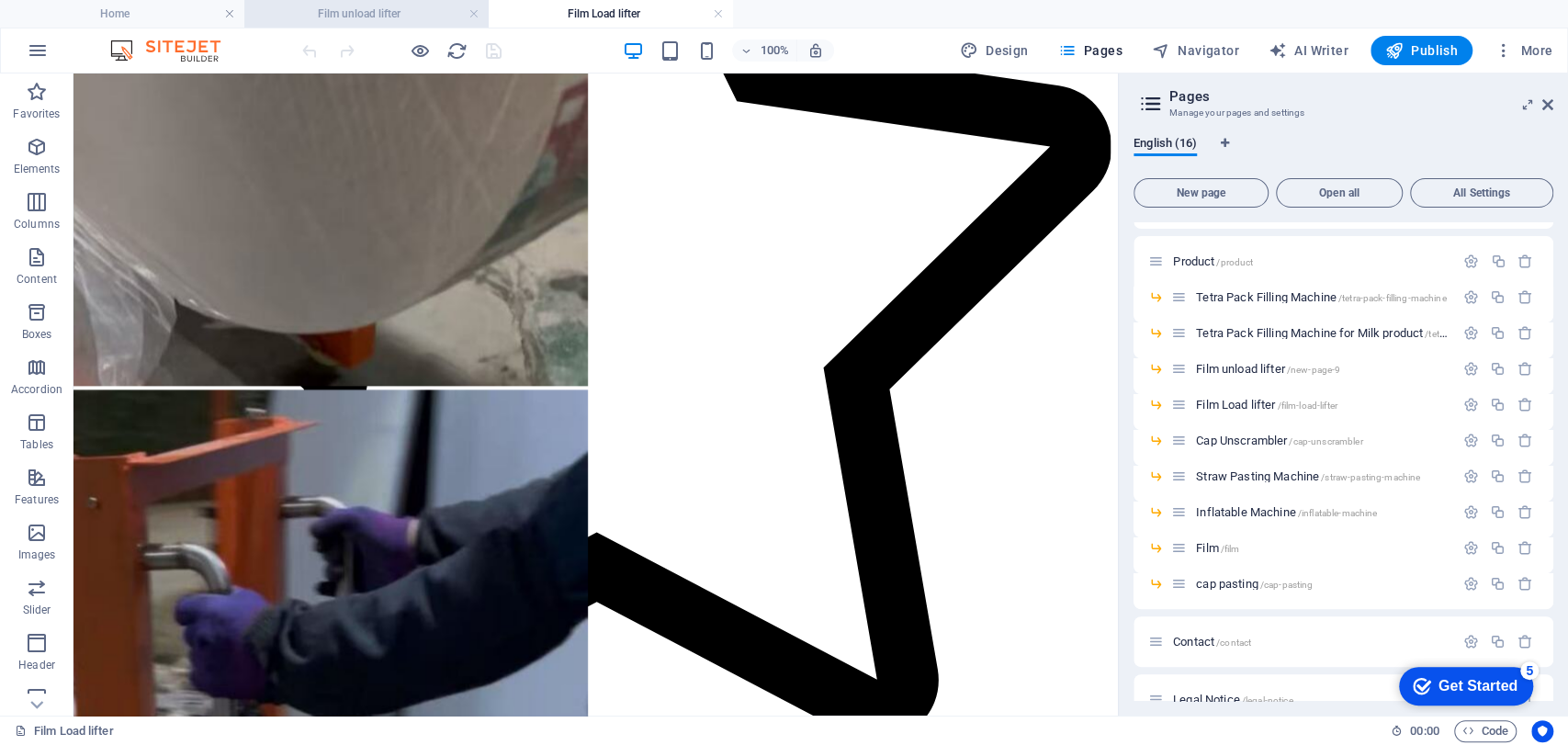
scroll to position [1279, 0]
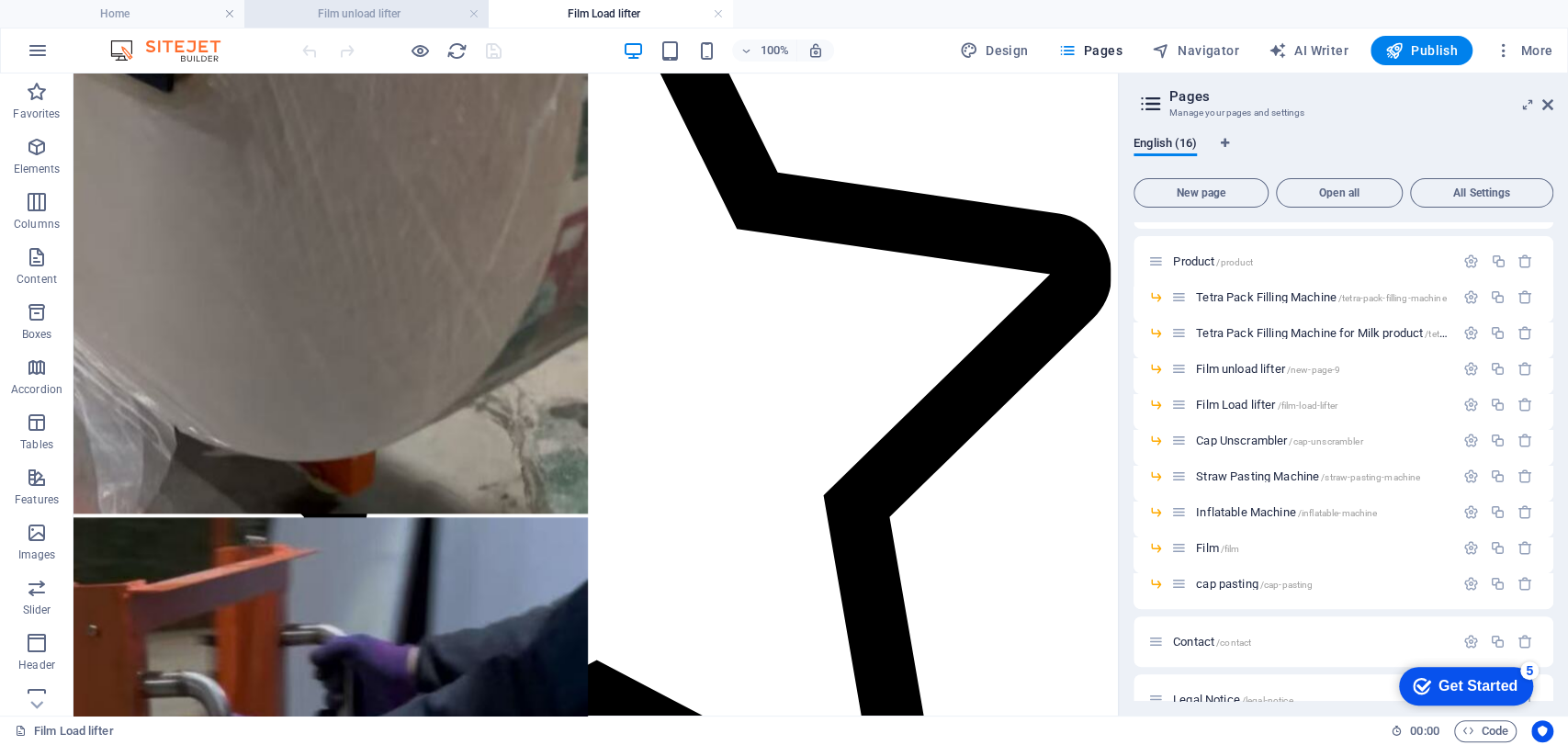
click at [373, 17] on h4 "Film unload lifter" at bounding box center [366, 14] width 244 height 20
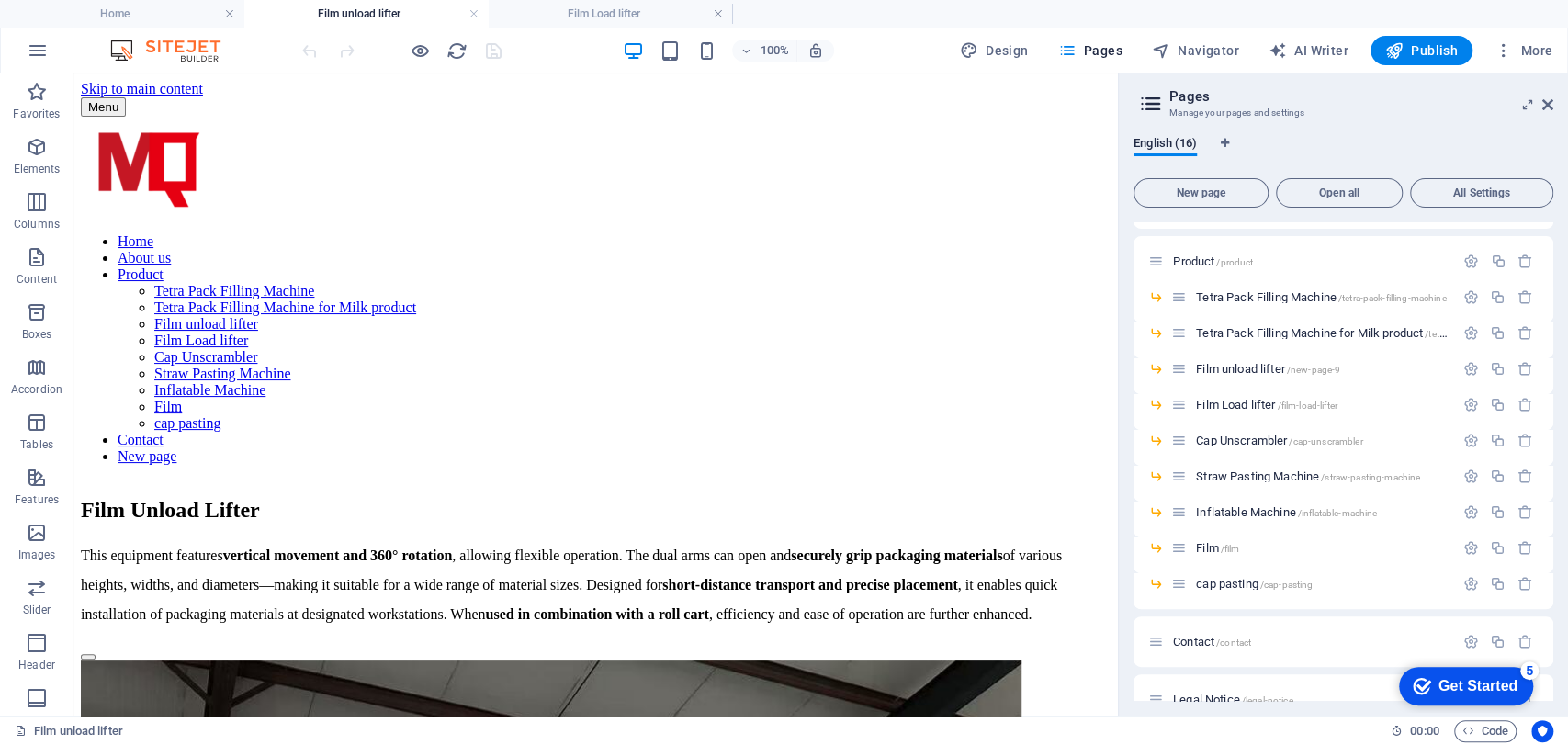
scroll to position [1325, 0]
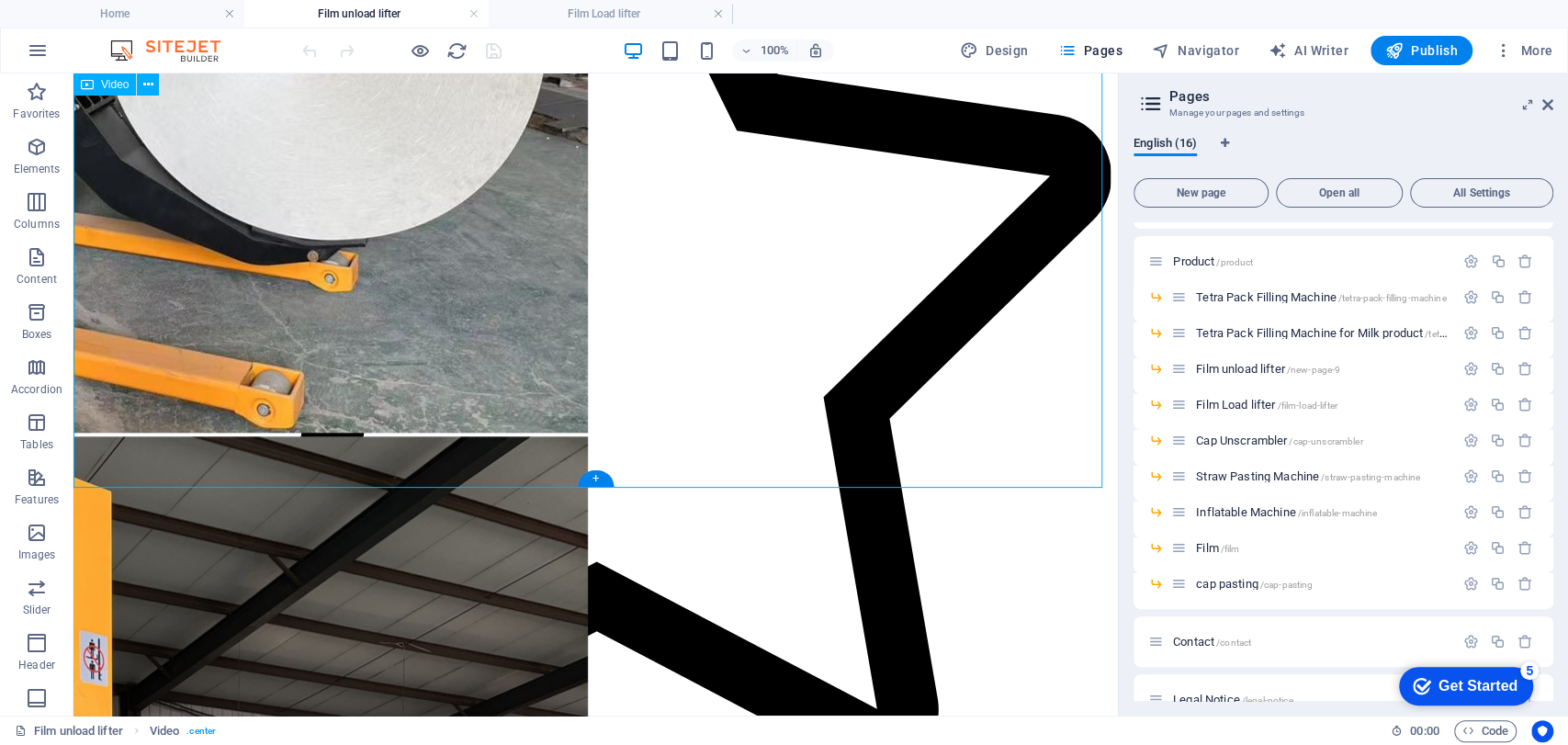
click at [581, 19] on h4 "Film Load lifter" at bounding box center [611, 14] width 244 height 20
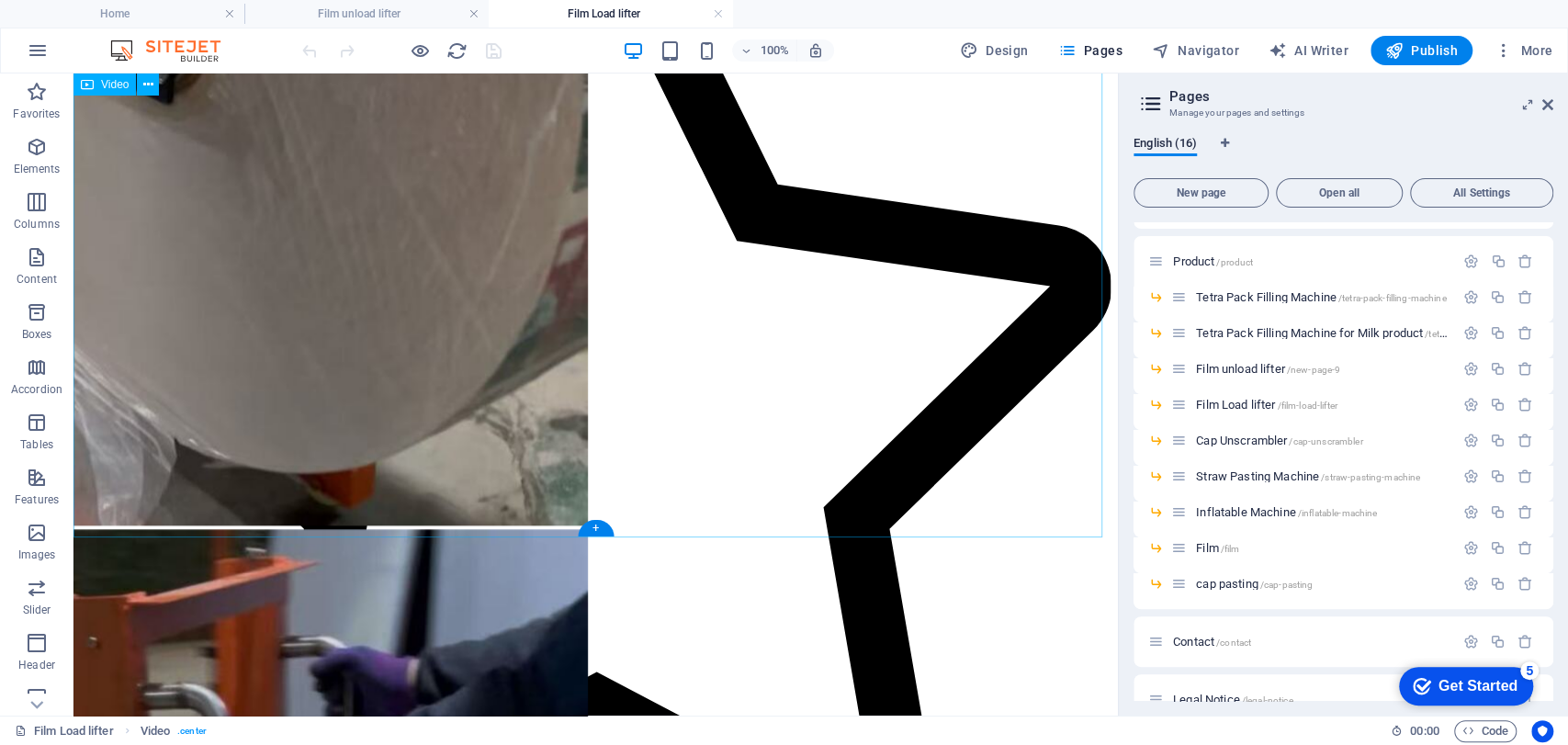
scroll to position [1409, 0]
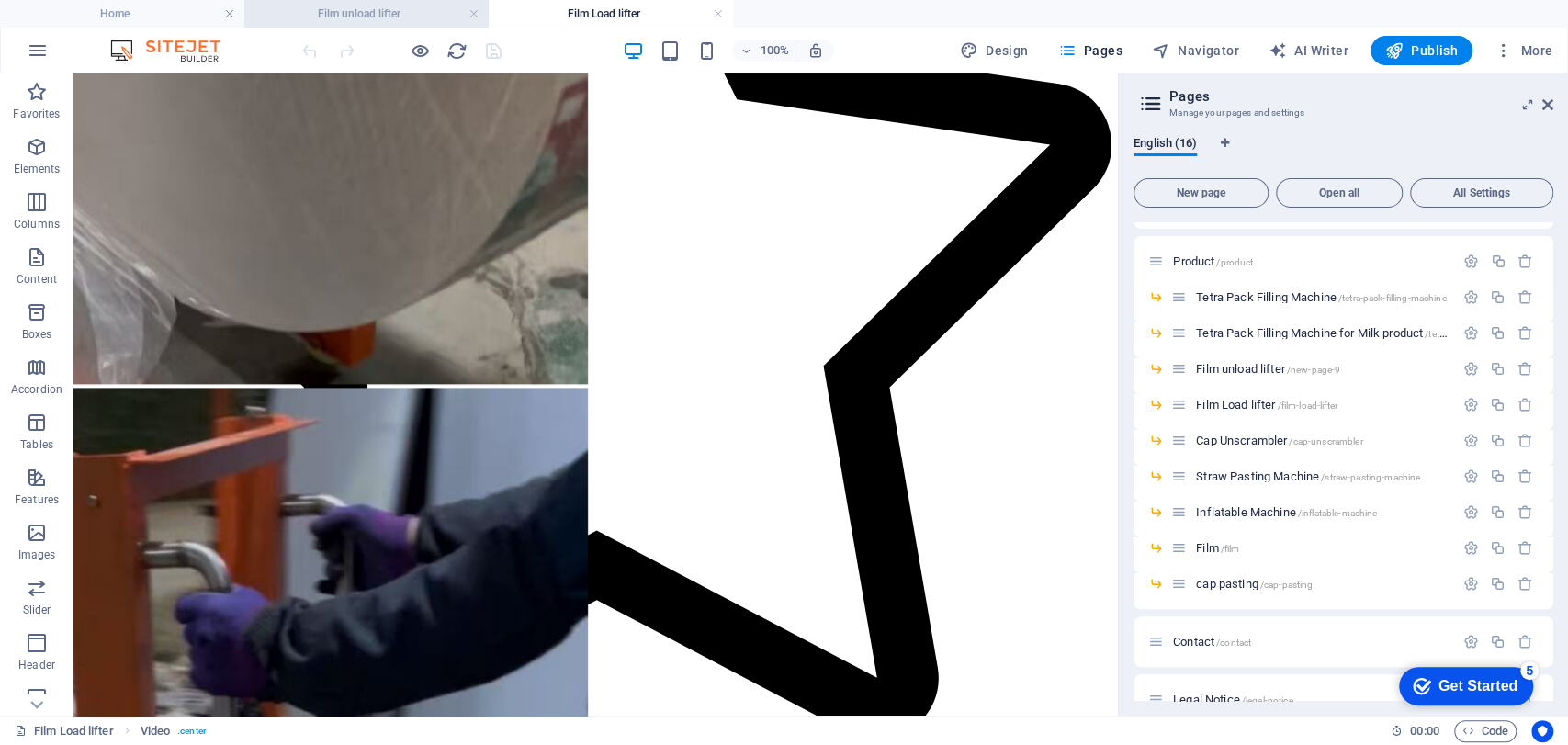
click at [395, 12] on h4 "Film unload lifter" at bounding box center [366, 14] width 244 height 20
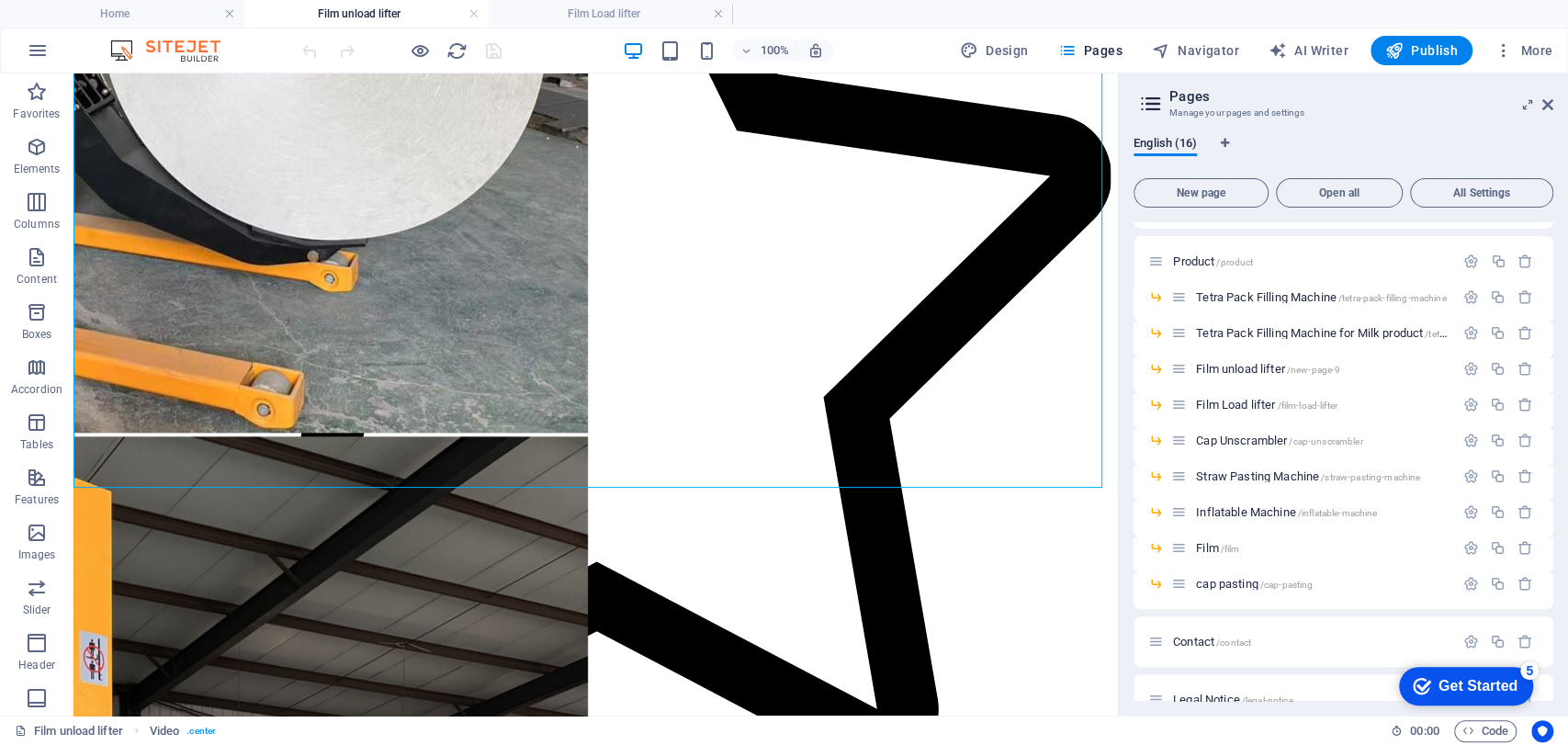
scroll to position [0, 0]
click at [1410, 46] on span "Publish" at bounding box center [1422, 50] width 72 height 19
